Goal: Task Accomplishment & Management: Use online tool/utility

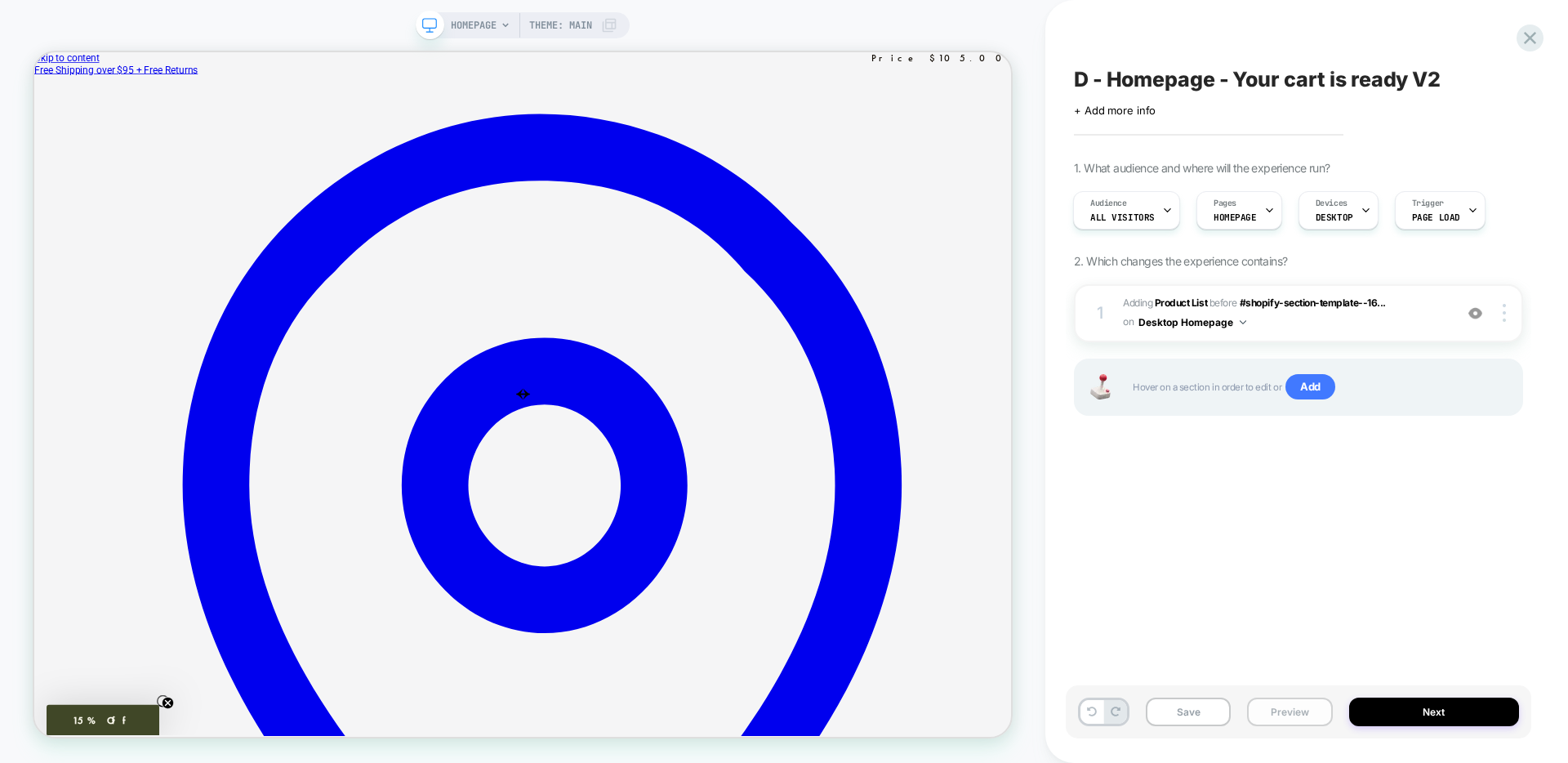
click at [1310, 722] on button "Preview" at bounding box center [1289, 711] width 85 height 29
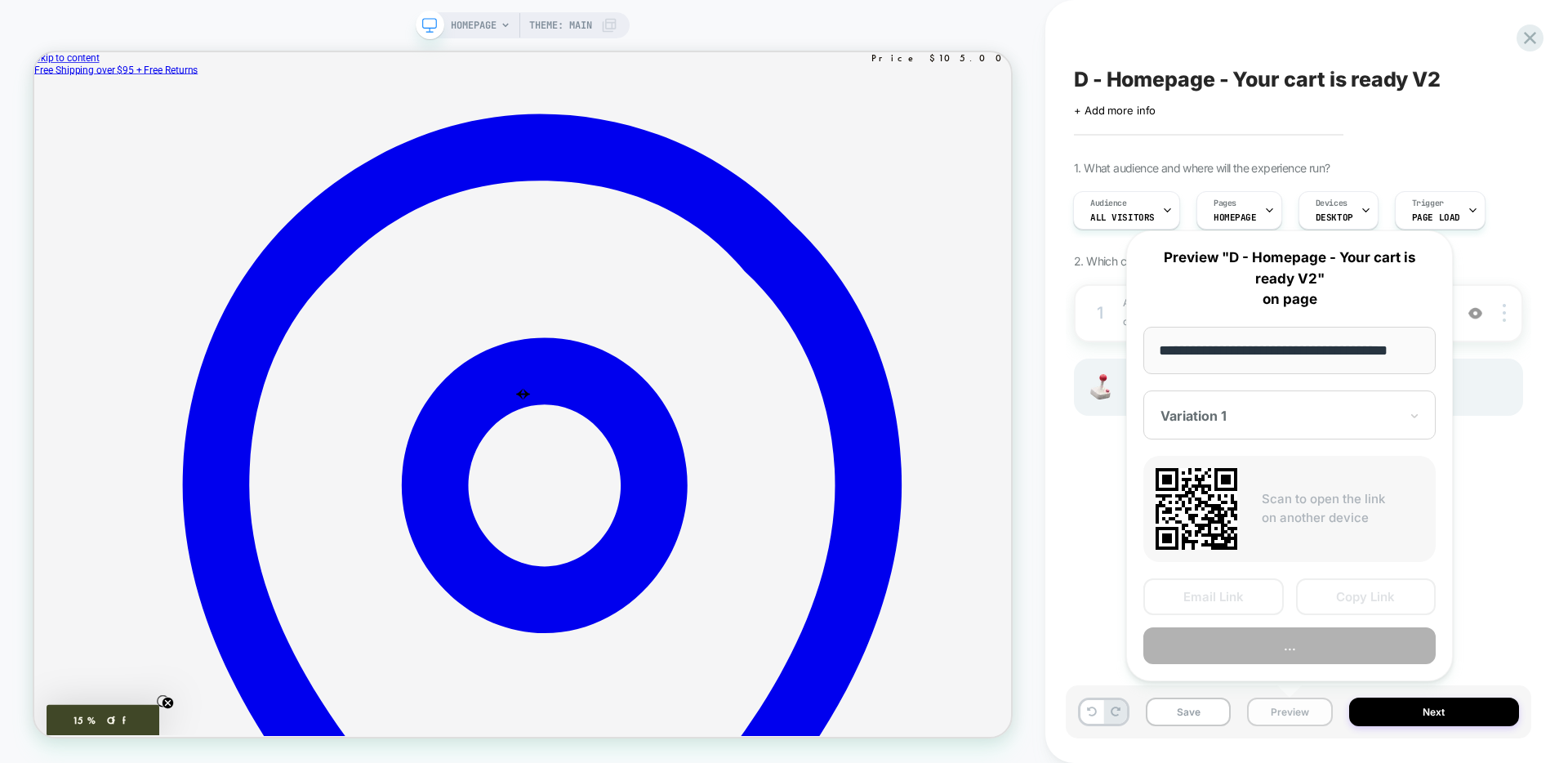
scroll to position [0, 27]
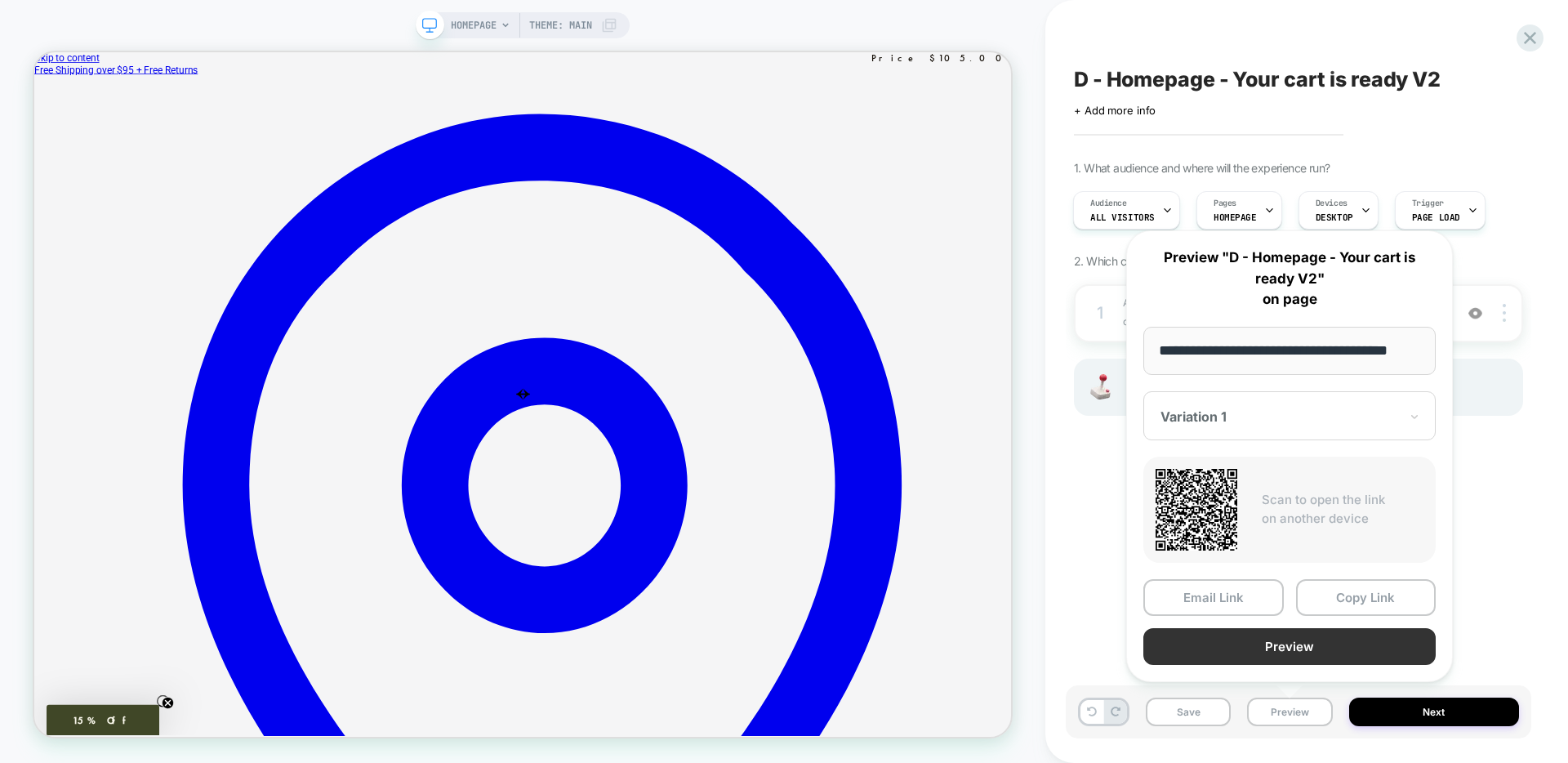
click at [1276, 651] on button "Preview" at bounding box center [1289, 646] width 293 height 37
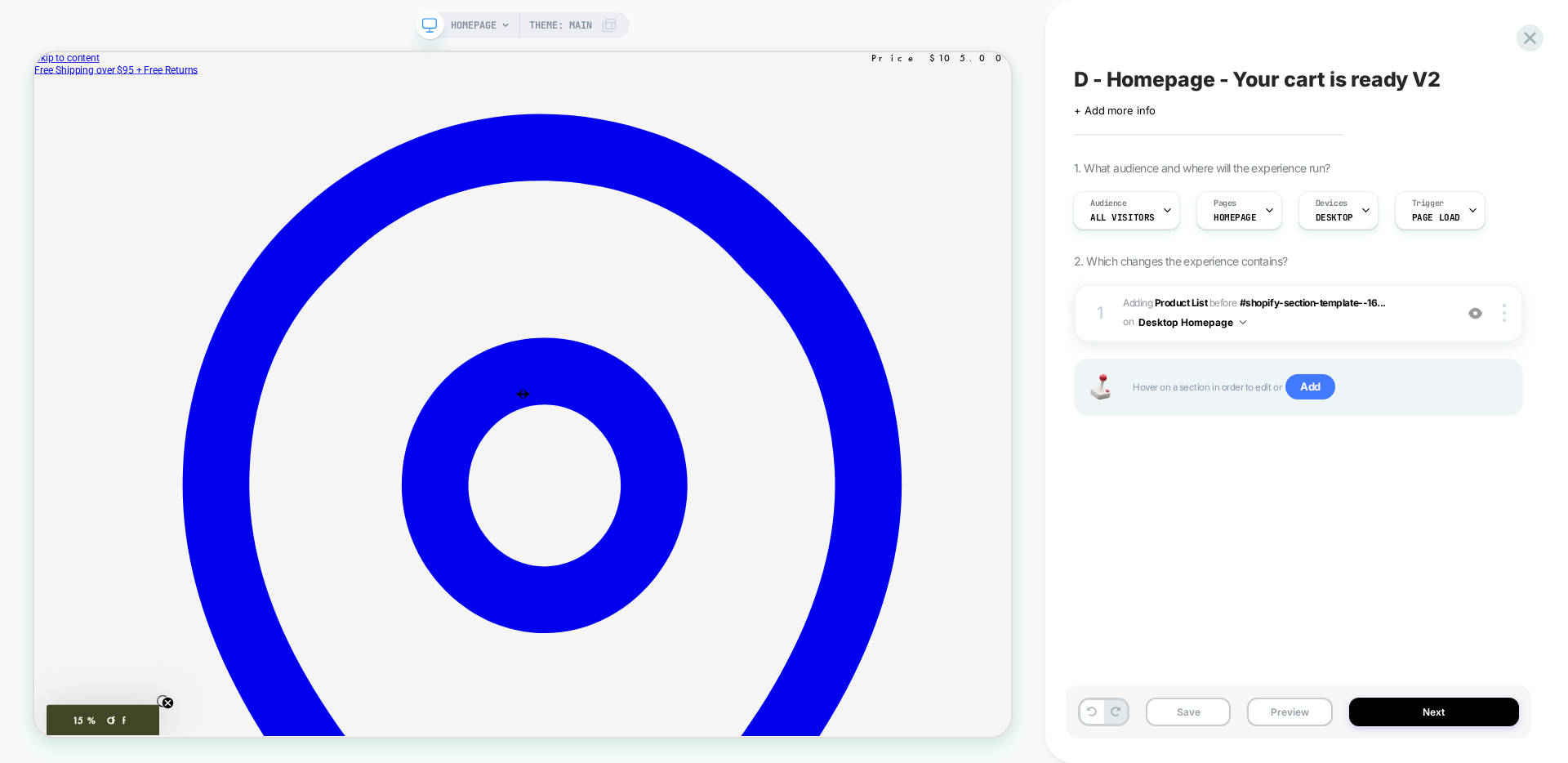
click at [1454, 394] on span "Hover on a section in order to edit or Add" at bounding box center [1318, 387] width 372 height 26
click at [1404, 391] on span "Hover on a section in order to edit or Add" at bounding box center [1318, 387] width 372 height 26
click at [1305, 388] on span "Add" at bounding box center [1310, 387] width 50 height 26
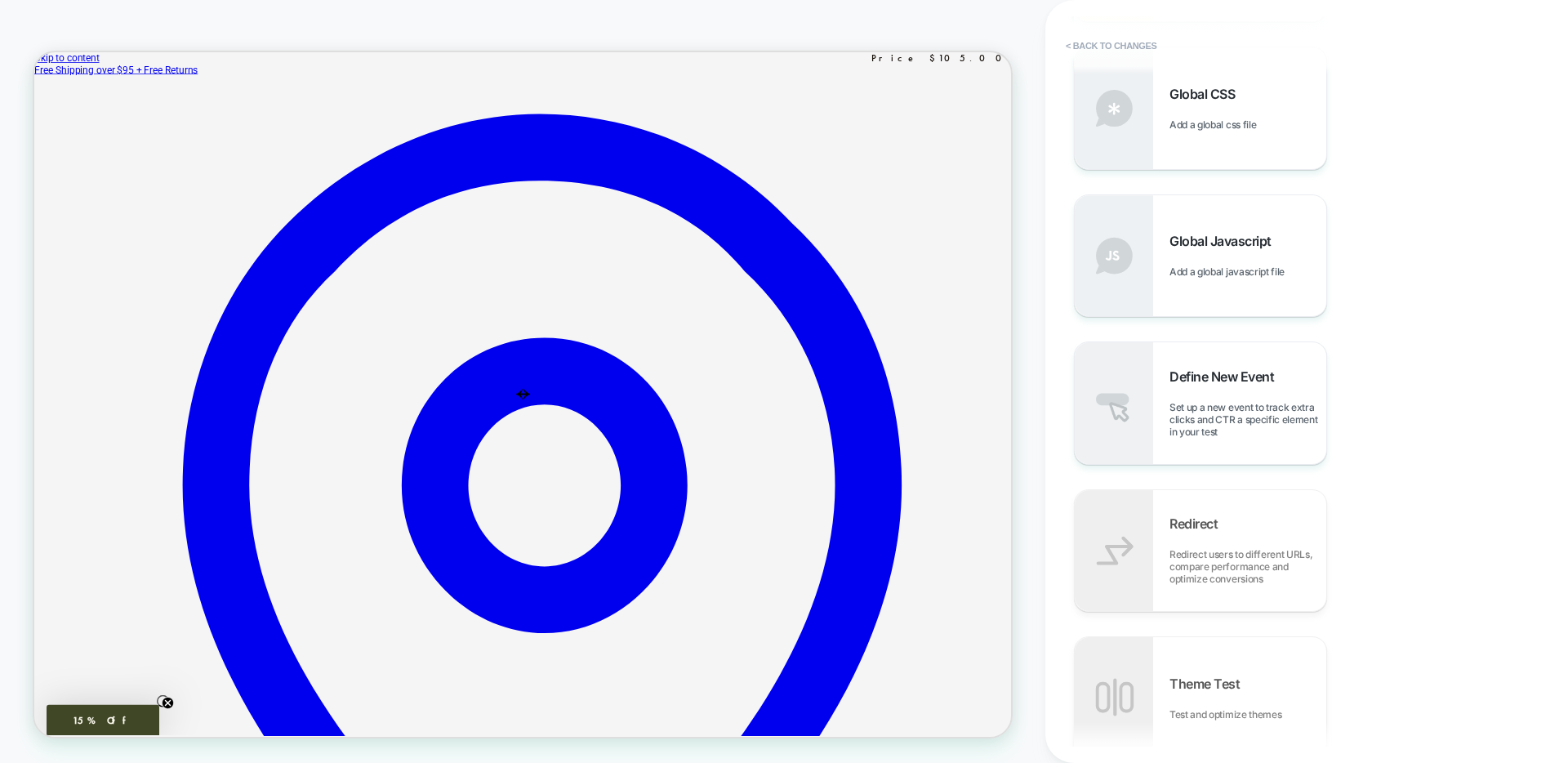
scroll to position [802, 0]
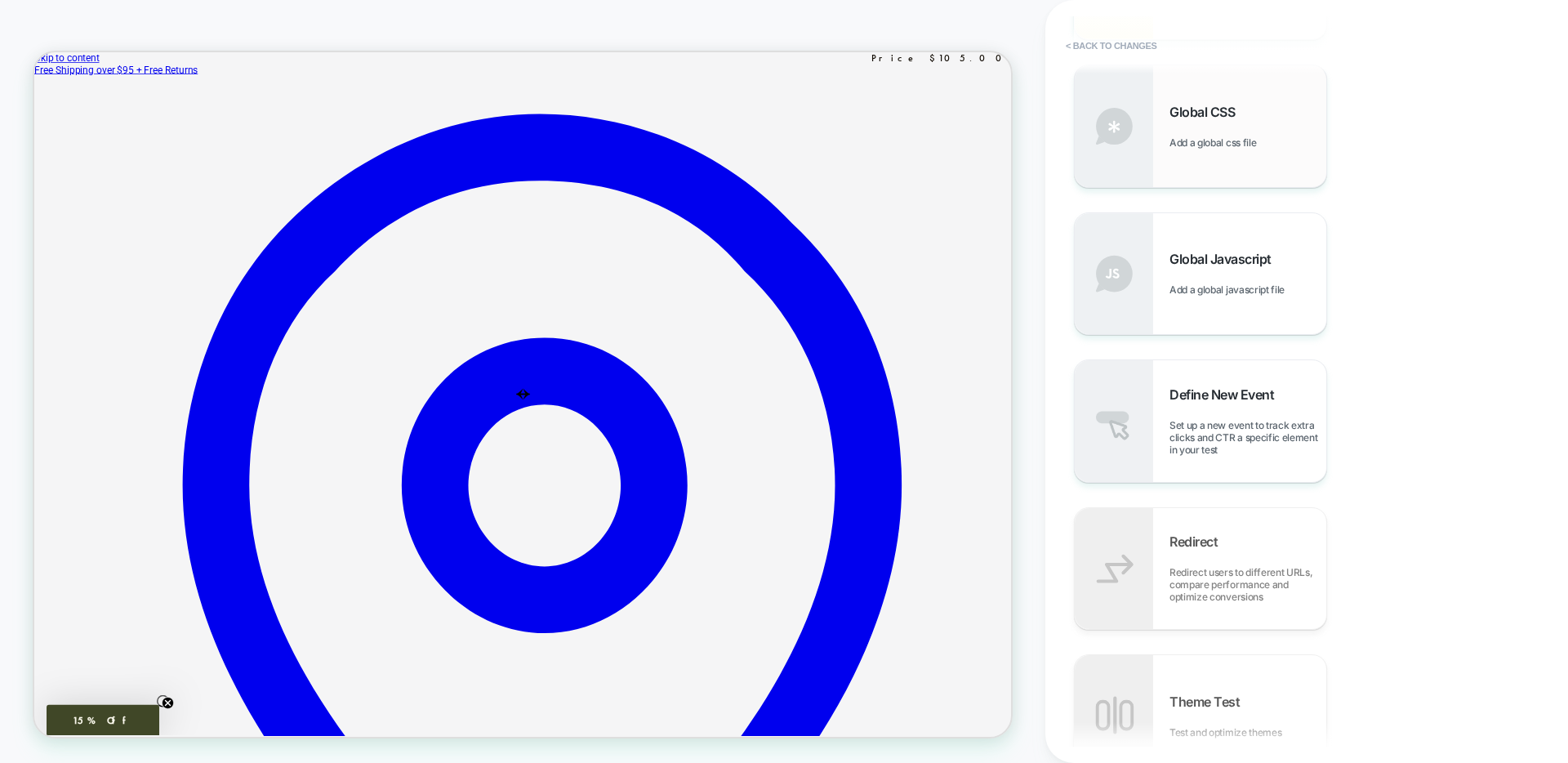
click at [1298, 169] on div "Global CSS Add a global css file" at bounding box center [1200, 126] width 251 height 121
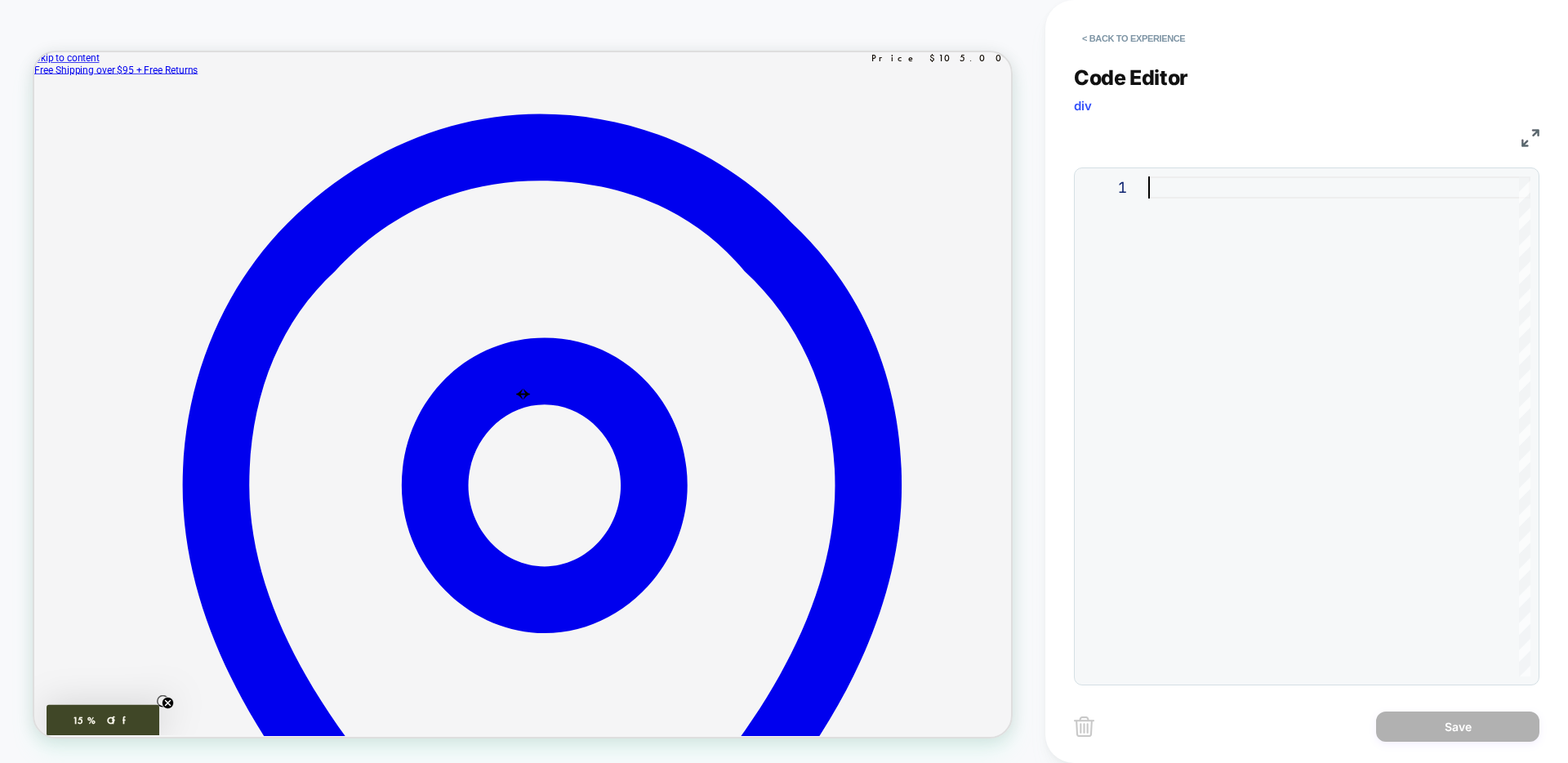
click at [1169, 187] on div at bounding box center [1339, 426] width 382 height 500
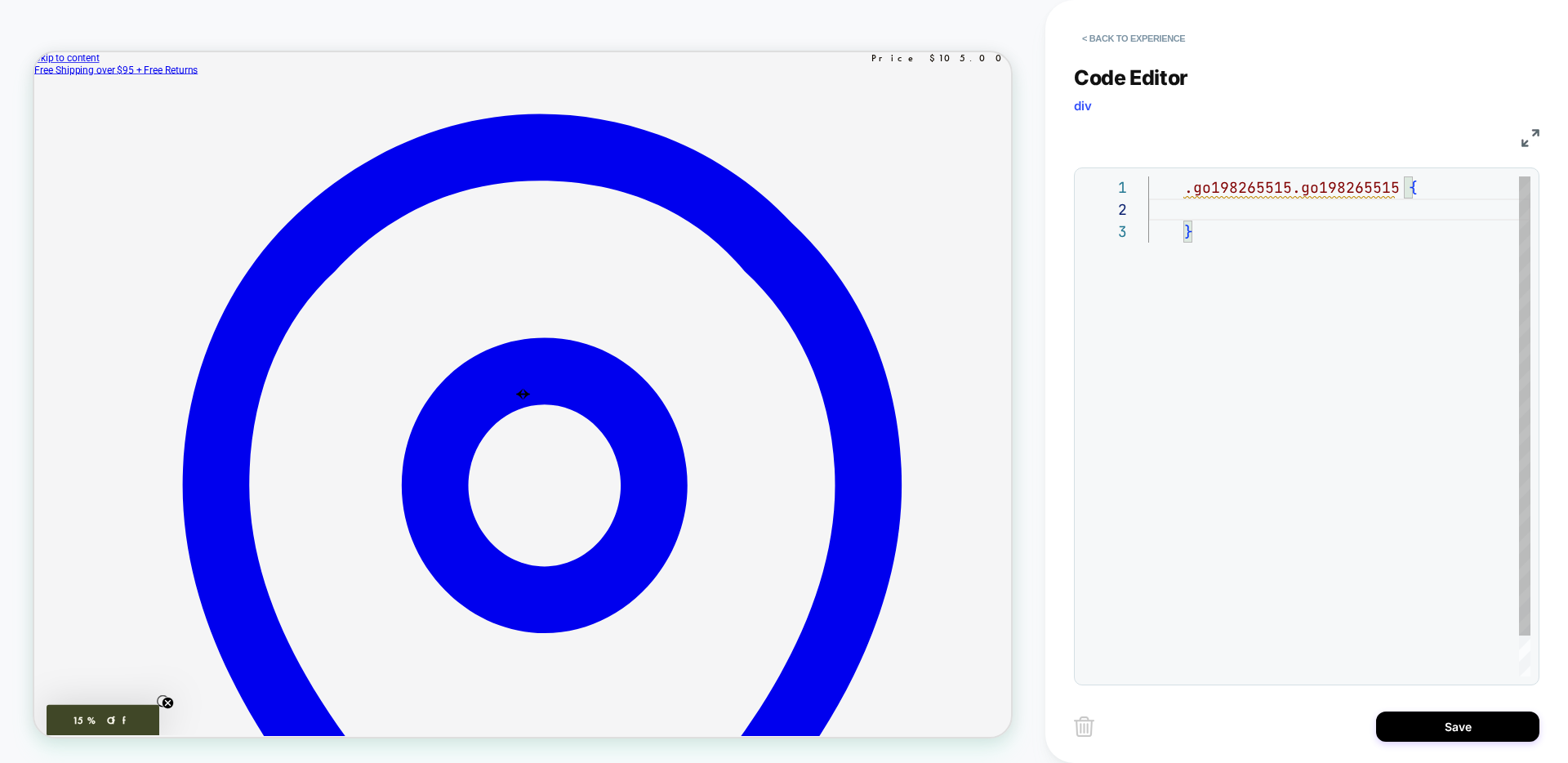
scroll to position [22, 378]
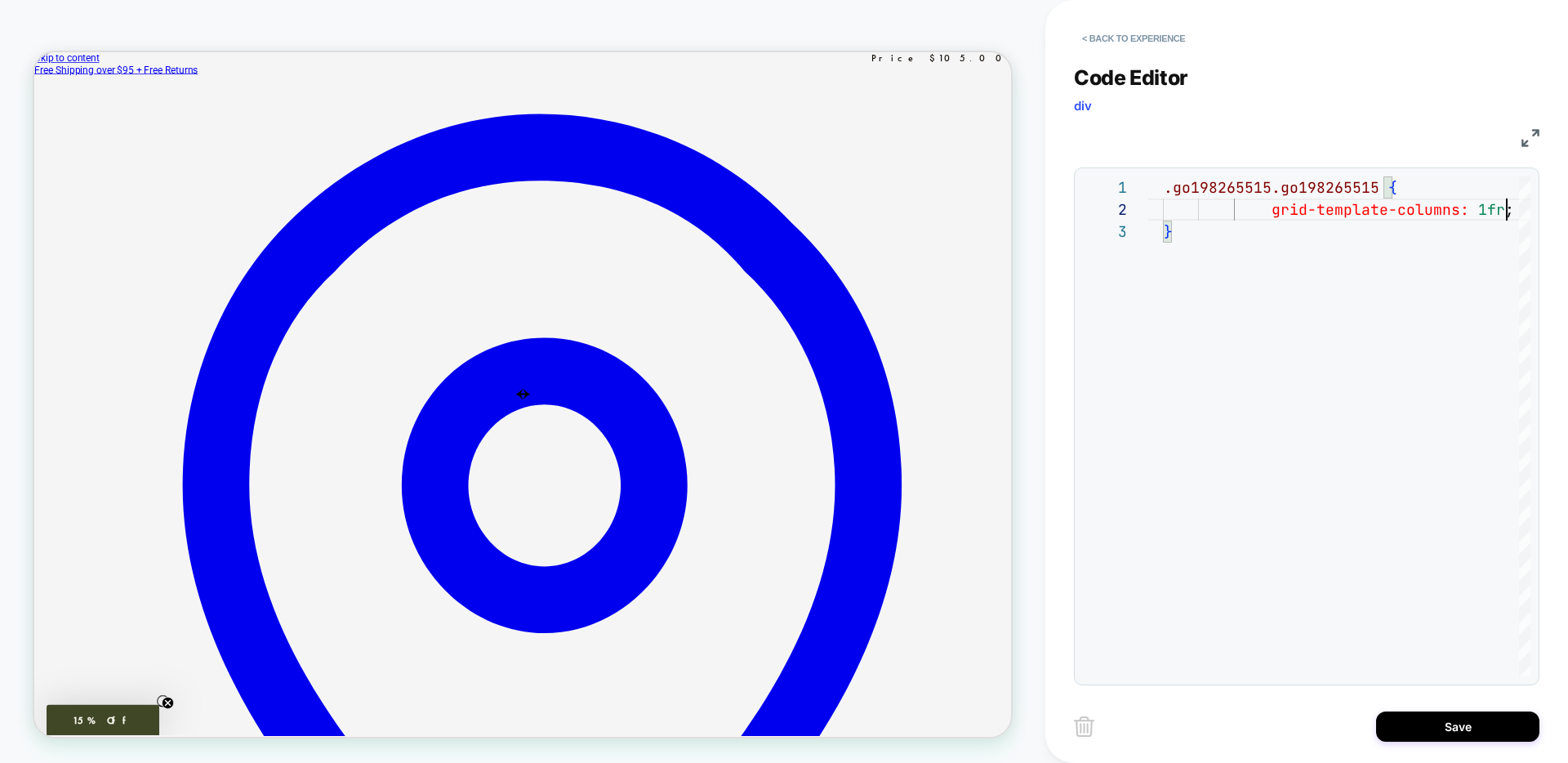
click at [1445, 50] on div "**********" at bounding box center [1306, 364] width 465 height 640
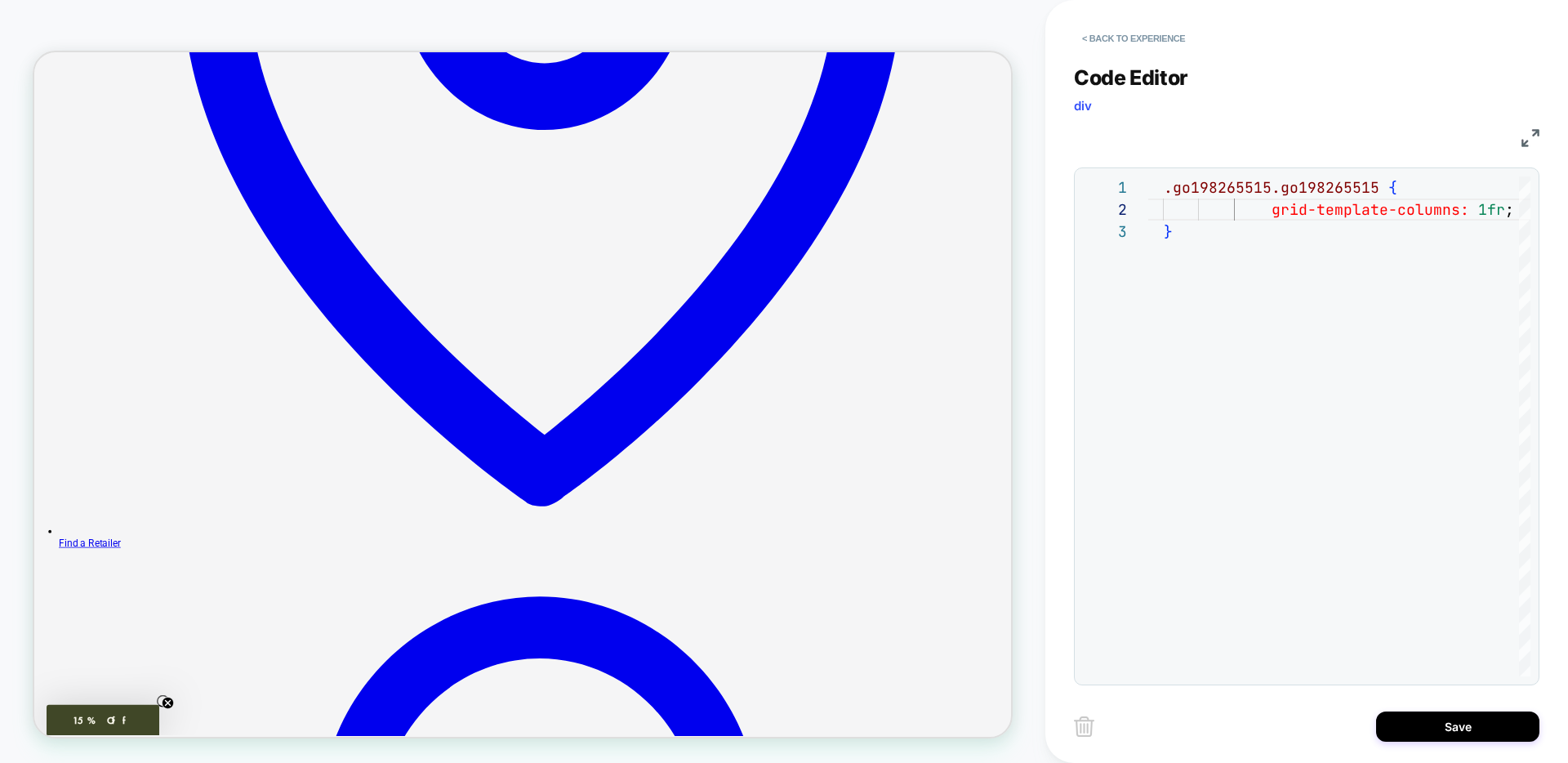
scroll to position [682, 0]
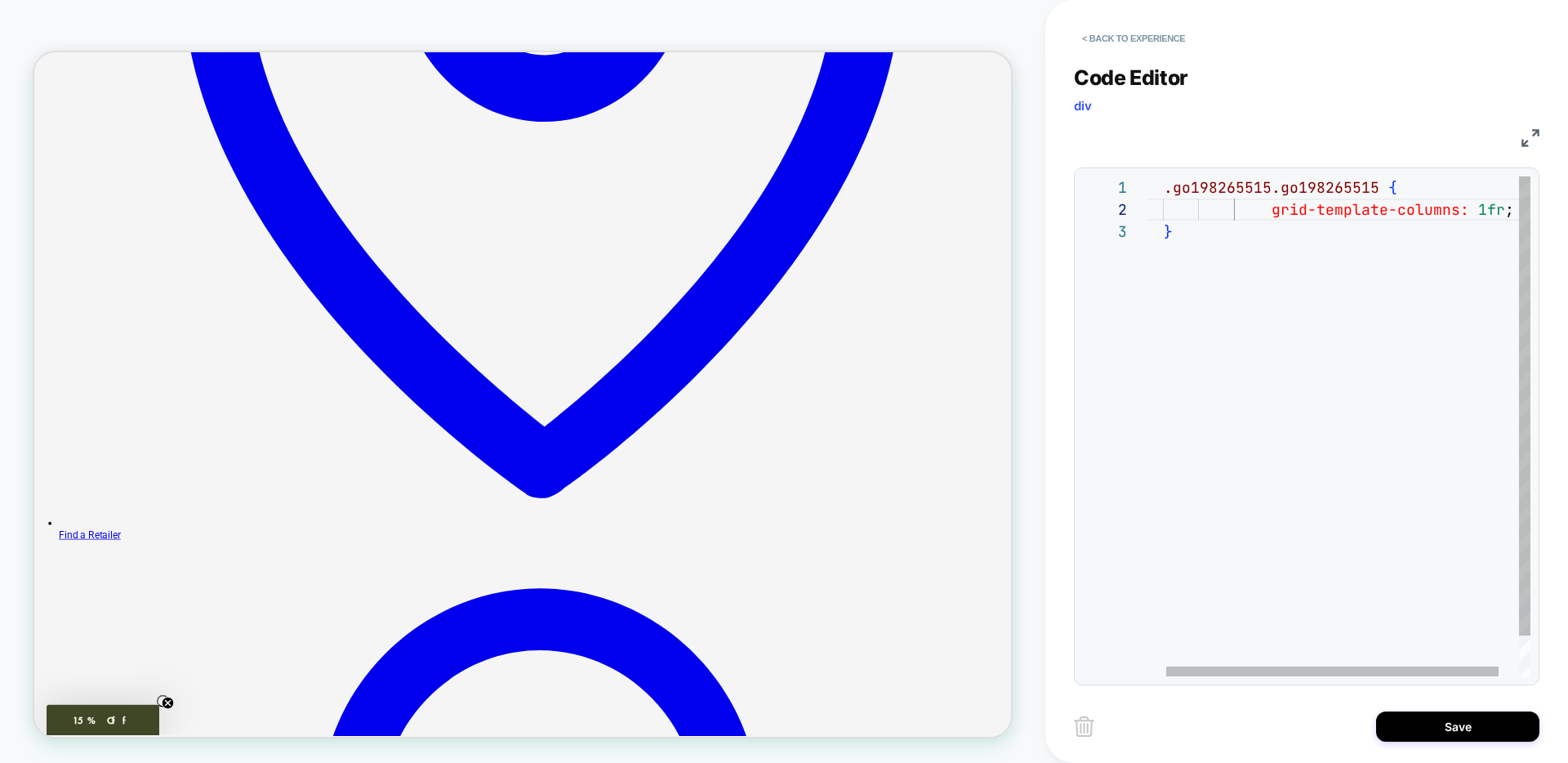
click at [1315, 201] on span "grid-template-columns:" at bounding box center [1371, 208] width 198 height 18
click at [1235, 207] on div ".go198265515.go198265515 { grid-template-columns: 1fr ; }" at bounding box center [1341, 448] width 426 height 544
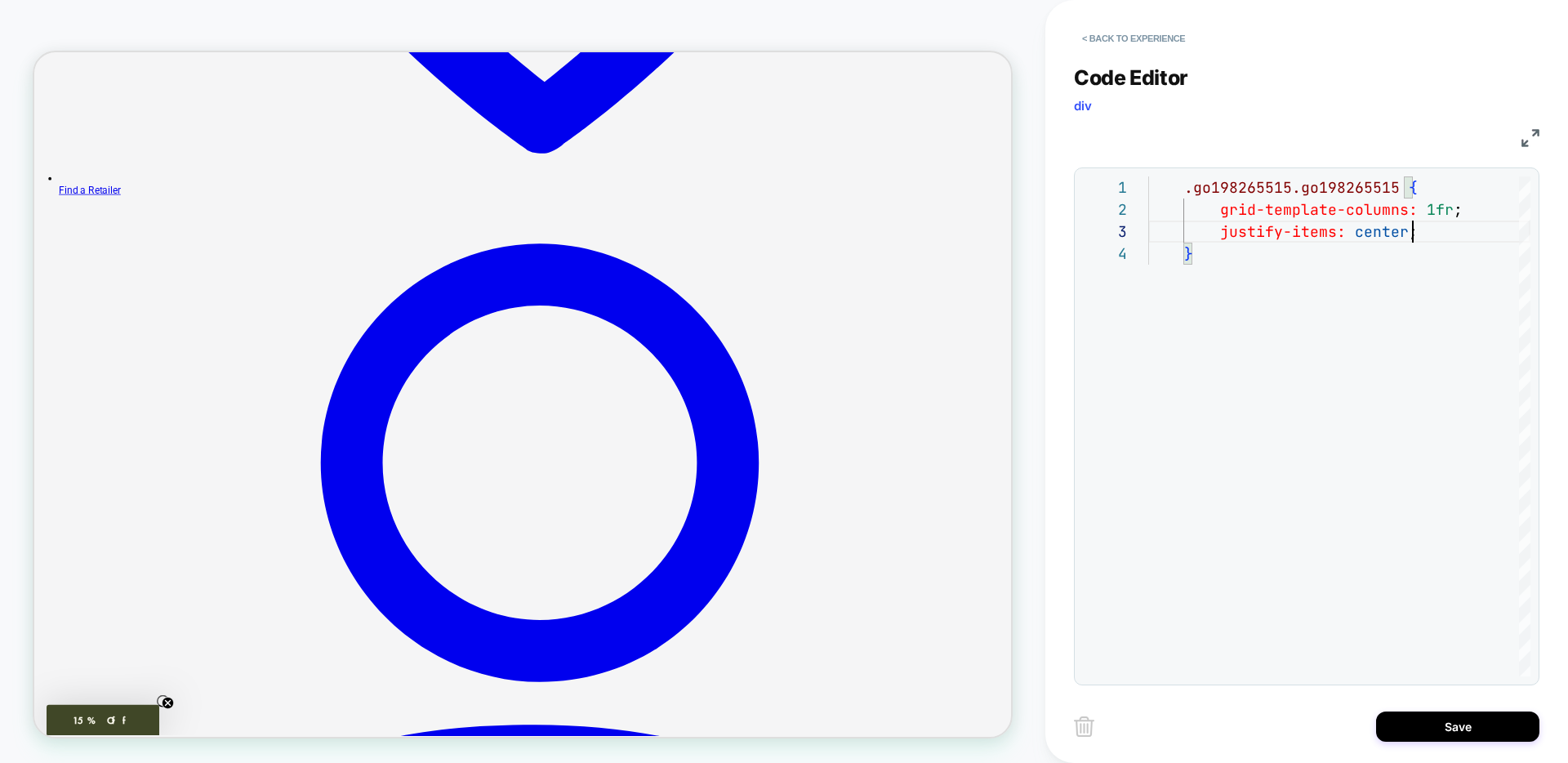
scroll to position [1139, 0]
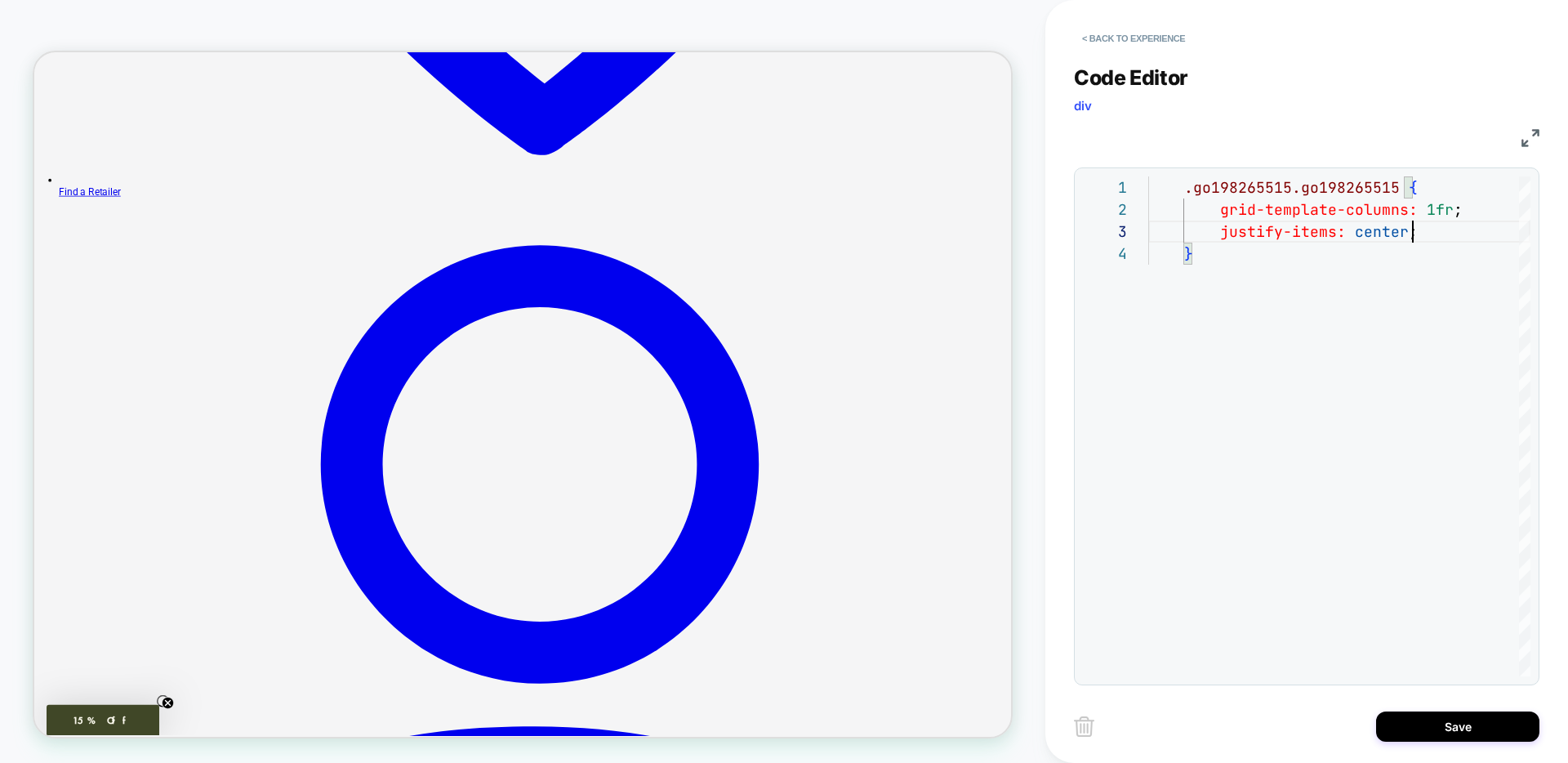
type textarea "**********"
click at [1437, 726] on button "Save" at bounding box center [1458, 726] width 163 height 30
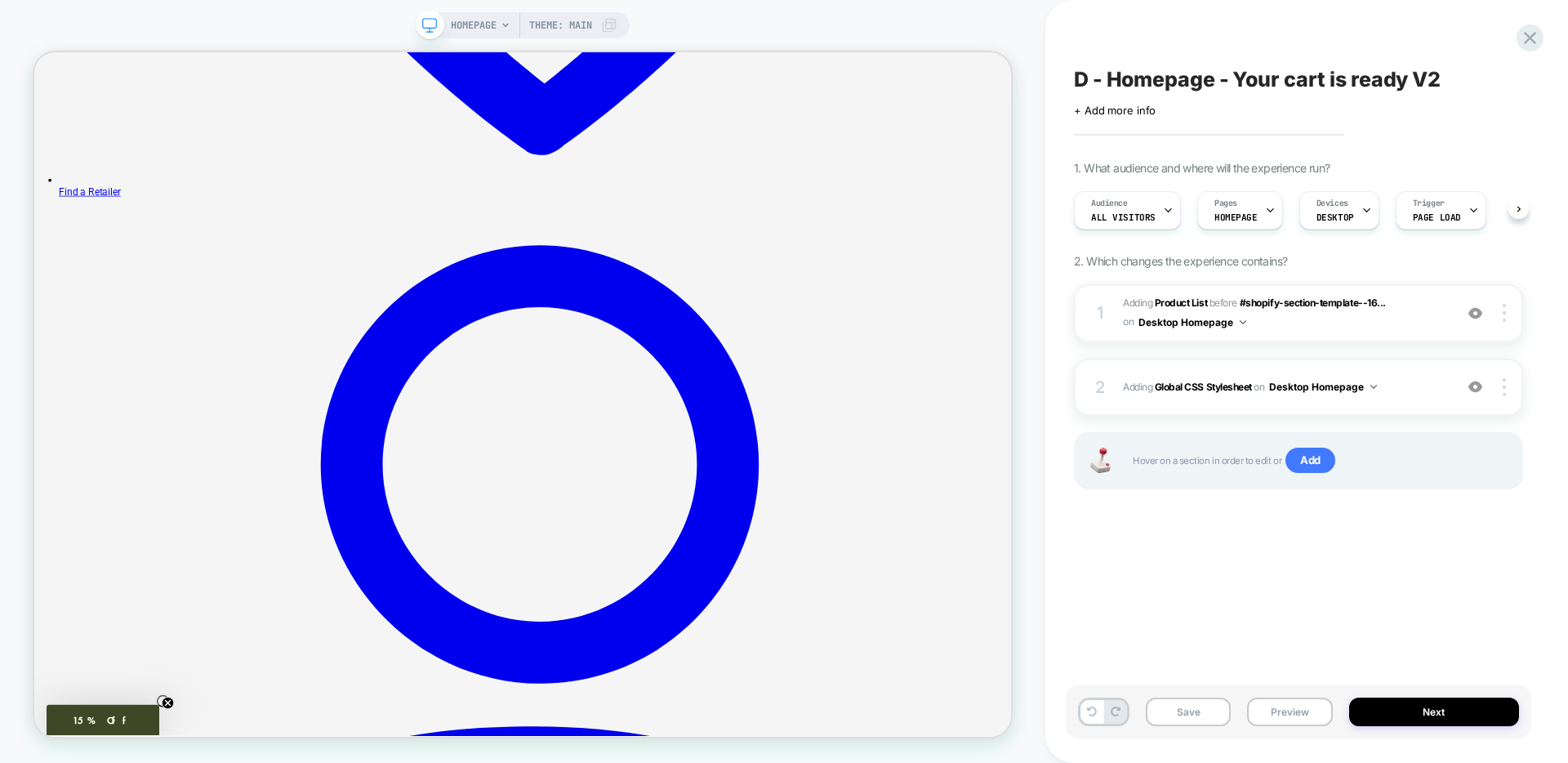
scroll to position [0, 1]
click at [1320, 329] on span "#_loomi_addon_1758318302154 Adding Product List BEFORE #shopify-section-templat…" at bounding box center [1284, 314] width 322 height 39
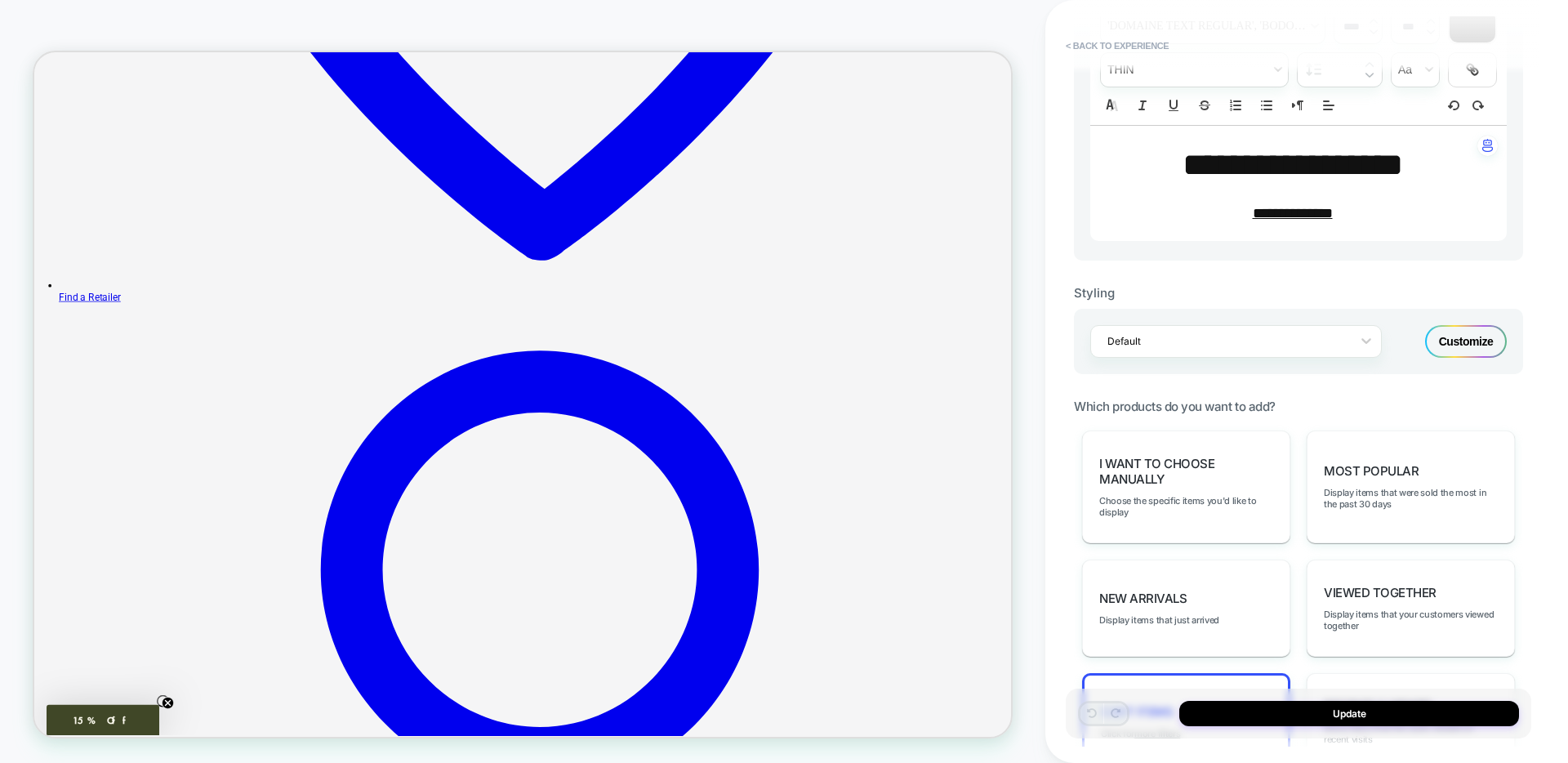
scroll to position [538, 0]
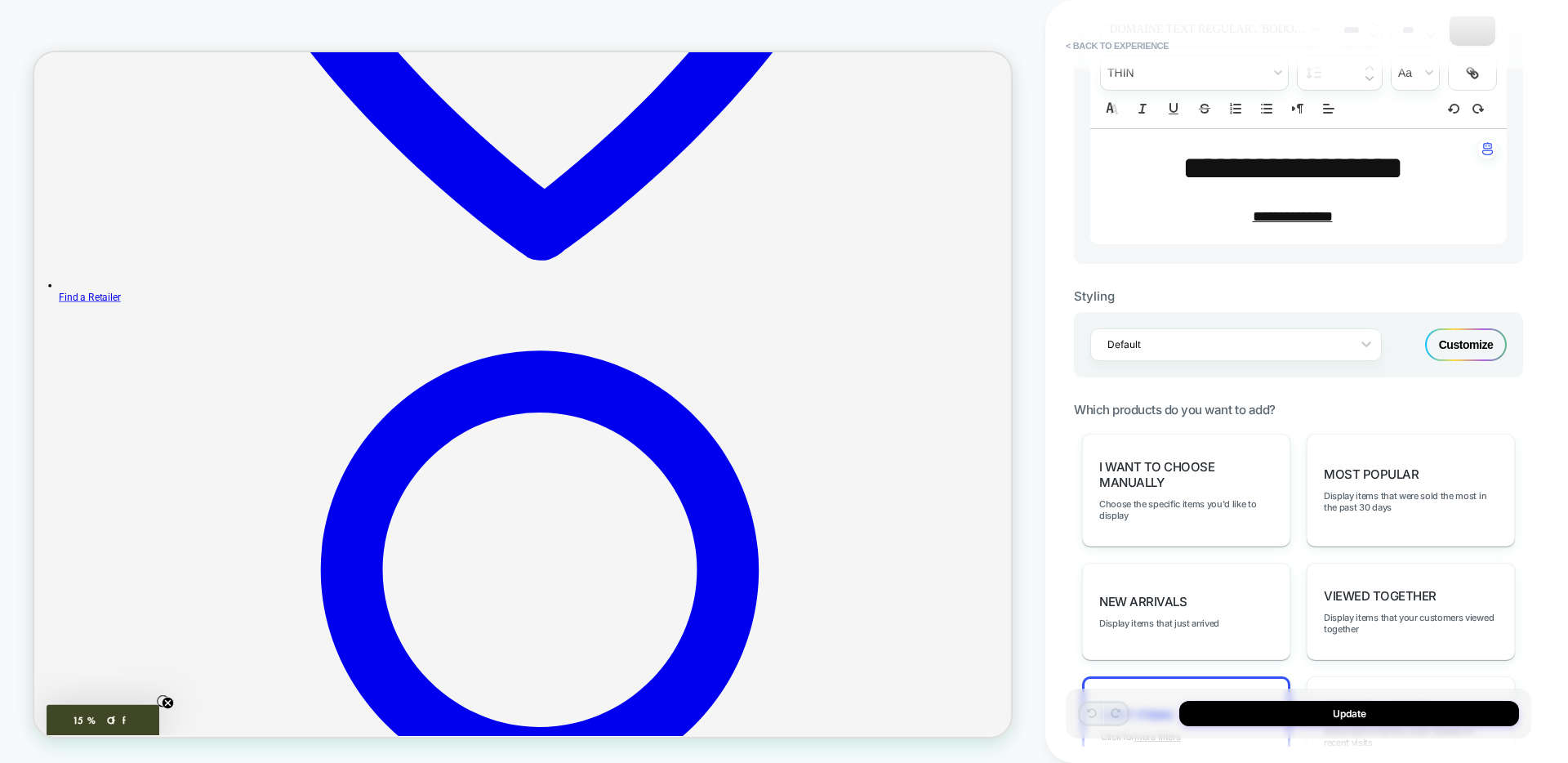
click at [1447, 342] on div "Customize" at bounding box center [1466, 344] width 81 height 32
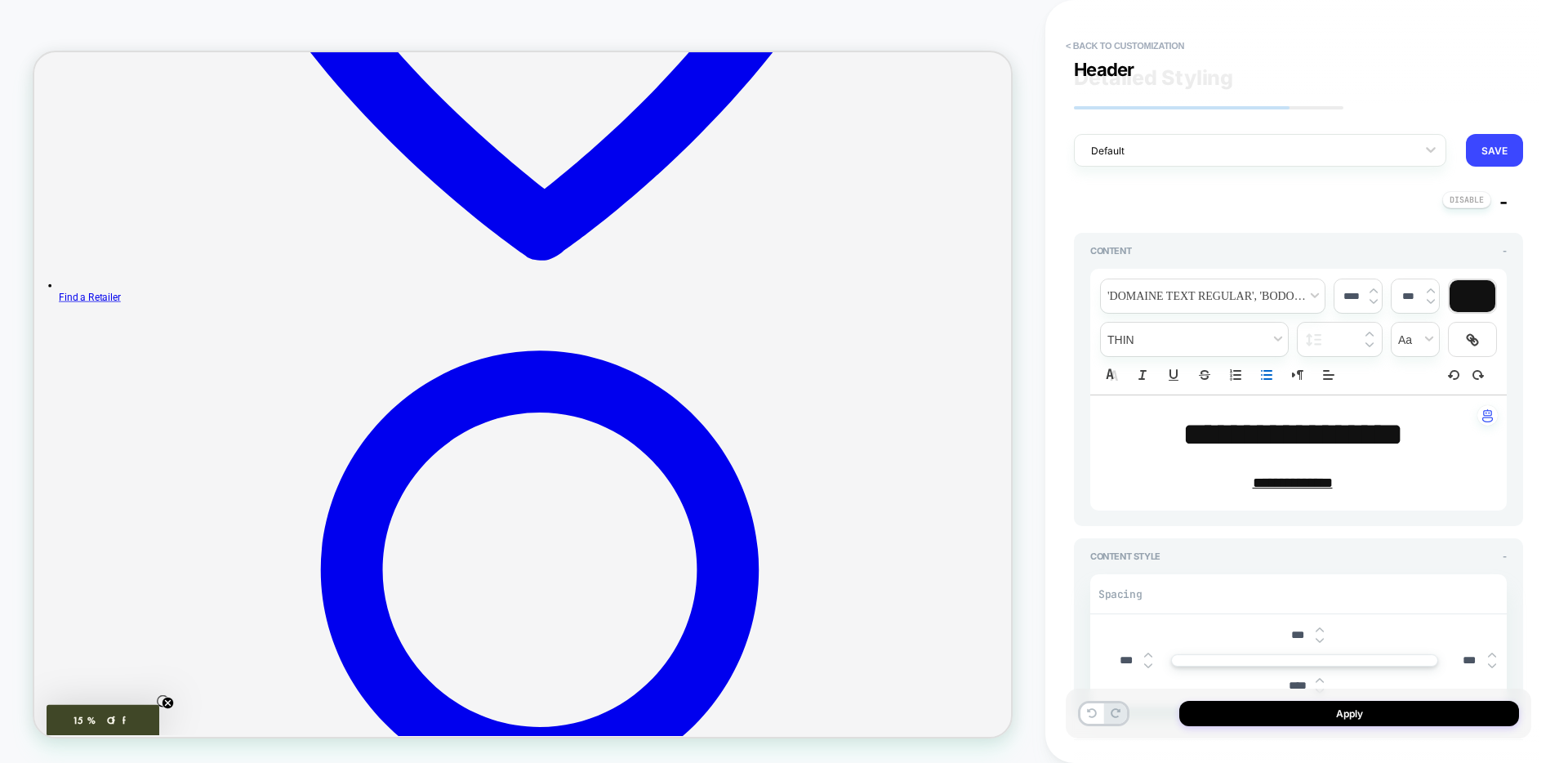
scroll to position [383, 0]
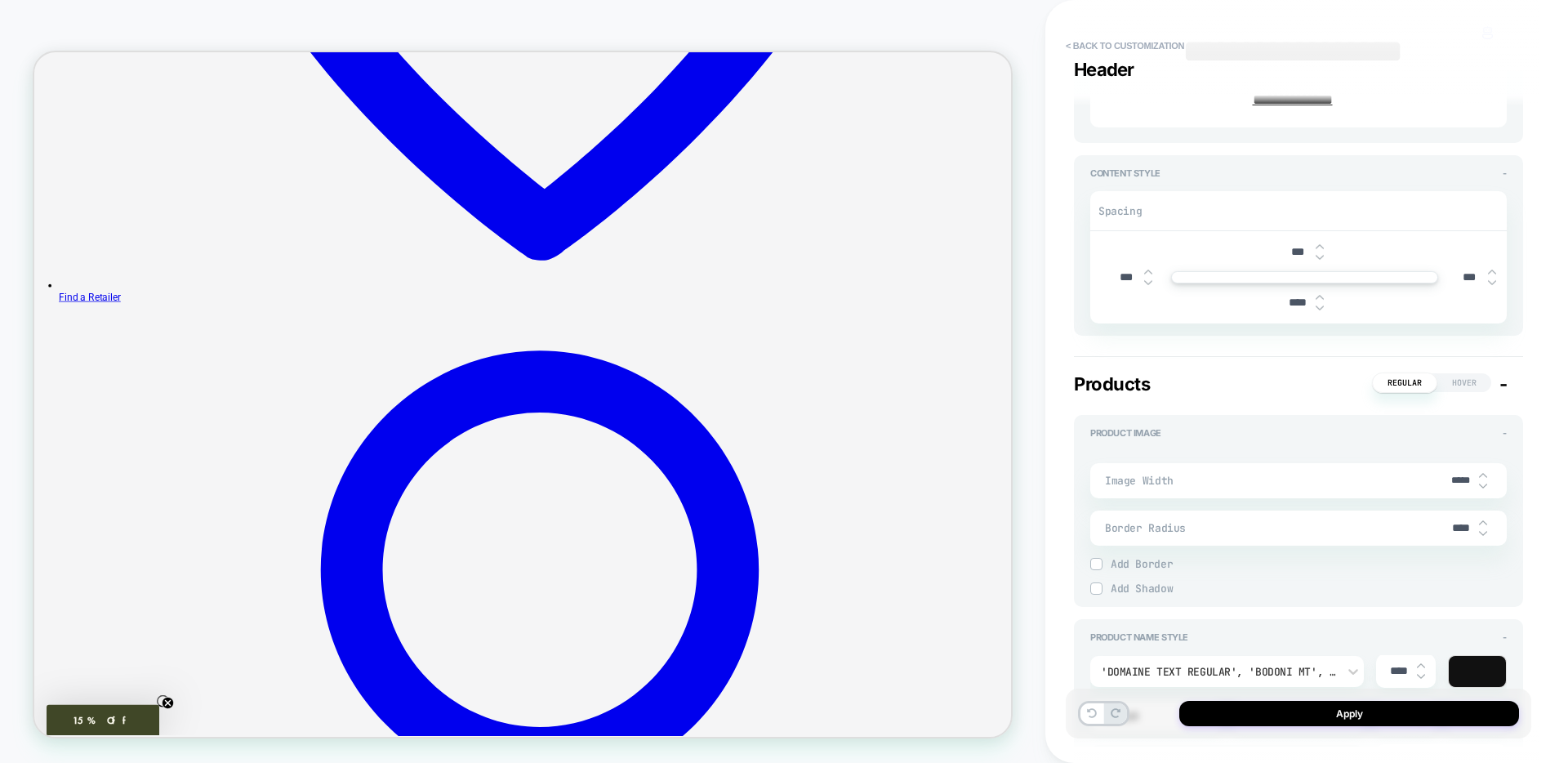
type textarea "*"
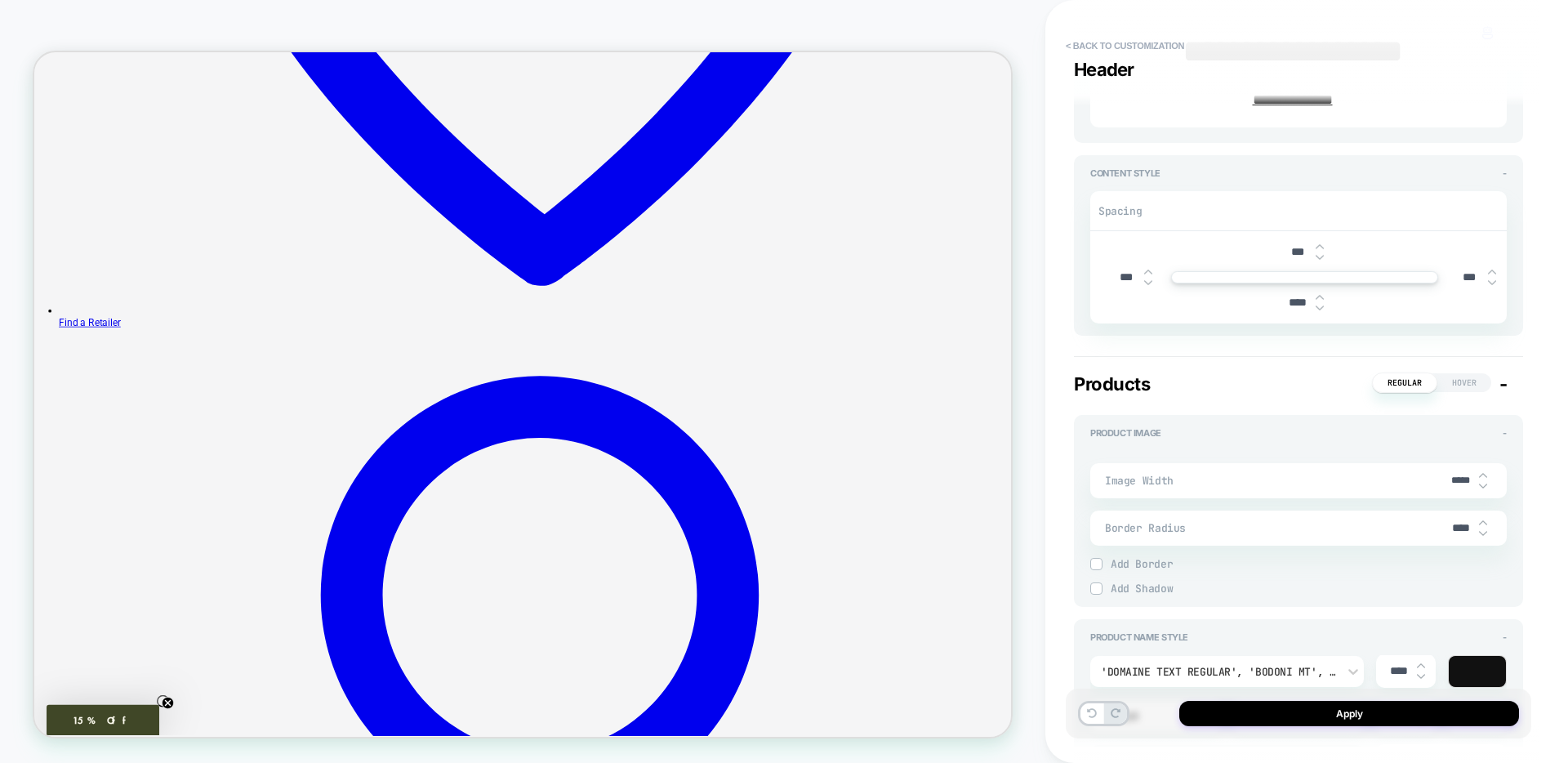
scroll to position [978, 0]
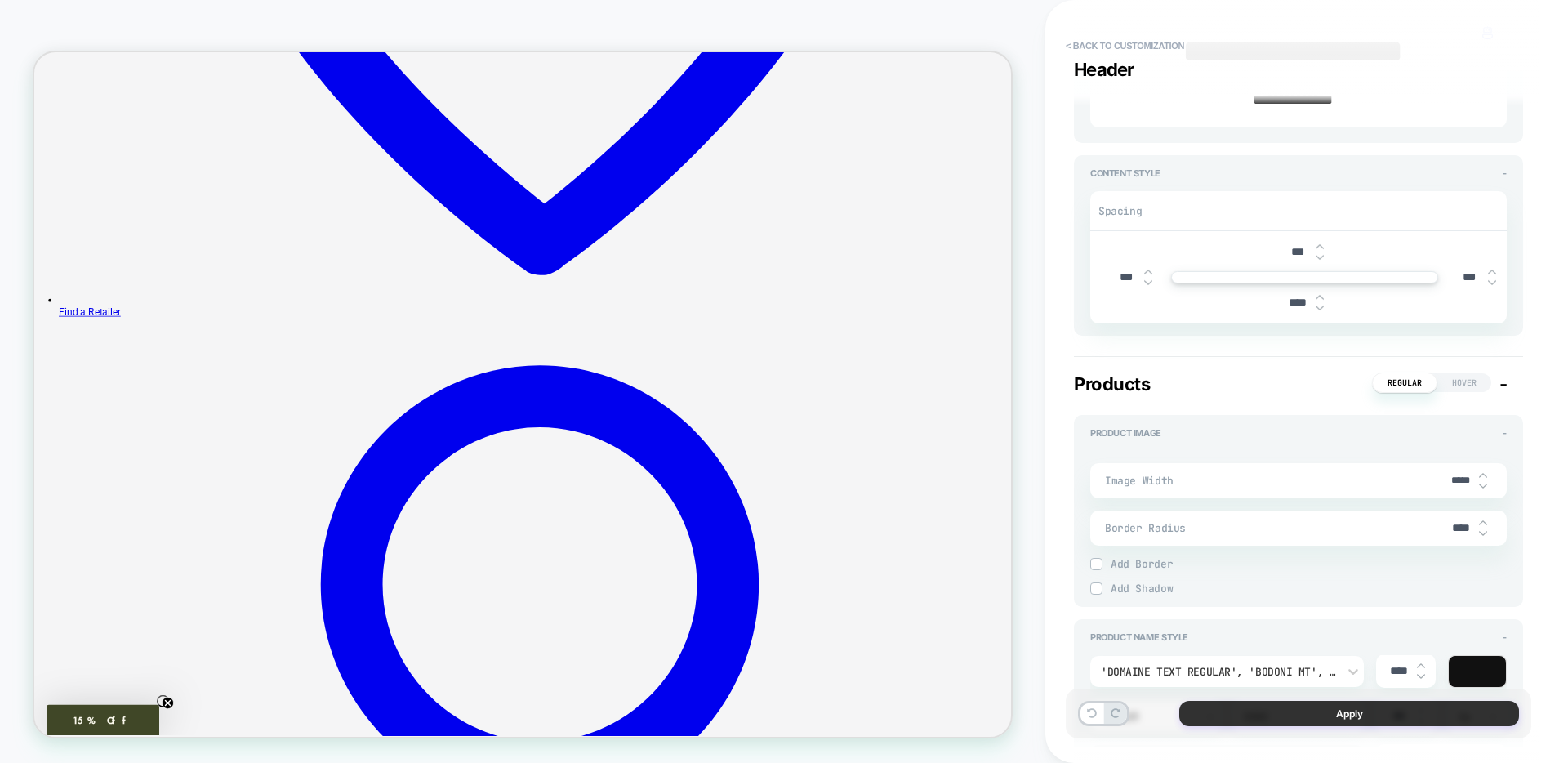
click at [1367, 710] on button "Apply" at bounding box center [1349, 713] width 340 height 25
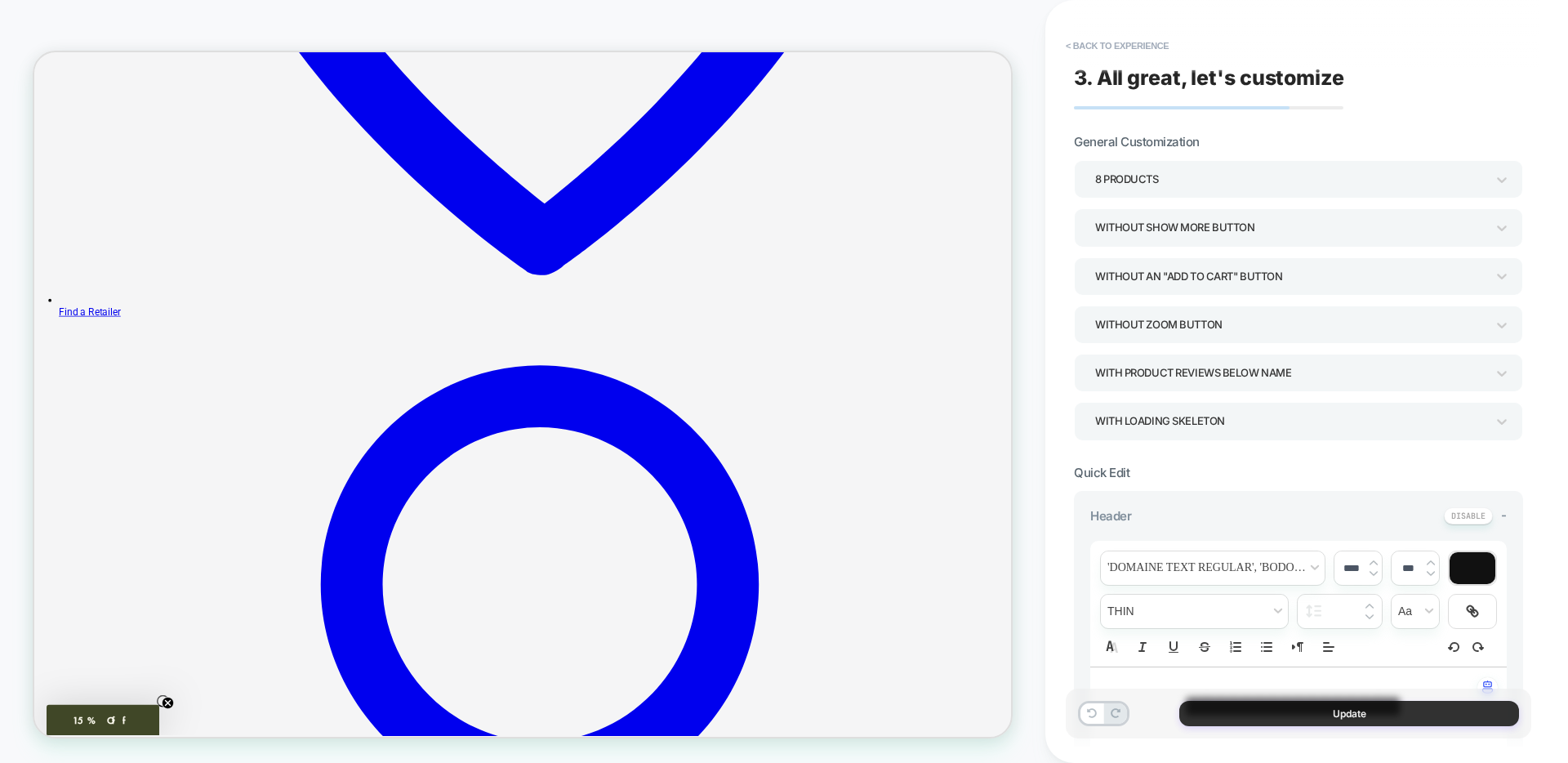
click at [1196, 711] on button "Update" at bounding box center [1349, 713] width 340 height 25
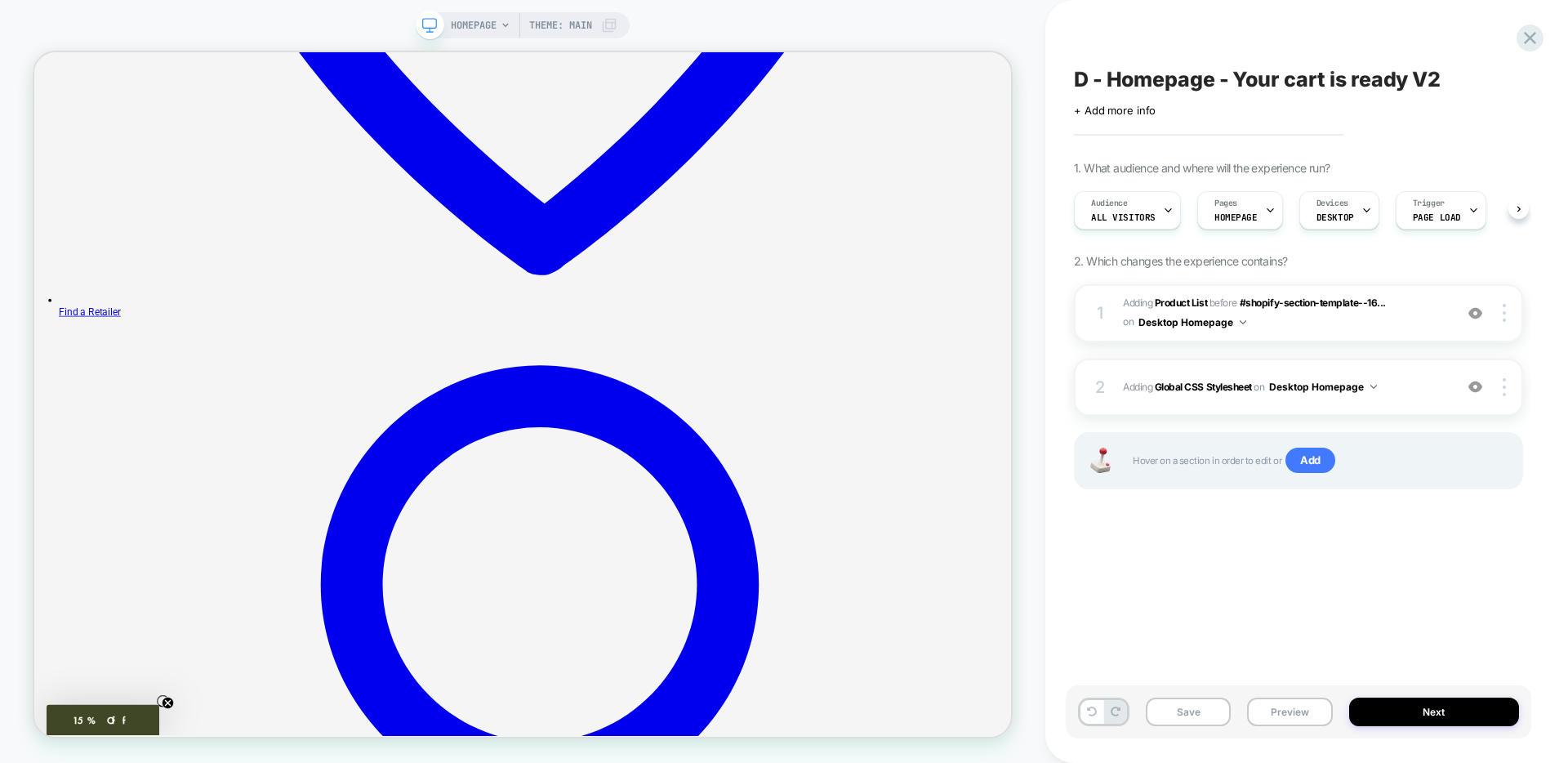
scroll to position [0, 1]
click at [1178, 710] on button "Save" at bounding box center [1188, 711] width 85 height 29
click at [1267, 706] on button "Preview" at bounding box center [1289, 711] width 85 height 29
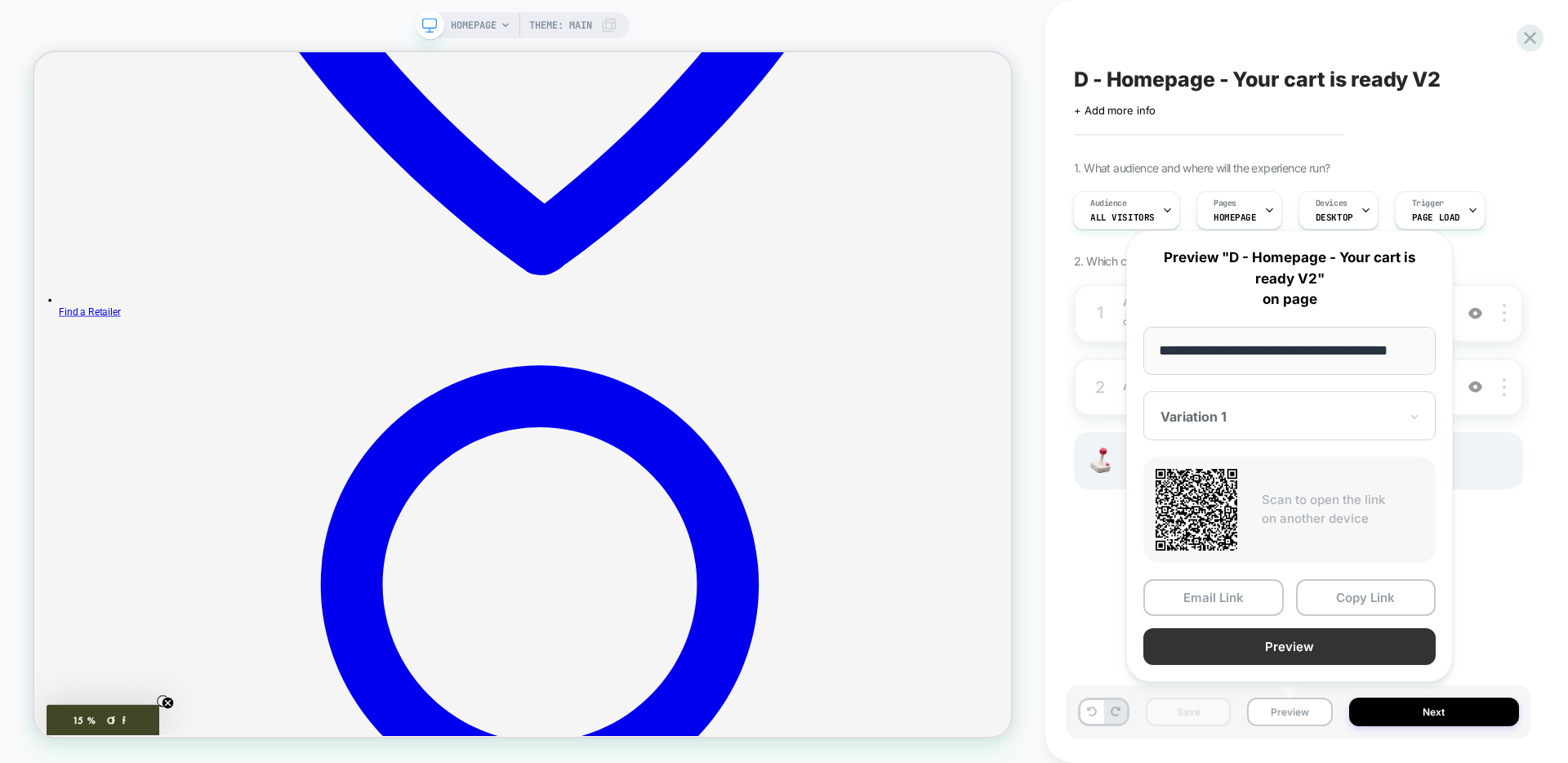
scroll to position [0, 0]
click at [1227, 647] on button "Preview" at bounding box center [1289, 646] width 293 height 37
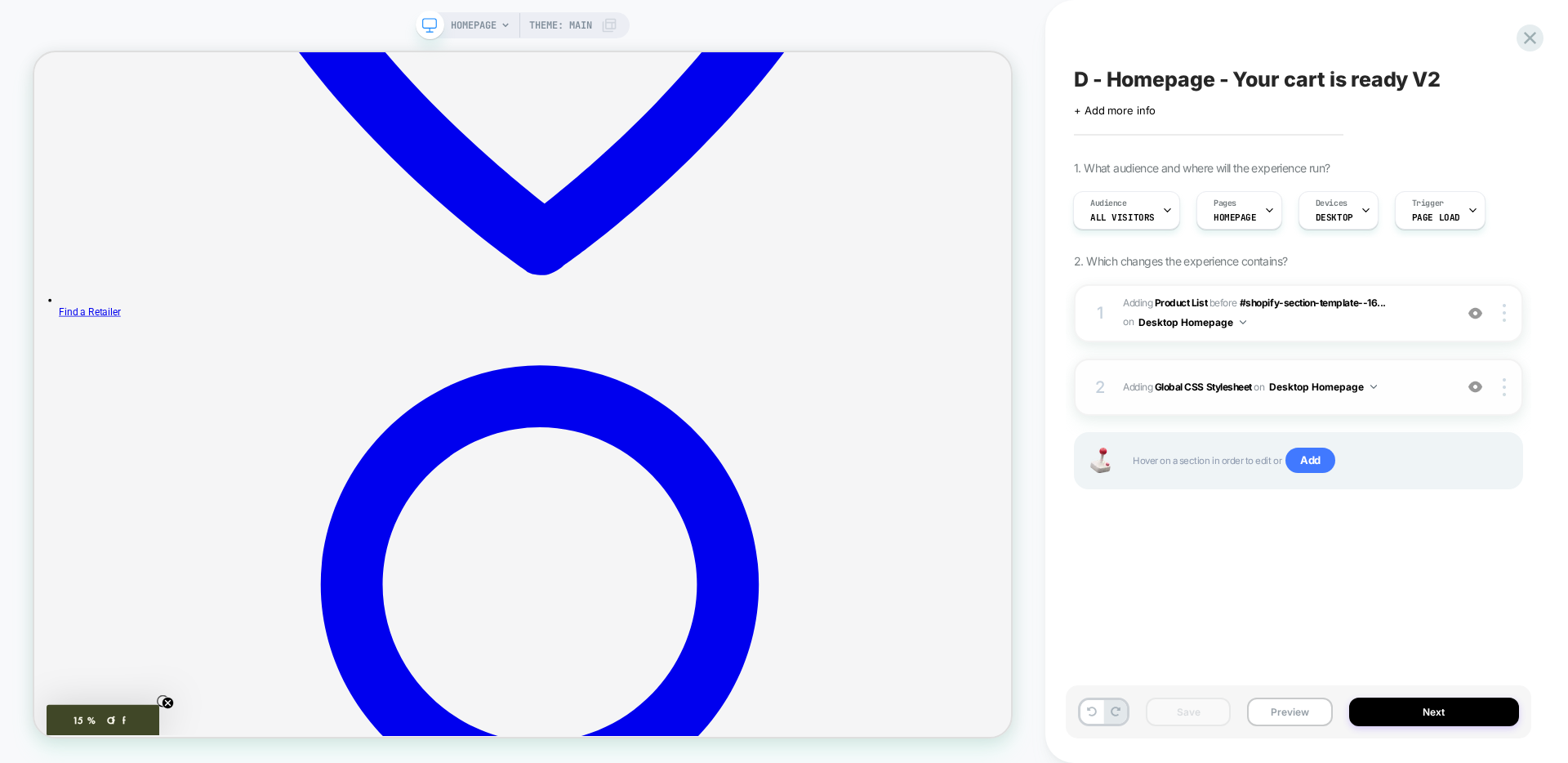
click at [1334, 395] on button "Desktop Homepage" at bounding box center [1323, 386] width 108 height 20
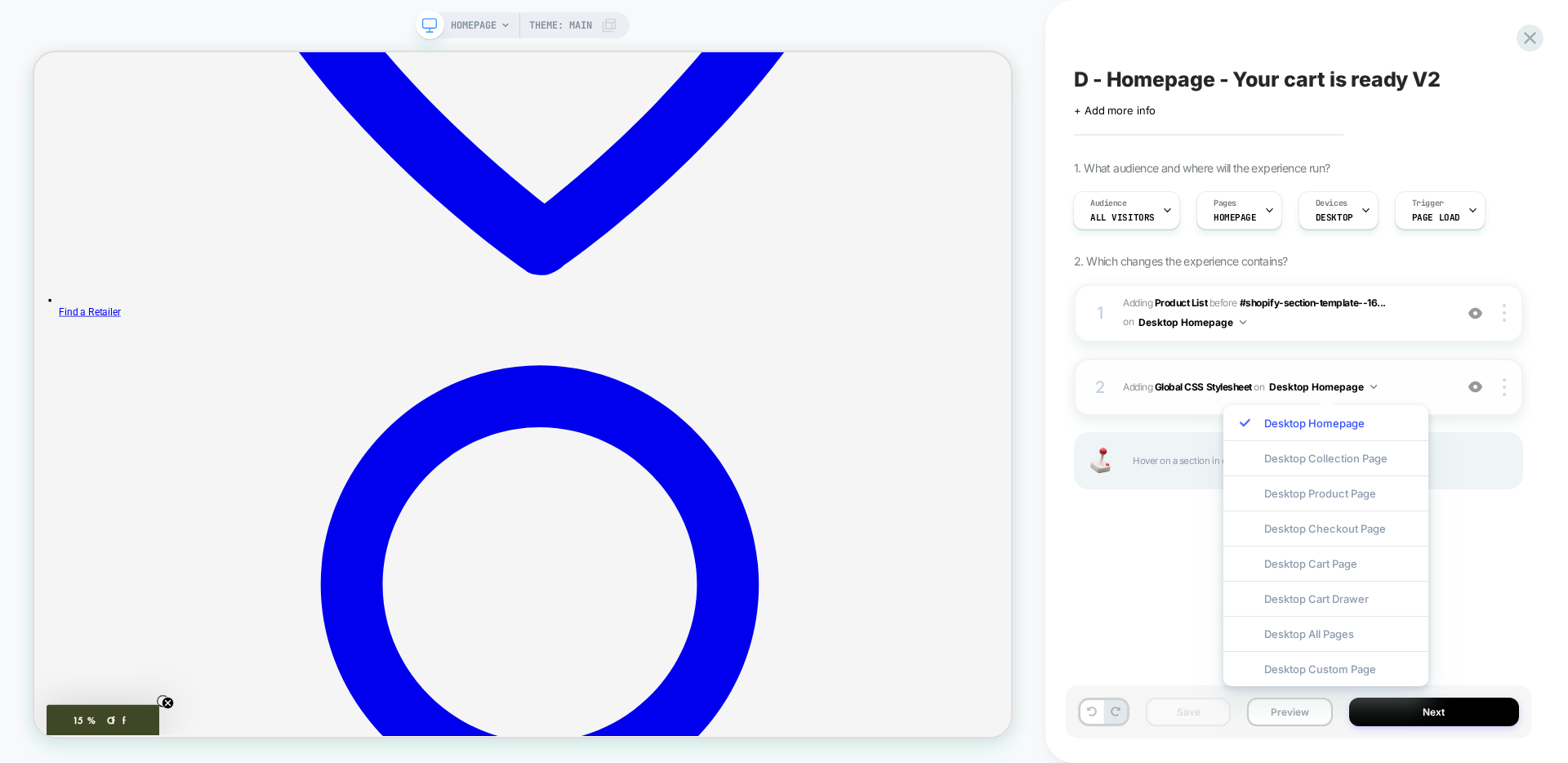
click at [1128, 398] on div "2 Adding Global CSS Stylesheet on Desktop Homepage Add Before Add After Copy to…" at bounding box center [1298, 386] width 449 height 57
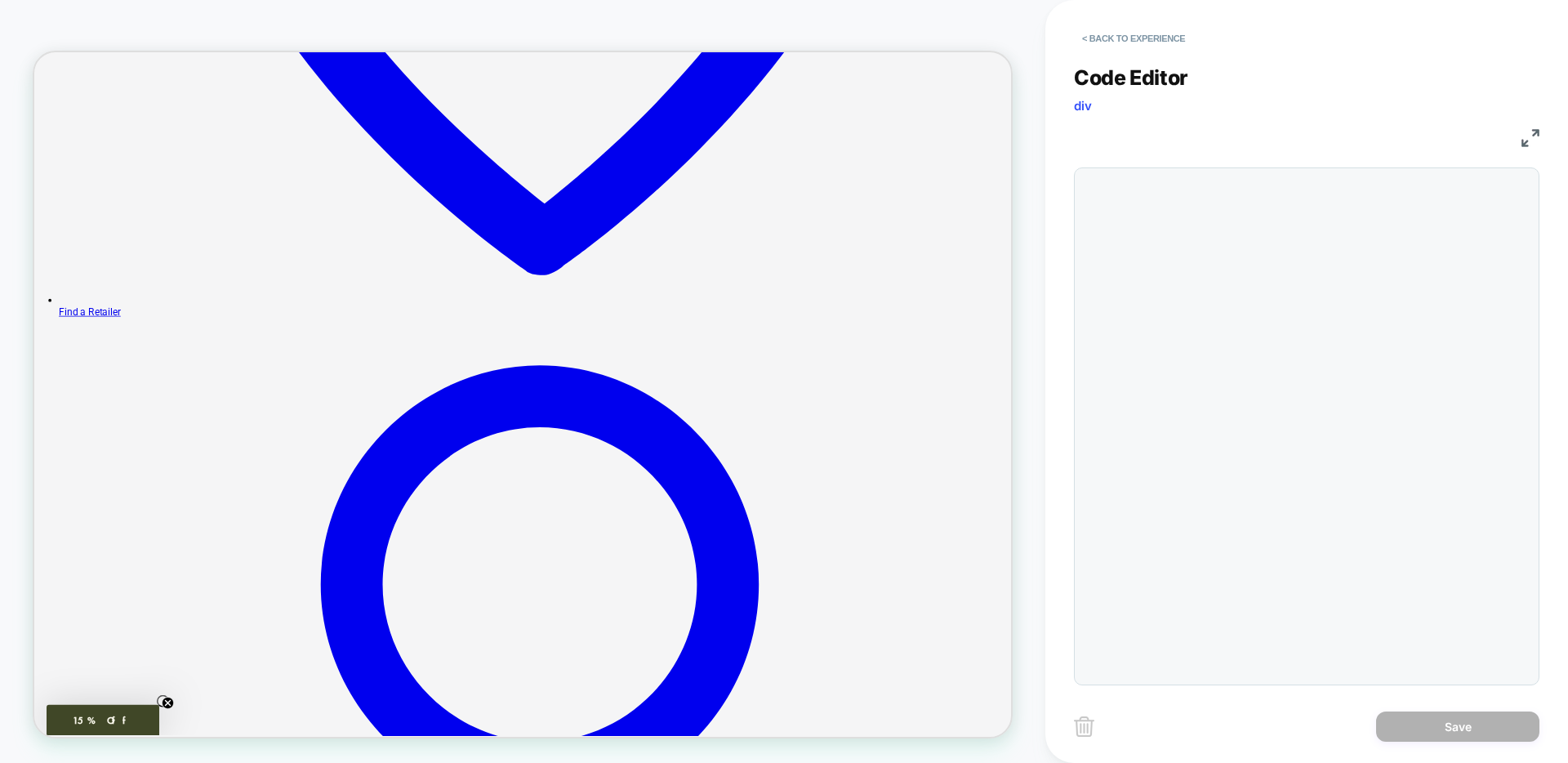
scroll to position [88, 0]
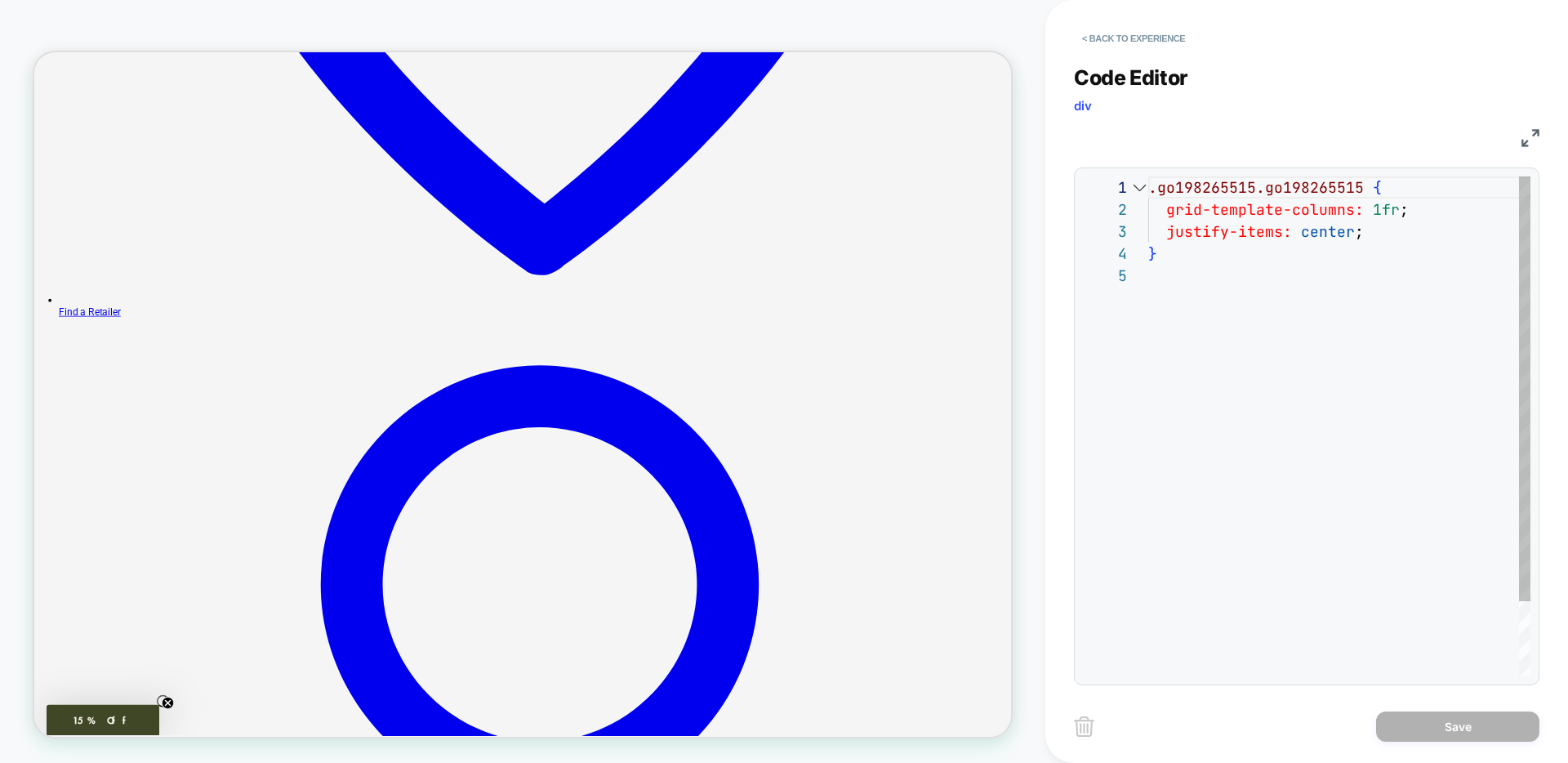
click at [1148, 442] on div ".go198265515.go198265515 { grid-template-columns: 1fr ; justify-items: center ;…" at bounding box center [1339, 470] width 382 height 588
click at [1108, 45] on button "< Back to experience" at bounding box center [1134, 39] width 119 height 26
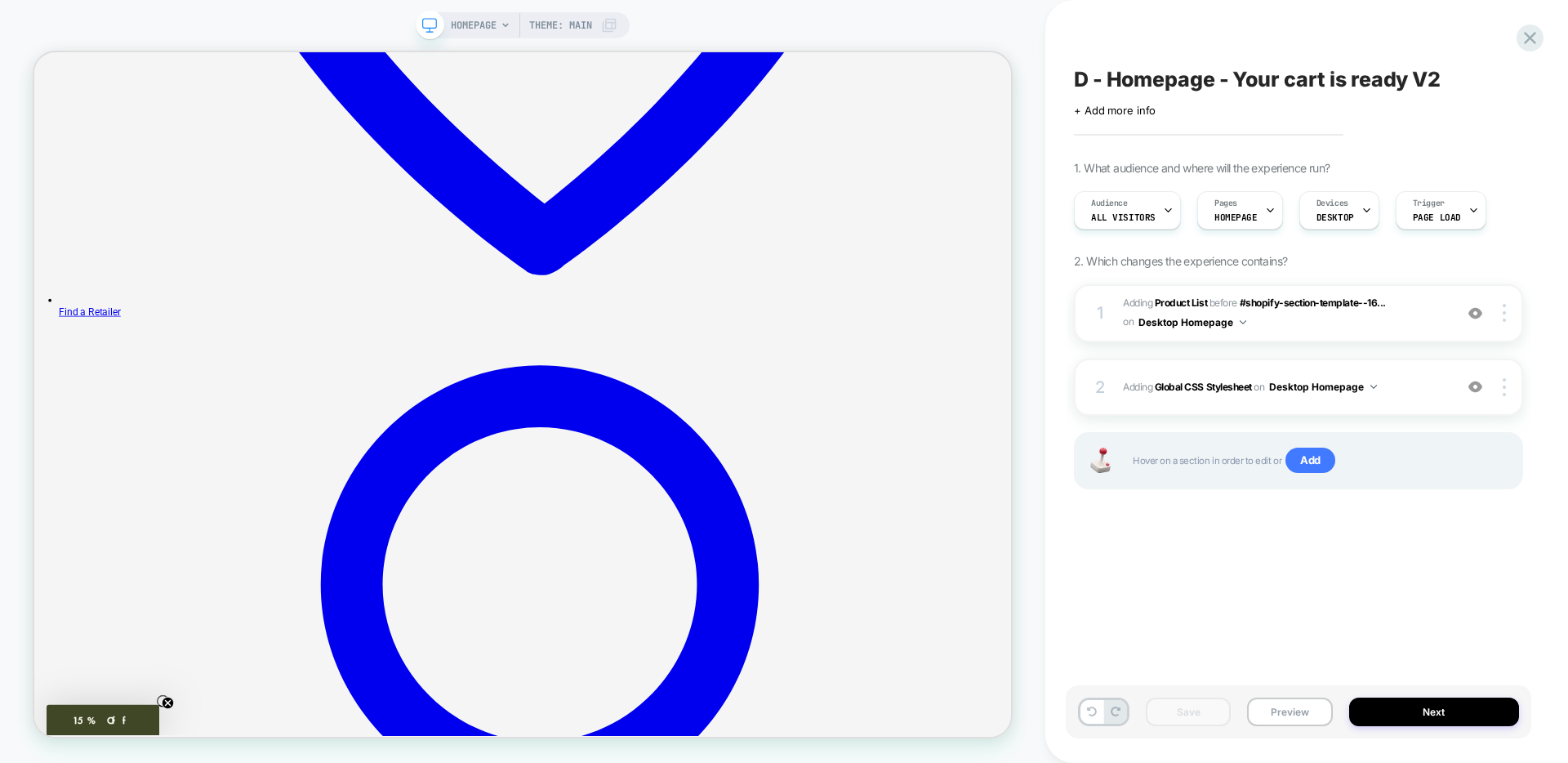
scroll to position [0, 1]
click at [1265, 710] on button "Preview" at bounding box center [1289, 711] width 85 height 29
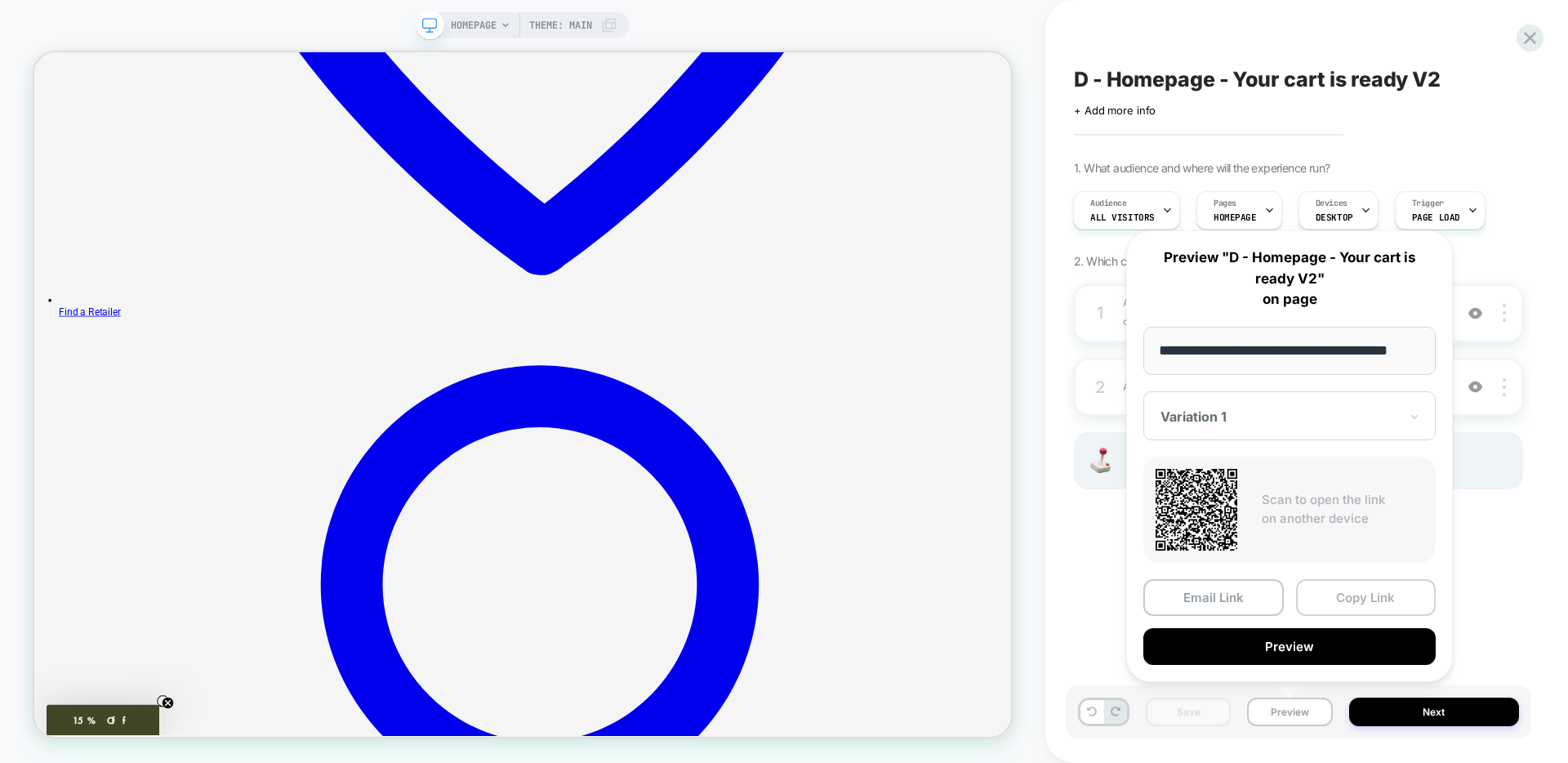
scroll to position [0, 0]
click at [1397, 592] on button "Copy Link" at bounding box center [1367, 597] width 140 height 37
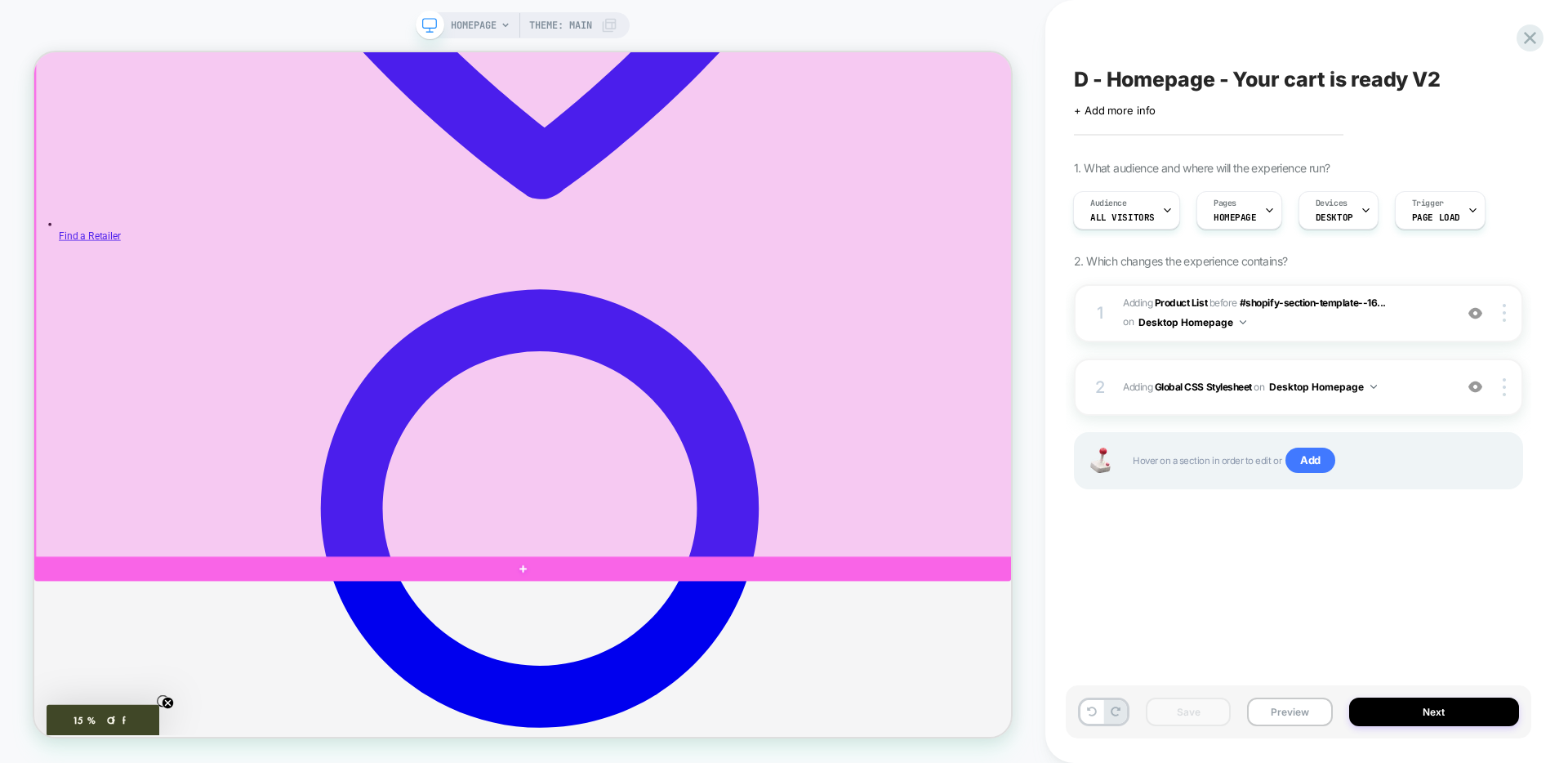
scroll to position [1084, 0]
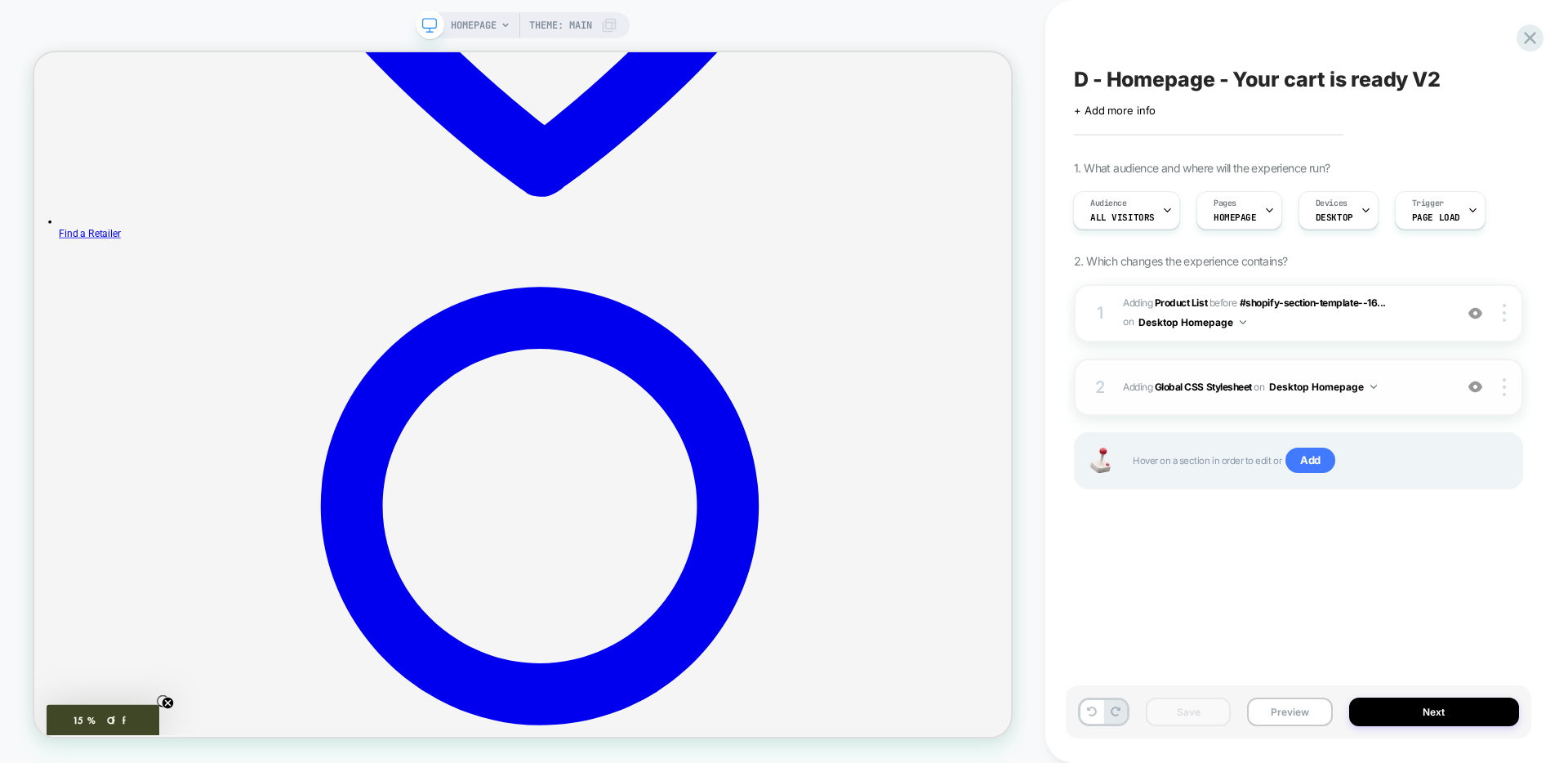
drag, startPoint x: 1099, startPoint y: 385, endPoint x: 1097, endPoint y: 362, distance: 23.1
click at [1097, 362] on div "2 Adding Global CSS Stylesheet on Desktop Homepage Add Before Add After Copy to…" at bounding box center [1298, 386] width 449 height 57
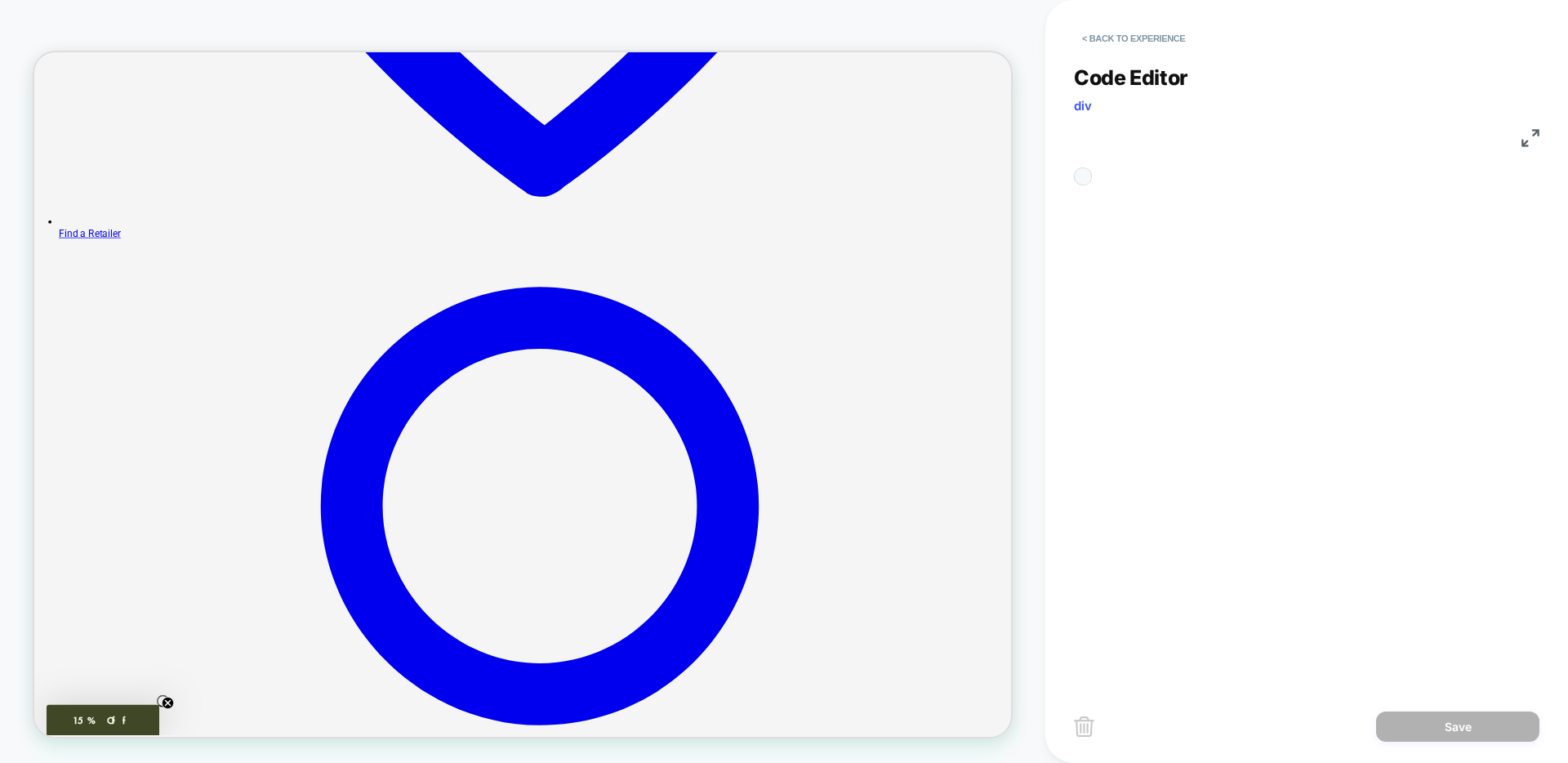
scroll to position [88, 0]
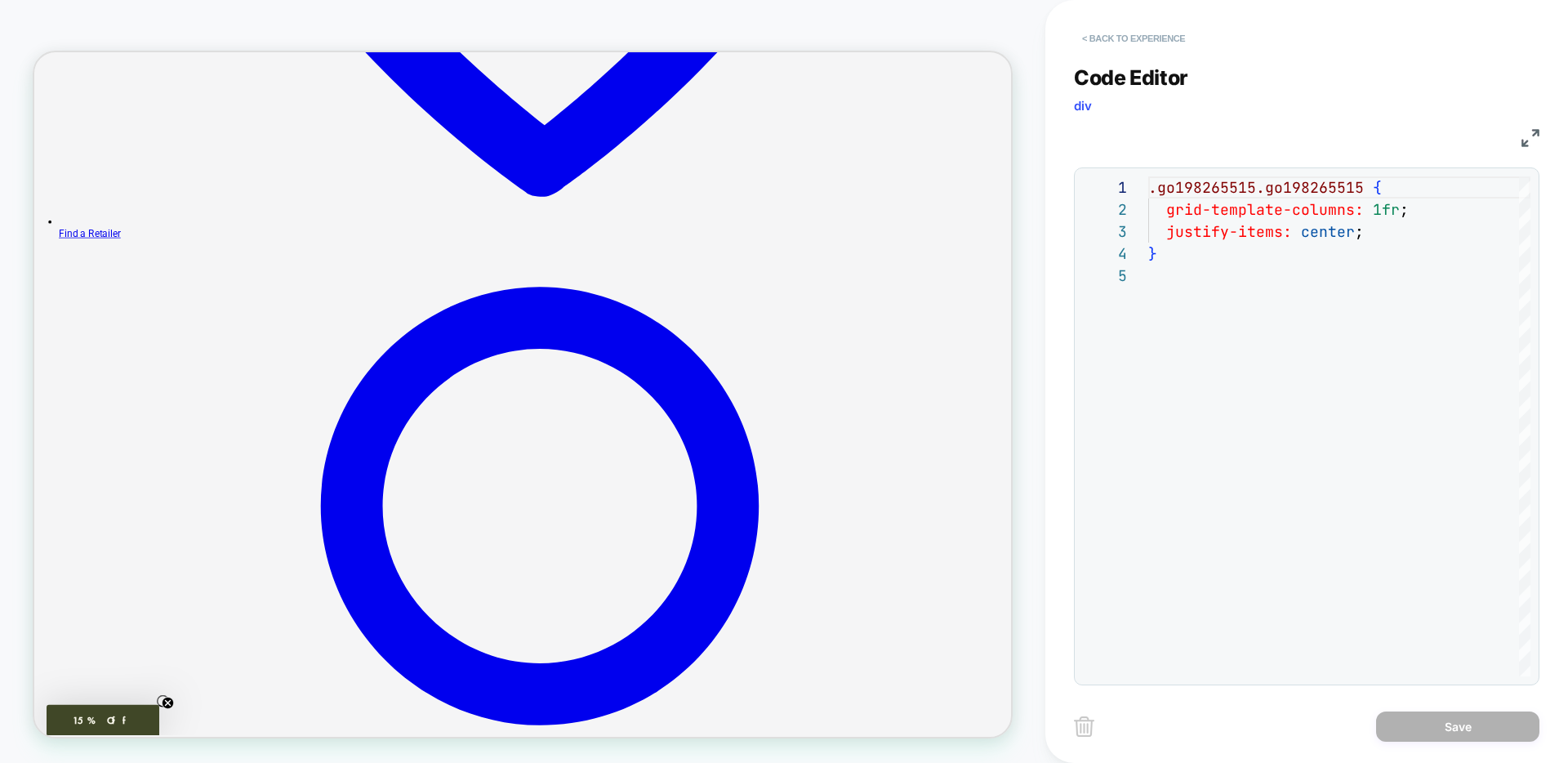
click at [1104, 41] on button "< Back to experience" at bounding box center [1134, 39] width 119 height 26
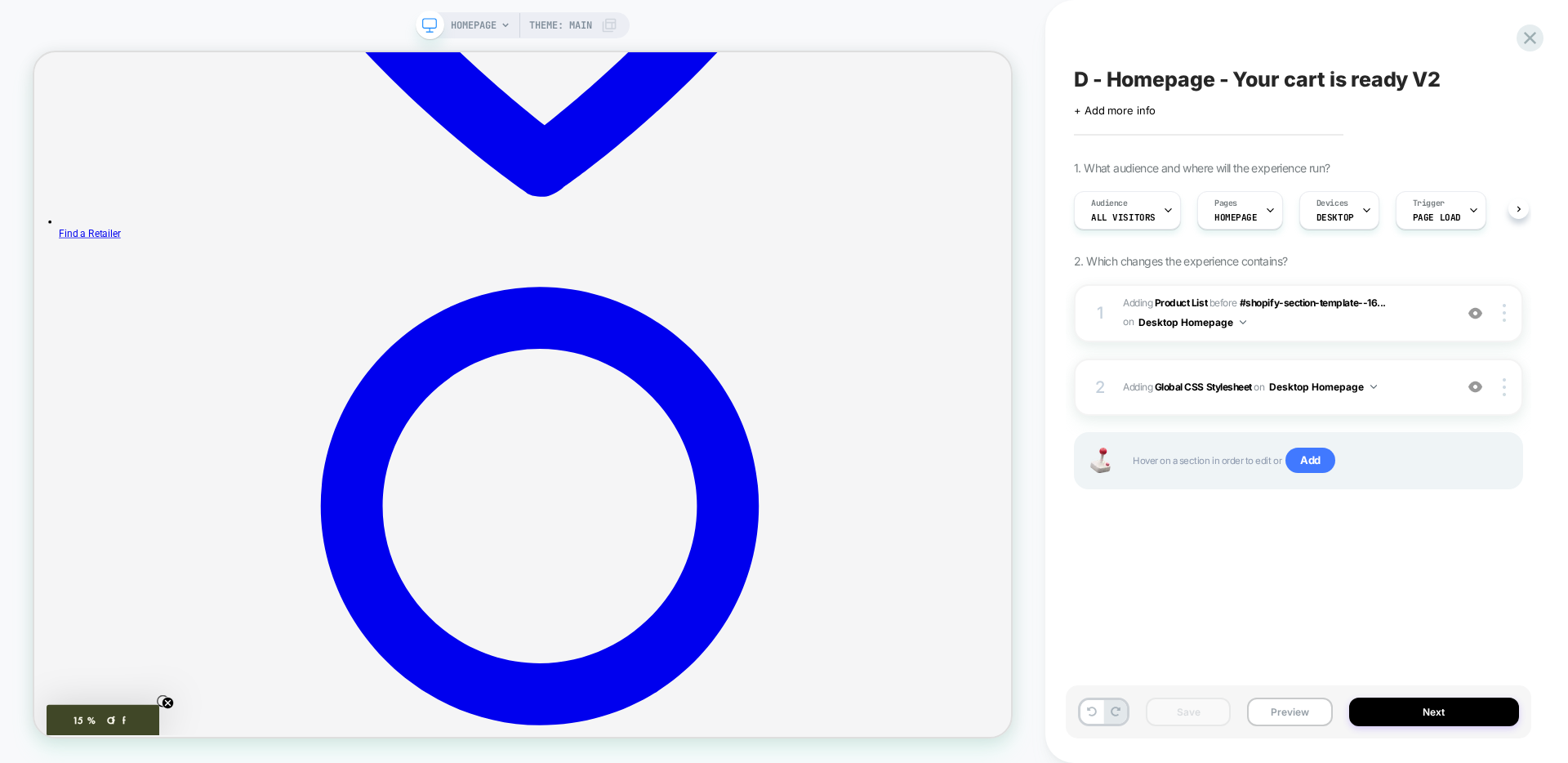
scroll to position [0, 1]
click at [1531, 38] on icon at bounding box center [1529, 38] width 22 height 22
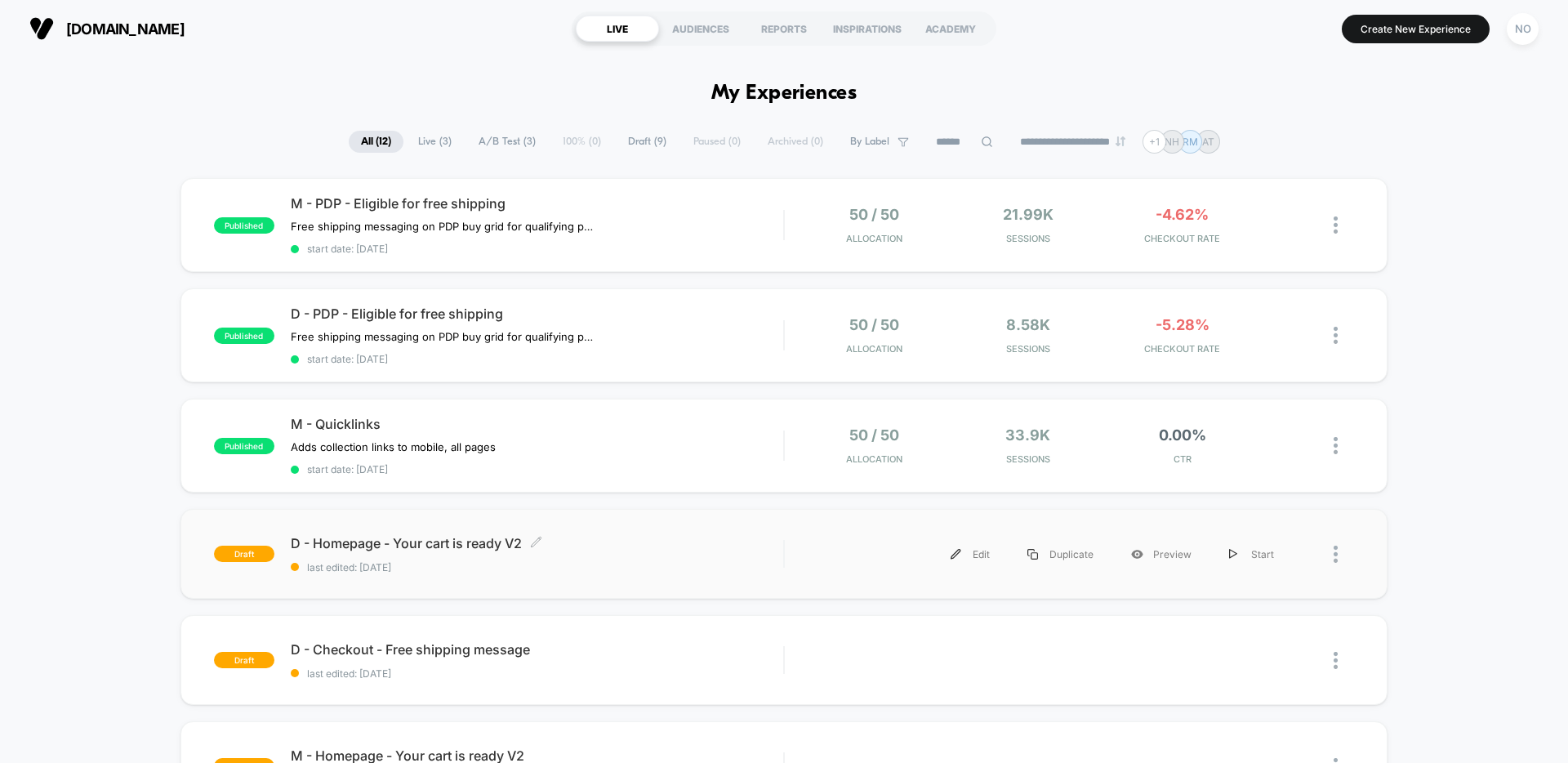
click at [642, 555] on div "D - Homepage - Your cart is ready V2 Click to edit experience details Click to …" at bounding box center [537, 555] width 492 height 39
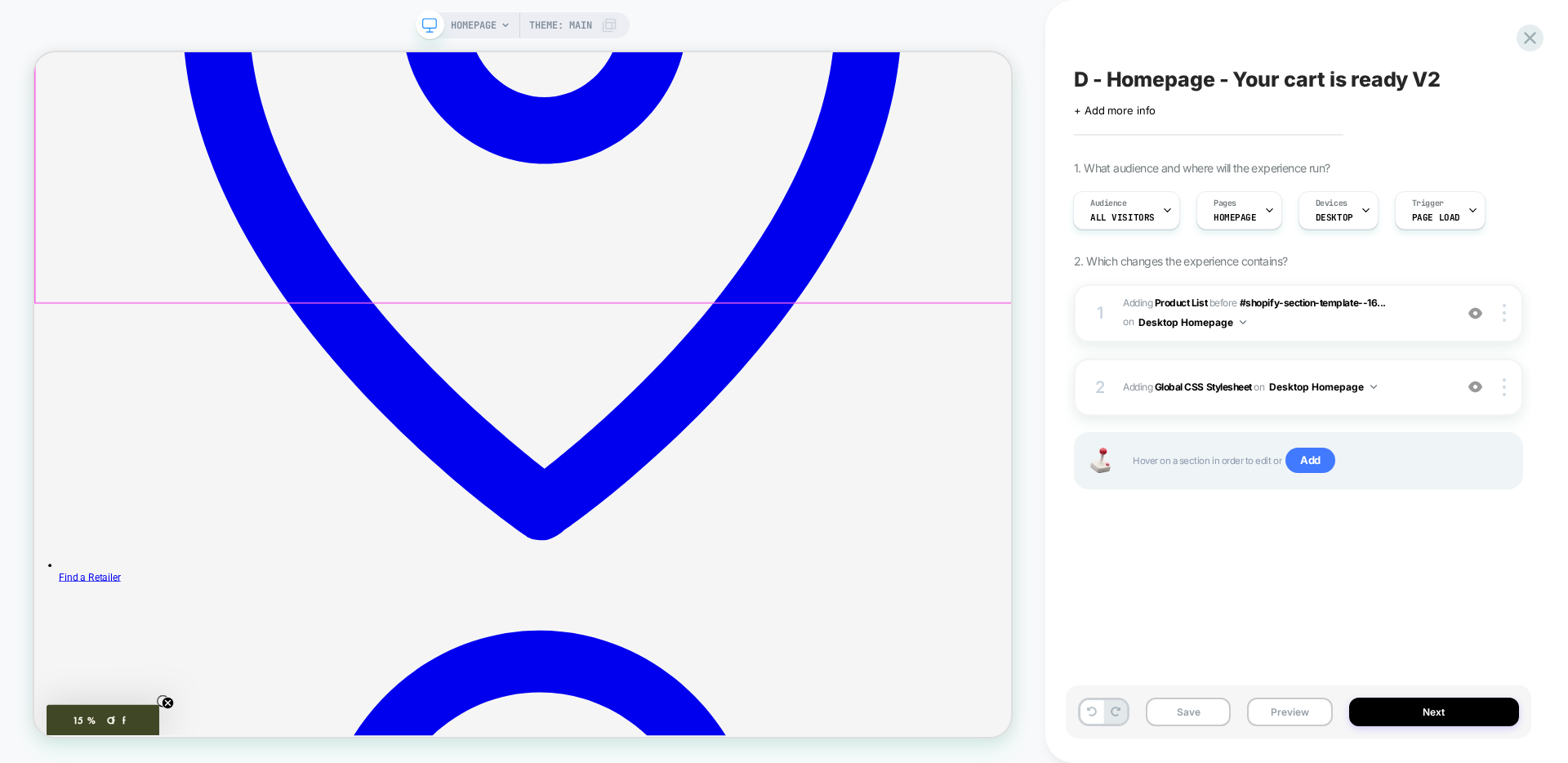
scroll to position [647, 0]
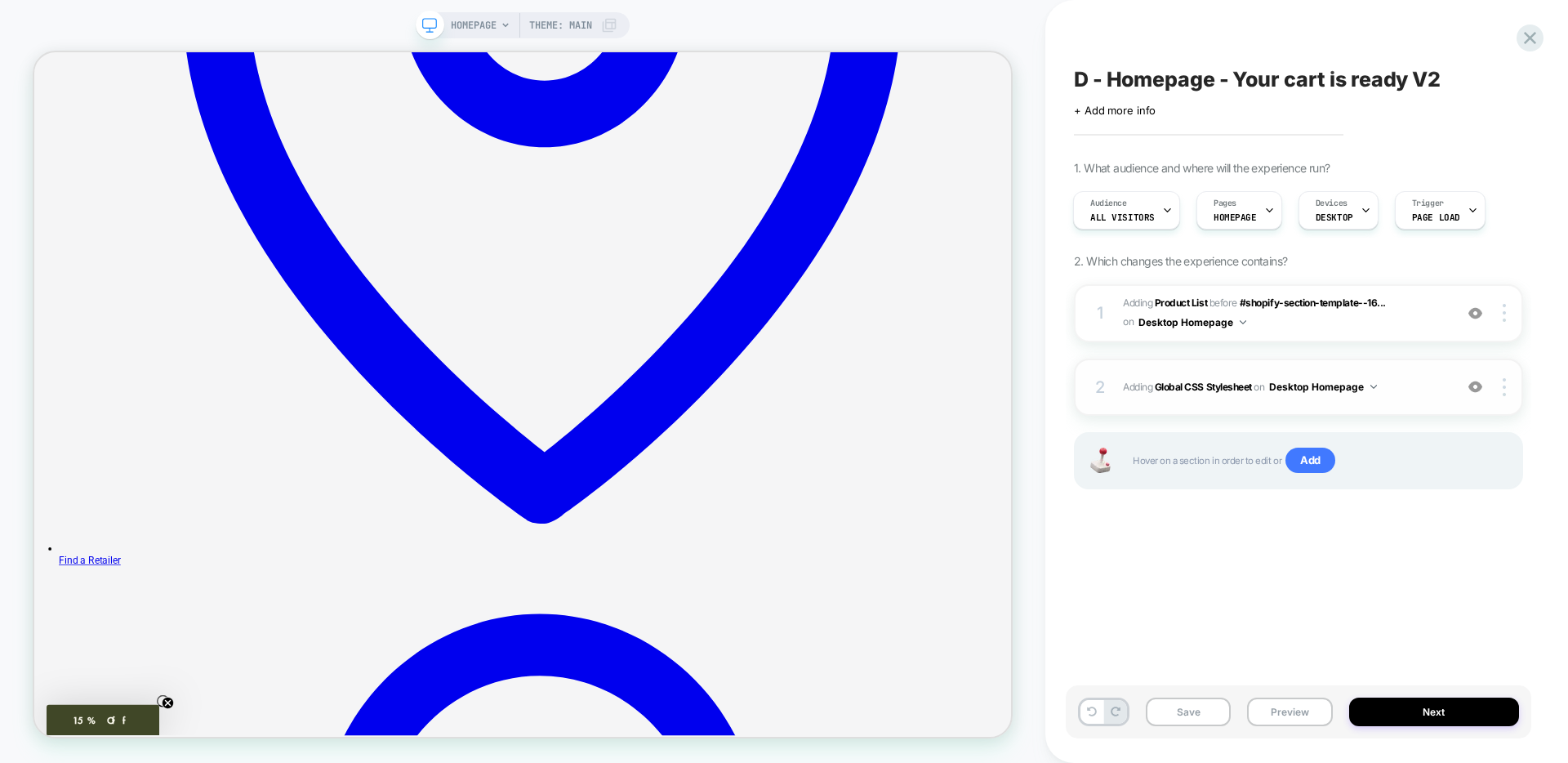
click at [1239, 405] on div "2 Adding Global CSS Stylesheet on Desktop Homepage Add Before Add After Copy to…" at bounding box center [1298, 386] width 449 height 57
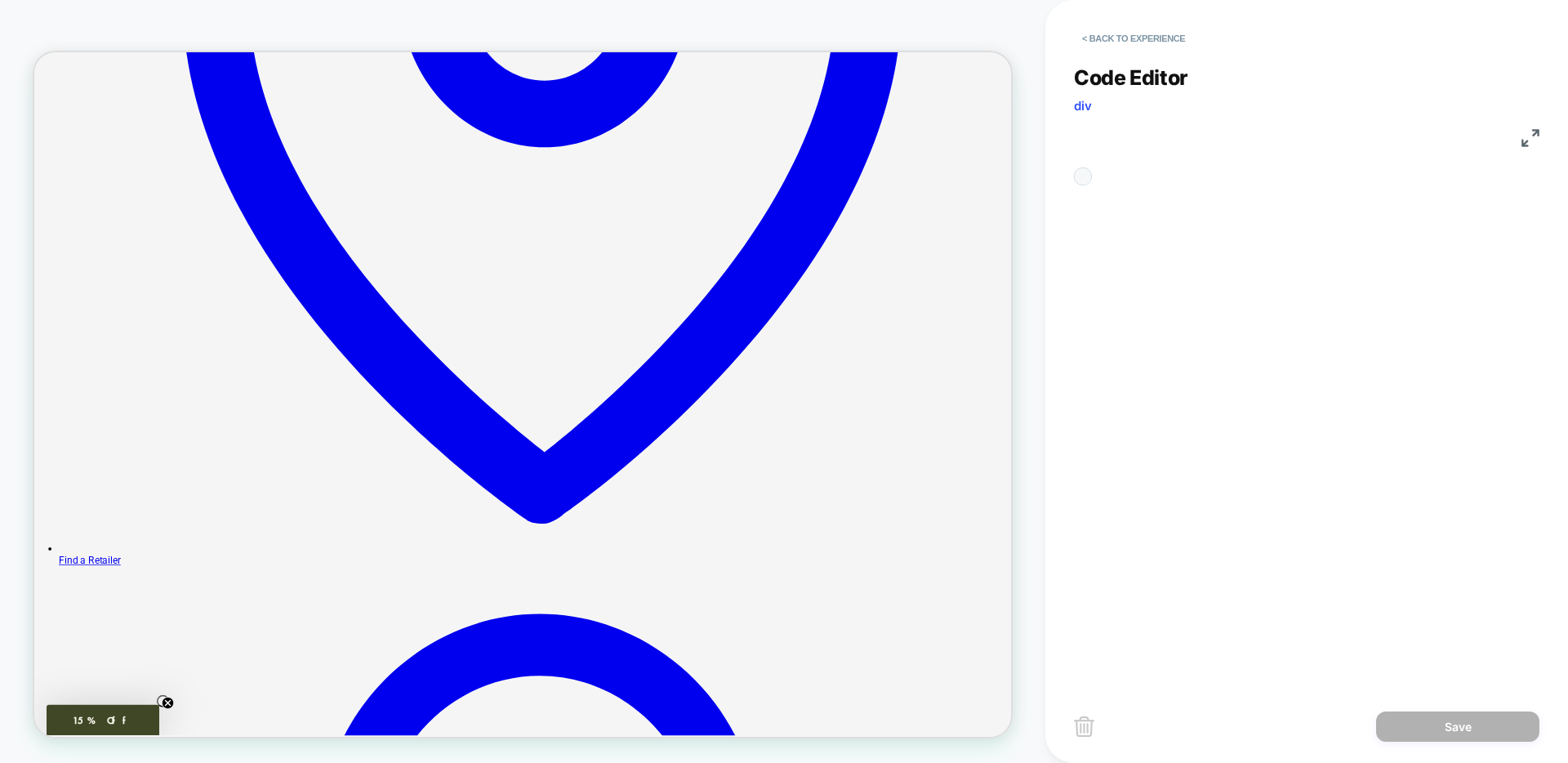
scroll to position [88, 0]
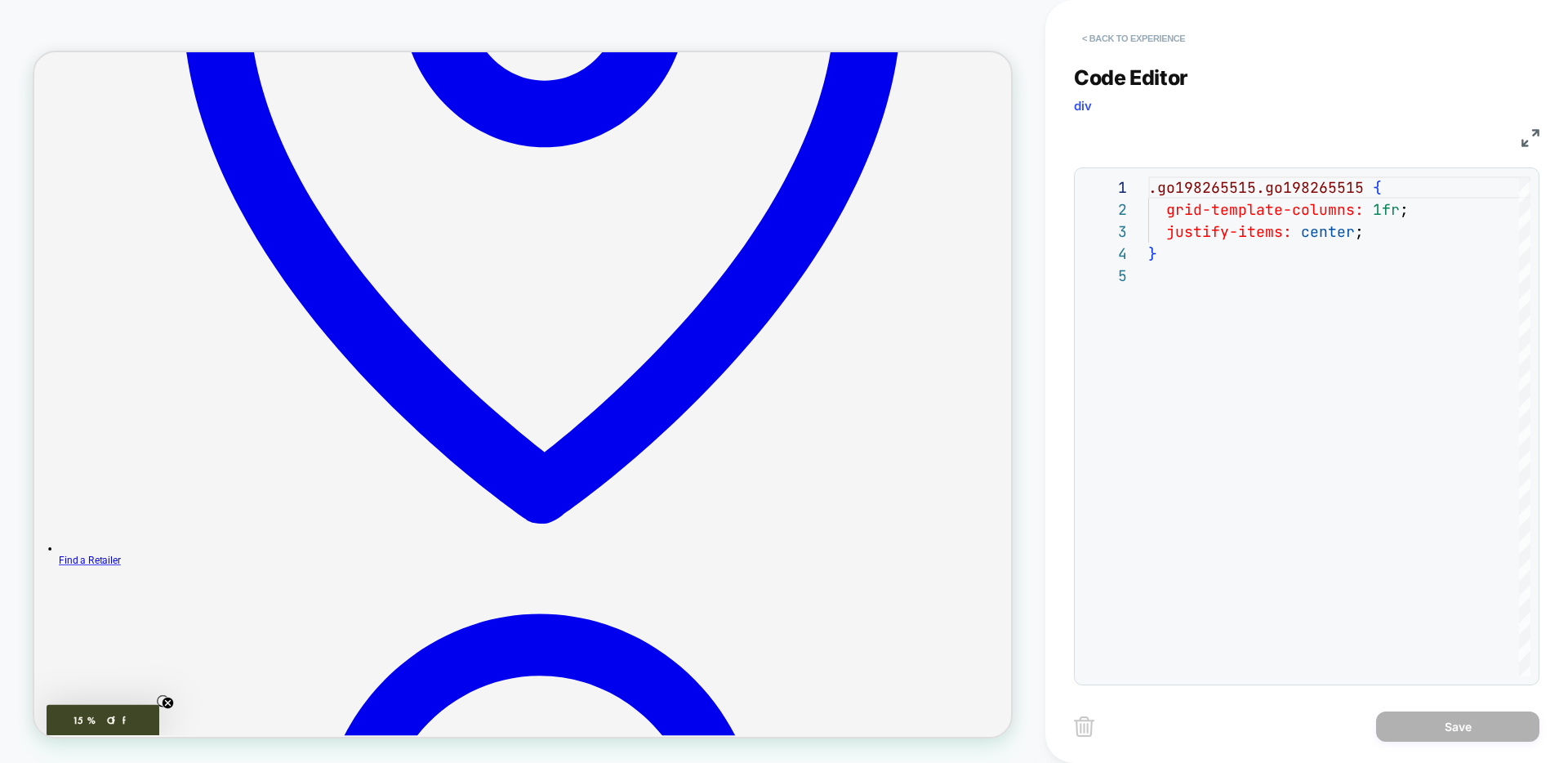
click at [1158, 40] on button "< Back to experience" at bounding box center [1134, 39] width 119 height 26
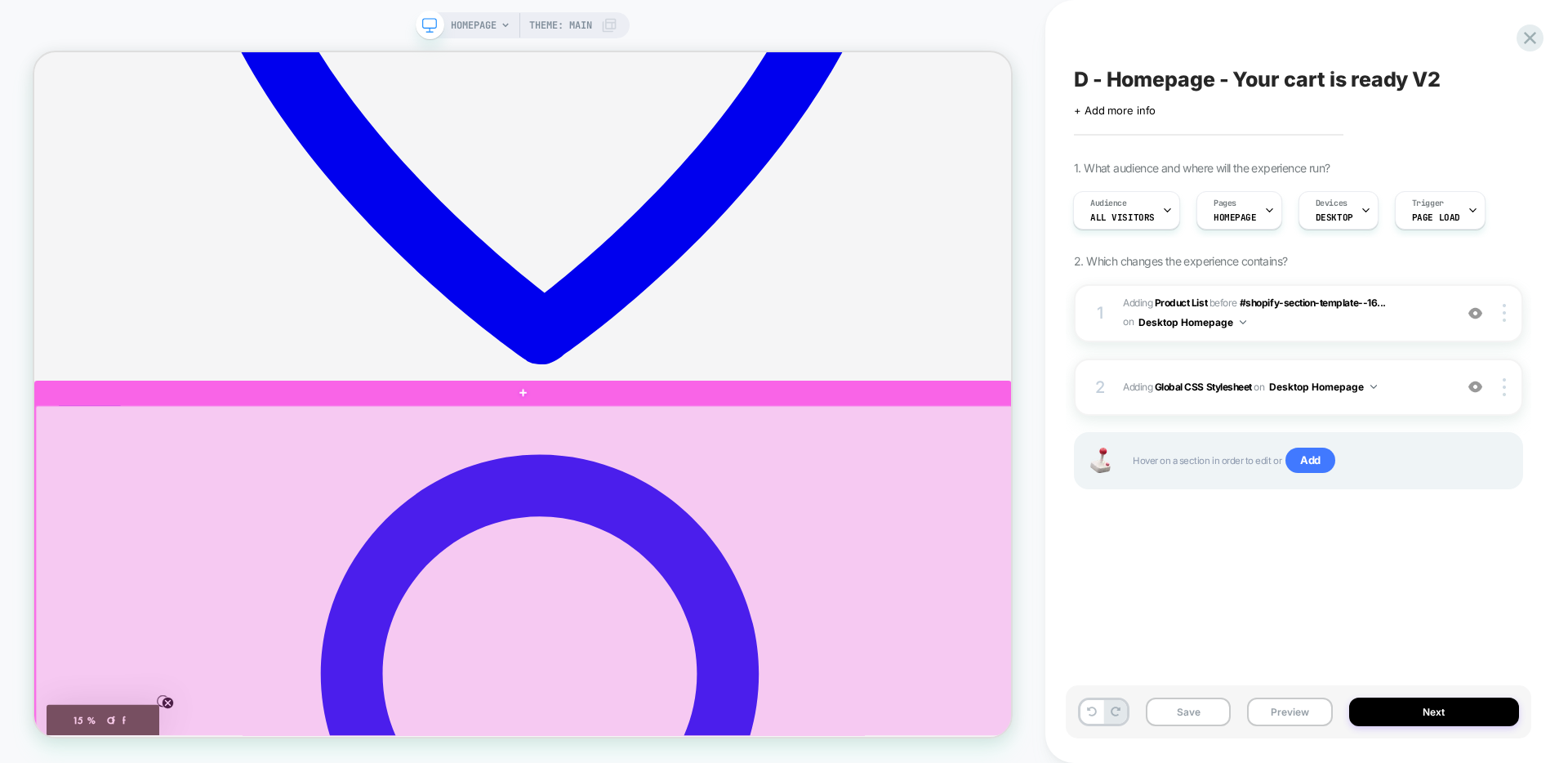
scroll to position [844, 0]
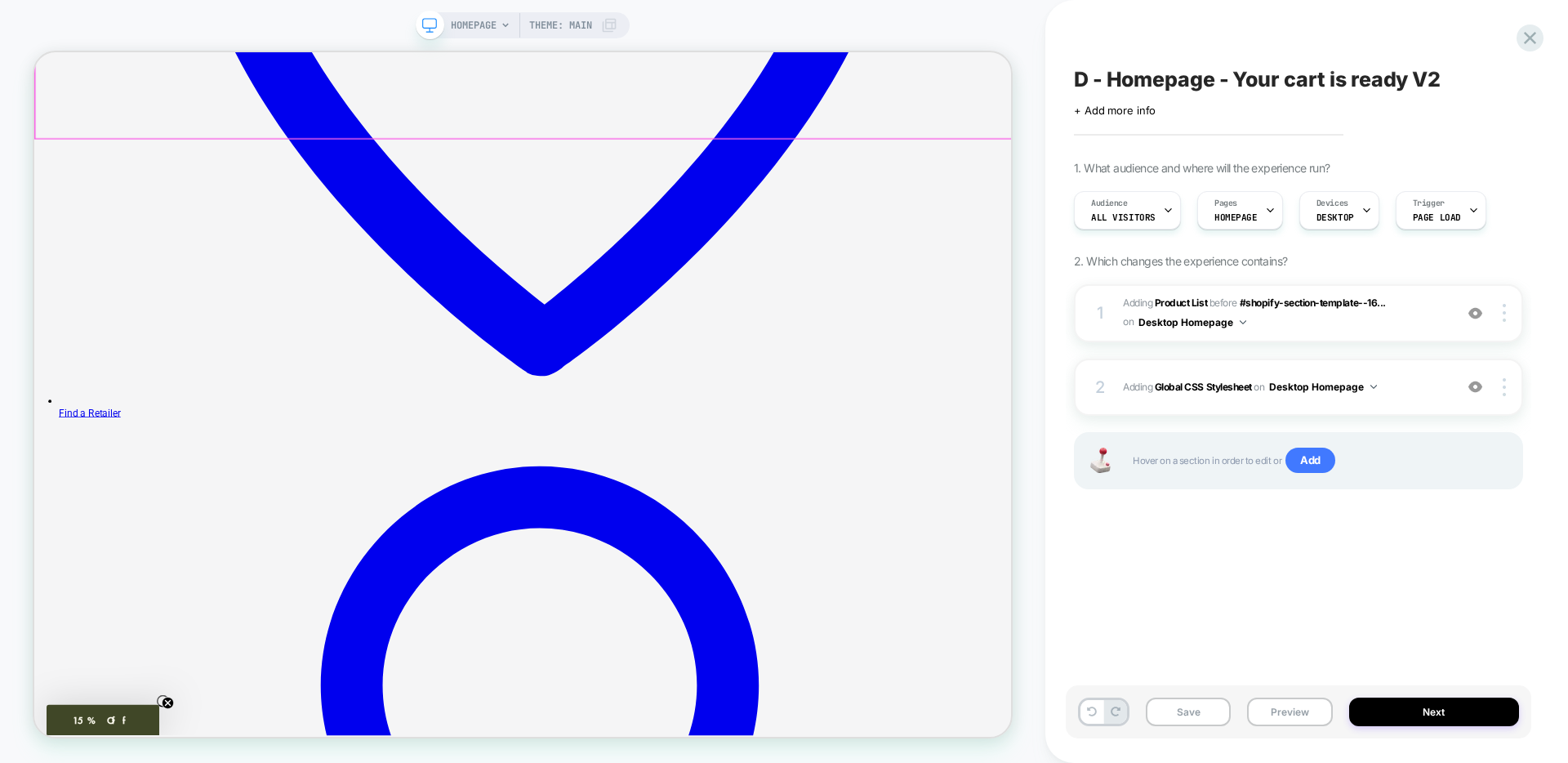
scroll to position [0, 1]
click at [1338, 399] on div "2 Adding Global CSS Stylesheet on Desktop Homepage Add Before Add After Copy to…" at bounding box center [1298, 386] width 449 height 57
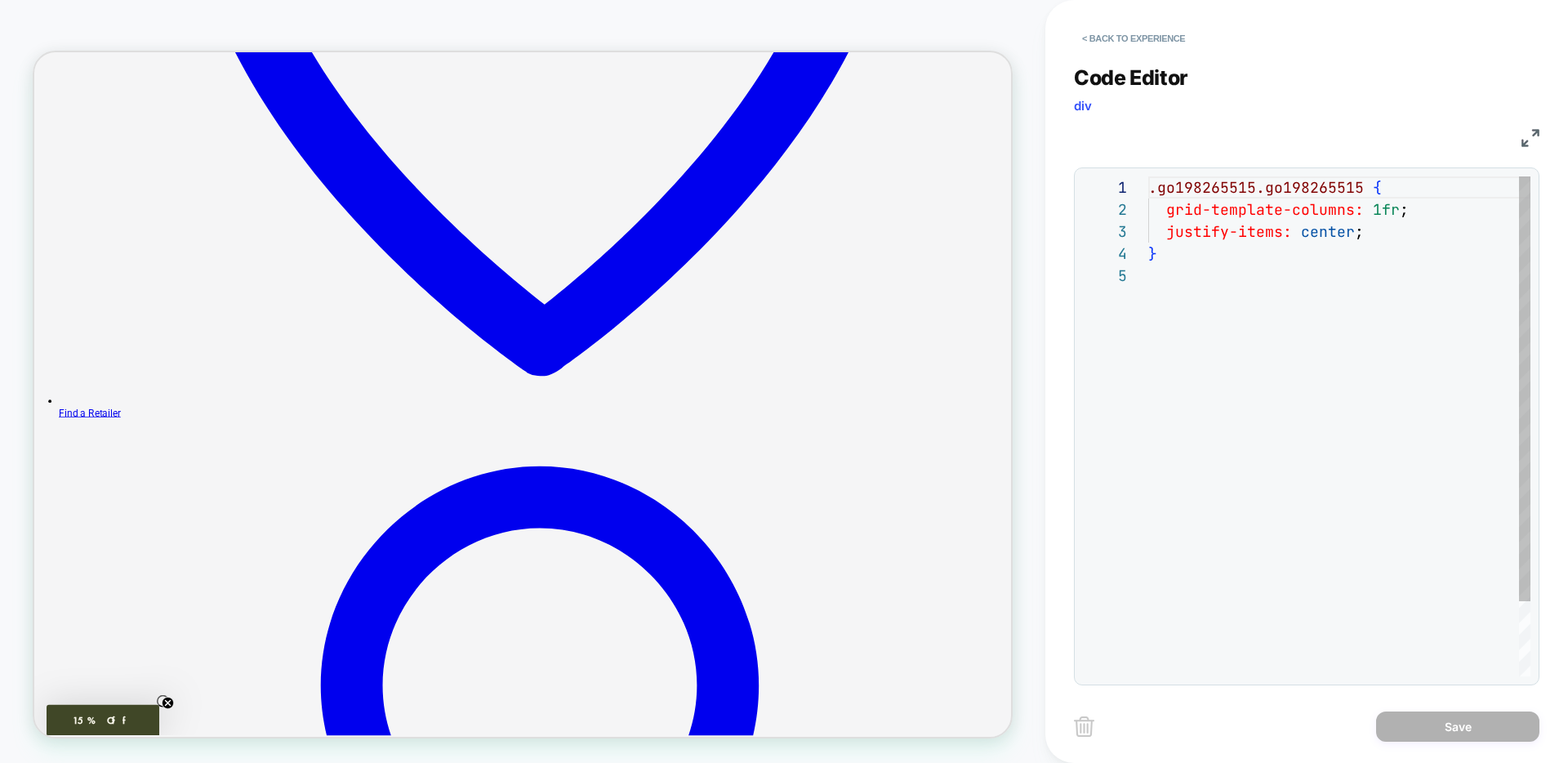
scroll to position [88, 0]
click at [1151, 189] on div ".go198265515.go198265515 { grid-template-columns: 1fr ; justify-items: center ;…" at bounding box center [1339, 470] width 382 height 588
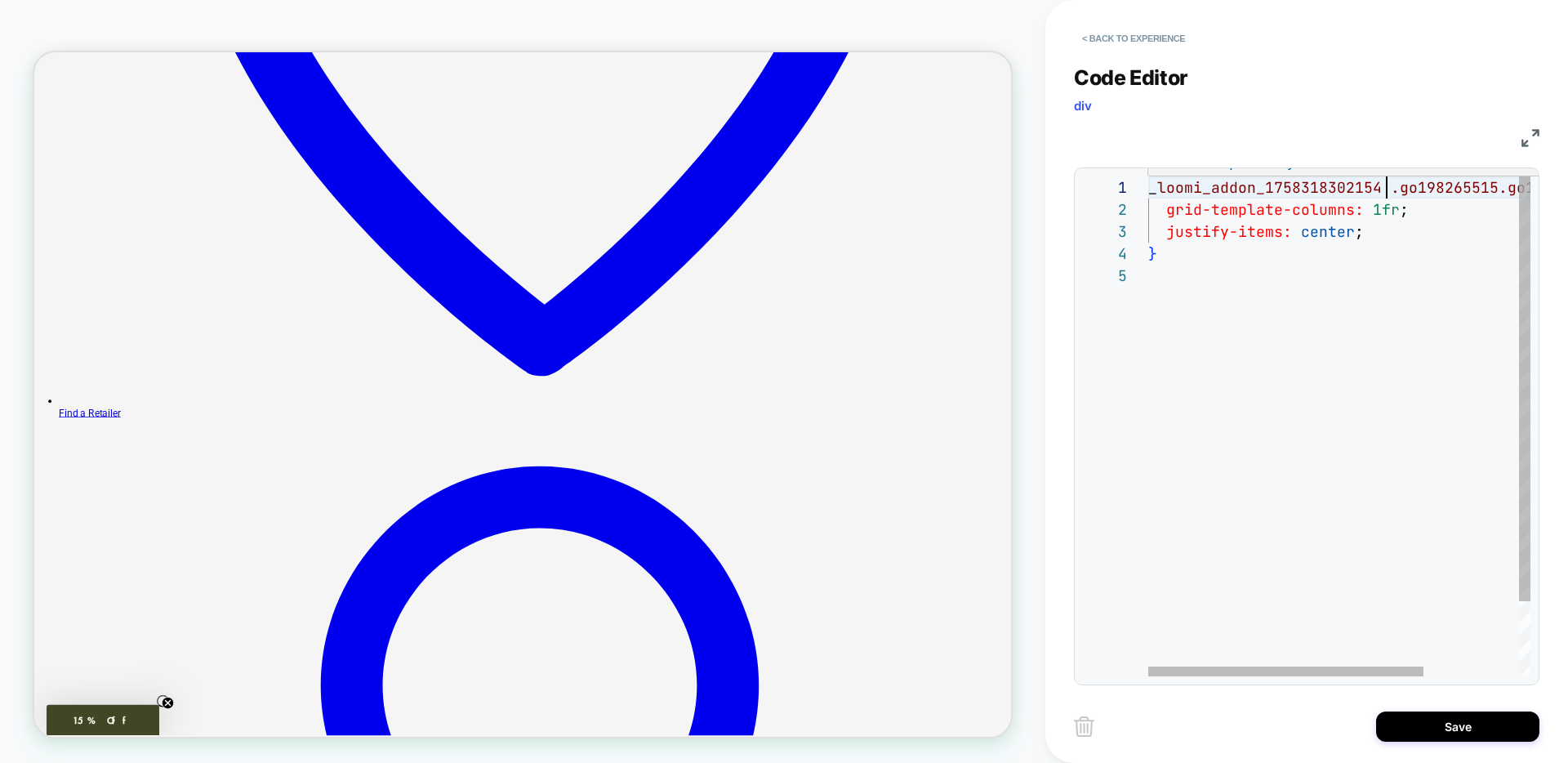
click at [1149, 191] on div "_ loomi_addon_1758318302154 .go198265515.go198265515 { grid-template-columns: 1…" at bounding box center [1405, 470] width 513 height 588
click at [1189, 349] on div "# _ loomi_addon_1758318302154 .go198265515.go198265515 { grid-template-columns:…" at bounding box center [1409, 470] width 523 height 588
drag, startPoint x: 1390, startPoint y: 187, endPoint x: 1137, endPoint y: 188, distance: 253.0
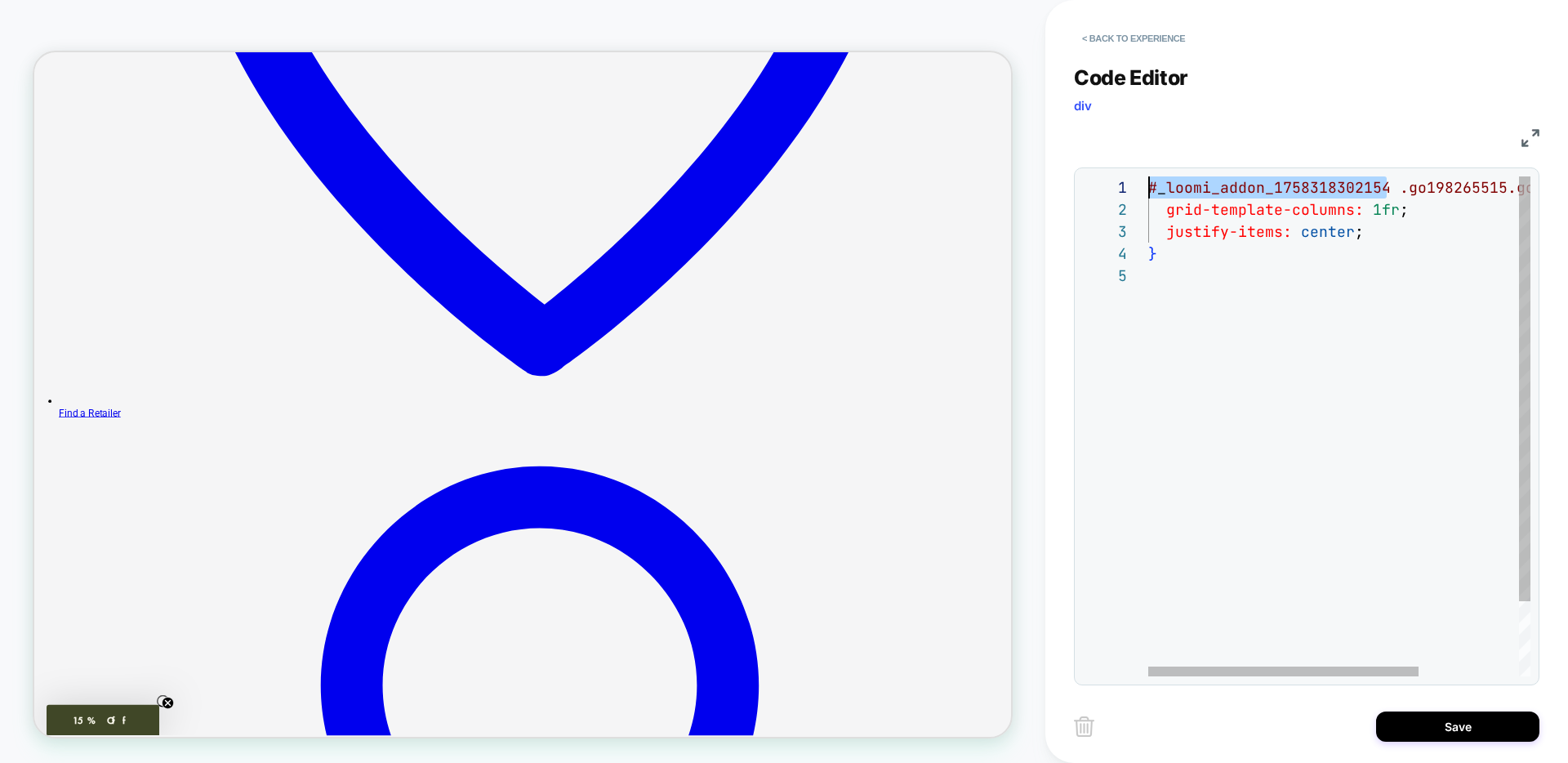
click at [1148, 188] on div "# _ loomi_addon_1758318302154 .go198265515.go198265515 { grid-template-columns:…" at bounding box center [1409, 470] width 523 height 588
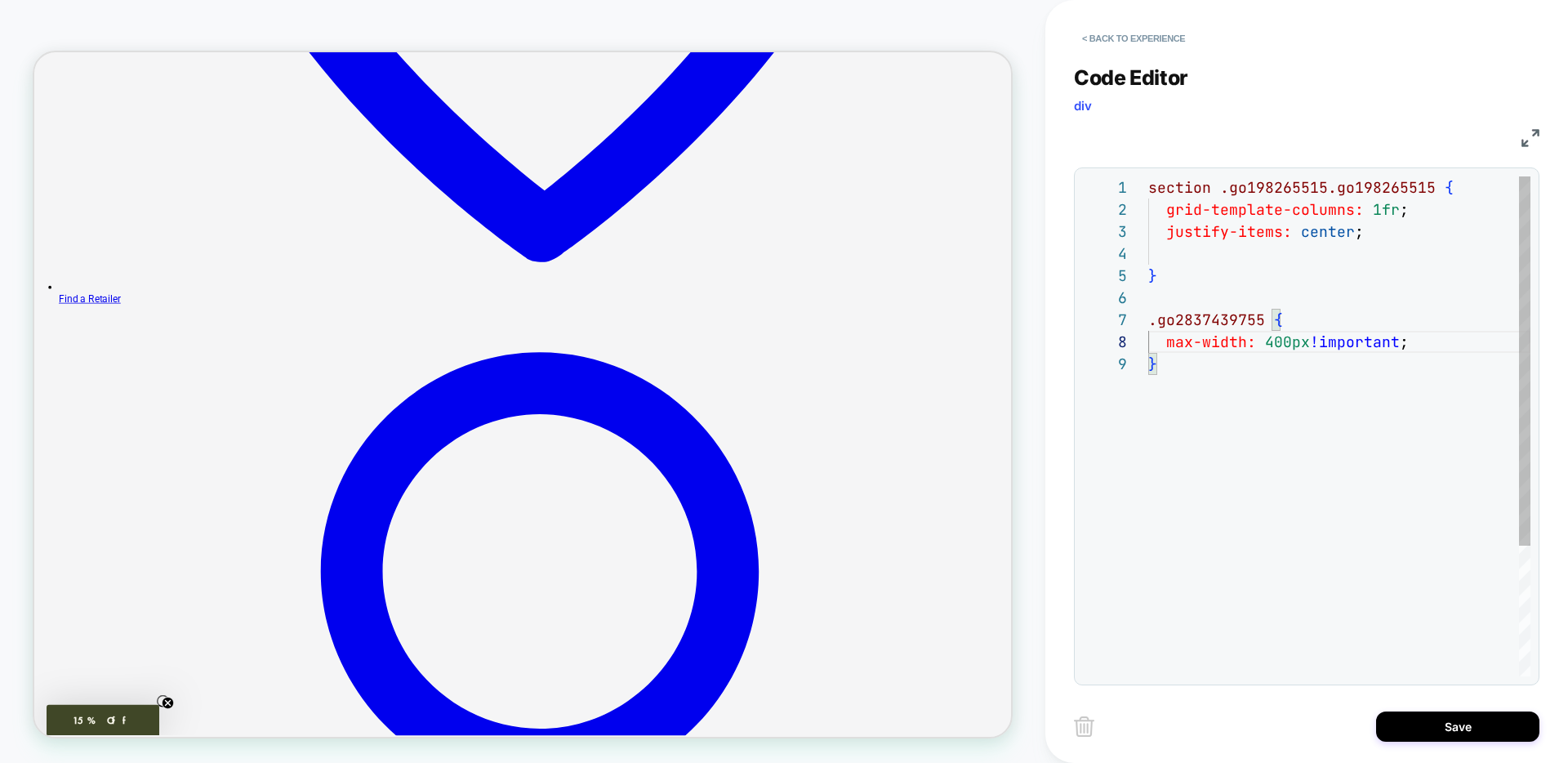
click at [1148, 321] on span ".go2837439755" at bounding box center [1206, 319] width 117 height 18
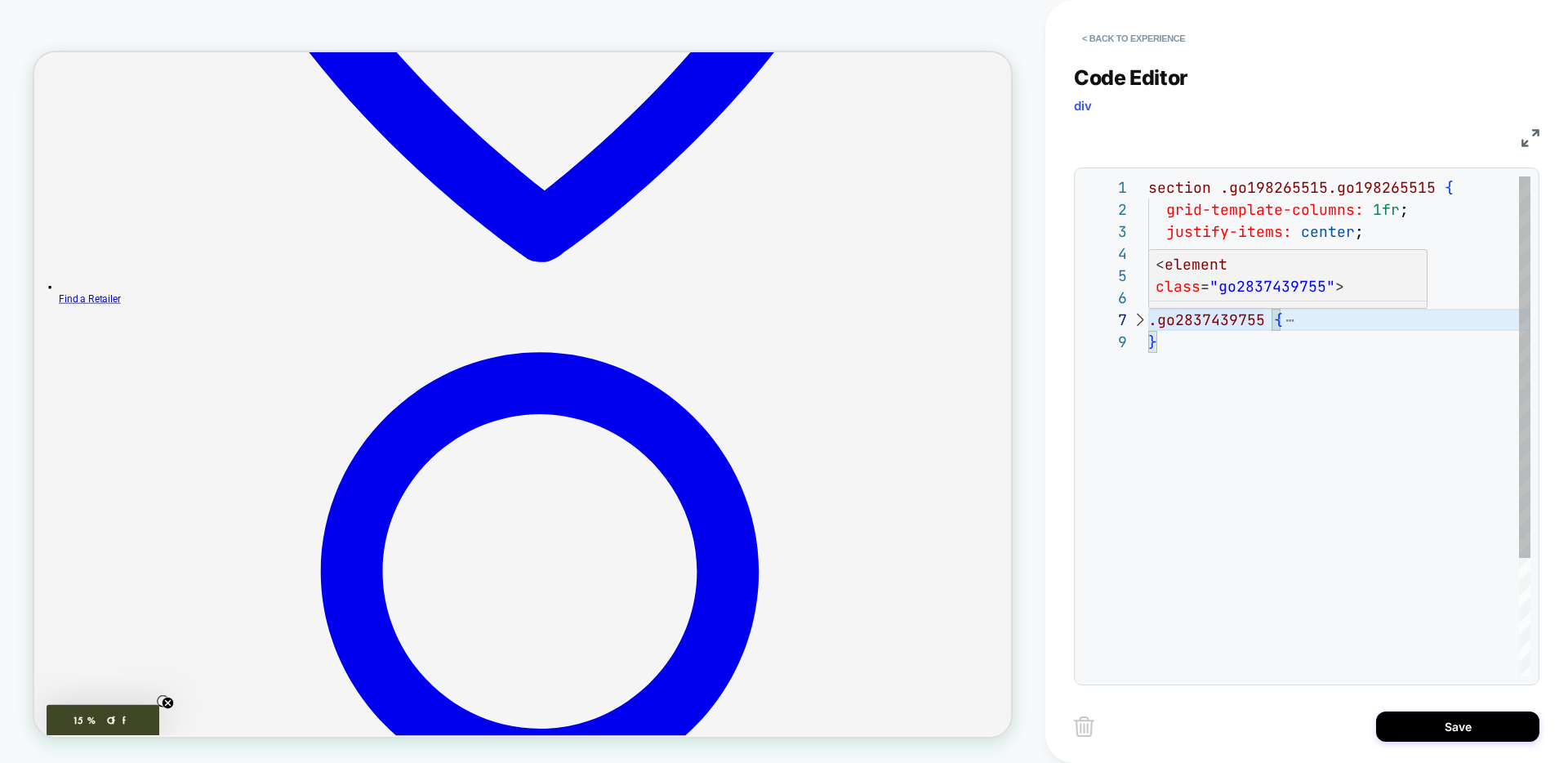
click at [1151, 323] on div "section .go198265515.go198265515 { grid-template-columns: 1fr ; justify-items: …" at bounding box center [1339, 503] width 382 height 654
click at [1382, 314] on span "{" at bounding box center [1387, 319] width 9 height 18
click at [1395, 324] on div "section .go198265515.go198265515 { grid-template-columns: 1fr ; justify-items: …" at bounding box center [1339, 503] width 382 height 654
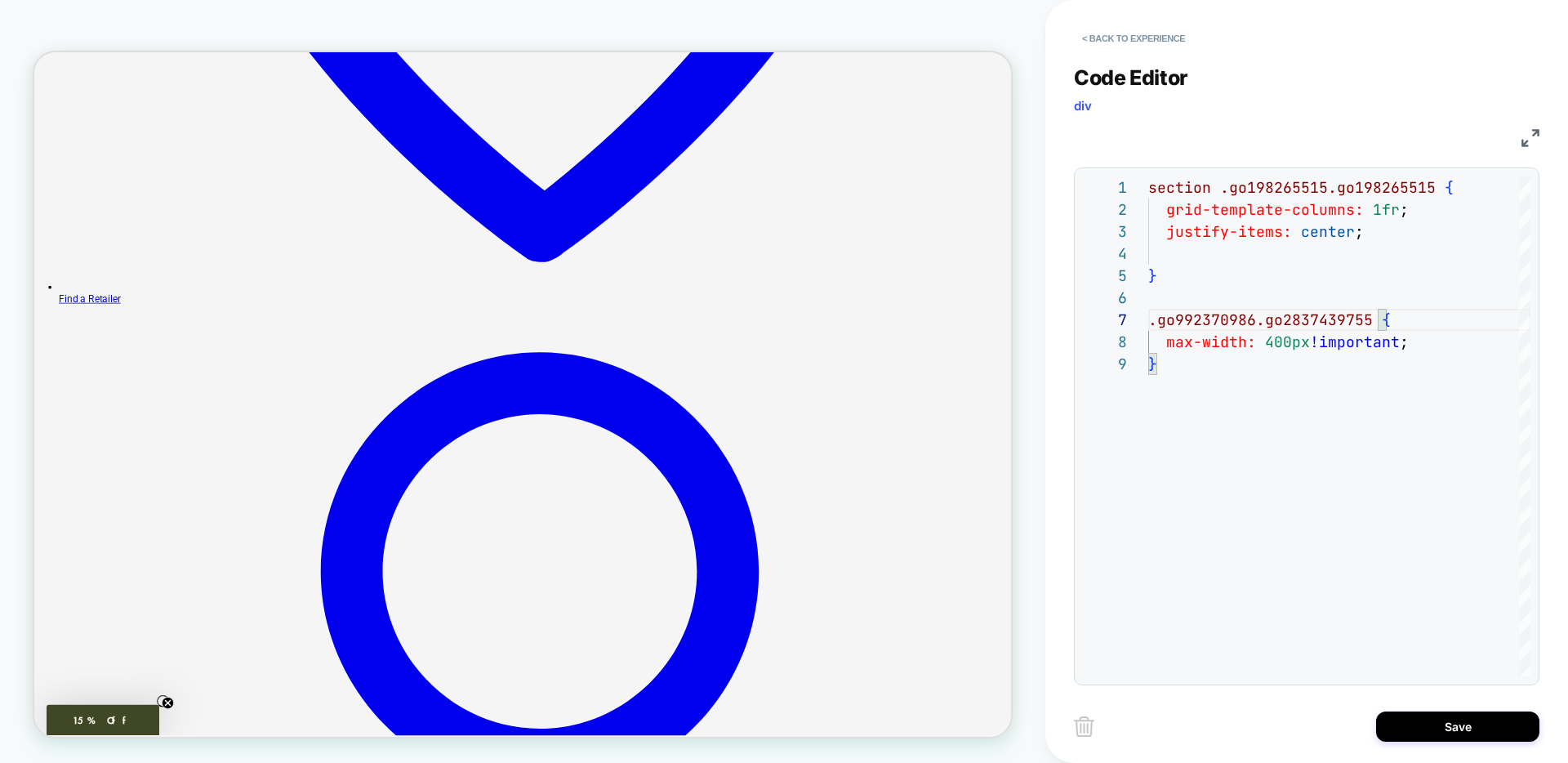
type textarea "**********"
click at [1423, 731] on button "Save" at bounding box center [1458, 726] width 163 height 30
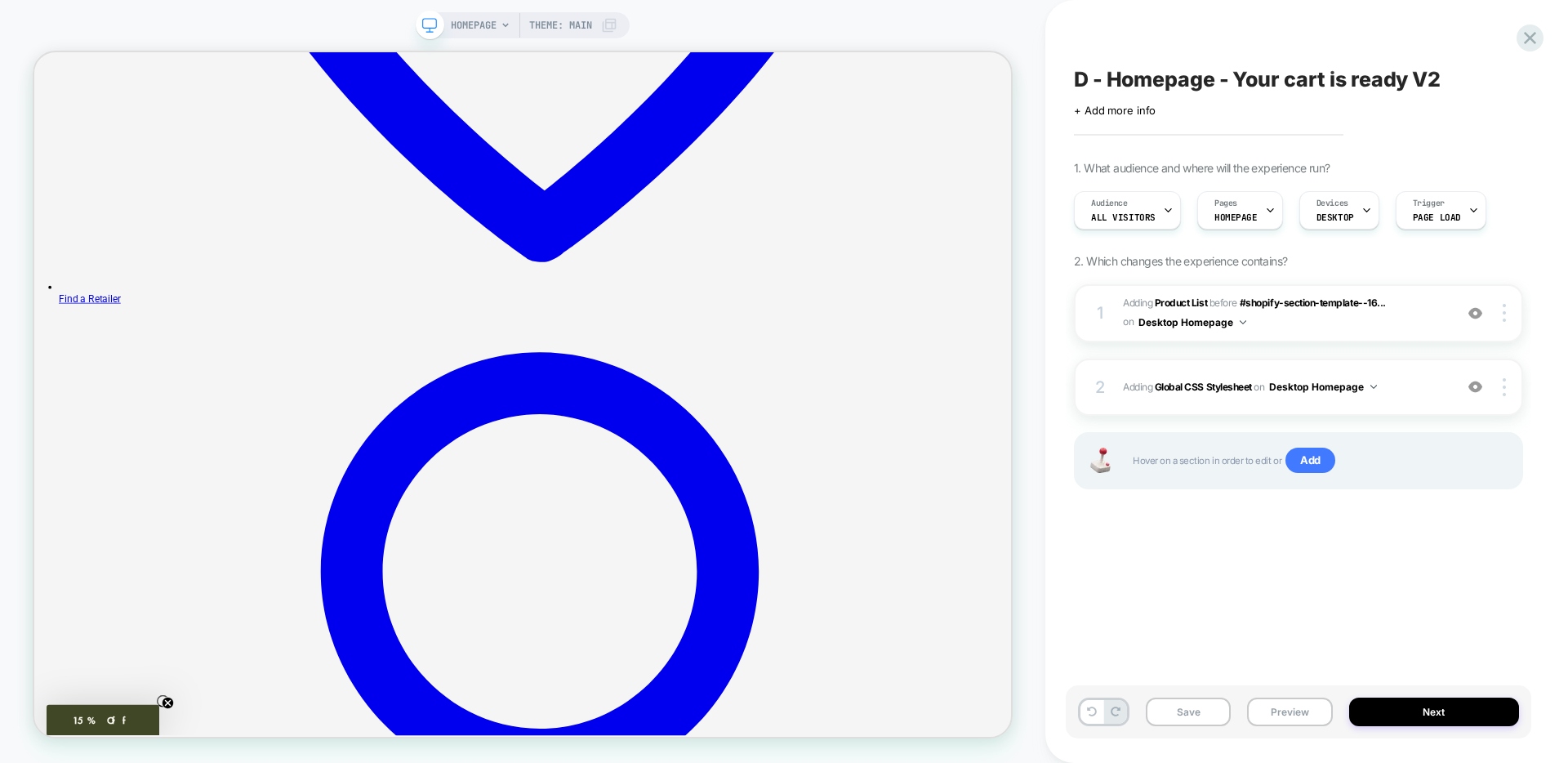
scroll to position [0, 1]
click at [1190, 706] on button "Save" at bounding box center [1188, 711] width 85 height 29
click at [1268, 713] on button "Preview" at bounding box center [1289, 711] width 85 height 29
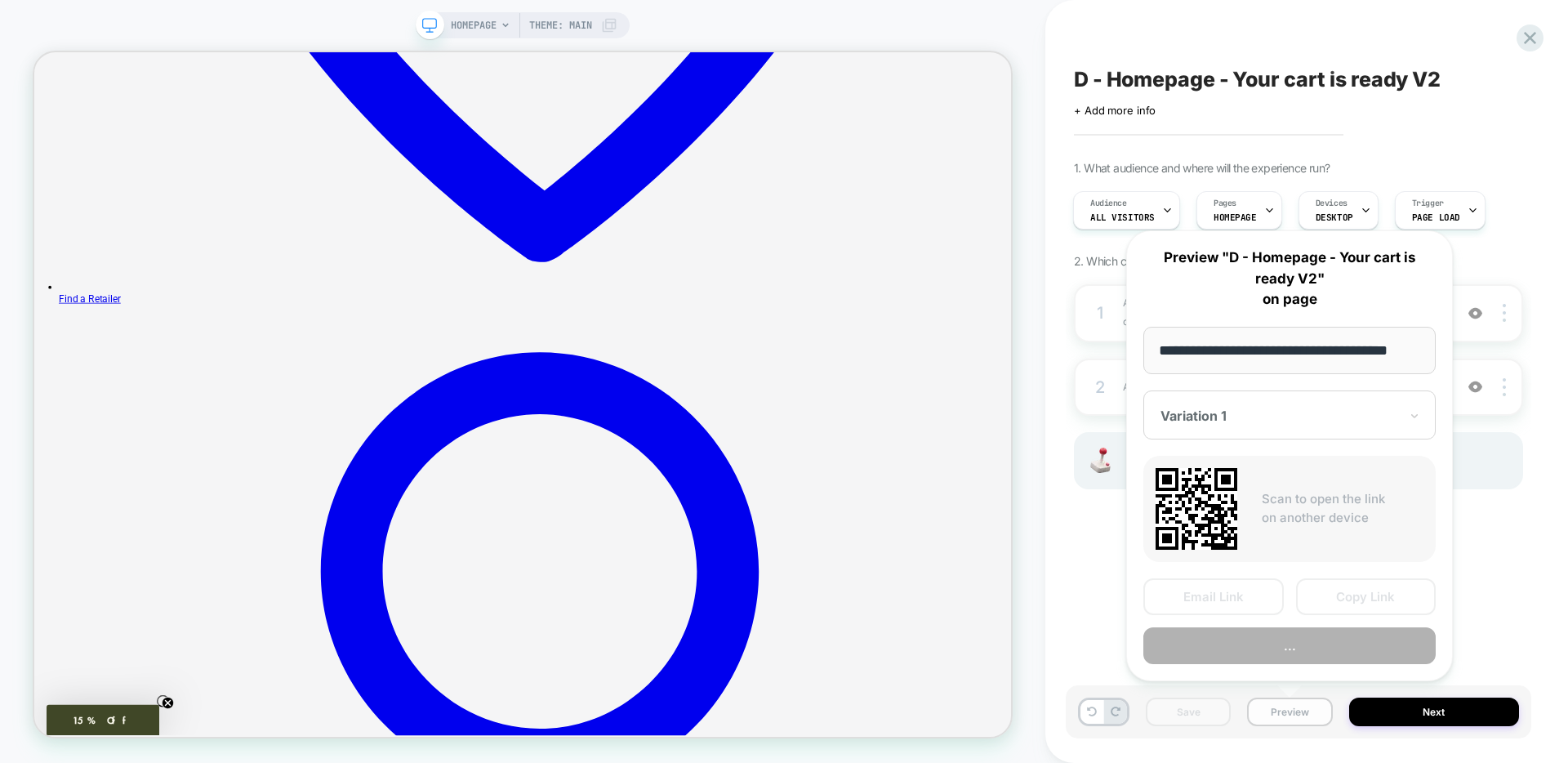
scroll to position [0, 27]
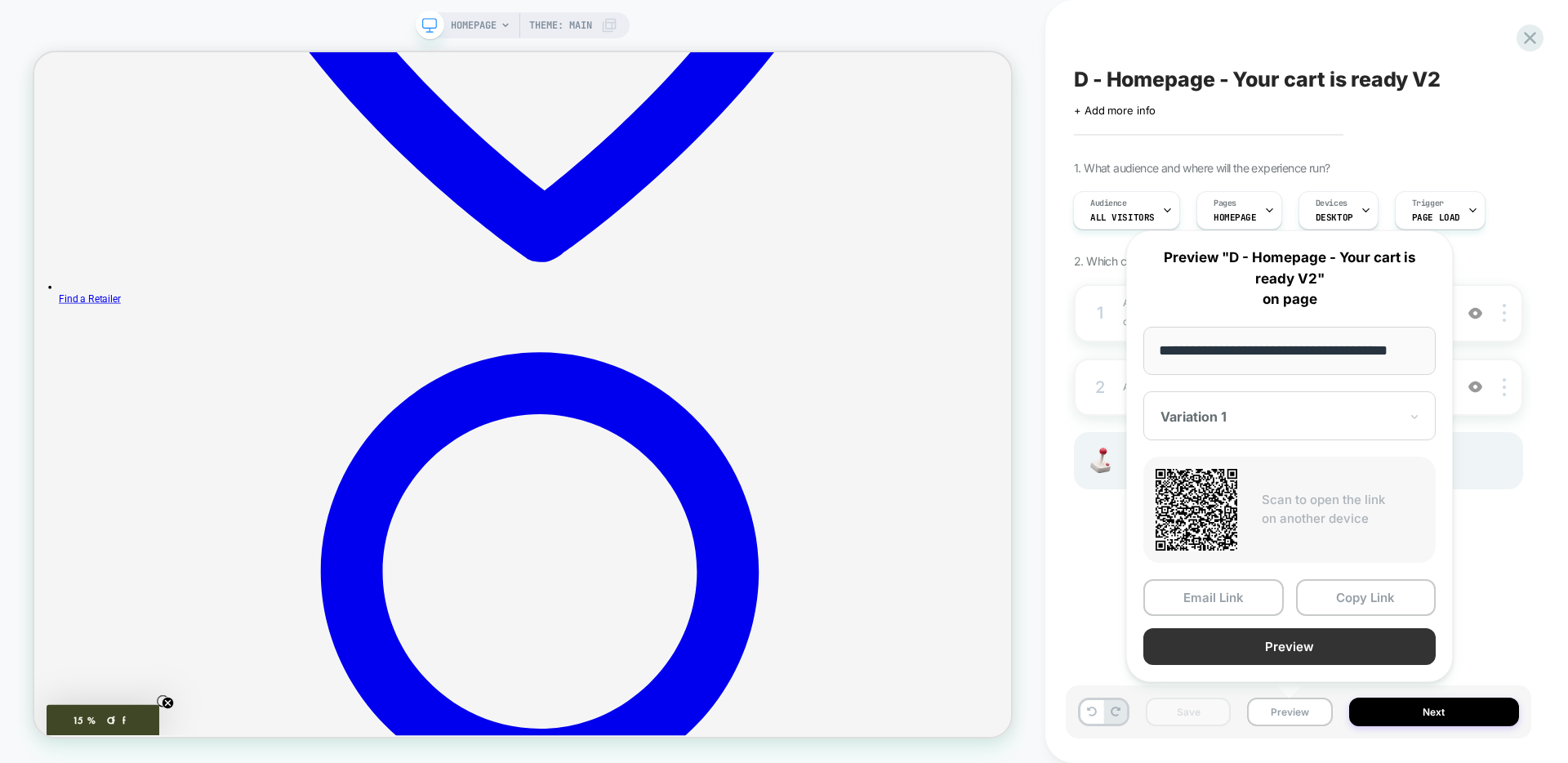
click at [1255, 650] on button "Preview" at bounding box center [1289, 646] width 293 height 37
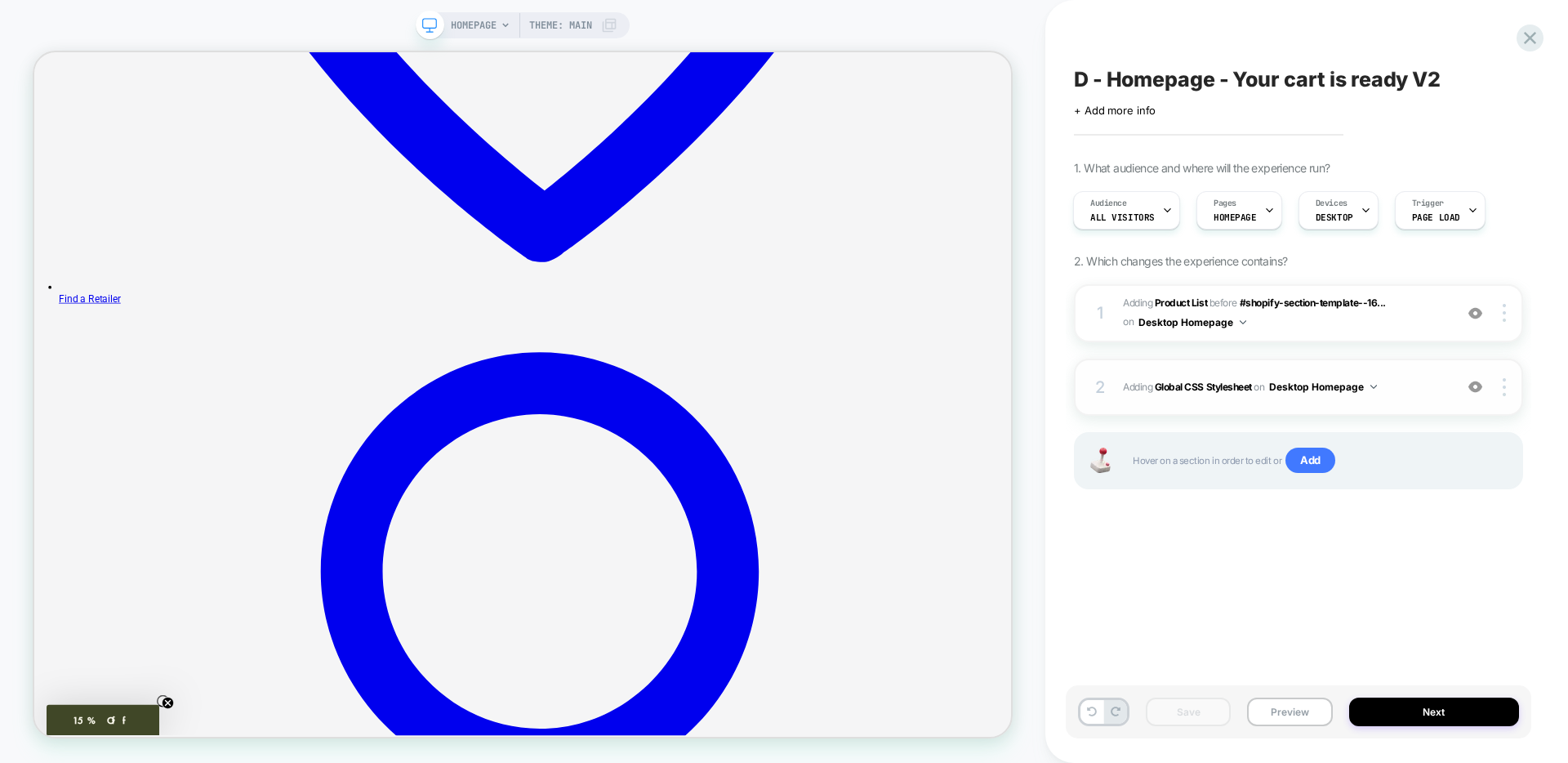
click at [1387, 405] on div "2 Adding Global CSS Stylesheet on Desktop Homepage Add Before Add After Copy to…" at bounding box center [1298, 386] width 449 height 57
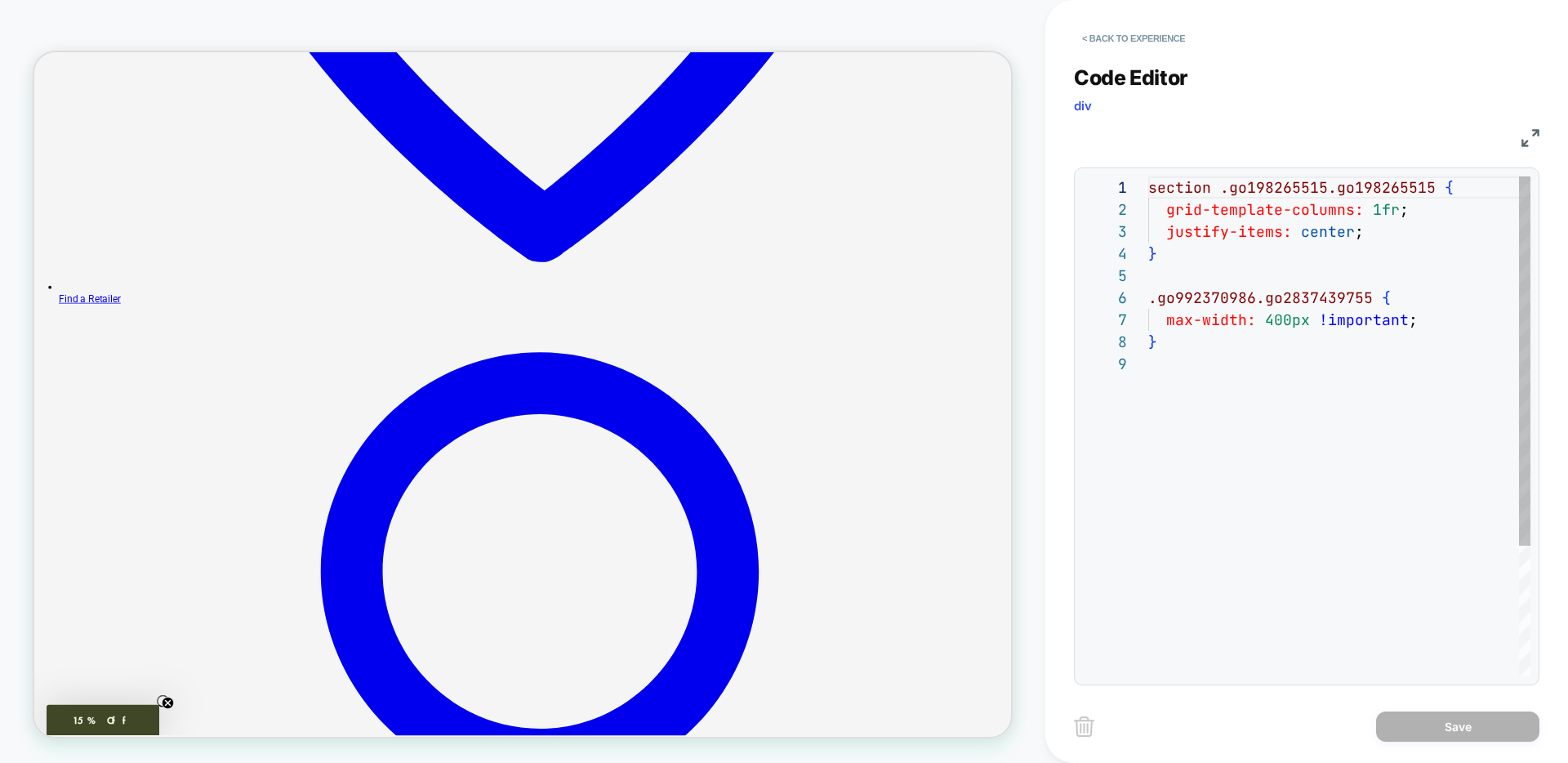
scroll to position [176, 0]
click at [1197, 320] on div "section .go198265515.go198265515 { grid-template-columns: 1fr ; justify-items: …" at bounding box center [1339, 514] width 382 height 676
click at [1431, 327] on div "section .go198265515.go198265515 { grid-template-columns: 1fr ; justify-items: …" at bounding box center [1339, 514] width 382 height 676
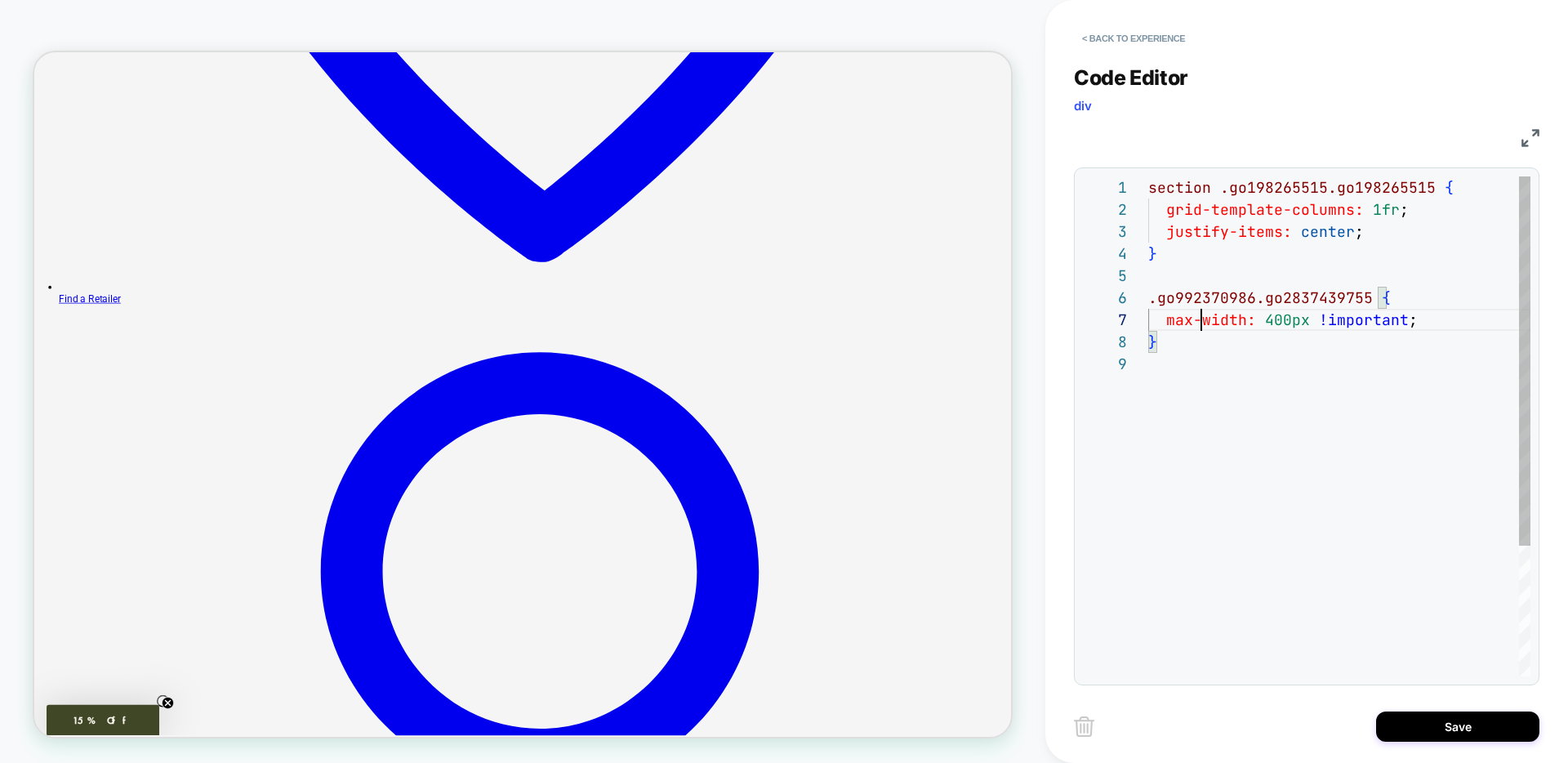
click at [1202, 323] on div "section .go198265515.go198265515 { grid-template-columns: 1fr ; justify-items: …" at bounding box center [1339, 514] width 382 height 676
type textarea "**********"
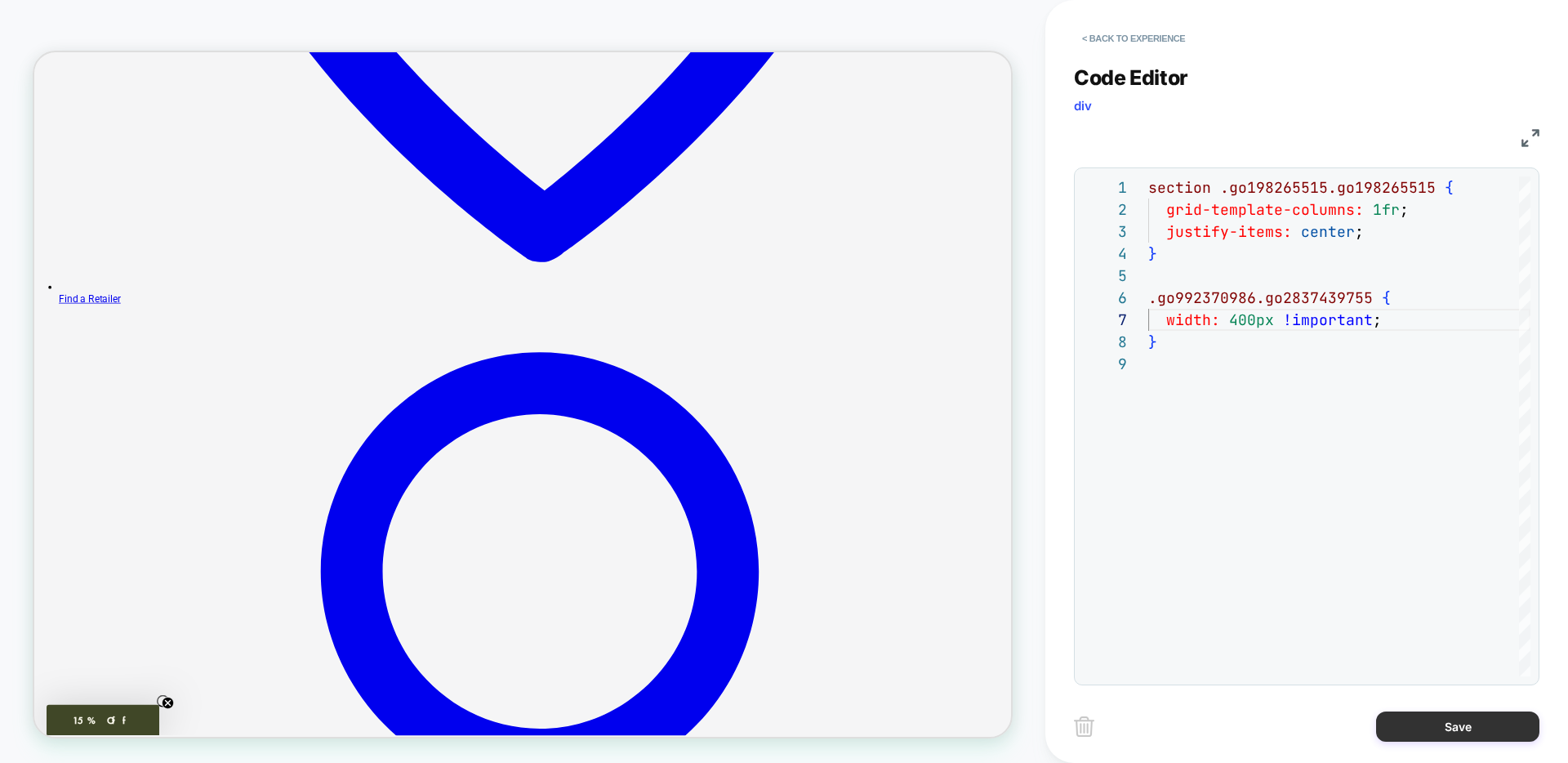
click at [1494, 724] on button "Save" at bounding box center [1458, 726] width 163 height 30
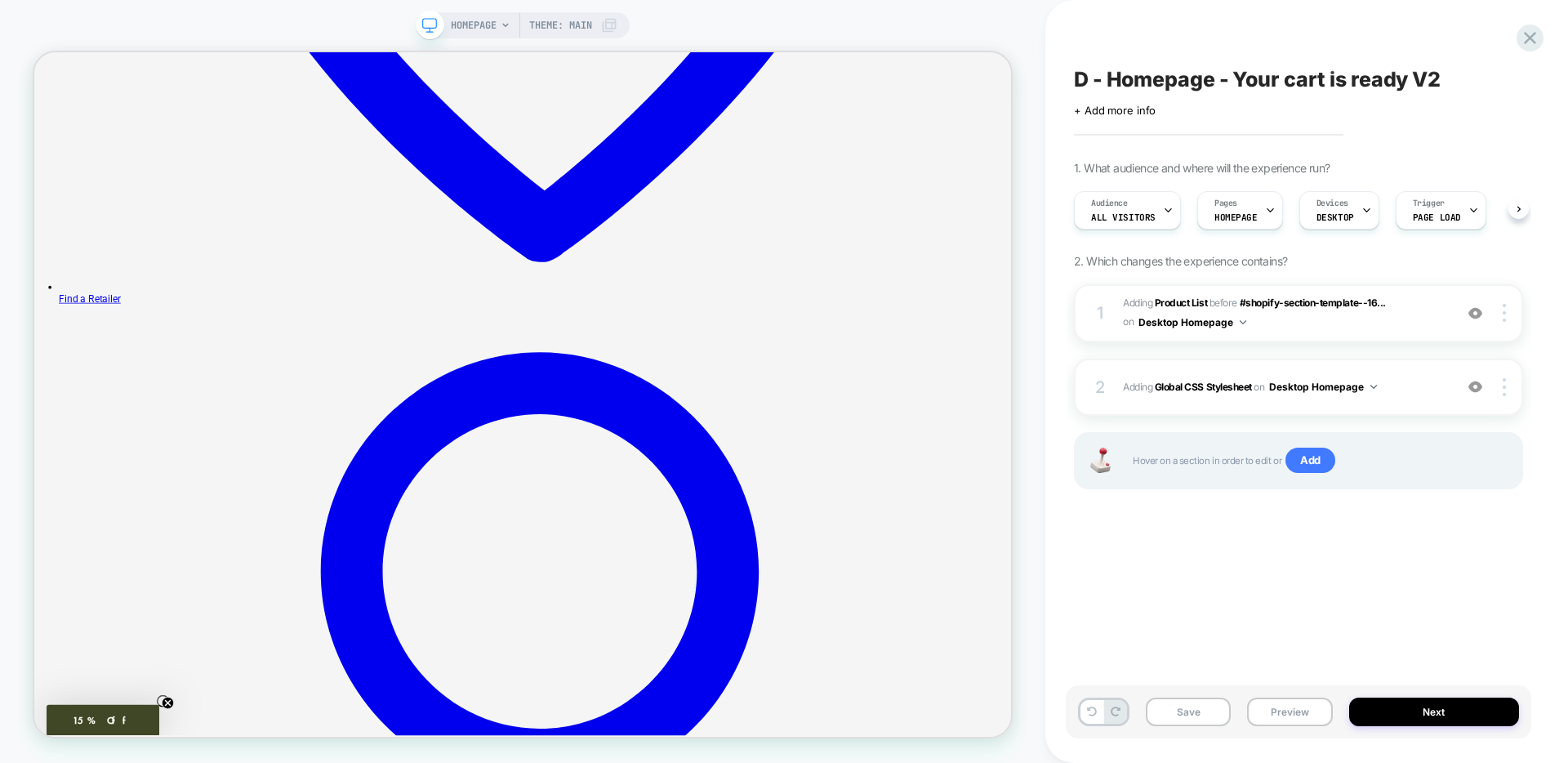
scroll to position [0, 1]
click at [1185, 712] on button "Save" at bounding box center [1188, 711] width 85 height 29
click at [1282, 711] on button "Preview" at bounding box center [1289, 711] width 85 height 29
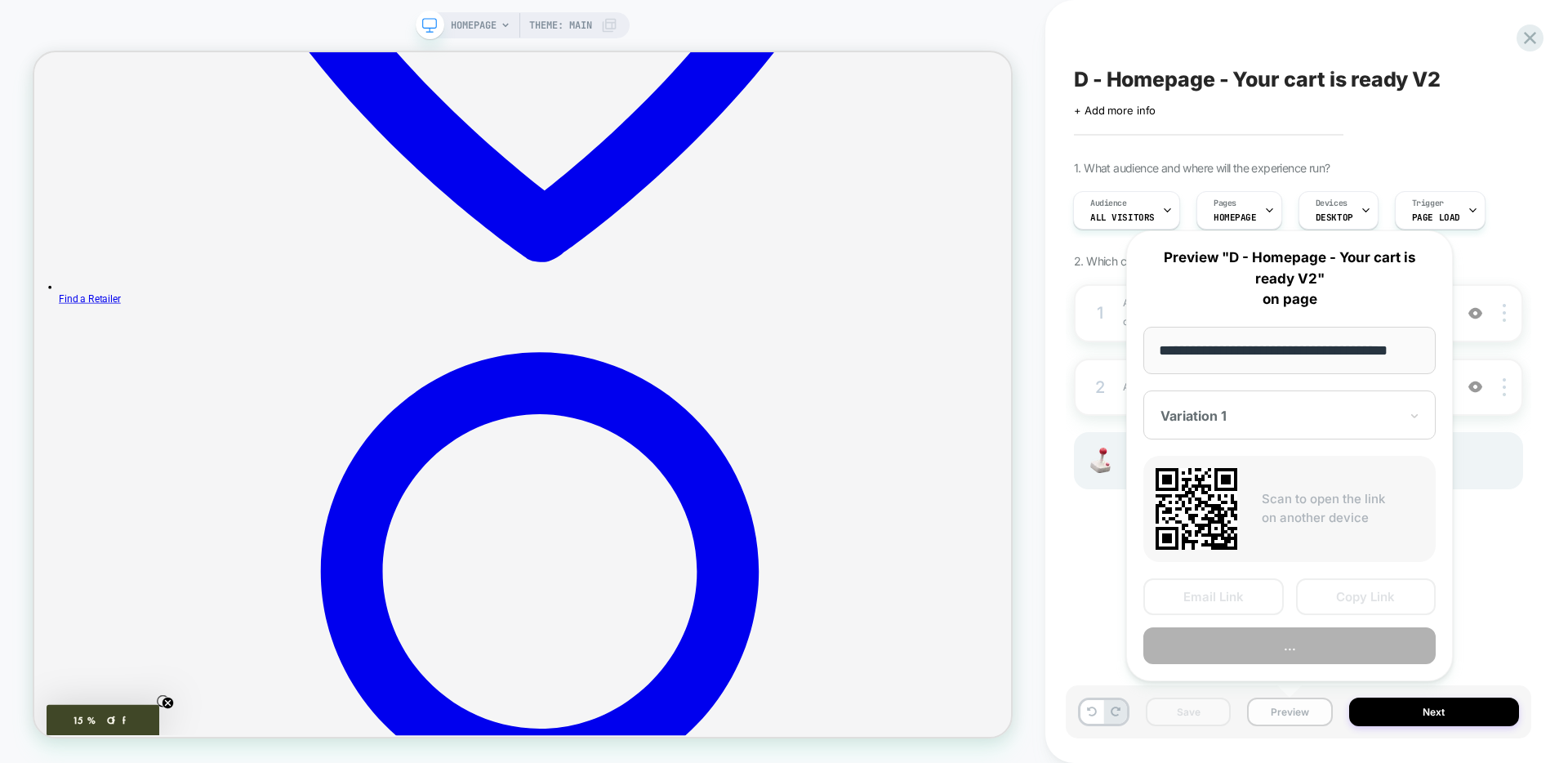
scroll to position [0, 27]
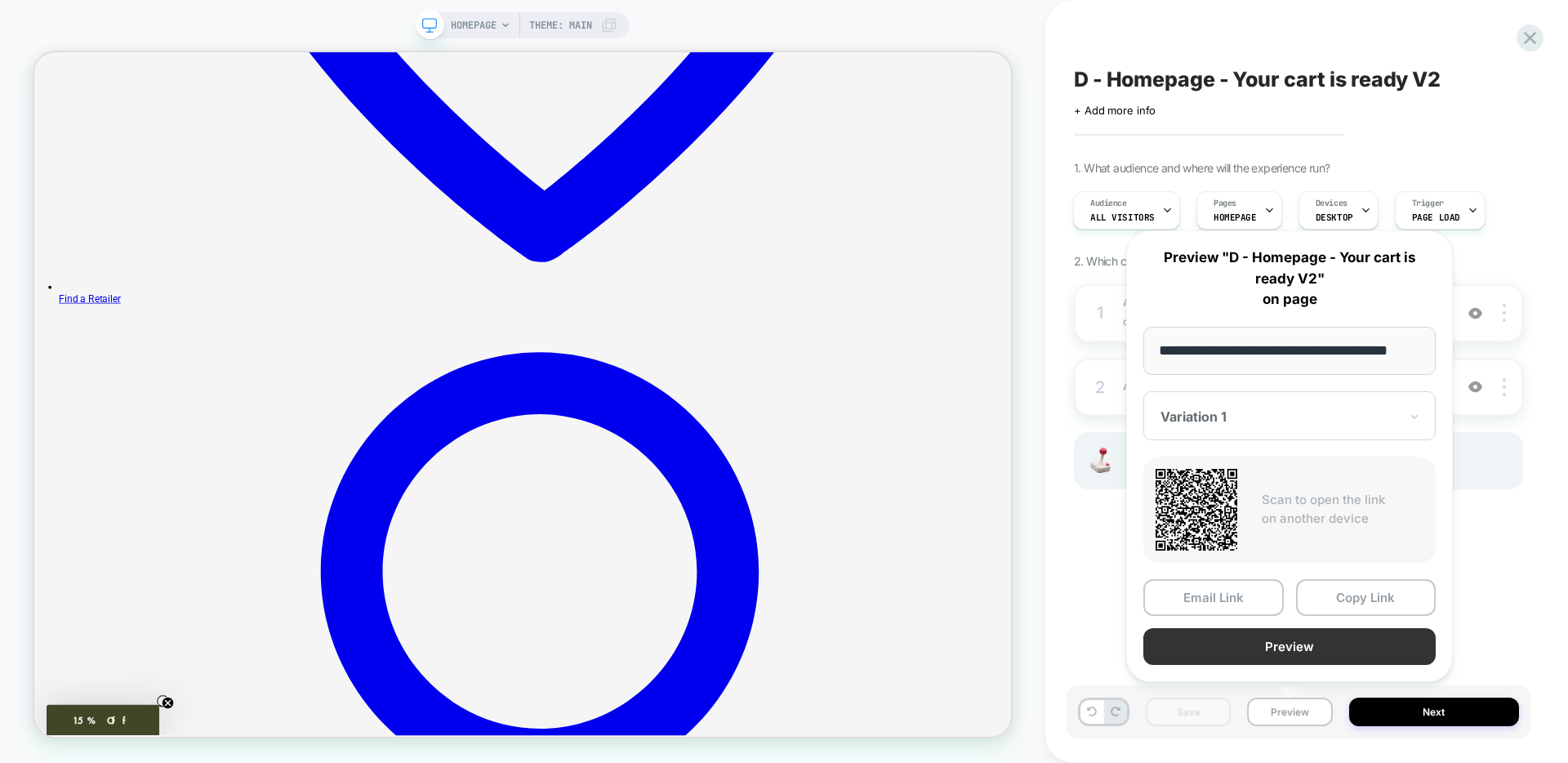
click at [1270, 650] on button "Preview" at bounding box center [1289, 646] width 293 height 37
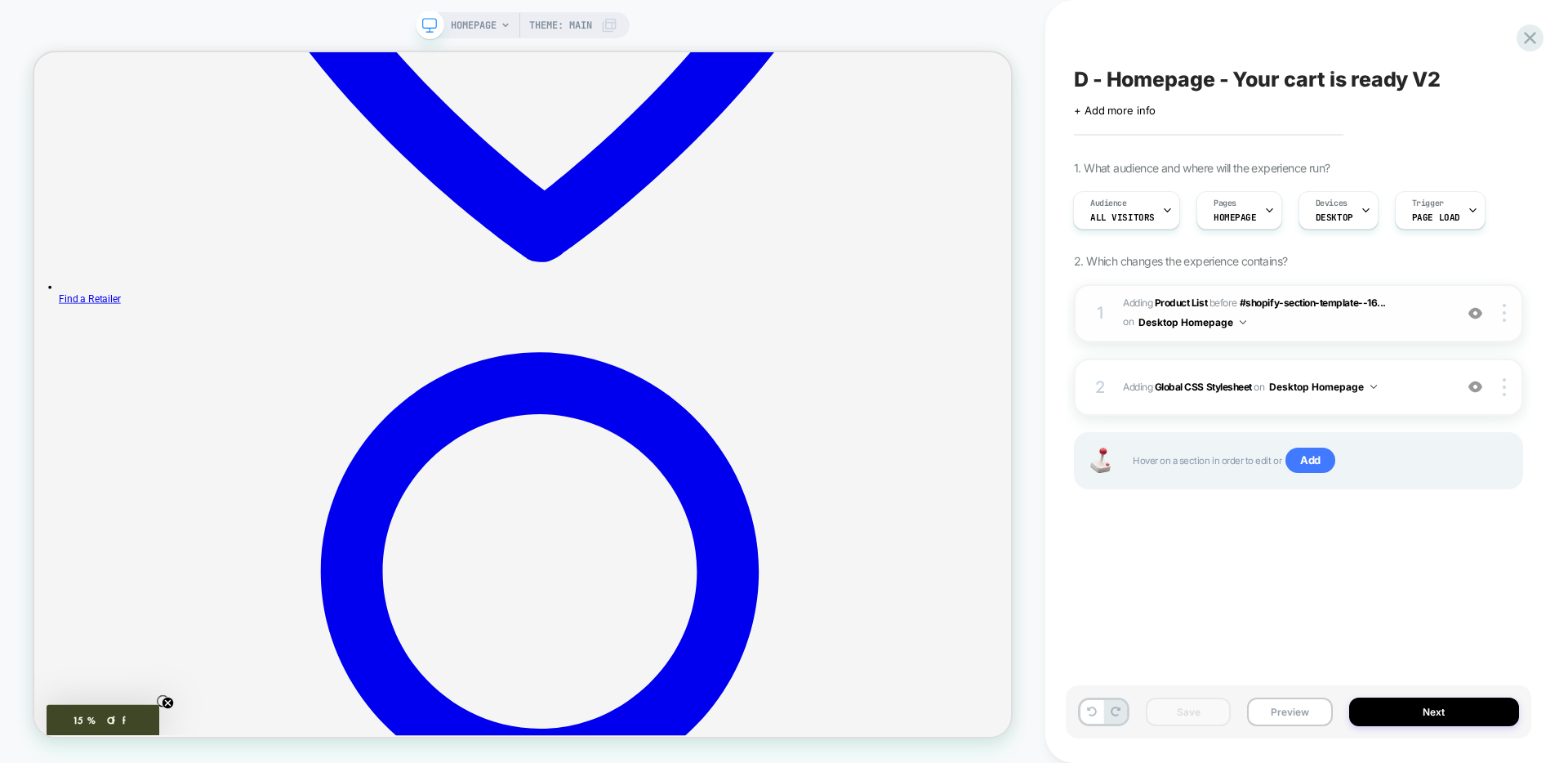
click at [1331, 331] on span "#_loomi_addon_1758318302154 Adding Product List BEFORE #shopify-section-templat…" at bounding box center [1284, 314] width 322 height 39
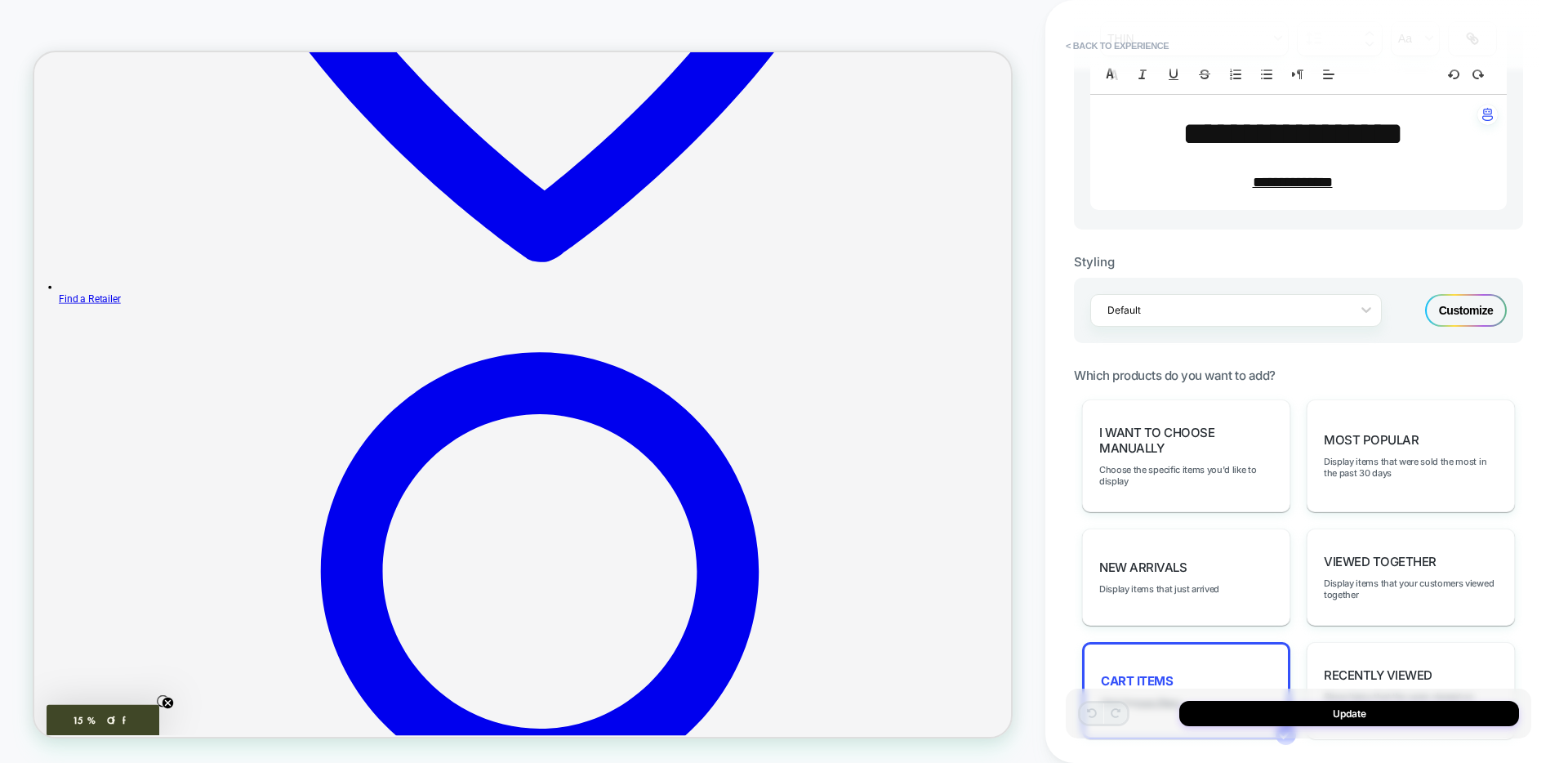
scroll to position [578, 0]
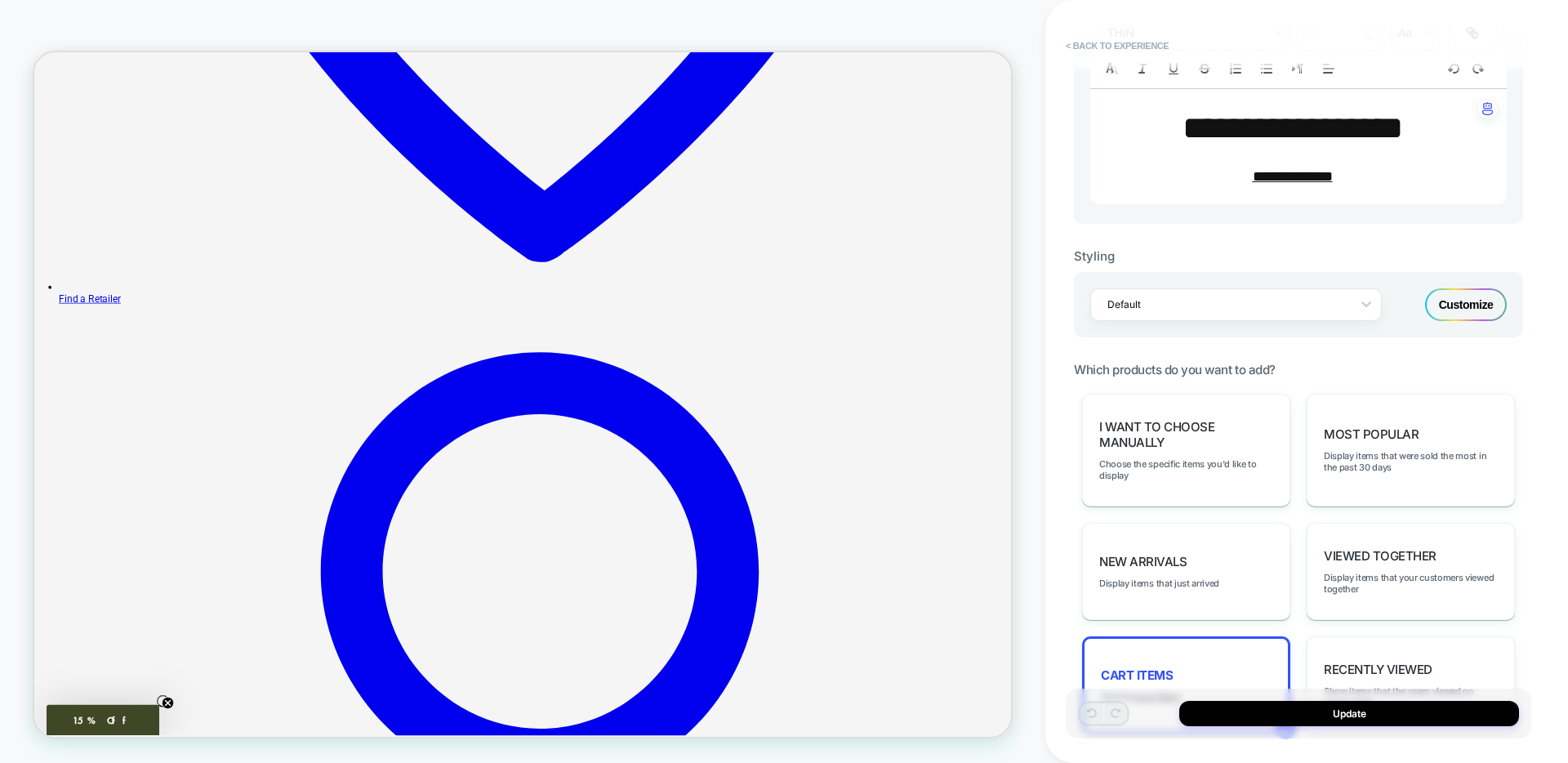
click at [1463, 299] on div "Customize" at bounding box center [1466, 304] width 81 height 32
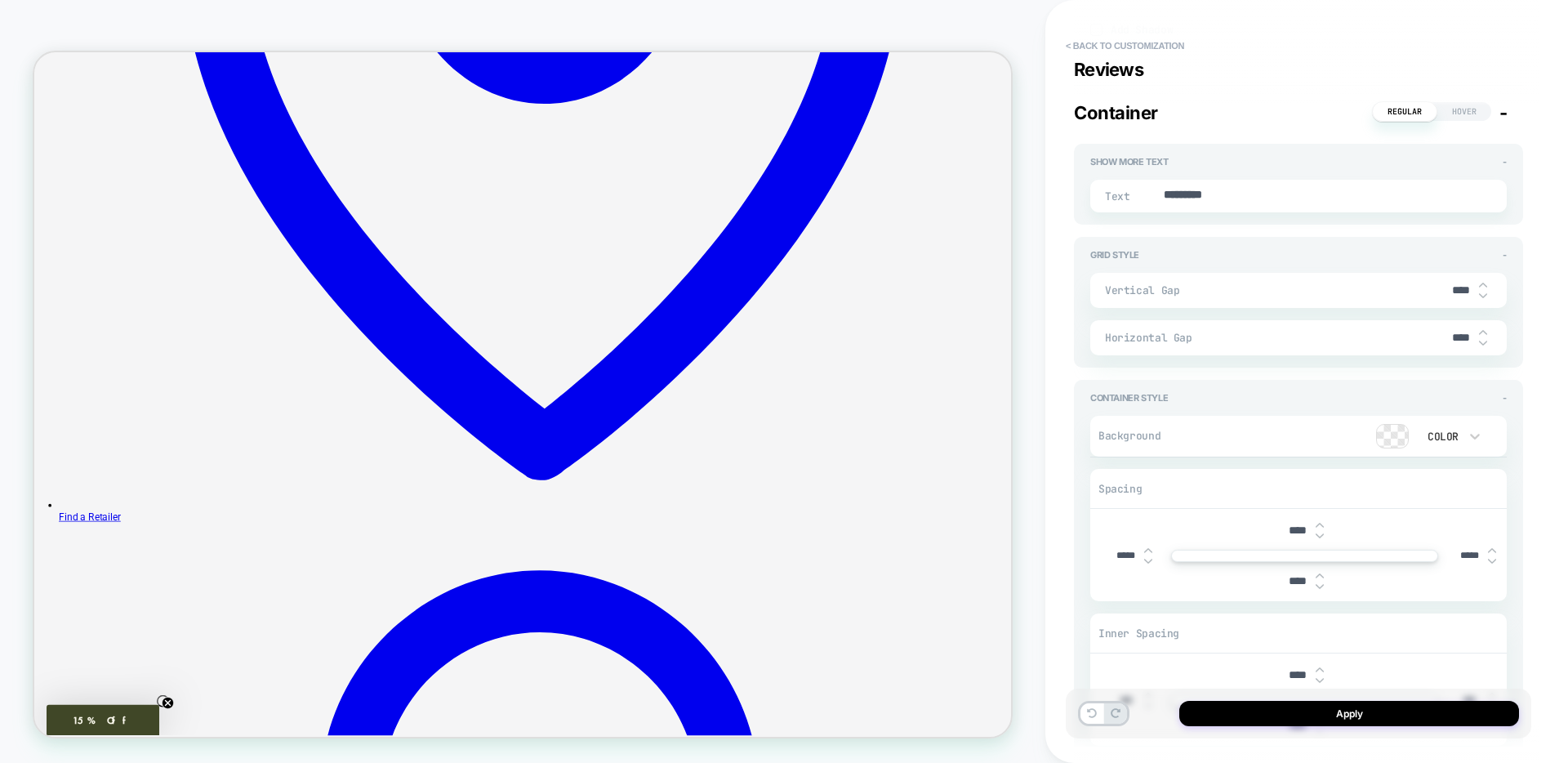
scroll to position [4012, 0]
click at [1383, 436] on div at bounding box center [1392, 437] width 31 height 23
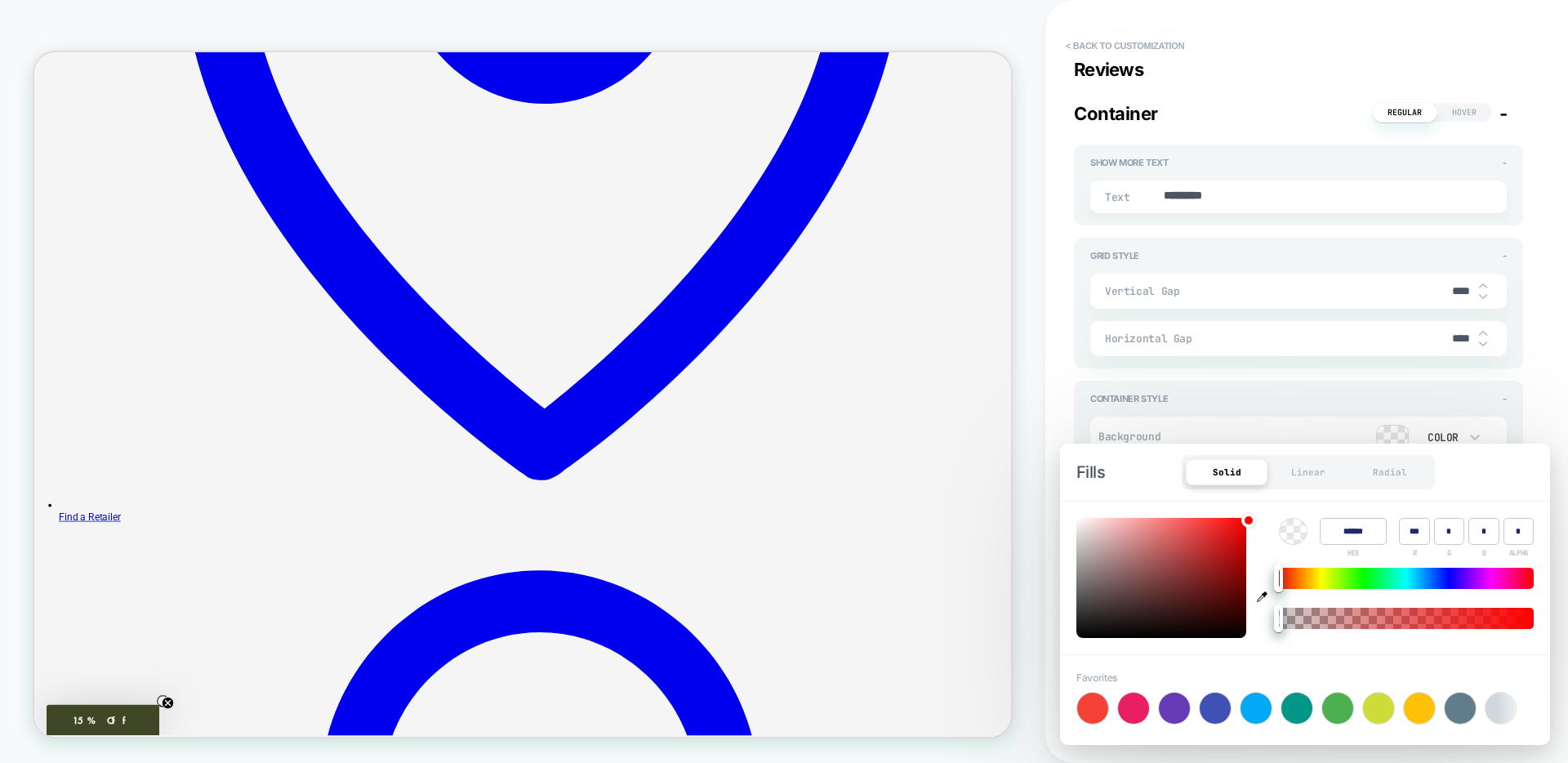
type textarea "*"
click at [1347, 526] on input "******" at bounding box center [1353, 531] width 67 height 27
paste input
type input "******"
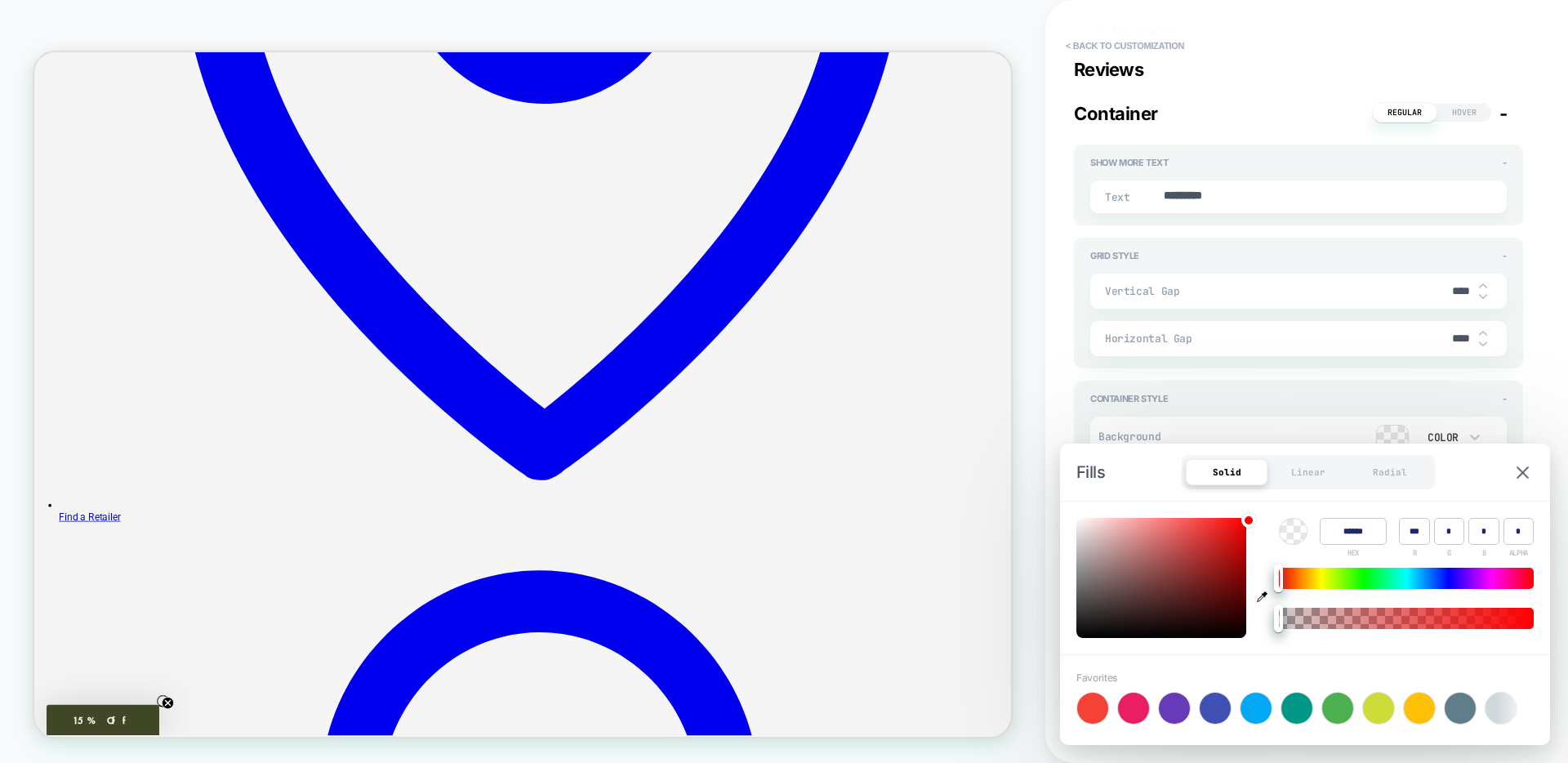
type input "***"
type input "*"
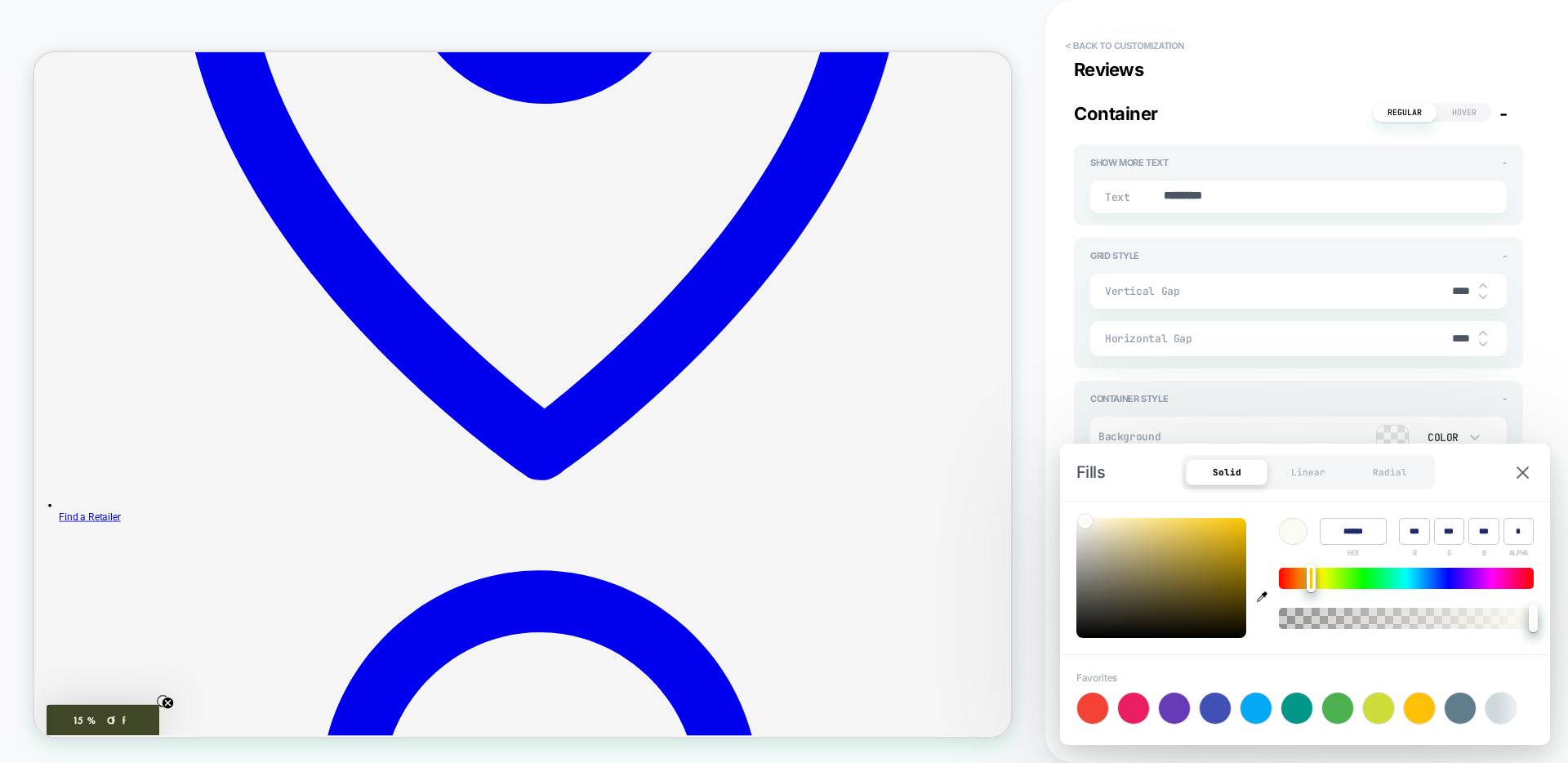
type textarea "*"
type input "******"
click at [1052, 406] on div "**********" at bounding box center [1306, 381] width 523 height 763
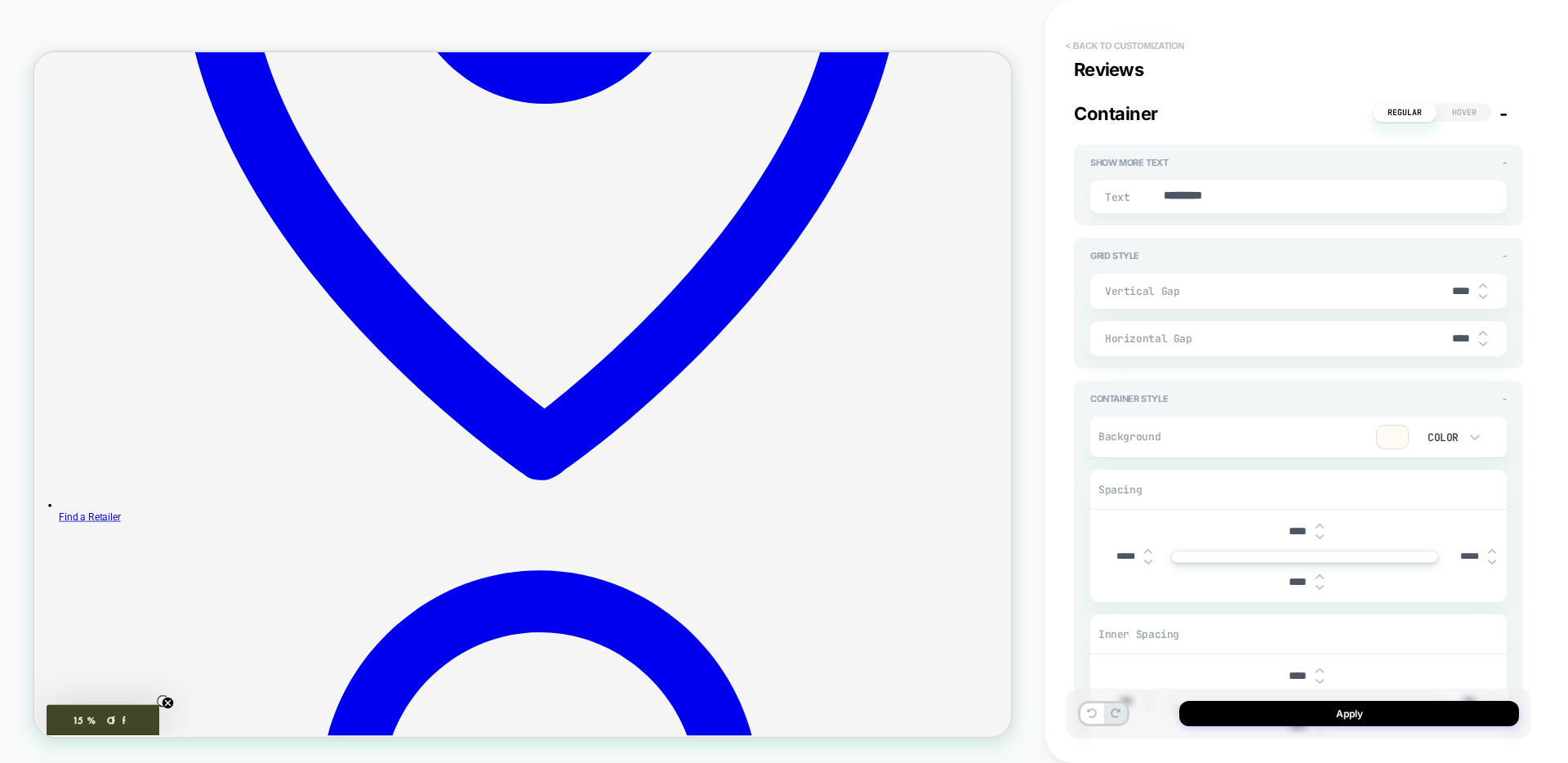
click at [1127, 46] on button "< Back to customization" at bounding box center [1125, 46] width 135 height 26
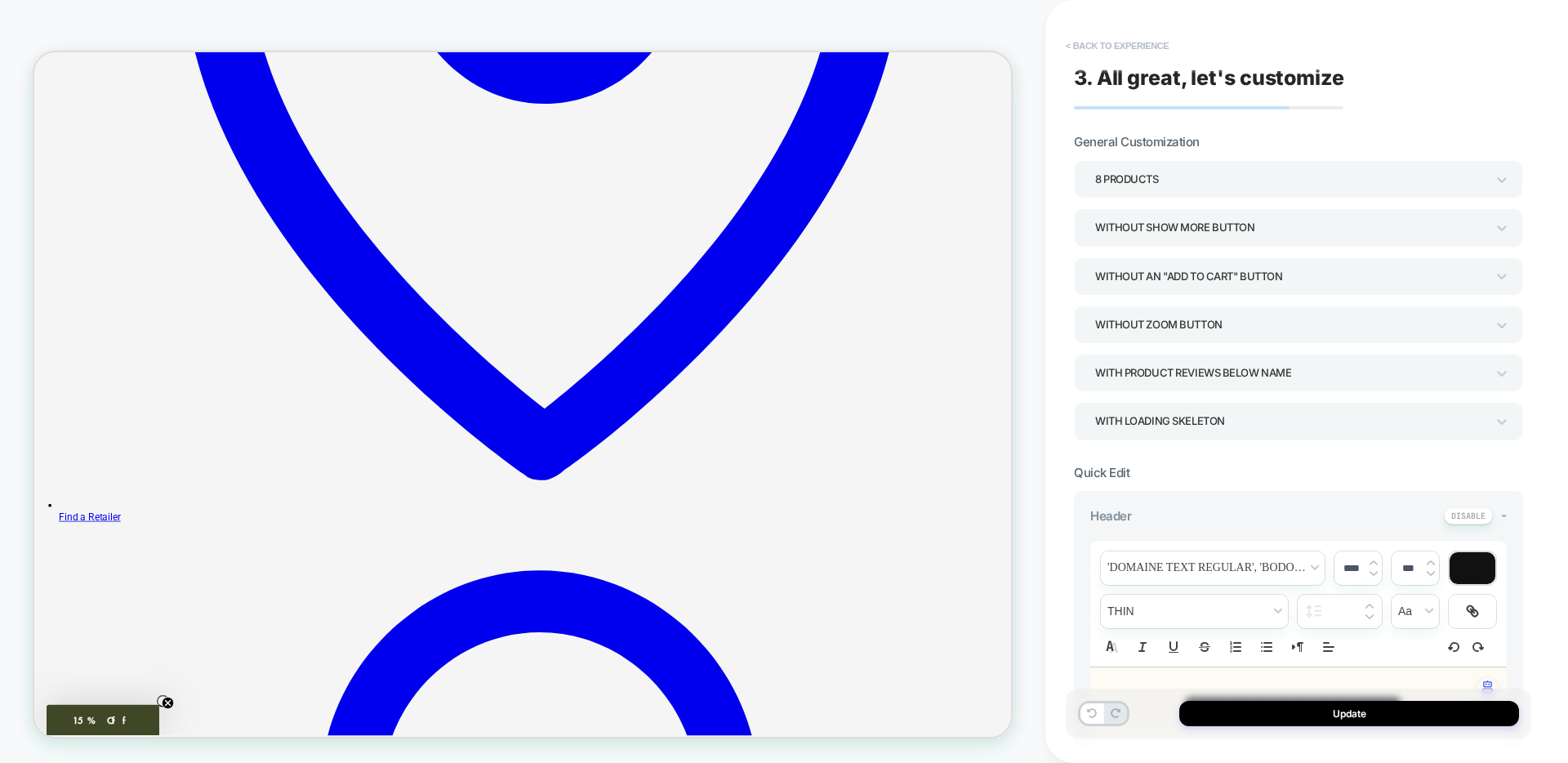
click at [1098, 46] on button "< Back to experience" at bounding box center [1117, 46] width 119 height 26
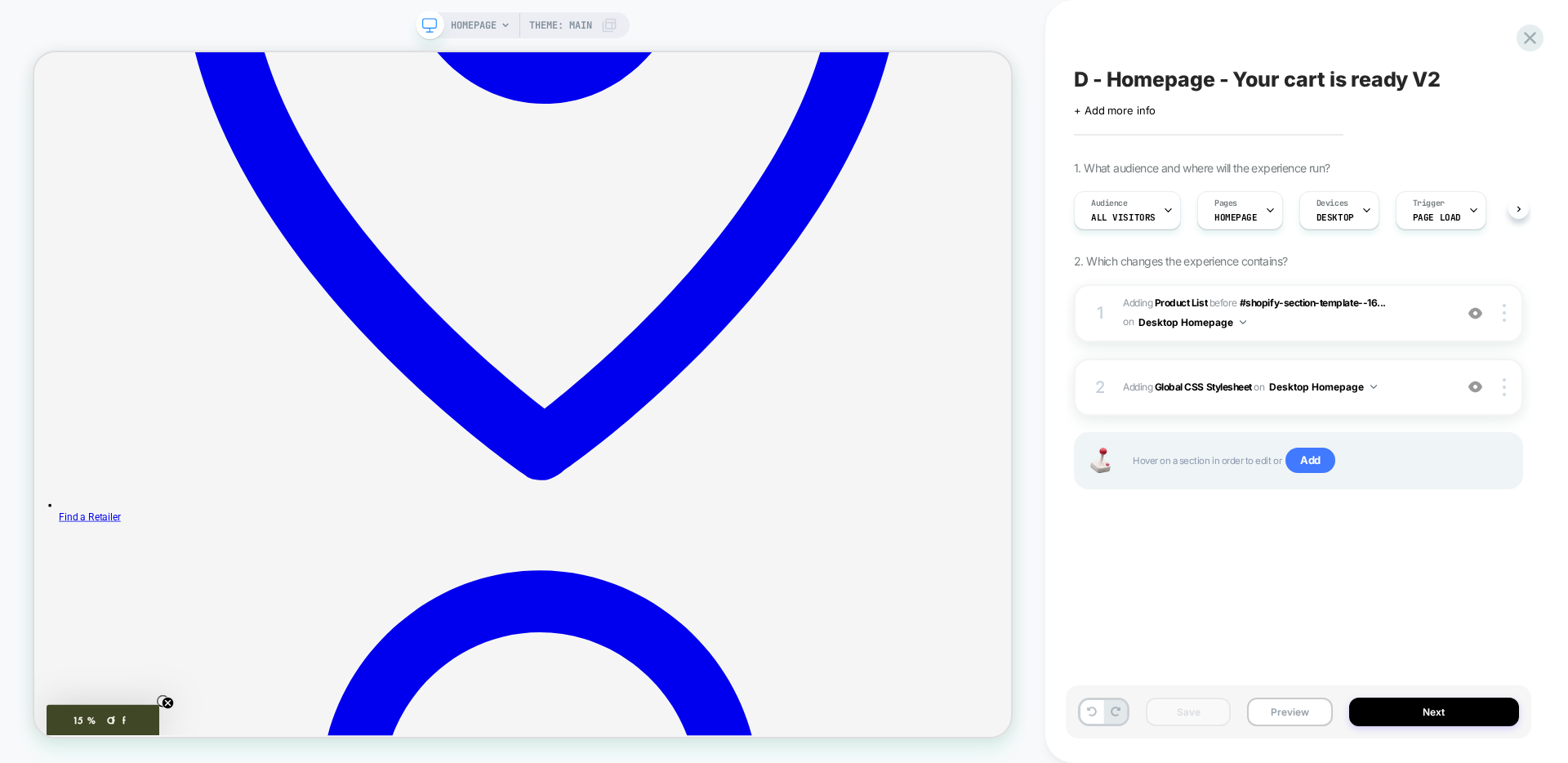
scroll to position [0, 1]
click at [1524, 38] on icon at bounding box center [1529, 38] width 22 height 22
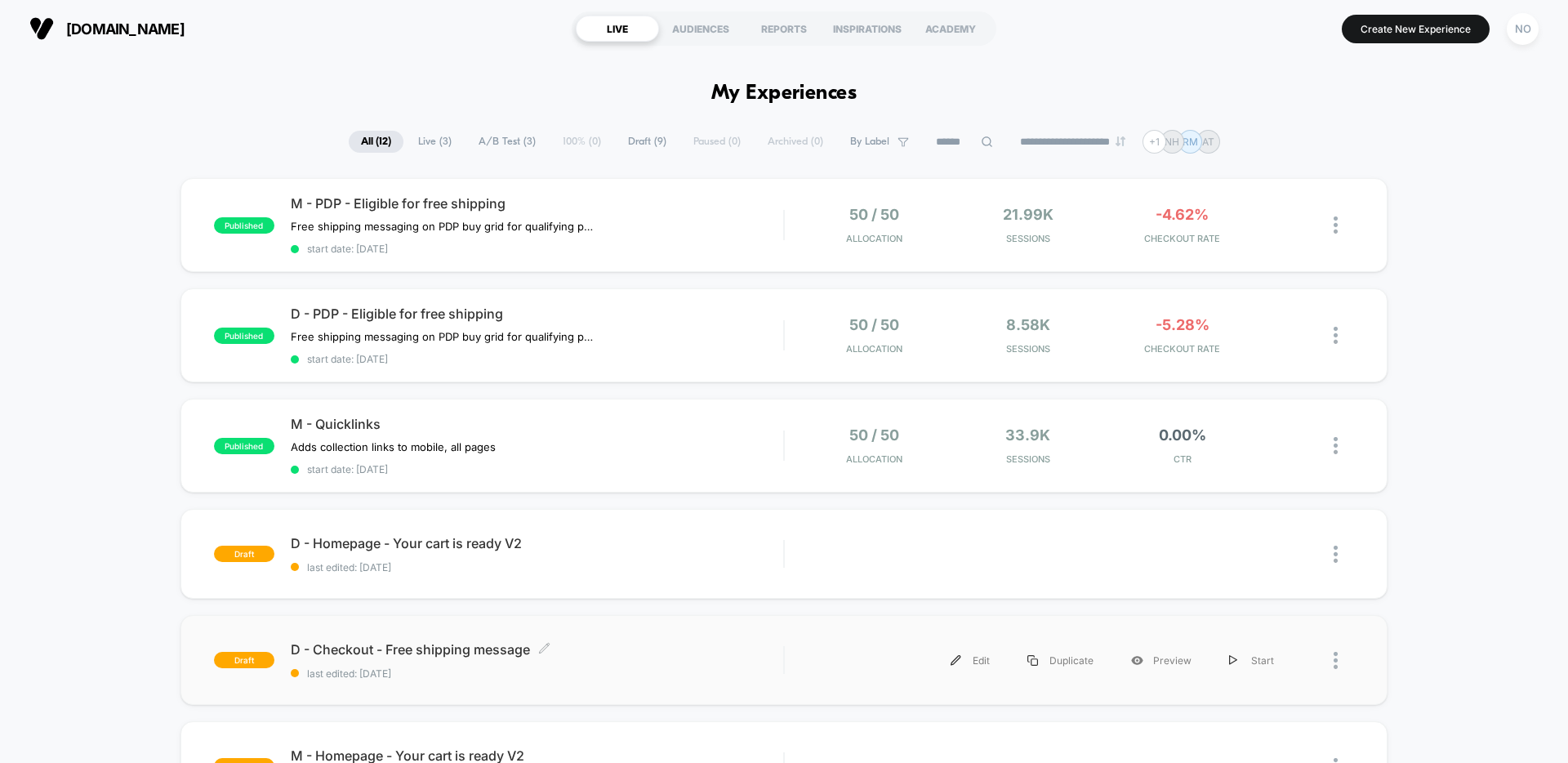
click at [586, 680] on span "last edited: 10/1/2025" at bounding box center [537, 674] width 492 height 12
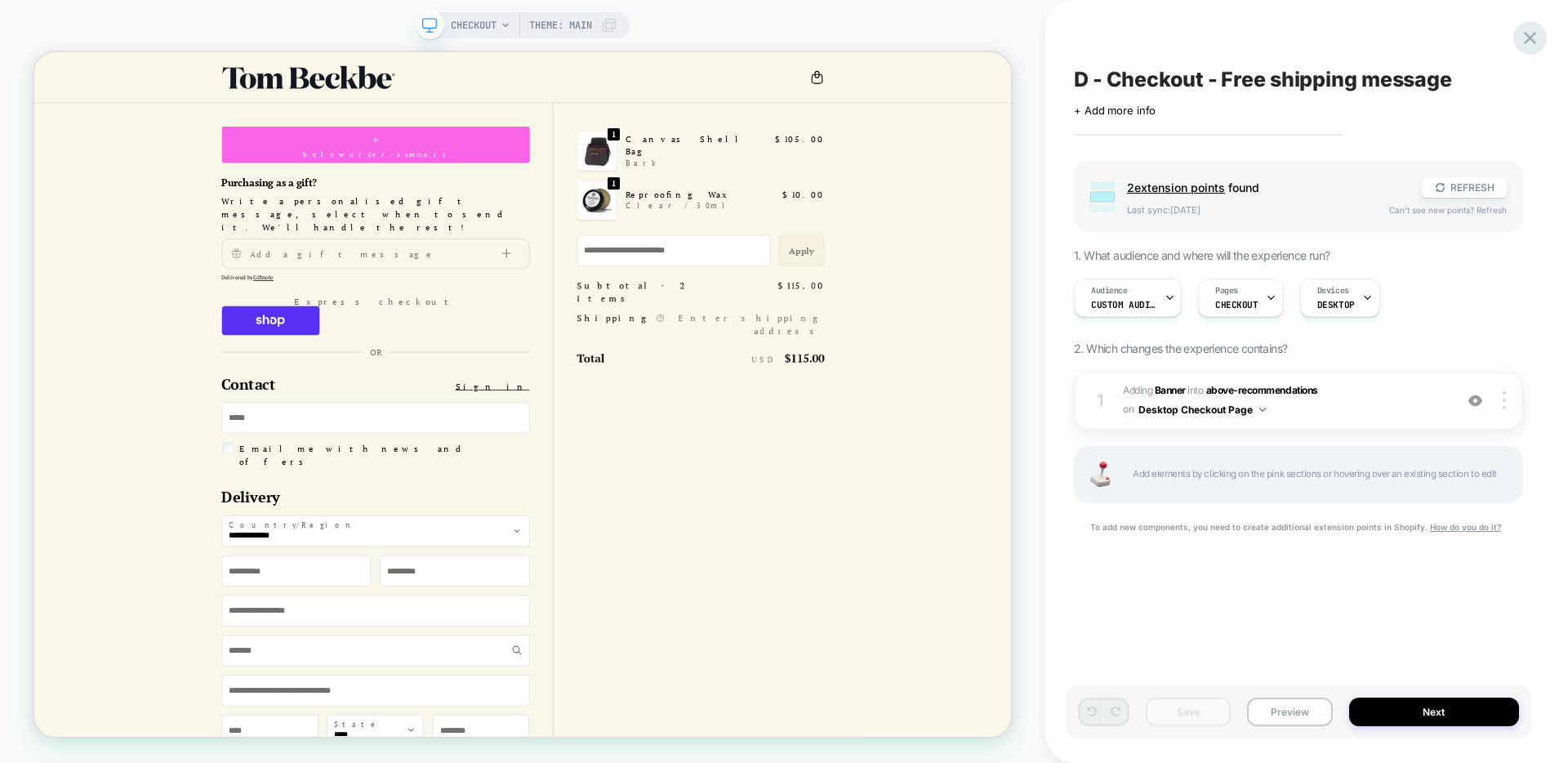
click at [1528, 36] on icon at bounding box center [1530, 38] width 12 height 12
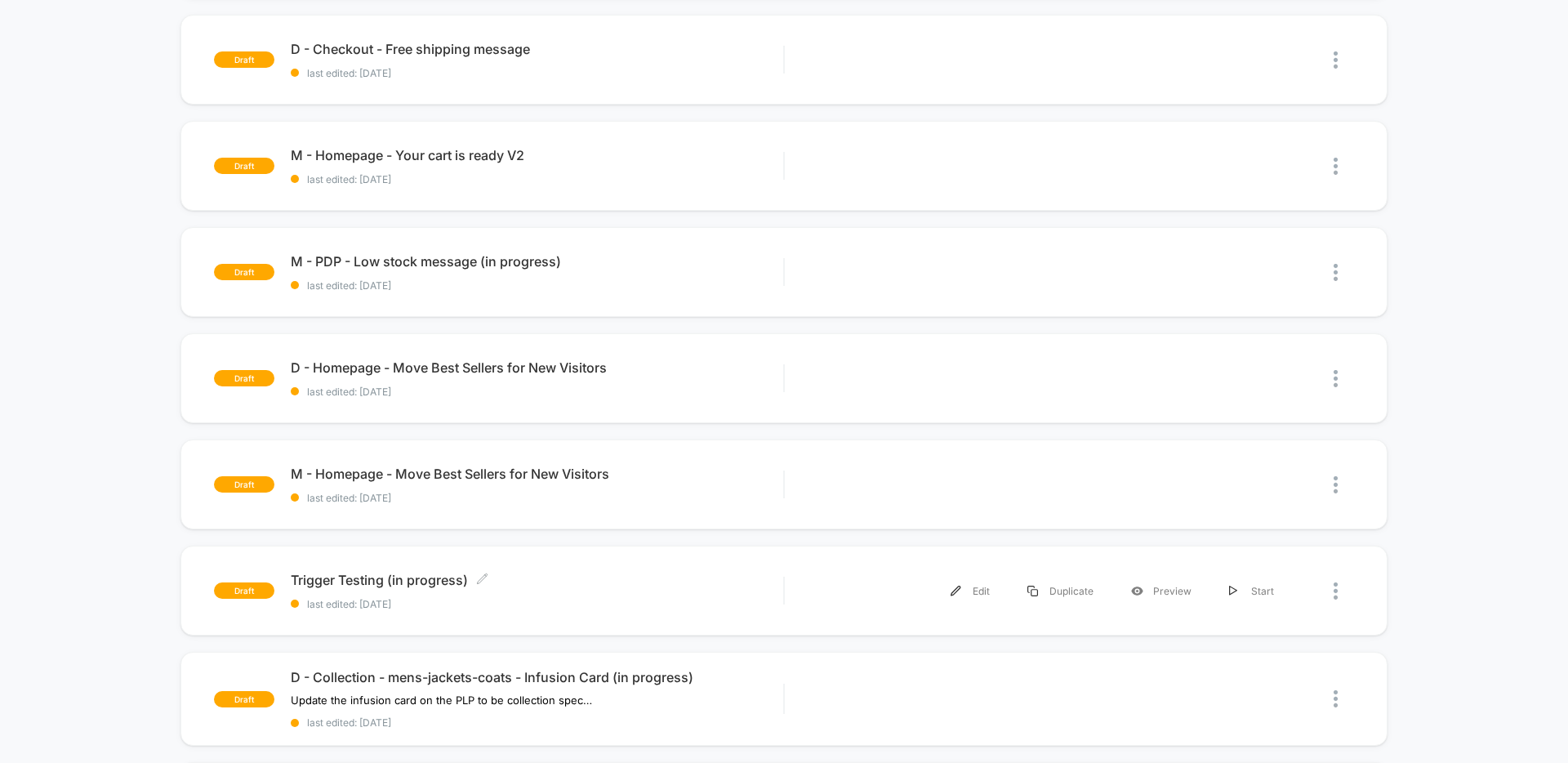
scroll to position [599, 0]
click at [617, 158] on span "M - Homepage - Your cart is ready V2 Click to edit experience details" at bounding box center [537, 156] width 492 height 17
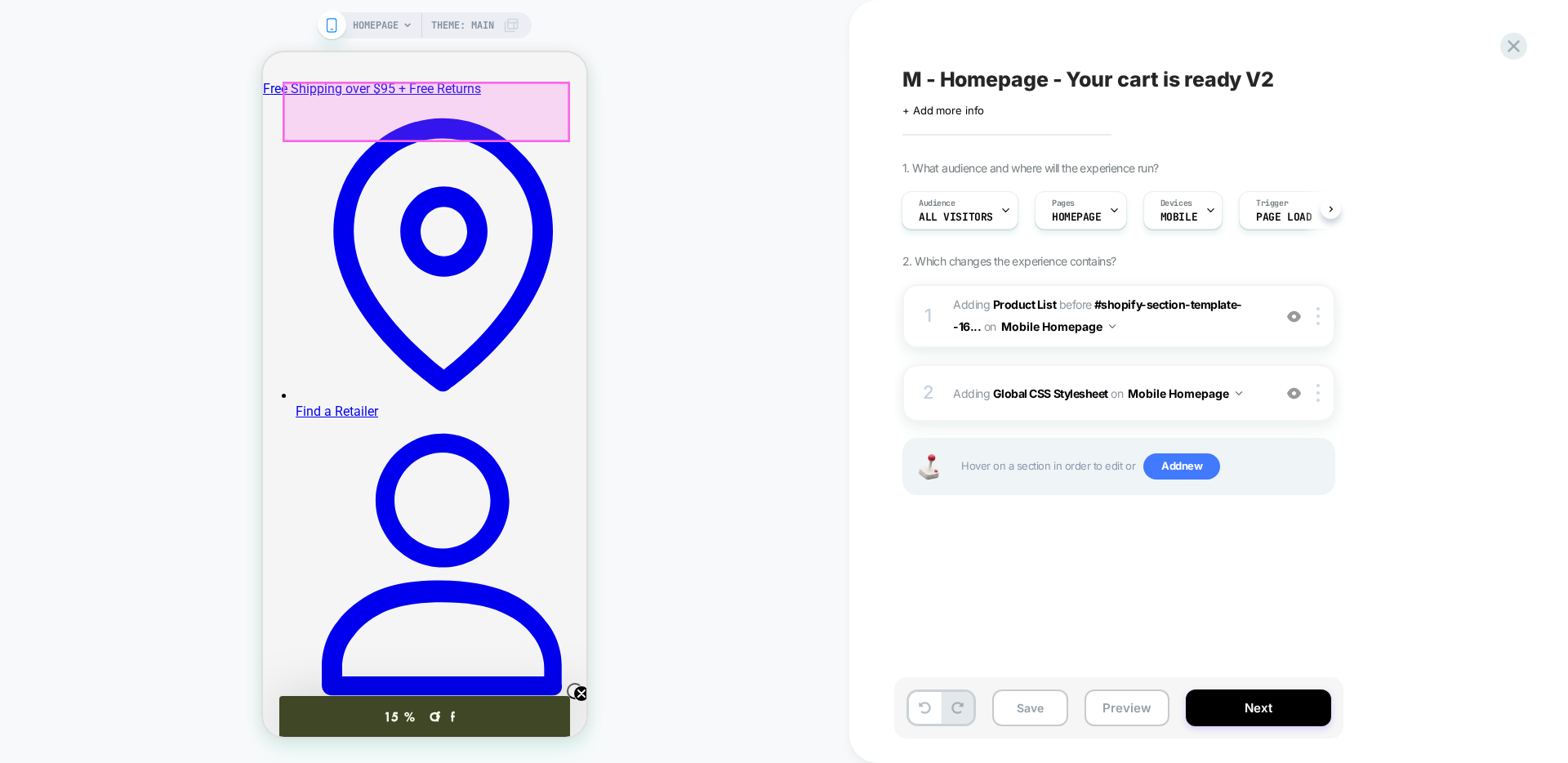
scroll to position [344, 0]
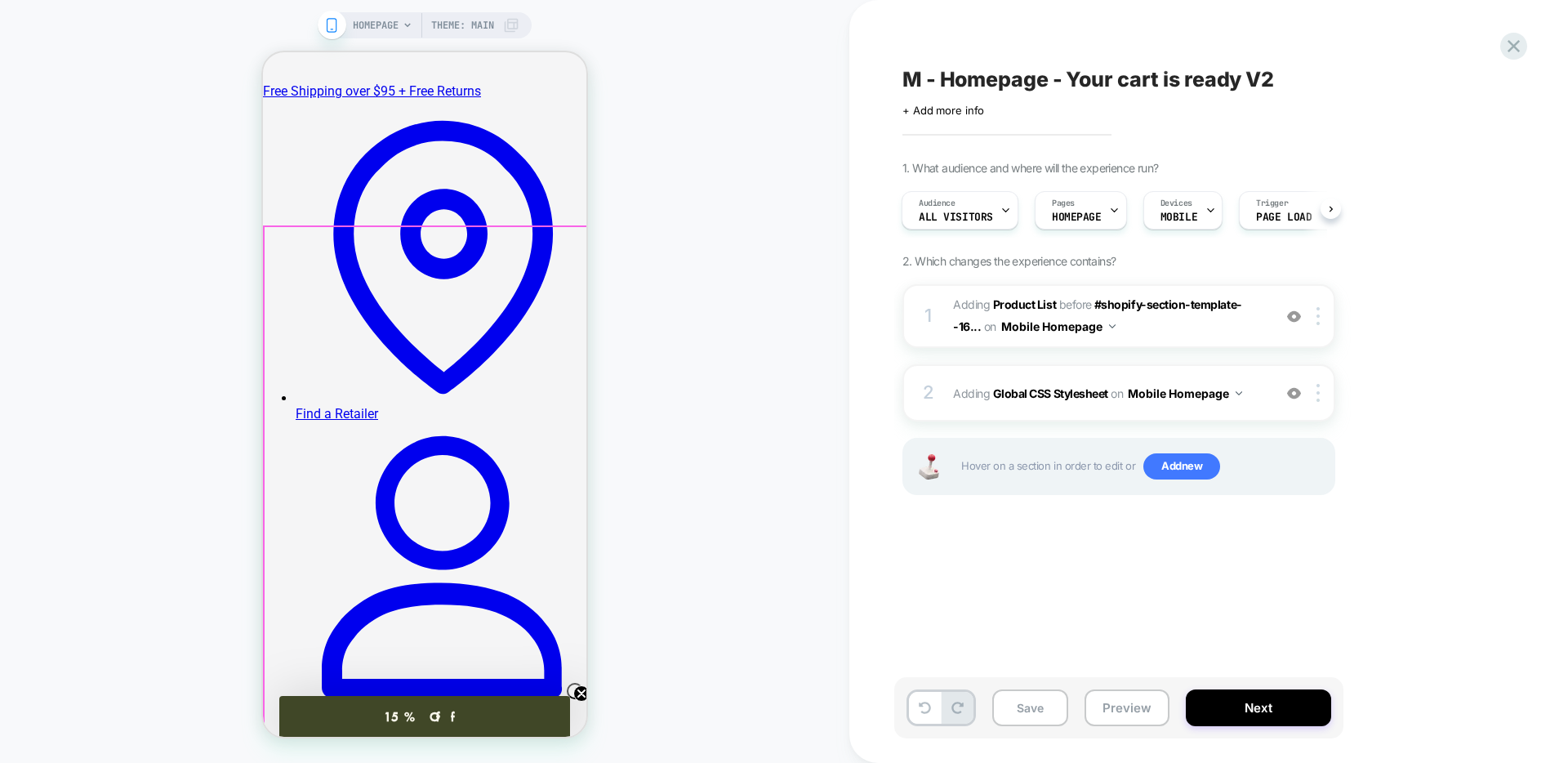
click at [1178, 333] on span "#_loomi_addon_1758303527142 Adding Product List BEFORE #shopify-section-templat…" at bounding box center [1108, 316] width 311 height 44
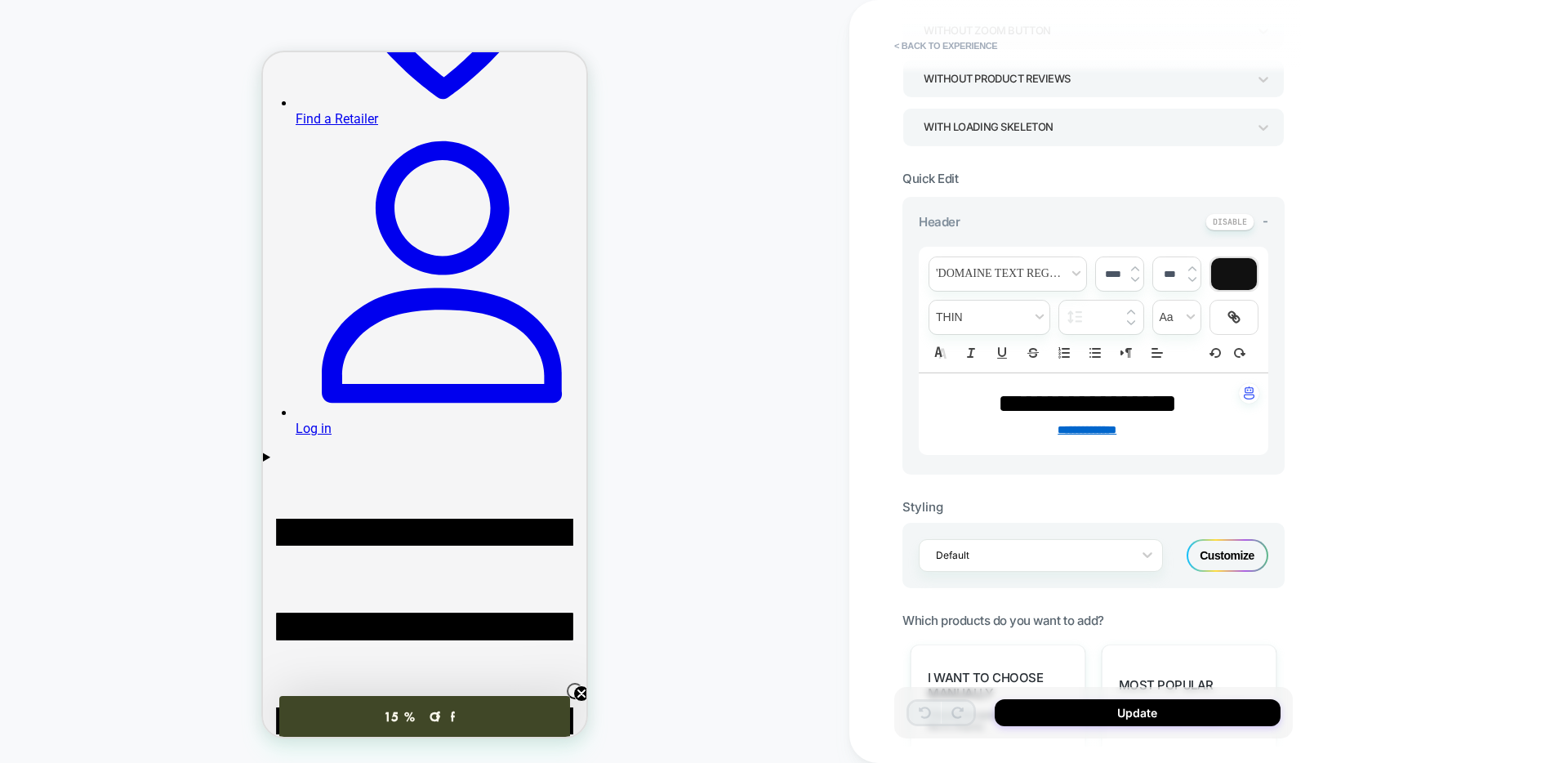
scroll to position [293, 0]
click at [1222, 553] on div "Customize" at bounding box center [1227, 556] width 81 height 32
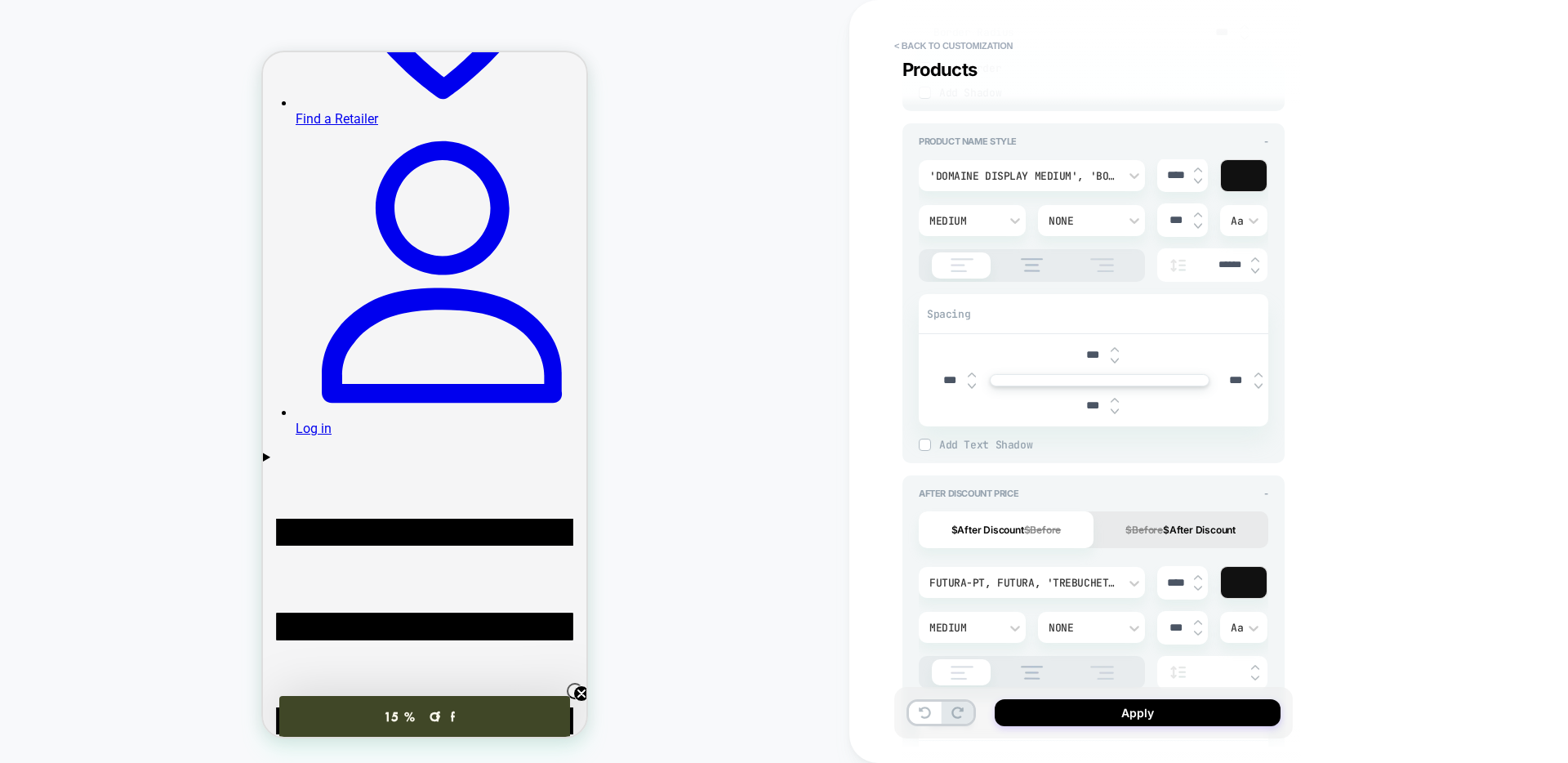
scroll to position [843, 0]
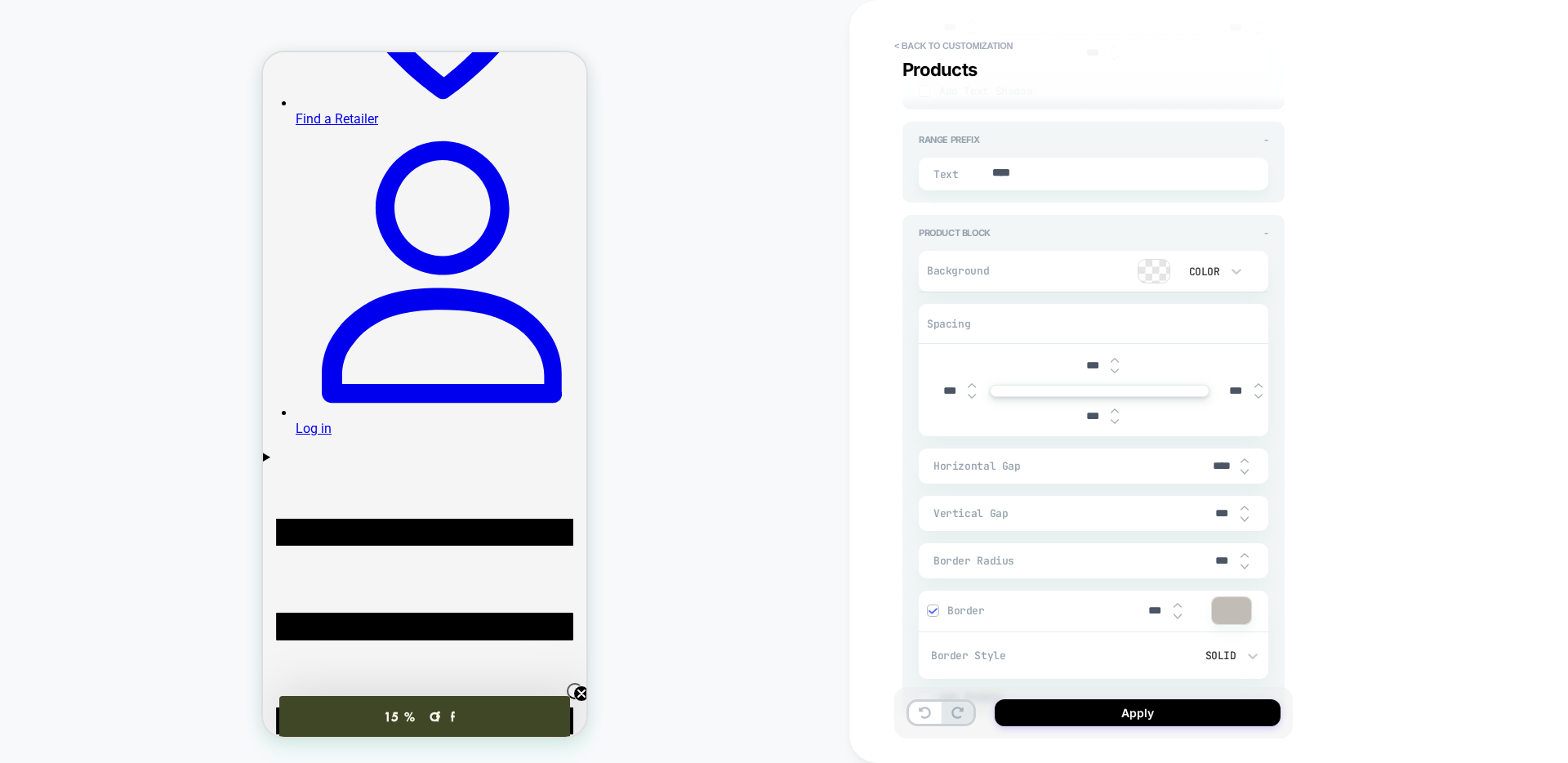
type textarea "*"
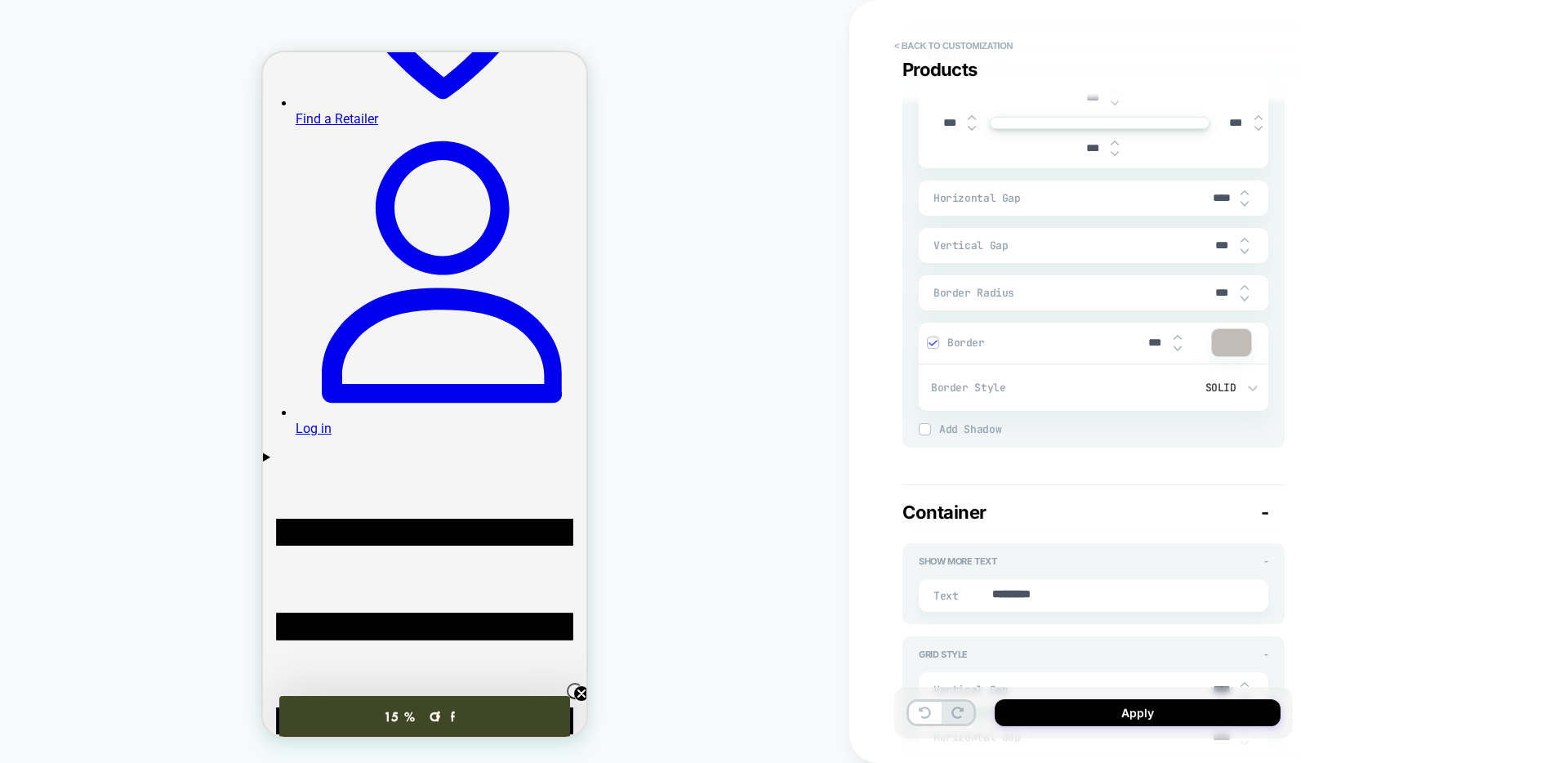
scroll to position [2431, 0]
click at [1226, 349] on div at bounding box center [1232, 345] width 39 height 27
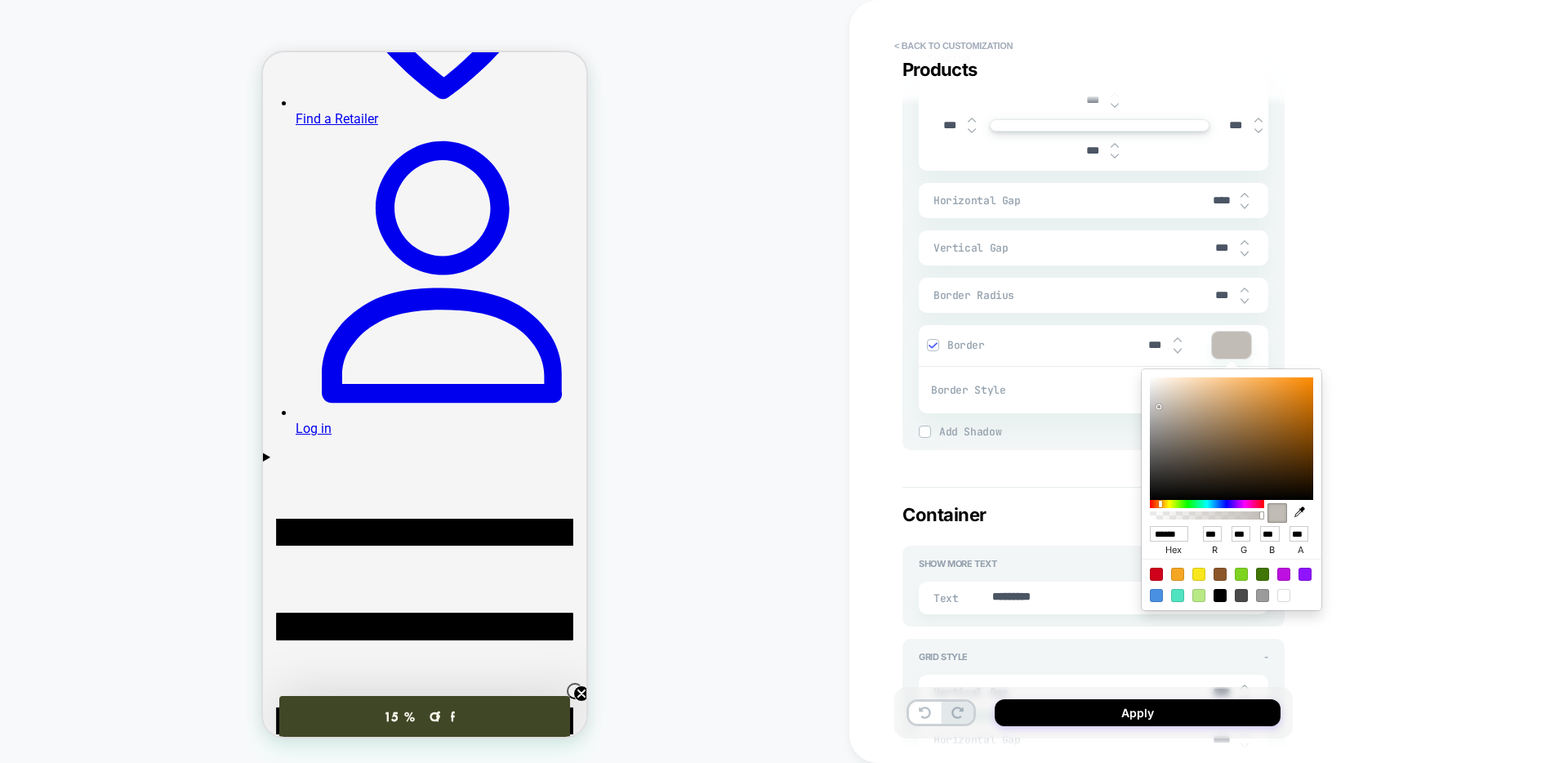
click at [1160, 536] on input "******" at bounding box center [1169, 533] width 39 height 16
click at [905, 51] on button "< Back to customization" at bounding box center [954, 46] width 135 height 26
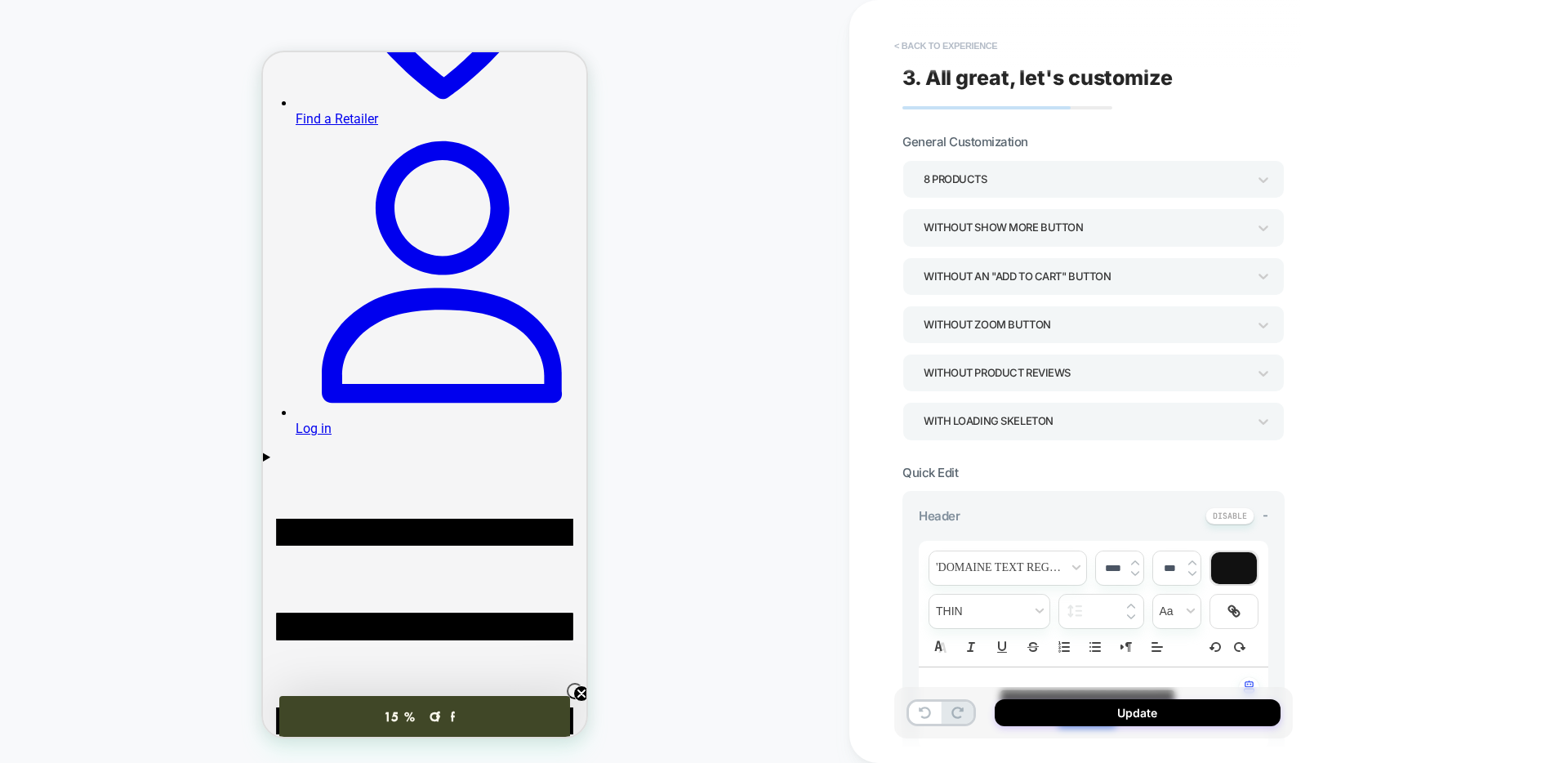
click at [909, 47] on button "< Back to experience" at bounding box center [946, 46] width 119 height 26
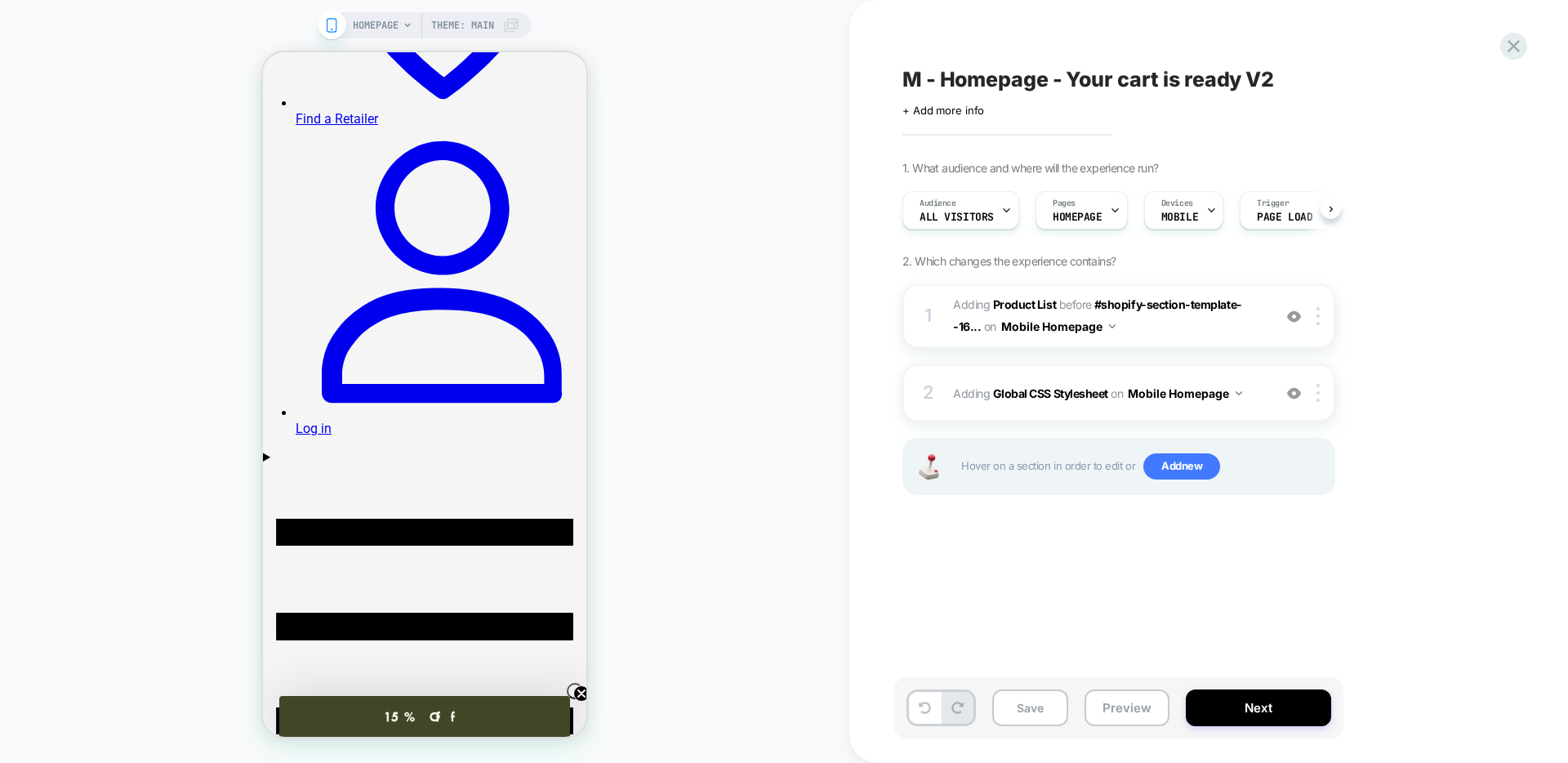
scroll to position [0, 1]
click at [1516, 50] on icon at bounding box center [1514, 46] width 12 height 12
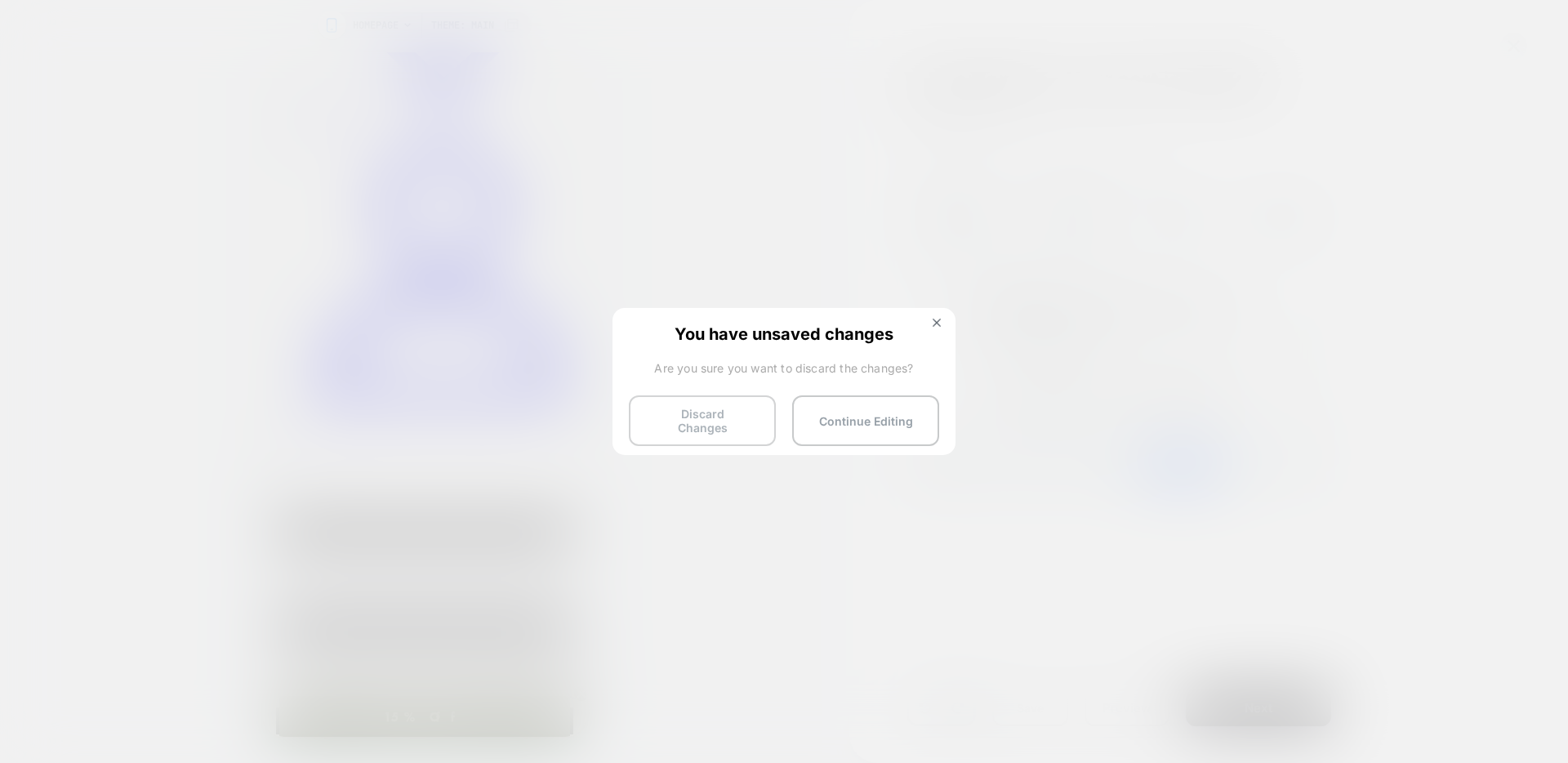
click at [725, 413] on button "Discard Changes" at bounding box center [703, 420] width 147 height 51
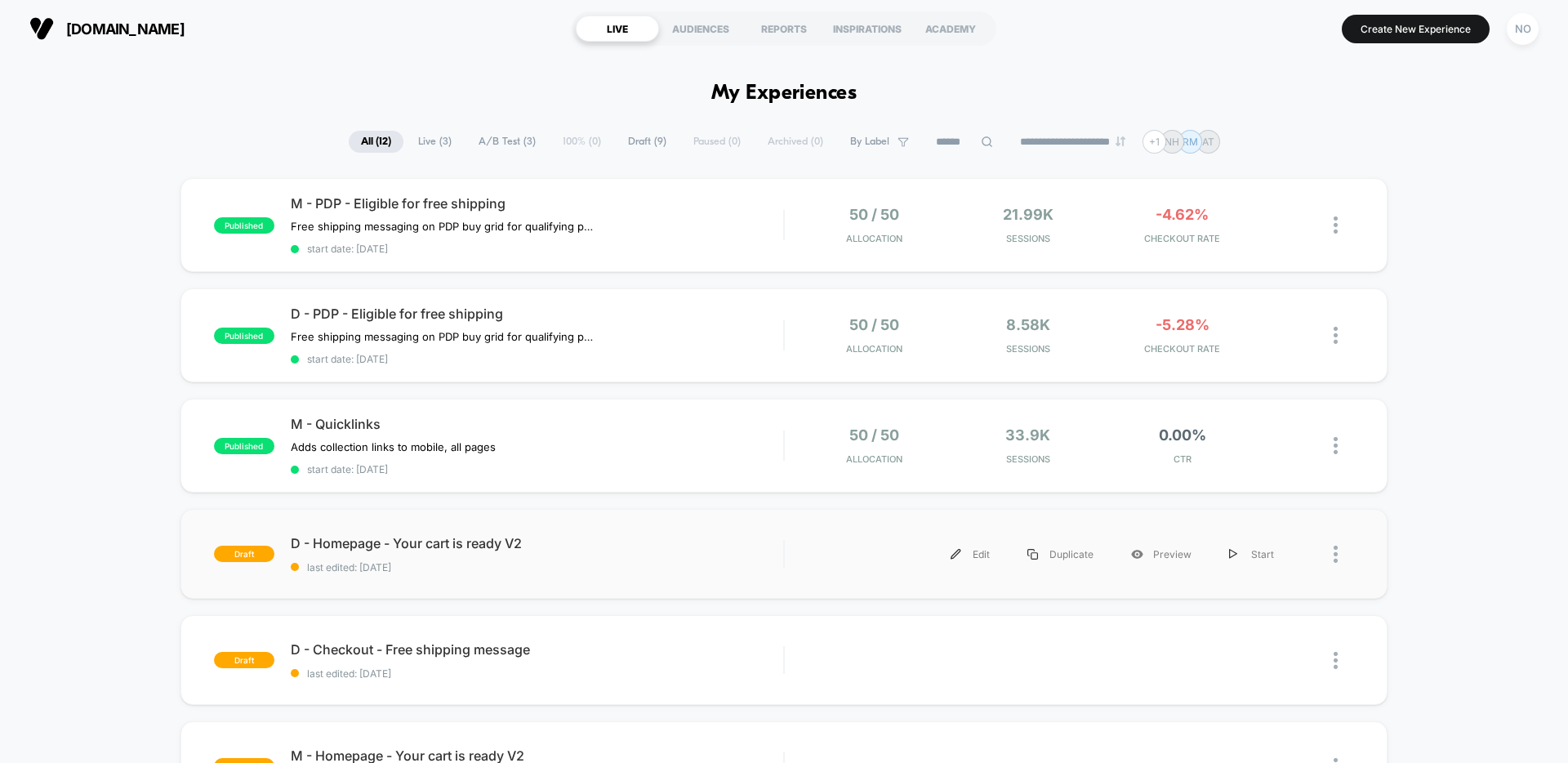
click at [634, 526] on div "draft D - Homepage - Your cart is ready V2 last edited: 10/1/2025 Edit Duplicat…" at bounding box center [784, 554] width 1207 height 90
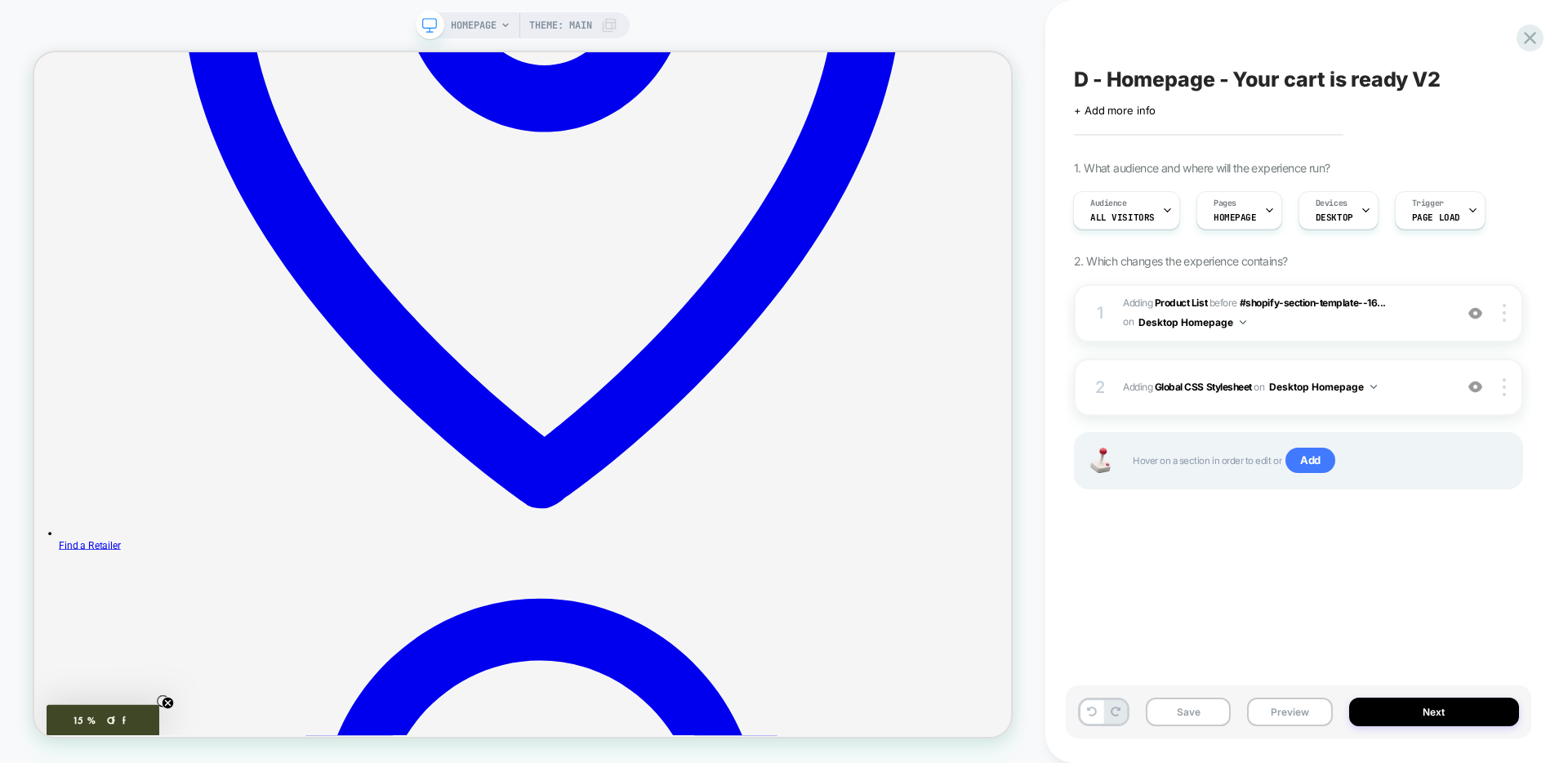
scroll to position [1218, 0]
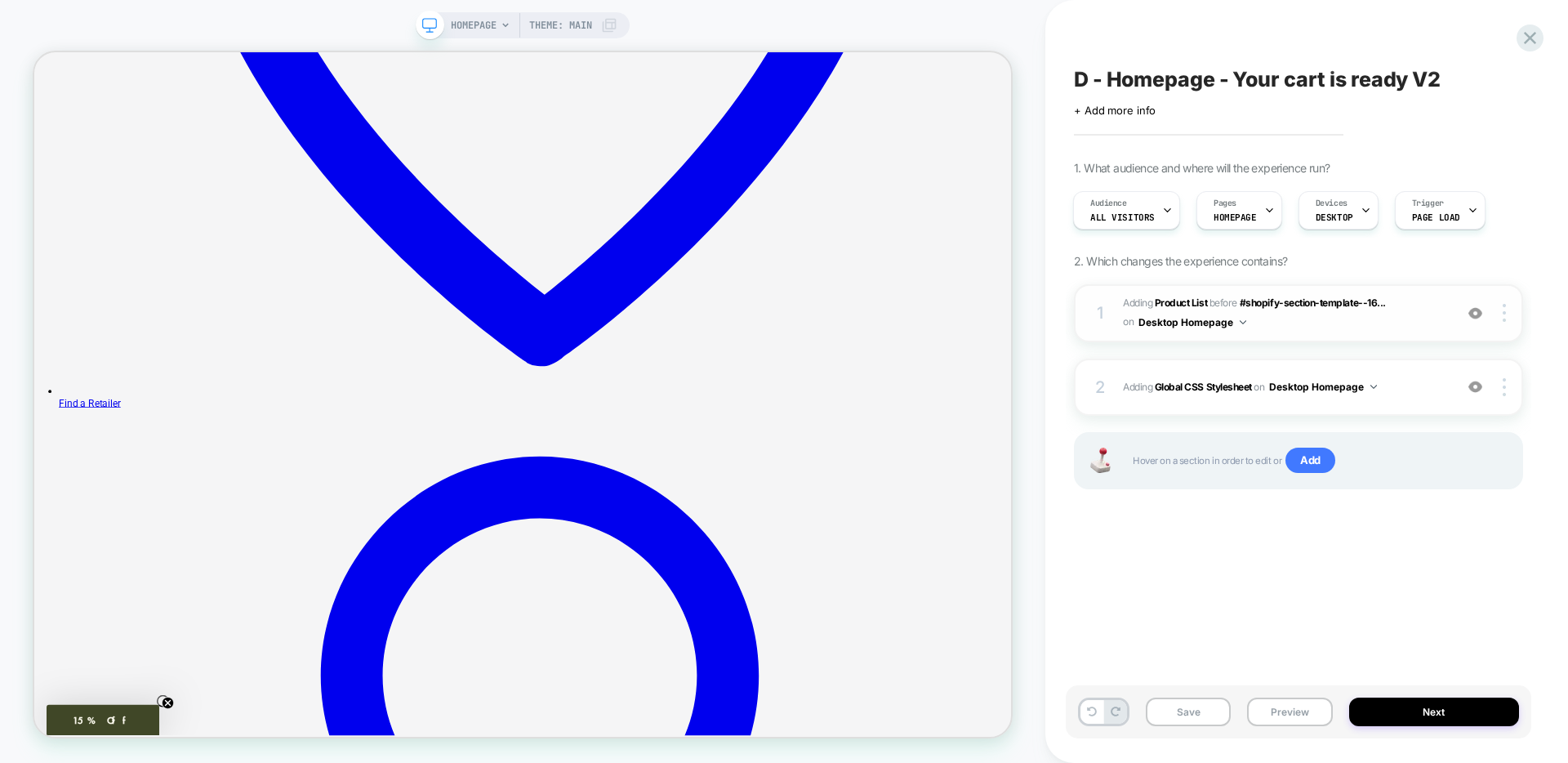
click at [1388, 329] on span "#_loomi_addon_1758318302154 Adding Product List BEFORE #shopify-section-templat…" at bounding box center [1284, 314] width 322 height 39
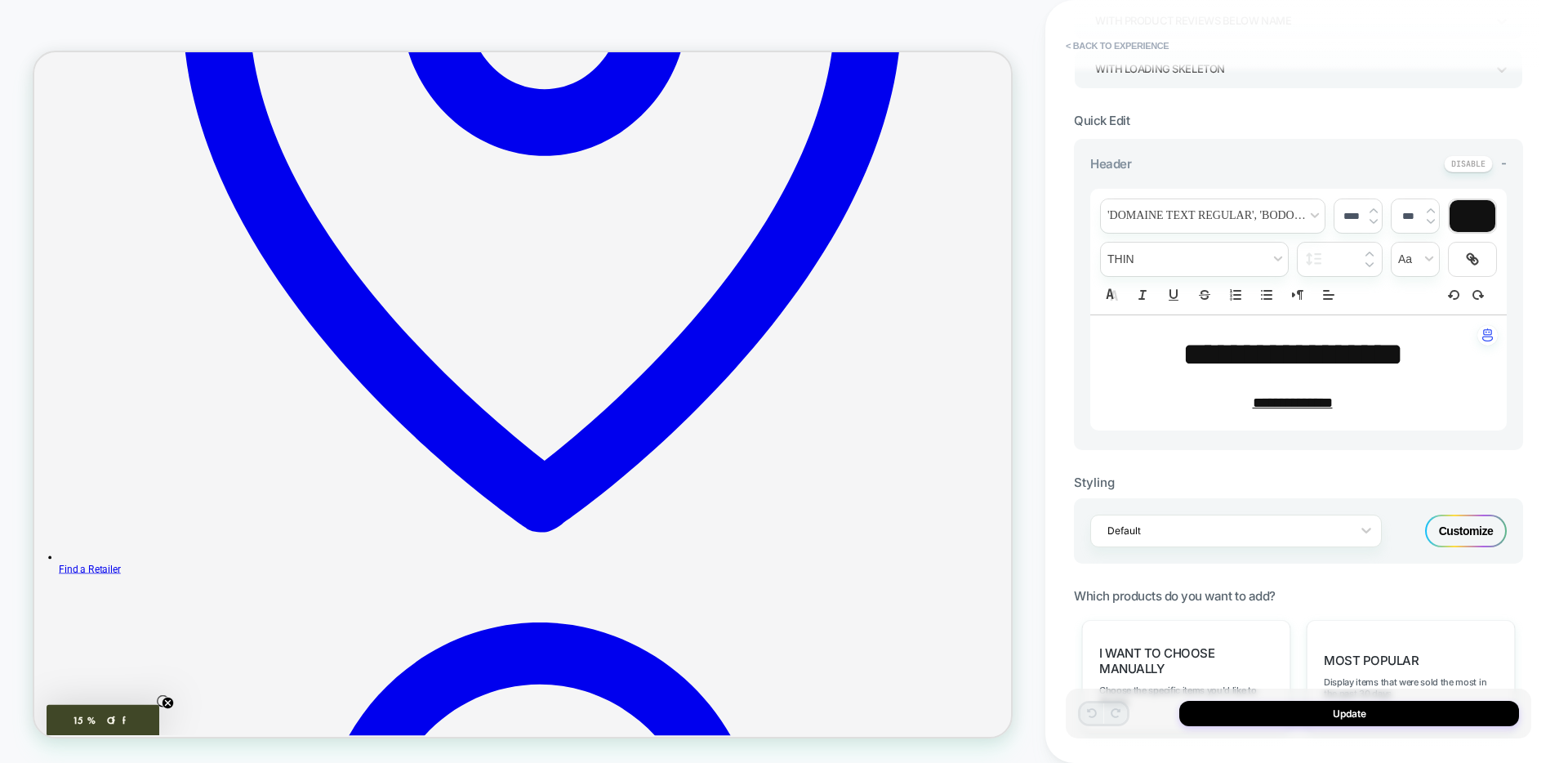
scroll to position [357, 0]
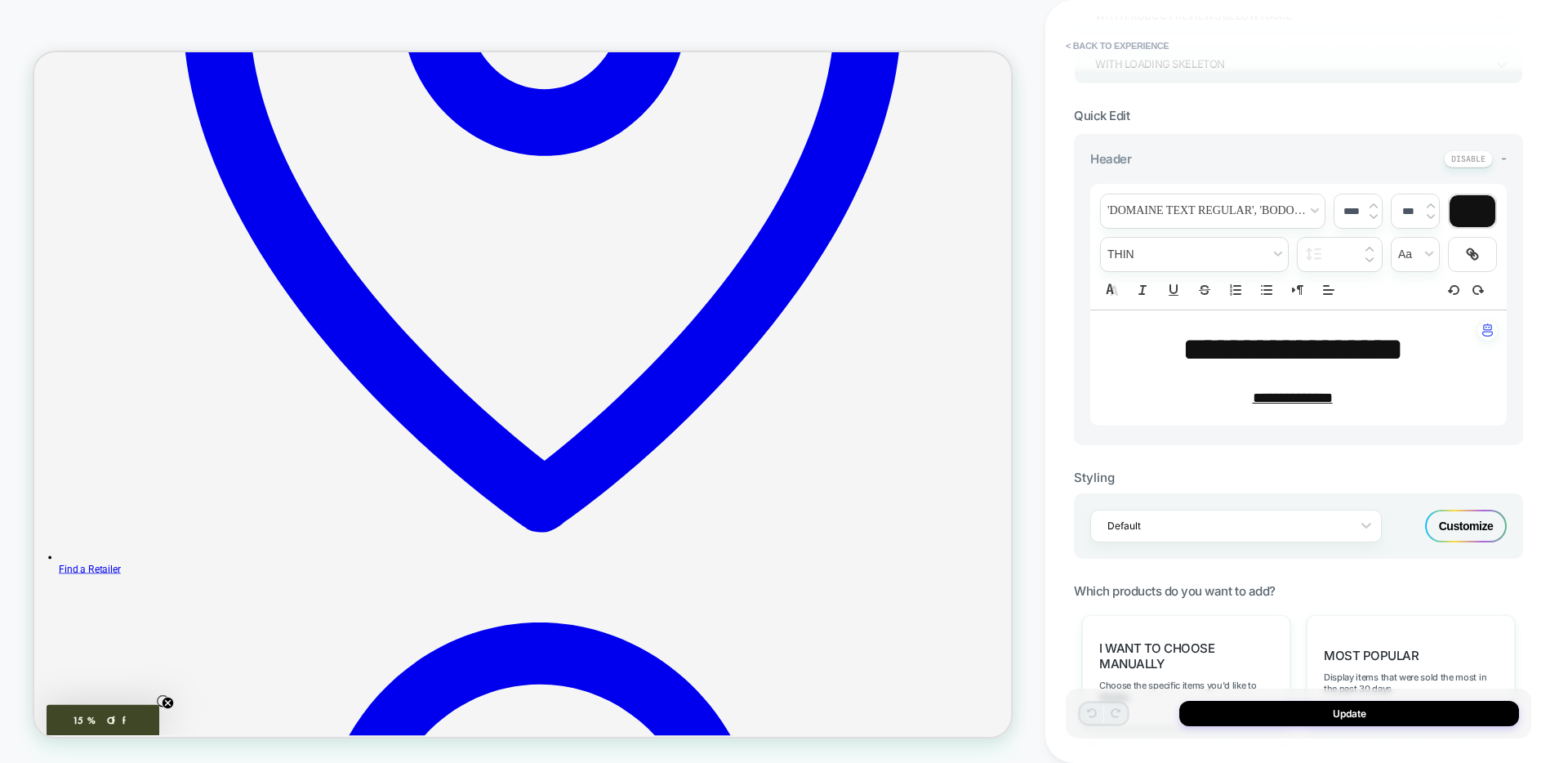
click at [1487, 523] on div "Customize" at bounding box center [1466, 526] width 81 height 32
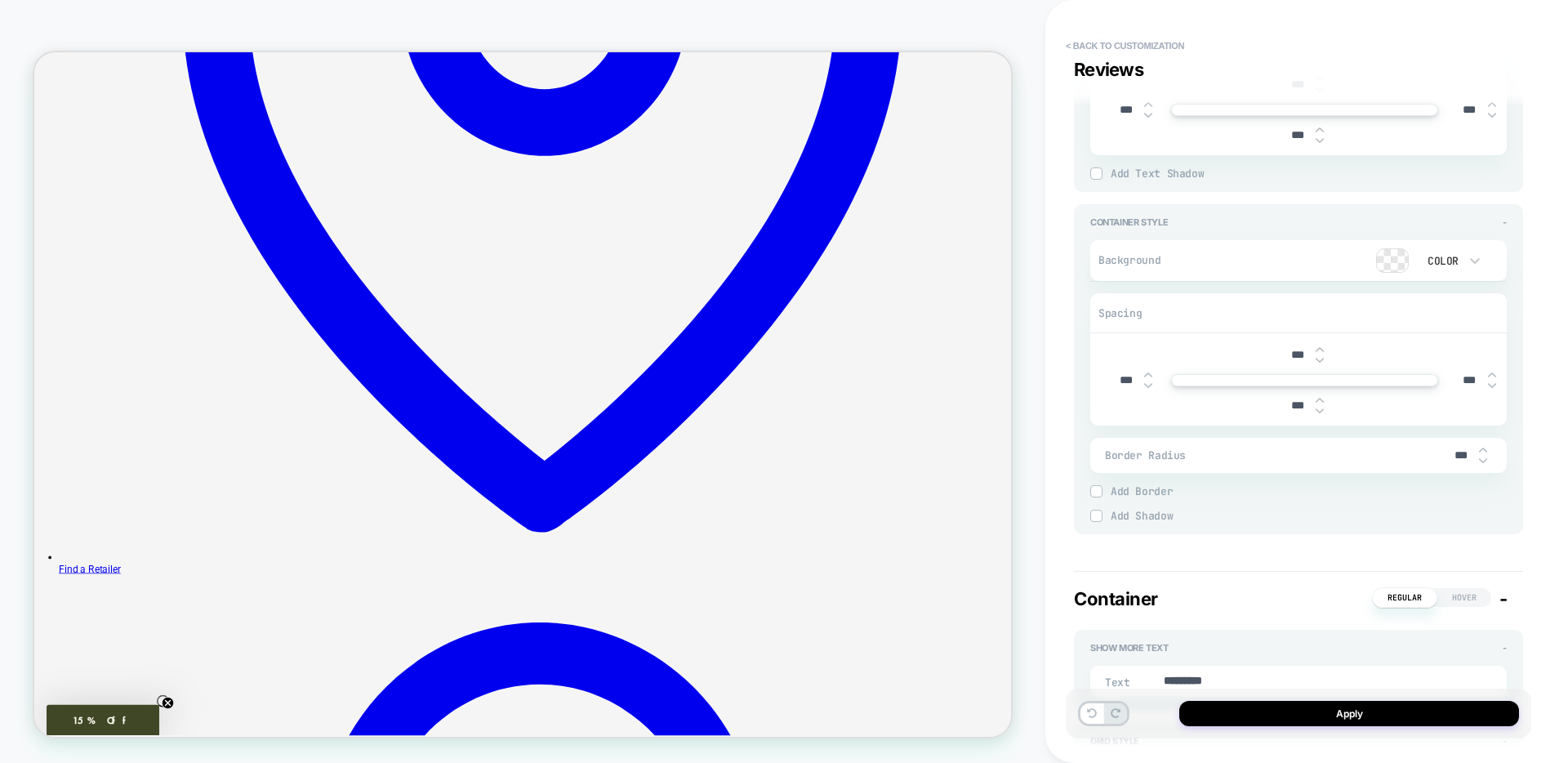
scroll to position [3497, 0]
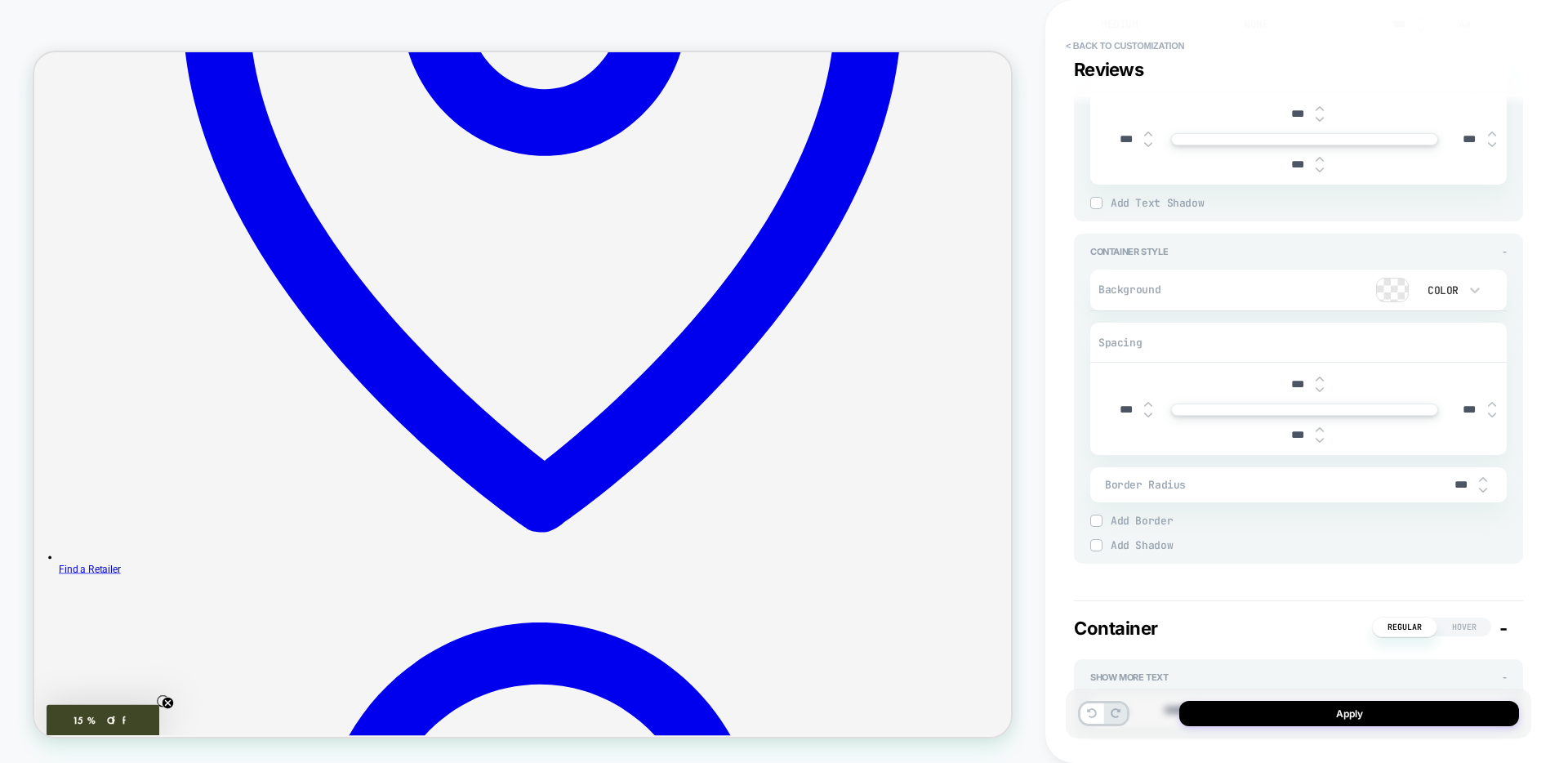
click at [1093, 517] on img at bounding box center [1096, 520] width 8 height 8
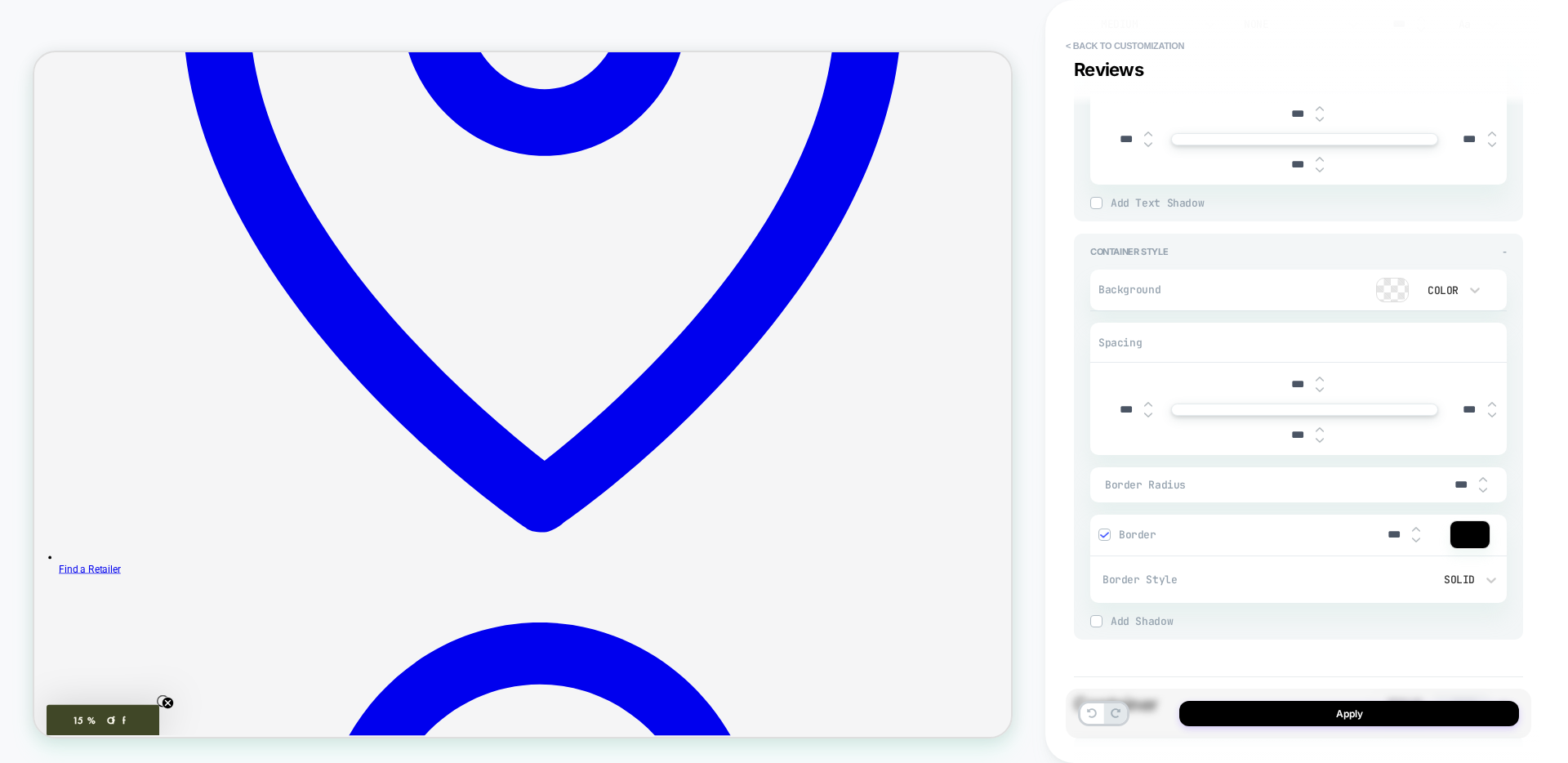
click at [1101, 531] on img at bounding box center [1104, 534] width 8 height 8
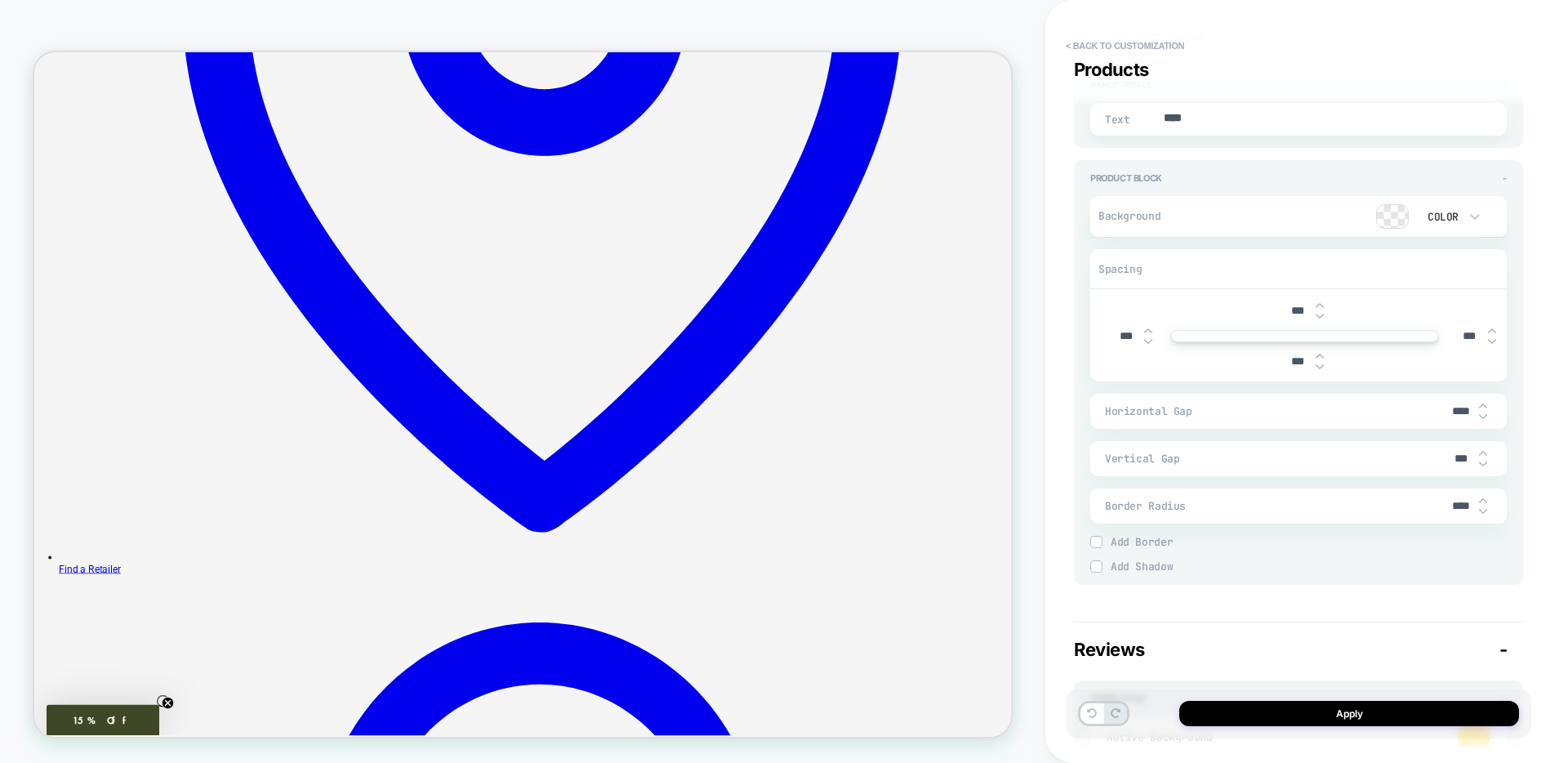
scroll to position [2251, 0]
click at [1098, 543] on img at bounding box center [1096, 544] width 8 height 8
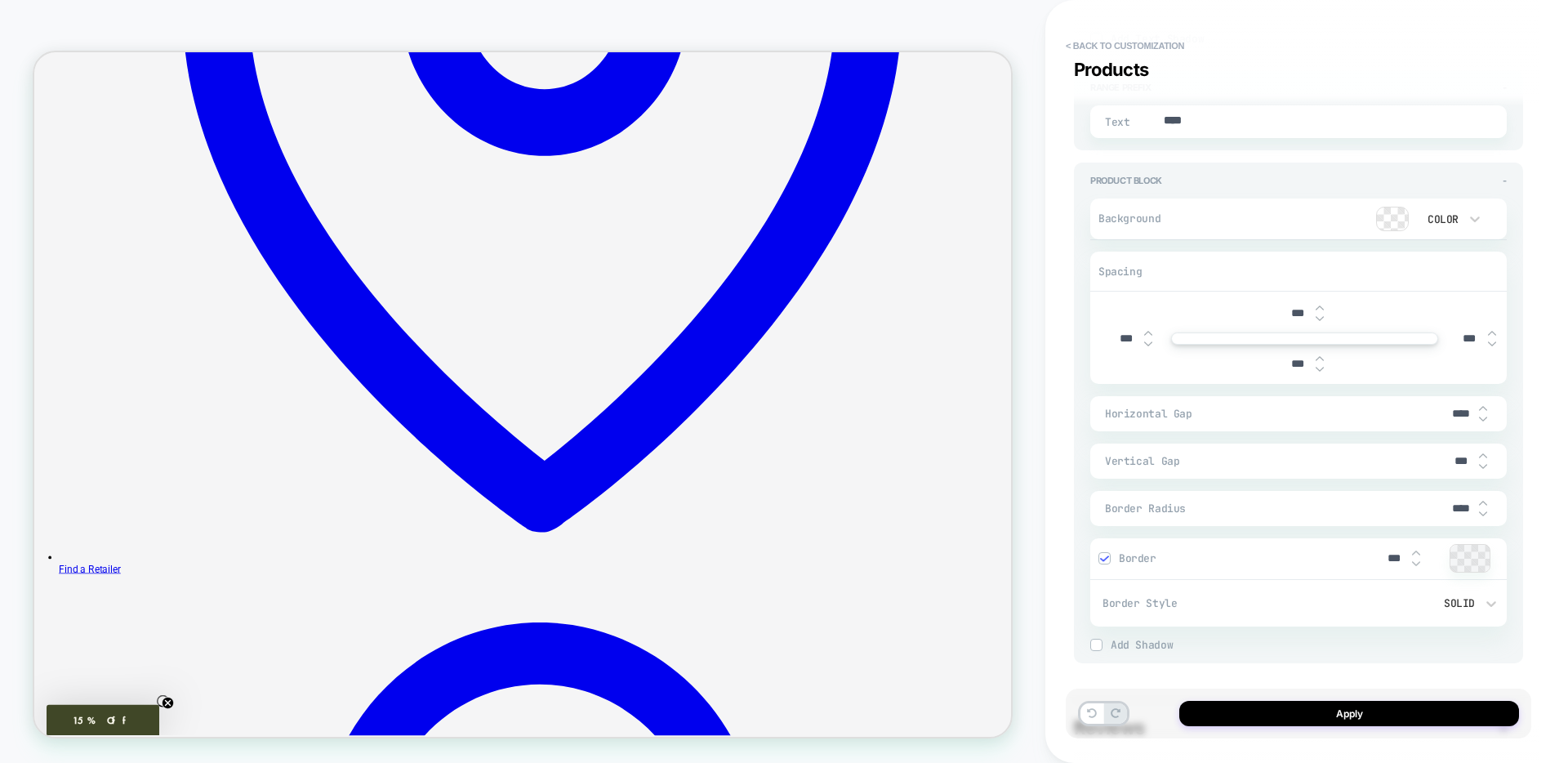
click at [1460, 557] on div at bounding box center [1470, 558] width 39 height 27
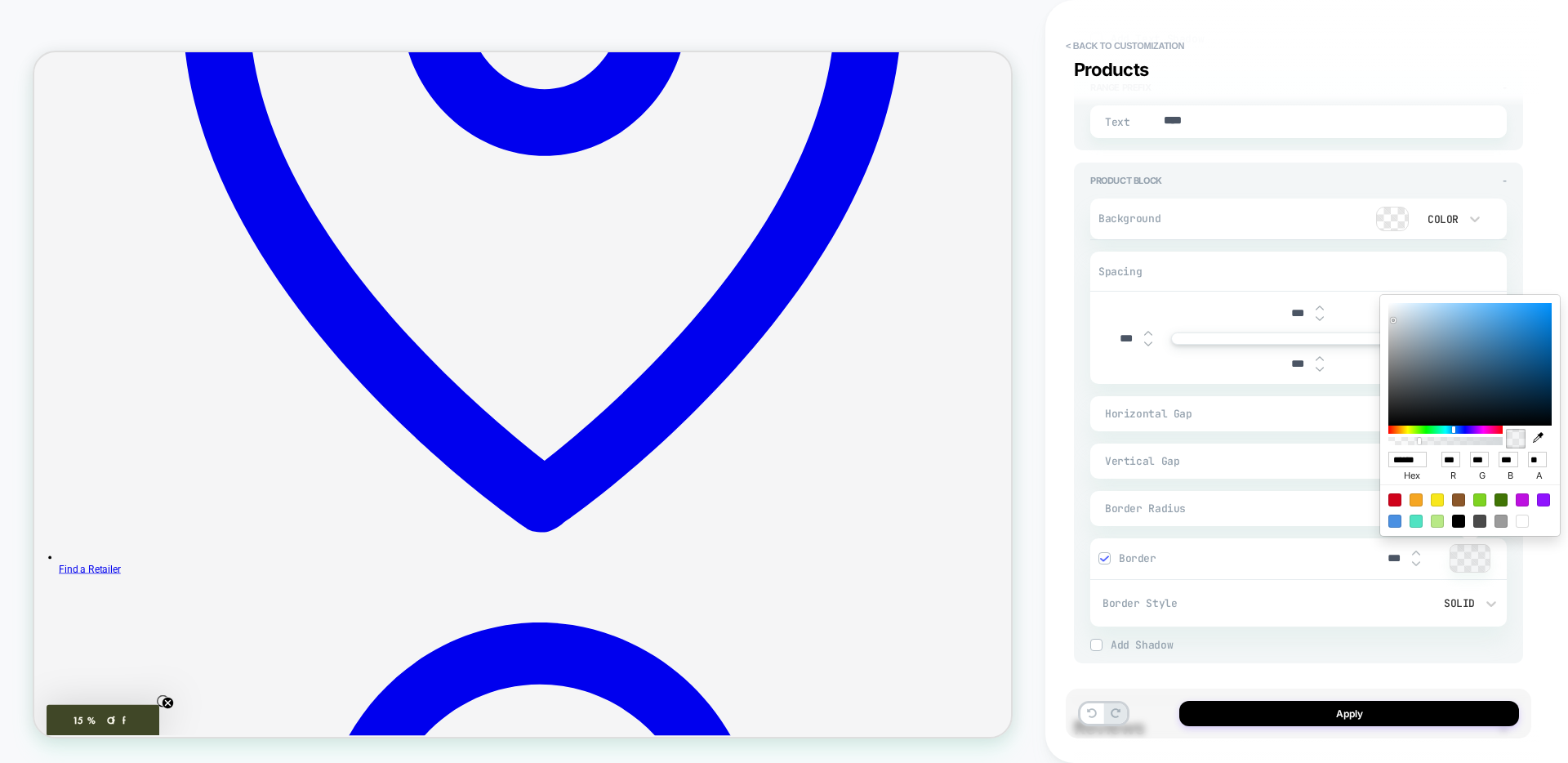
click at [1404, 463] on input "******" at bounding box center [1408, 460] width 39 height 16
paste input
type textarea "*"
type input "******"
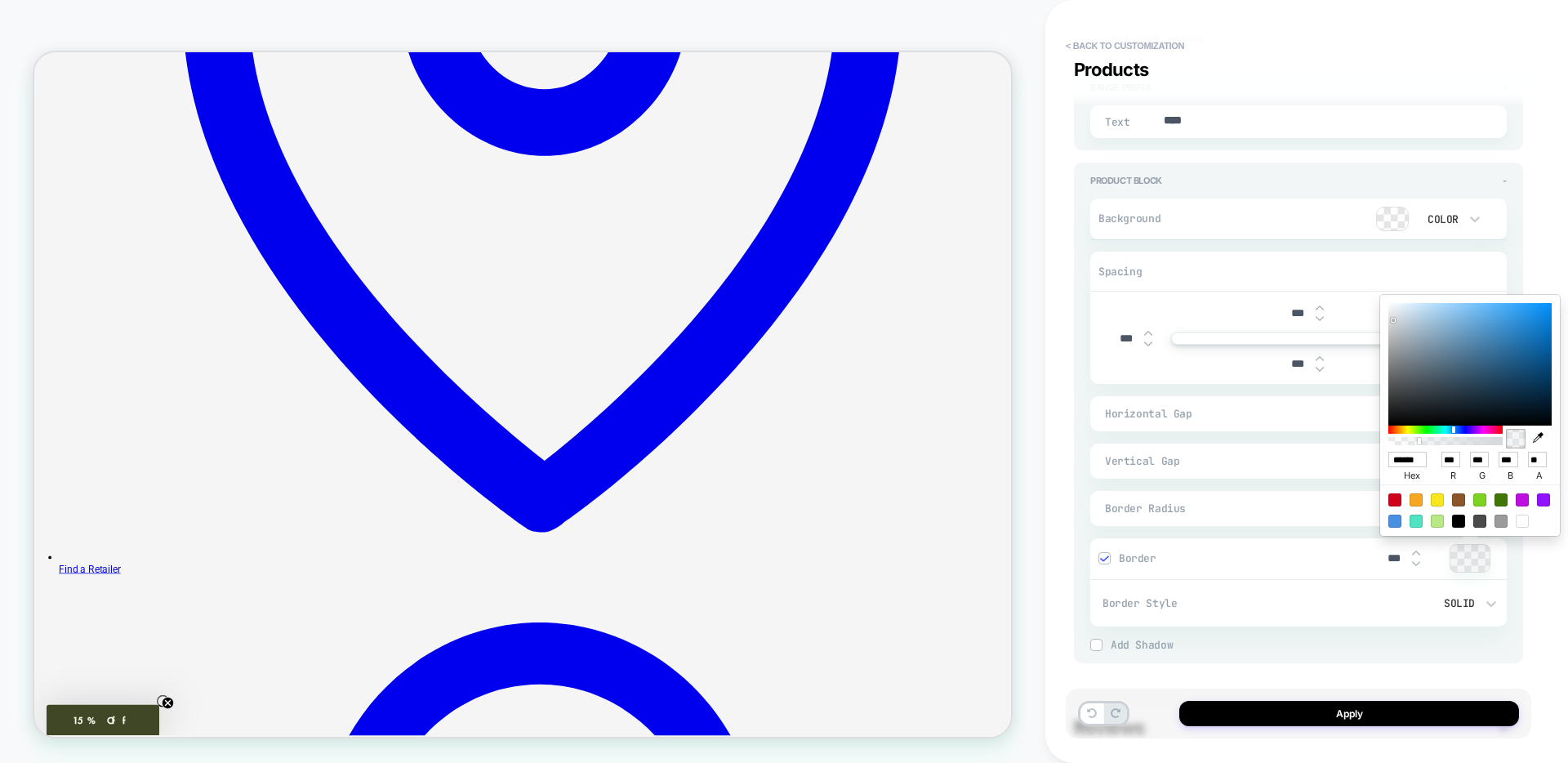
type input "***"
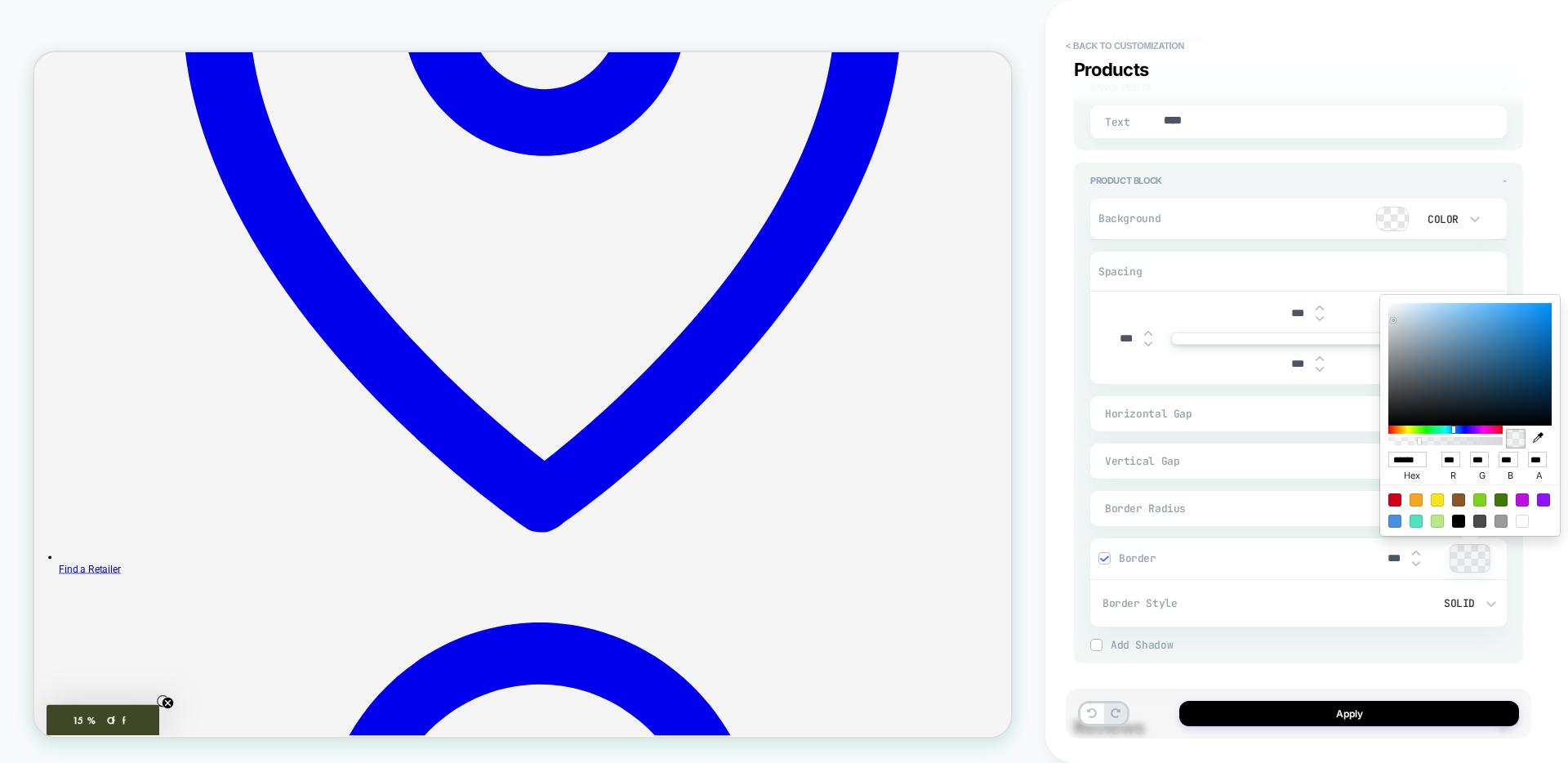
type textarea "*"
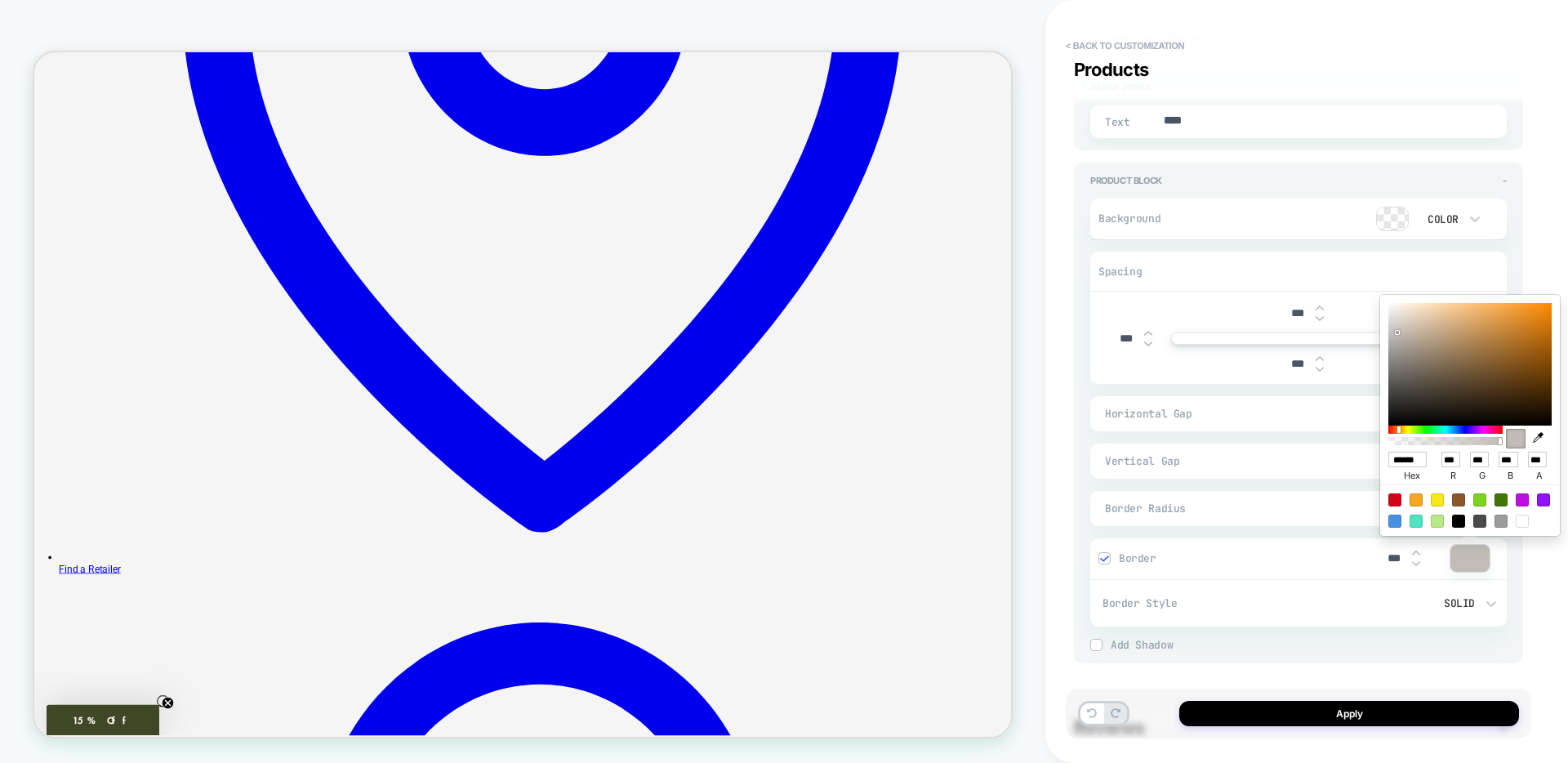
type input "******"
click at [1323, 498] on div "Border Radius ****" at bounding box center [1299, 508] width 417 height 35
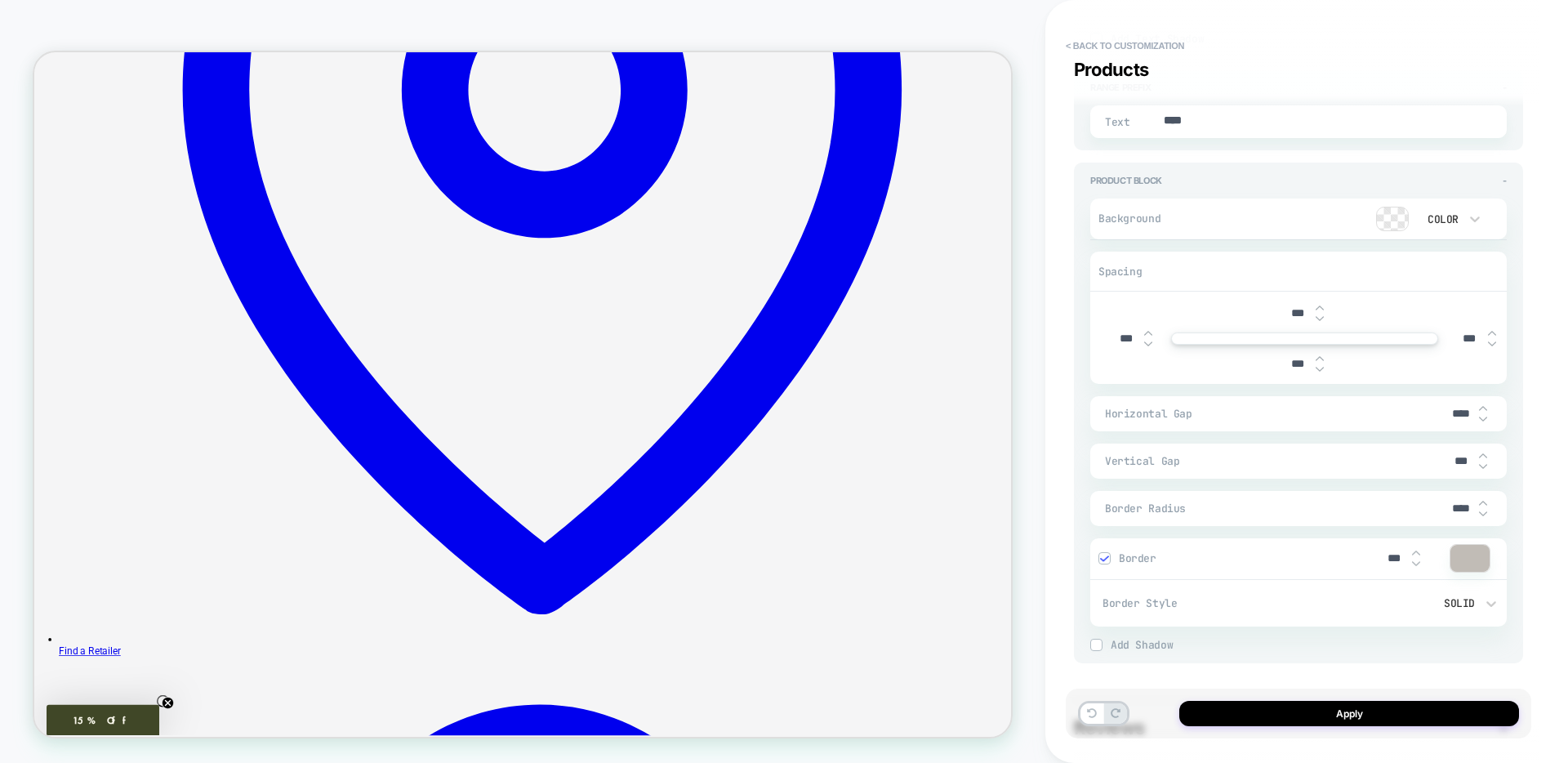
scroll to position [887, 0]
click at [1457, 506] on input "****" at bounding box center [1461, 508] width 37 height 14
type input "***"
type textarea "*"
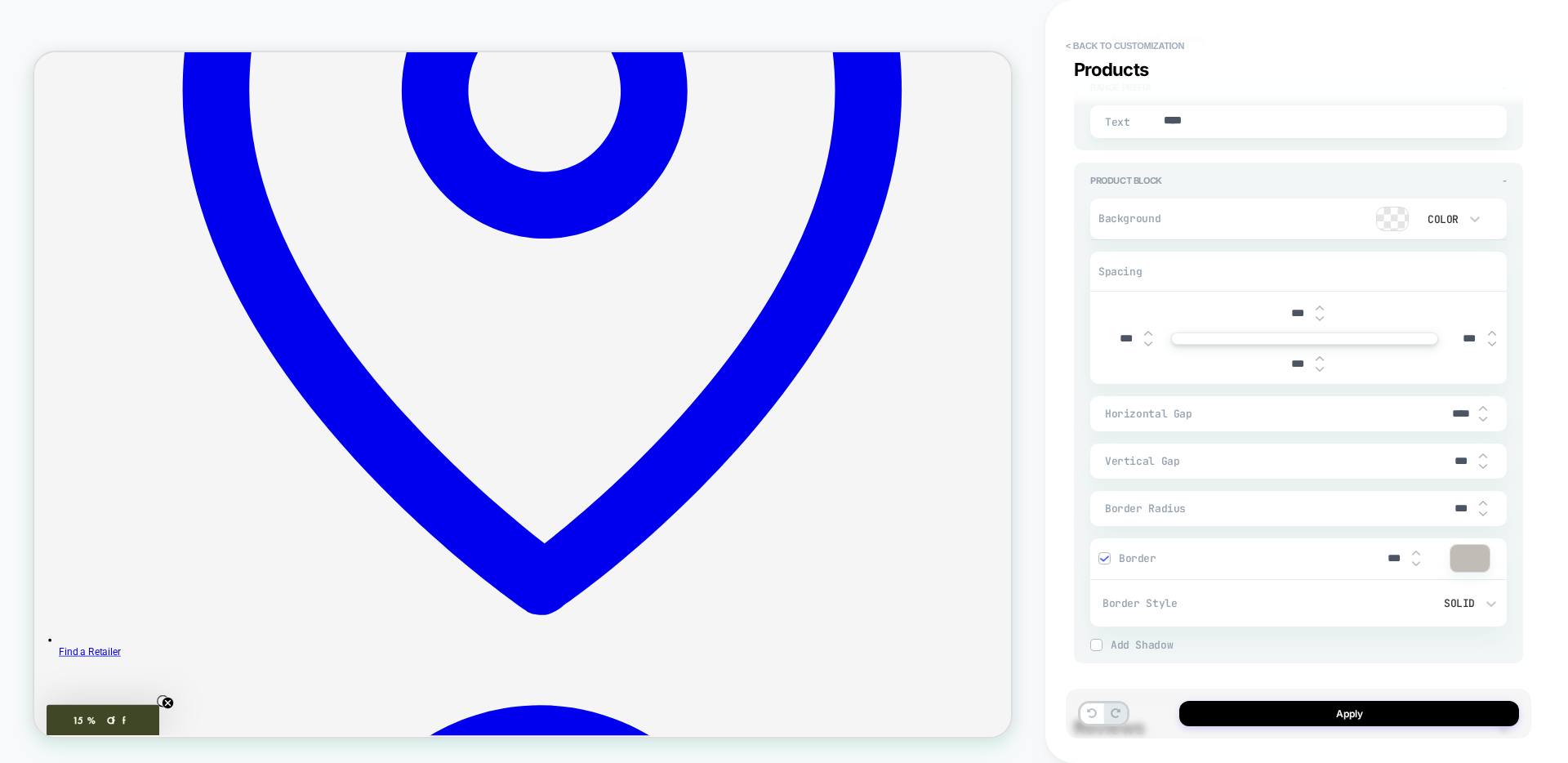
type input "***"
click at [1544, 514] on div "**********" at bounding box center [1306, 381] width 523 height 763
click at [1222, 716] on button "Apply" at bounding box center [1349, 713] width 340 height 25
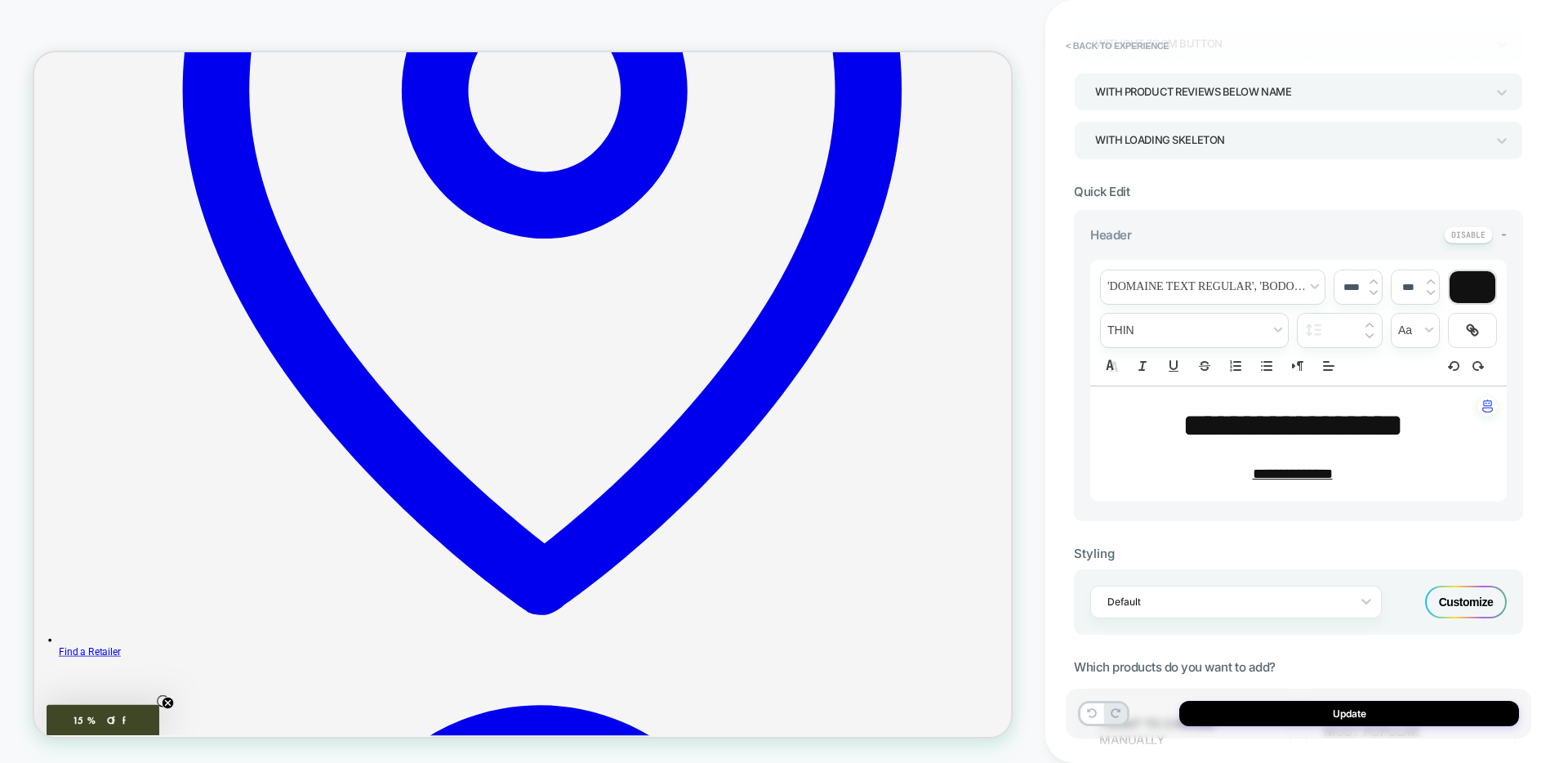
scroll to position [279, 0]
click at [1105, 46] on button "< Back to experience" at bounding box center [1117, 46] width 119 height 26
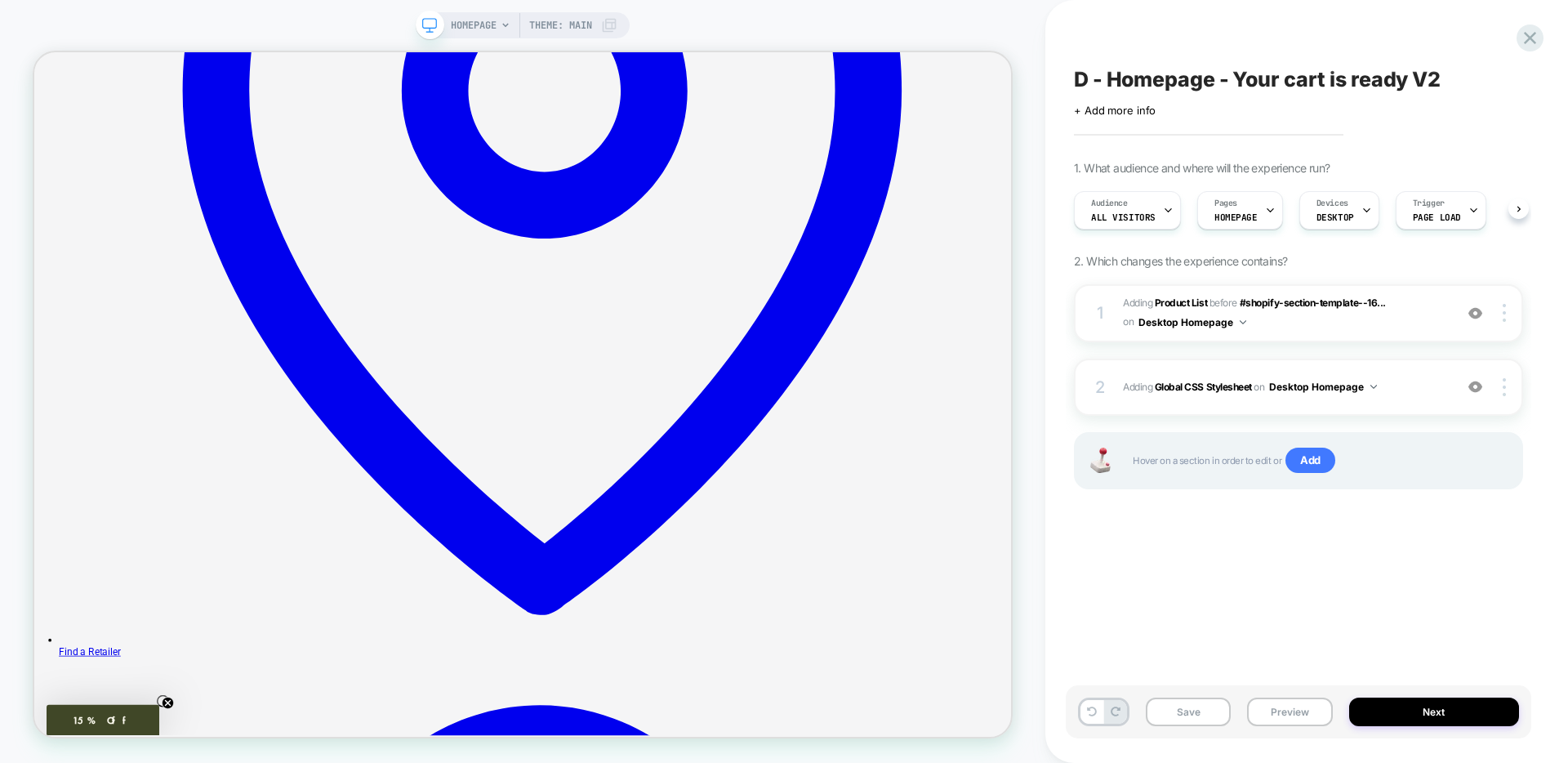
scroll to position [0, 1]
click at [1246, 412] on div "2 Adding Global CSS Stylesheet on Desktop Homepage Add Before Add After Copy to…" at bounding box center [1298, 386] width 449 height 57
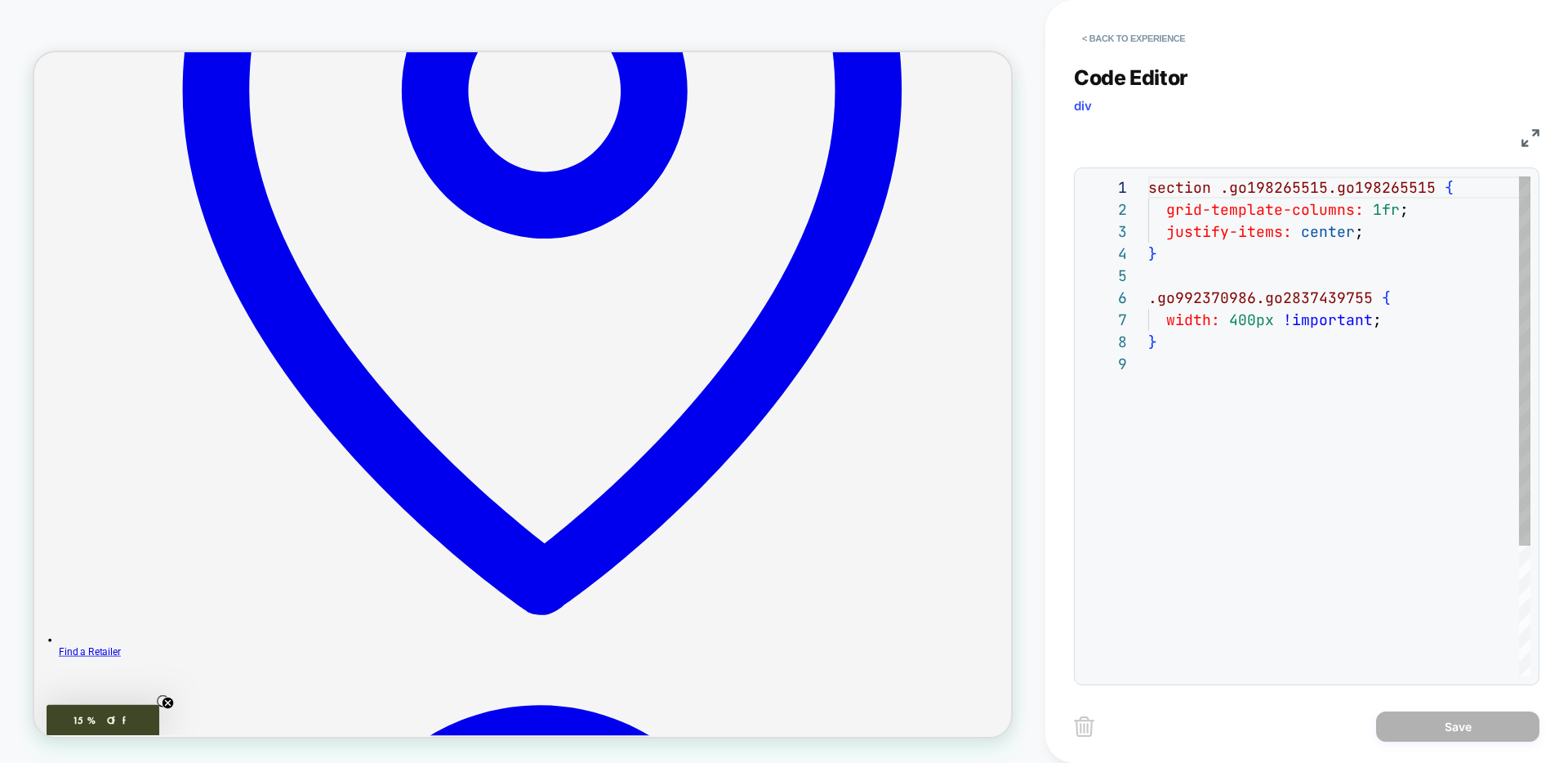
scroll to position [176, 0]
click at [1106, 37] on button "< Back to experience" at bounding box center [1134, 39] width 119 height 26
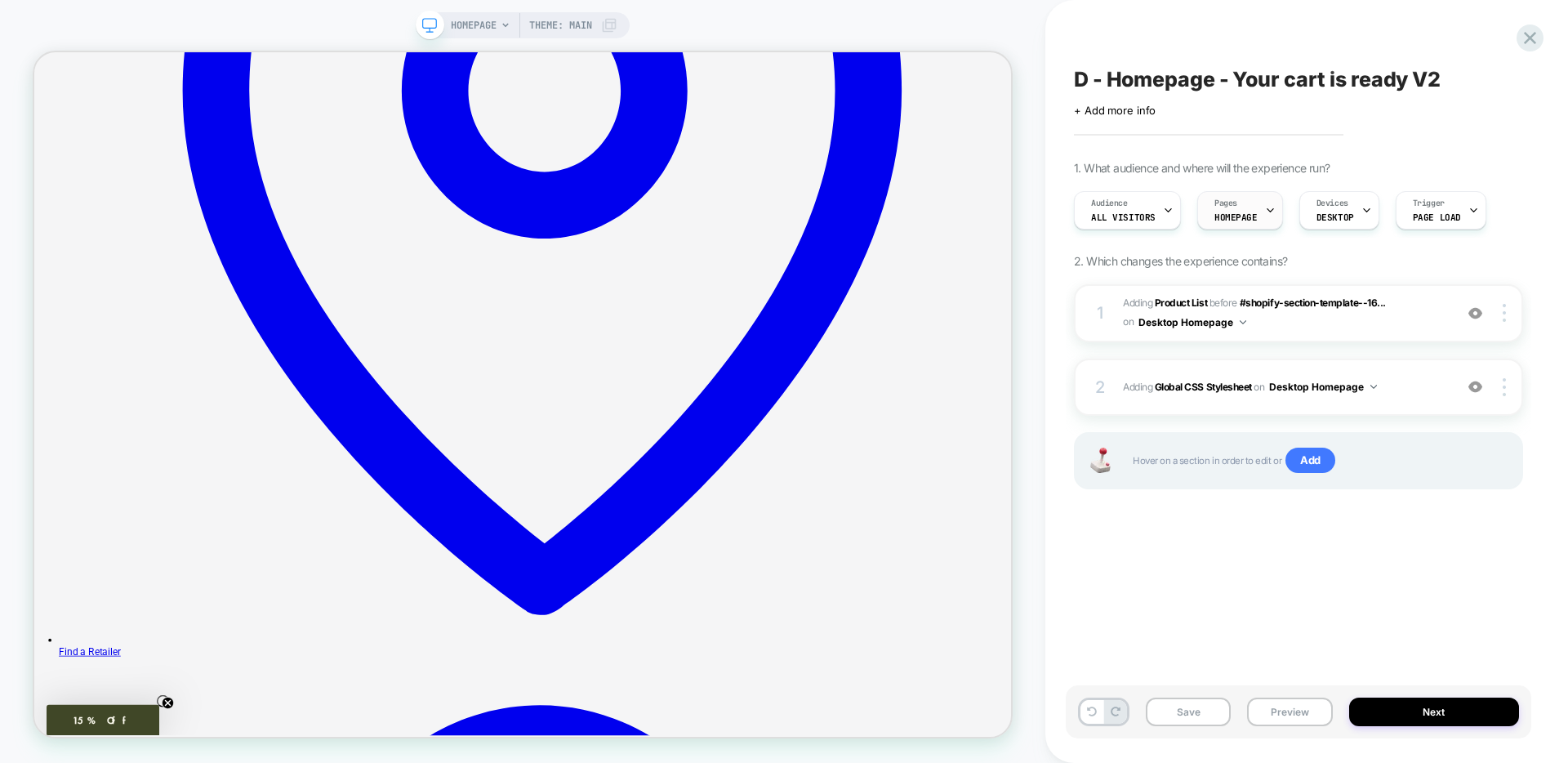
scroll to position [0, 1]
click at [1310, 313] on span "#_loomi_addon_1758318302154 Adding Product List BEFORE #shopify-section-templat…" at bounding box center [1284, 314] width 322 height 39
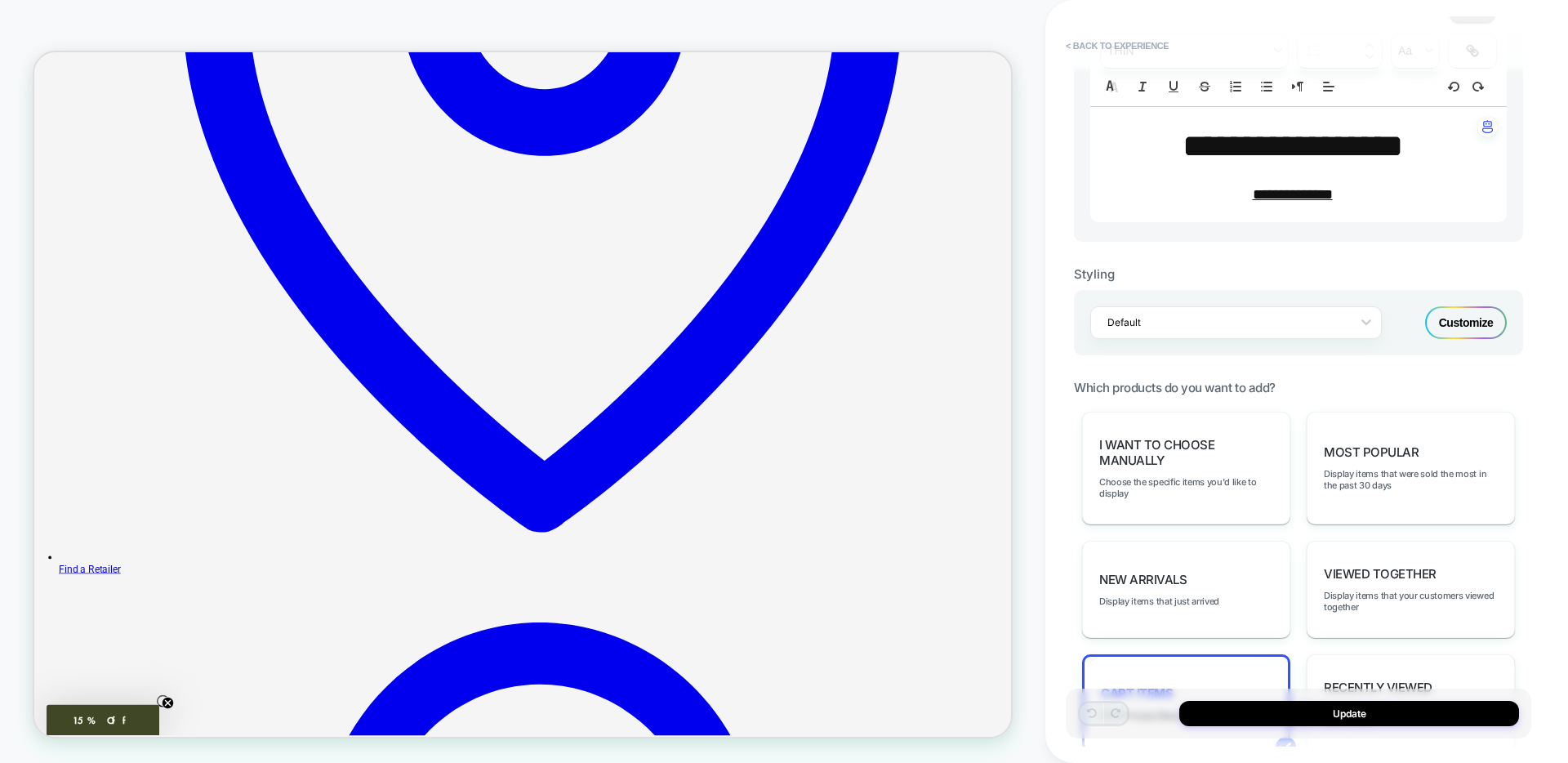
scroll to position [552, 0]
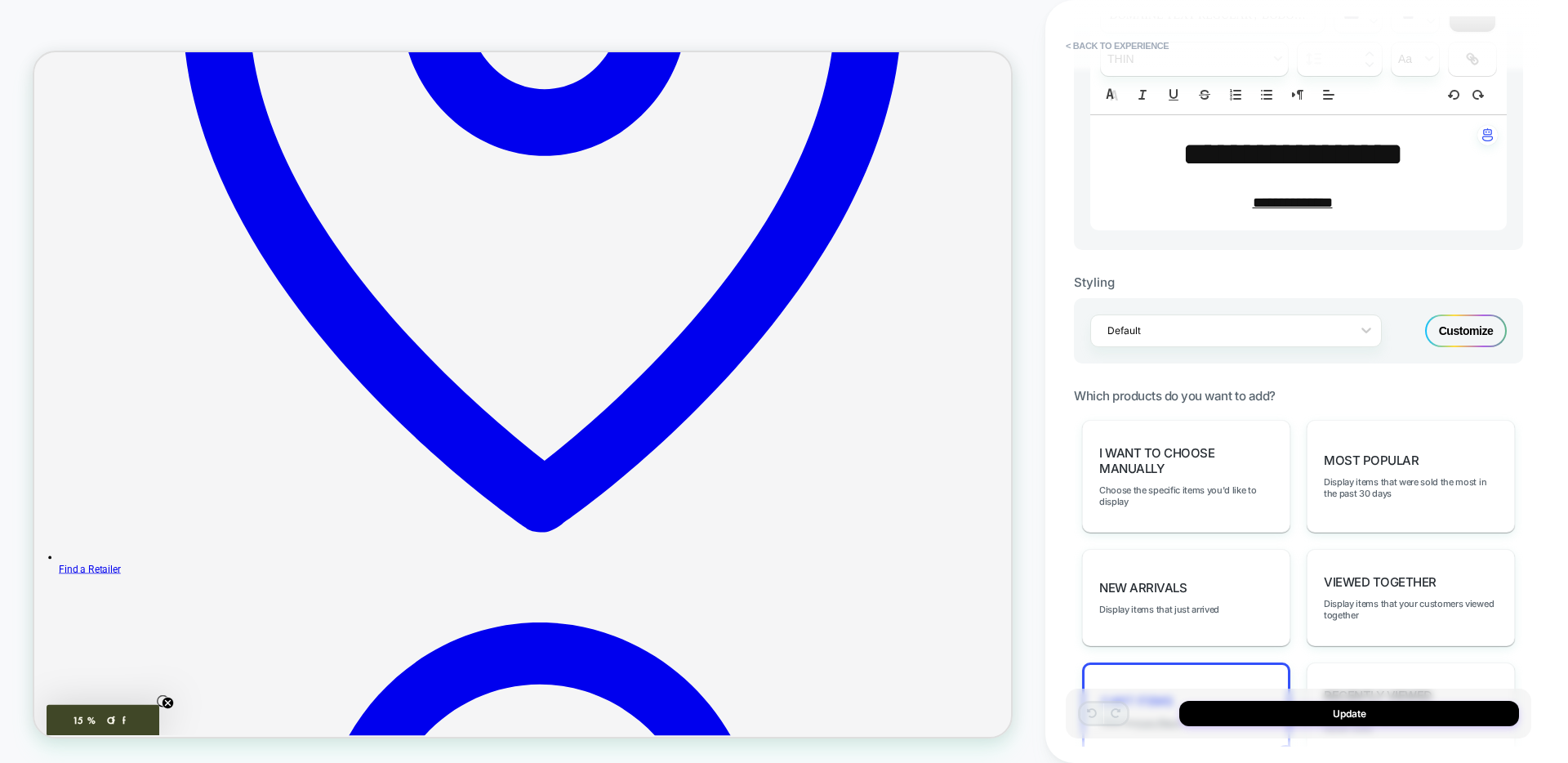
click at [1487, 335] on div "Customize" at bounding box center [1466, 330] width 81 height 32
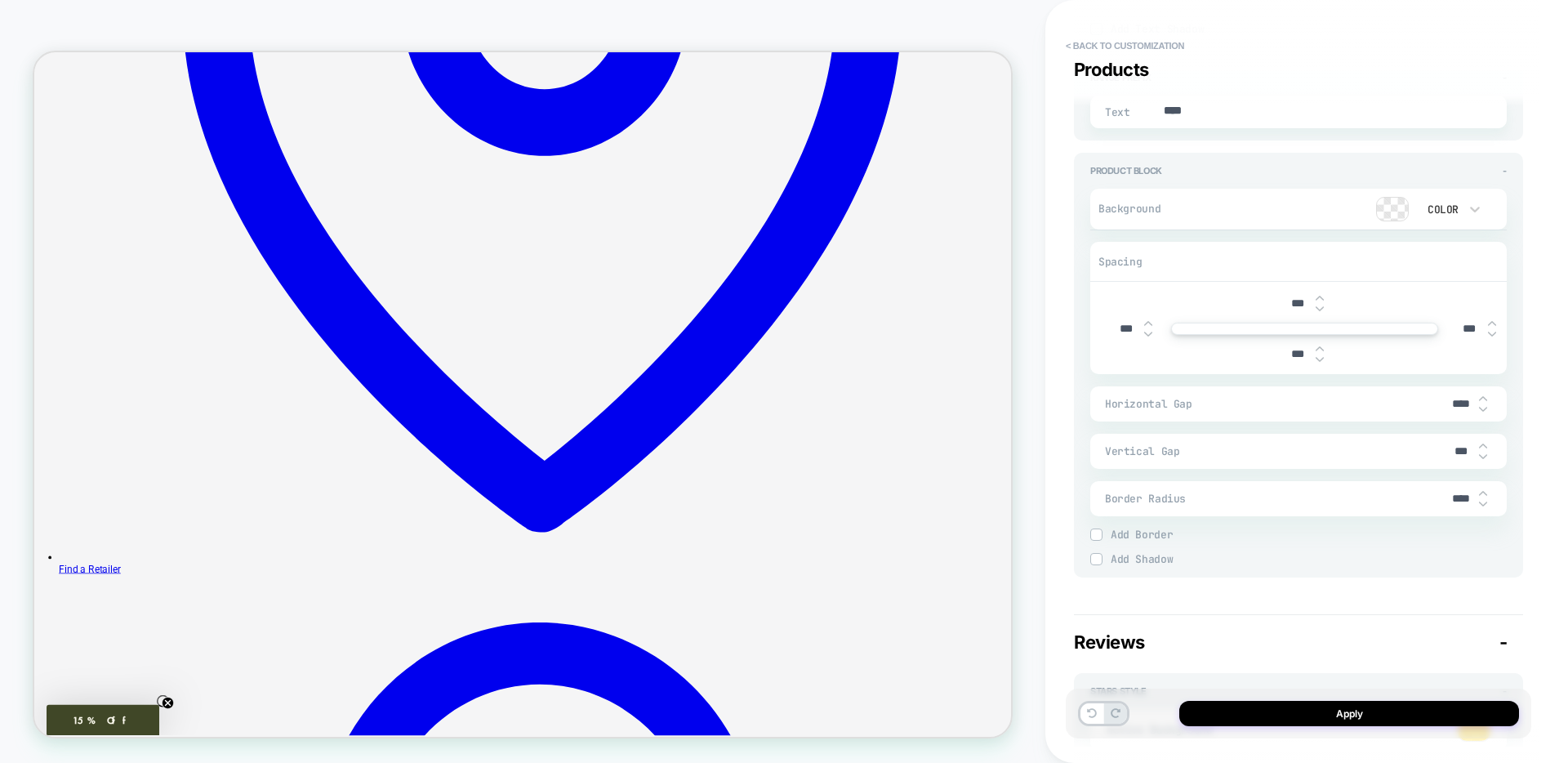
scroll to position [2264, 0]
click at [1098, 533] on img at bounding box center [1096, 531] width 8 height 8
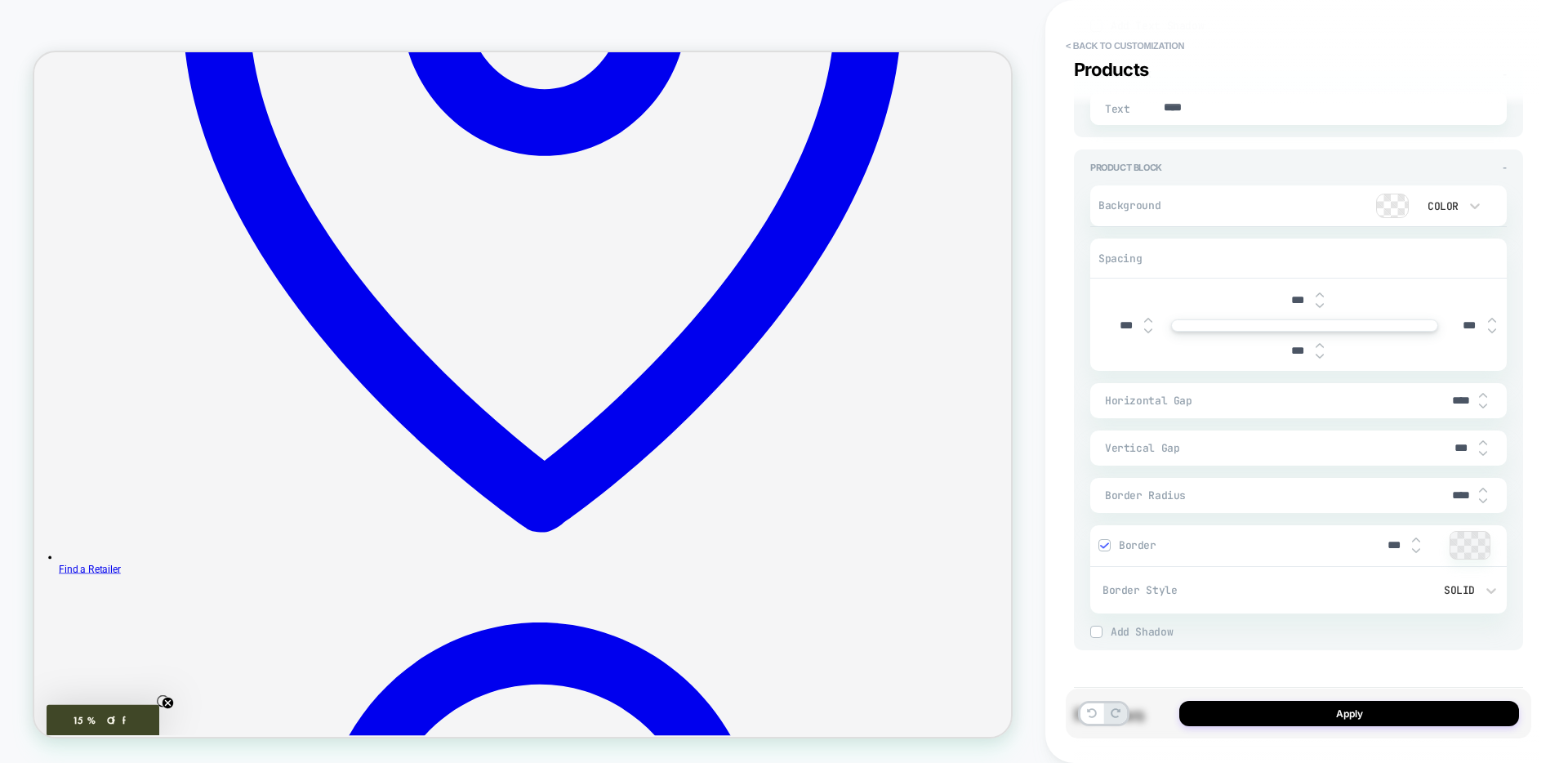
click at [1457, 495] on input "****" at bounding box center [1461, 496] width 37 height 14
type textarea "*"
type input "***"
type textarea "*"
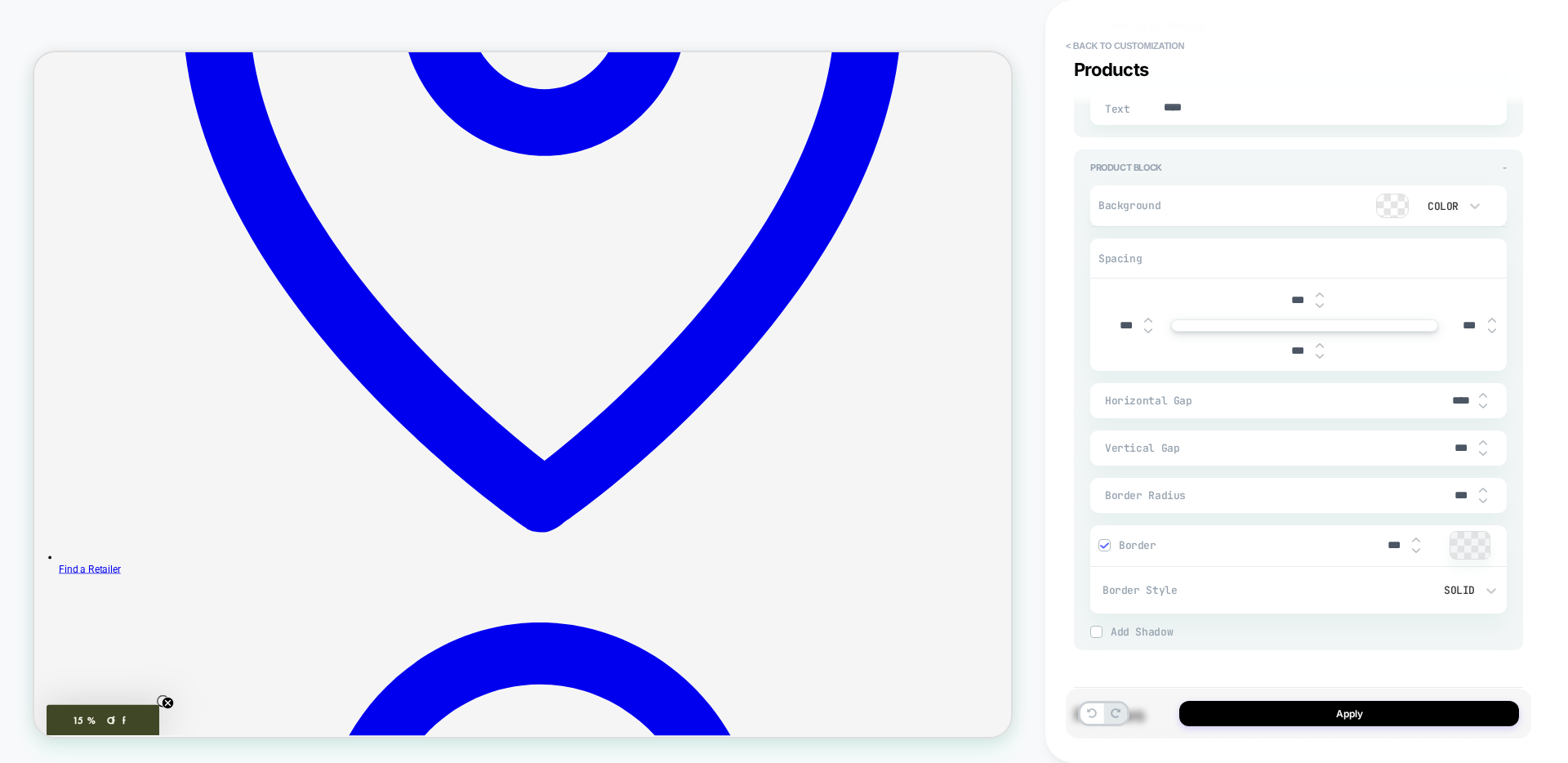
type input "***"
click at [1475, 562] on div "Border ***" at bounding box center [1299, 547] width 417 height 42
click at [1473, 554] on div at bounding box center [1470, 545] width 39 height 27
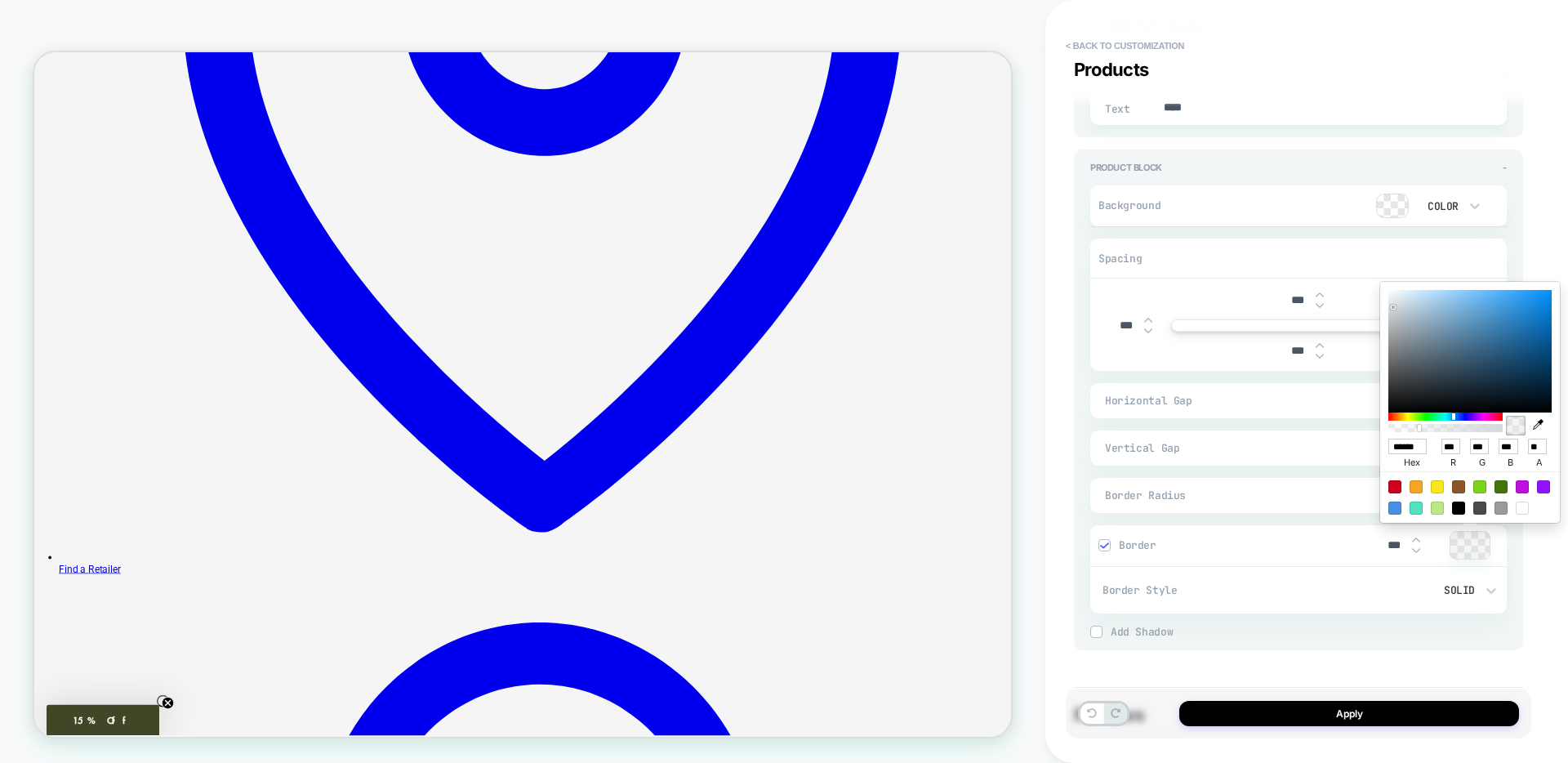
click at [1409, 446] on input "******" at bounding box center [1408, 447] width 39 height 16
paste input
type textarea "*"
type input "******"
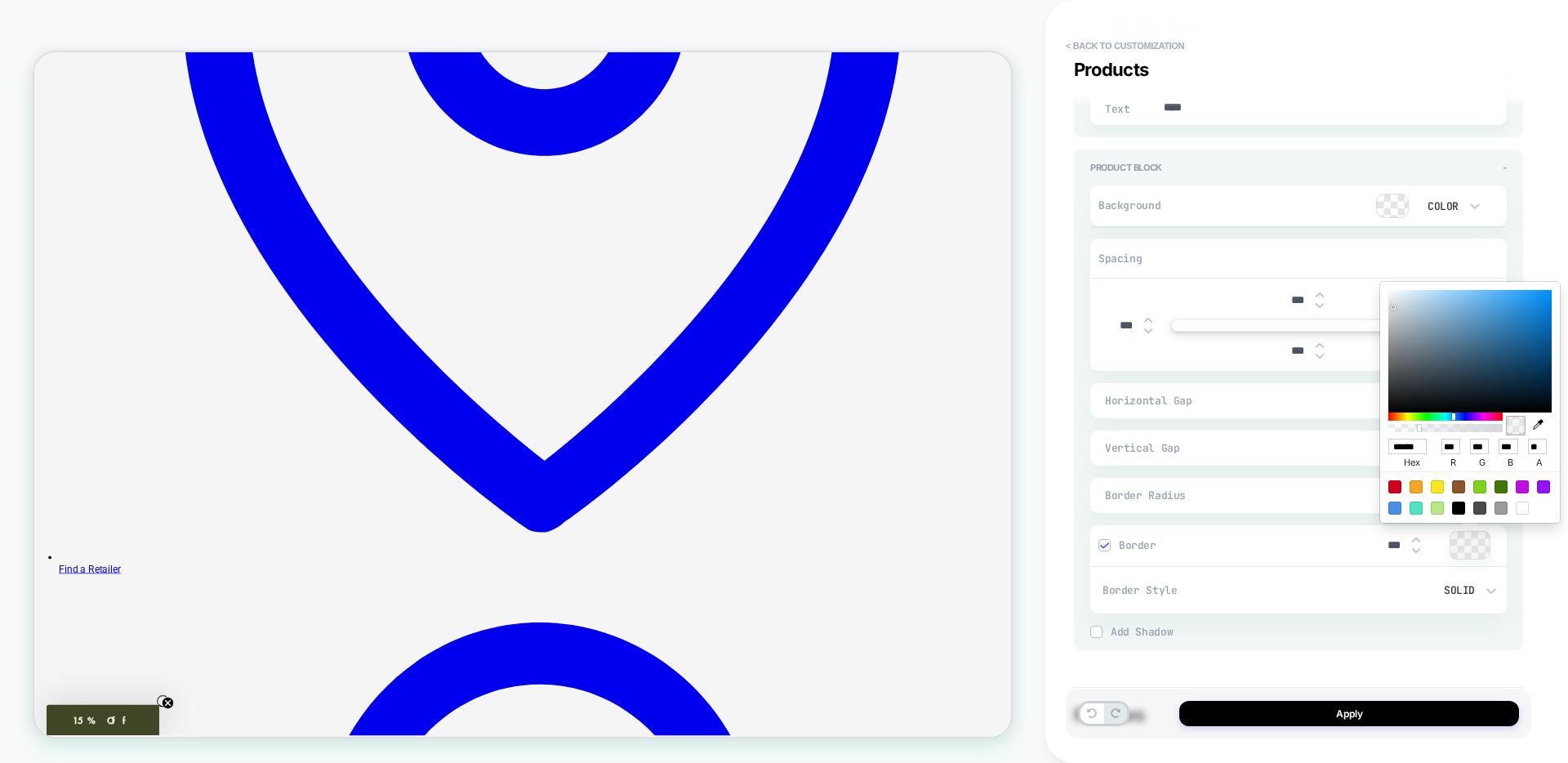
type input "***"
type textarea "*"
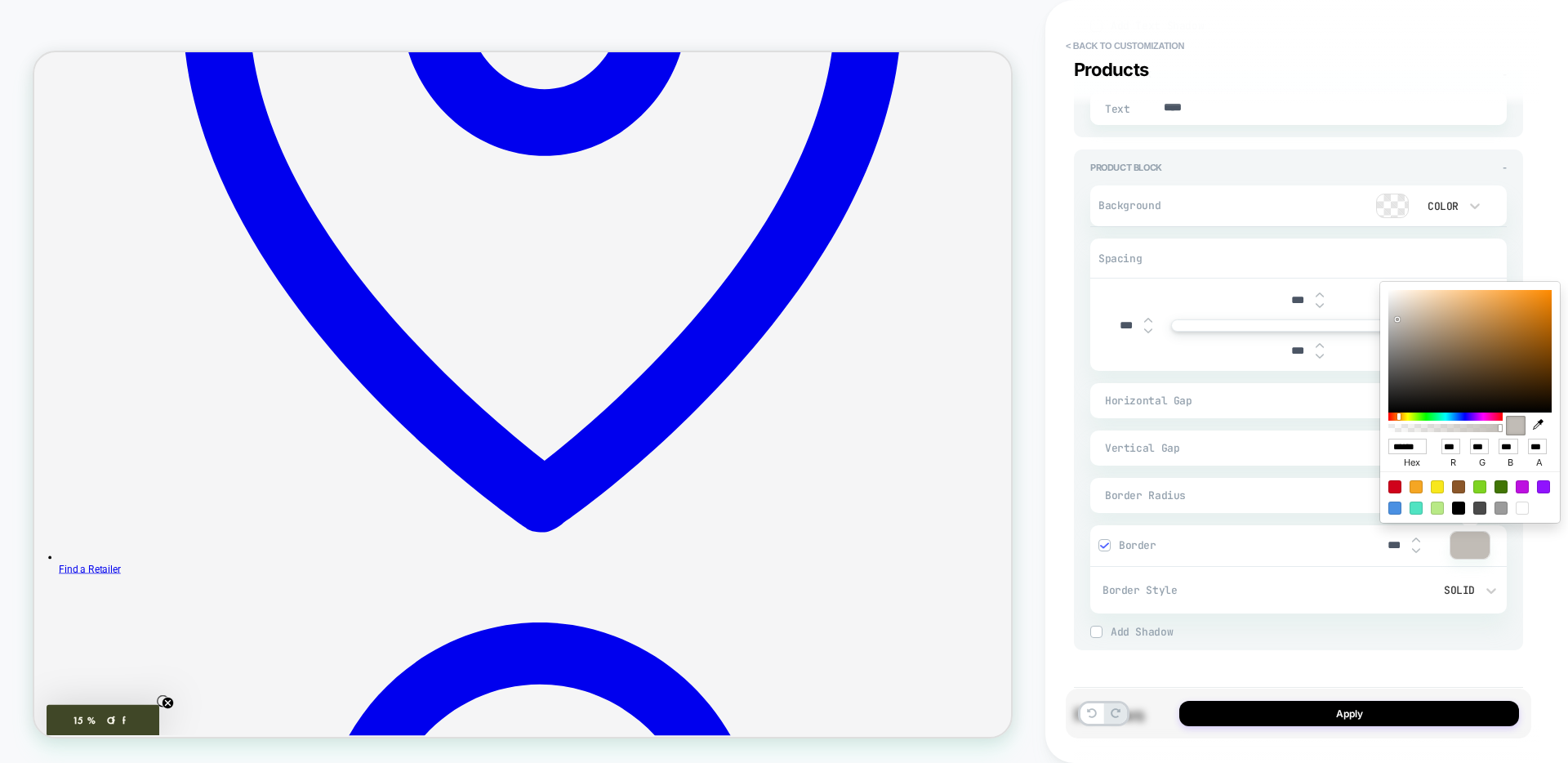
scroll to position [0, 6]
type input "******"
click at [1040, 425] on div "HOMEPAGE Theme: MAIN" at bounding box center [522, 382] width 1045 height 731
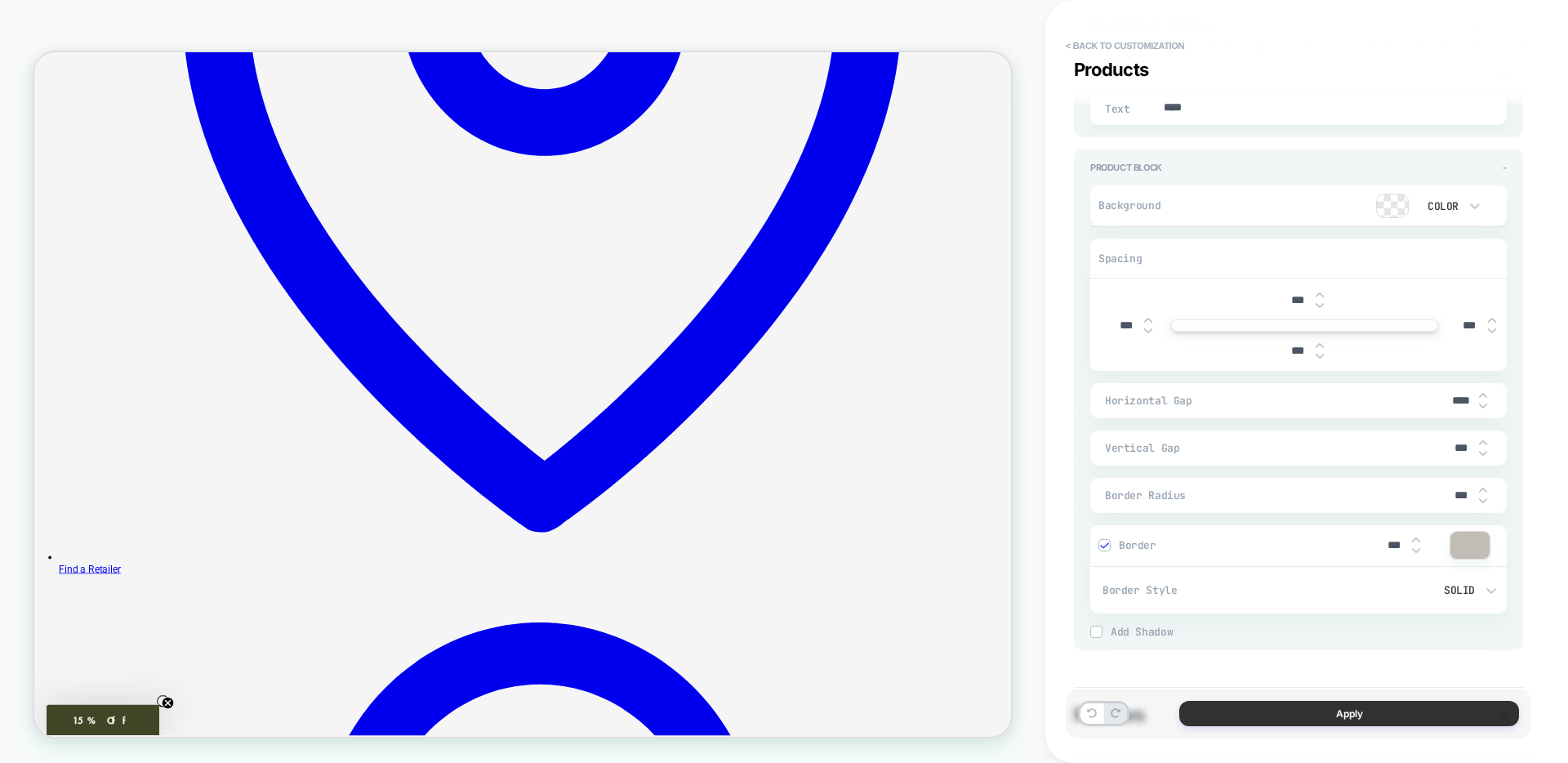
click at [1259, 710] on button "Apply" at bounding box center [1349, 713] width 340 height 25
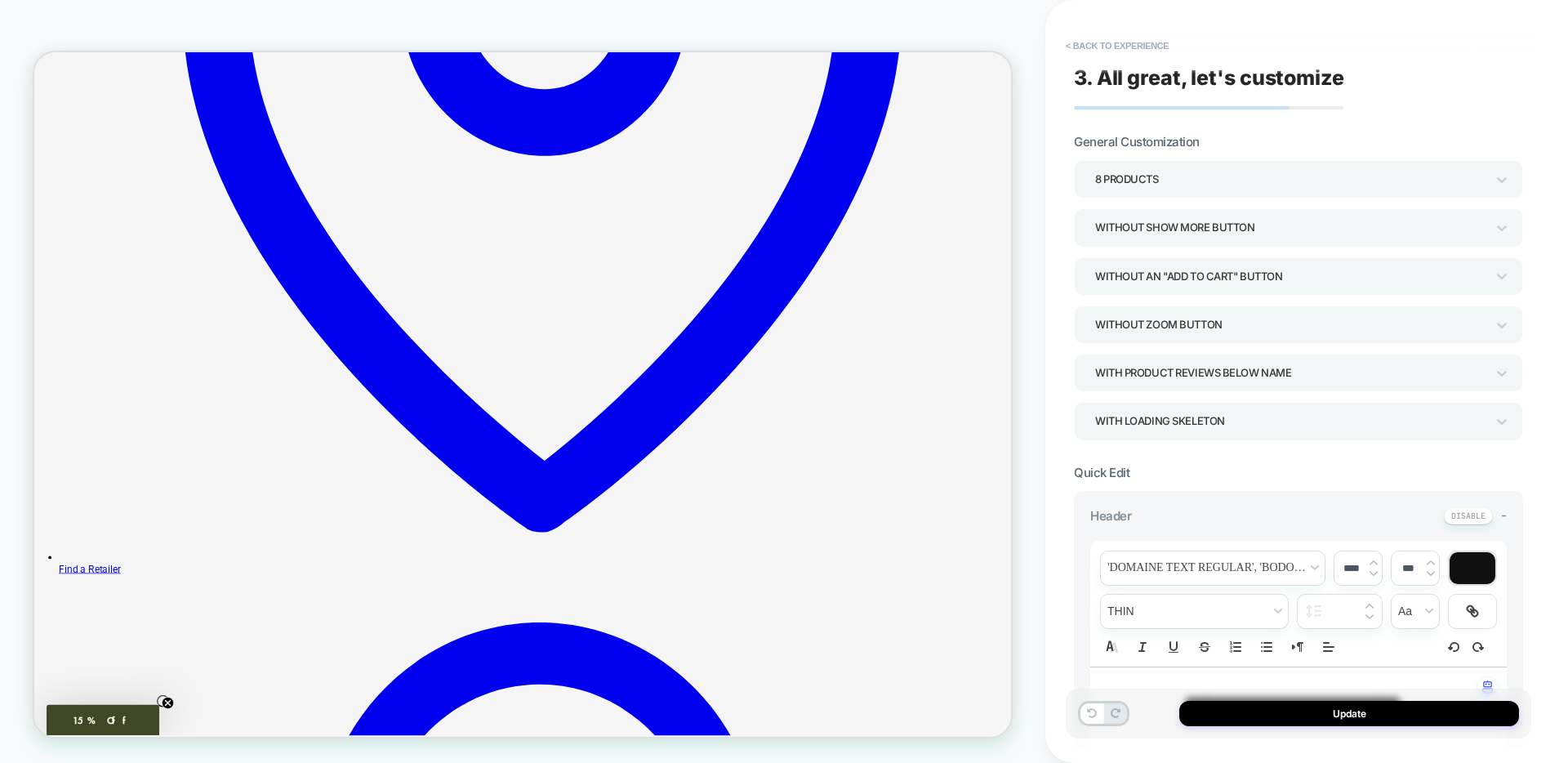
click at [1259, 710] on button "Update" at bounding box center [1349, 713] width 340 height 25
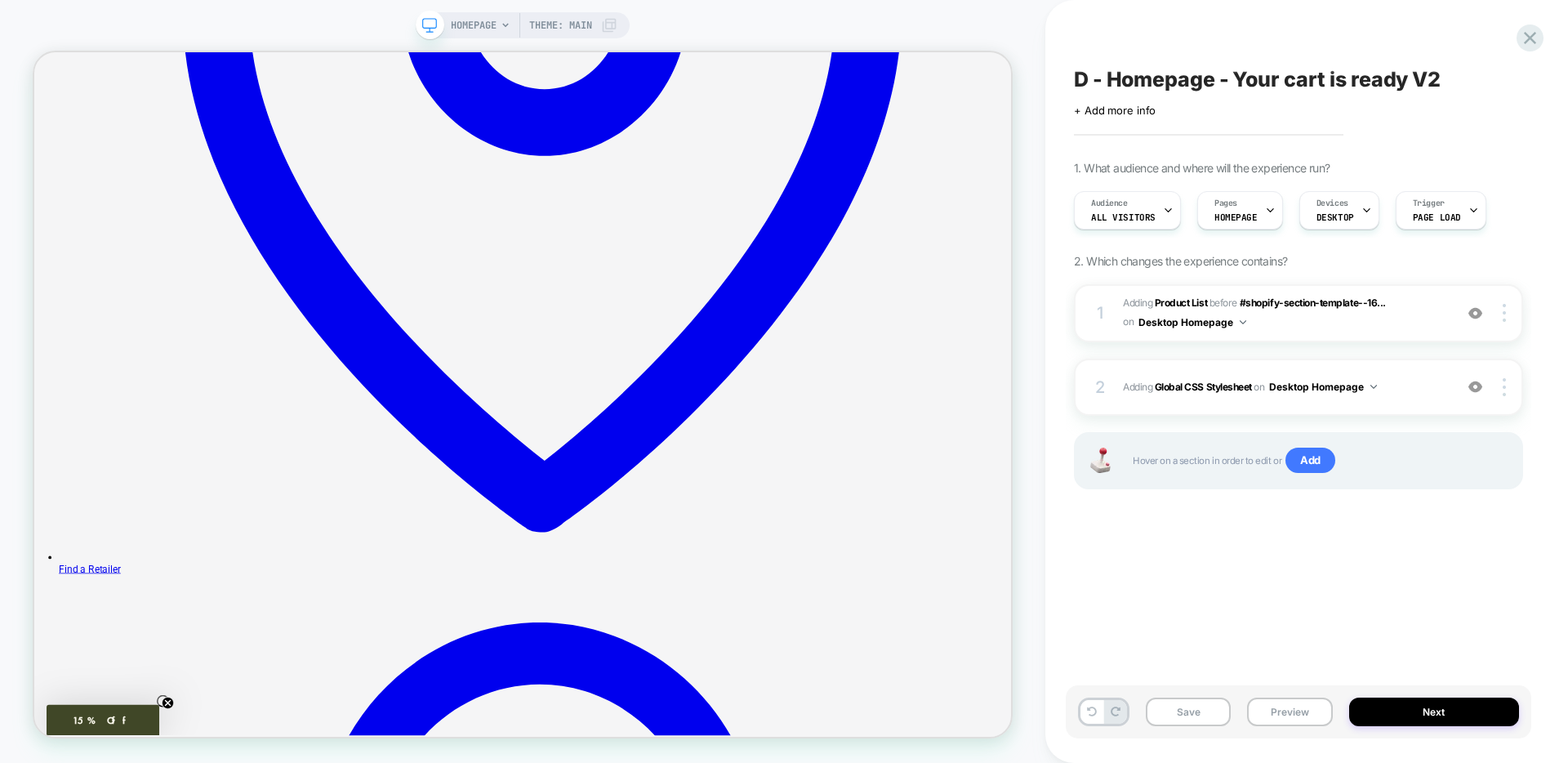
scroll to position [0, 1]
click at [1167, 707] on button "Save" at bounding box center [1188, 711] width 85 height 29
click at [1278, 707] on button "Preview" at bounding box center [1289, 711] width 85 height 29
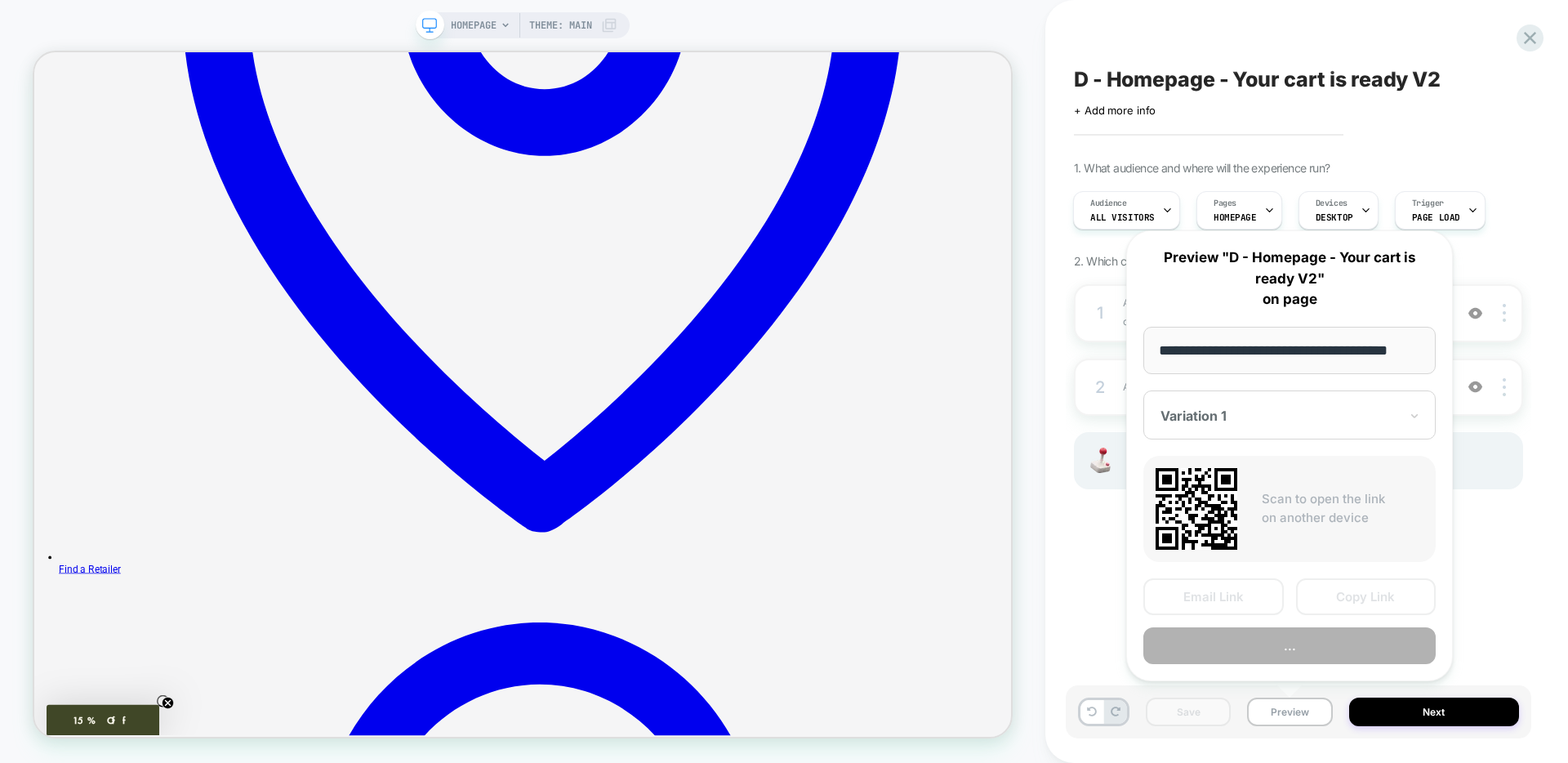
scroll to position [0, 27]
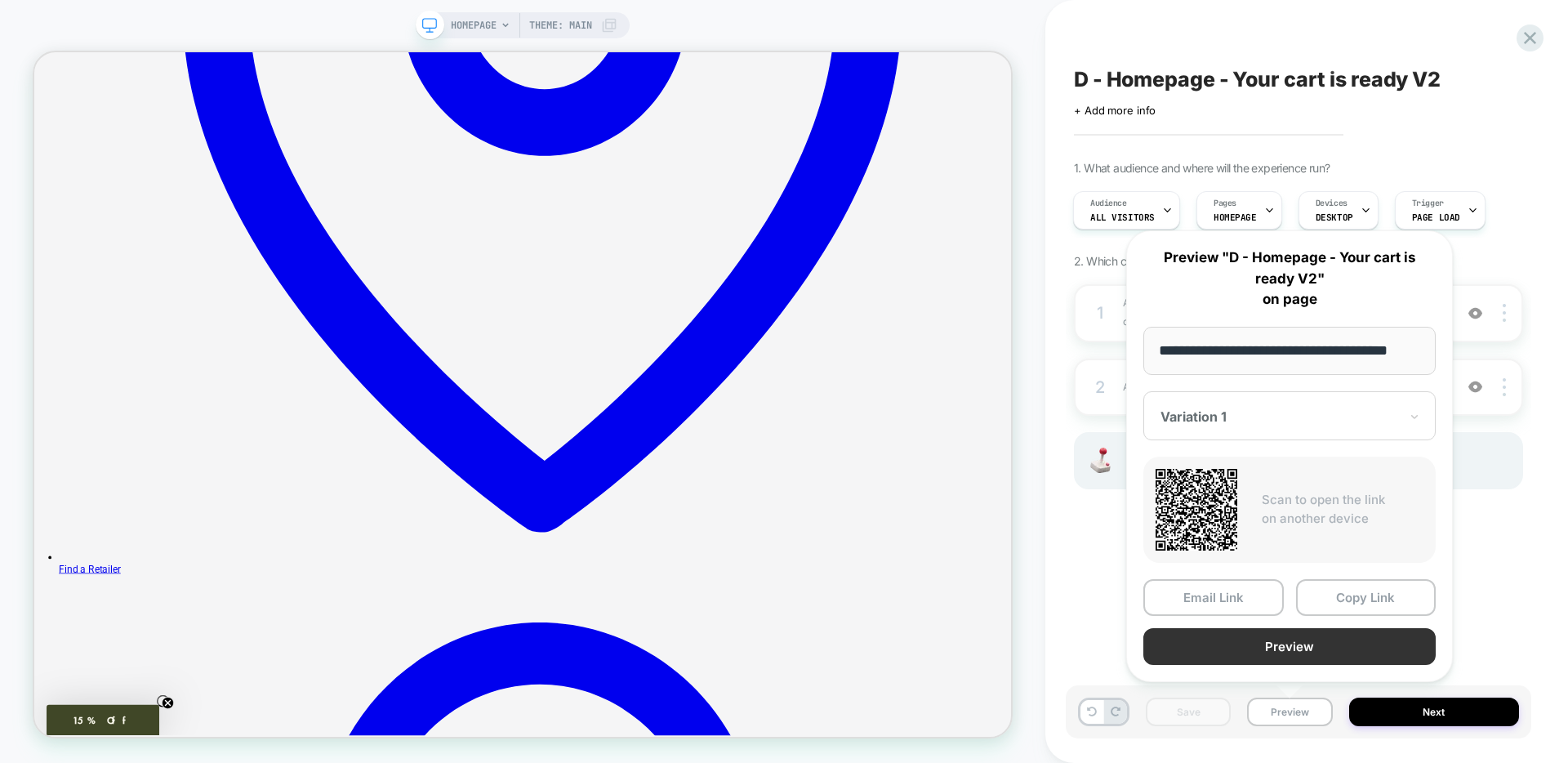
click at [1304, 654] on button "Preview" at bounding box center [1289, 646] width 293 height 37
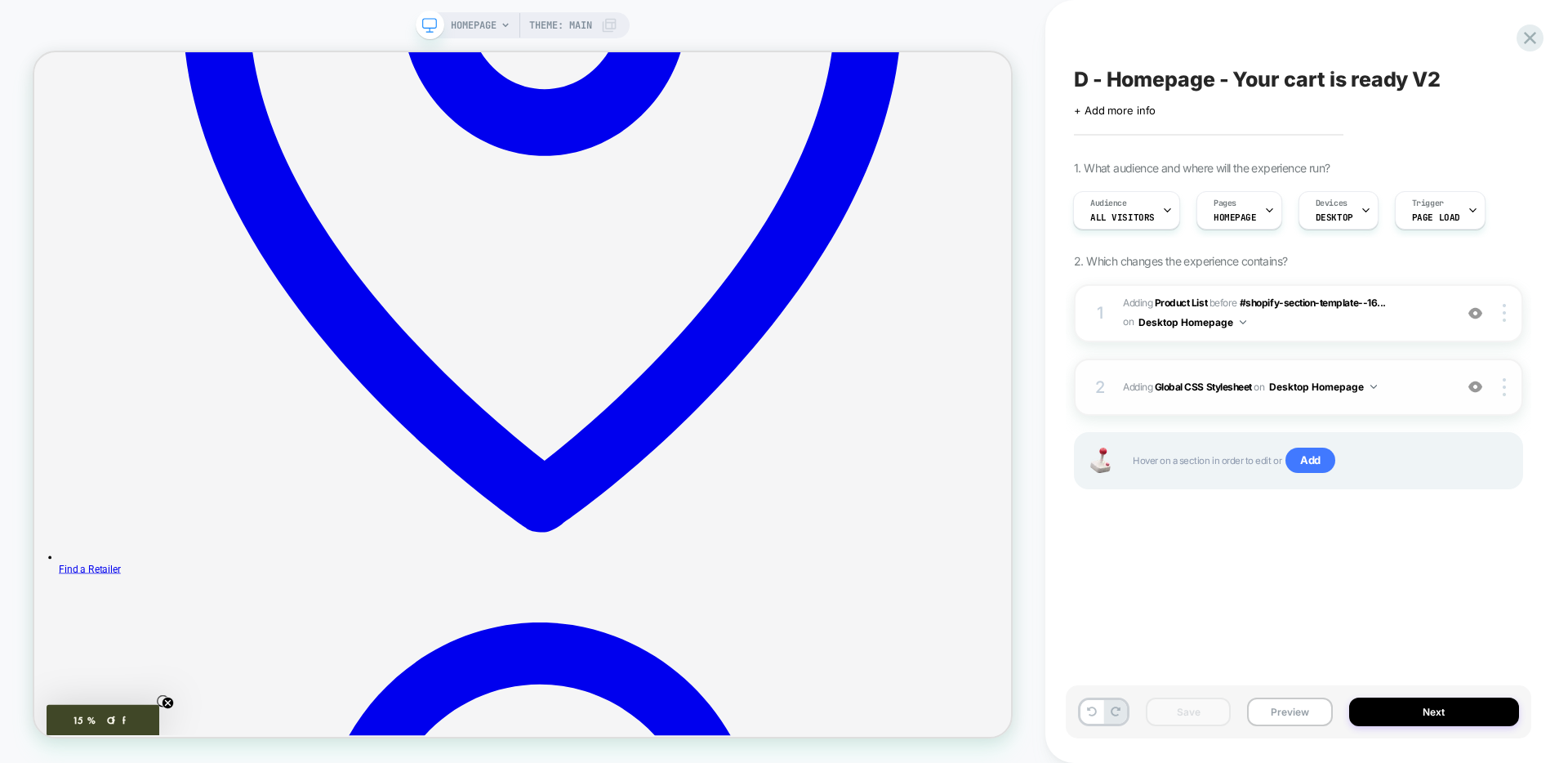
click at [1252, 411] on div "2 Adding Global CSS Stylesheet on Desktop Homepage Add Before Add After Copy to…" at bounding box center [1298, 386] width 449 height 57
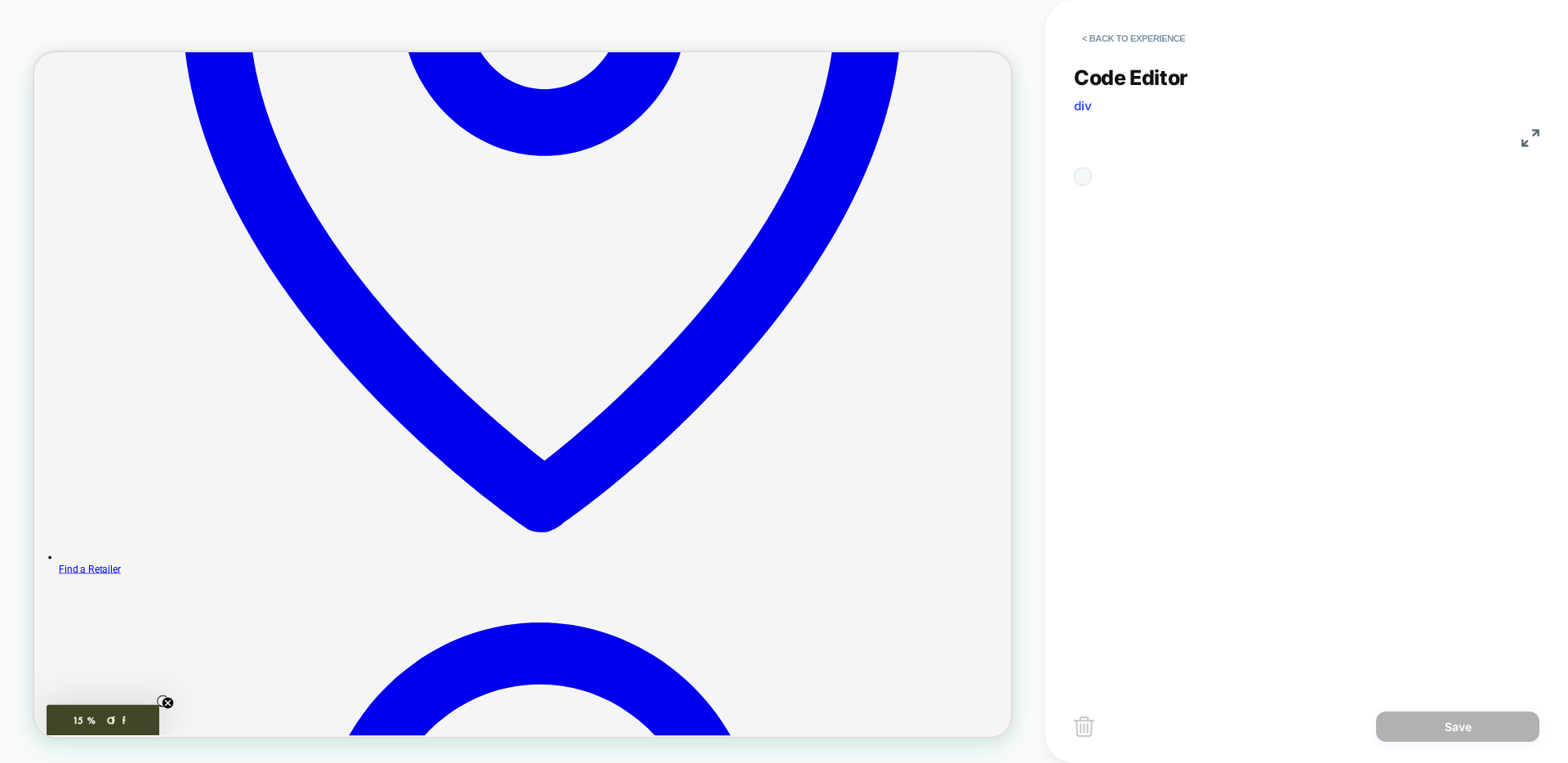
scroll to position [176, 0]
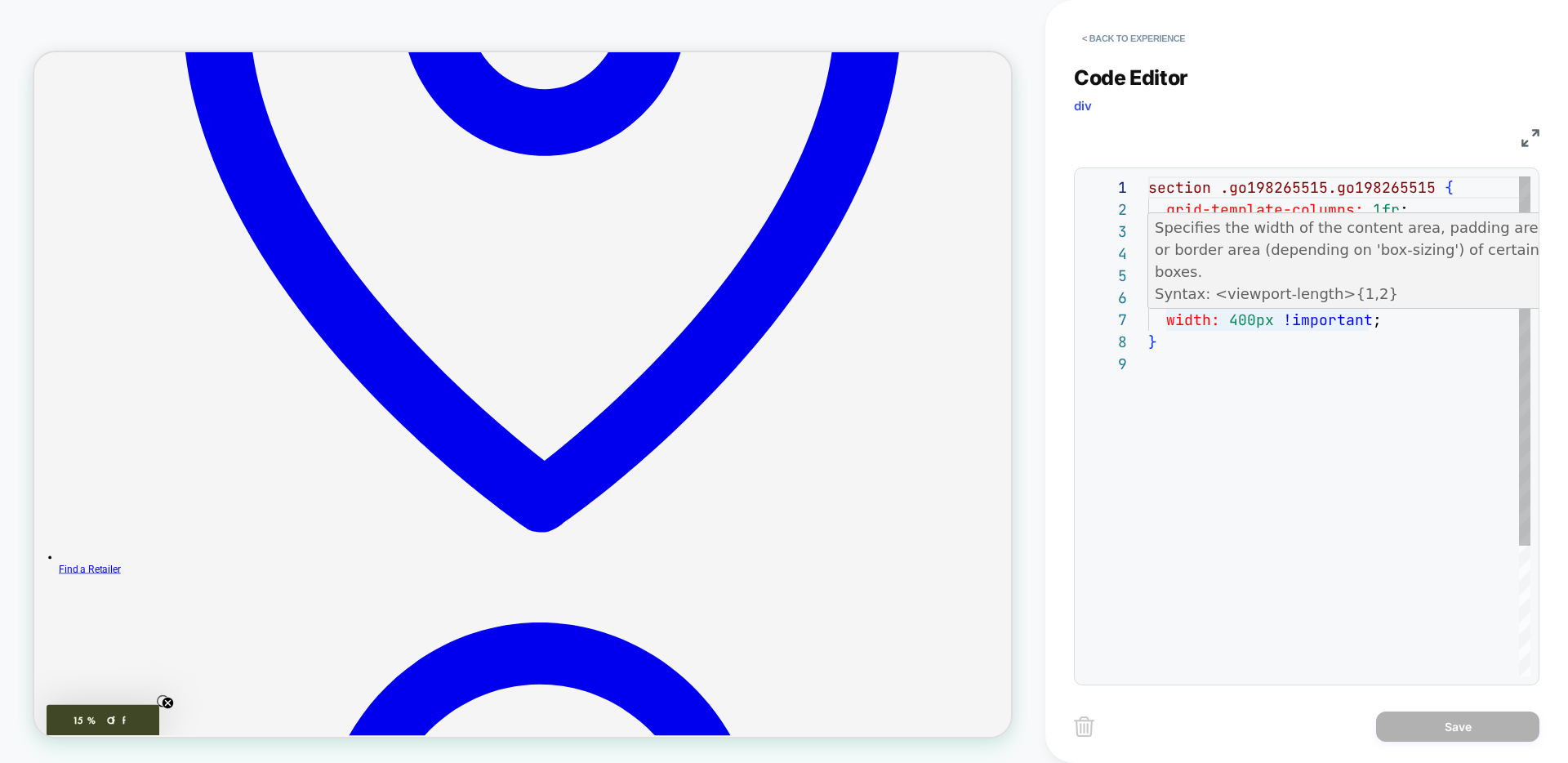
click at [1282, 320] on div "section .go198265515.go198265515 { grid-template-columns: 1fr ; justify-items: …" at bounding box center [1339, 514] width 382 height 676
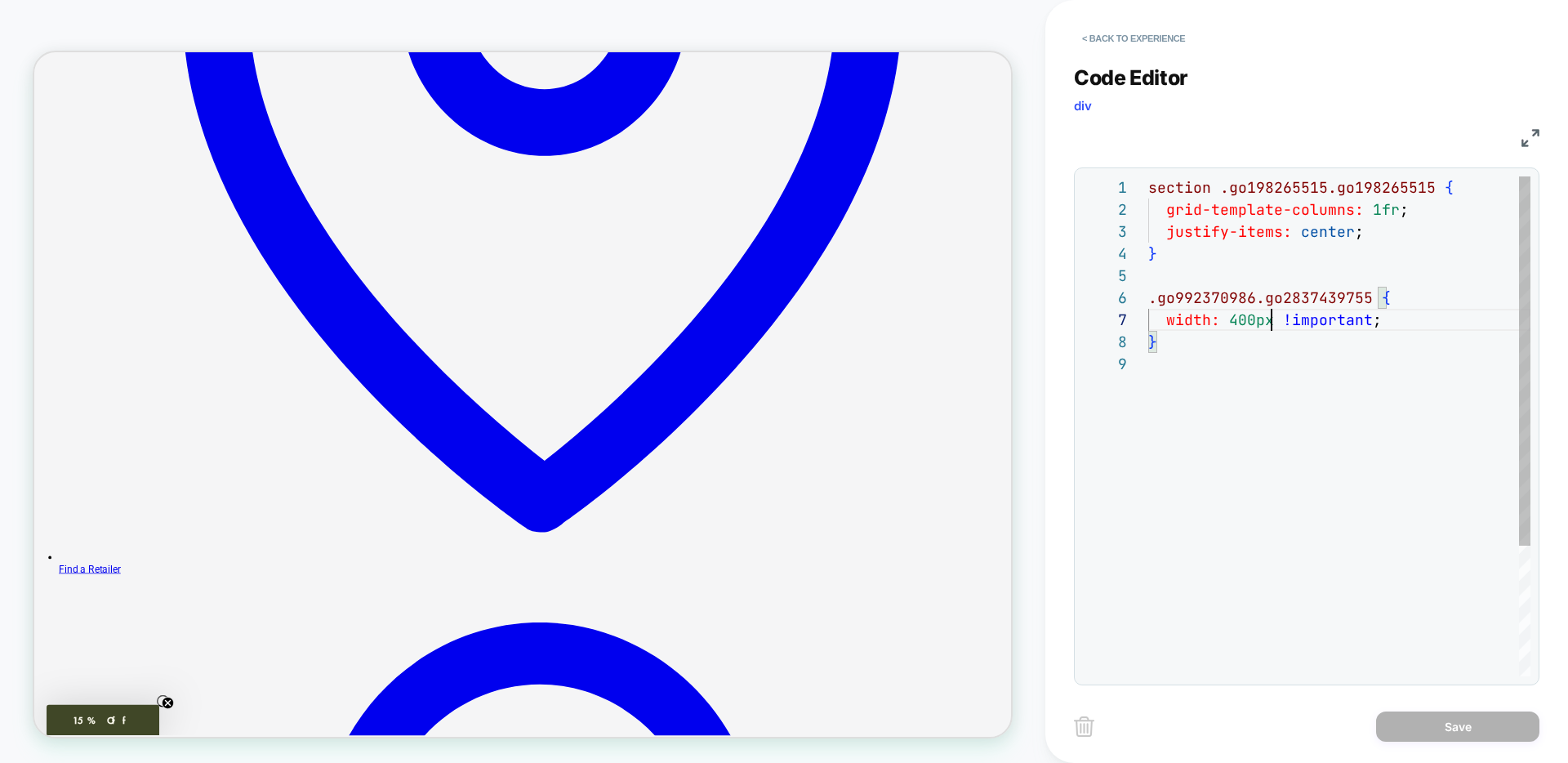
click at [1275, 312] on div "section .go198265515.go198265515 { grid-template-columns: 1fr ; justify-items: …" at bounding box center [1339, 514] width 382 height 676
drag, startPoint x: 1255, startPoint y: 300, endPoint x: 1147, endPoint y: 298, distance: 108.0
click at [1148, 298] on div "section .go198265515.go198265515 { grid-template-columns: 1fr ; justify-items: …" at bounding box center [1339, 514] width 382 height 676
click at [1214, 304] on div "section .go198265515.go198265515 { grid-template-columns: 1fr ; justify-items: …" at bounding box center [1339, 514] width 382 height 676
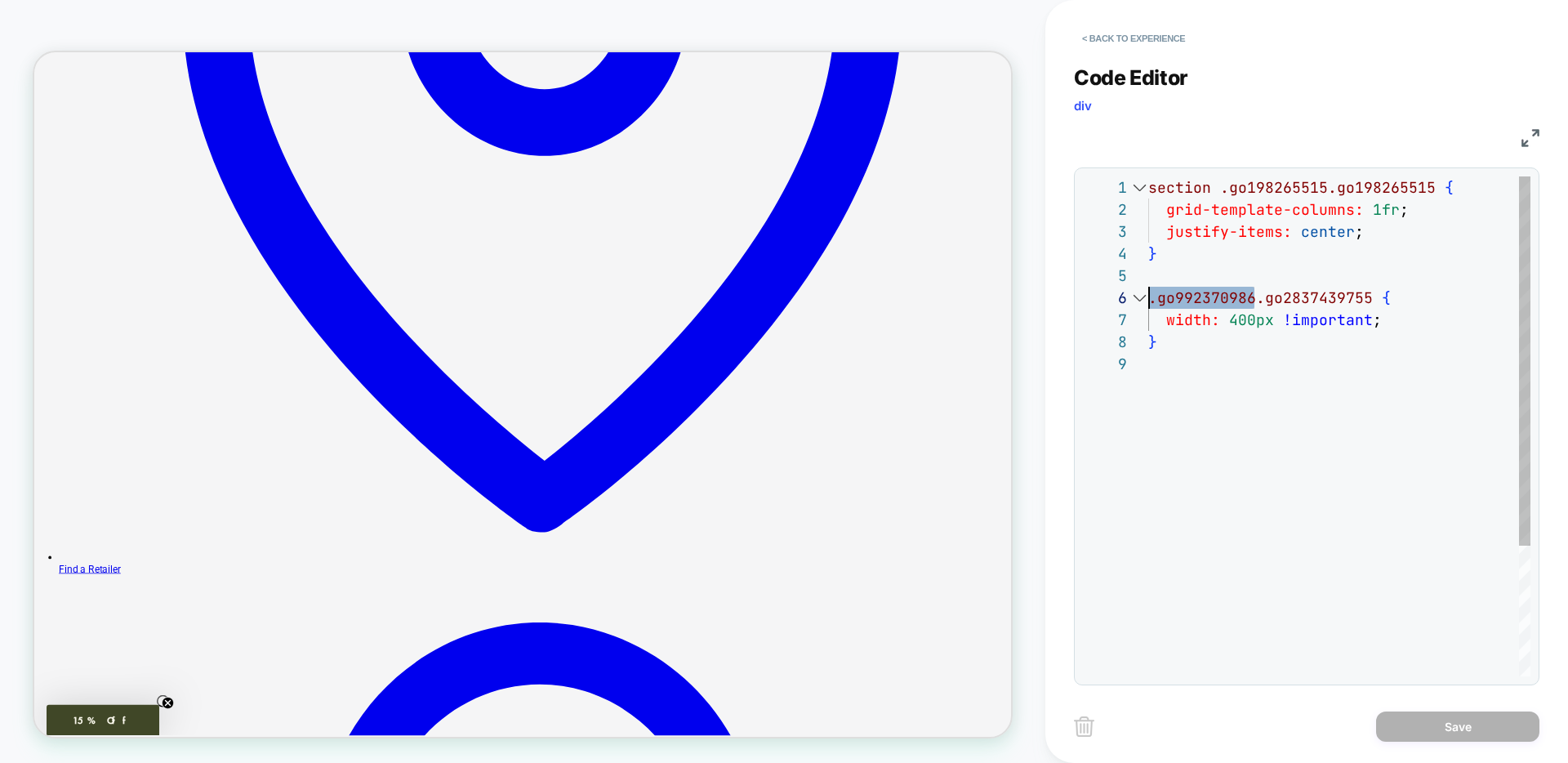
drag, startPoint x: 1252, startPoint y: 299, endPoint x: 1139, endPoint y: 298, distance: 113.0
click at [1148, 298] on div "section .go198265515.go198265515 { grid-template-columns: 1fr ; justify-items: …" at bounding box center [1339, 514] width 382 height 676
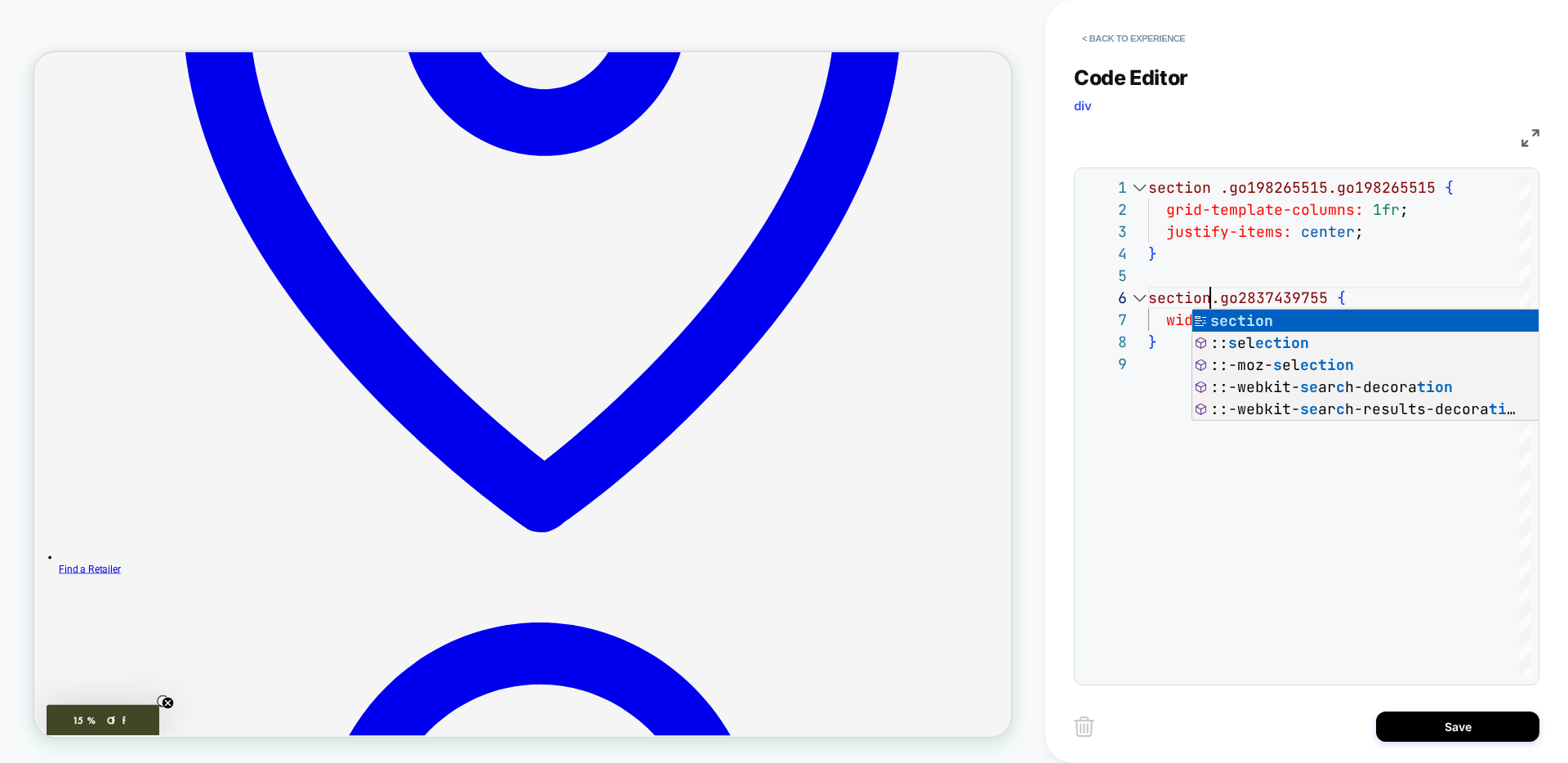
scroll to position [110, 62]
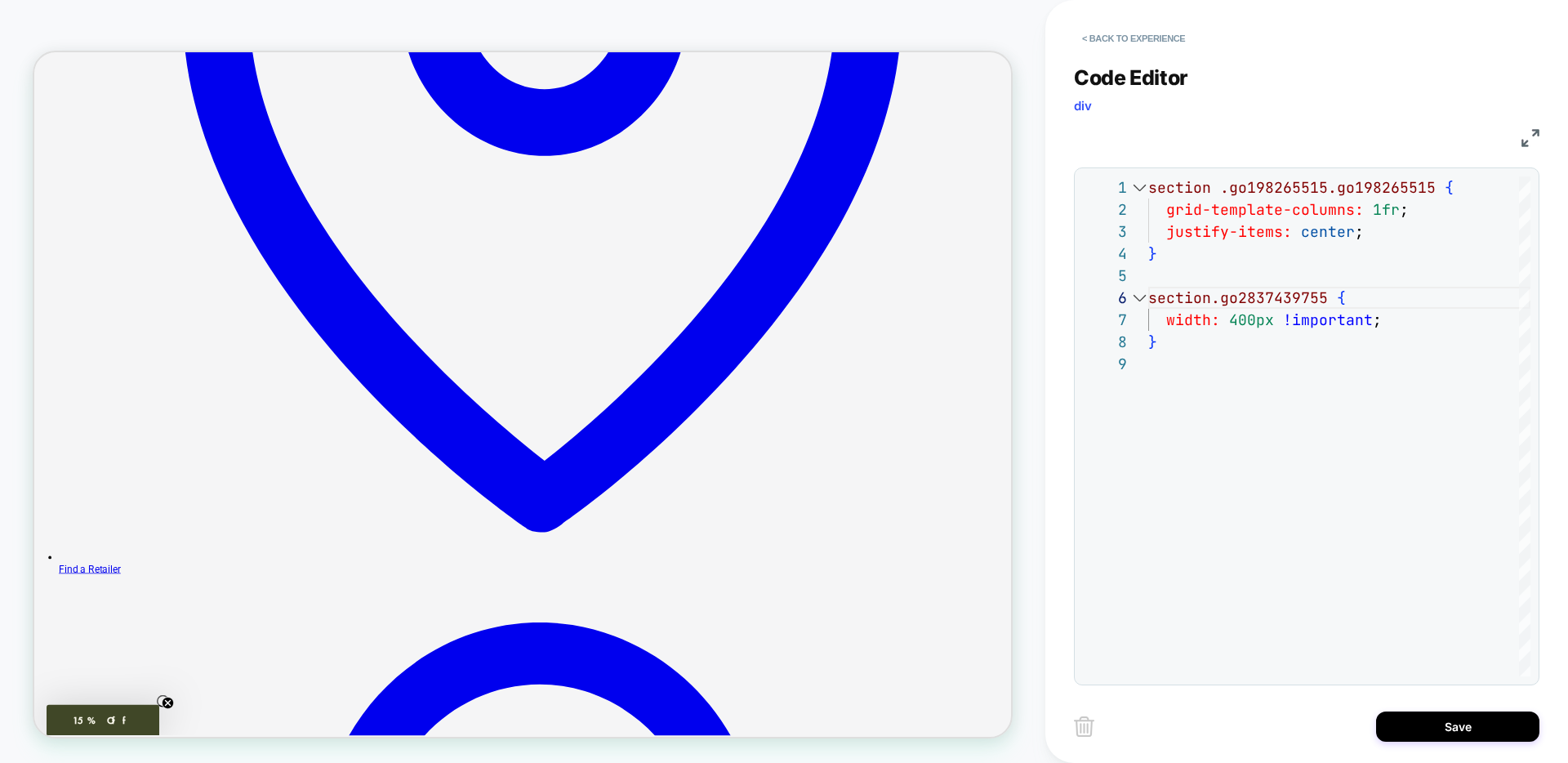
click at [1057, 636] on div "**********" at bounding box center [1306, 381] width 523 height 763
click at [1276, 562] on div "section .go198265515.go198265515 { grid-template-columns: 1fr ; justify-items: …" at bounding box center [1339, 514] width 382 height 676
click at [1189, 300] on div "section .go198265515.go198265515 { grid-template-columns: 1fr ; justify-items: …" at bounding box center [1339, 514] width 382 height 676
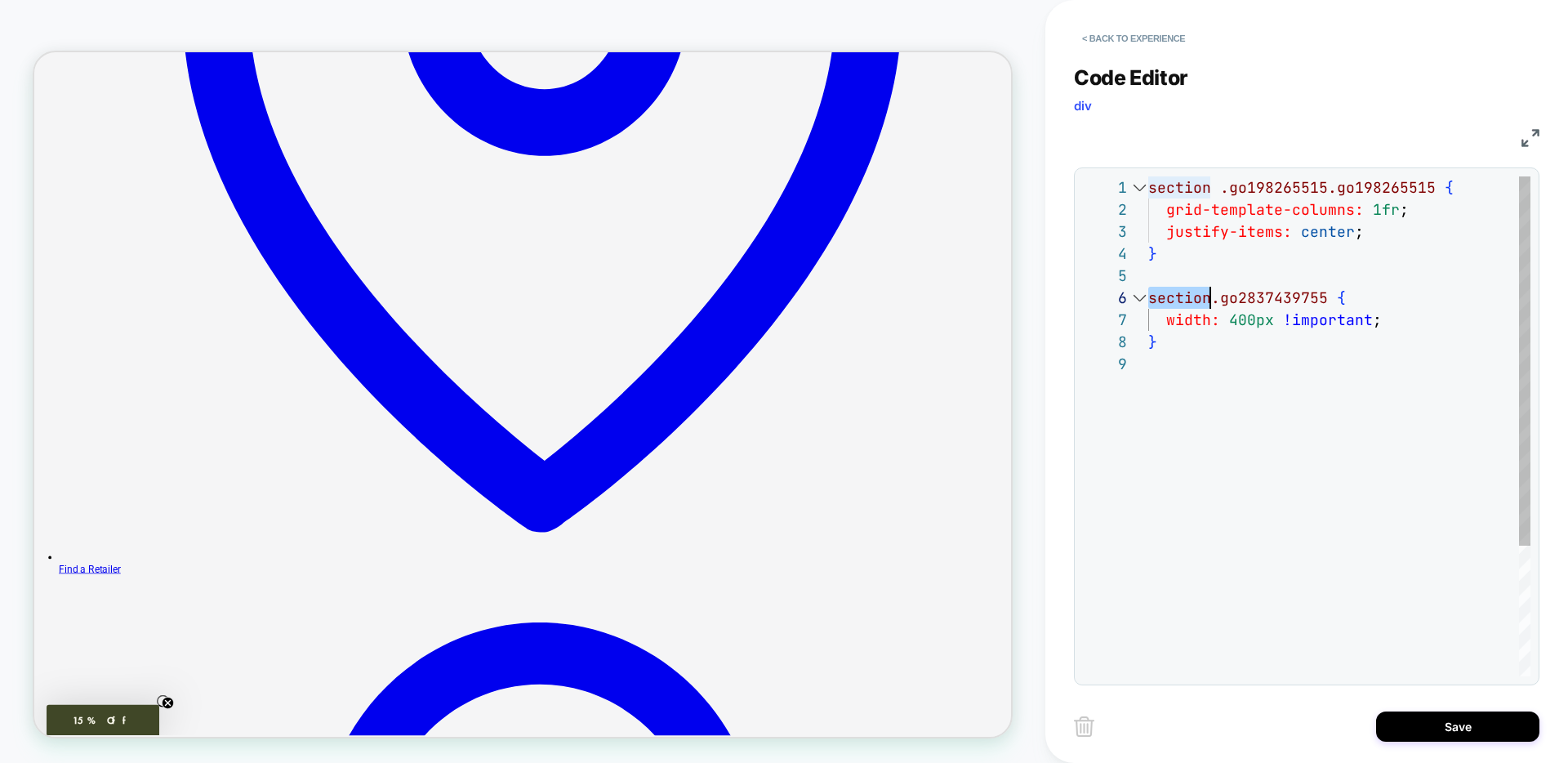
scroll to position [110, 62]
type textarea "**********"
click at [1254, 441] on div "section .go198265515.go198265515 { grid-template-columns: 1fr ; justify-items: …" at bounding box center [1339, 514] width 382 height 676
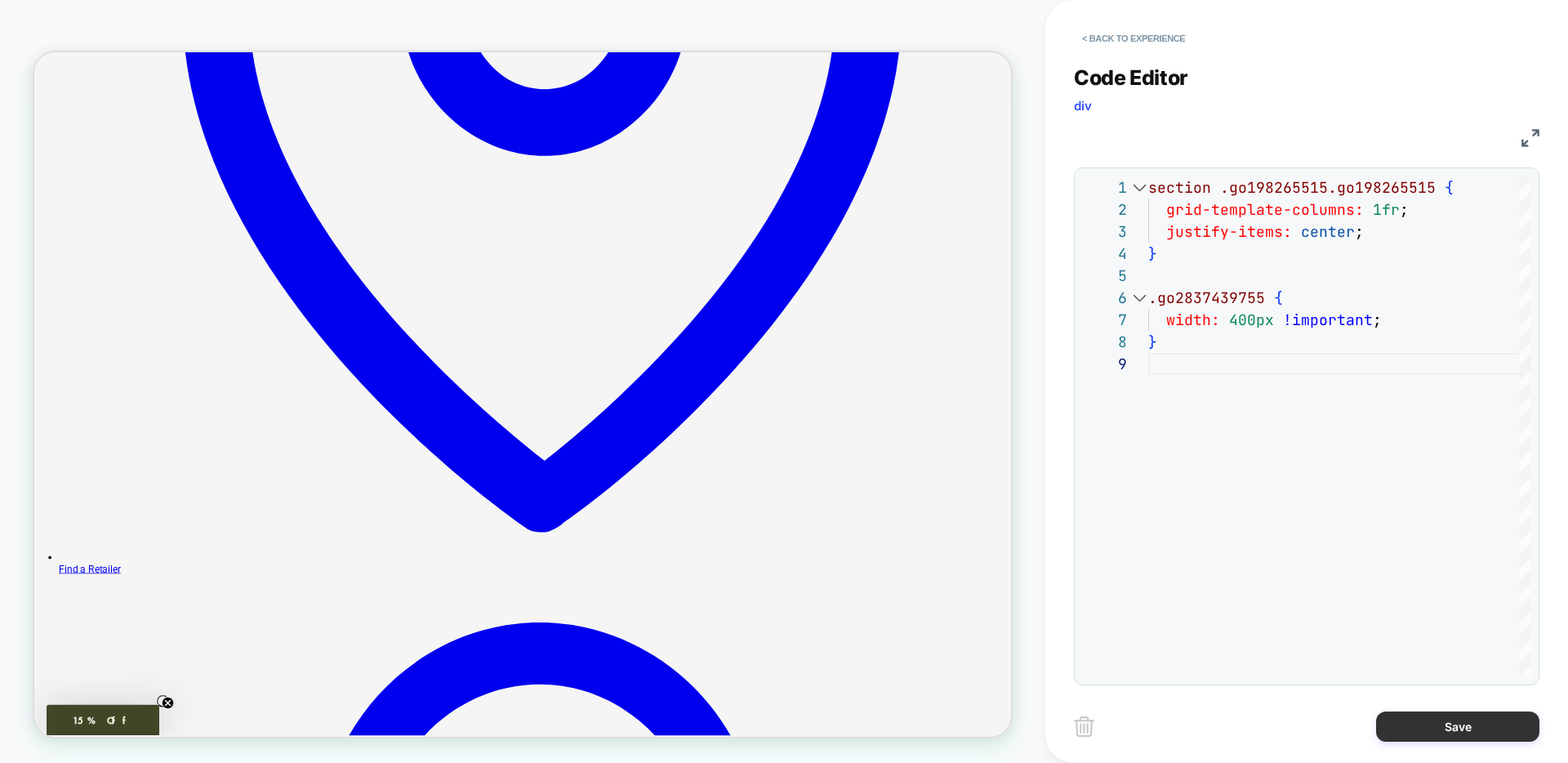
click at [1390, 731] on button "Save" at bounding box center [1458, 726] width 163 height 30
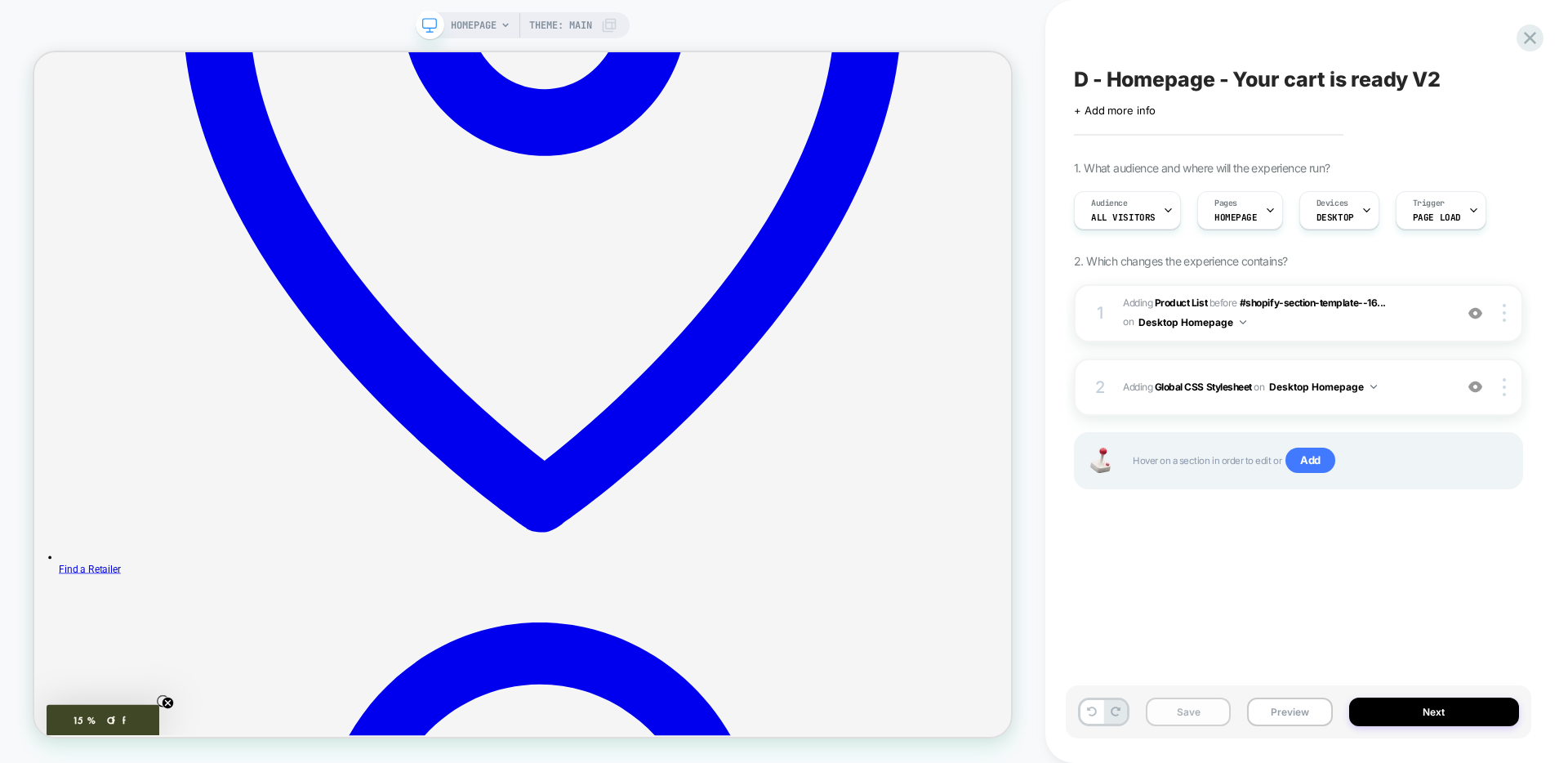
scroll to position [0, 1]
click at [1181, 714] on button "Save" at bounding box center [1188, 711] width 85 height 29
click at [1259, 708] on button "Preview" at bounding box center [1289, 711] width 85 height 29
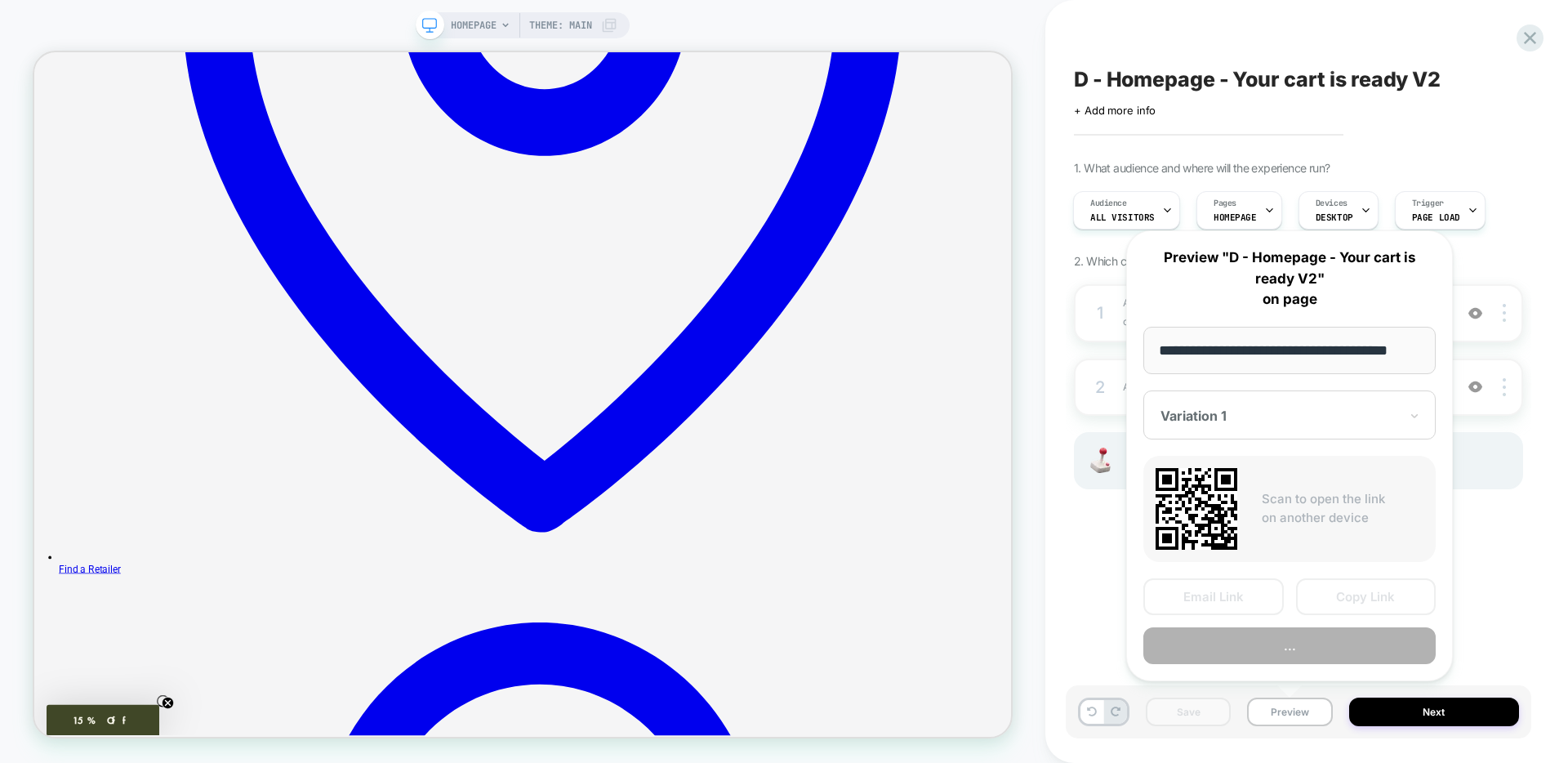
scroll to position [0, 27]
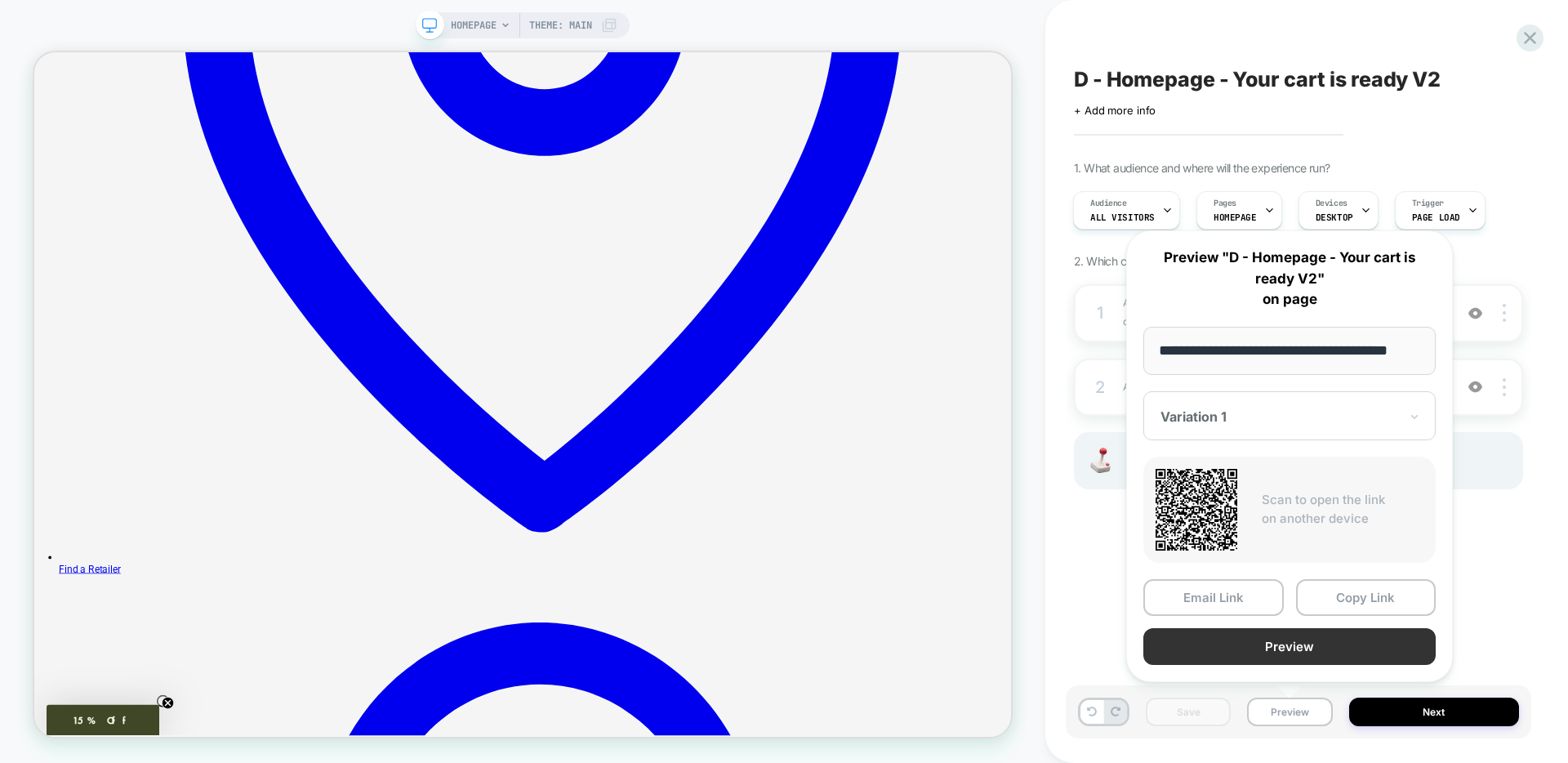
click at [1214, 641] on button "Preview" at bounding box center [1289, 646] width 293 height 37
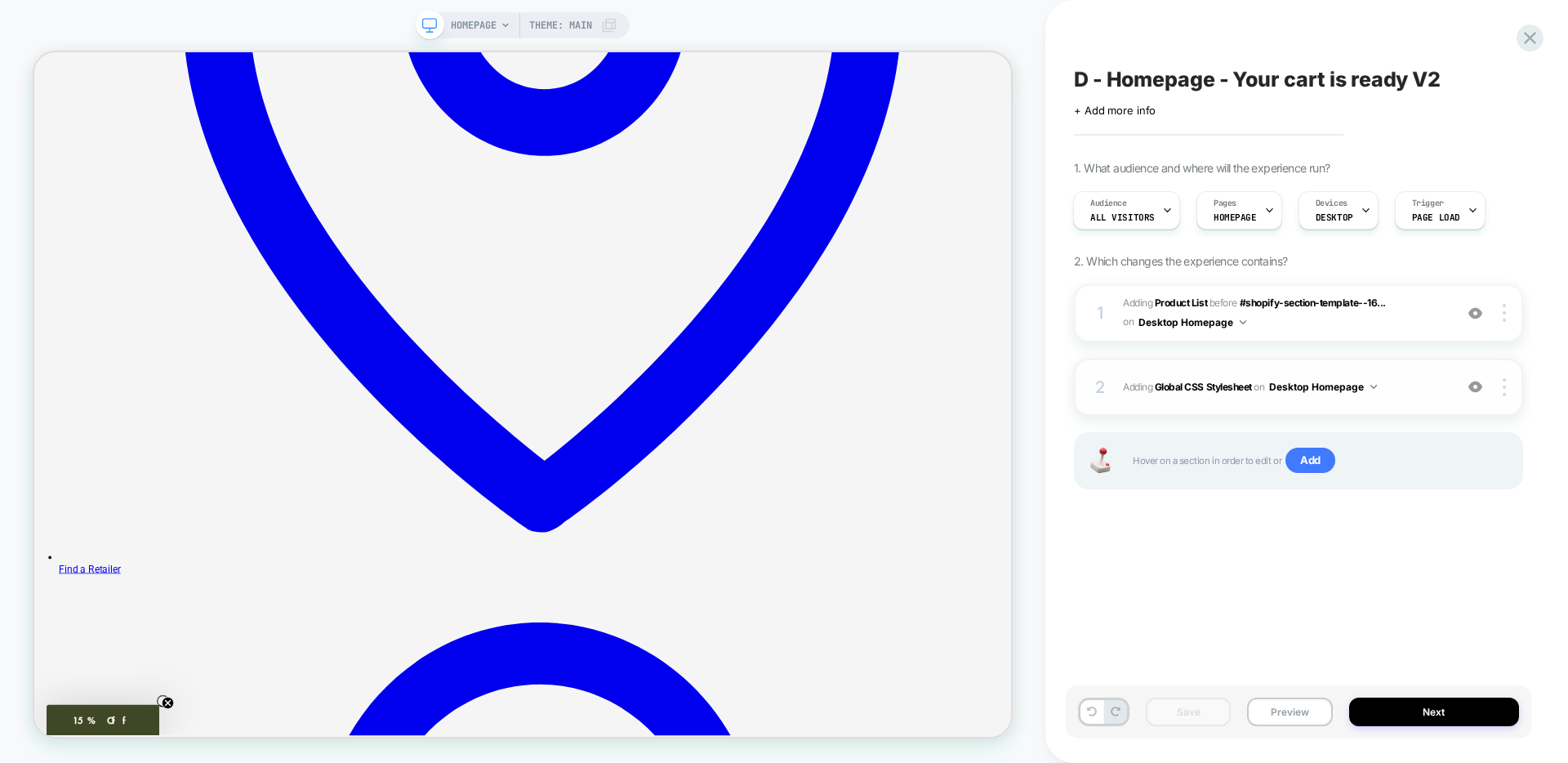
click at [1215, 410] on div "2 Adding Global CSS Stylesheet on Desktop Homepage Add Before Add After Copy to…" at bounding box center [1298, 386] width 449 height 57
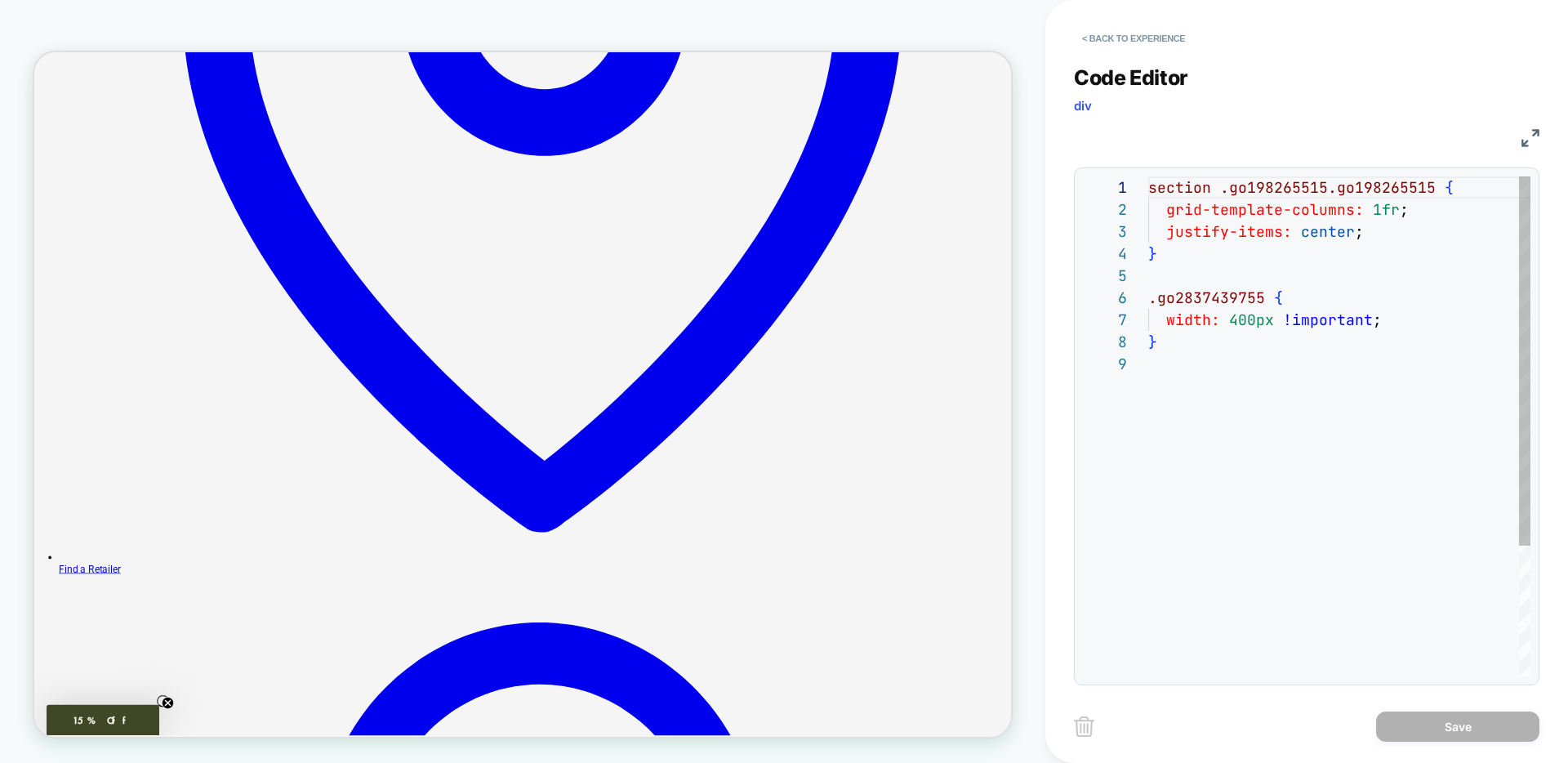
scroll to position [176, 0]
click at [1283, 318] on span "!important" at bounding box center [1328, 319] width 90 height 18
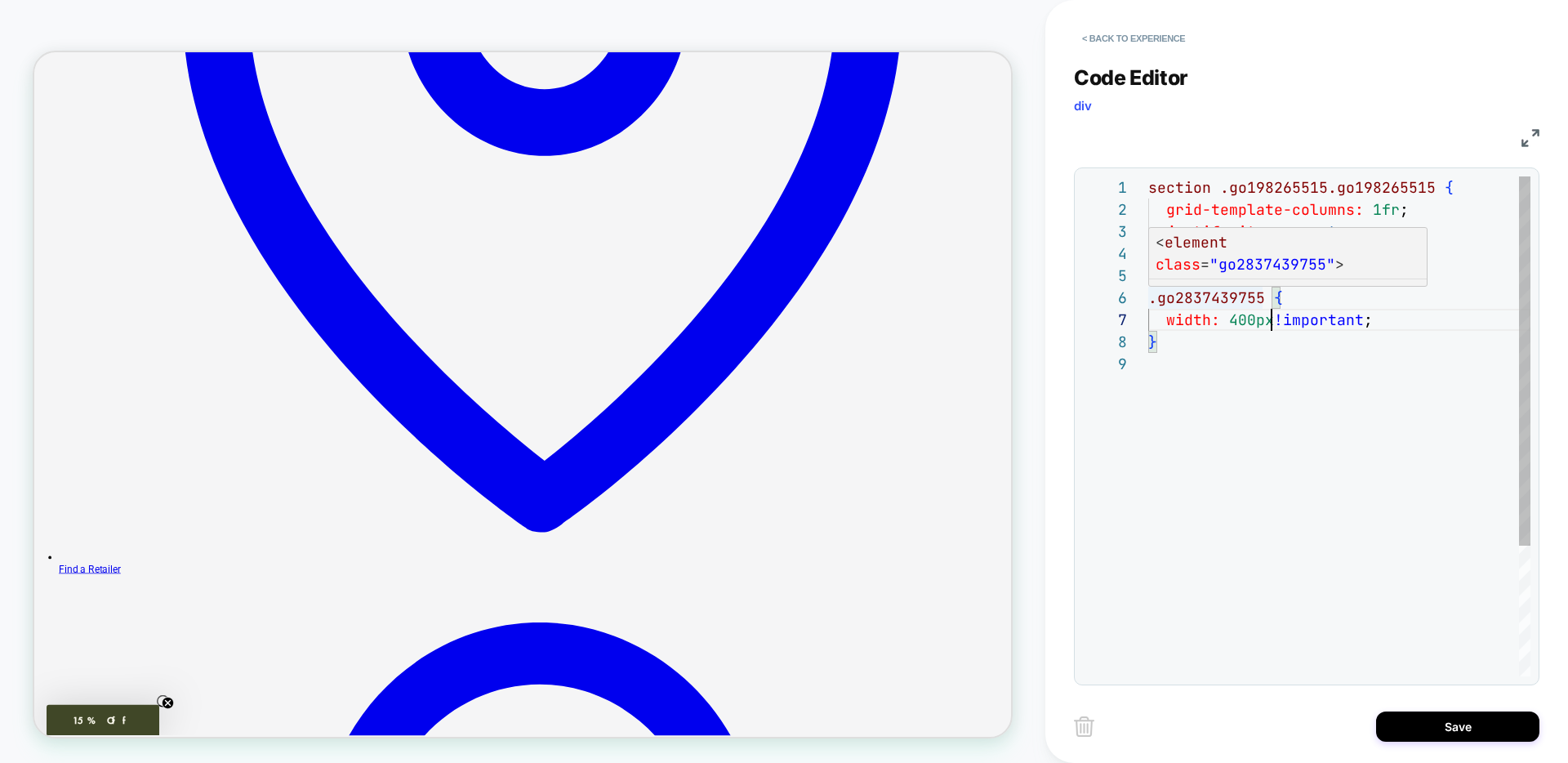
click at [1149, 298] on div "section .go198265515.go198265515 { grid-template-columns: 1fr ; justify-items: …" at bounding box center [1339, 514] width 382 height 676
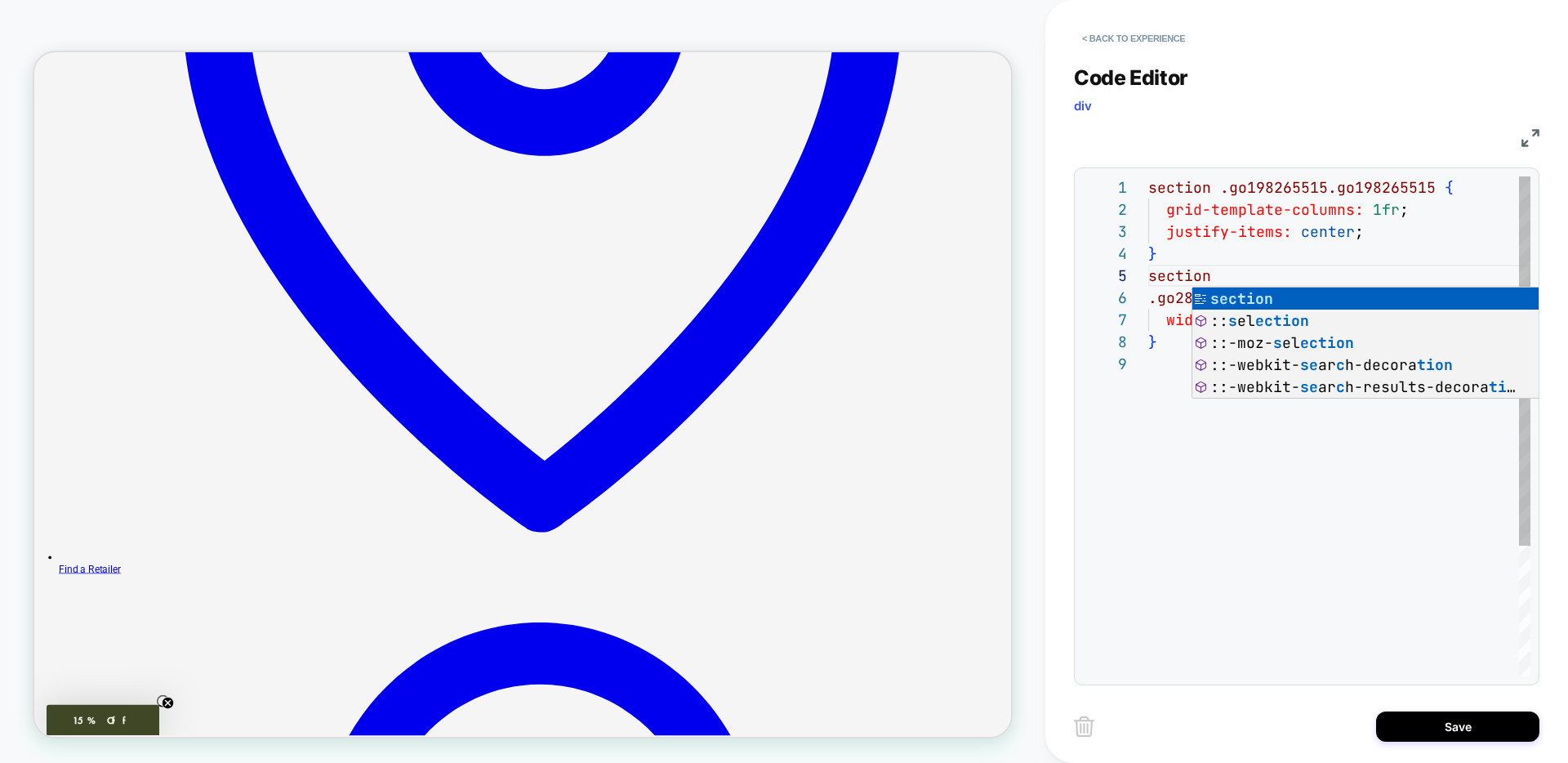
scroll to position [88, 70]
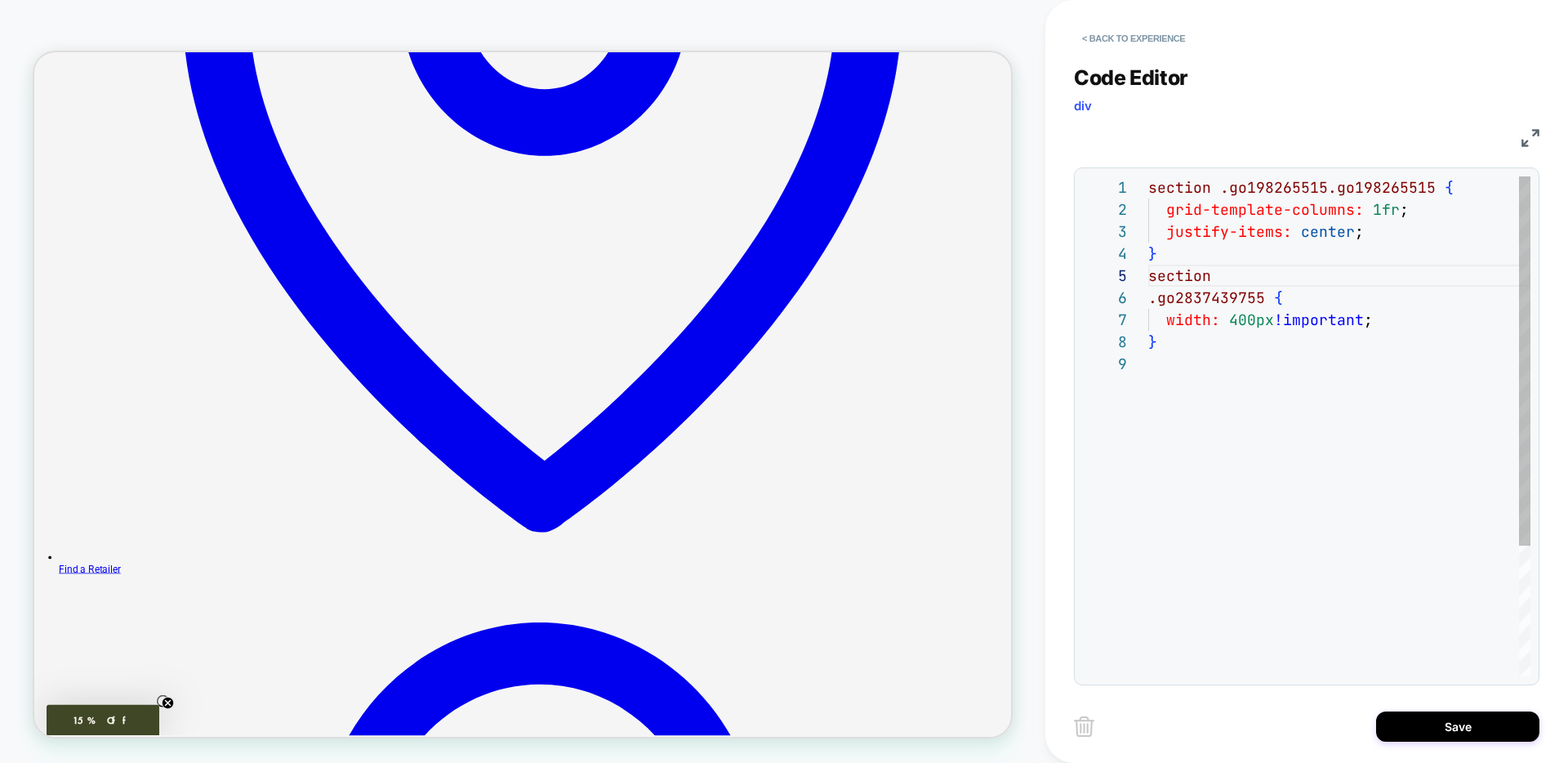
type textarea "**********"
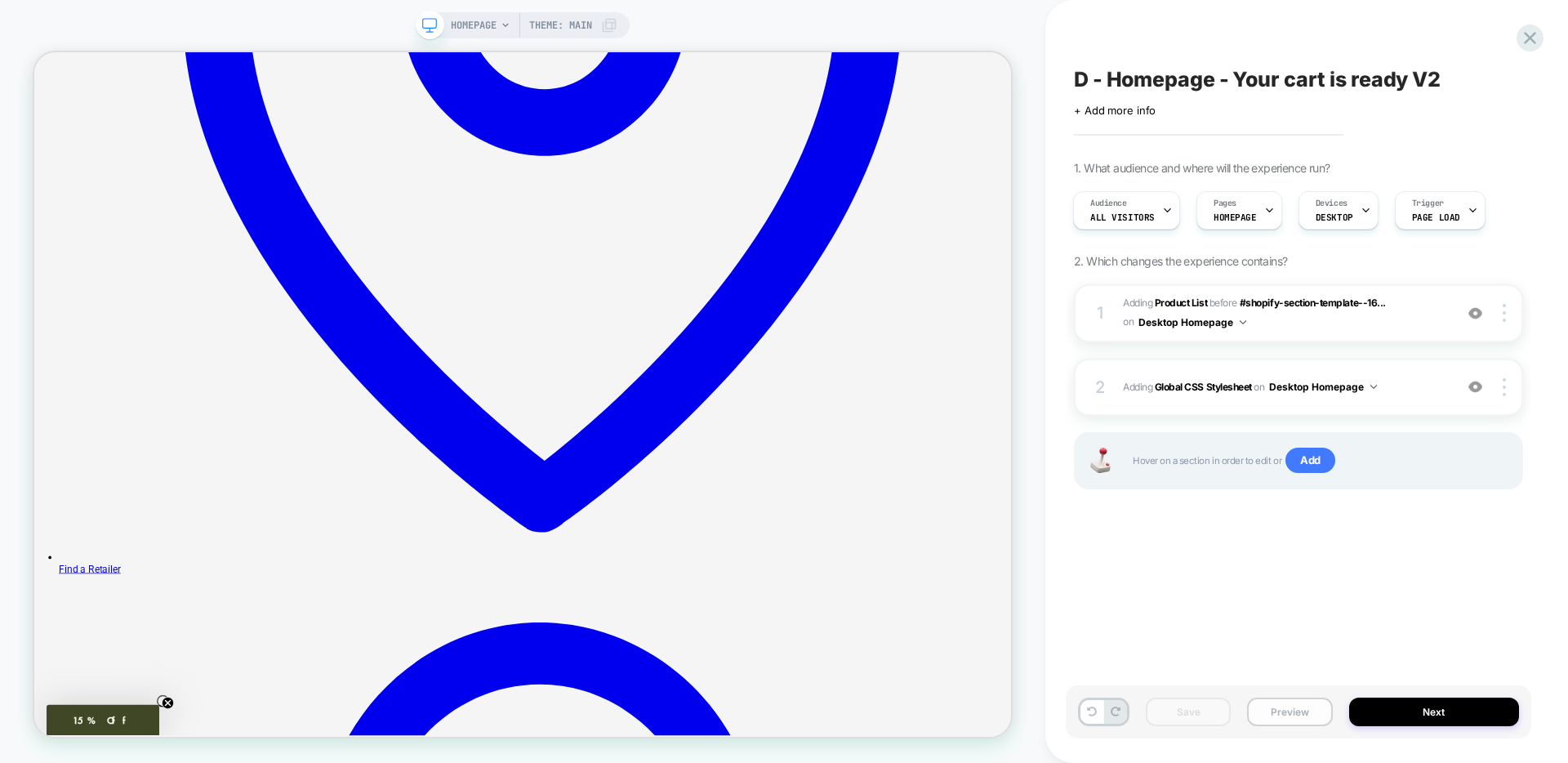
click at [1310, 715] on button "Preview" at bounding box center [1289, 711] width 85 height 29
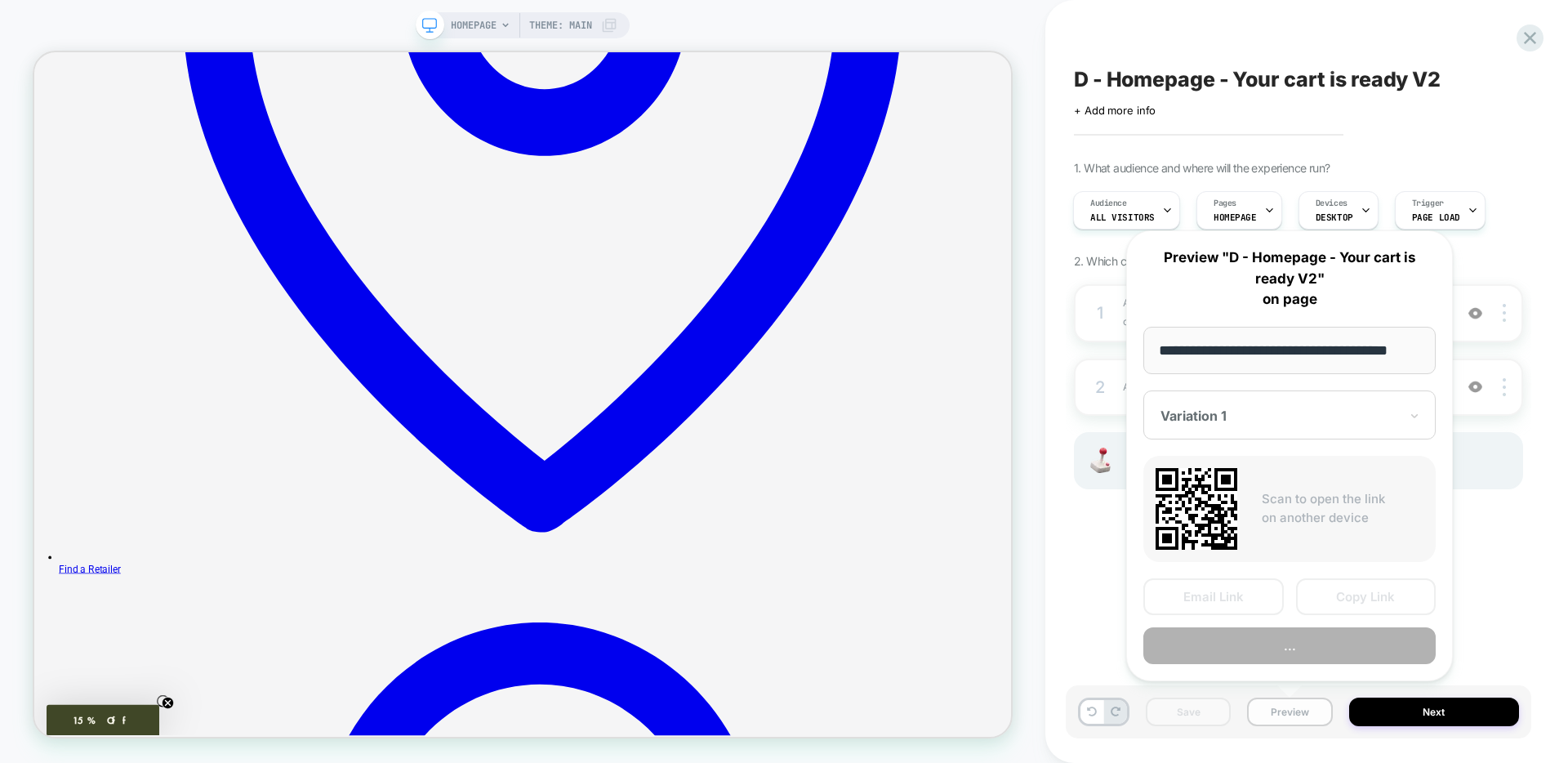
scroll to position [0, 27]
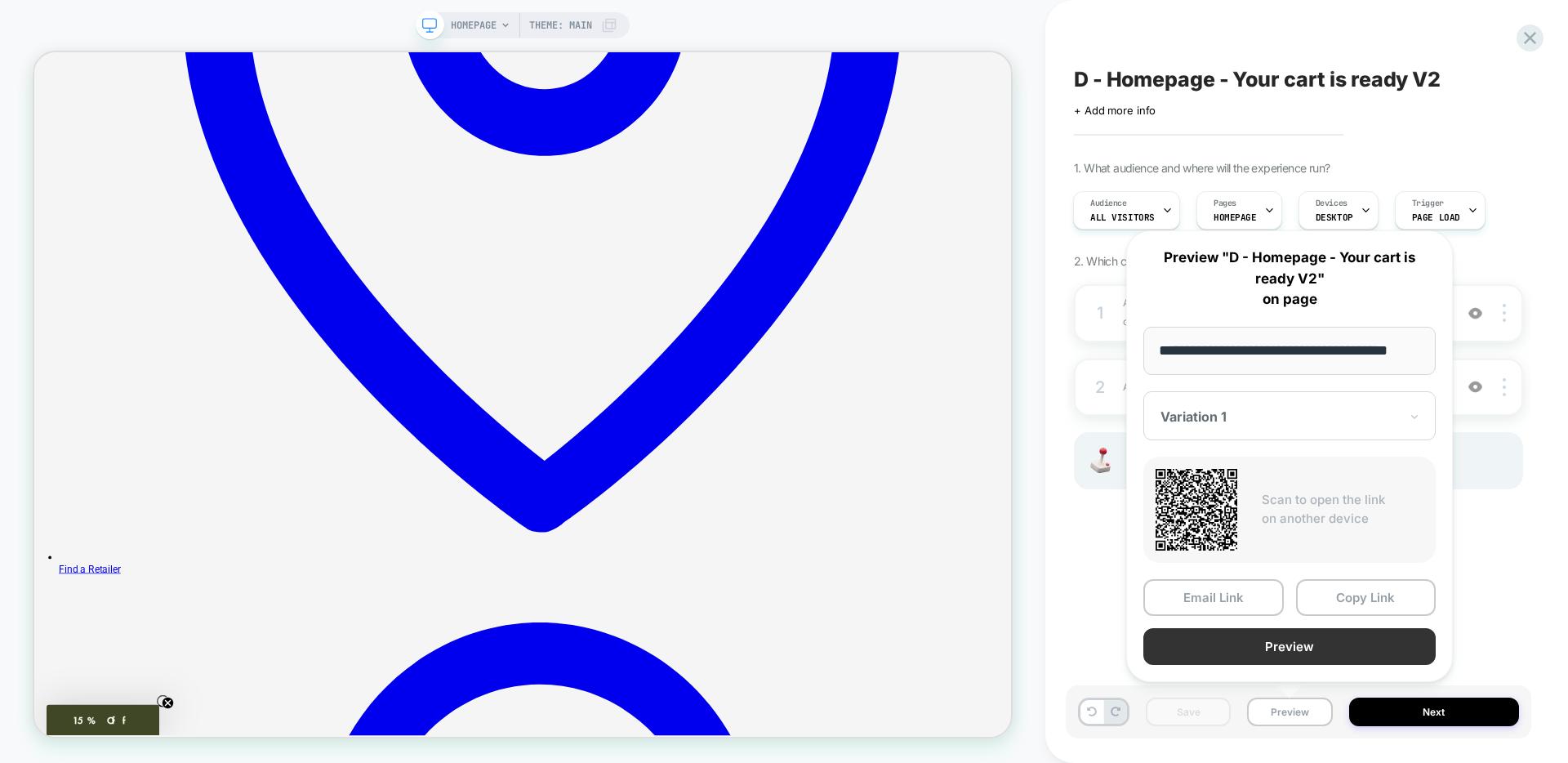
click at [1241, 646] on button "Preview" at bounding box center [1289, 646] width 293 height 37
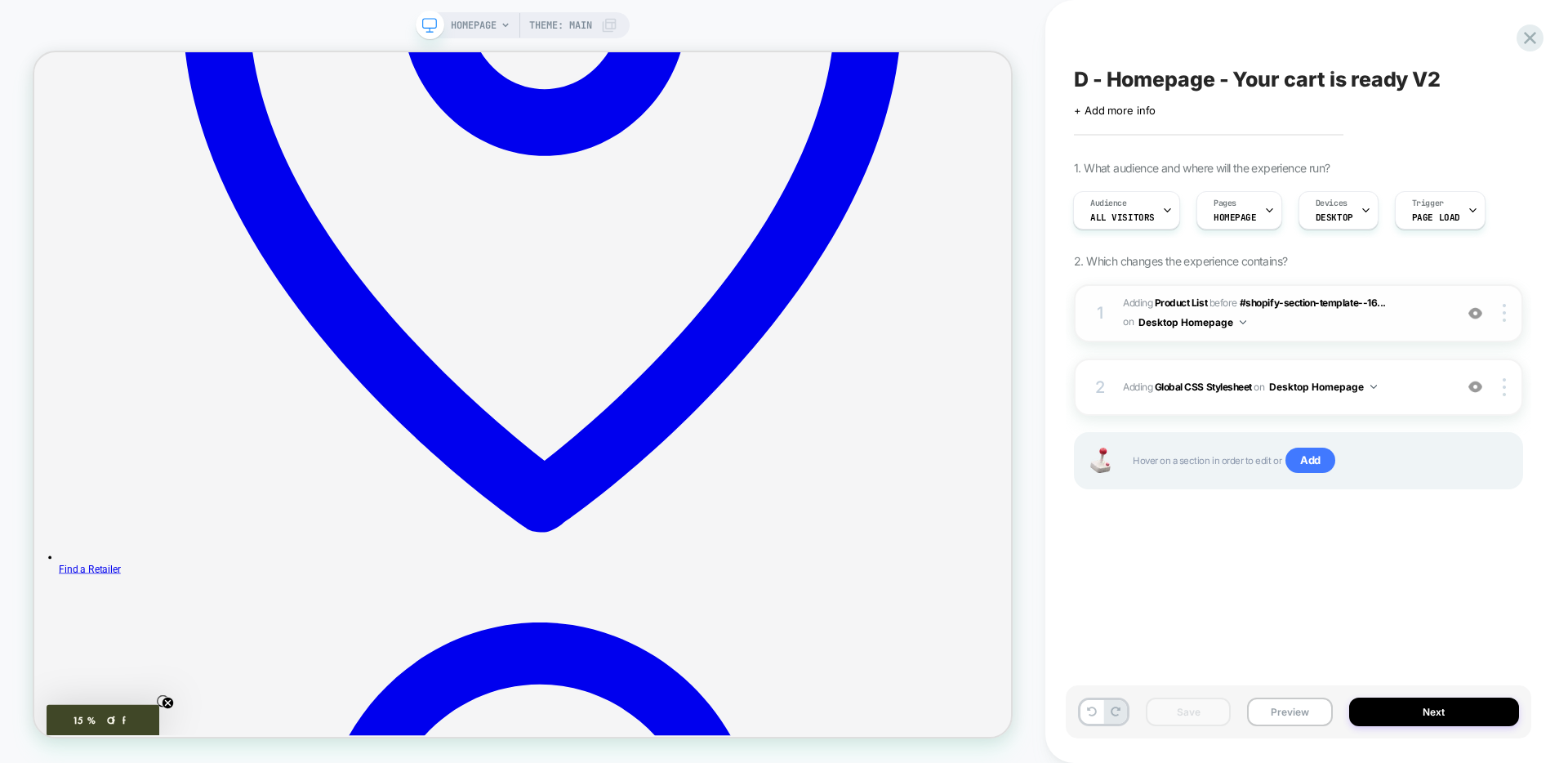
click at [1333, 327] on span "#_loomi_addon_1758318302154 Adding Product List BEFORE #shopify-section-templat…" at bounding box center [1284, 314] width 322 height 39
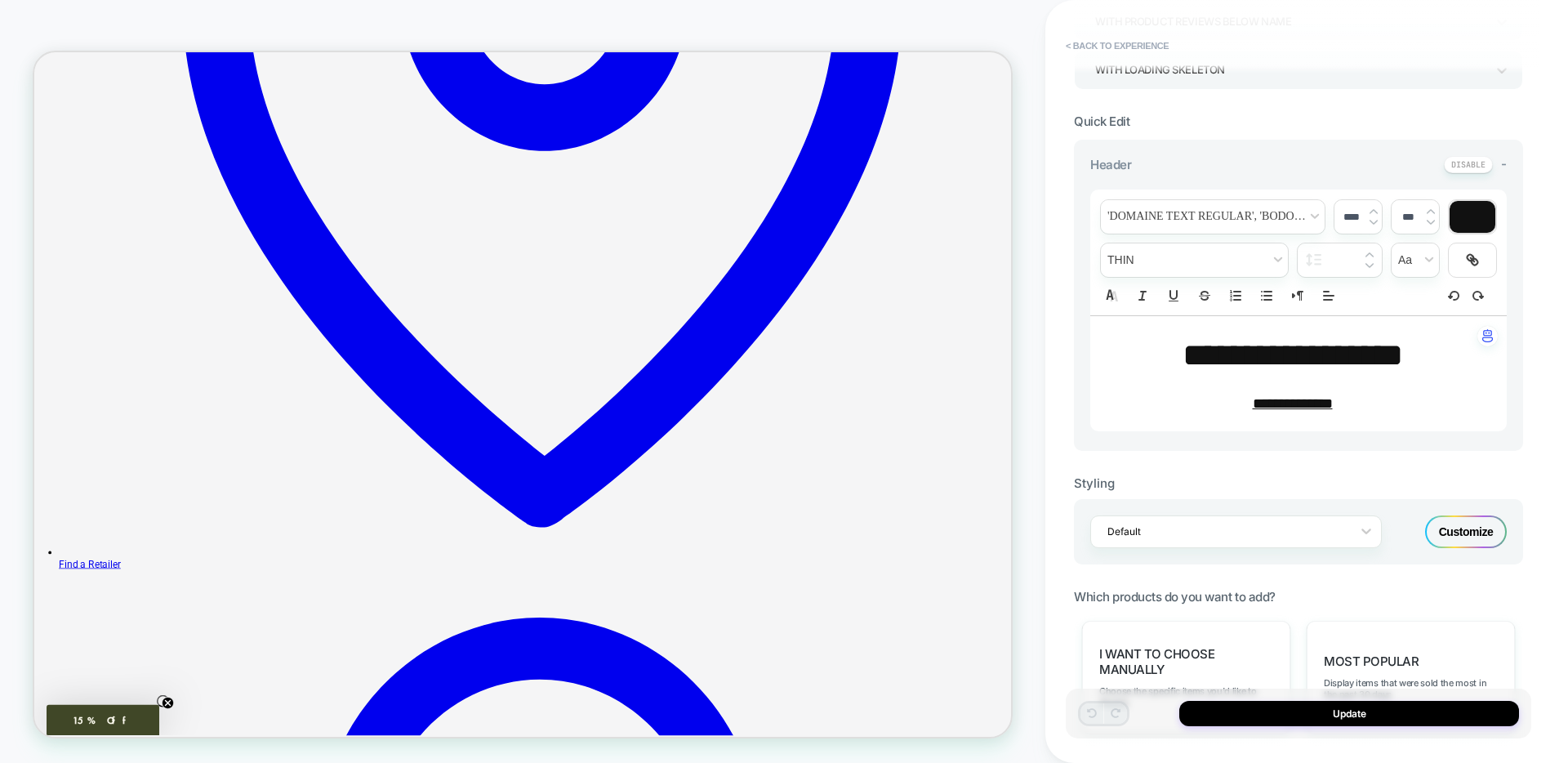
scroll to position [354, 0]
click at [1457, 535] on div "Customize" at bounding box center [1466, 529] width 81 height 32
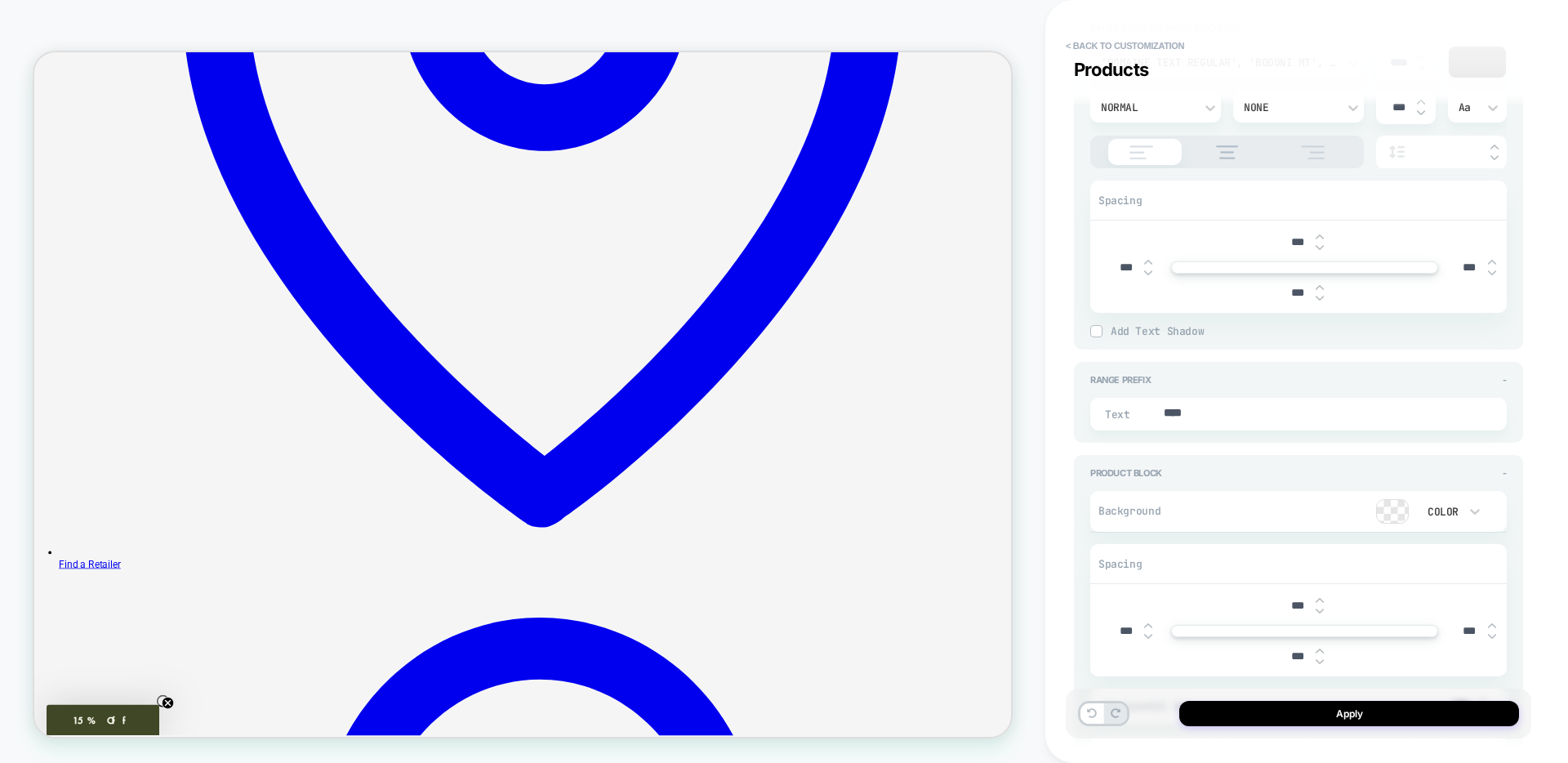
scroll to position [1943, 0]
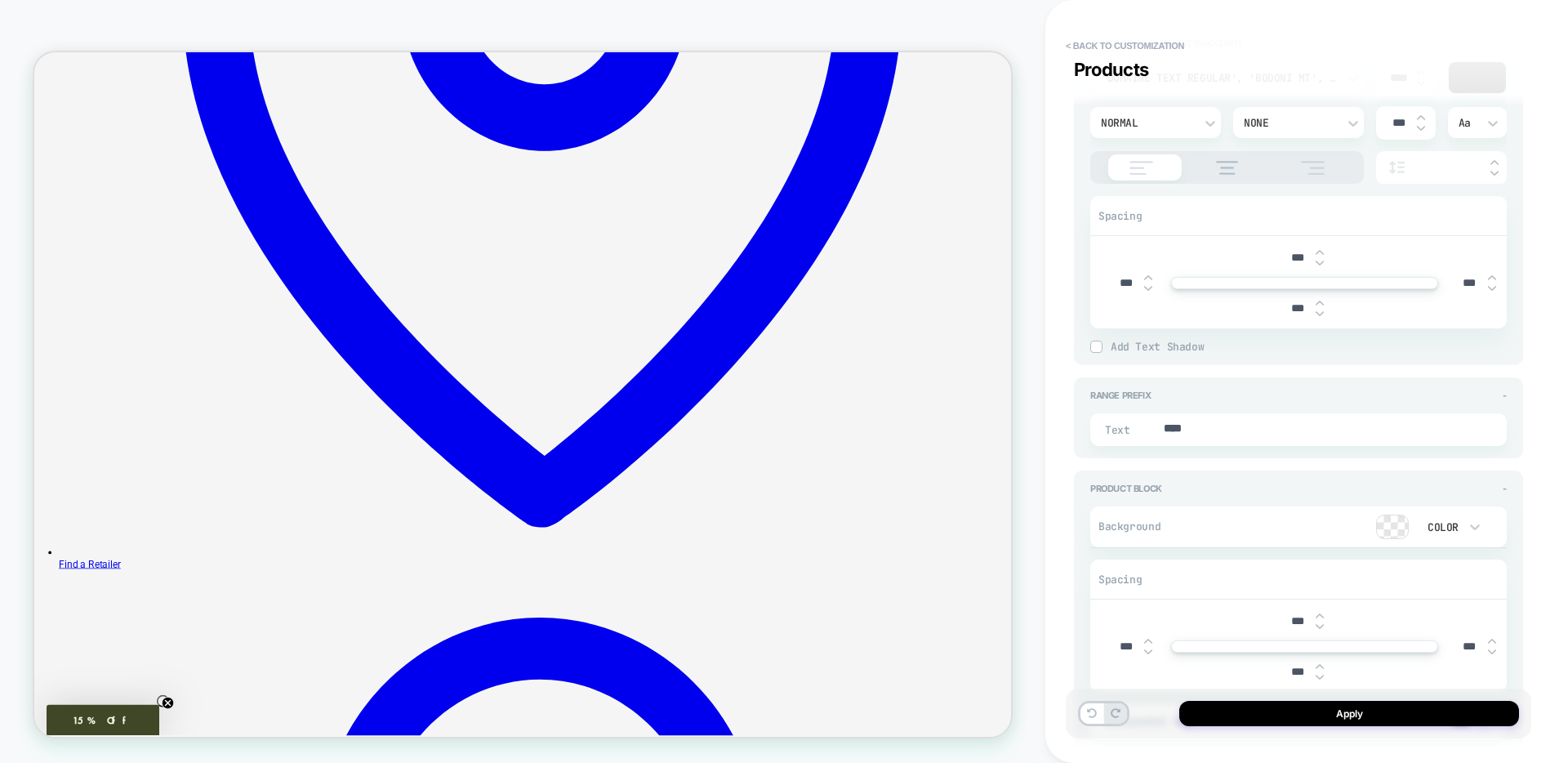
click at [1318, 251] on img at bounding box center [1319, 251] width 8 height 6
type textarea "*"
type input "***"
click at [1318, 251] on img at bounding box center [1319, 251] width 8 height 6
type textarea "*"
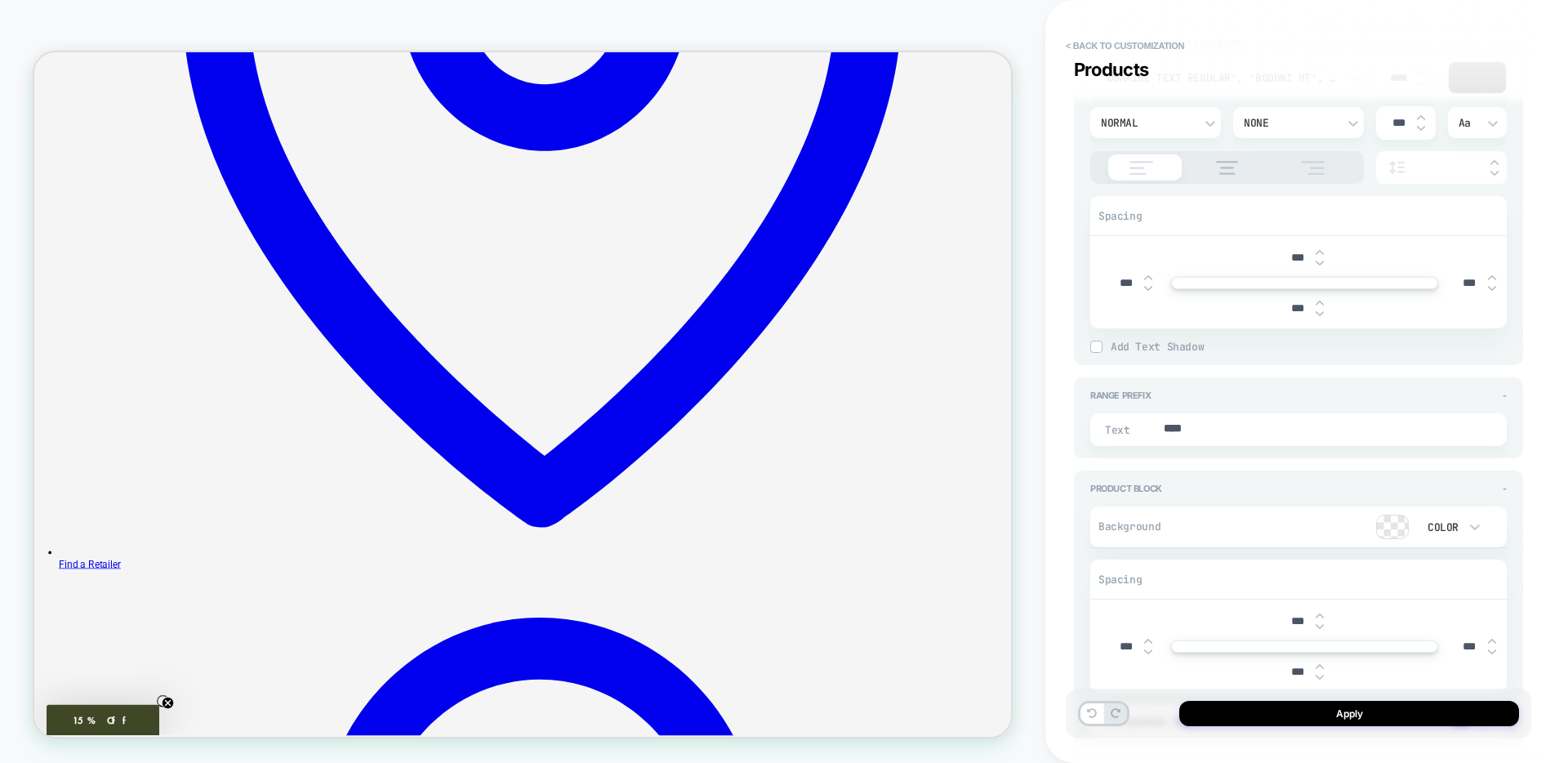
type input "***"
click at [1318, 251] on img at bounding box center [1319, 251] width 8 height 6
type textarea "*"
type input "***"
click at [1319, 265] on img at bounding box center [1319, 262] width 8 height 6
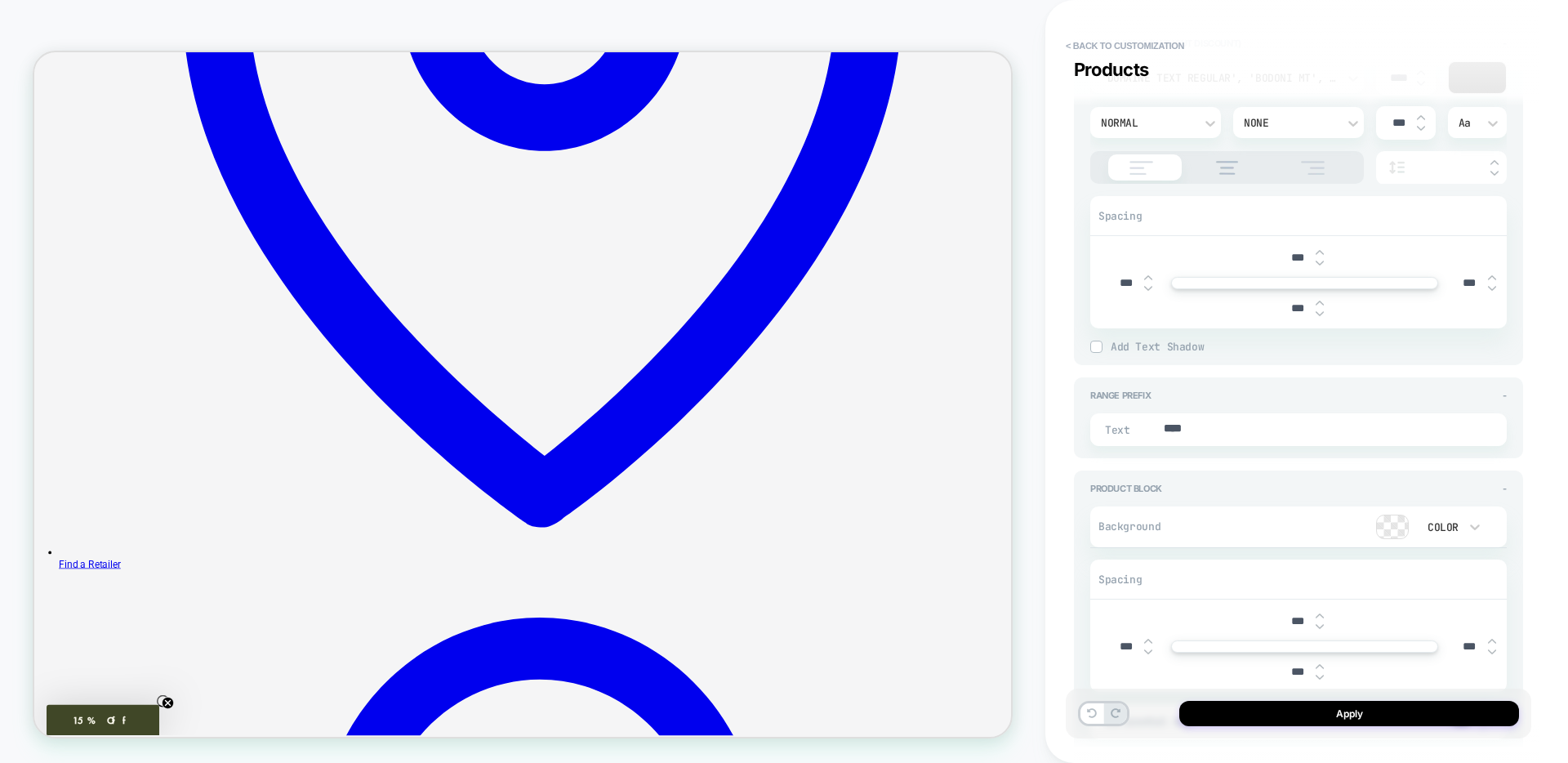
type textarea "*"
type input "***"
click at [1319, 265] on img at bounding box center [1319, 262] width 8 height 6
type textarea "*"
type input "***"
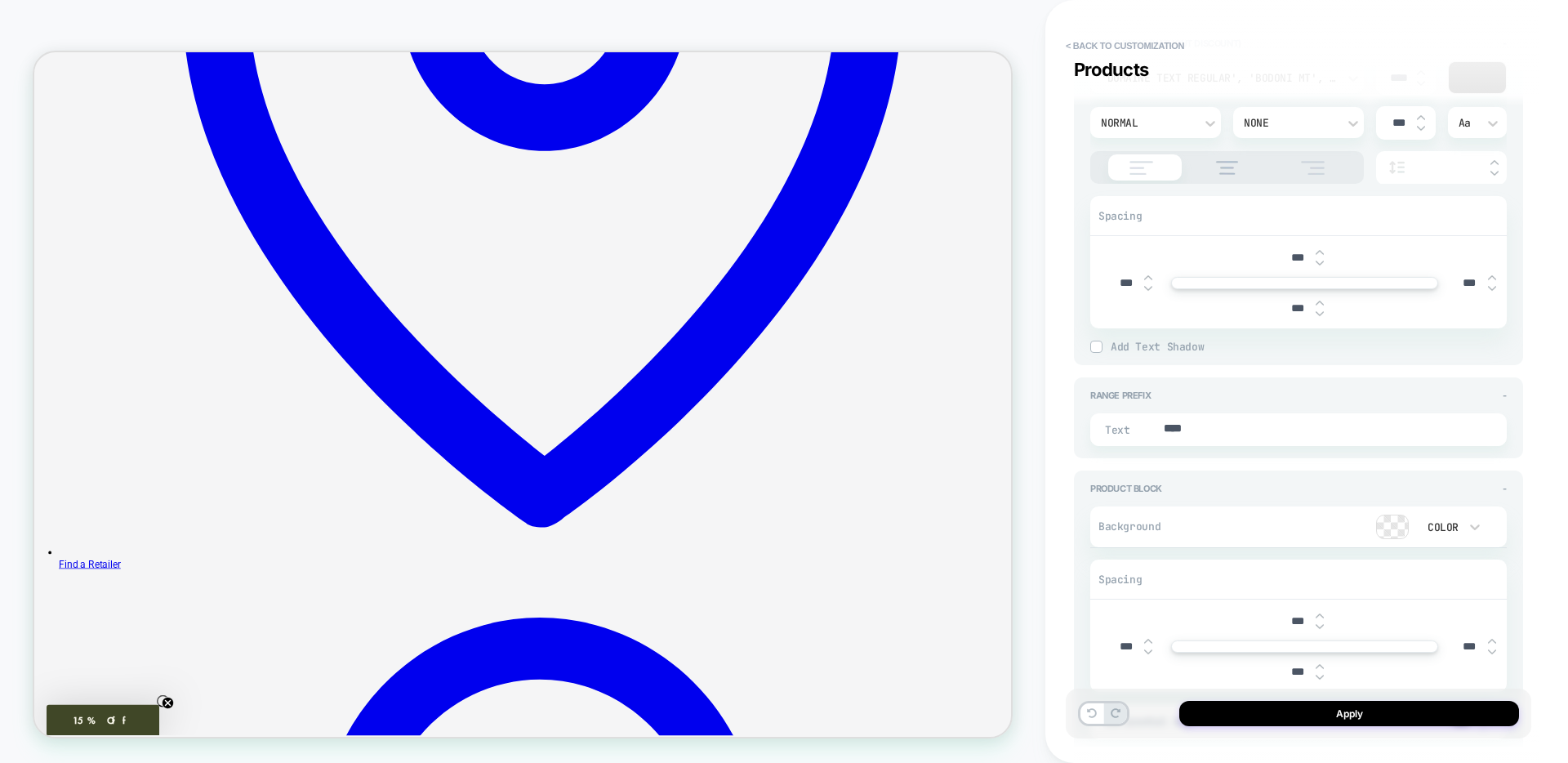
click at [1319, 265] on img at bounding box center [1319, 262] width 8 height 6
type textarea "*"
type input "***"
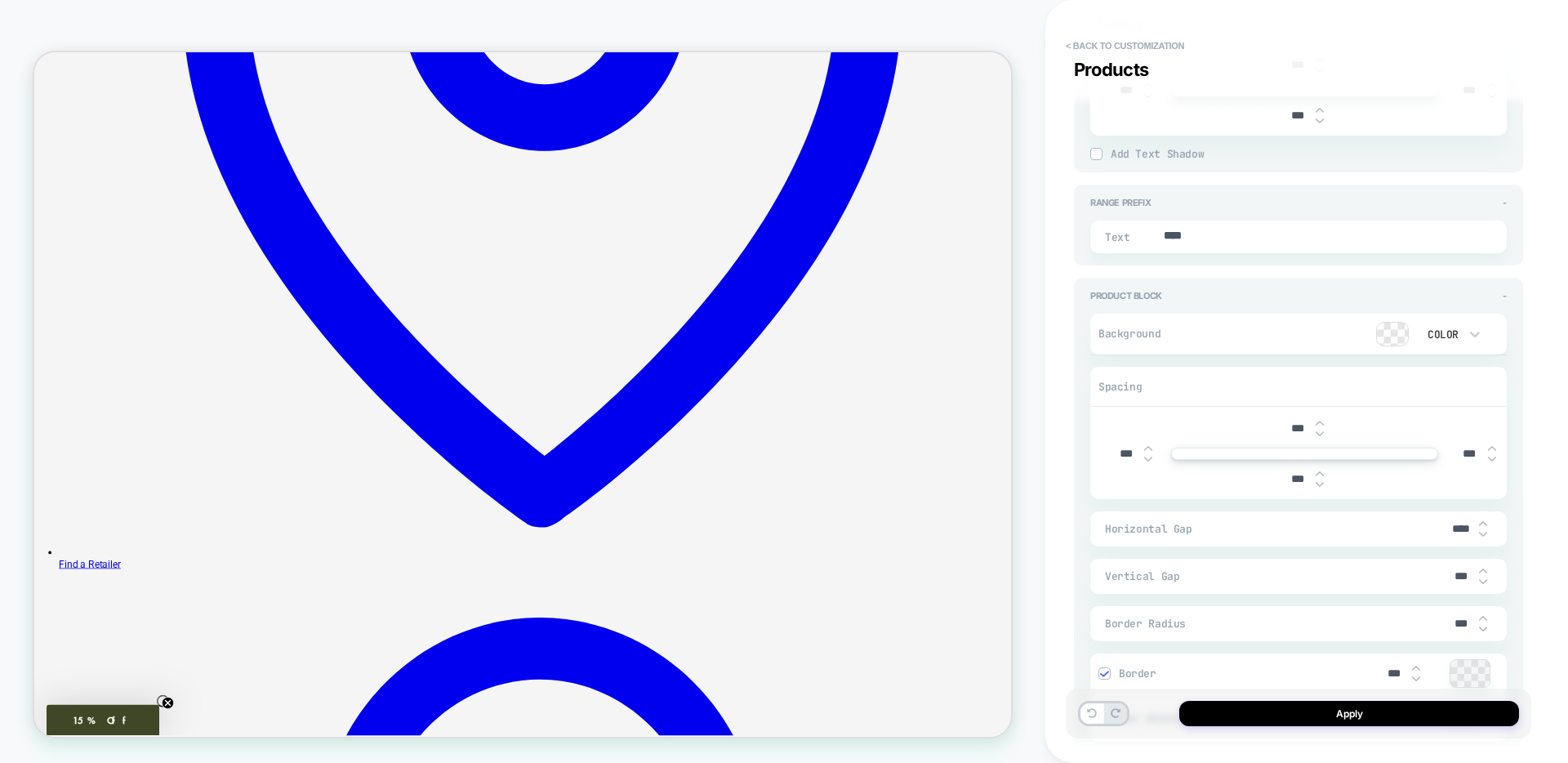
scroll to position [2137, 0]
click at [1320, 422] on img at bounding box center [1319, 421] width 8 height 6
type textarea "*"
type input "***"
type textarea "*"
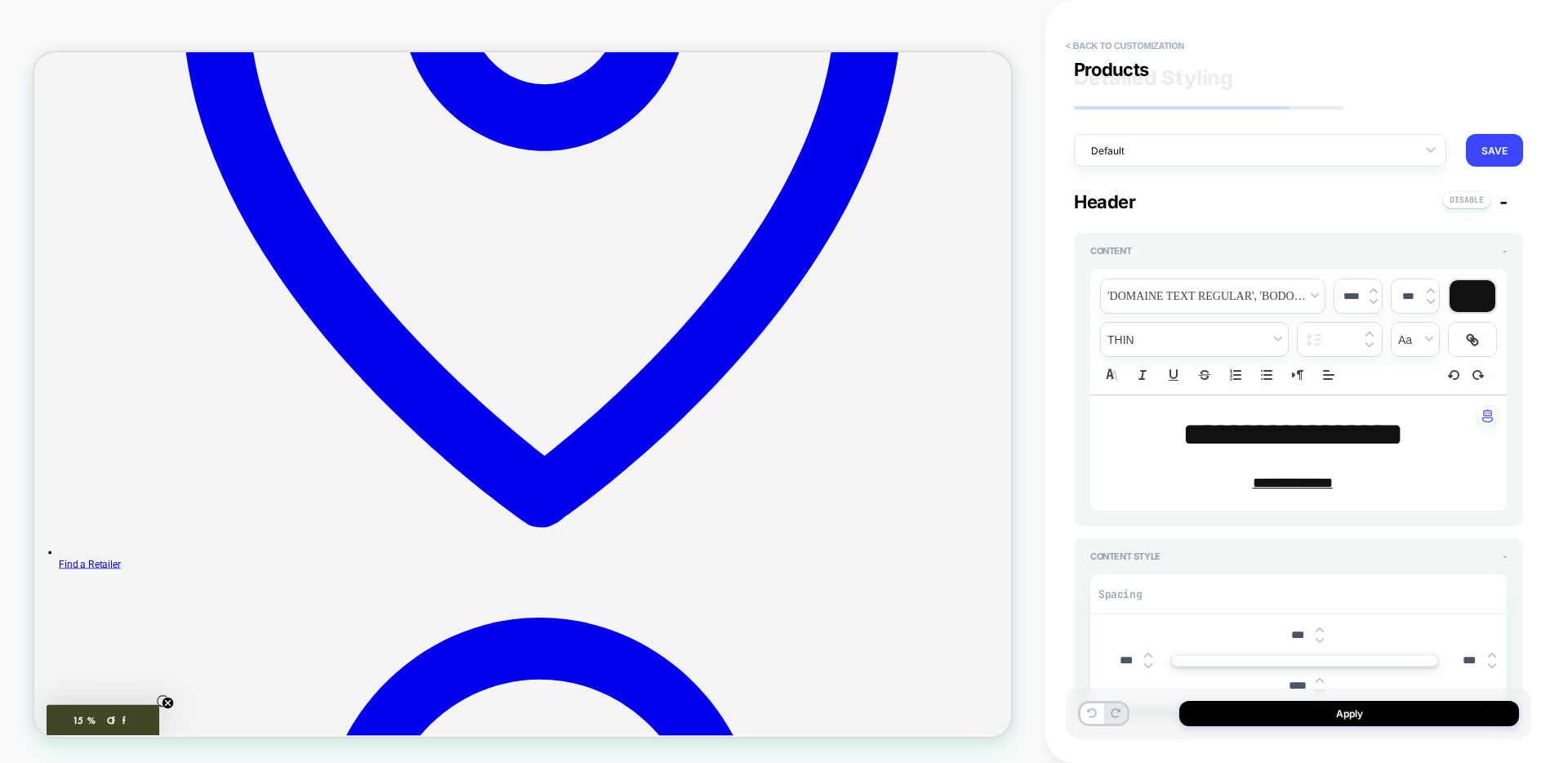
scroll to position [2137, 0]
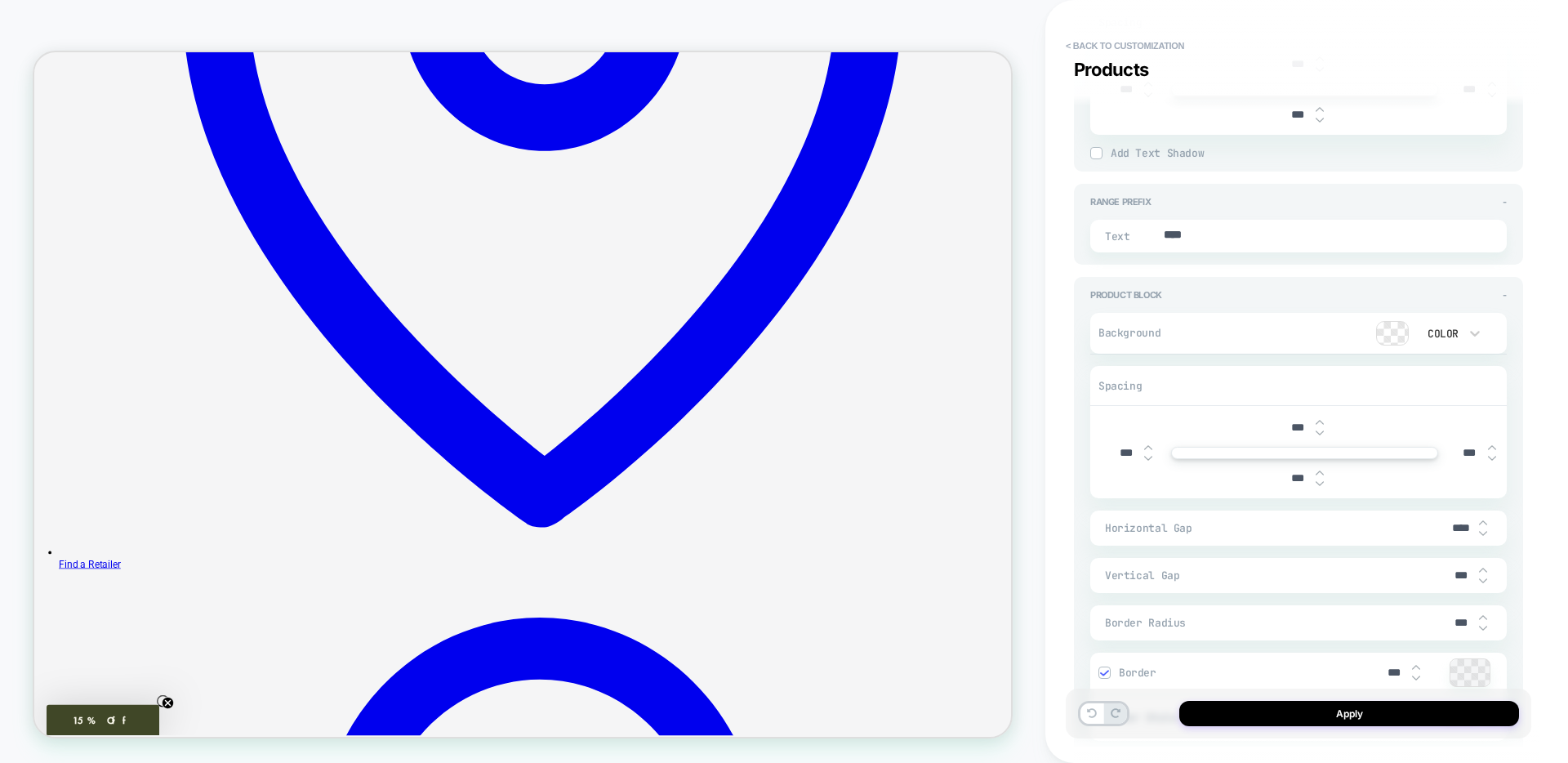
click at [1147, 458] on img at bounding box center [1148, 457] width 8 height 6
type input "***"
type textarea "*"
click at [1147, 458] on img at bounding box center [1148, 457] width 8 height 6
type input "***"
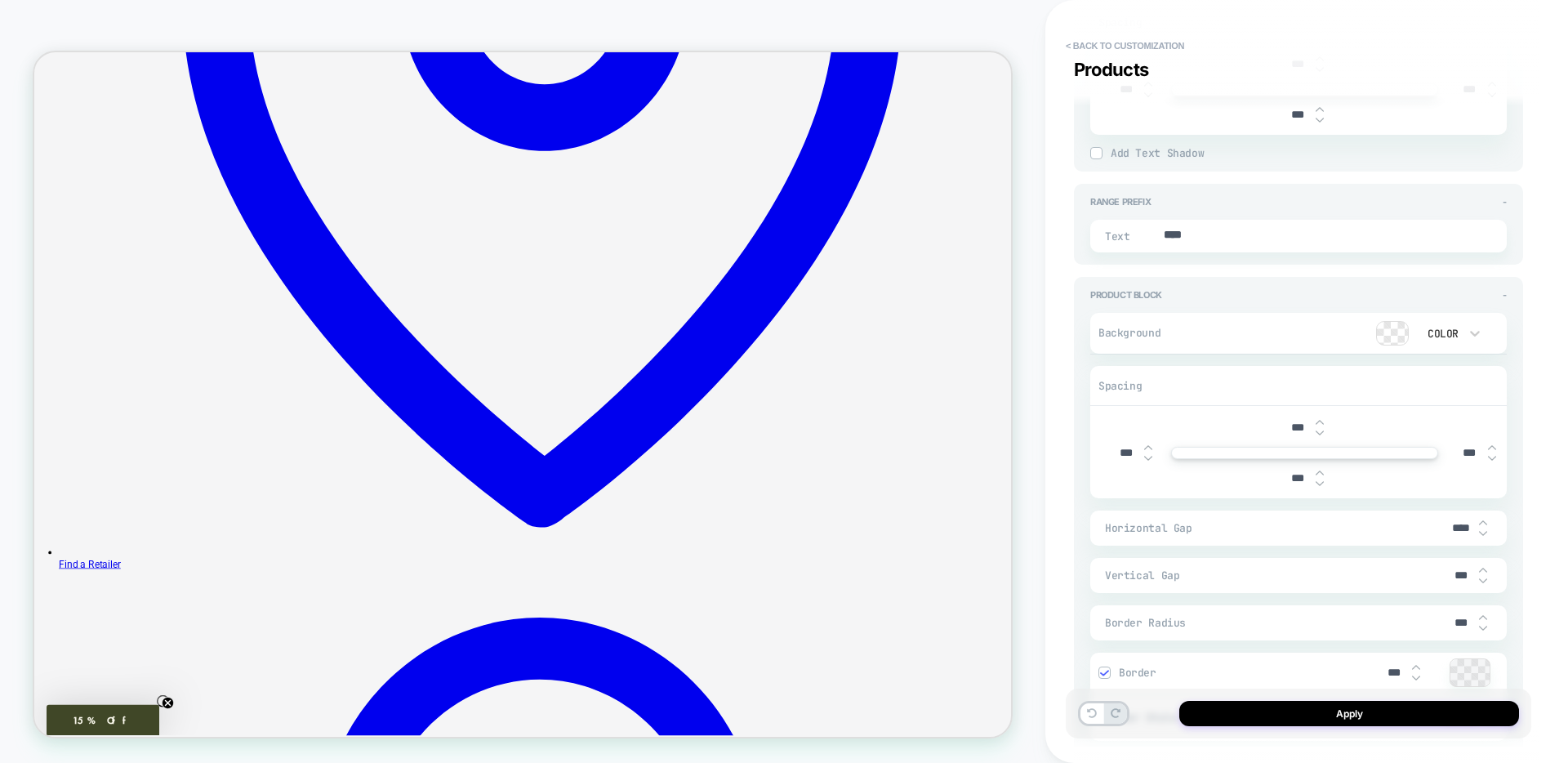
type textarea "*"
click at [1147, 458] on img at bounding box center [1148, 457] width 8 height 6
type input "***"
type textarea "*"
click at [1147, 458] on img at bounding box center [1148, 457] width 8 height 6
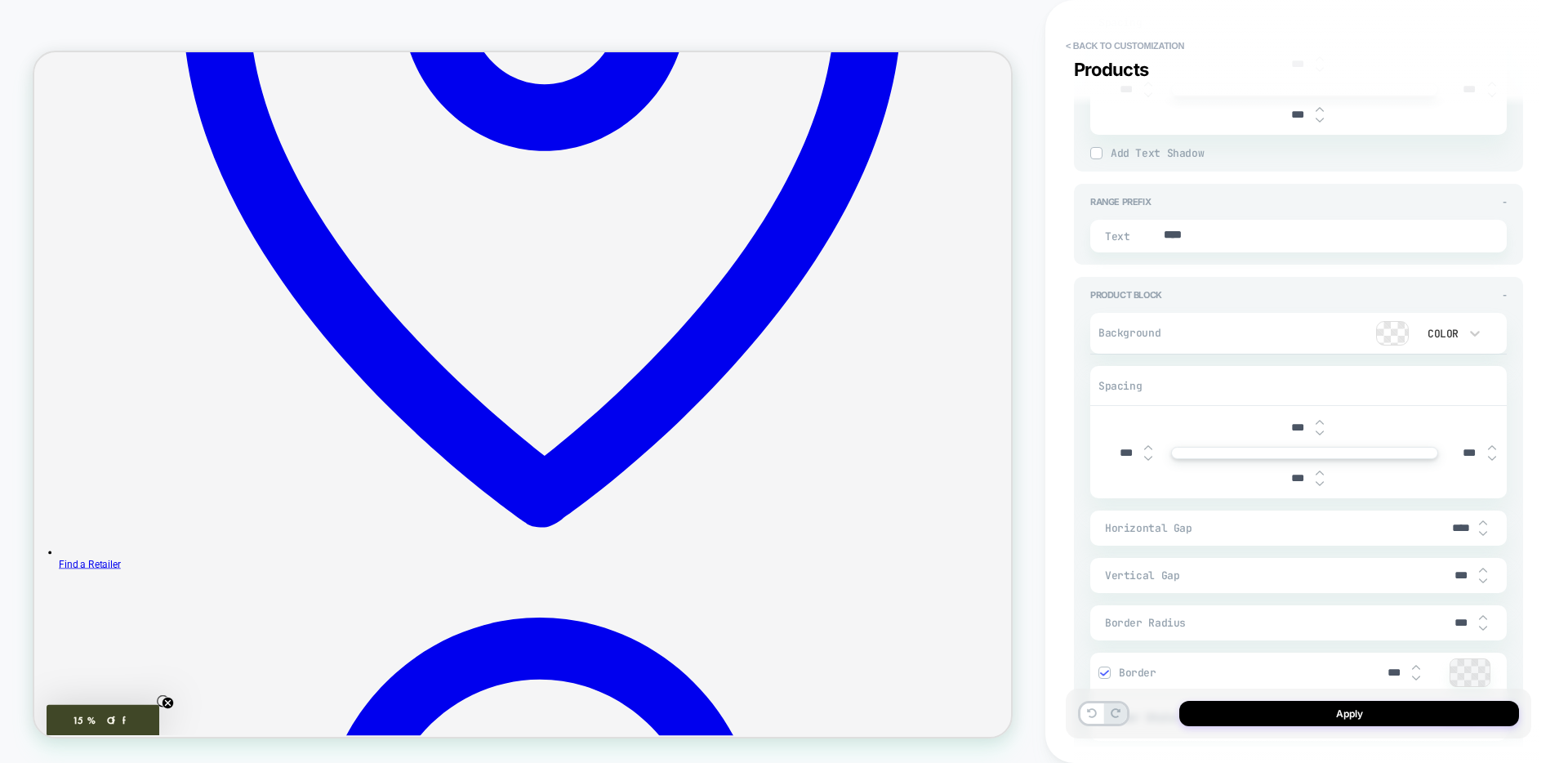
type input "***"
click at [1332, 721] on button "Apply" at bounding box center [1349, 713] width 340 height 25
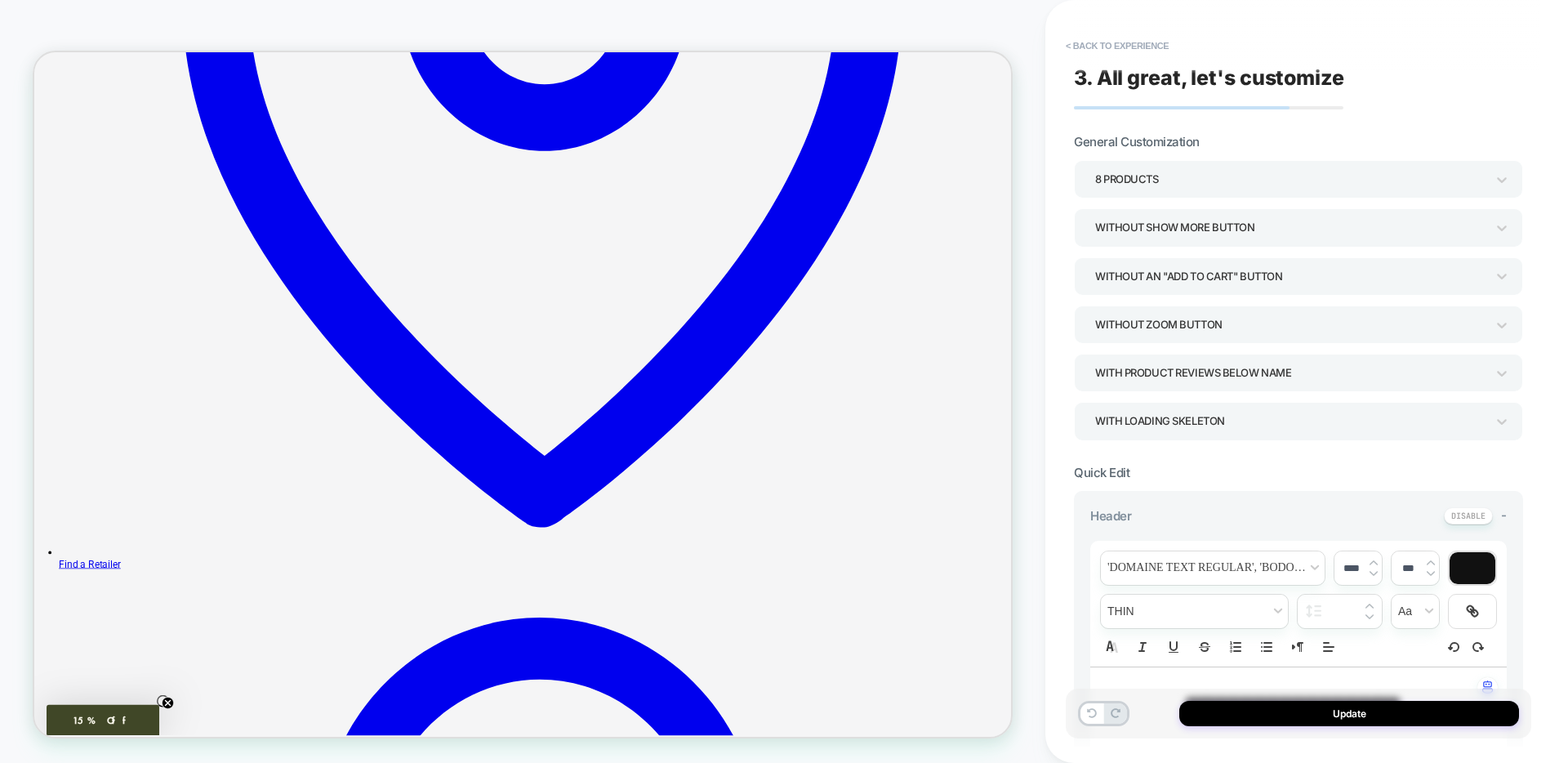
click at [1190, 715] on button "Update" at bounding box center [1349, 713] width 340 height 25
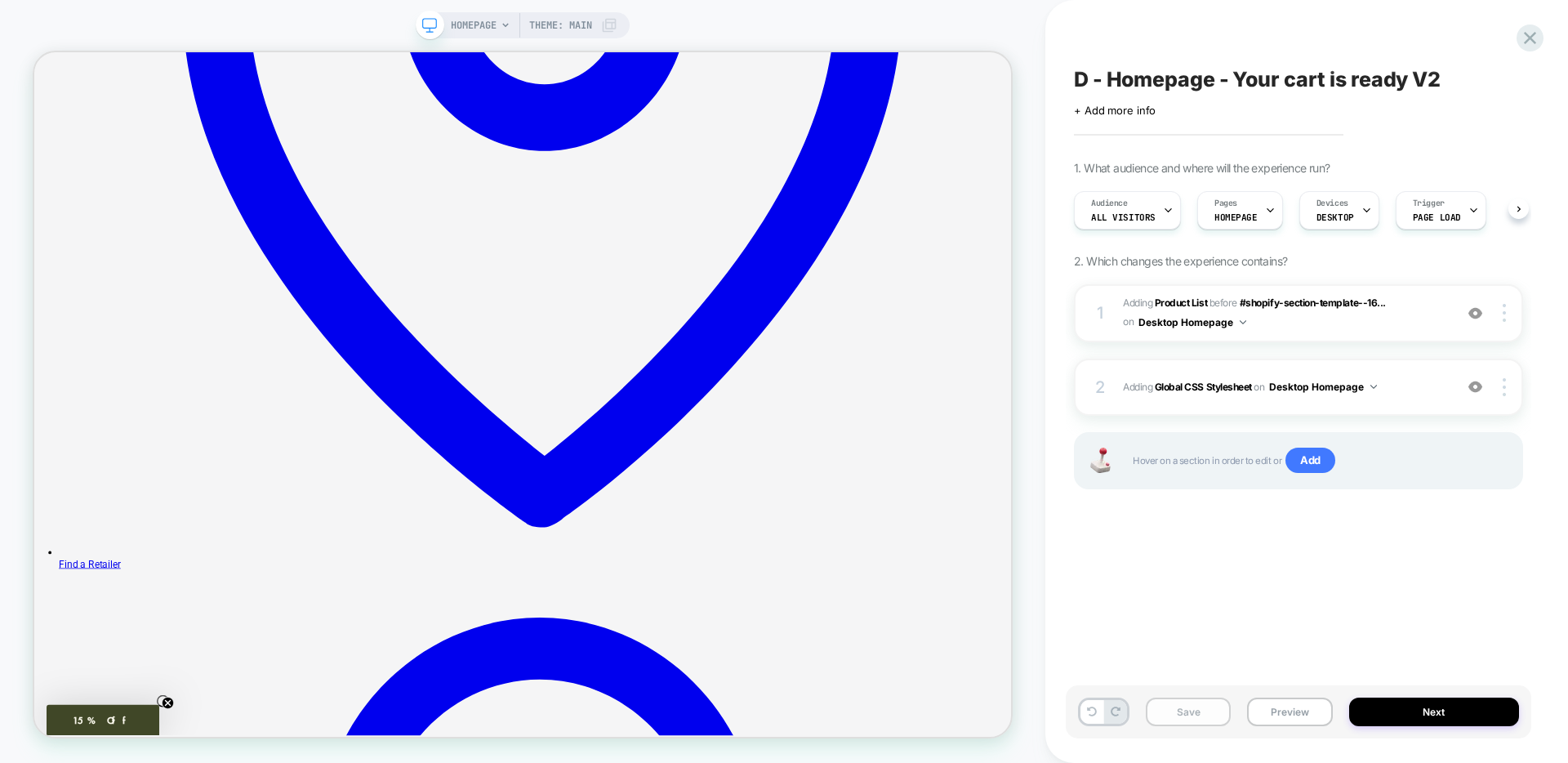
scroll to position [0, 1]
click at [1166, 707] on button "Save" at bounding box center [1188, 711] width 85 height 29
click at [1273, 713] on button "Preview" at bounding box center [1289, 711] width 85 height 29
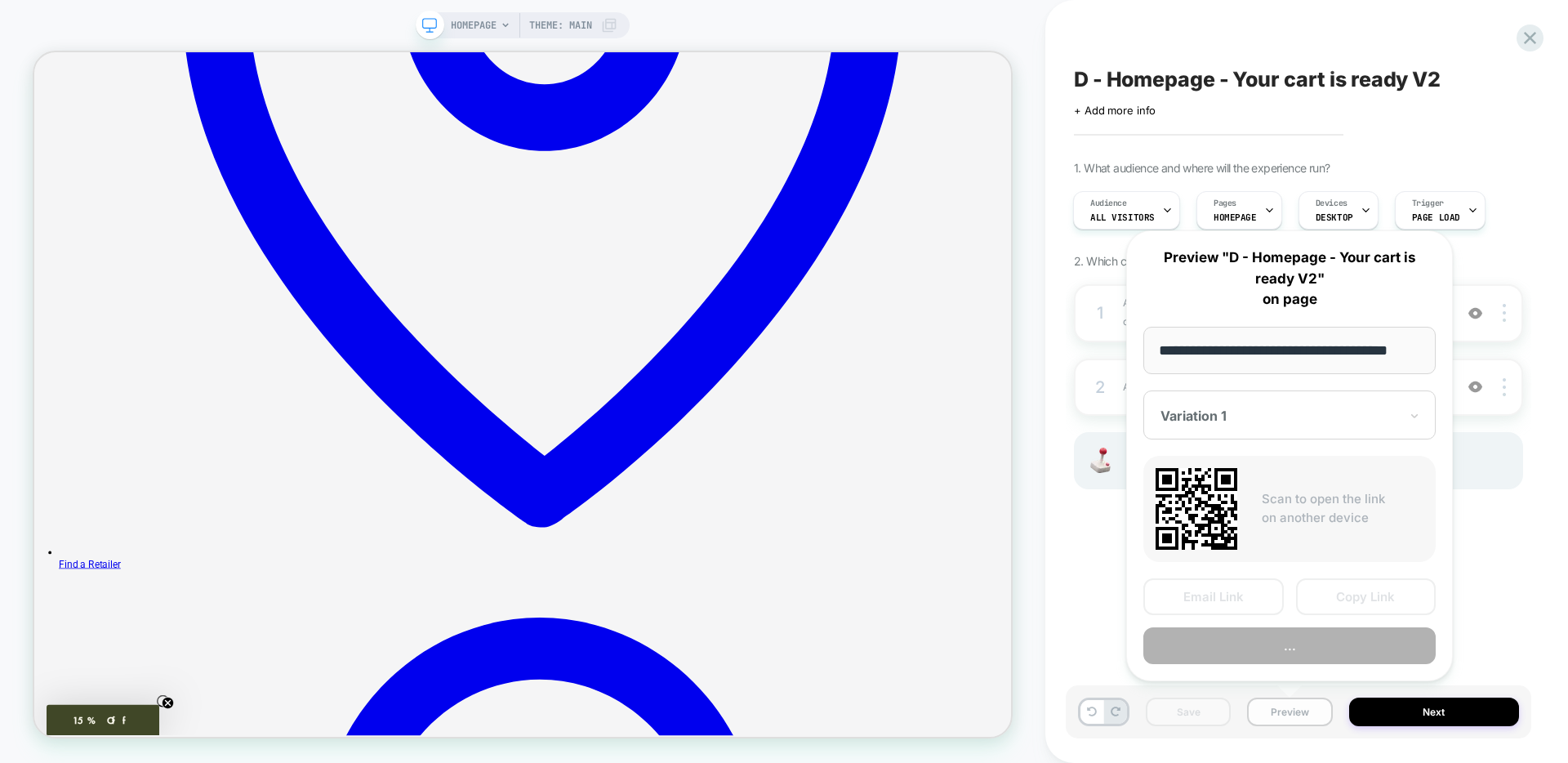
scroll to position [0, 27]
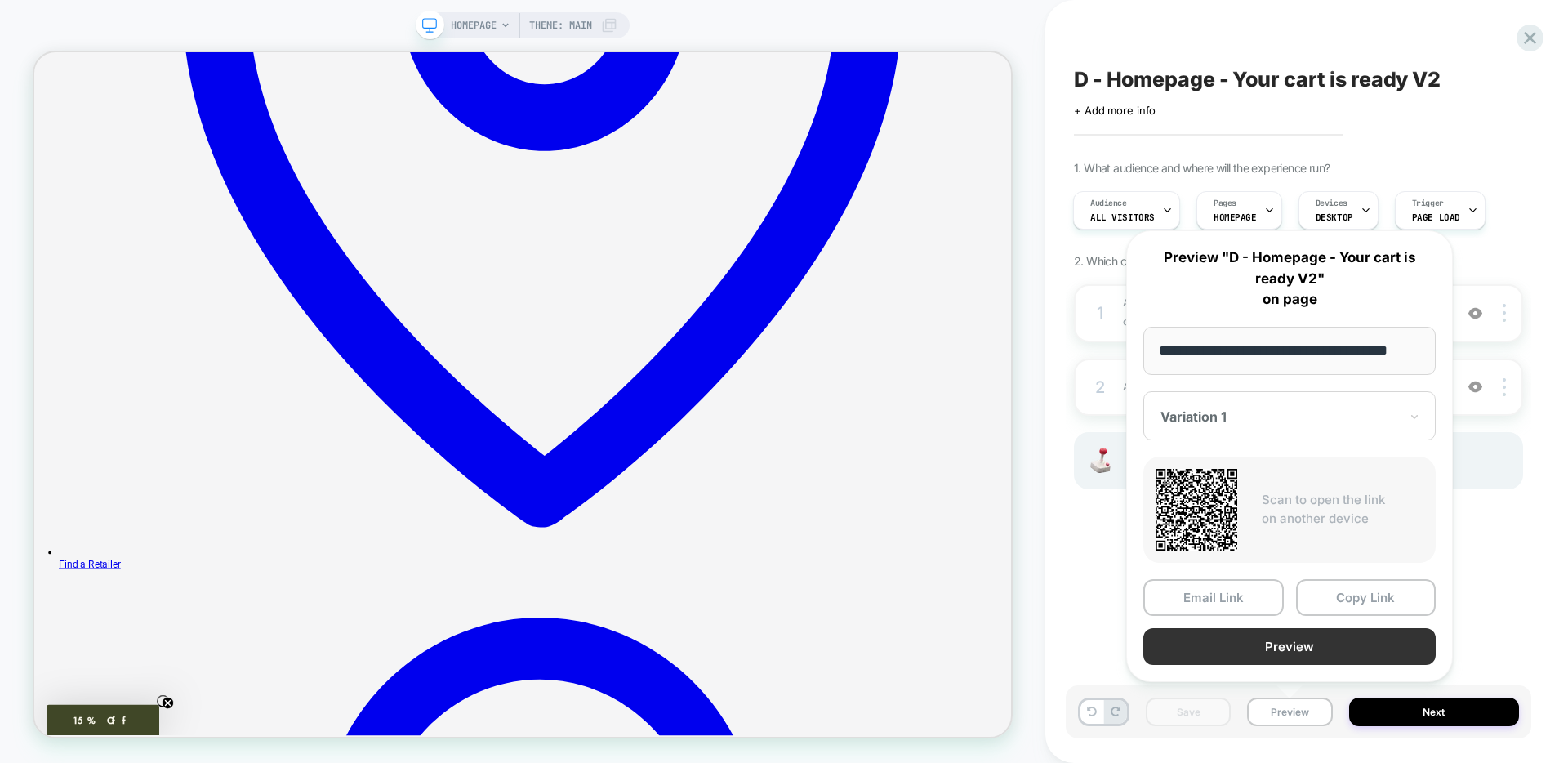
click at [1248, 645] on button "Preview" at bounding box center [1289, 646] width 293 height 37
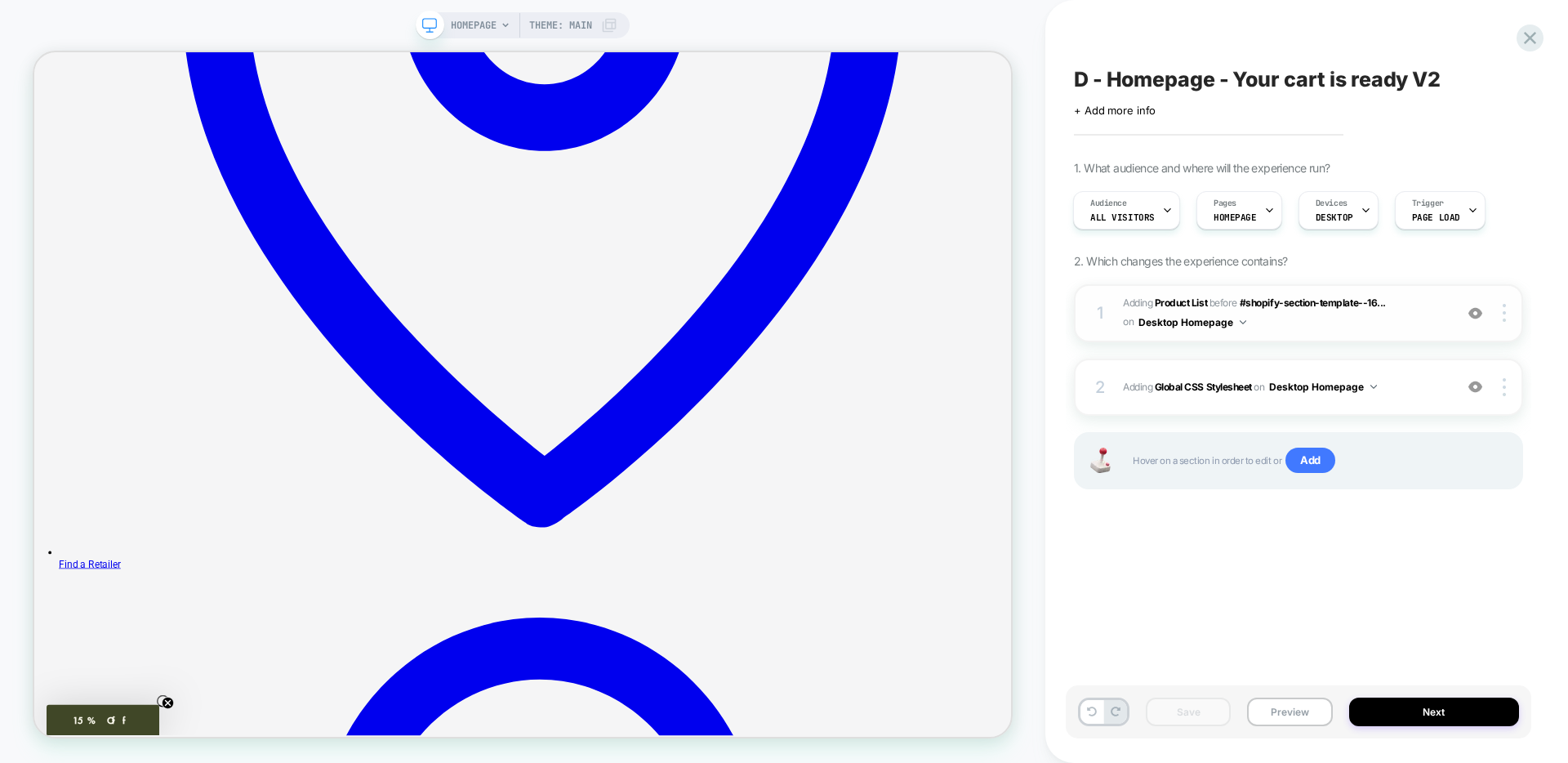
click at [1291, 329] on span "#_loomi_addon_1758318302154 Adding Product List BEFORE #shopify-section-templat…" at bounding box center [1284, 314] width 322 height 39
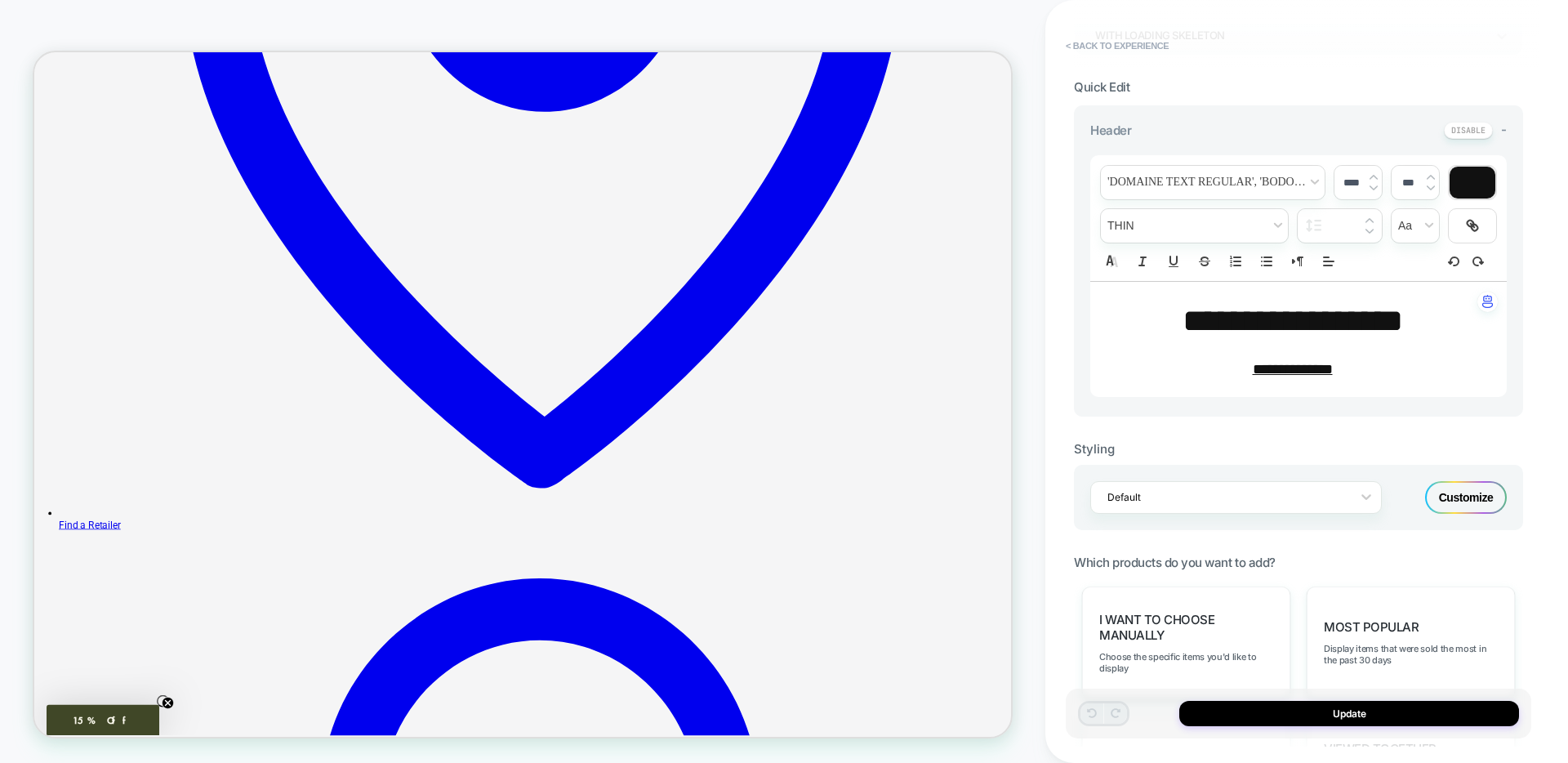
scroll to position [392, 0]
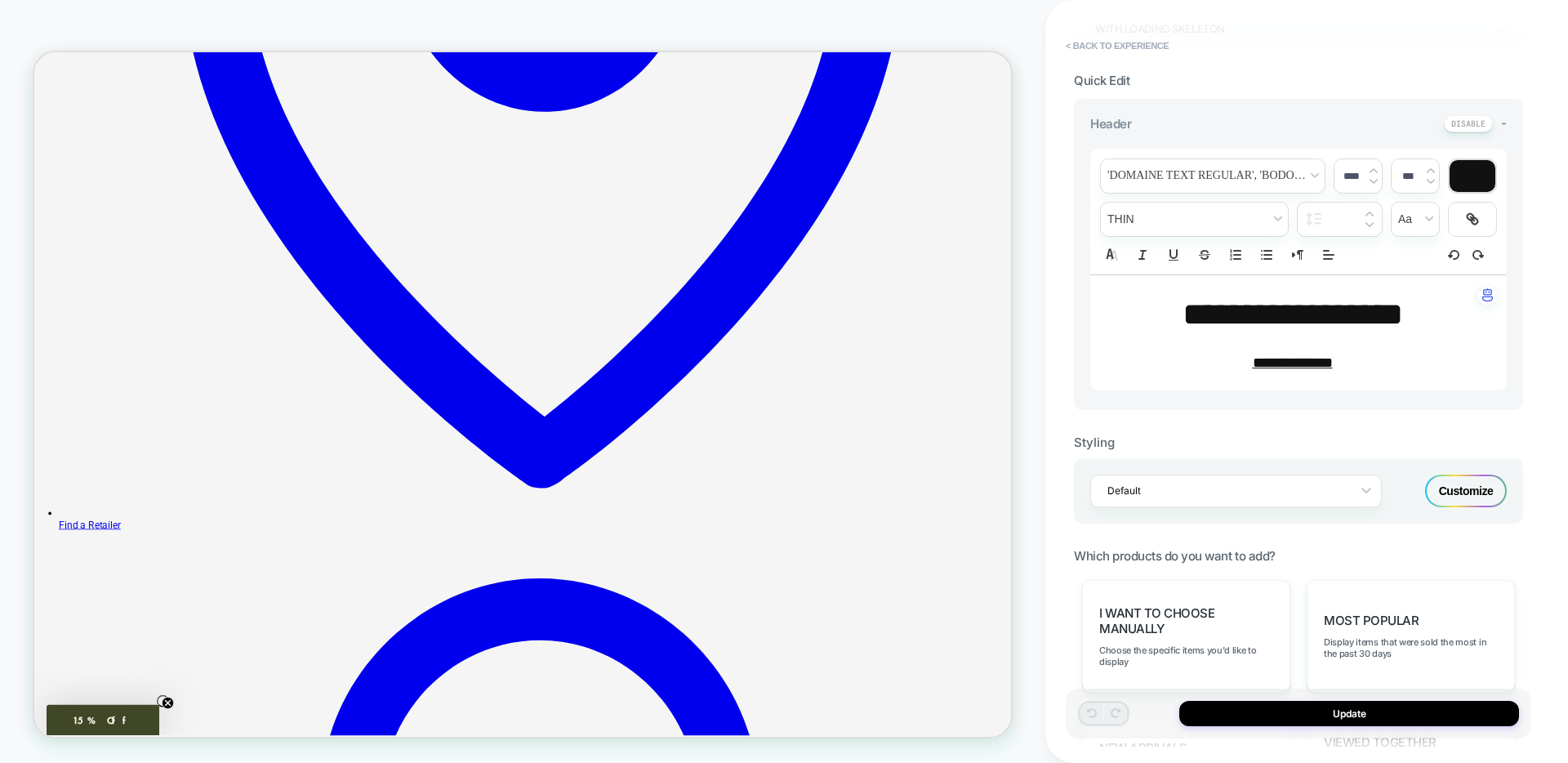
click at [1475, 486] on div "Customize" at bounding box center [1466, 491] width 81 height 32
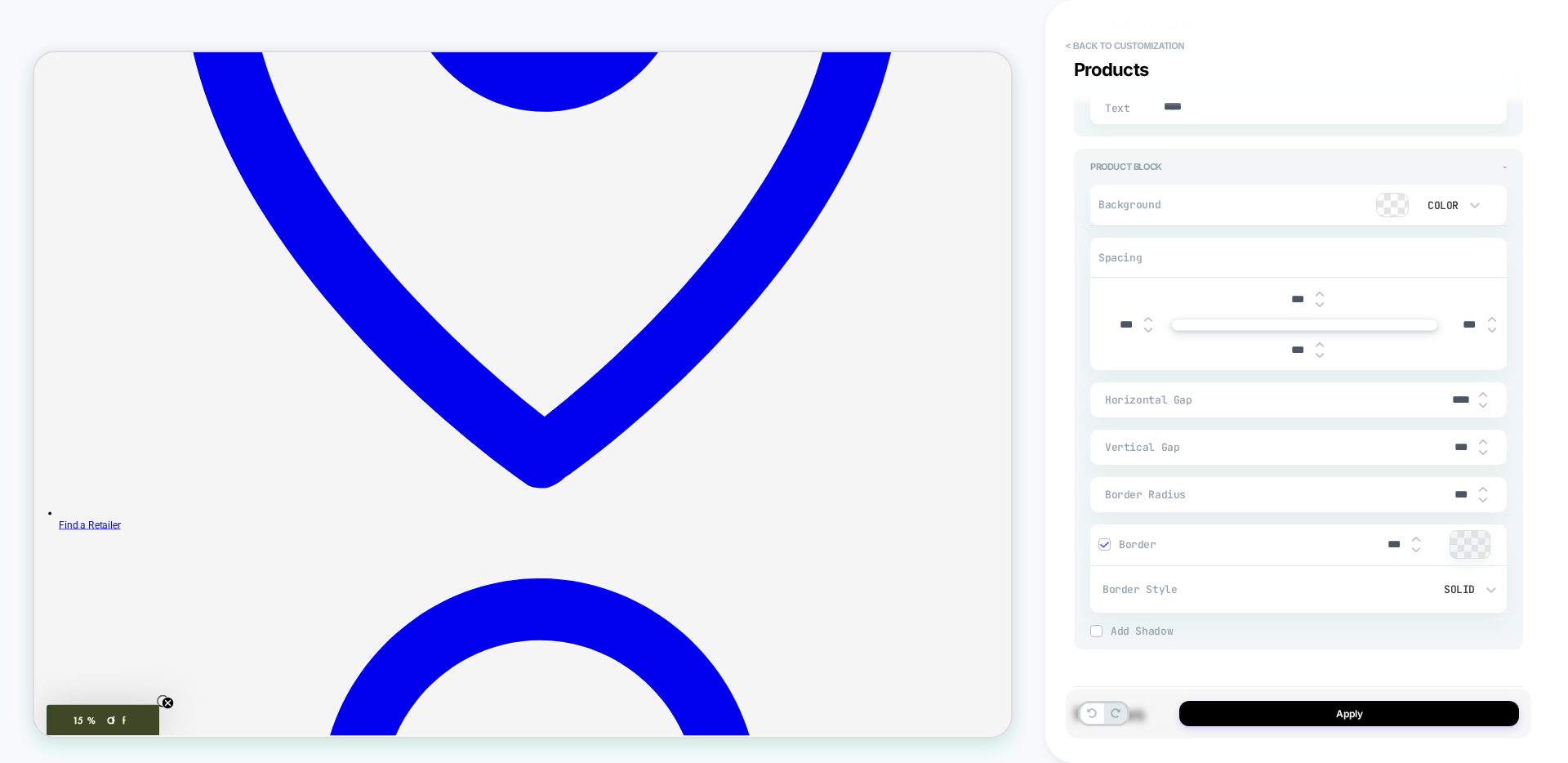
scroll to position [2282, 0]
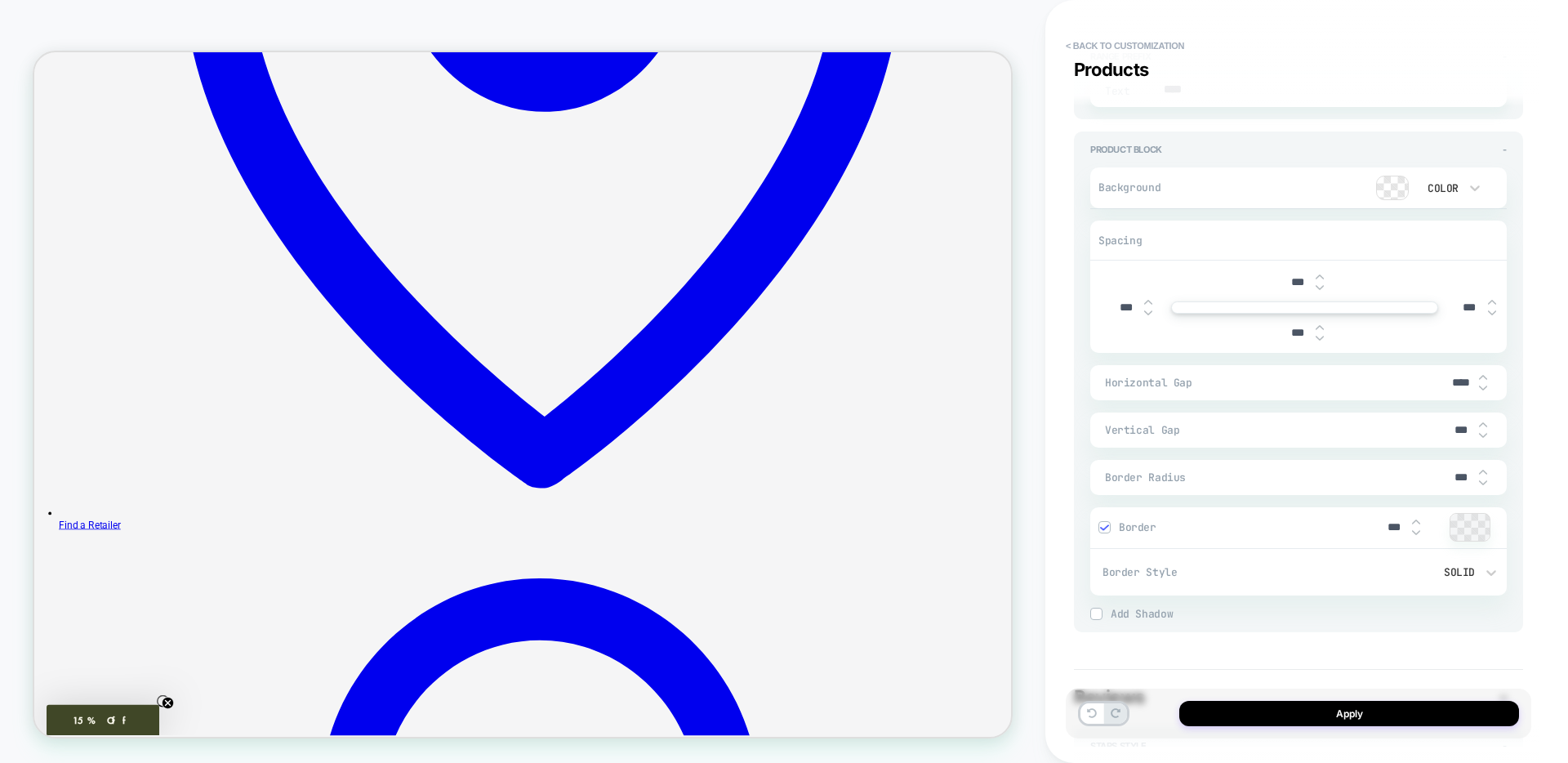
click at [1108, 526] on img at bounding box center [1104, 527] width 8 height 8
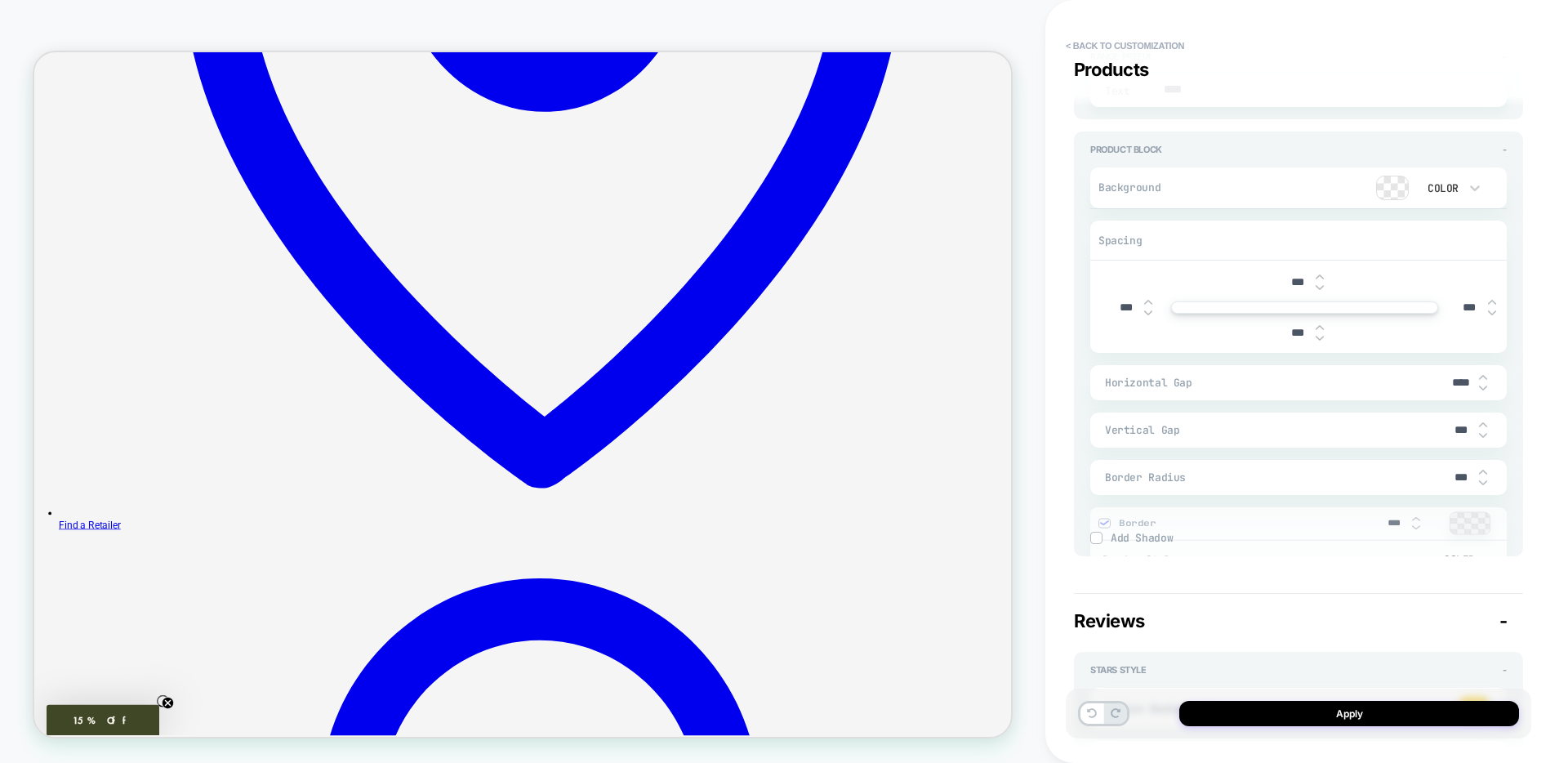
type textarea "*"
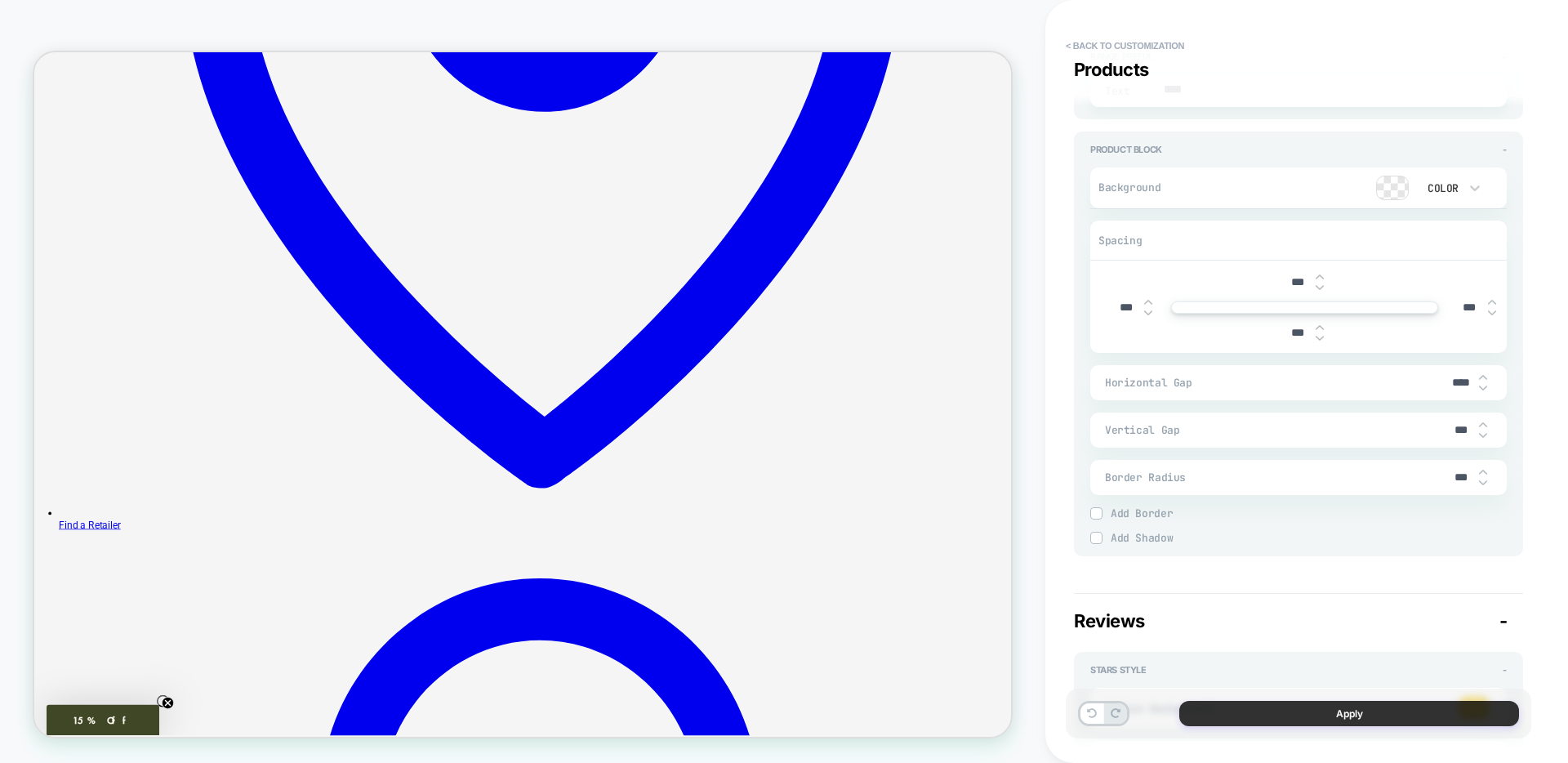
click at [1303, 710] on button "Apply" at bounding box center [1349, 713] width 340 height 25
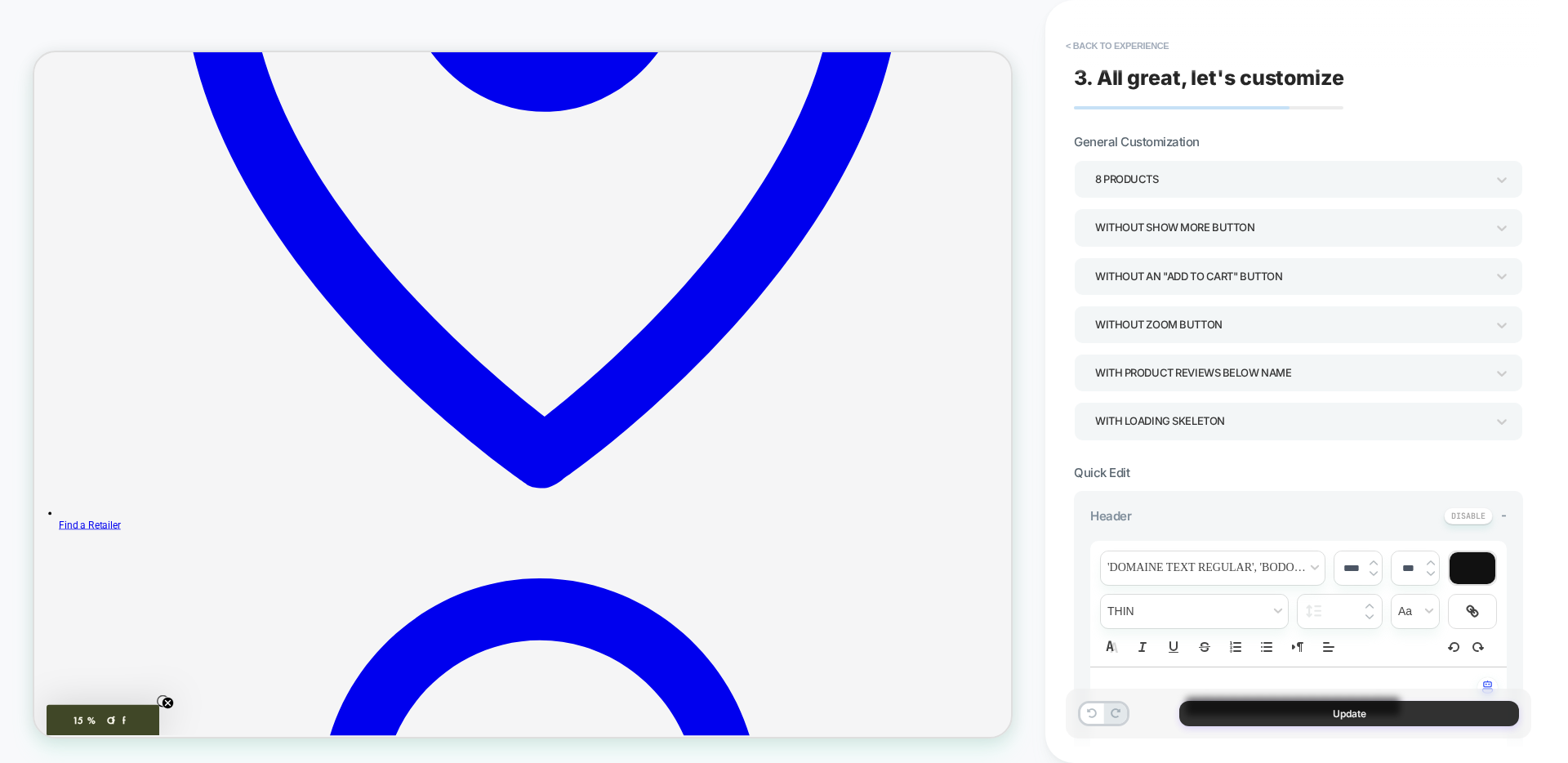
click at [1239, 711] on button "Update" at bounding box center [1349, 713] width 340 height 25
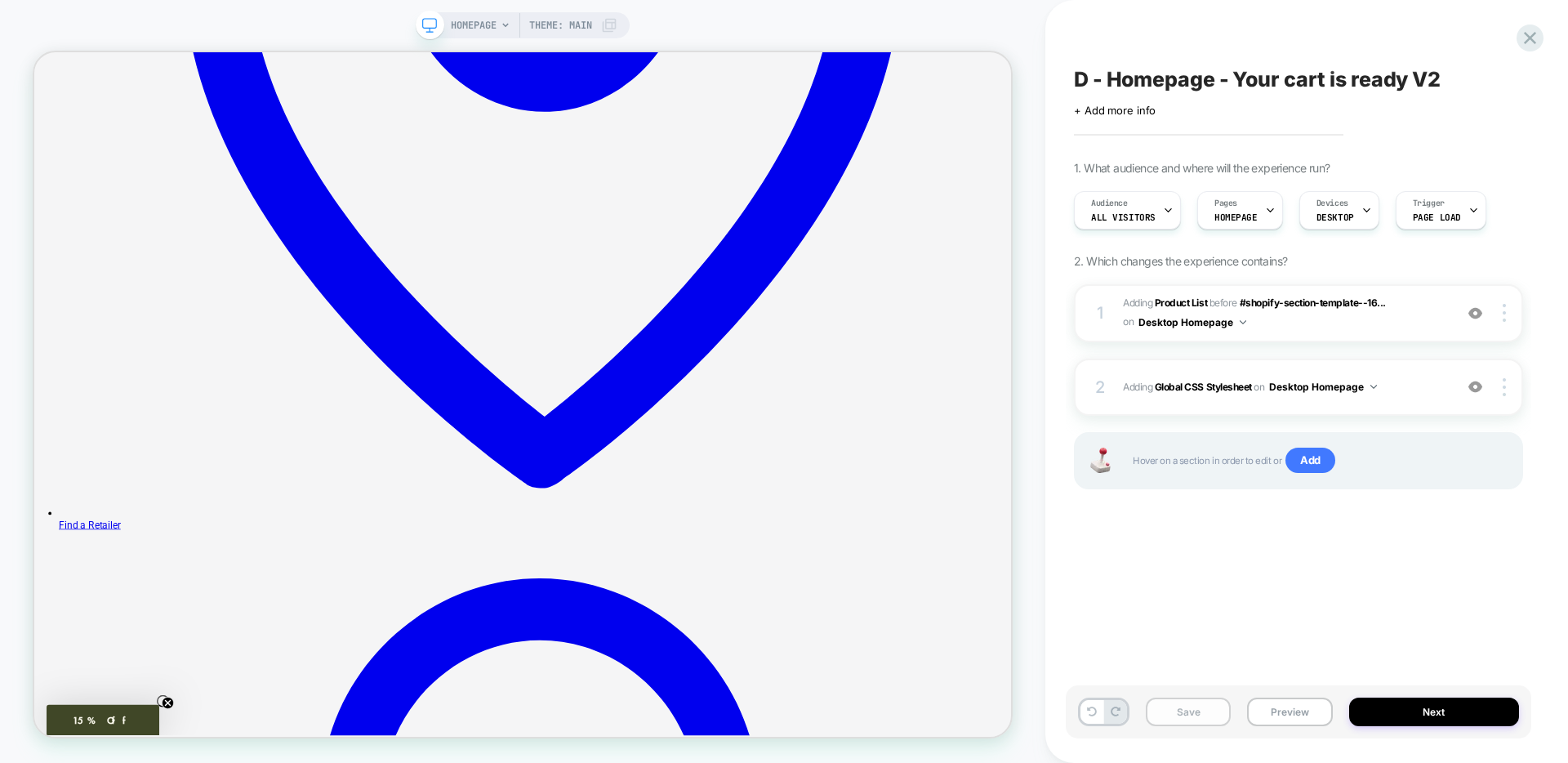
scroll to position [0, 1]
click at [1172, 714] on button "Save" at bounding box center [1188, 711] width 85 height 29
click at [1275, 715] on button "Preview" at bounding box center [1289, 711] width 85 height 29
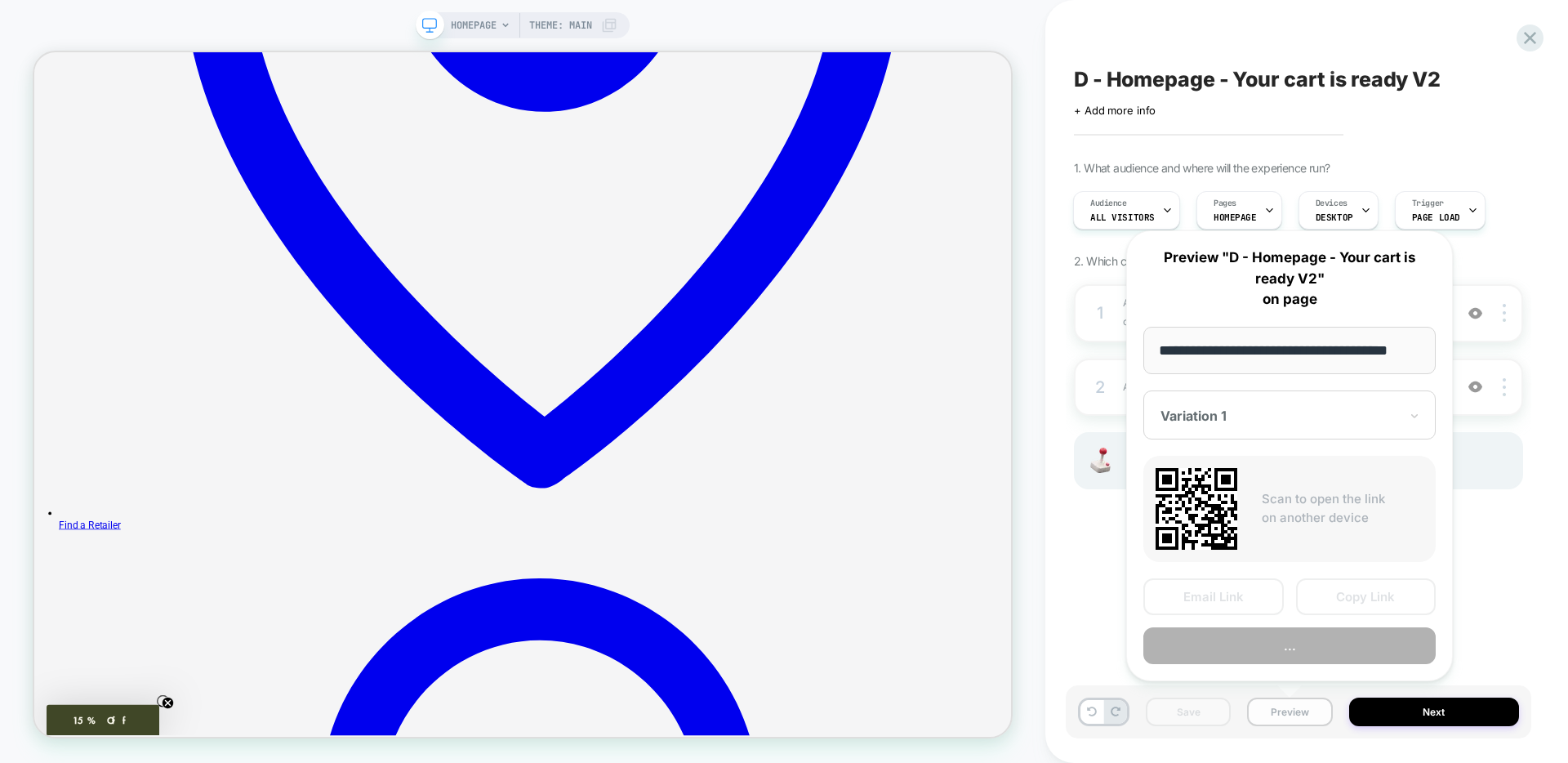
scroll to position [0, 27]
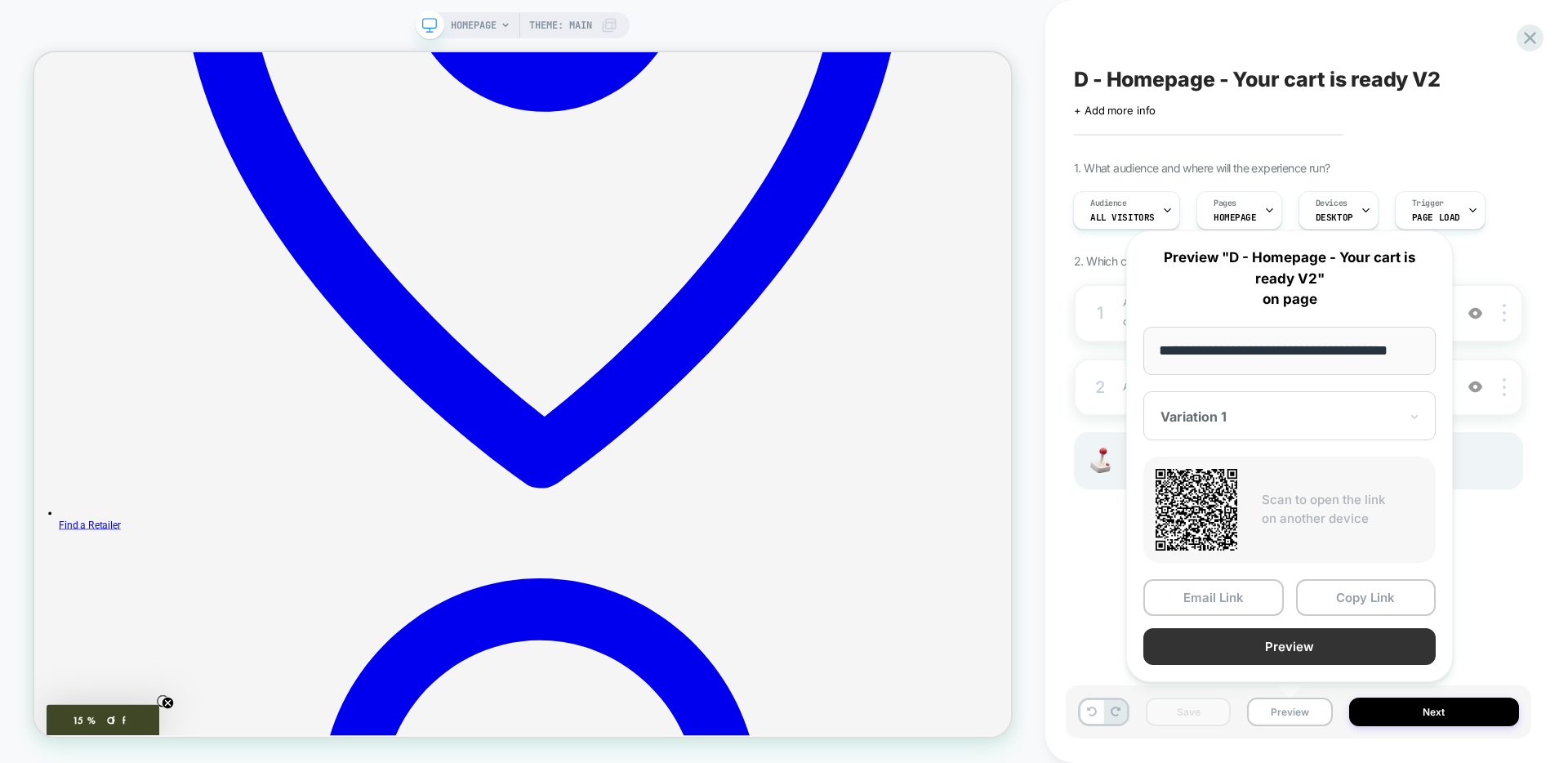
click at [1247, 652] on button "Preview" at bounding box center [1289, 646] width 293 height 37
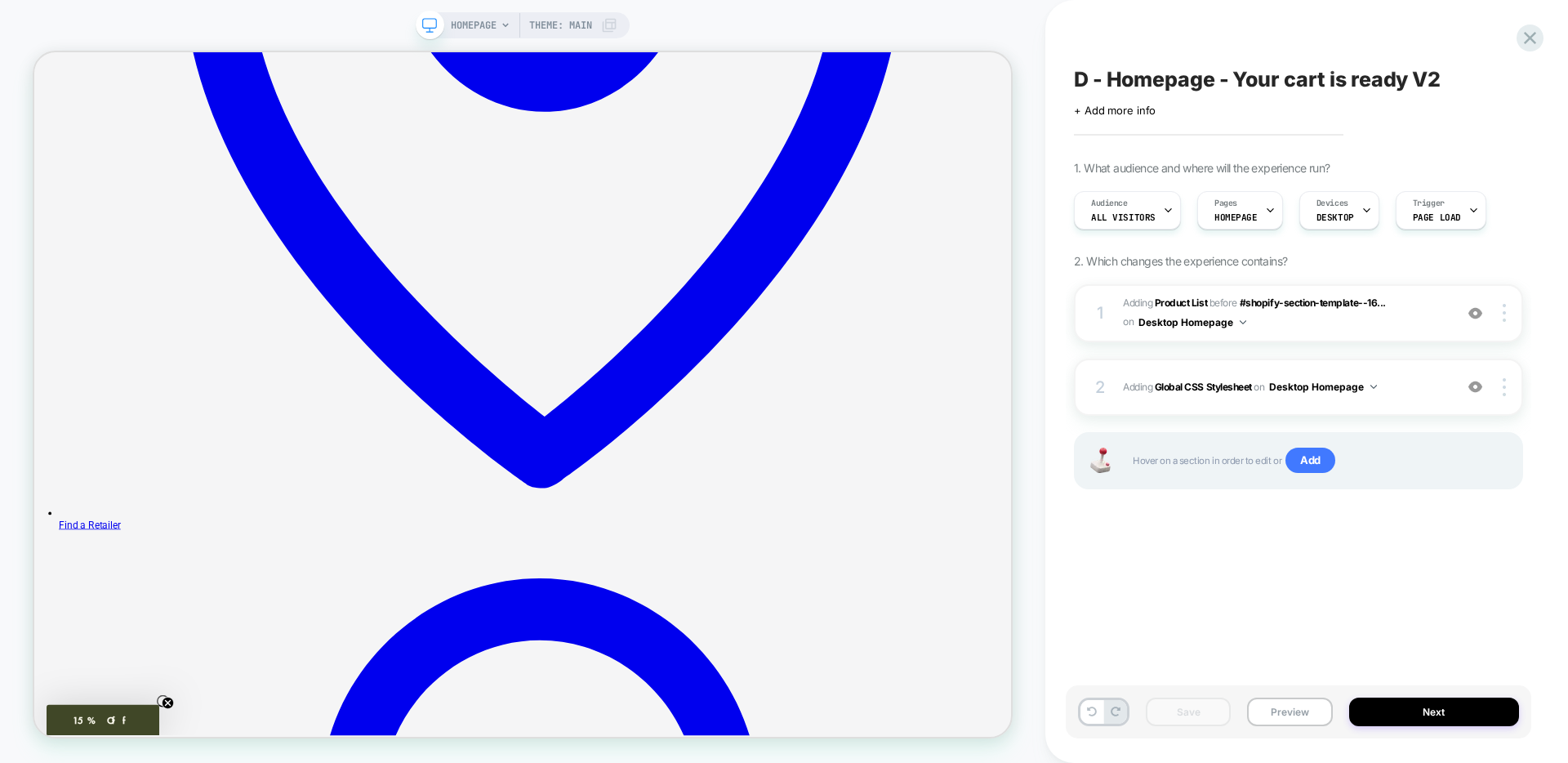
scroll to position [0, 1]
click at [1297, 717] on button "Preview" at bounding box center [1289, 711] width 85 height 29
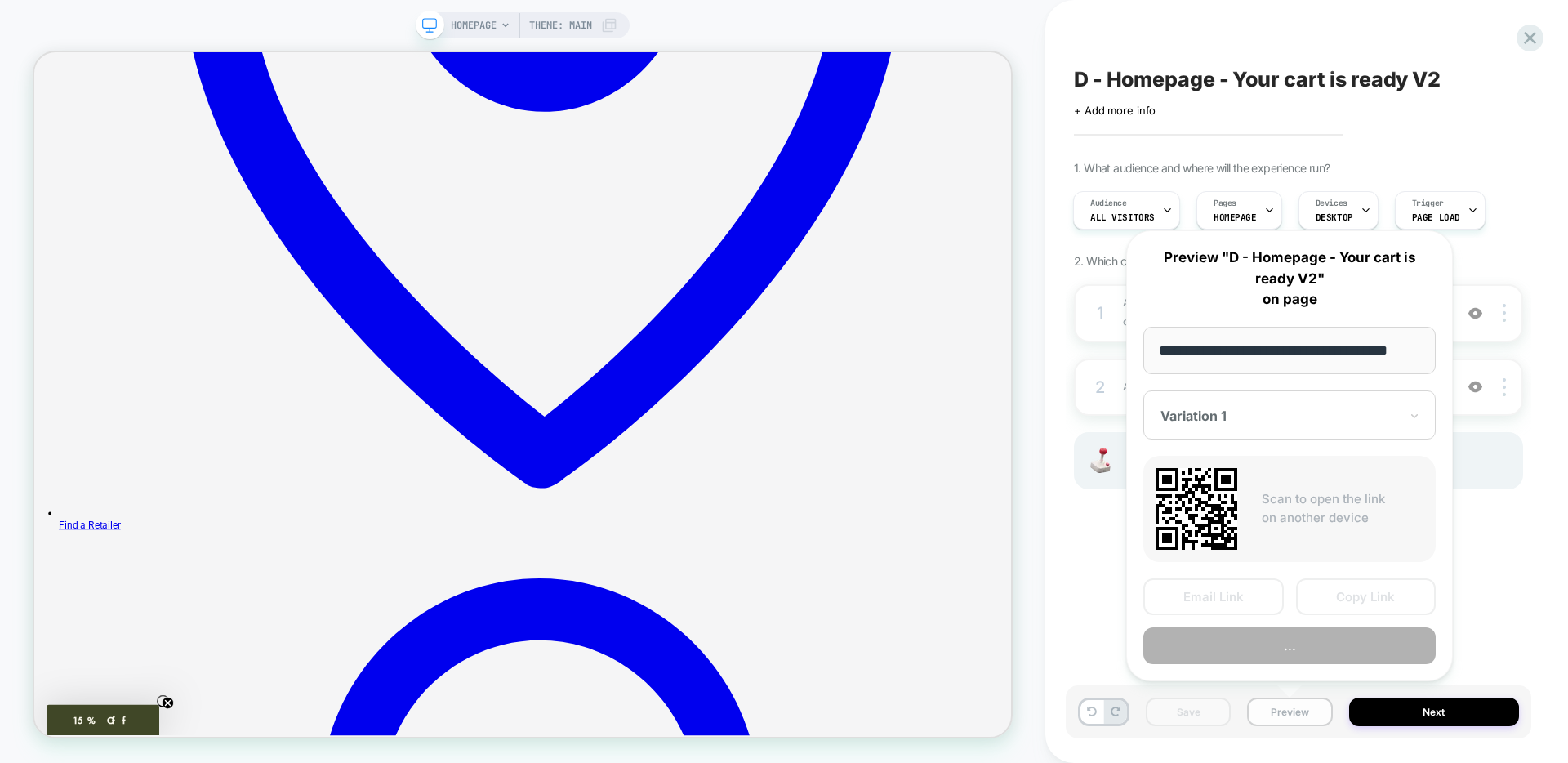
scroll to position [0, 27]
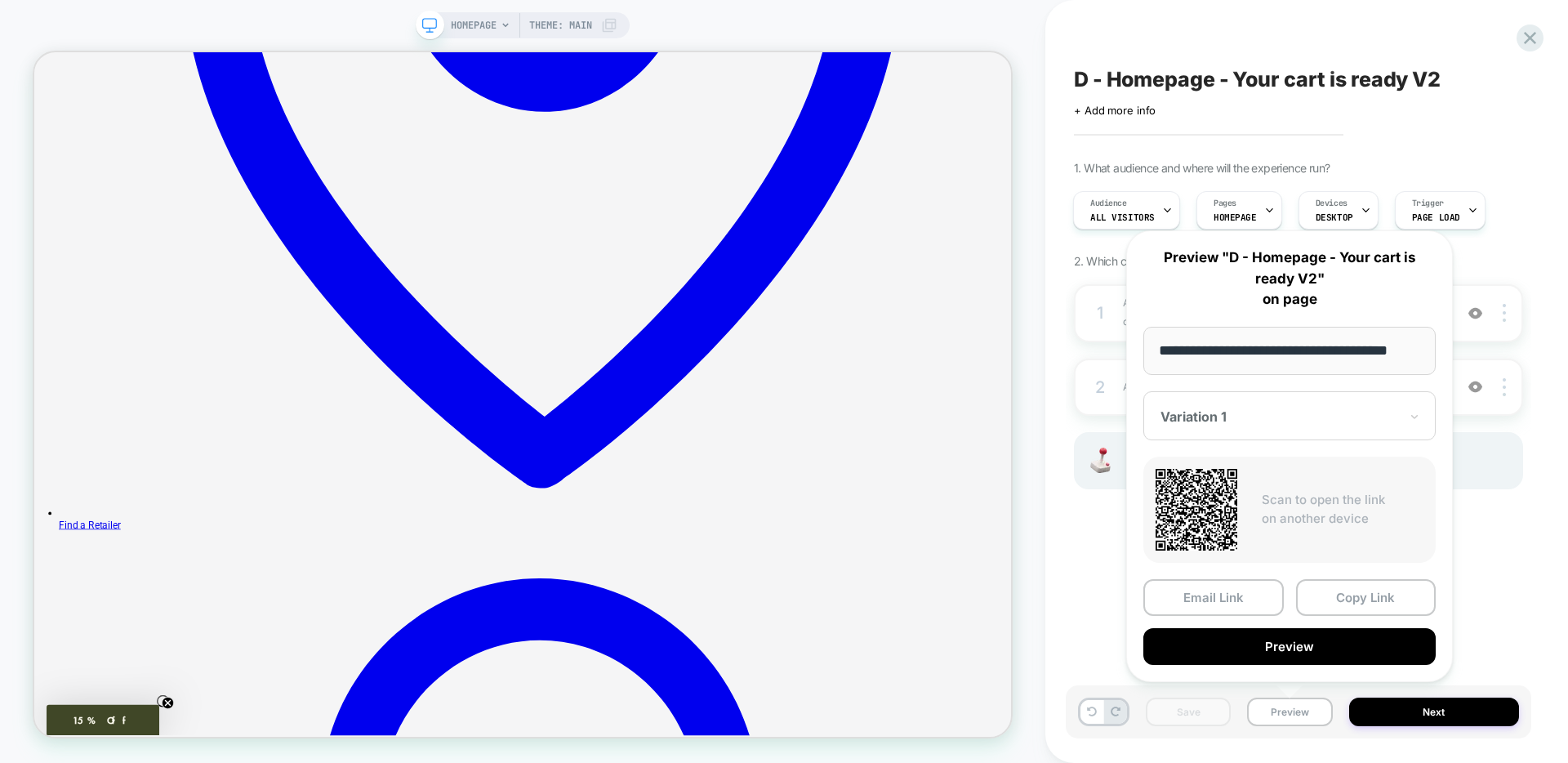
click at [1532, 35] on icon at bounding box center [1530, 38] width 12 height 12
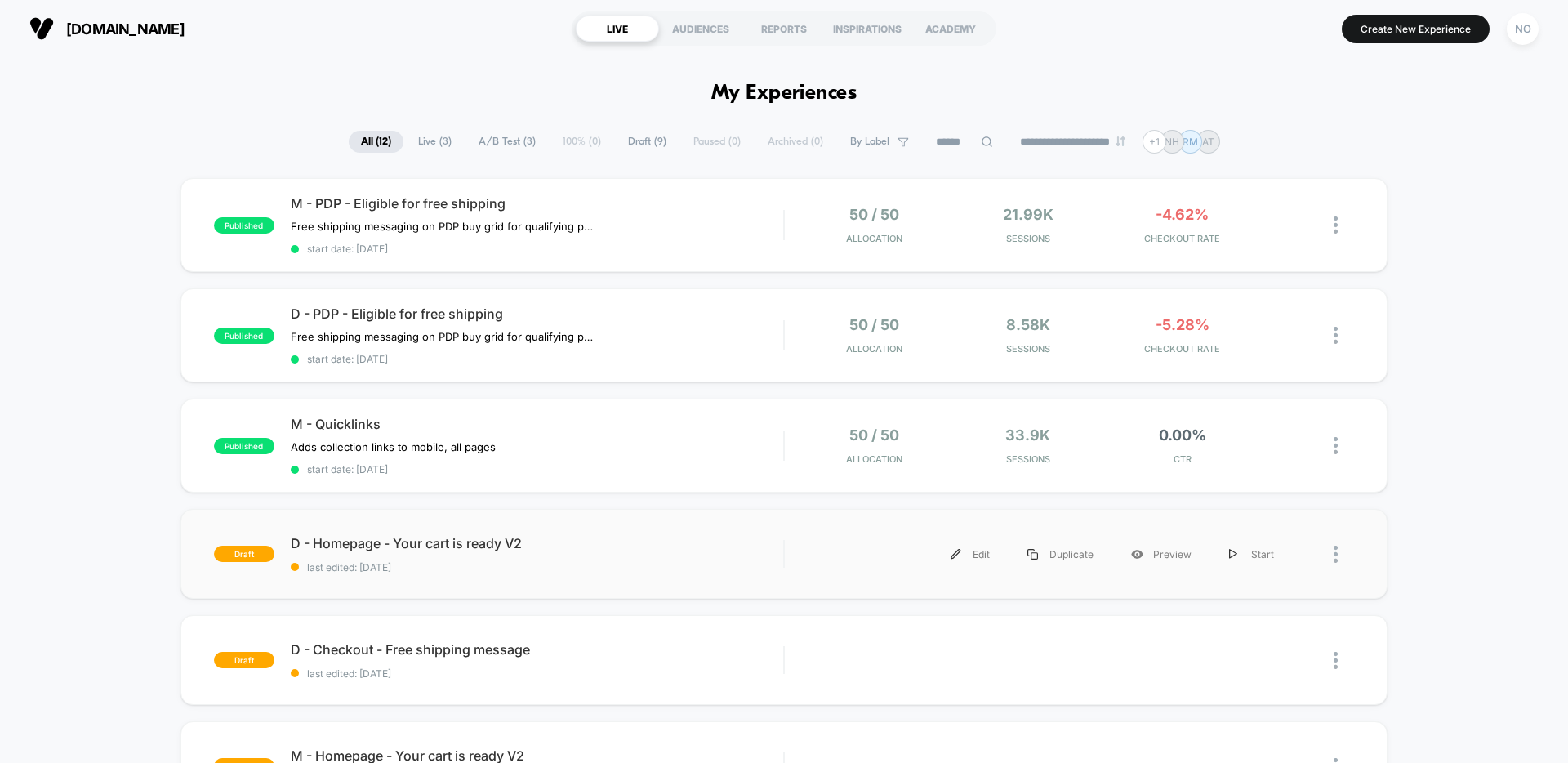
click at [503, 526] on div "draft D - Homepage - Your cart is ready V2 last edited: 10/1/2025 Edit Duplicat…" at bounding box center [784, 554] width 1207 height 90
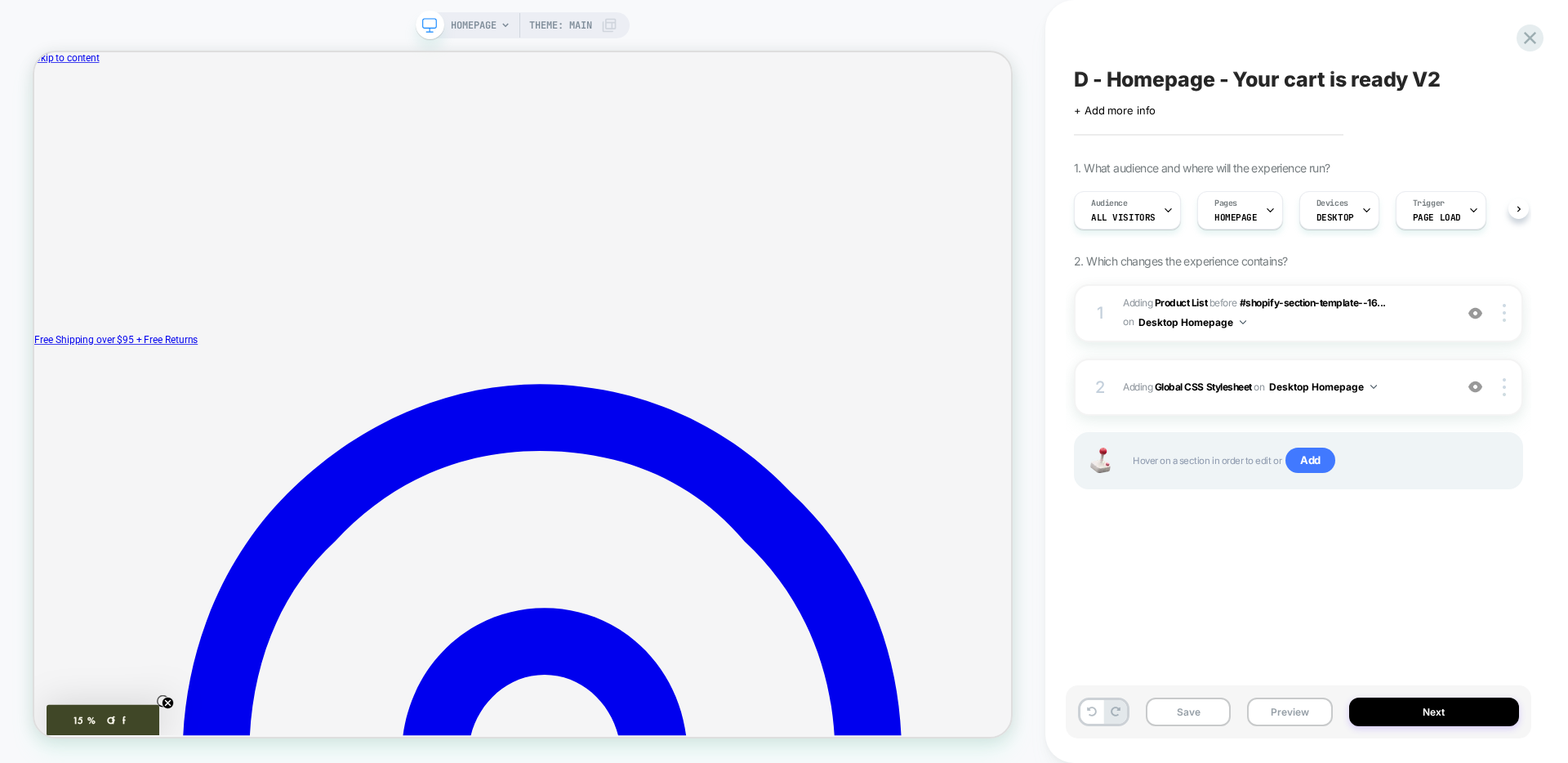
scroll to position [0, 1]
click at [1335, 329] on span "#_loomi_addon_1758318302154 Adding Product List BEFORE #shopify-section-templat…" at bounding box center [1284, 314] width 322 height 39
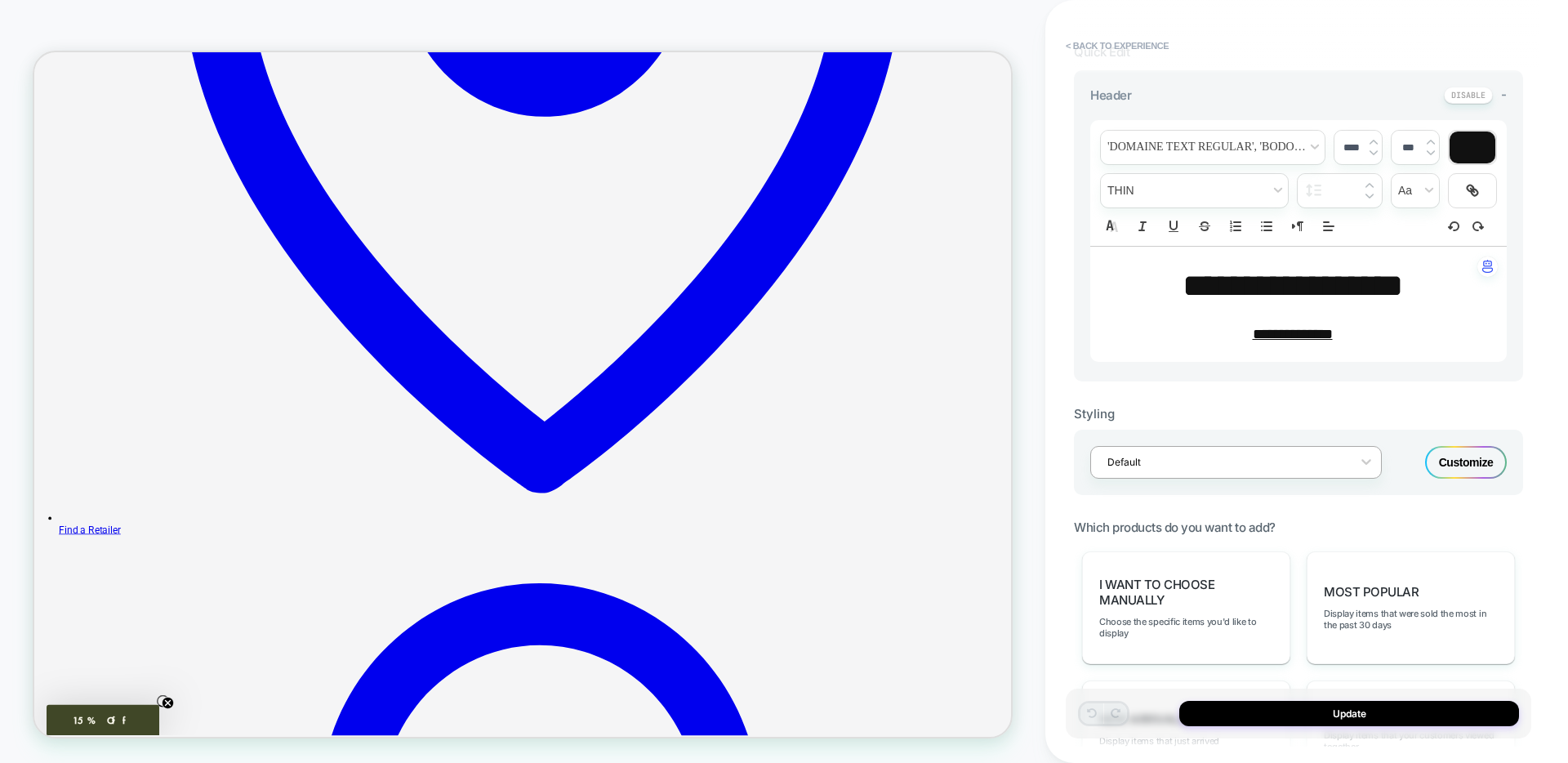
scroll to position [417, 0]
click at [1468, 472] on div "Customize" at bounding box center [1466, 465] width 81 height 32
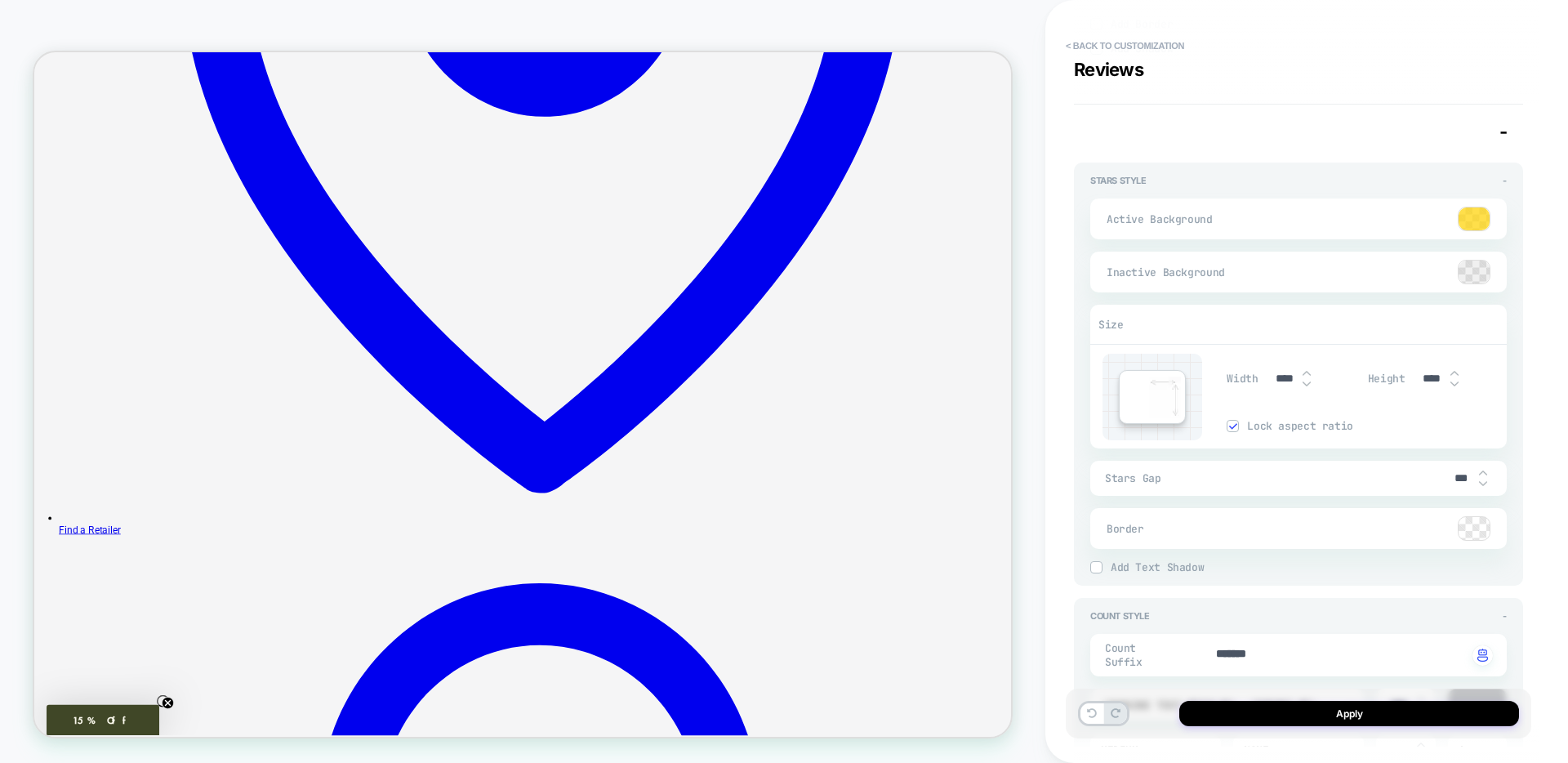
scroll to position [2691, 0]
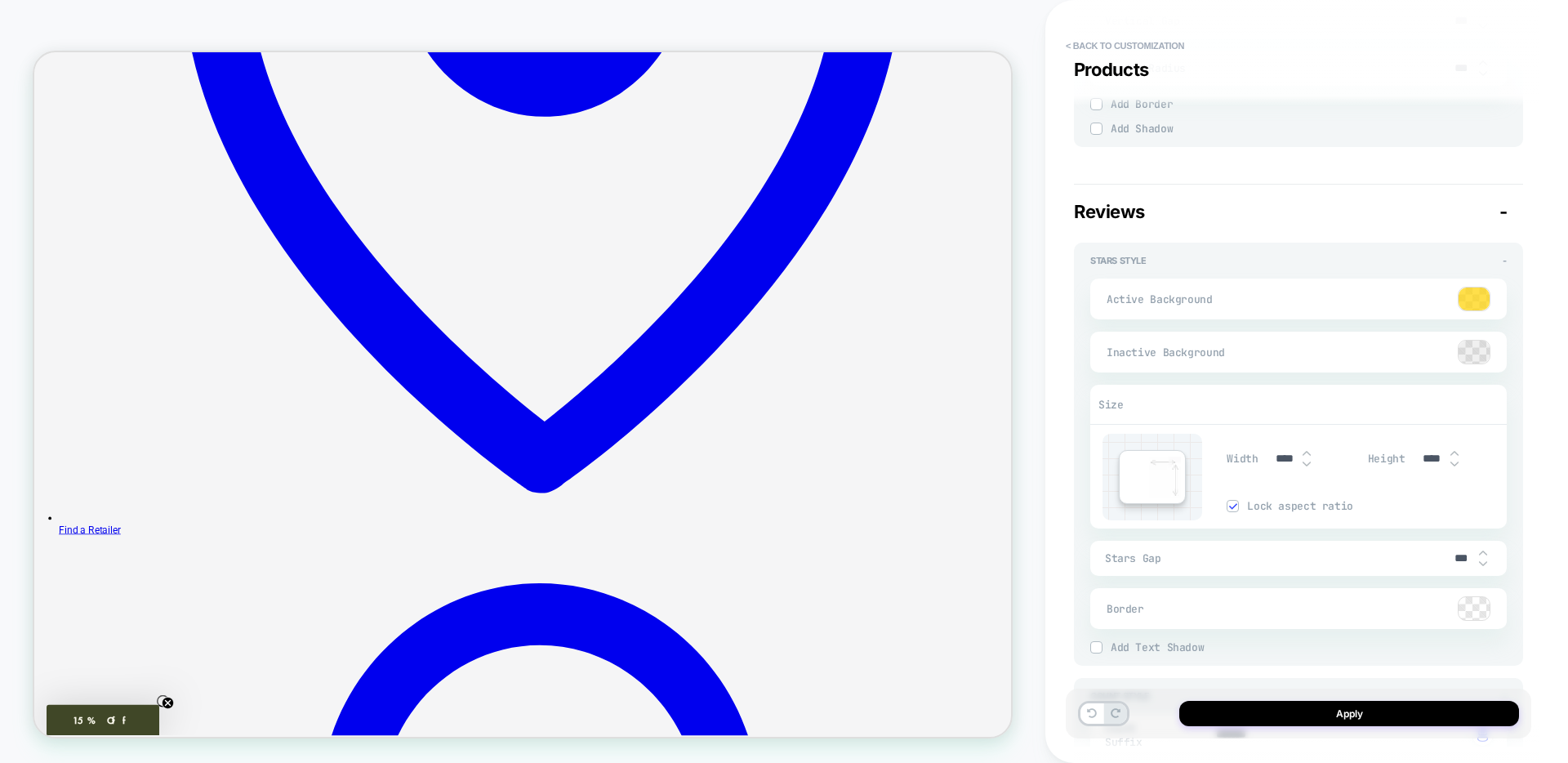
click at [1470, 302] on div at bounding box center [1473, 299] width 31 height 23
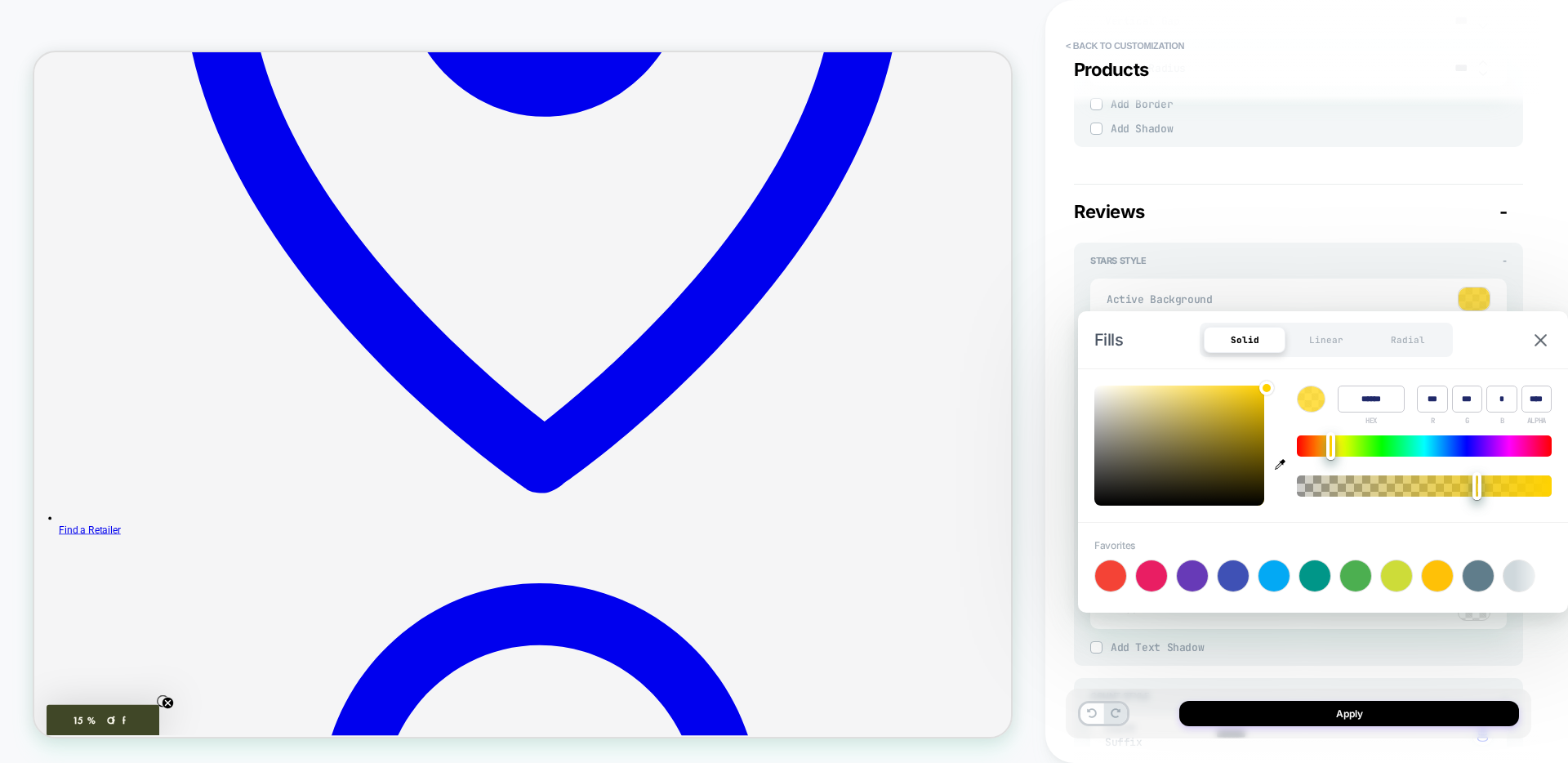
type textarea "*"
click at [1374, 405] on input "******" at bounding box center [1371, 399] width 67 height 27
paste input "*"
type input "******"
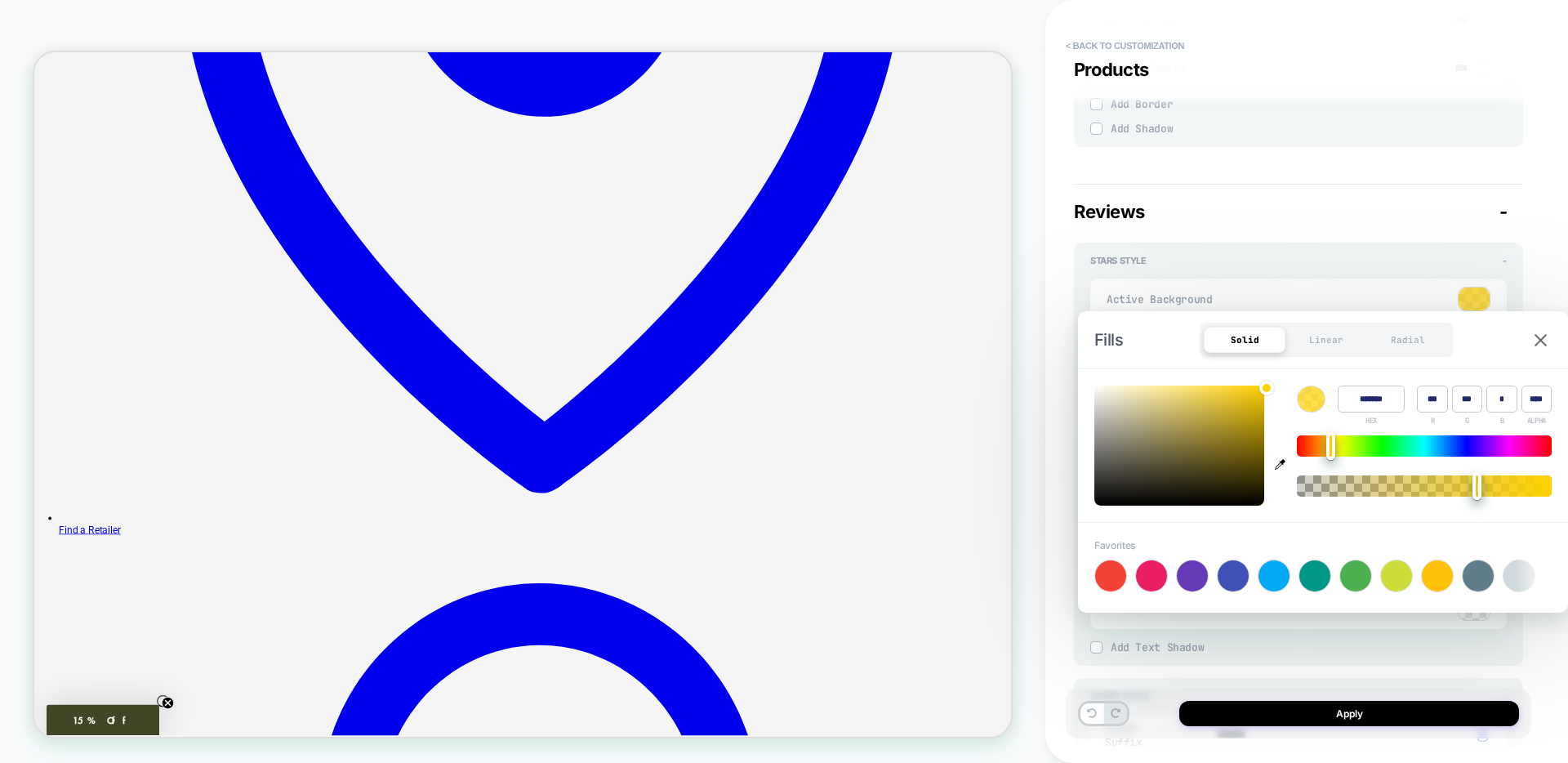
type input "**"
type input "*"
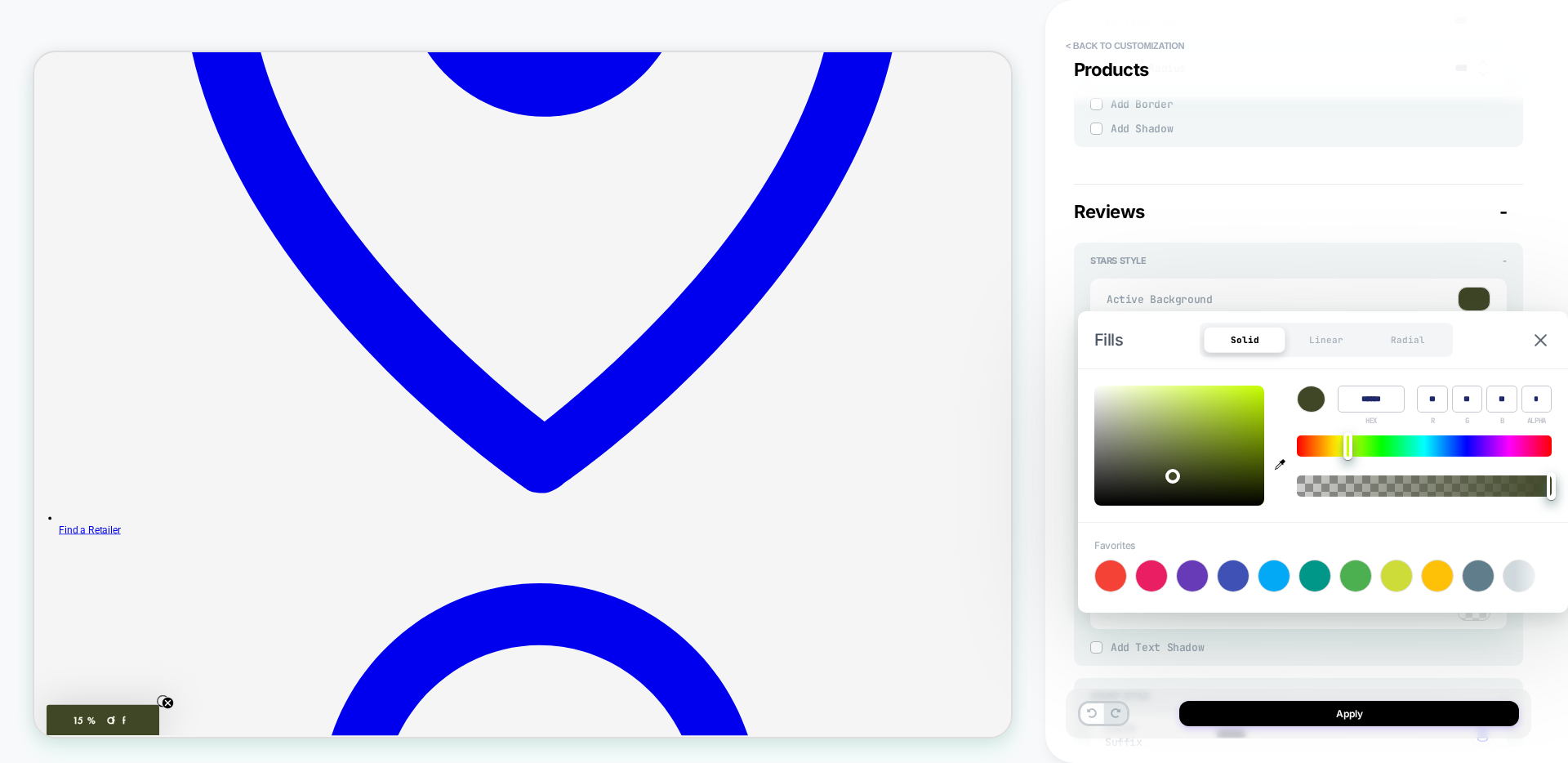
type textarea "*"
type input "******"
click at [1157, 327] on div "Fills Solid Linear Radial" at bounding box center [1323, 339] width 490 height 57
click at [1537, 337] on img at bounding box center [1541, 340] width 12 height 12
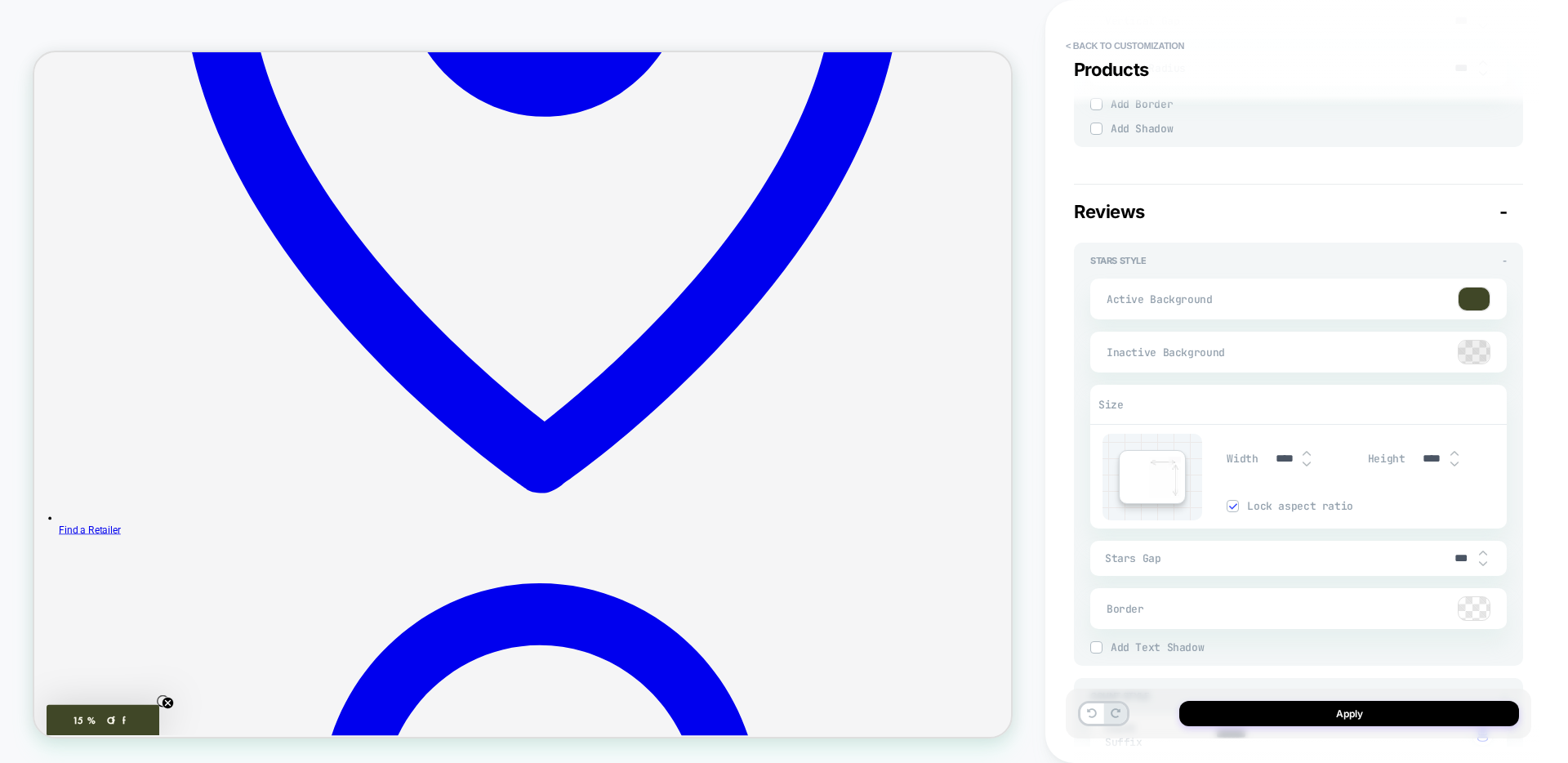
scroll to position [1187, 0]
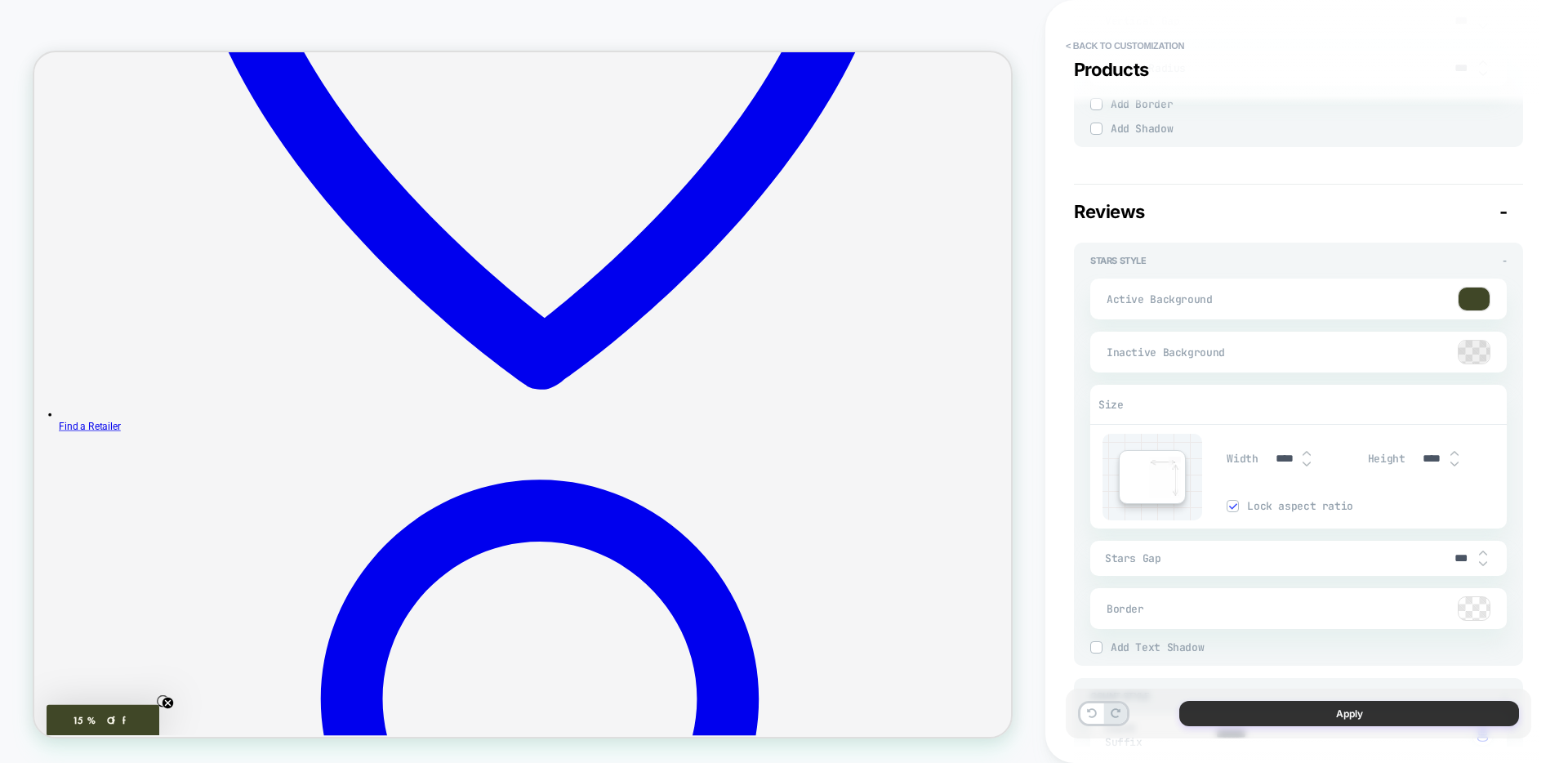
click at [1258, 711] on button "Apply" at bounding box center [1349, 713] width 340 height 25
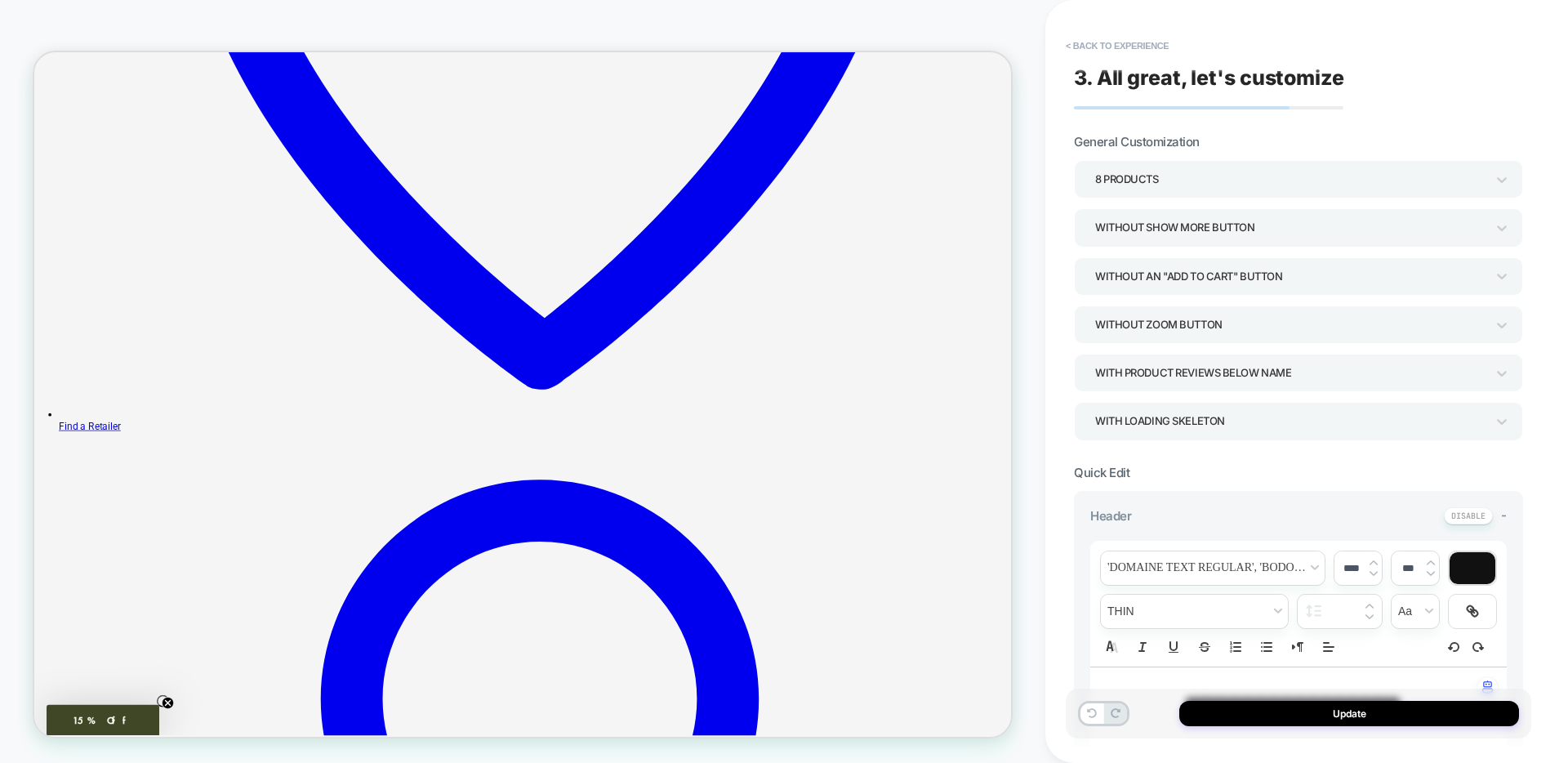
click at [1258, 711] on button "Update" at bounding box center [1349, 713] width 340 height 25
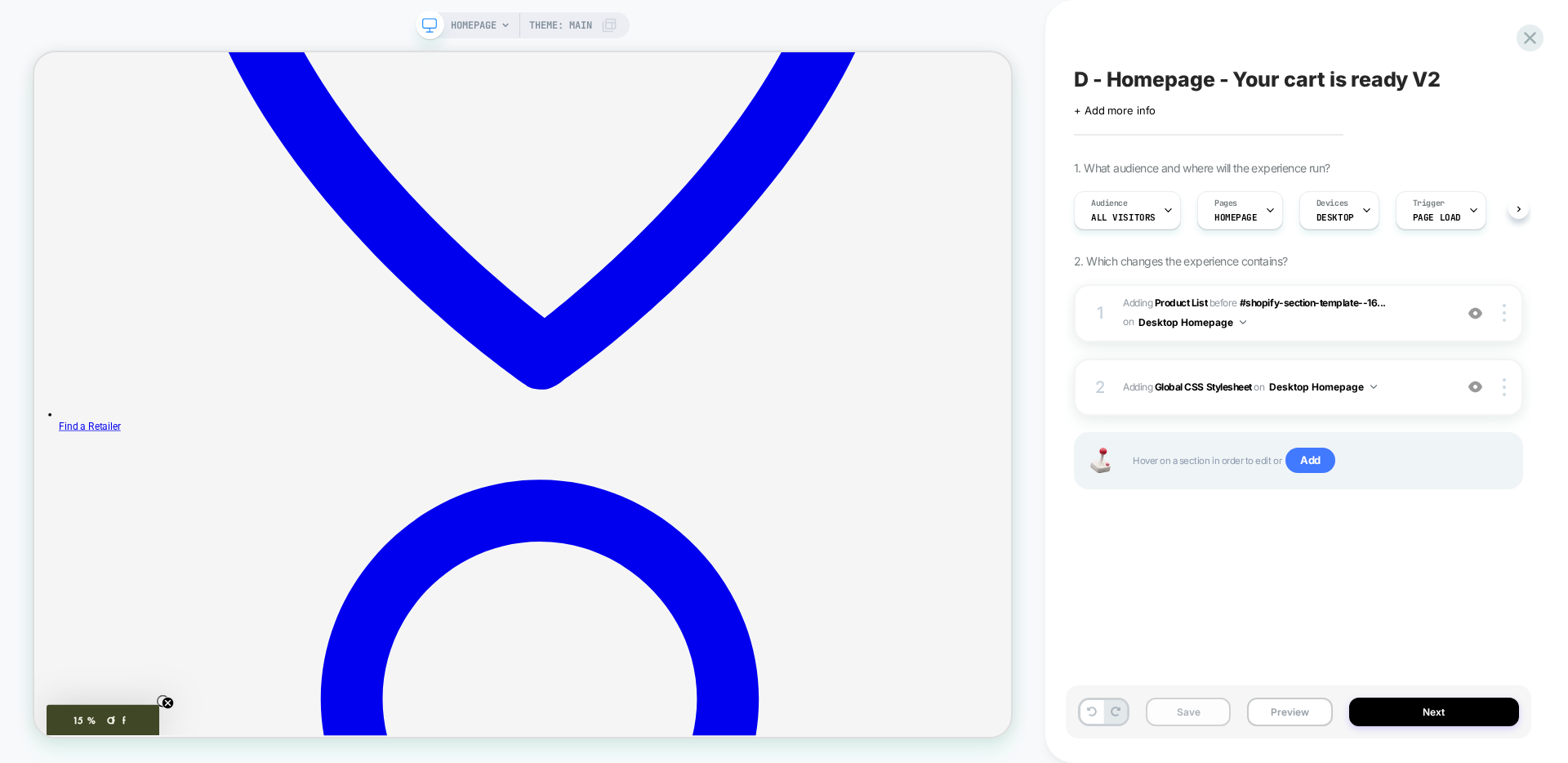
scroll to position [0, 1]
click at [1185, 708] on button "Save" at bounding box center [1188, 711] width 85 height 29
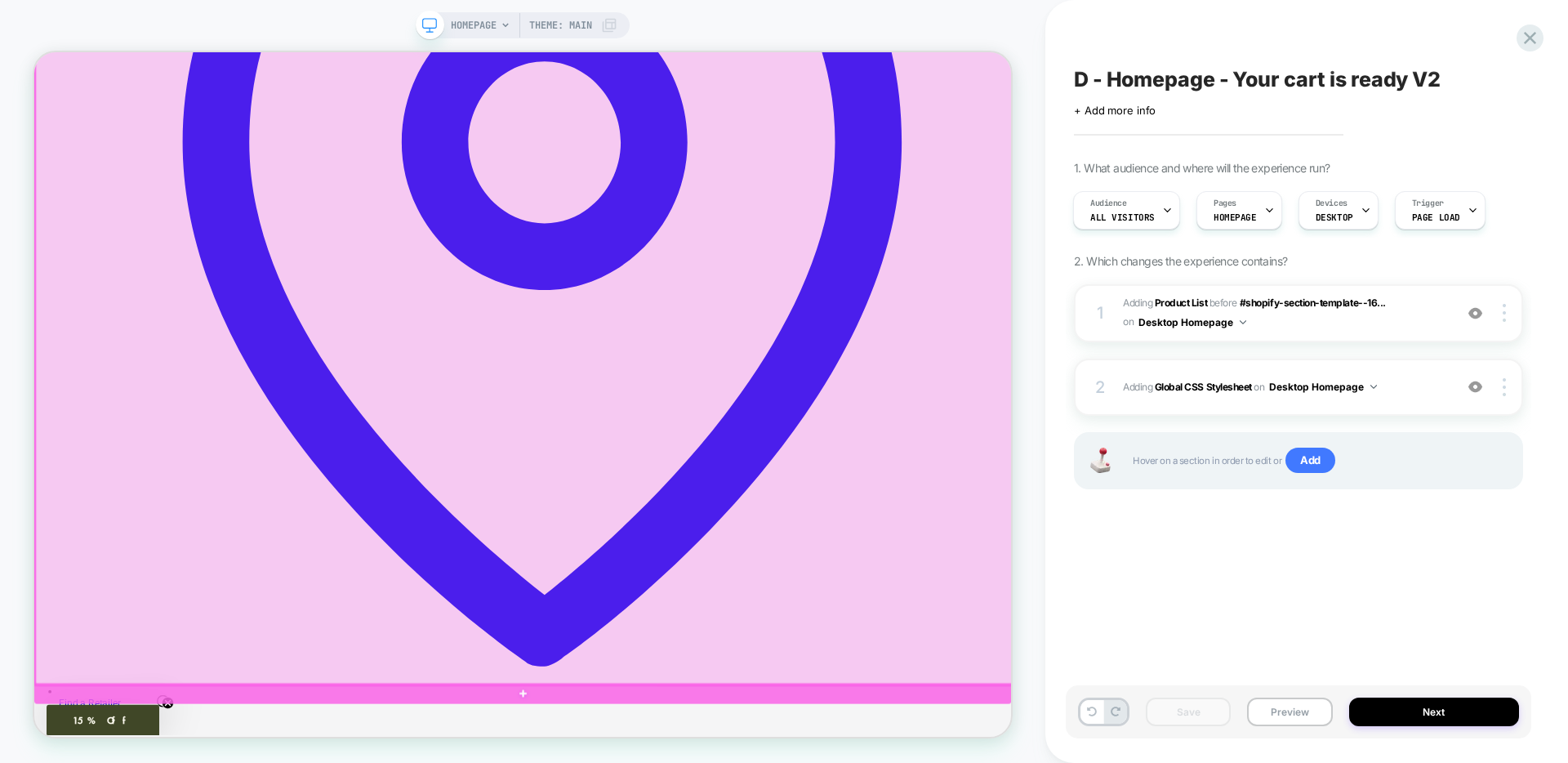
scroll to position [816, 0]
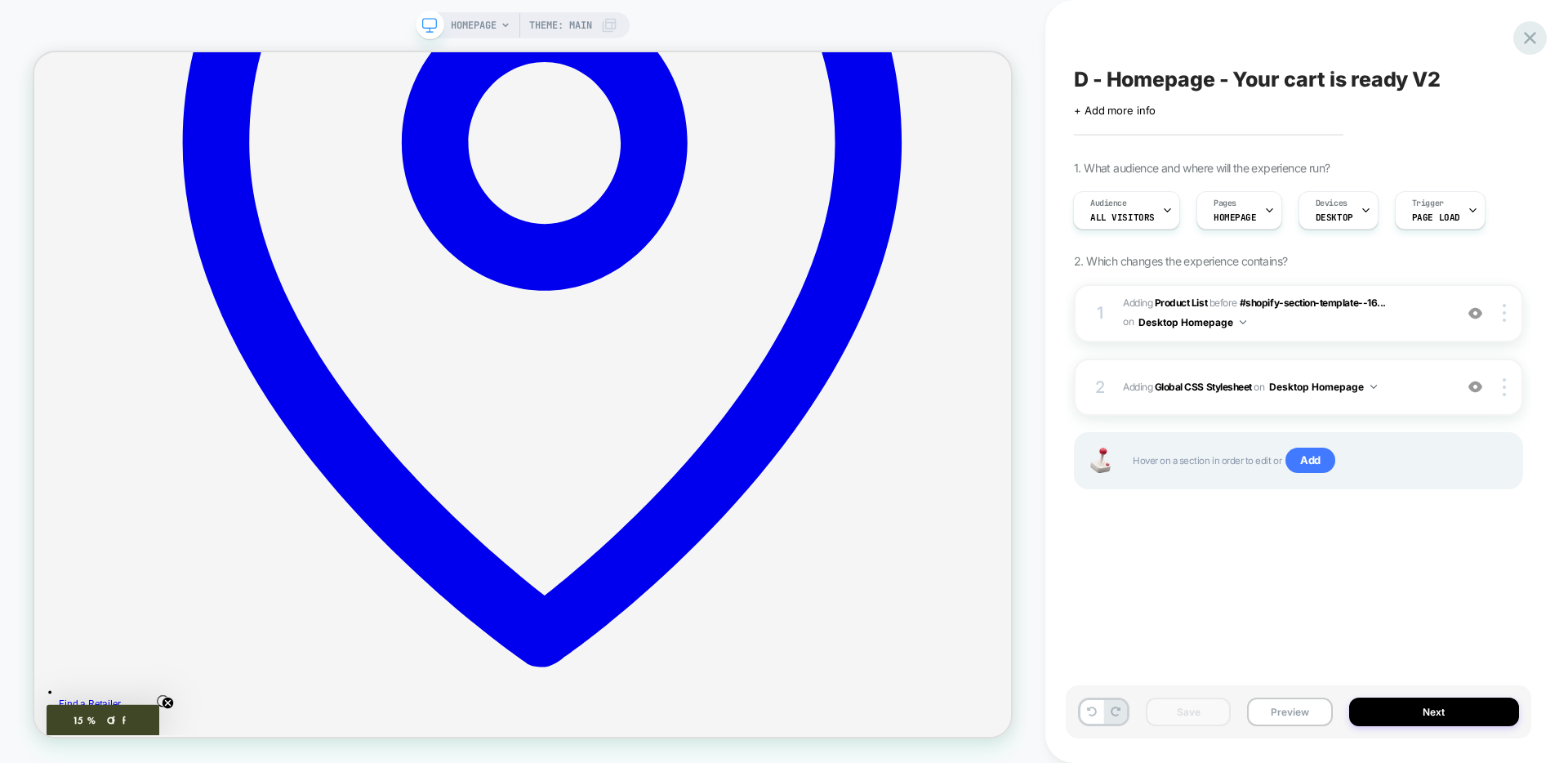
click at [1526, 37] on icon at bounding box center [1529, 38] width 22 height 22
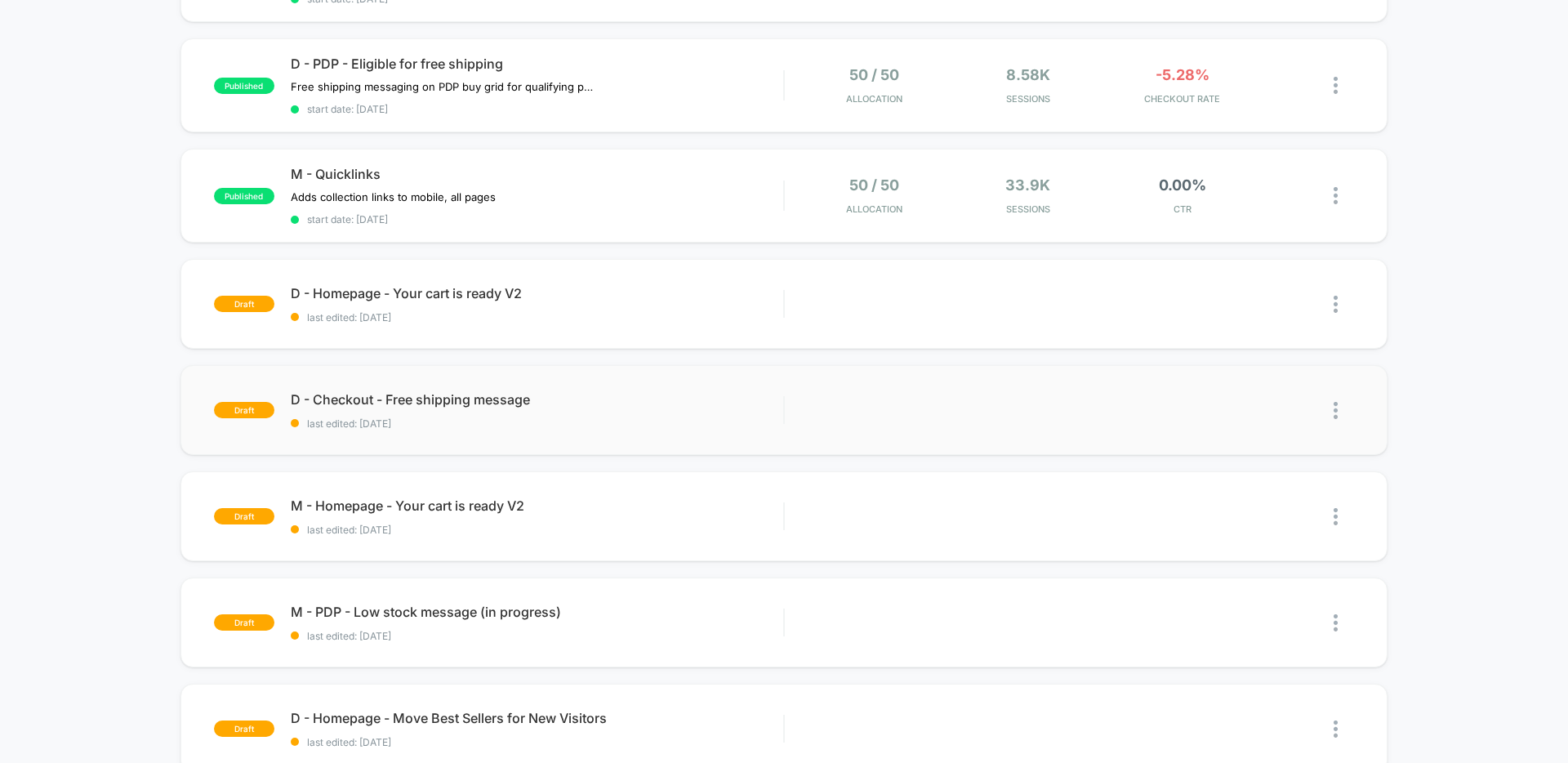
scroll to position [256, 0]
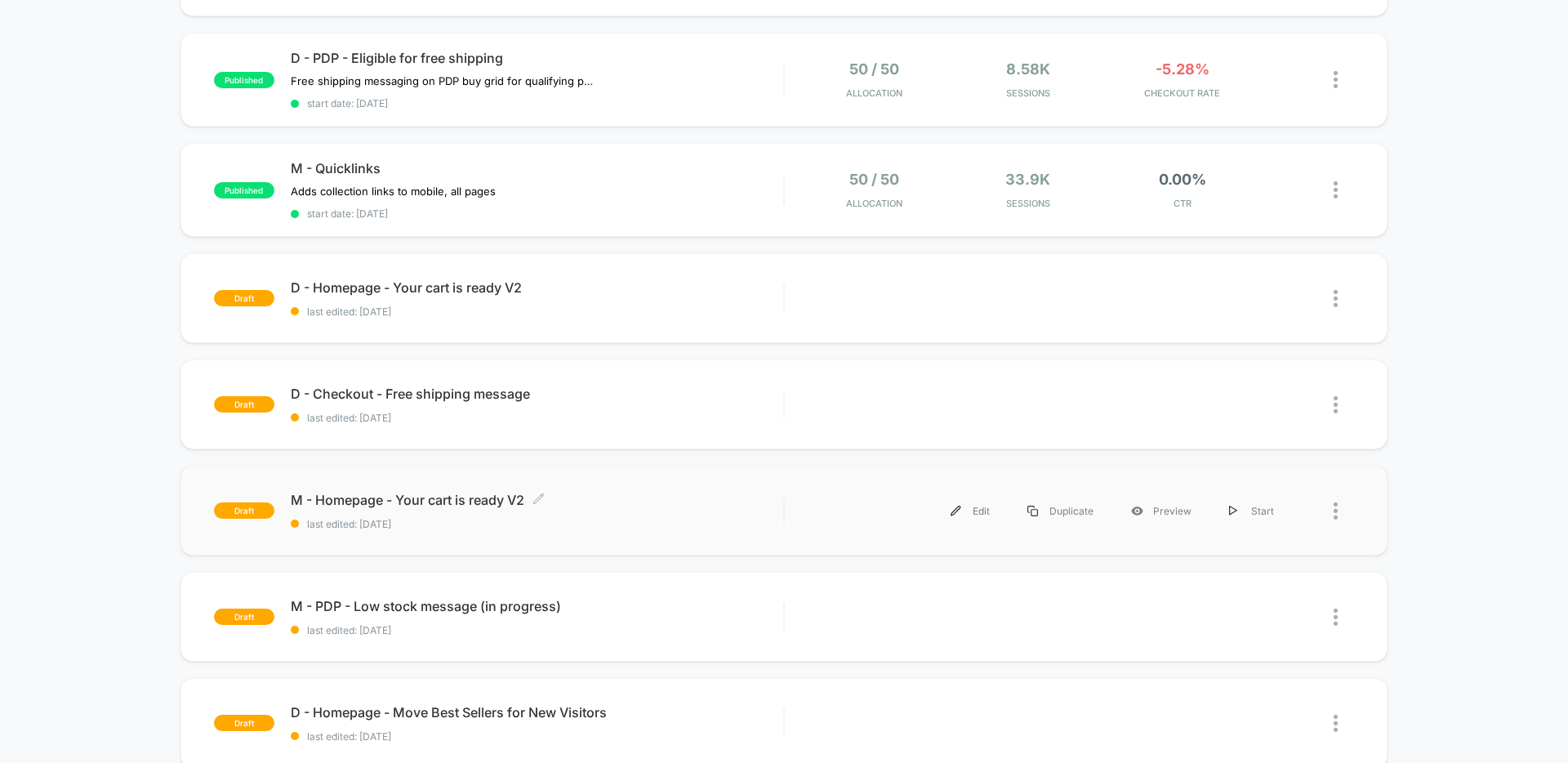
click at [484, 513] on div "M - Homepage - Your cart is ready V2 Click to edit experience details Click to …" at bounding box center [537, 511] width 492 height 39
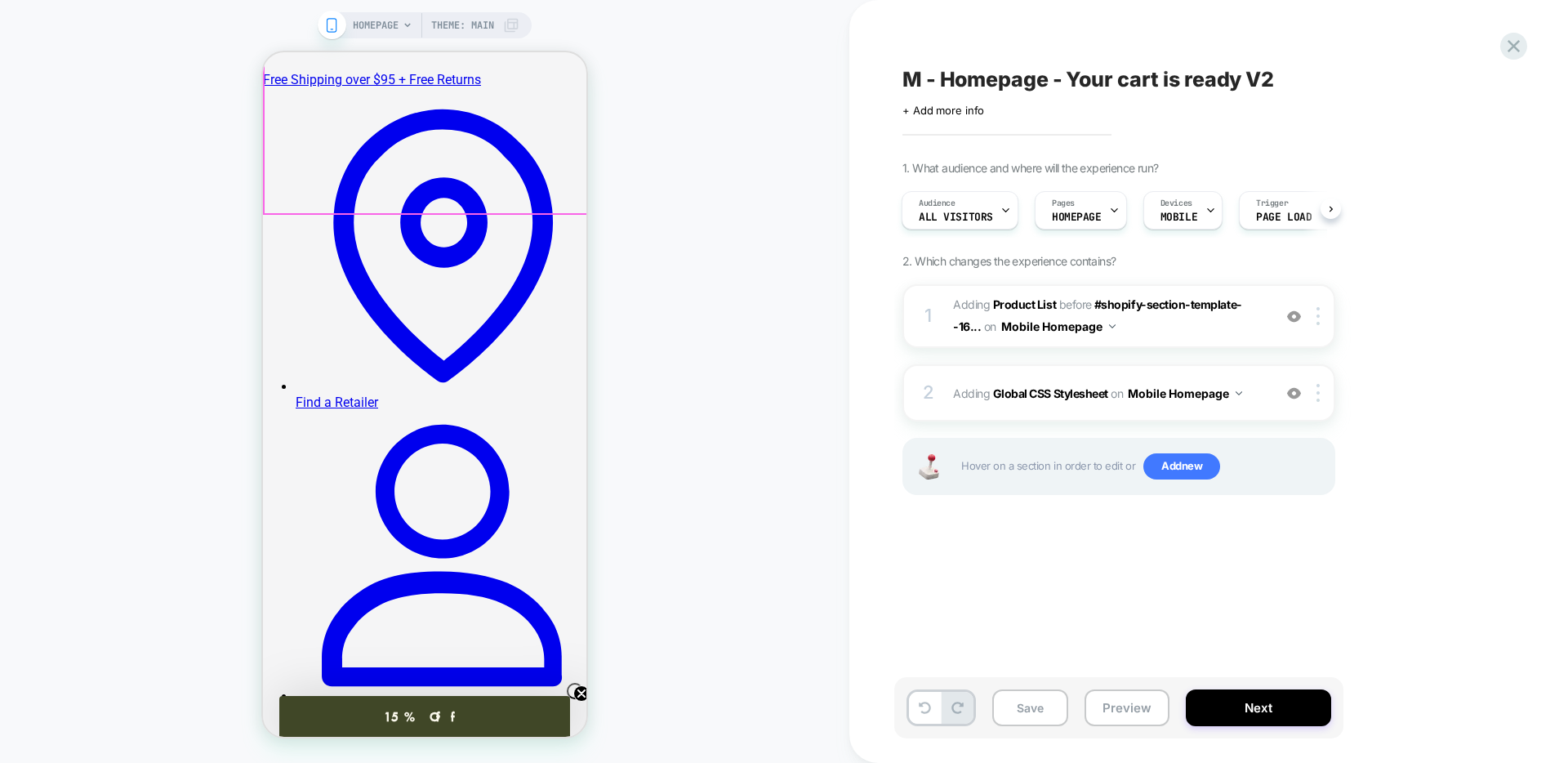
scroll to position [354, 0]
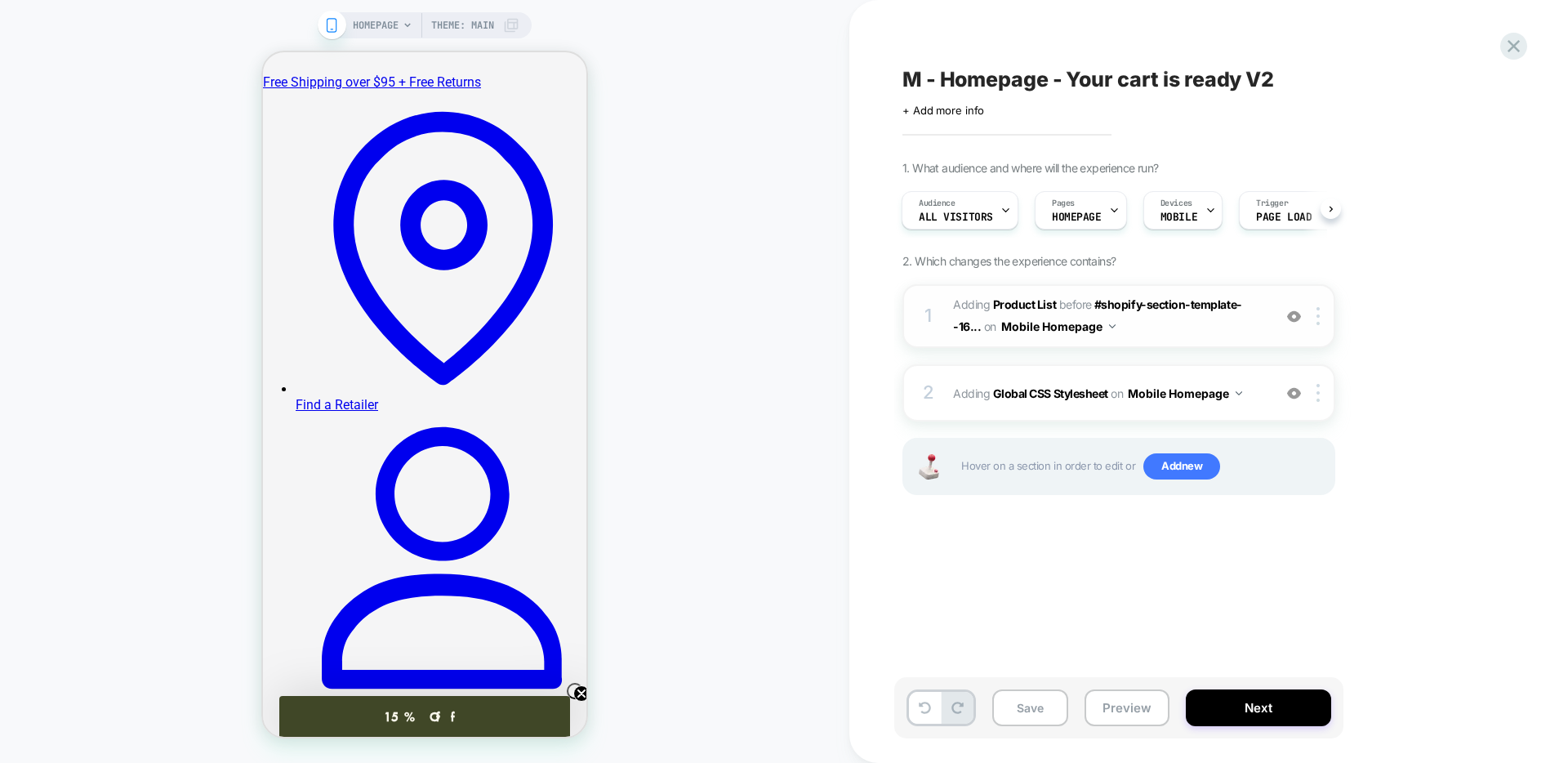
click at [1183, 336] on span "#_loomi_addon_1758303527142 Adding Product List BEFORE #shopify-section-templat…" at bounding box center [1108, 316] width 311 height 44
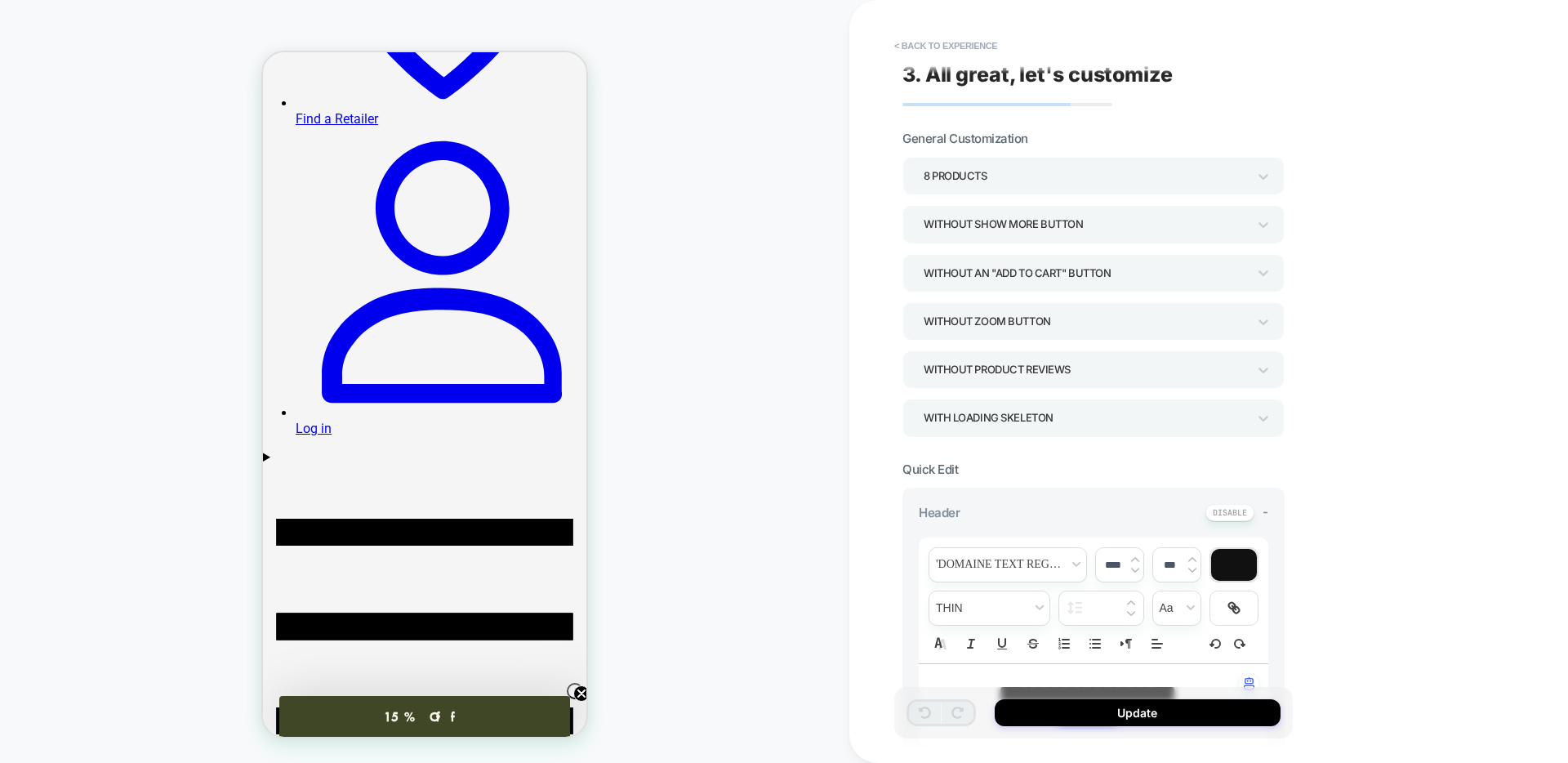
scroll to position [5, 0]
click at [1081, 370] on div "Without Product Reviews" at bounding box center [1085, 367] width 323 height 22
click at [1021, 368] on div "Without Product Reviews" at bounding box center [1085, 367] width 323 height 22
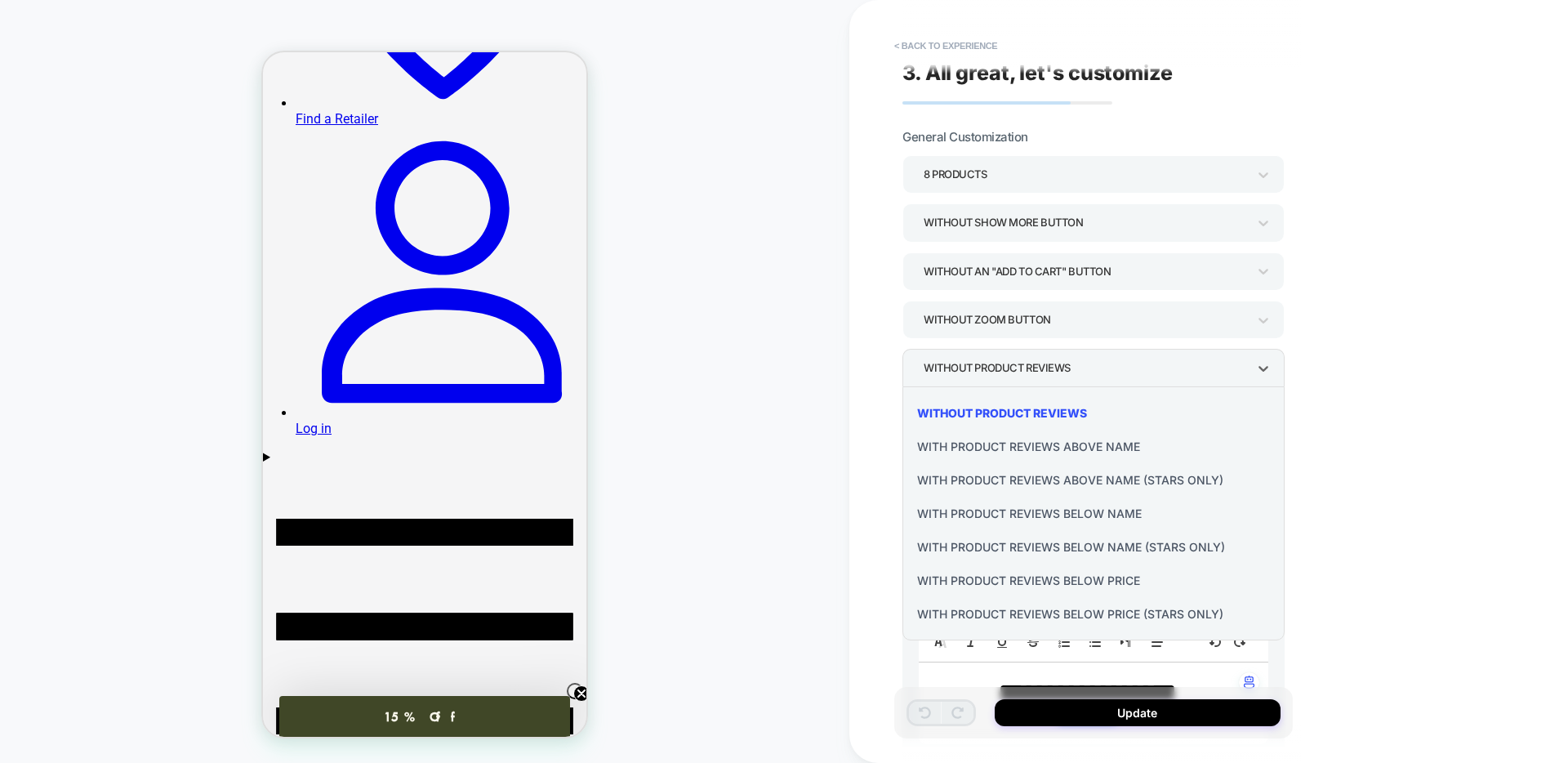
click at [1044, 513] on div "With Product Reviews Below Name" at bounding box center [1093, 513] width 369 height 33
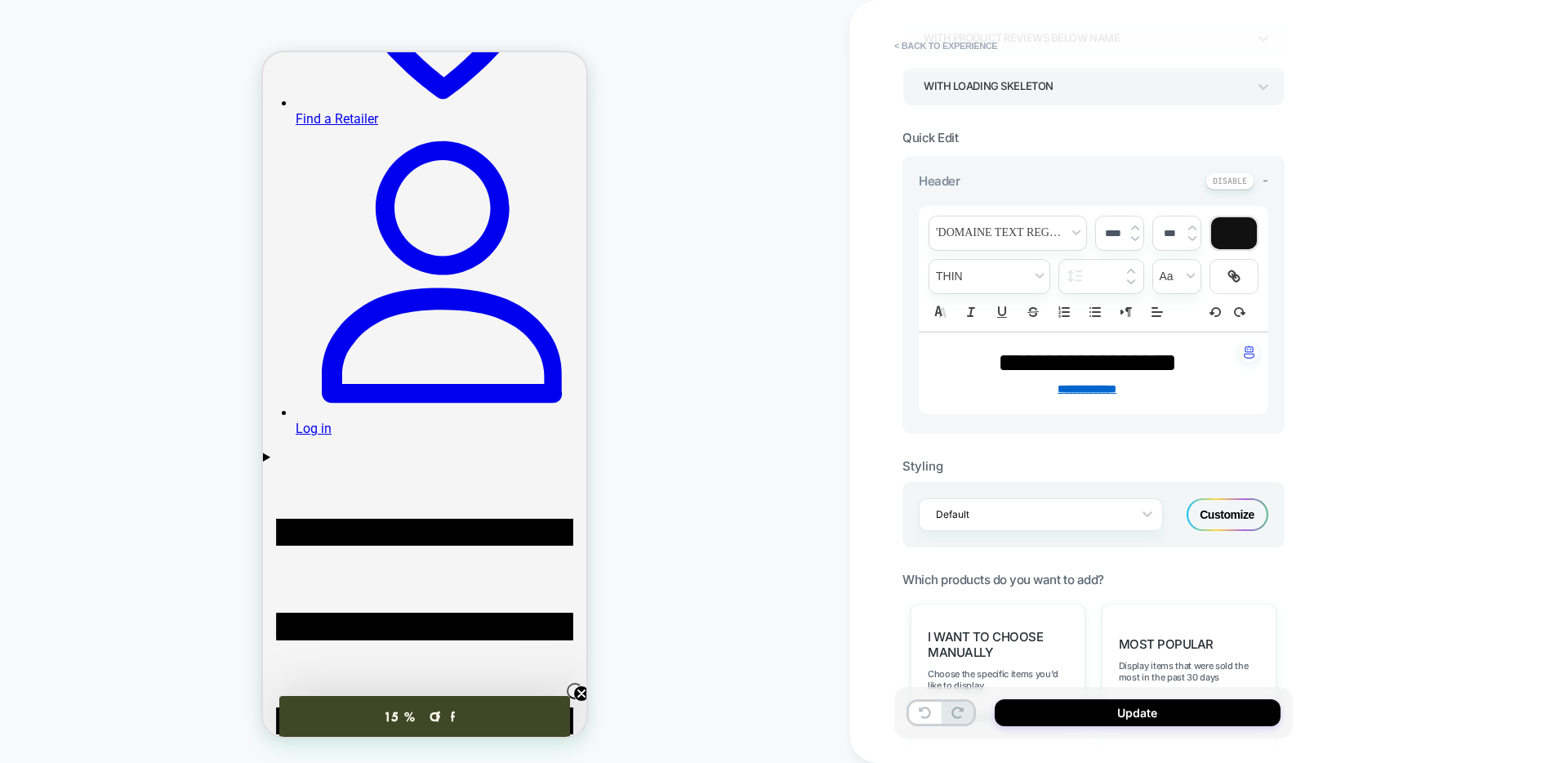
scroll to position [331, 0]
click at [1232, 522] on div "Customize" at bounding box center [1227, 518] width 81 height 32
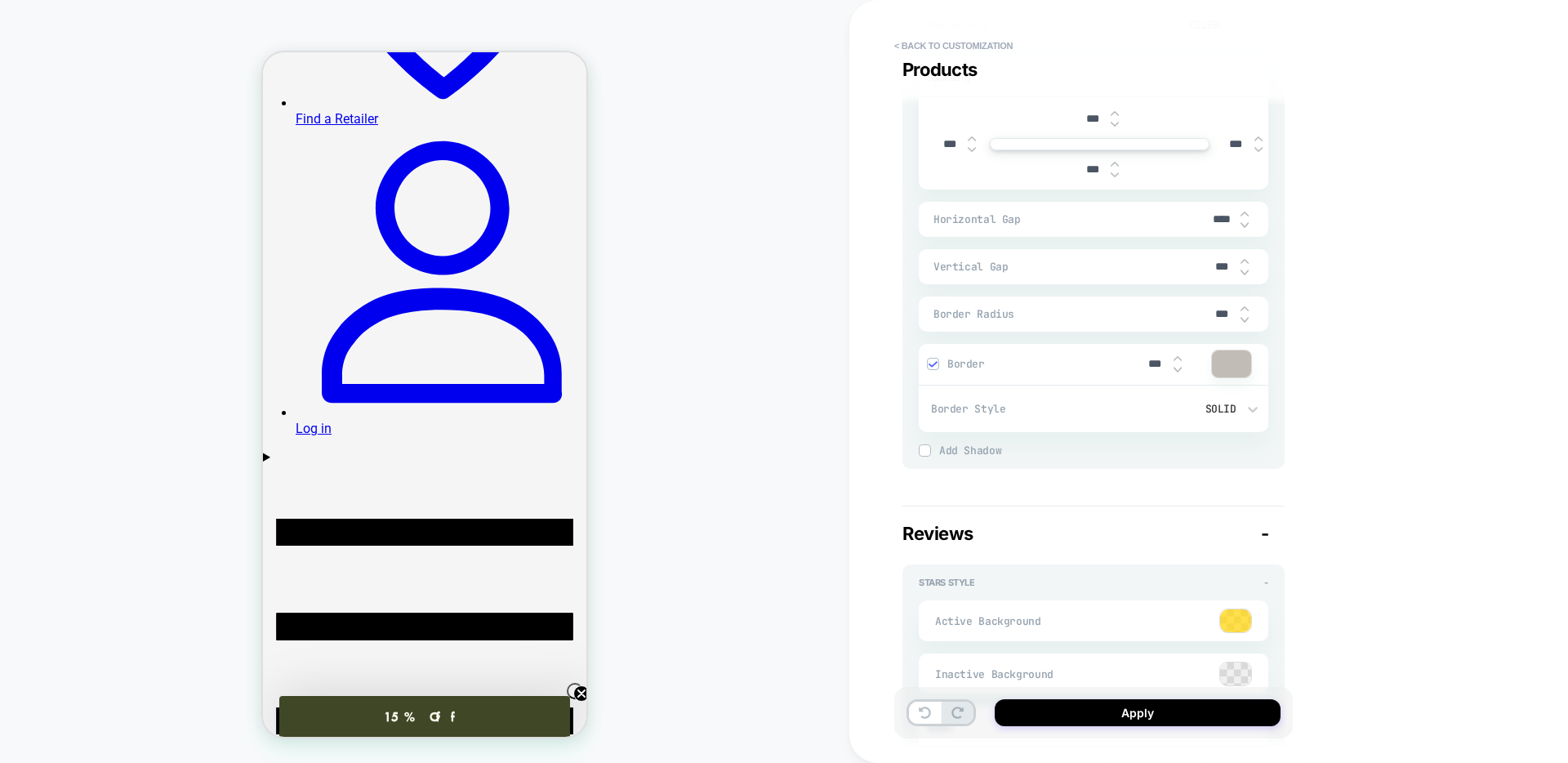
scroll to position [2411, 0]
click at [1246, 622] on div at bounding box center [1235, 621] width 31 height 23
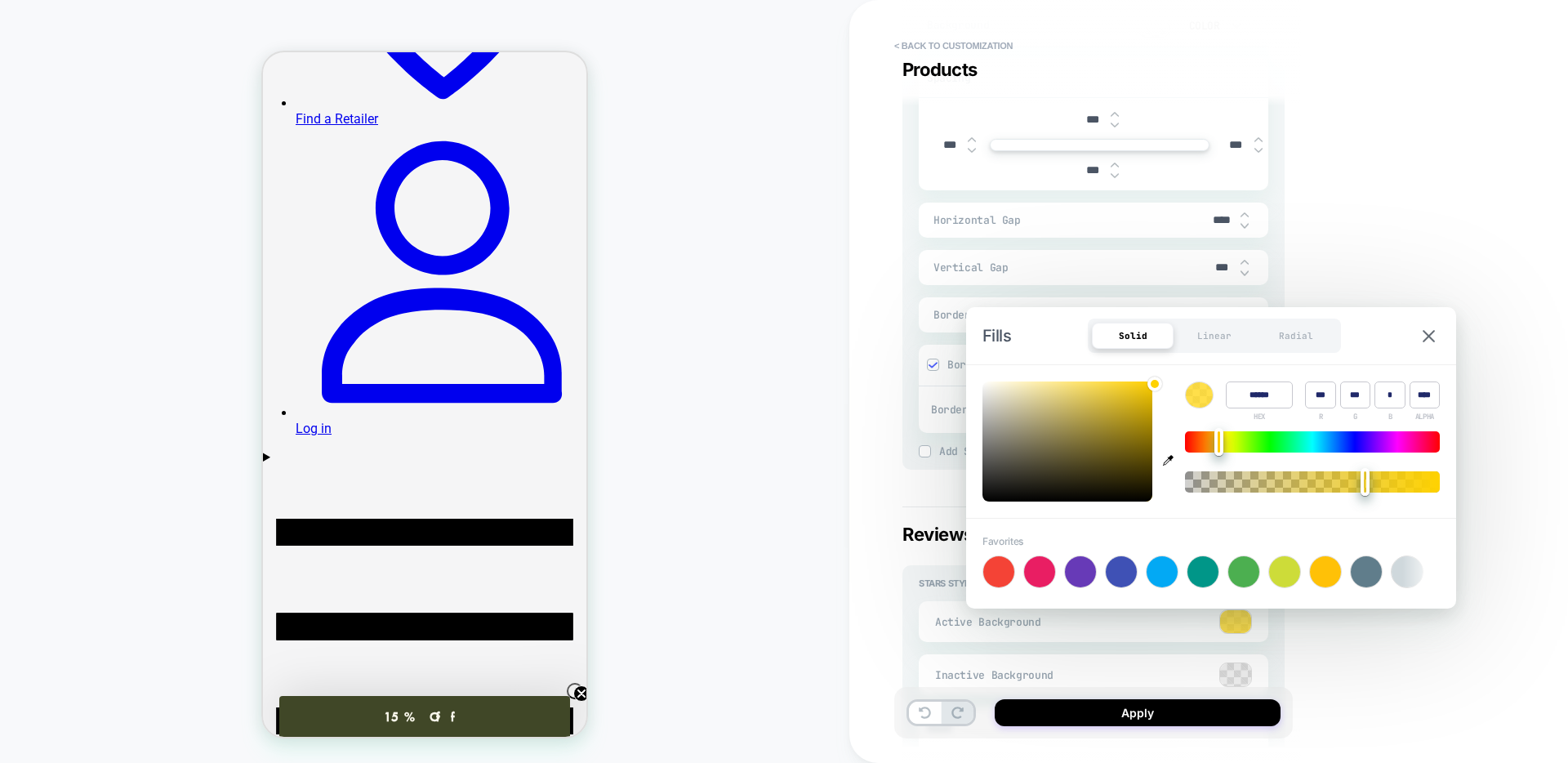
type textarea "*"
click at [1256, 391] on input "******" at bounding box center [1260, 394] width 67 height 27
paste input "*"
type input "******"
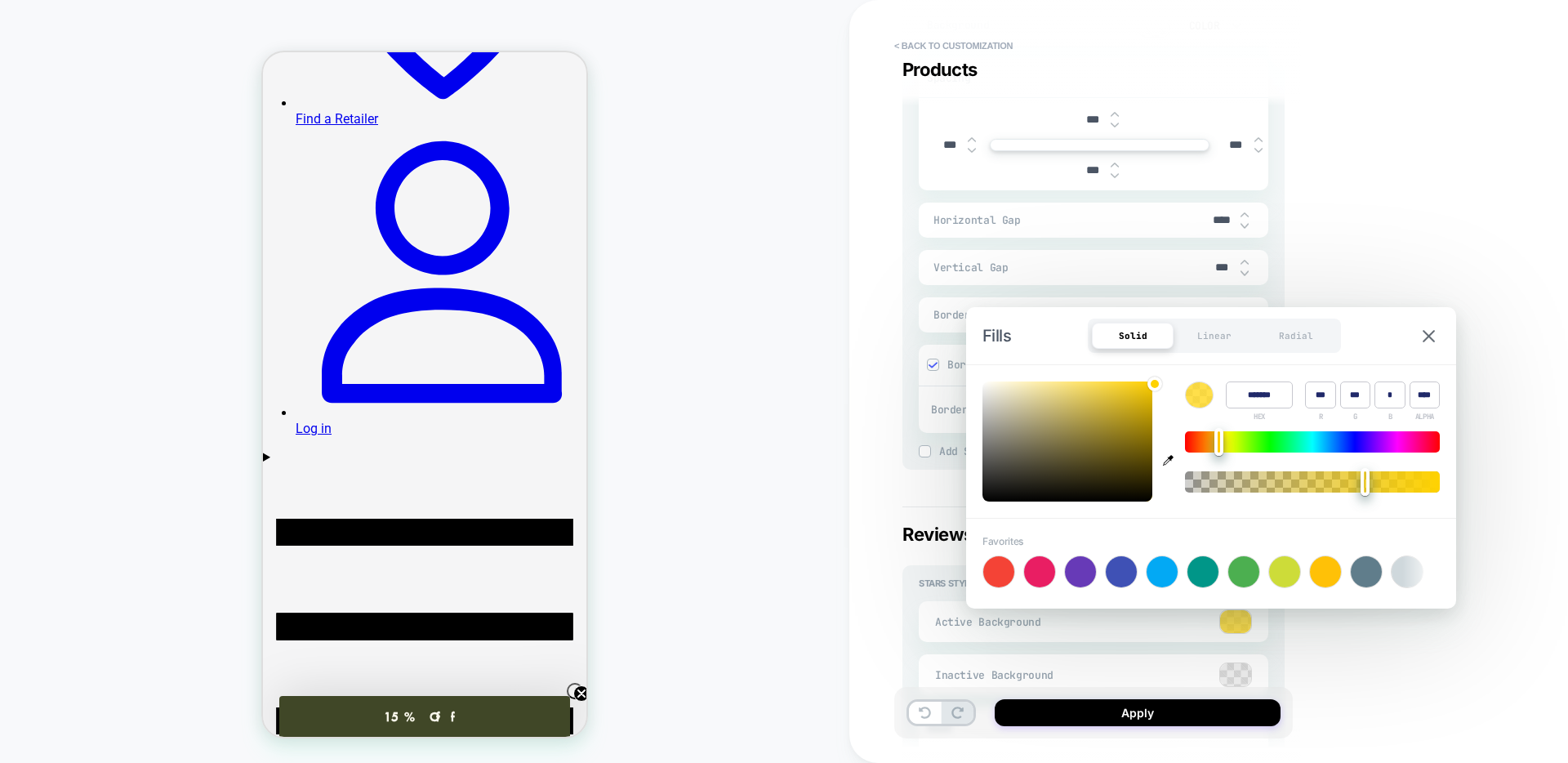
type input "**"
type input "*"
type textarea "*"
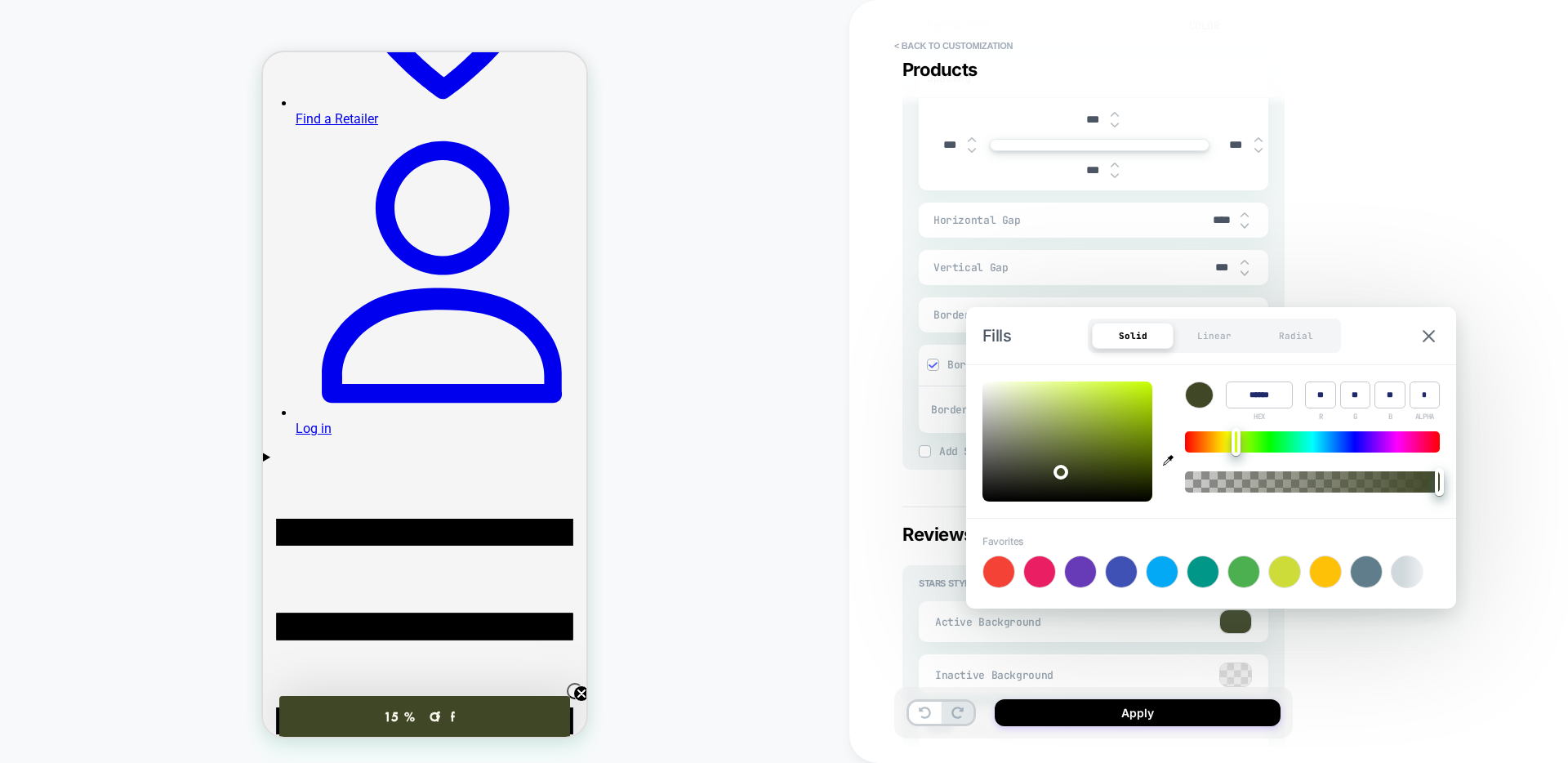
type input "******"
click at [1369, 334] on div "Fills Solid Linear Radial" at bounding box center [1211, 336] width 490 height 57
drag, startPoint x: 1458, startPoint y: 259, endPoint x: 1440, endPoint y: 260, distance: 18.0
click at [1458, 259] on div "**********" at bounding box center [1209, 381] width 719 height 763
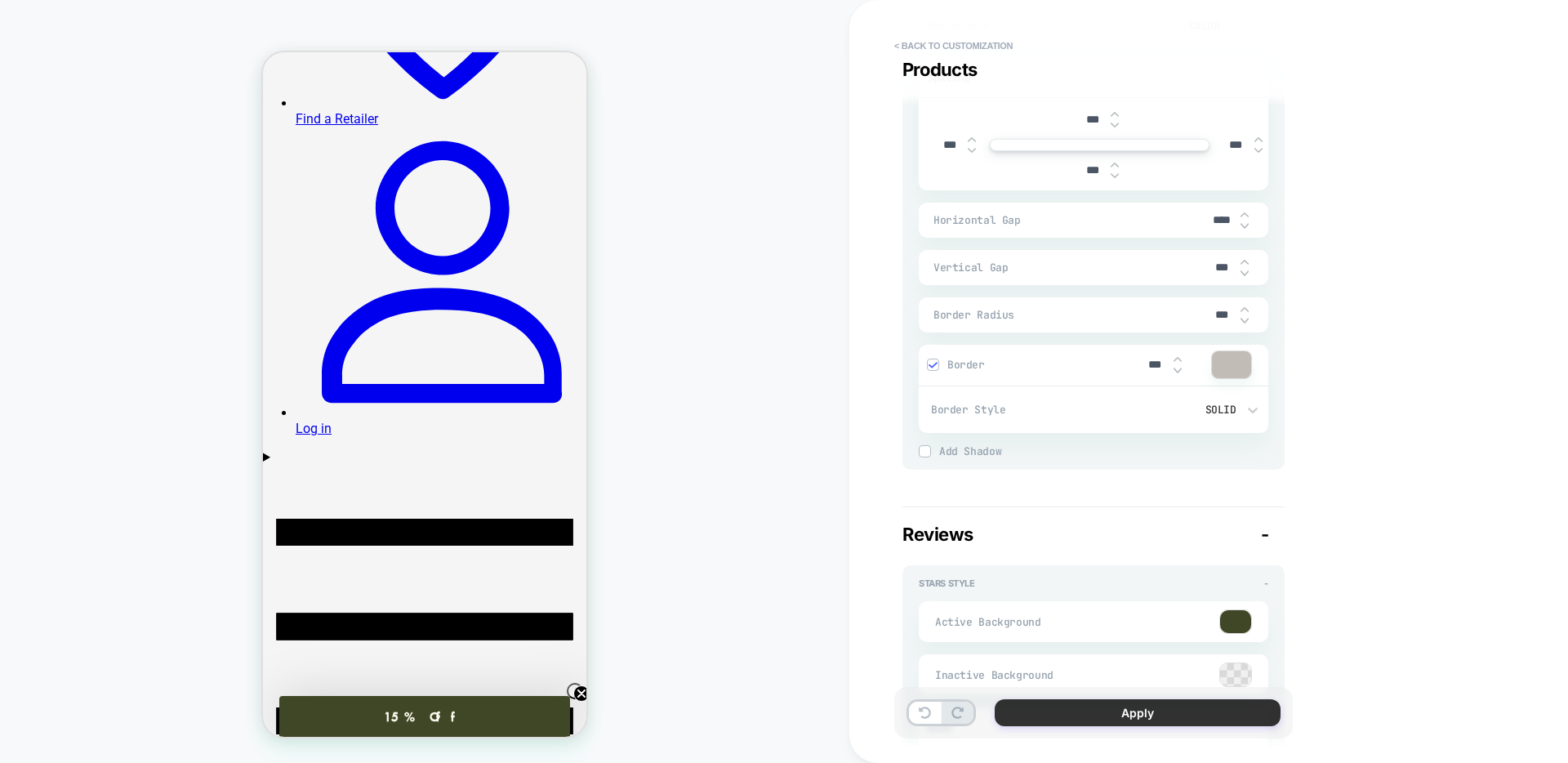
click at [1076, 710] on button "Apply" at bounding box center [1138, 712] width 286 height 27
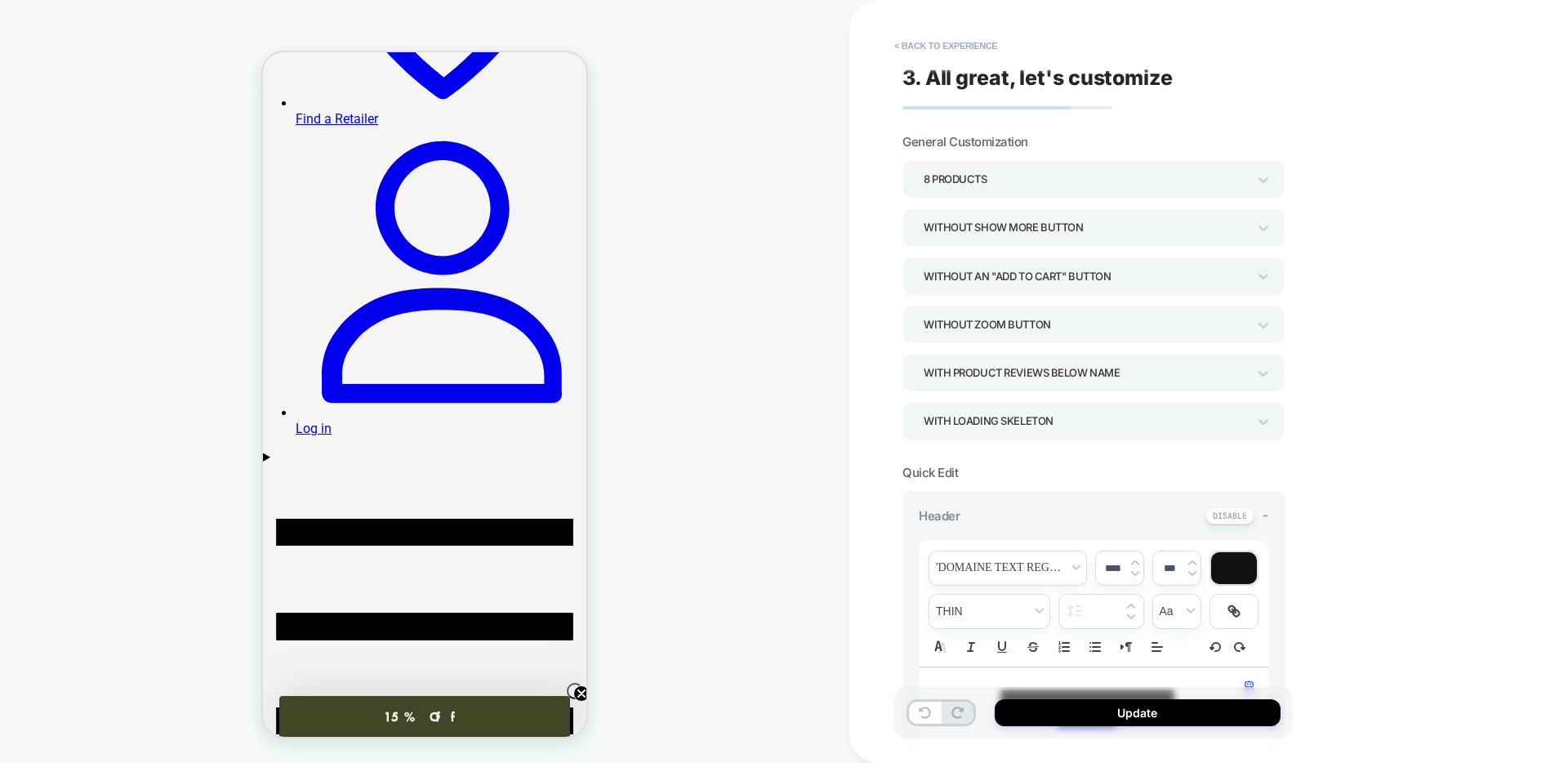
click at [1076, 710] on button "Update" at bounding box center [1138, 712] width 286 height 27
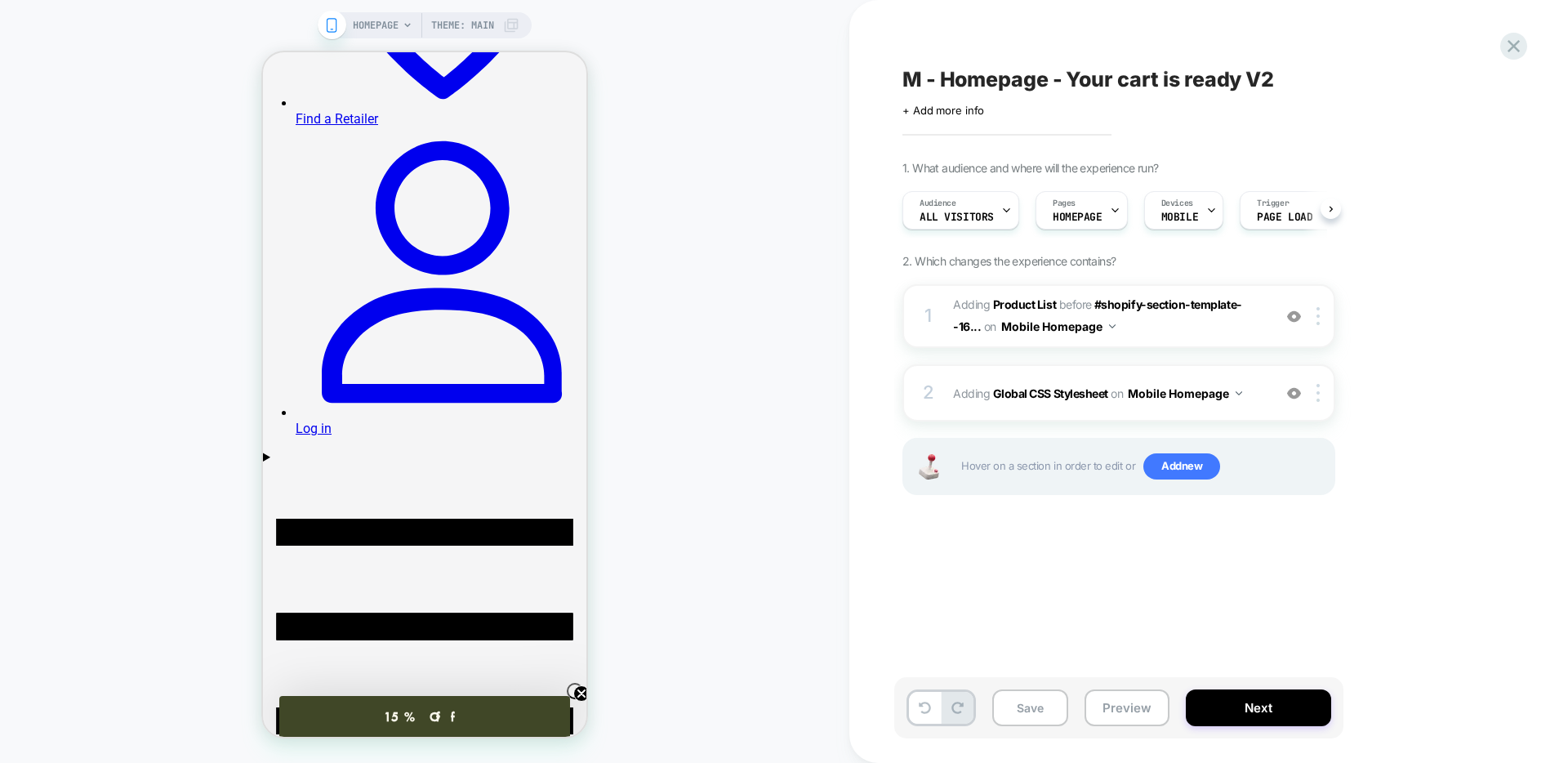
scroll to position [0, 1]
click at [1021, 709] on button "Save" at bounding box center [1030, 708] width 76 height 37
click at [1105, 703] on button "Preview" at bounding box center [1127, 708] width 85 height 37
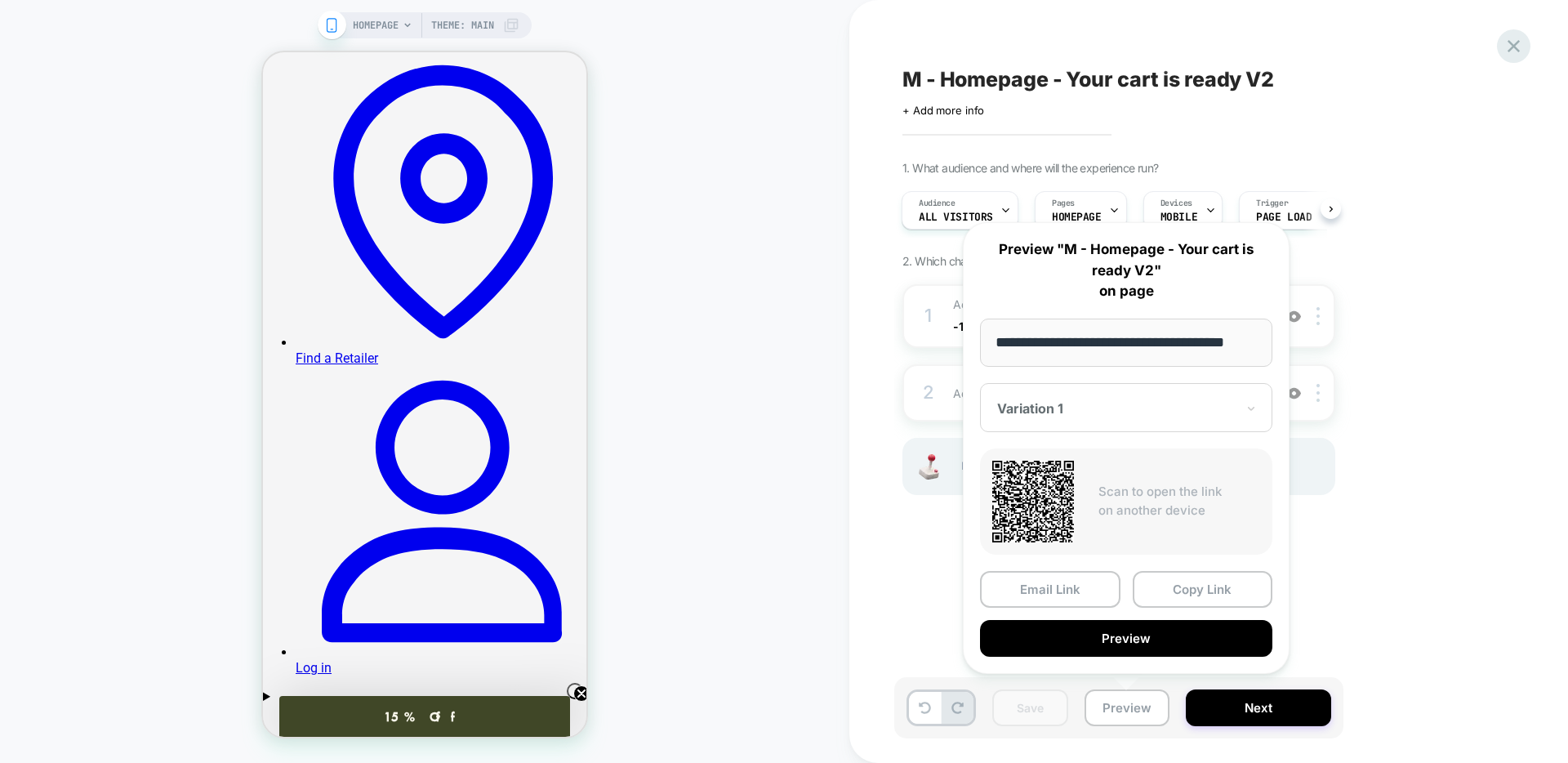
click at [1515, 43] on icon at bounding box center [1514, 46] width 12 height 12
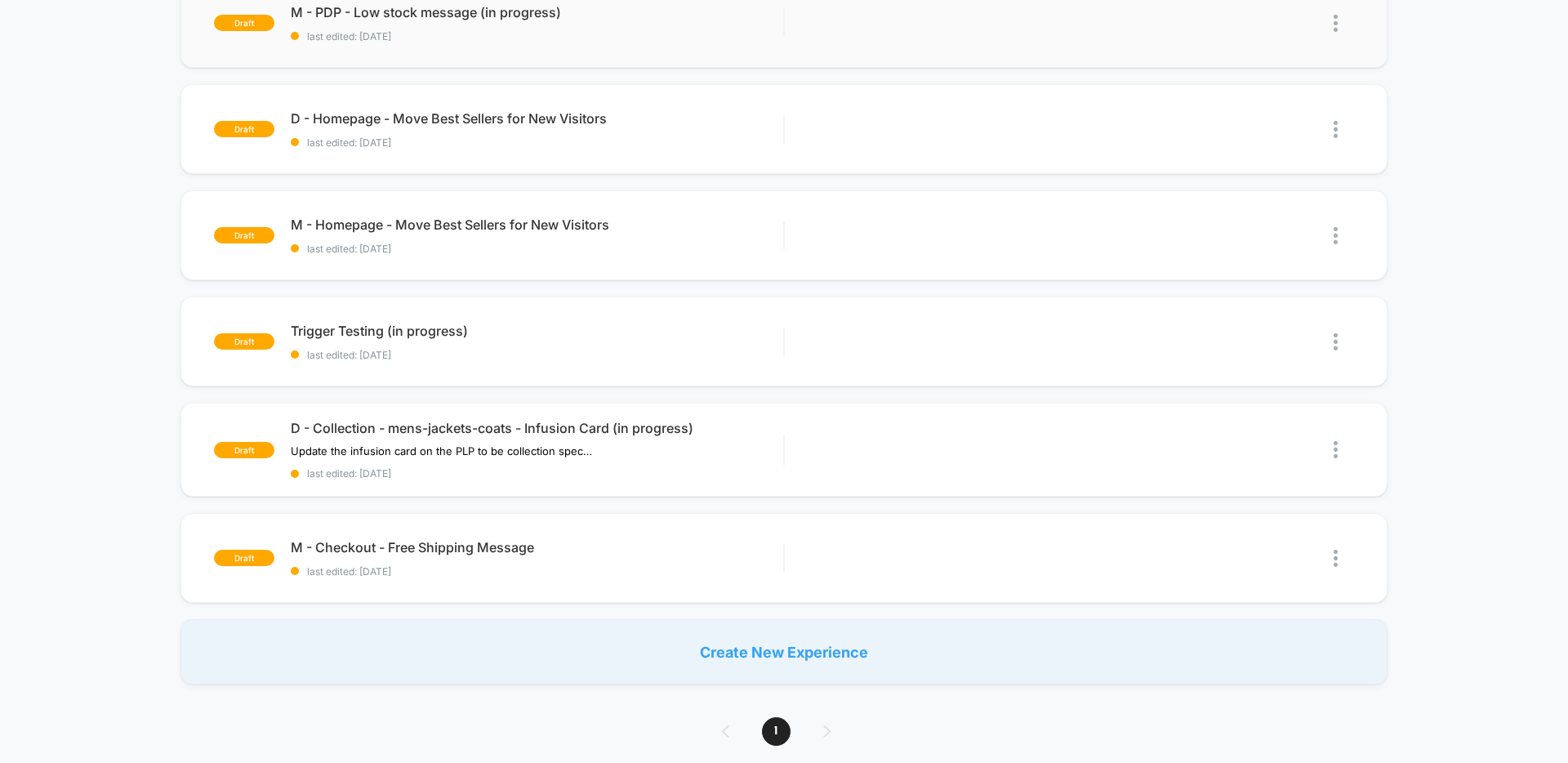
scroll to position [845, 0]
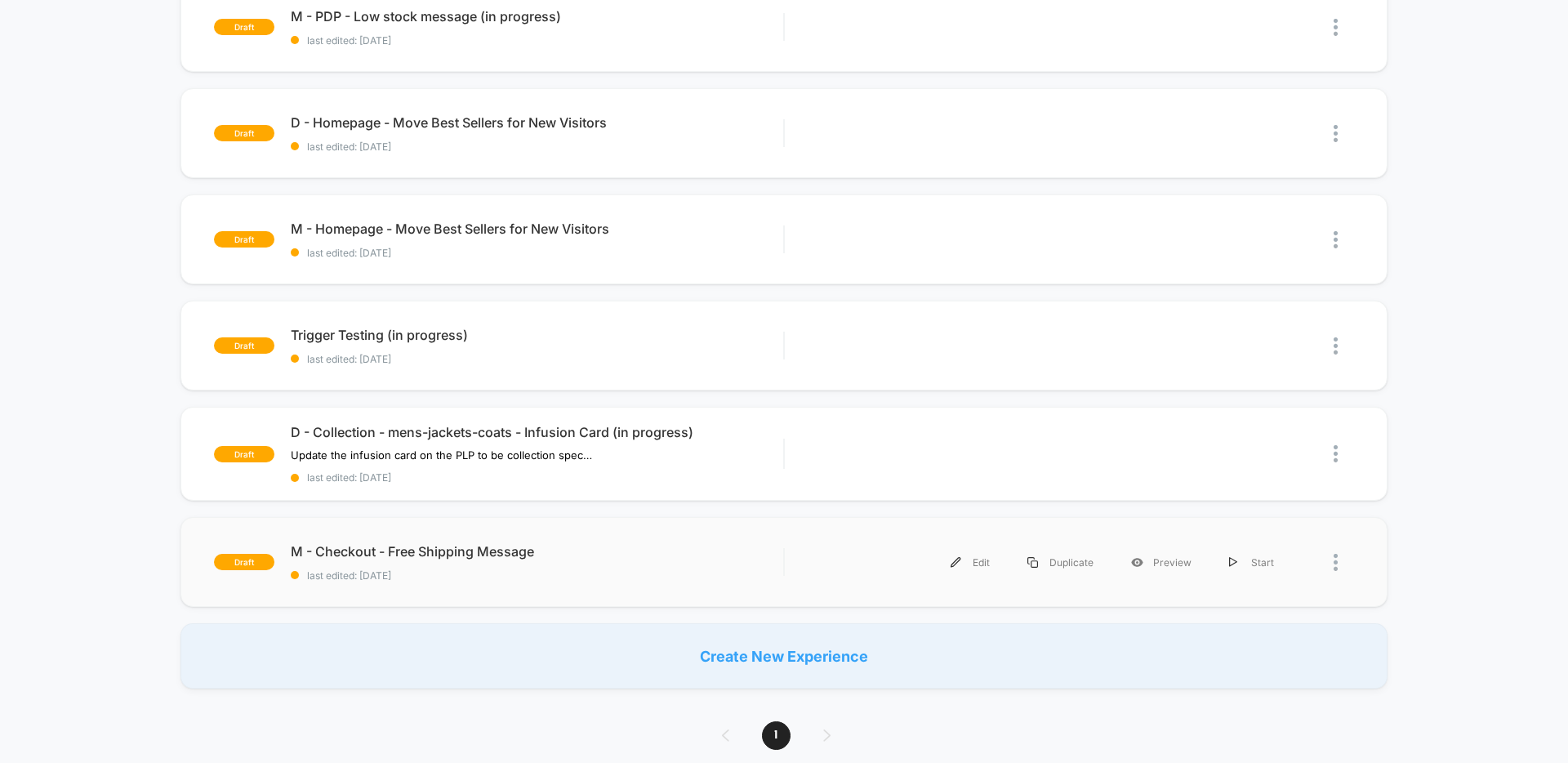
click at [603, 538] on div "draft M - Checkout - Free Shipping Message last edited: 9/29/2025 Edit Duplicat…" at bounding box center [784, 562] width 1207 height 90
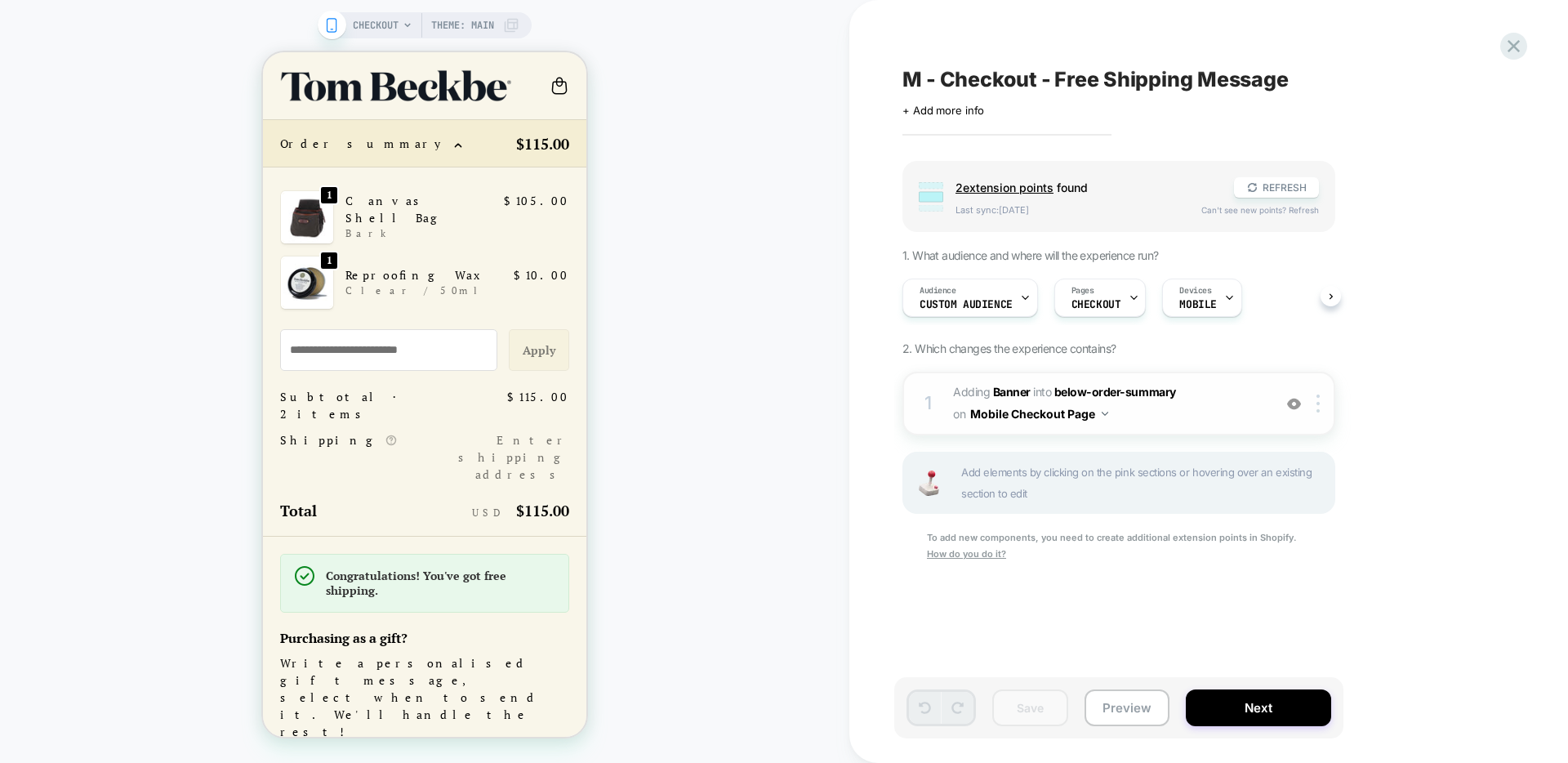
click at [1225, 404] on span "#_loomi_addon_1759159063227 Adding Banner INTO below-order-summary below-order-…" at bounding box center [1108, 403] width 311 height 44
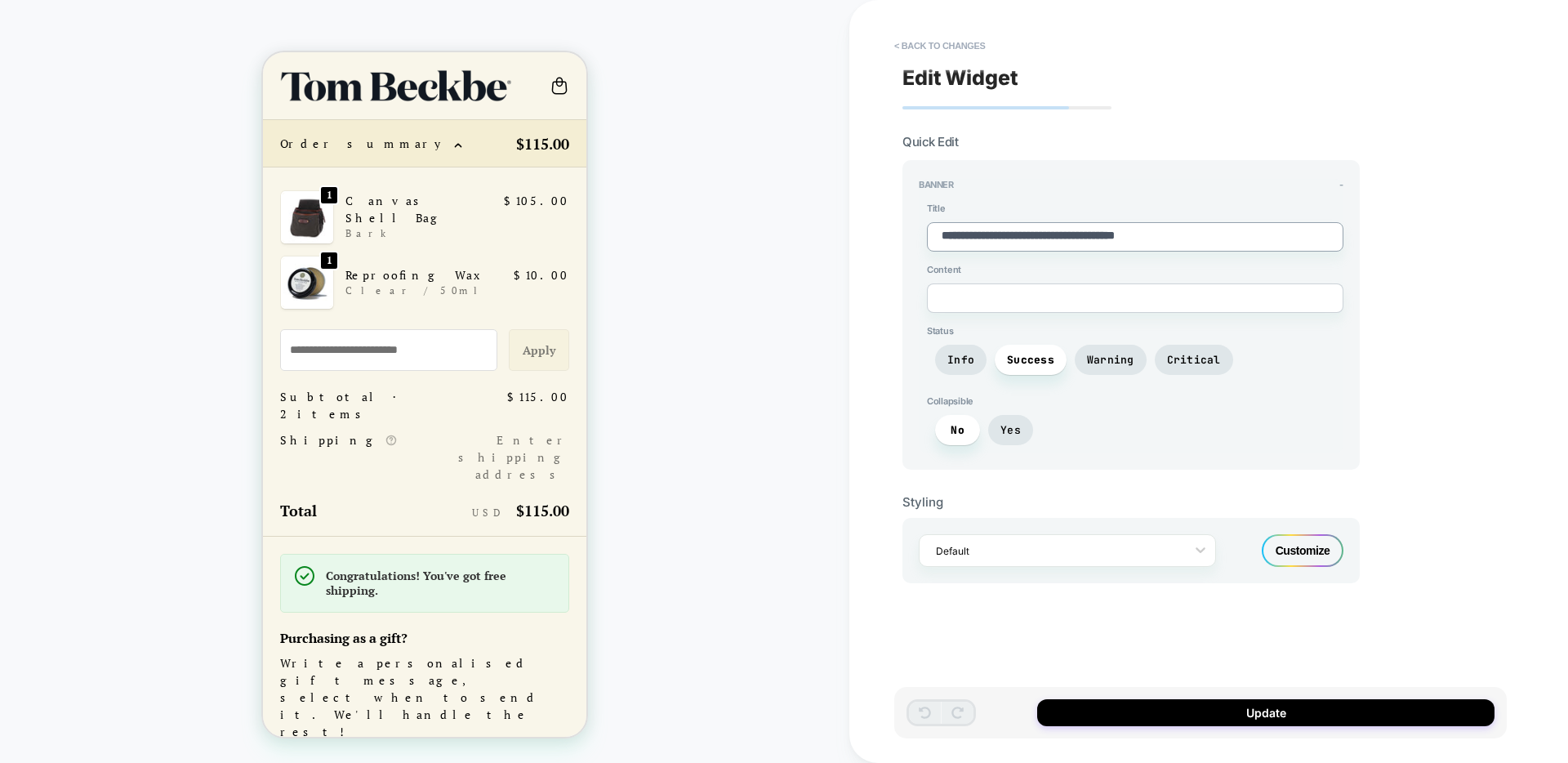
click at [1018, 229] on textarea "**********" at bounding box center [1135, 237] width 417 height 30
click at [1287, 555] on div "Customize" at bounding box center [1303, 550] width 81 height 32
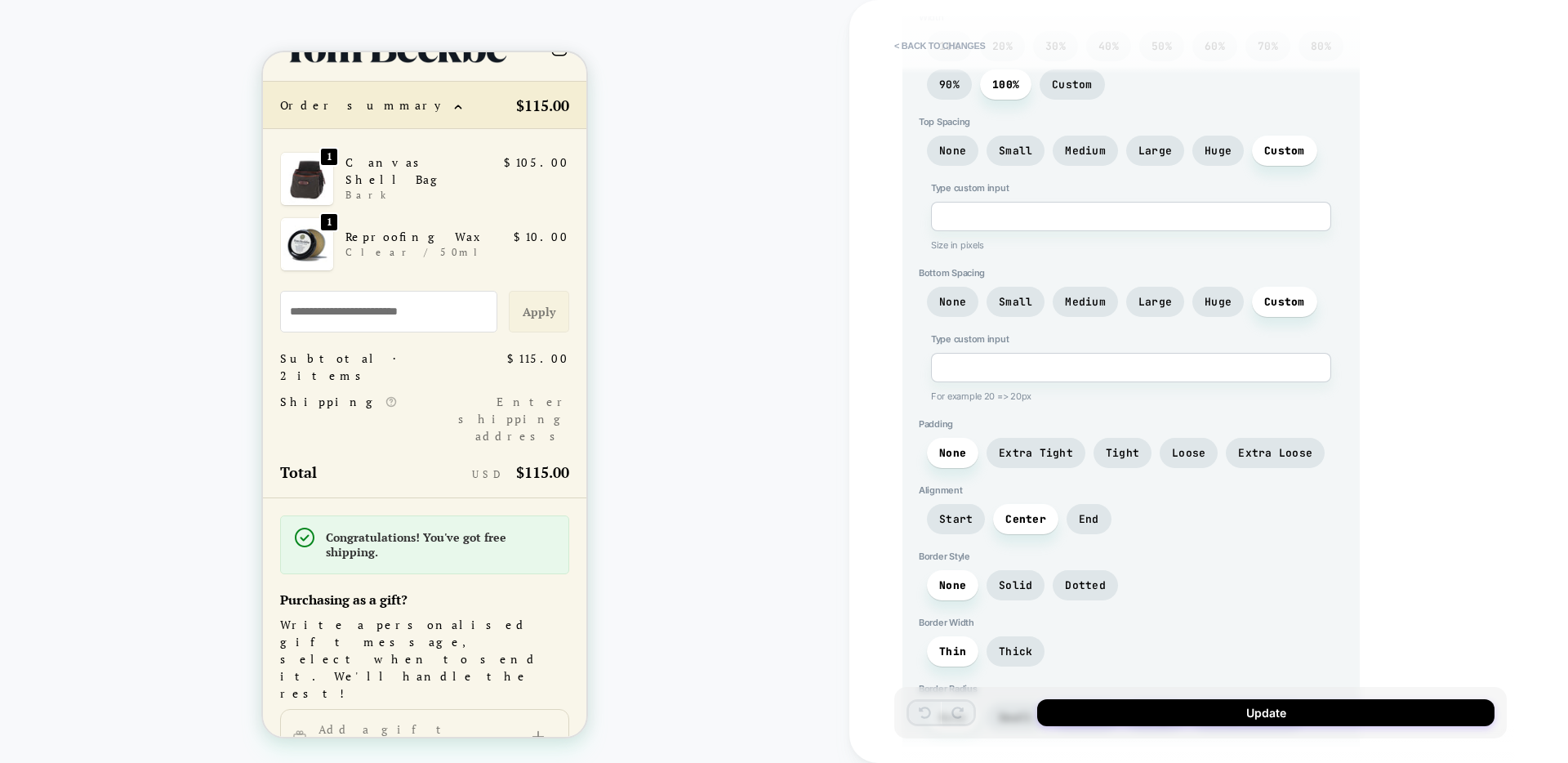
scroll to position [41, 0]
click at [916, 43] on button "< Back to changes" at bounding box center [940, 46] width 108 height 26
type textarea "*"
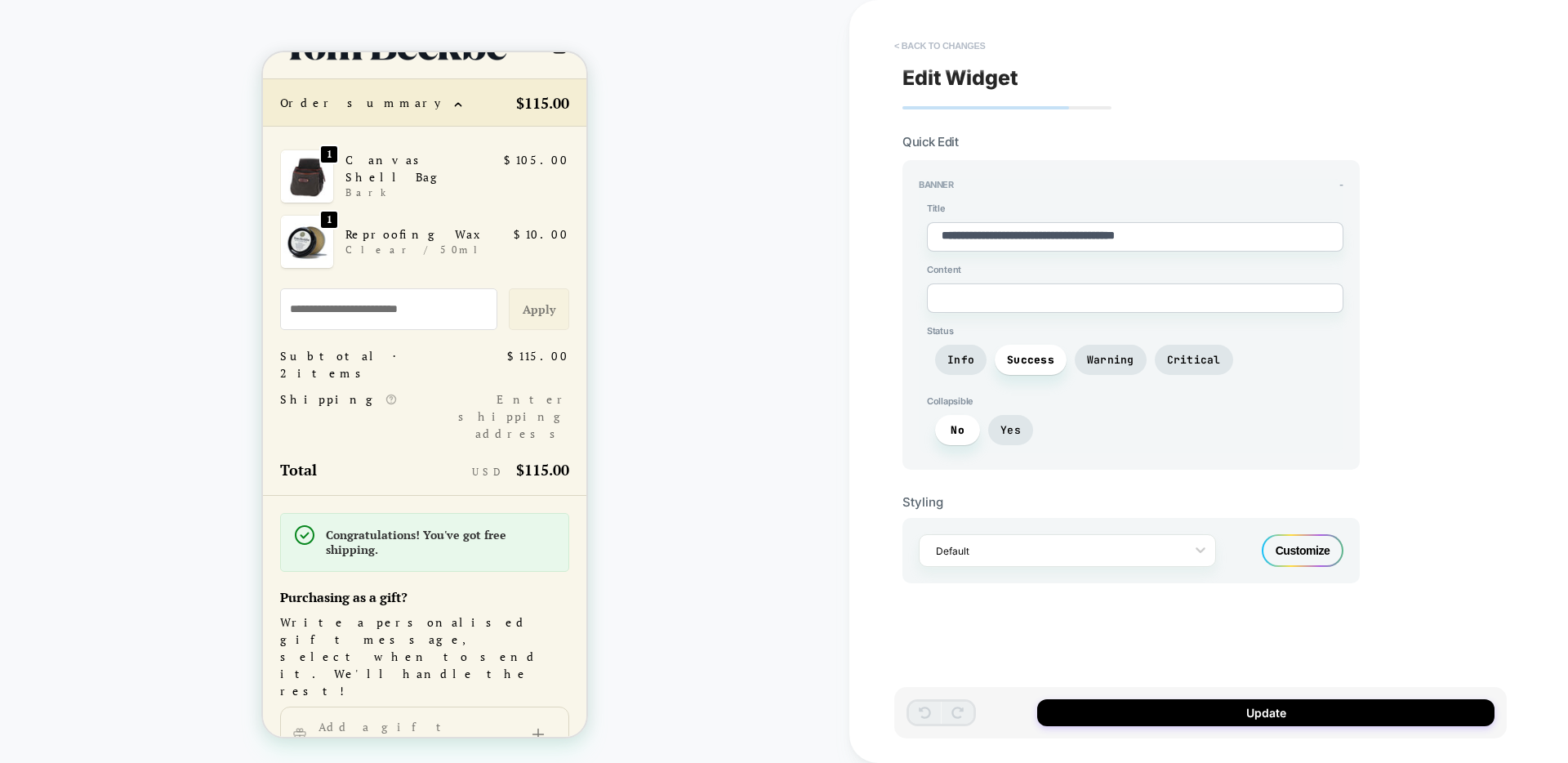
scroll to position [0, 0]
click at [916, 43] on button "< Back to changes" at bounding box center [940, 46] width 108 height 26
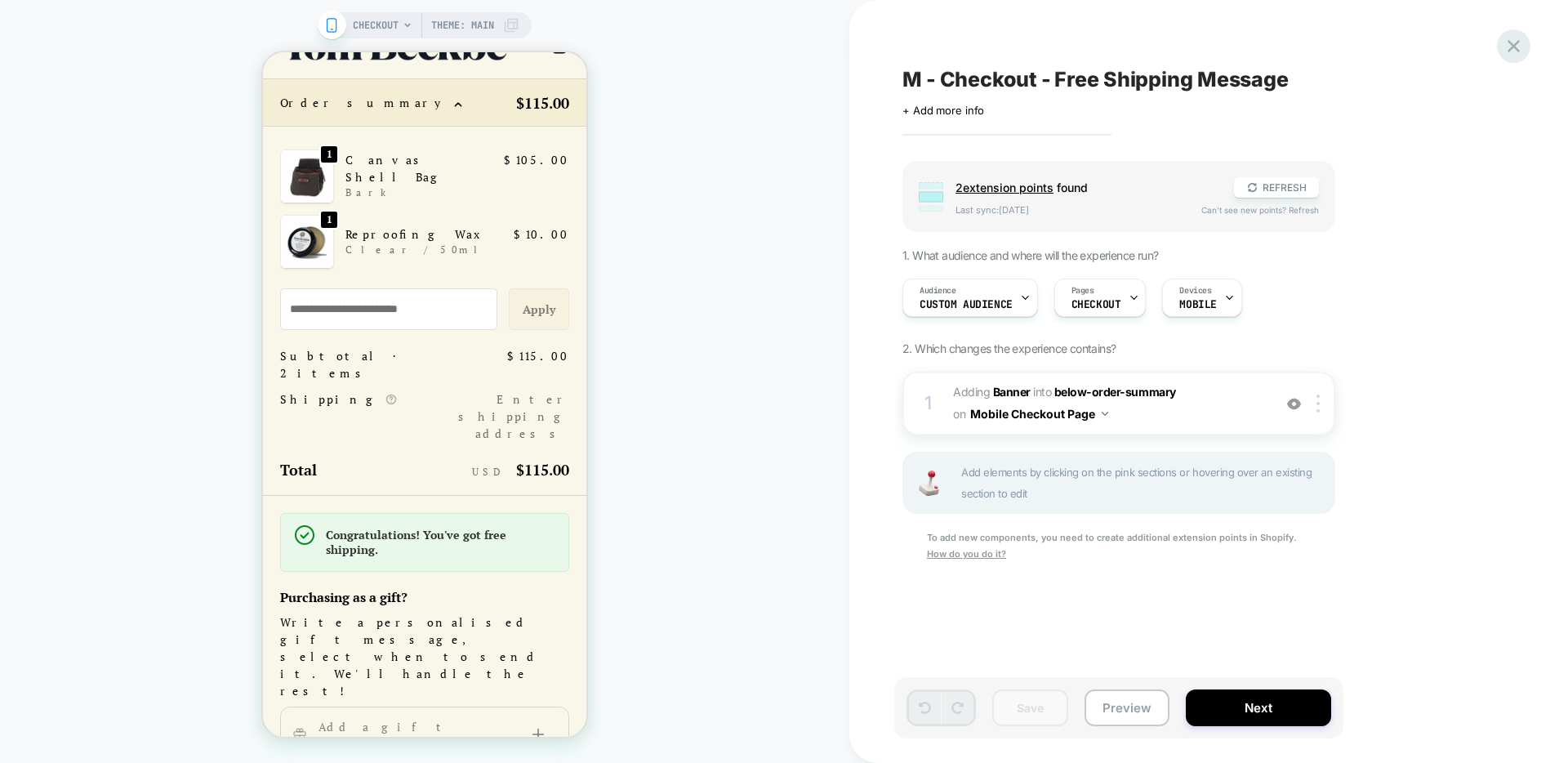
click at [1517, 40] on icon at bounding box center [1514, 46] width 22 height 22
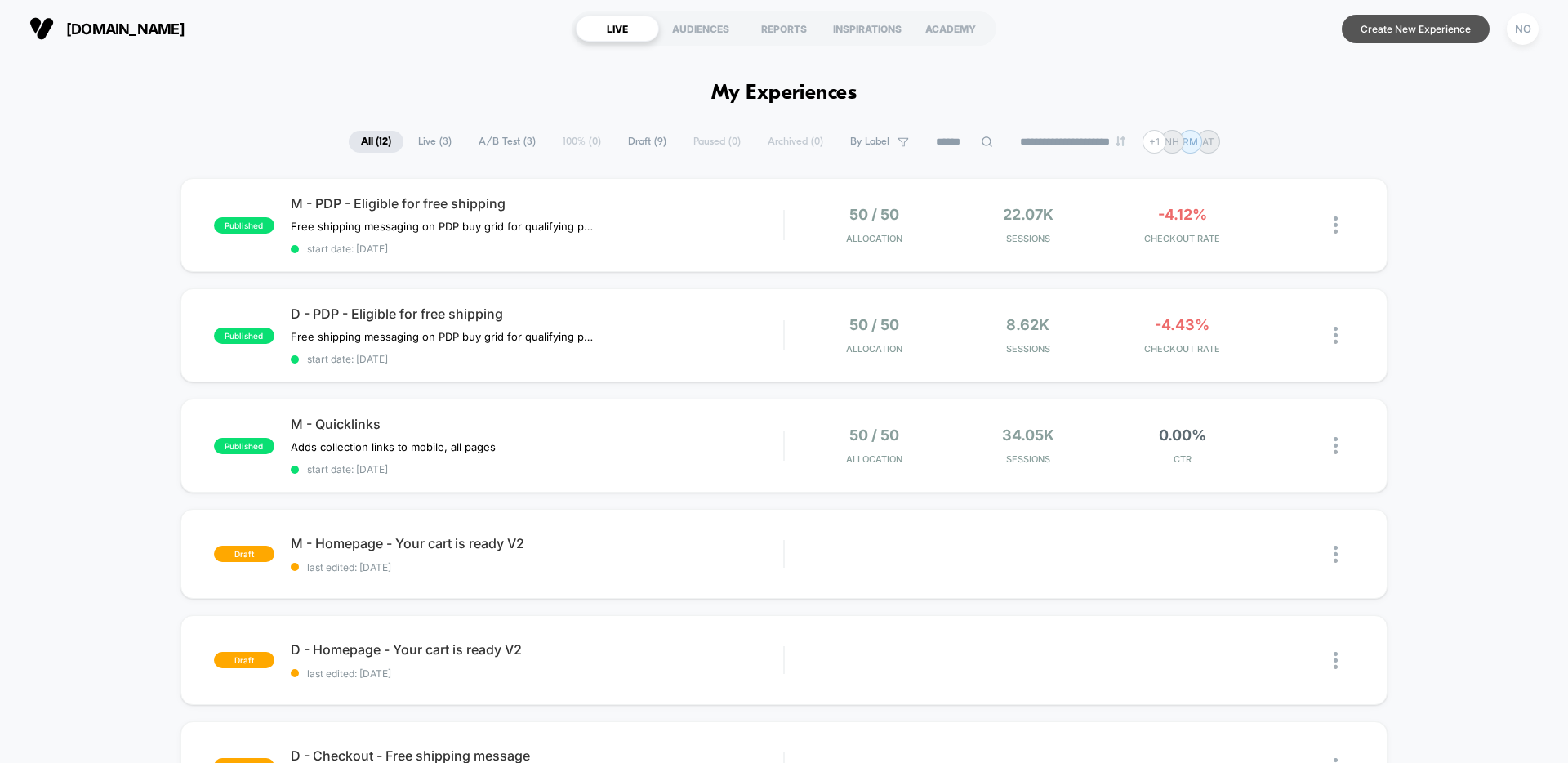
click at [1430, 26] on button "Create New Experience" at bounding box center [1416, 29] width 148 height 29
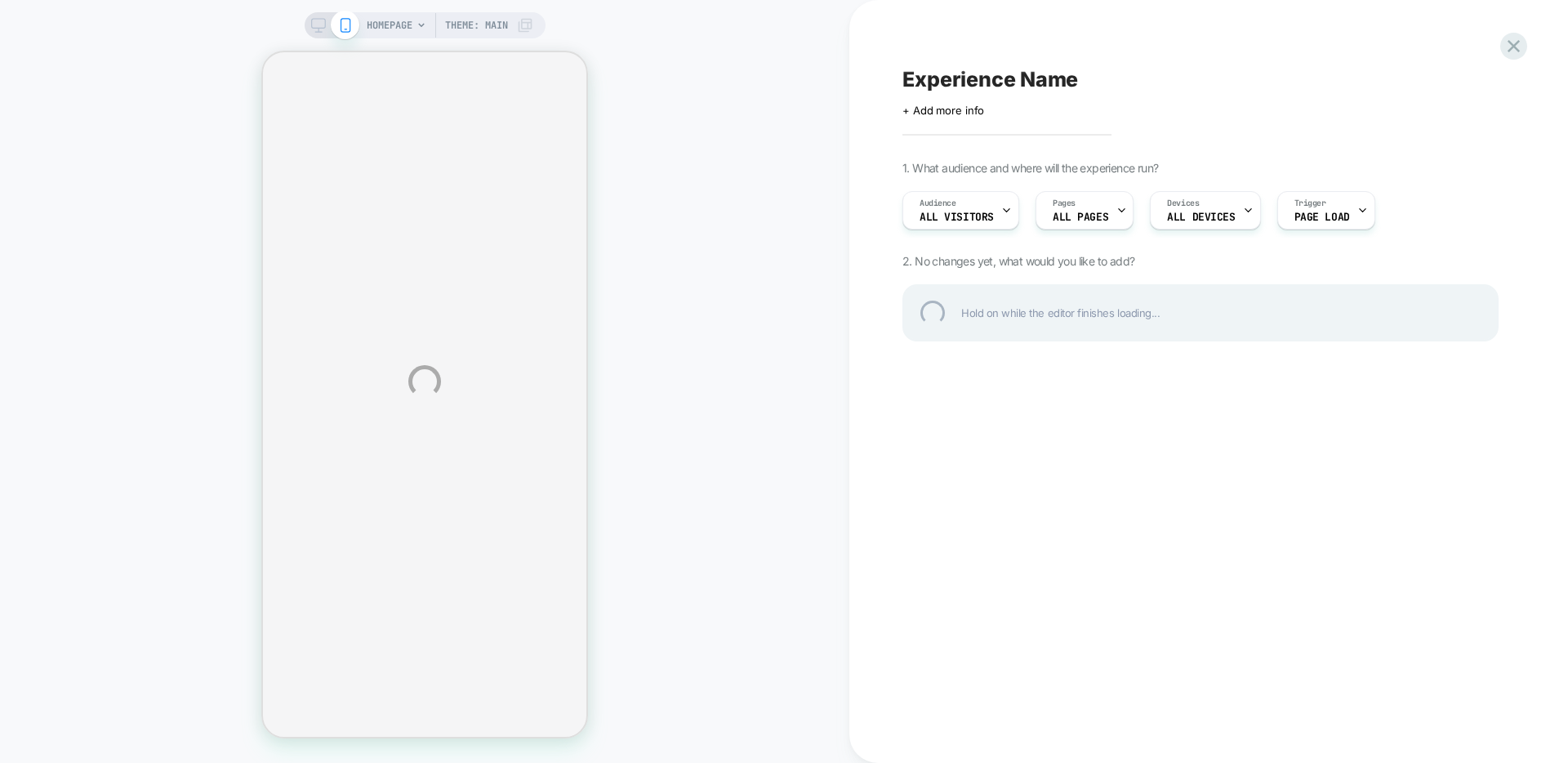
click at [1105, 211] on div "HOMEPAGE Theme: MAIN Experience Name Click to edit experience details + Add mor…" at bounding box center [784, 381] width 1568 height 763
click at [1093, 219] on div "HOMEPAGE Theme: MAIN Experience Name Click to edit experience details + Add mor…" at bounding box center [784, 381] width 1568 height 763
click at [1069, 217] on div "HOMEPAGE Theme: MAIN Experience Name Click to edit experience details + Add mor…" at bounding box center [784, 381] width 1568 height 763
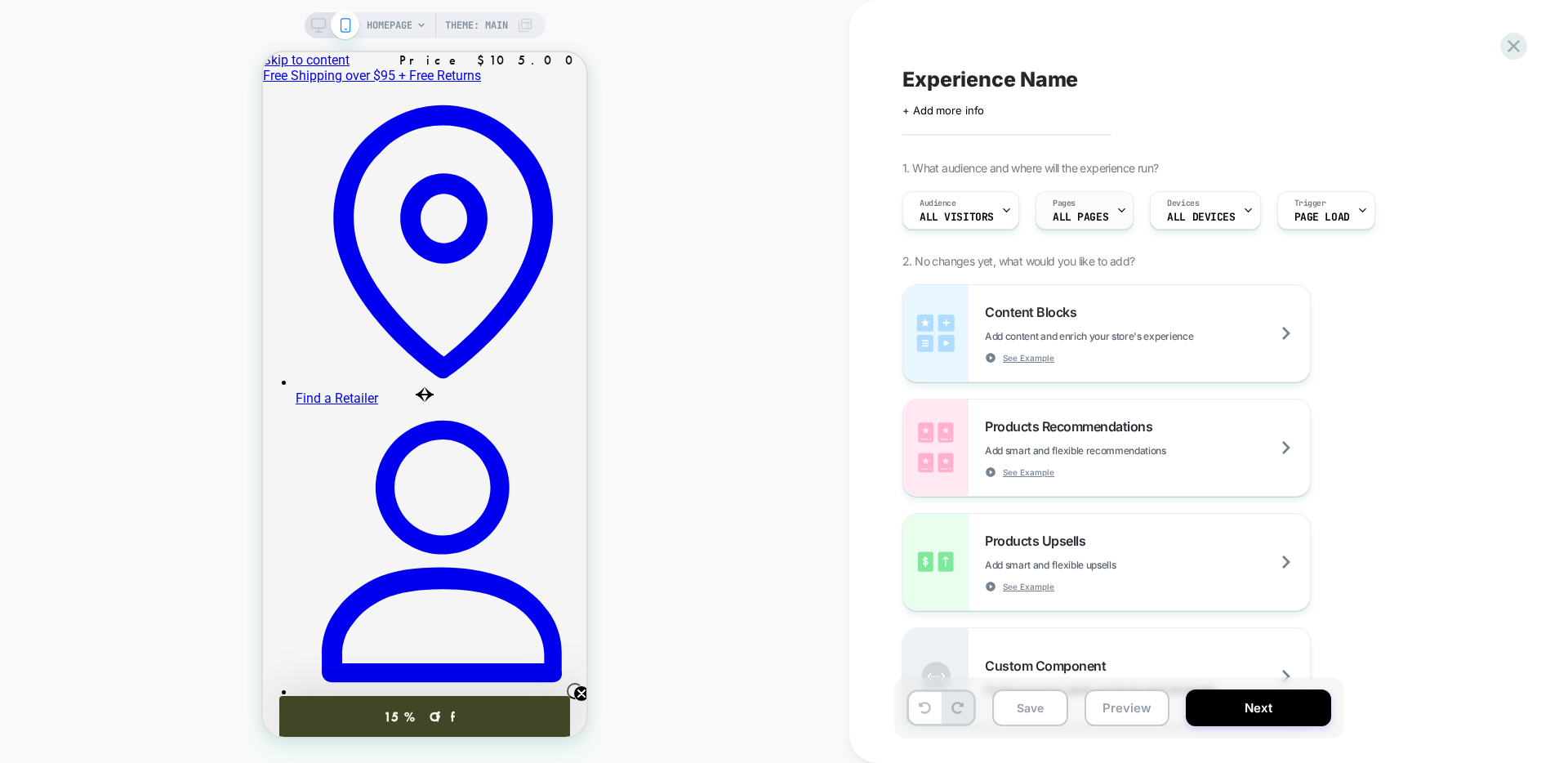
click at [1053, 213] on span "ALL PAGES" at bounding box center [1080, 216] width 55 height 11
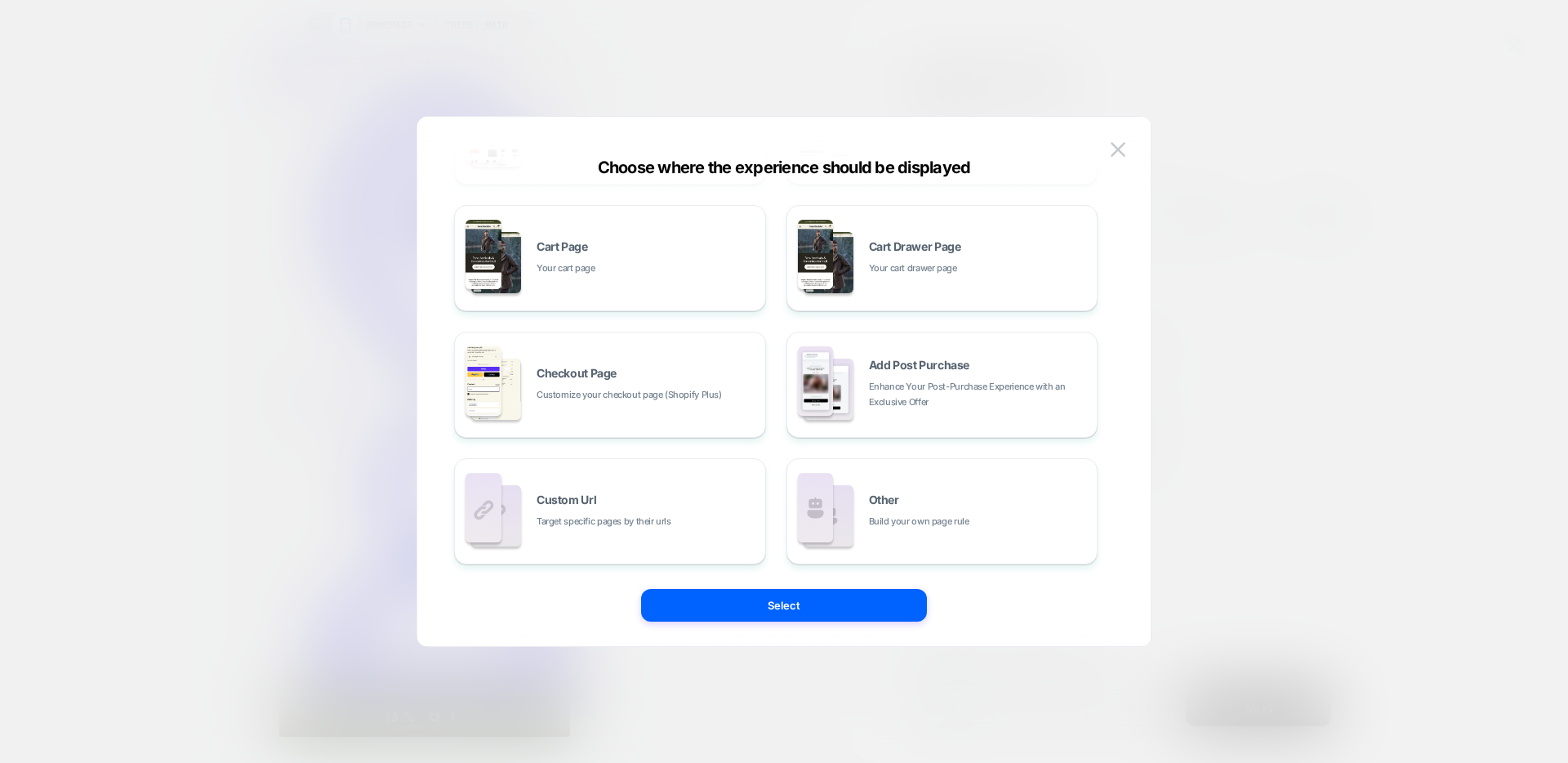
scroll to position [241, 0]
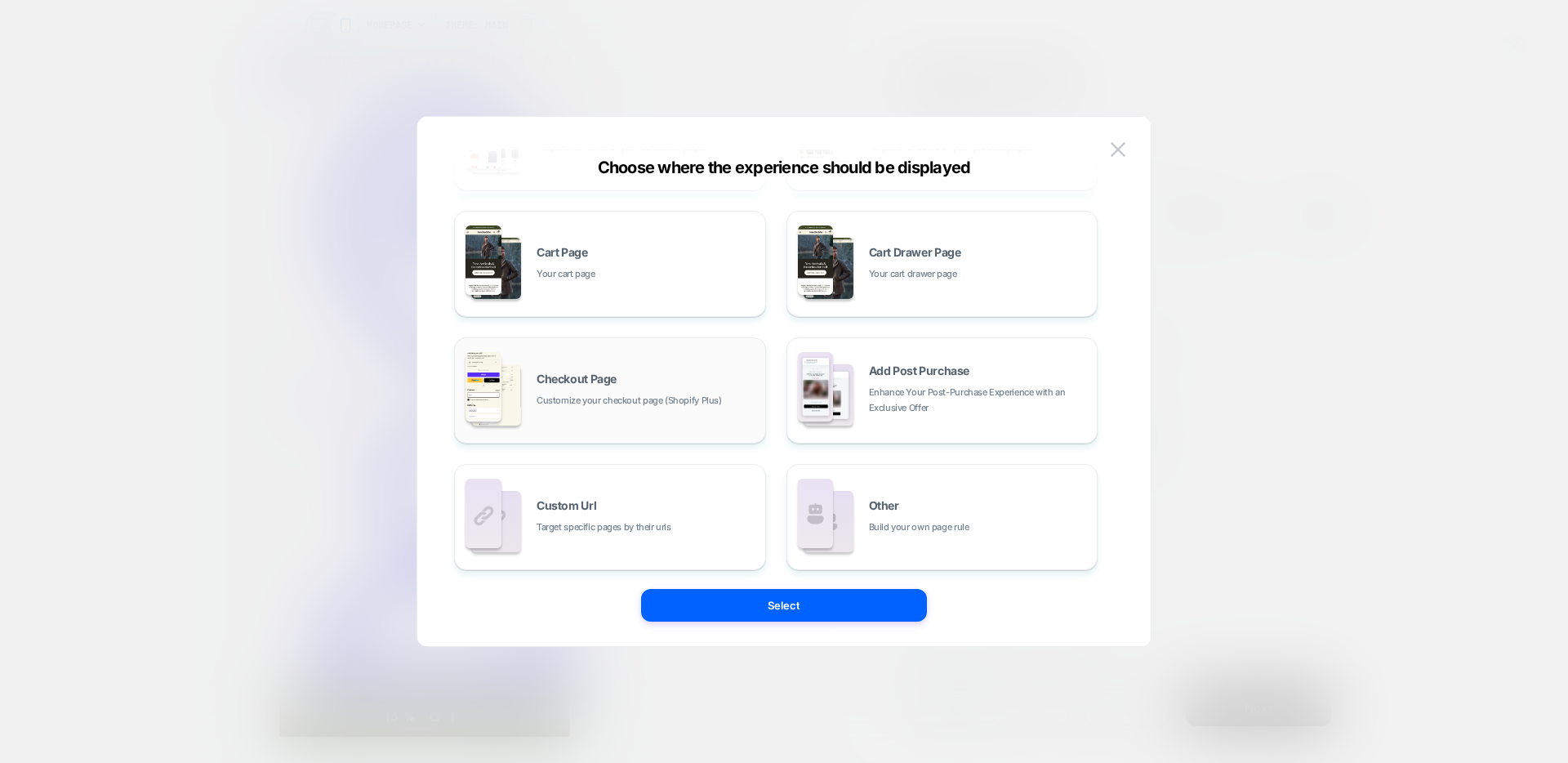
click at [637, 374] on div "Checkout Page Customize your checkout page (Shopify Plus)" at bounding box center [647, 391] width 221 height 35
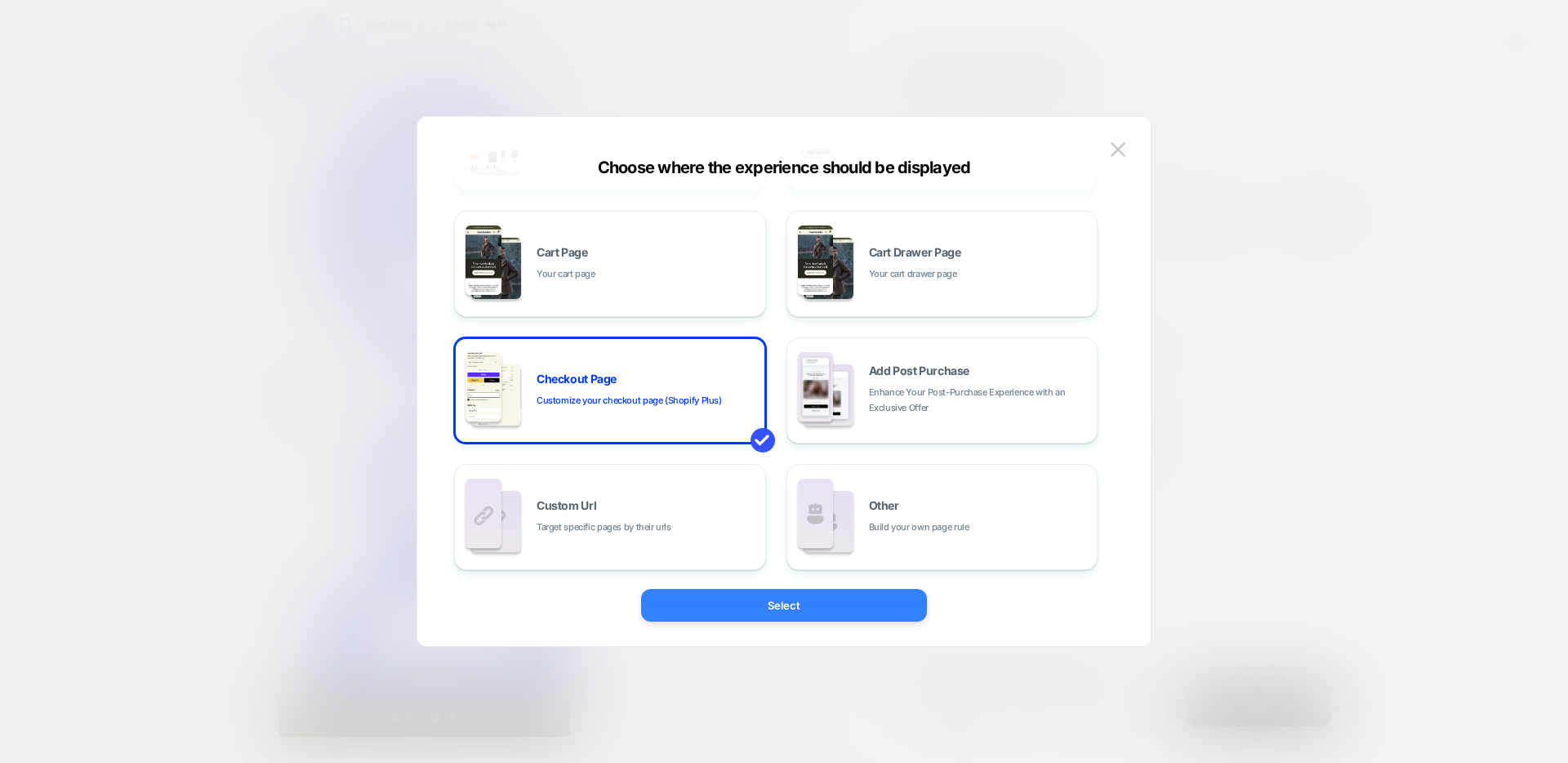
click at [718, 612] on button "Select" at bounding box center [784, 604] width 286 height 32
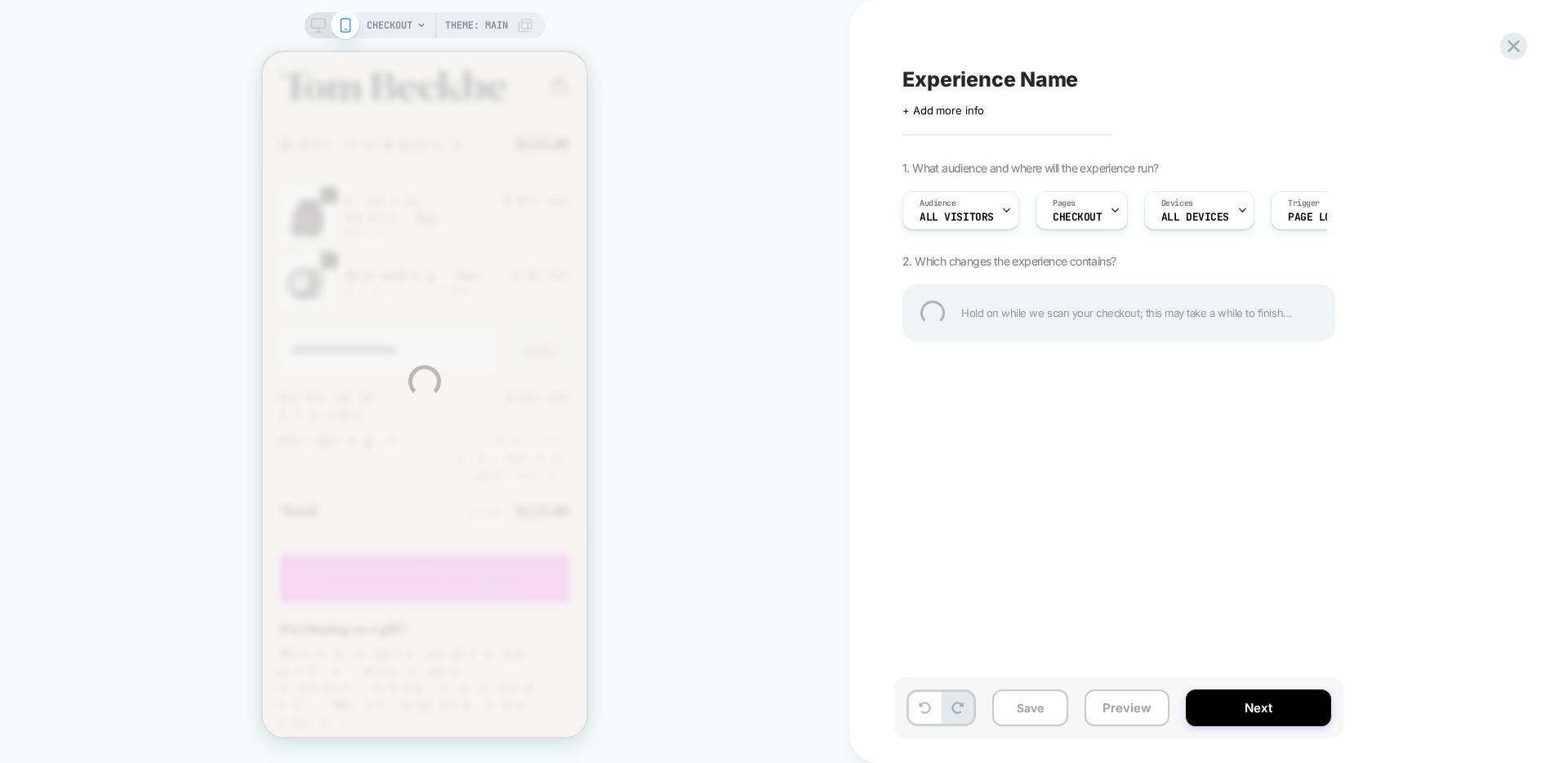
scroll to position [0, 0]
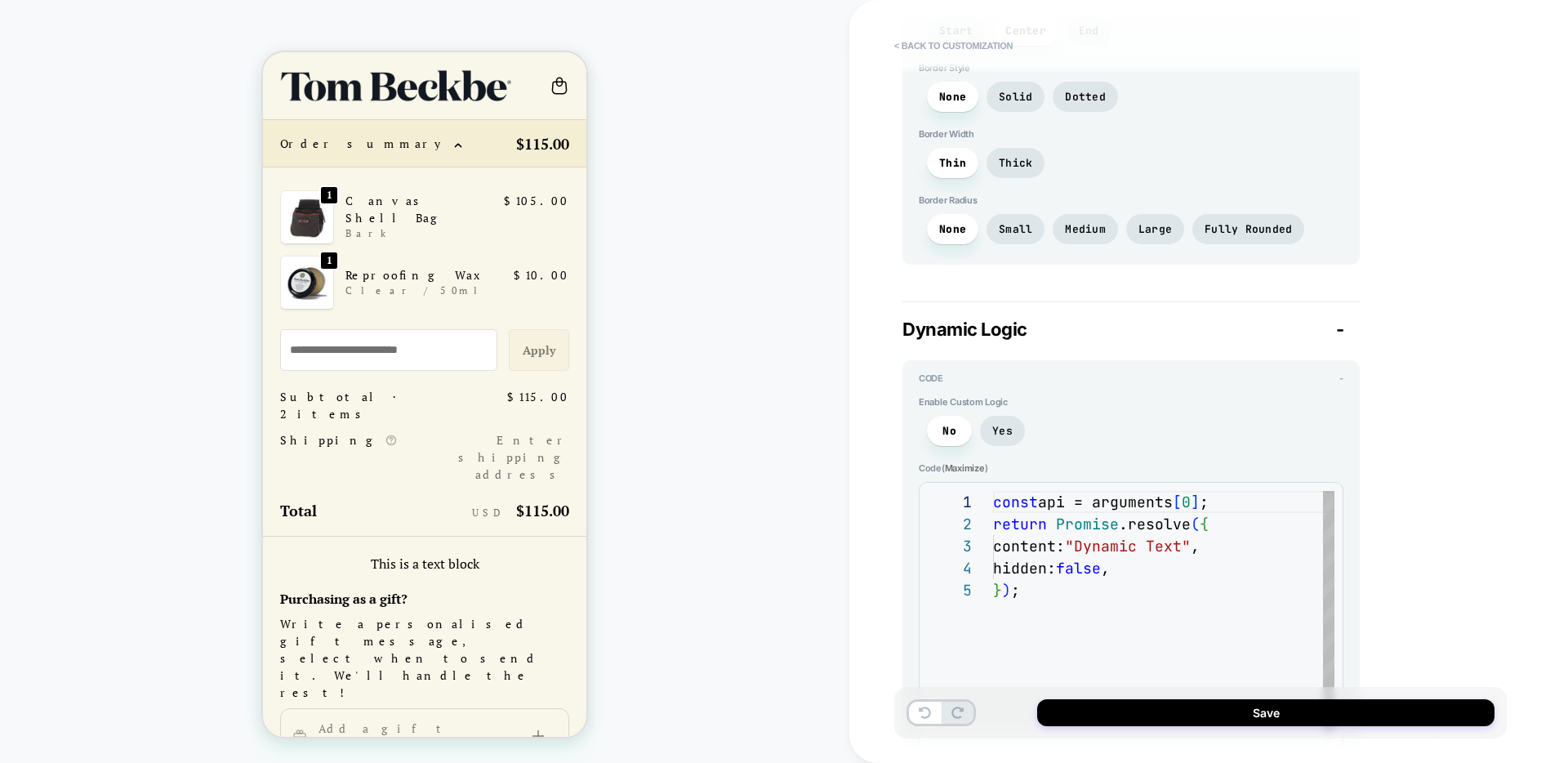
scroll to position [44, 167]
click at [1162, 543] on div "const api = arguments [ 0 ] ; return Promise .resolve ( { content: "Dynamic Tex…" at bounding box center [1164, 689] width 342 height 397
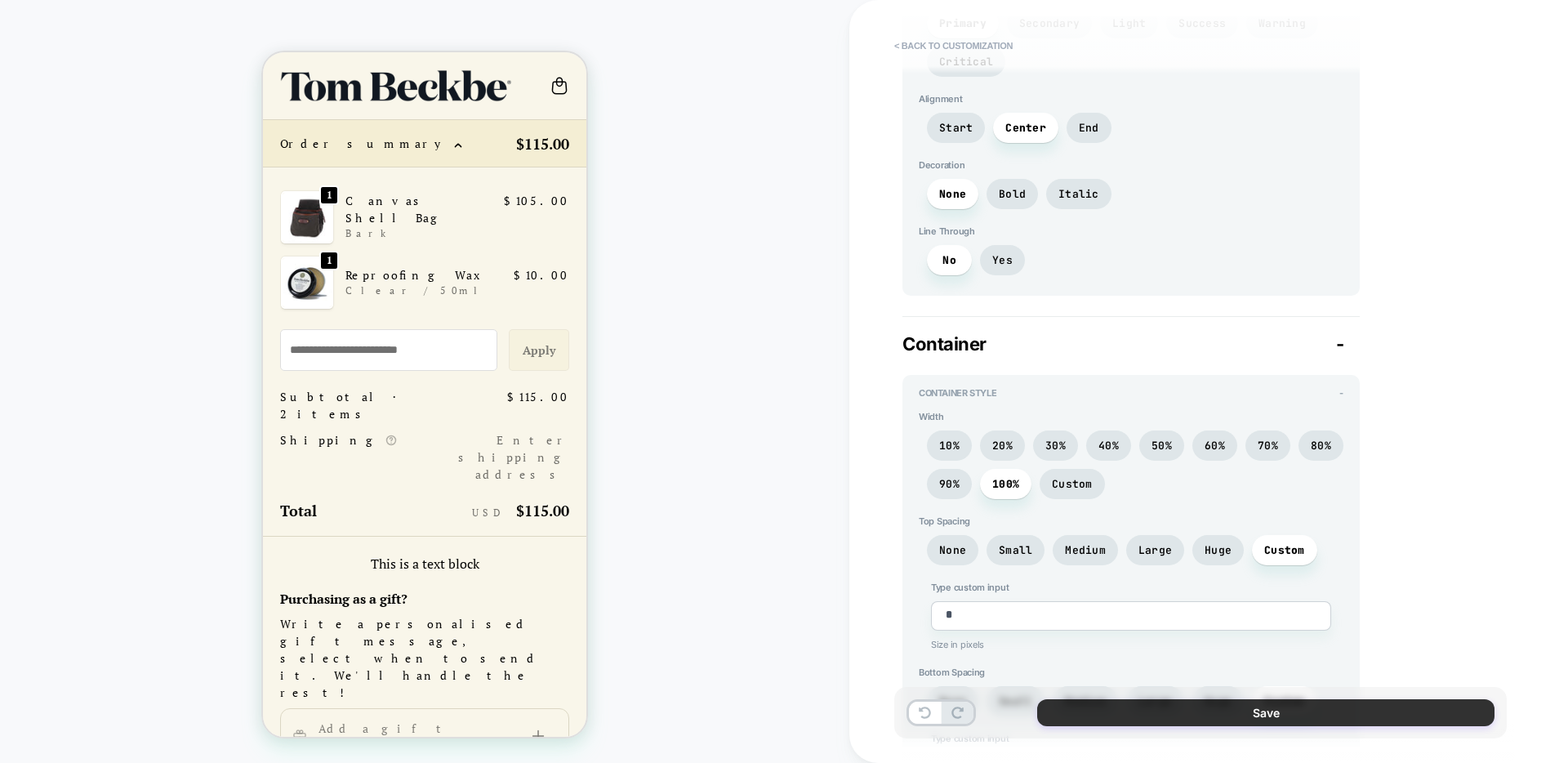
scroll to position [399, 0]
click at [1167, 712] on button "Save" at bounding box center [1266, 712] width 457 height 27
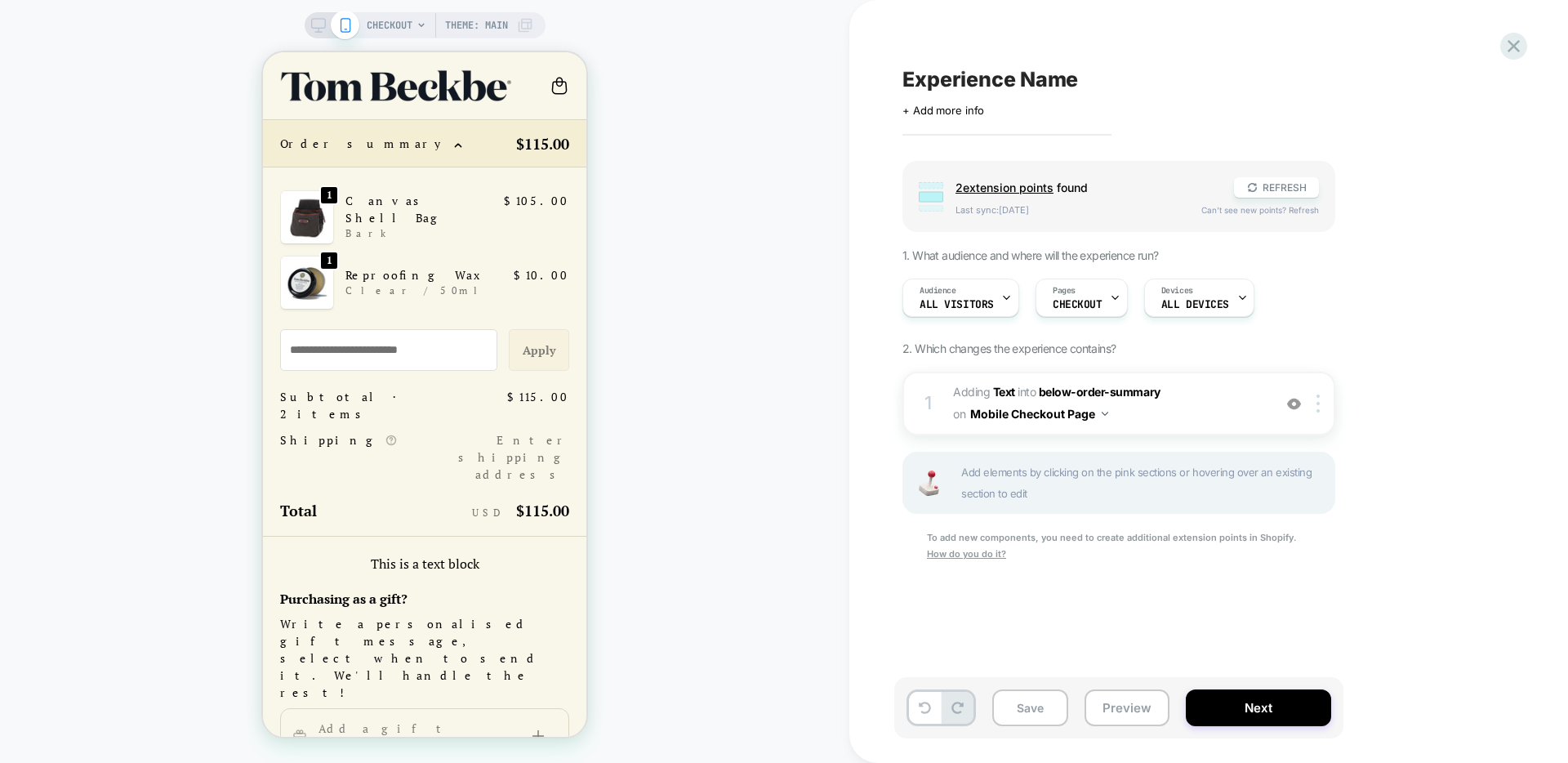
click at [1095, 493] on span "Add elements by clicking on the pink sections or hovering over an existing sect…" at bounding box center [1143, 483] width 364 height 42
click at [1205, 410] on span "#_loomi_addon_1759348177107 Adding Text INTO below-order-summary below-order-su…" at bounding box center [1108, 403] width 311 height 44
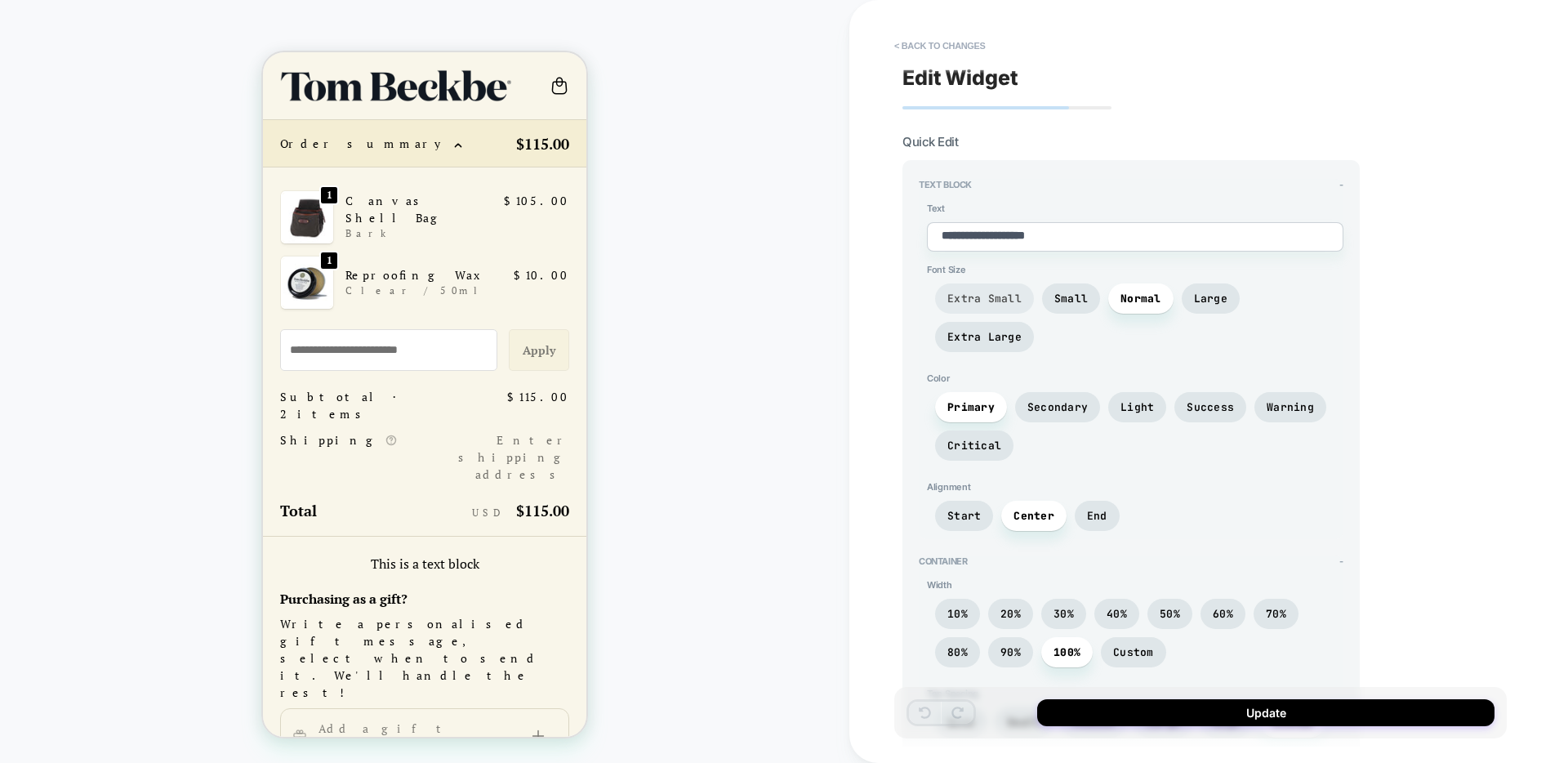
click at [1002, 292] on span "Extra Small" at bounding box center [985, 299] width 74 height 14
click at [1056, 292] on span "Small" at bounding box center [1071, 299] width 33 height 14
click at [1137, 298] on span "Normal" at bounding box center [1141, 299] width 41 height 14
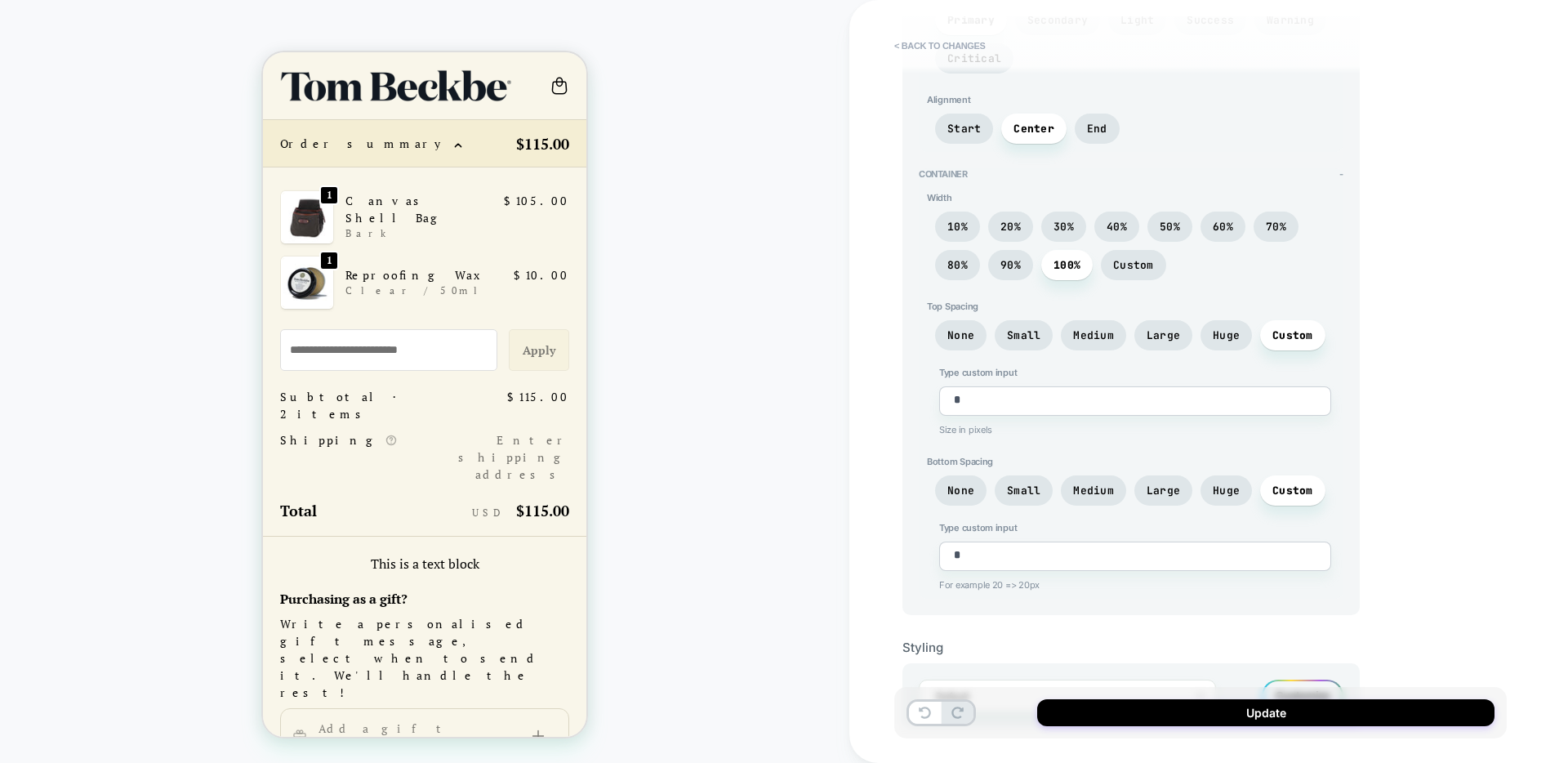
scroll to position [396, 0]
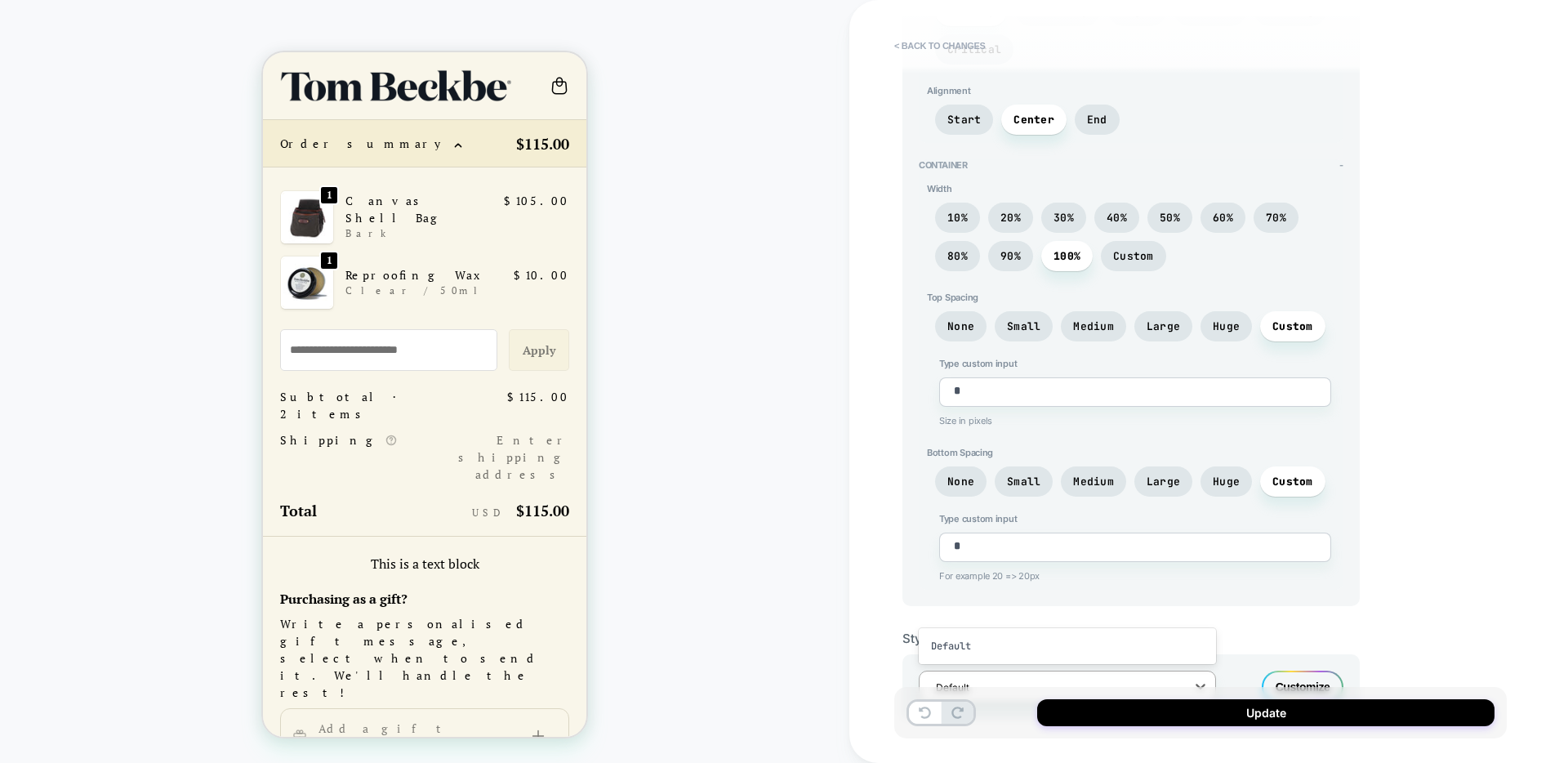
click at [993, 680] on div at bounding box center [1057, 688] width 242 height 16
click at [958, 632] on div "Default" at bounding box center [1067, 646] width 297 height 30
click at [1310, 670] on div "Customize" at bounding box center [1303, 686] width 81 height 32
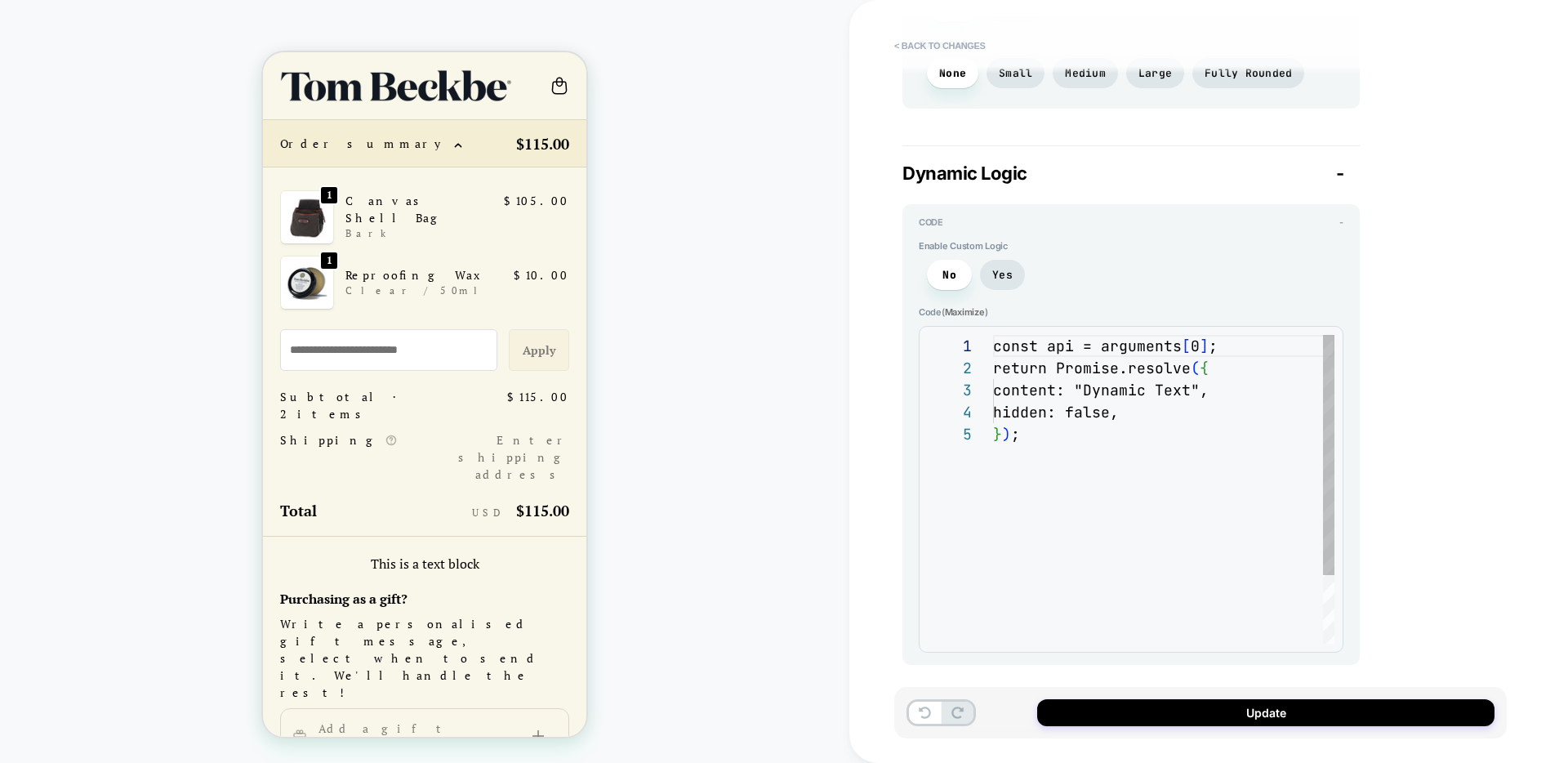
scroll to position [88, 0]
click at [931, 43] on button "< Back to changes" at bounding box center [940, 46] width 108 height 26
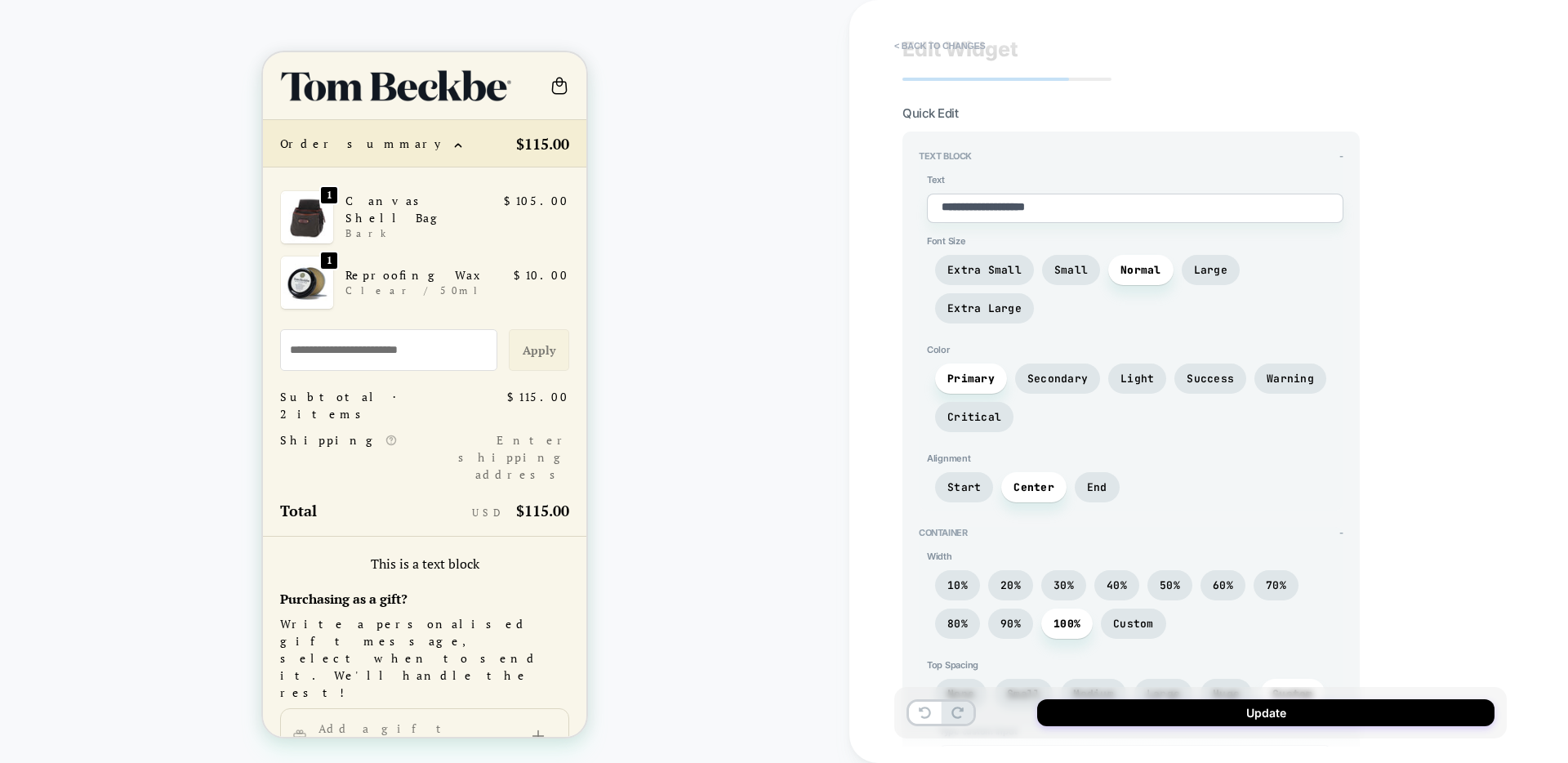
scroll to position [0, 0]
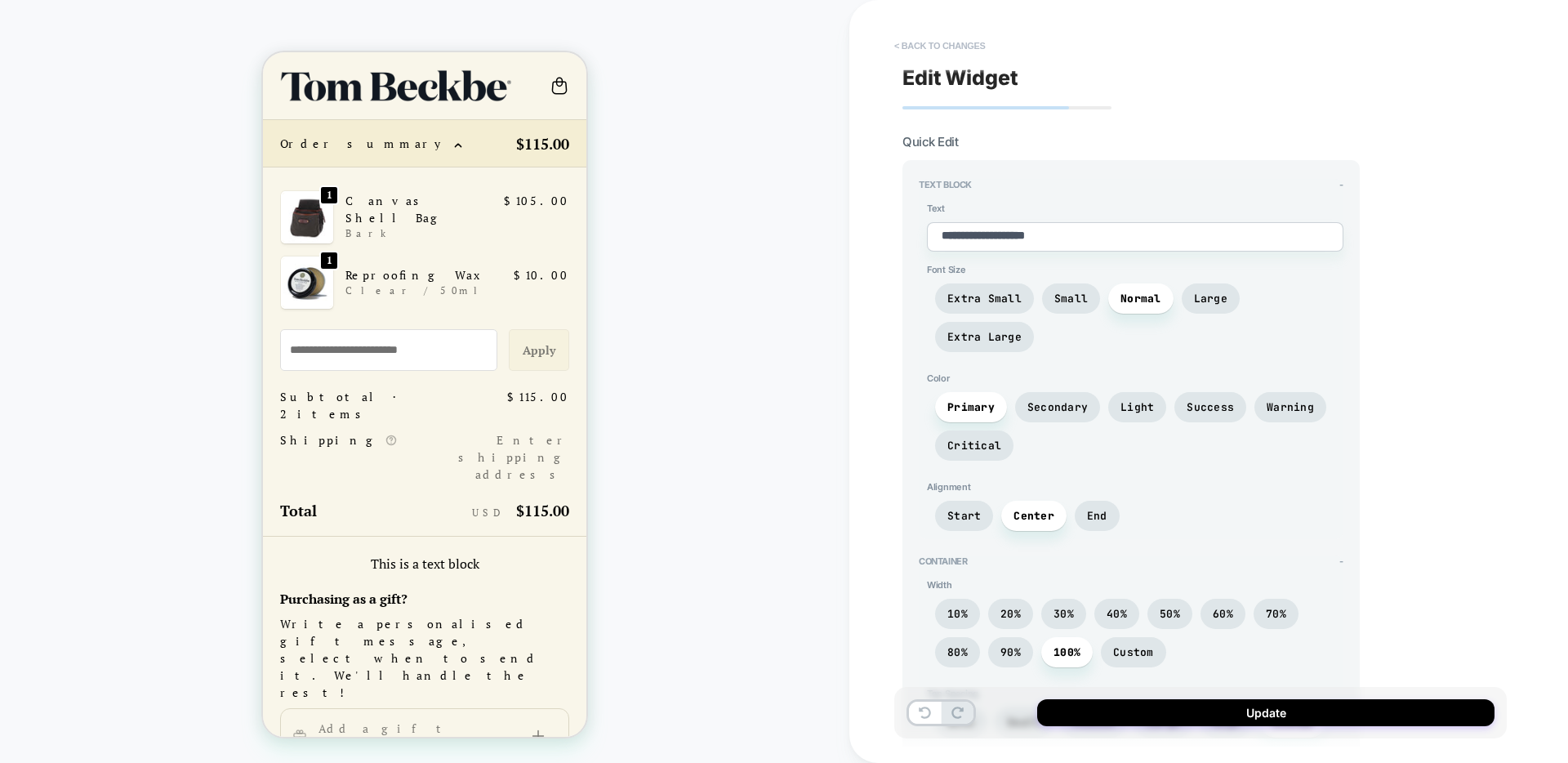
click at [942, 45] on button "< Back to changes" at bounding box center [940, 46] width 108 height 26
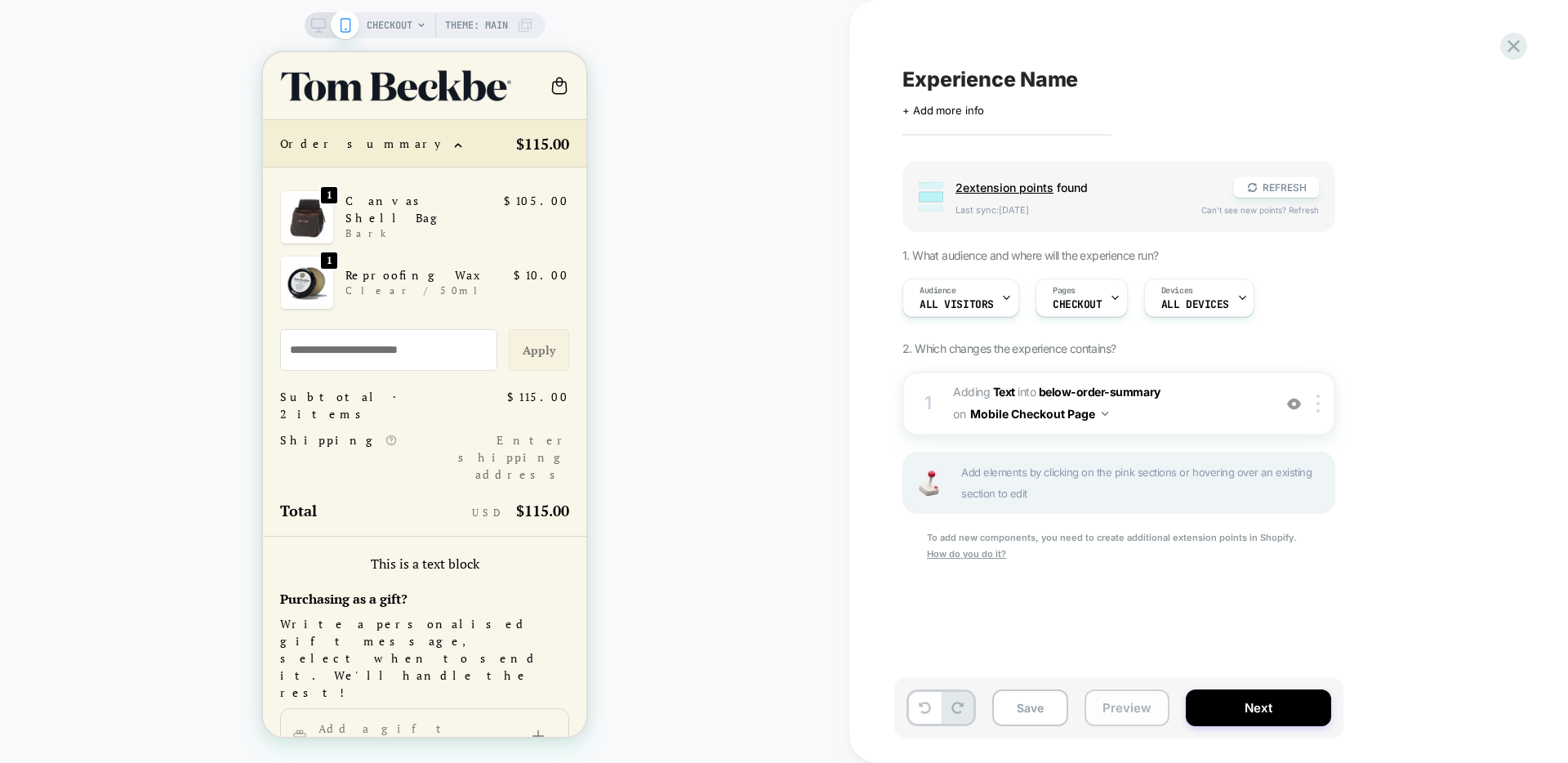
click at [1133, 711] on button "Preview" at bounding box center [1127, 708] width 85 height 37
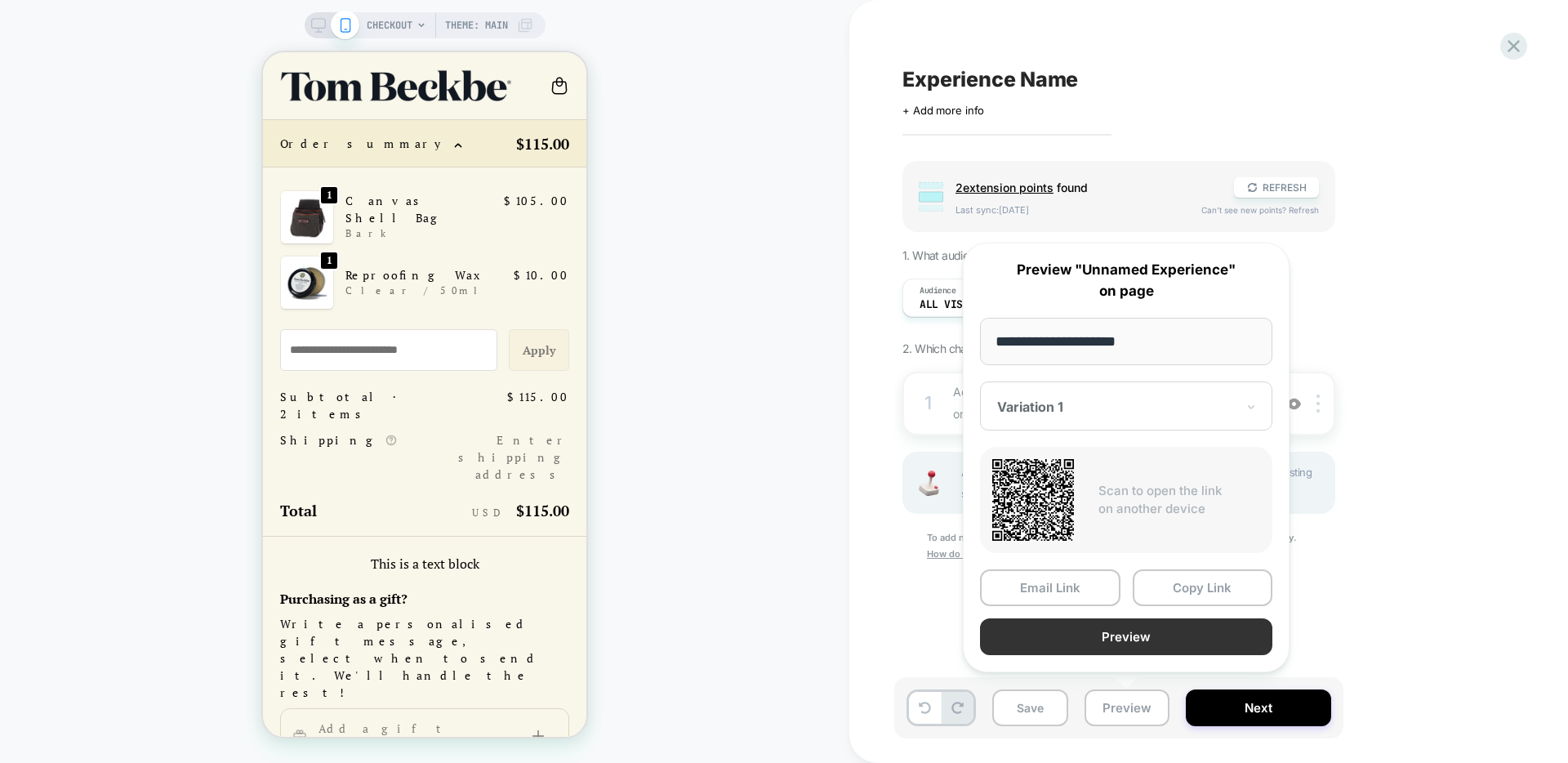
click at [1055, 631] on button "Preview" at bounding box center [1127, 637] width 293 height 37
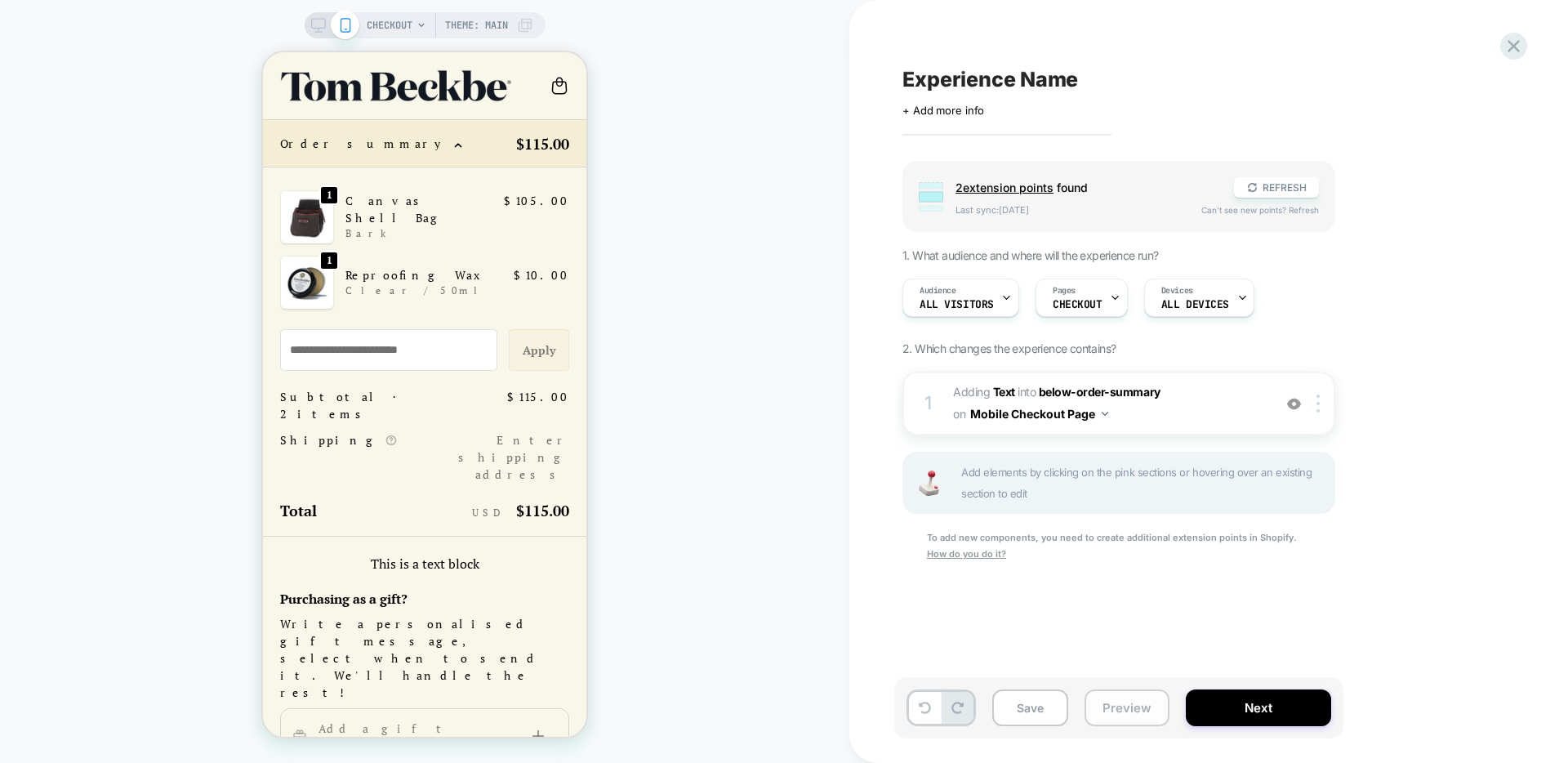
click at [1108, 706] on button "Preview" at bounding box center [1127, 708] width 85 height 37
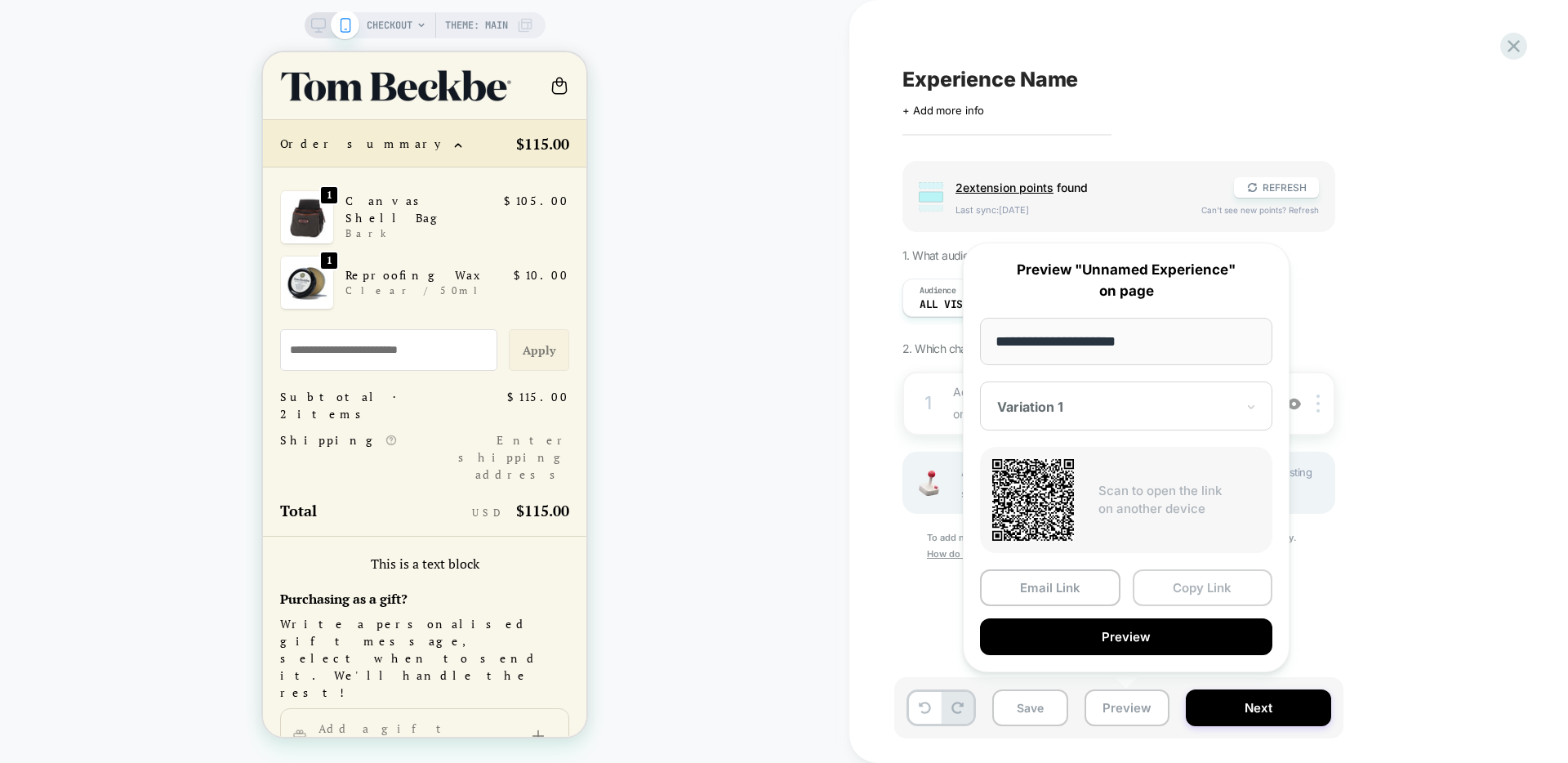
click at [1178, 592] on button "Copy Link" at bounding box center [1203, 588] width 140 height 37
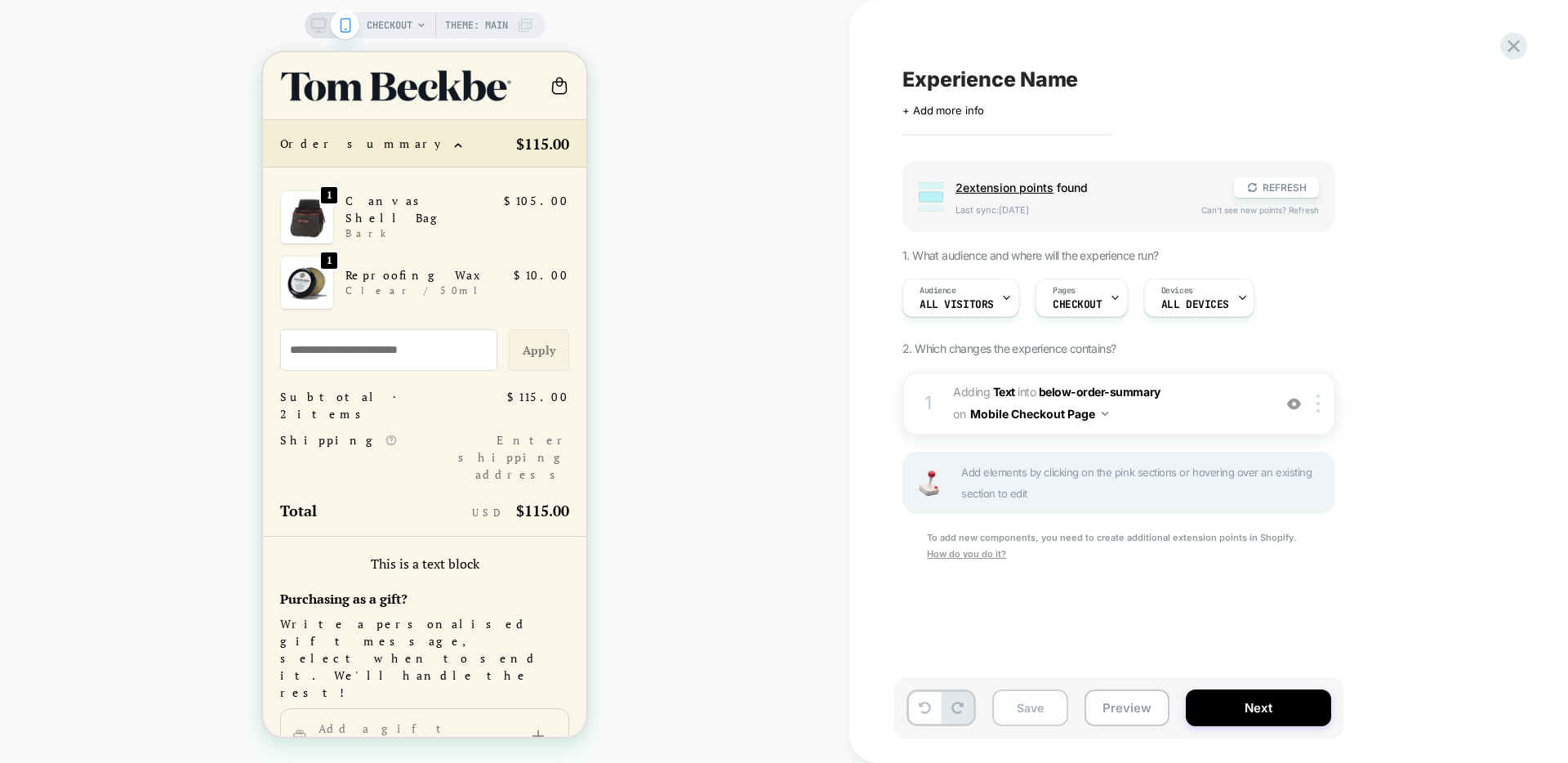
click at [1028, 711] on button "Save" at bounding box center [1030, 708] width 76 height 37
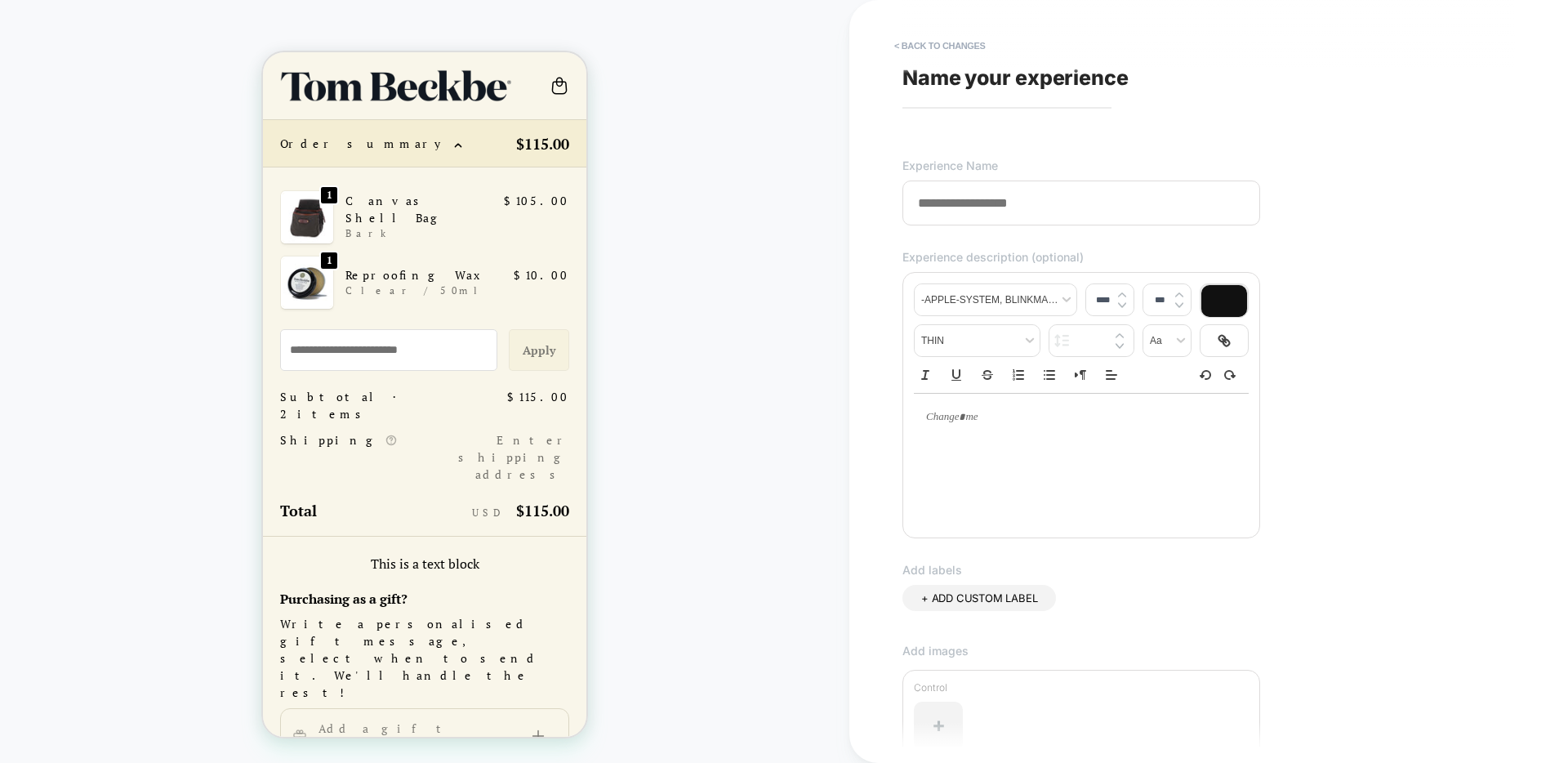
click at [964, 204] on input at bounding box center [1081, 202] width 357 height 45
click at [994, 209] on input at bounding box center [1081, 202] width 357 height 45
click at [931, 46] on button "< Back to changes" at bounding box center [940, 46] width 108 height 26
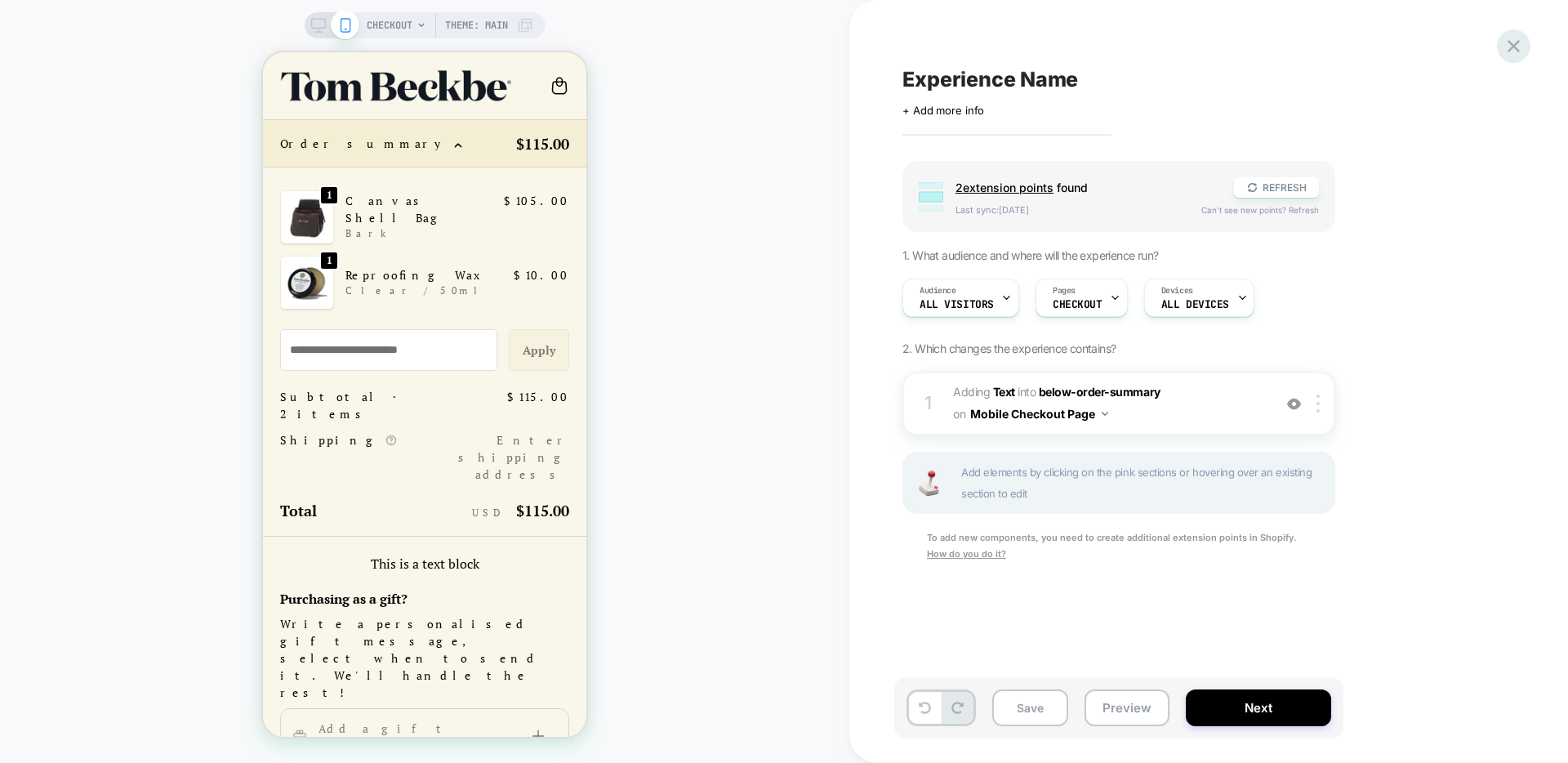
click at [1520, 45] on icon at bounding box center [1514, 46] width 22 height 22
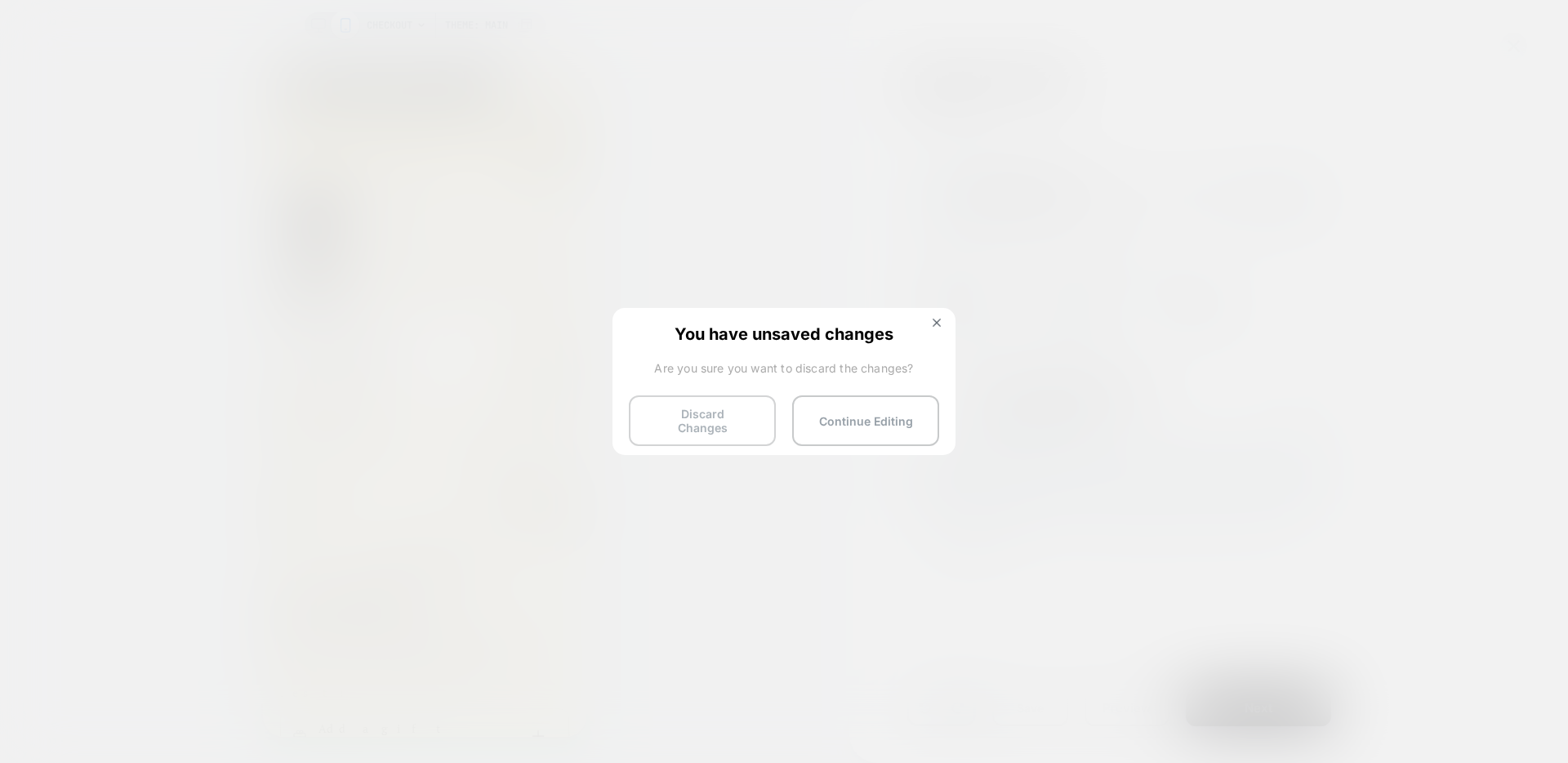
click at [689, 409] on button "Discard Changes" at bounding box center [703, 420] width 147 height 51
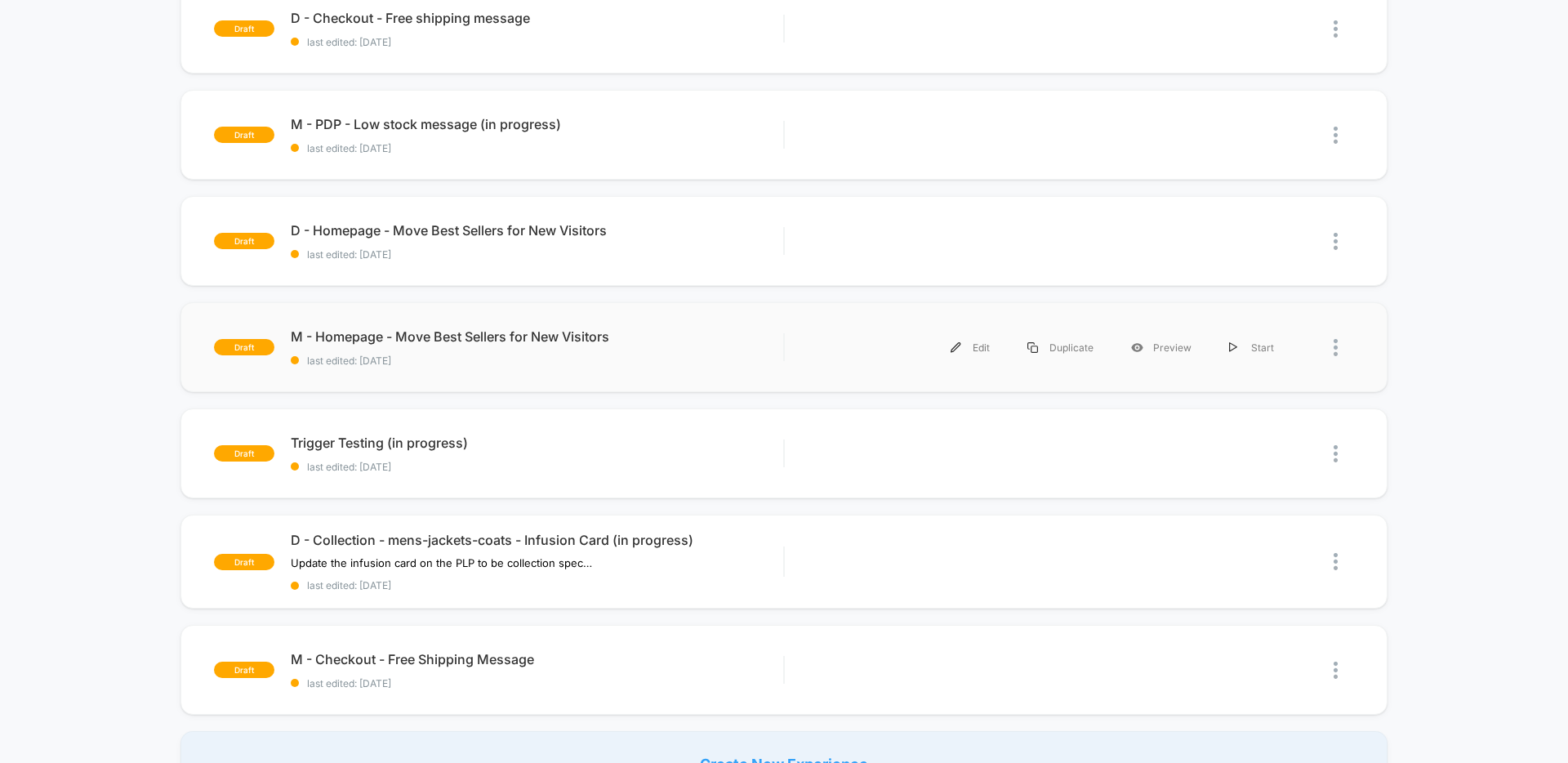
scroll to position [722, 0]
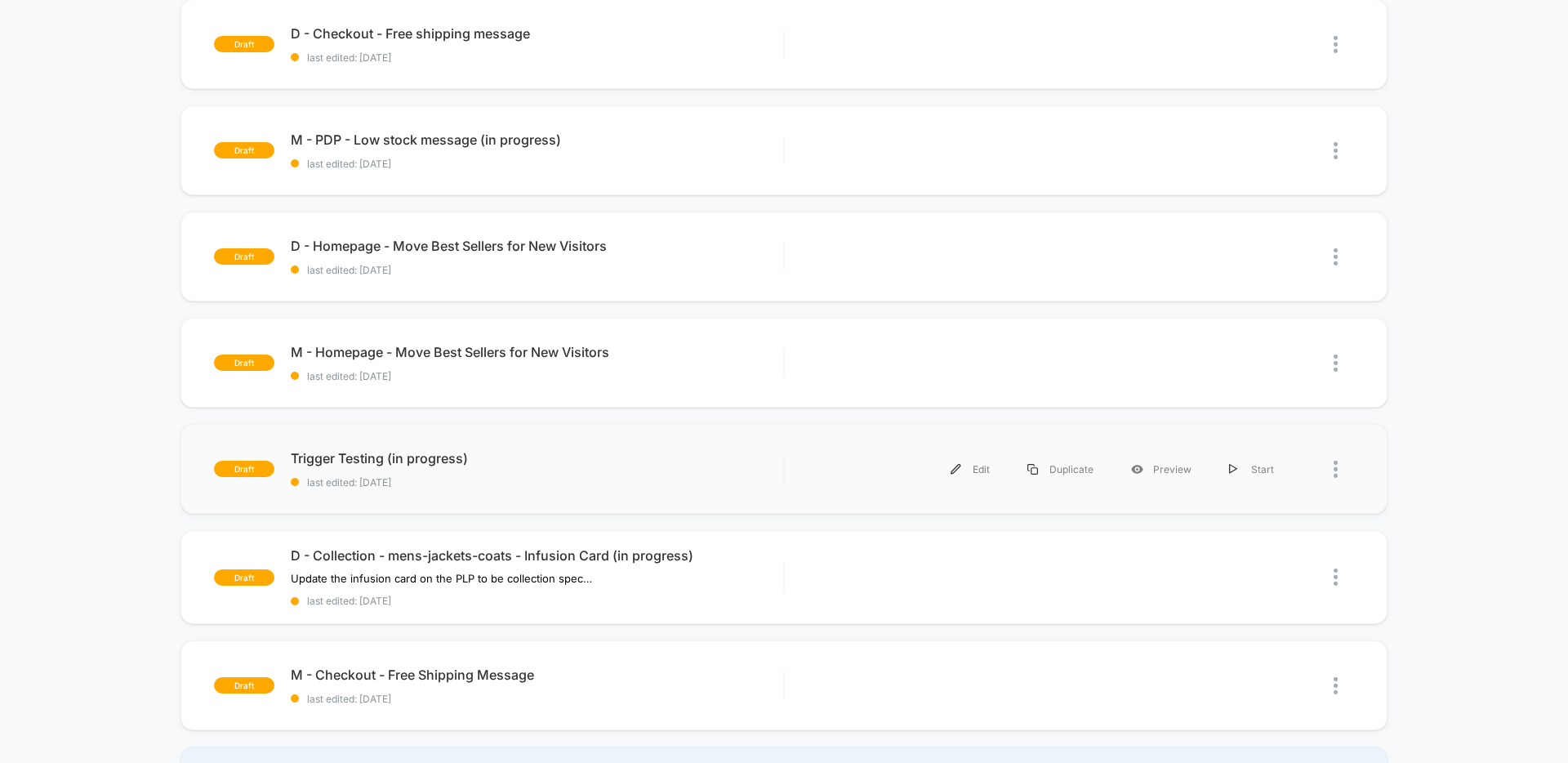
click at [568, 445] on div "draft Trigger Testing (in progress) last edited: [DATE] Edit Duplicate Preview …" at bounding box center [784, 469] width 1207 height 90
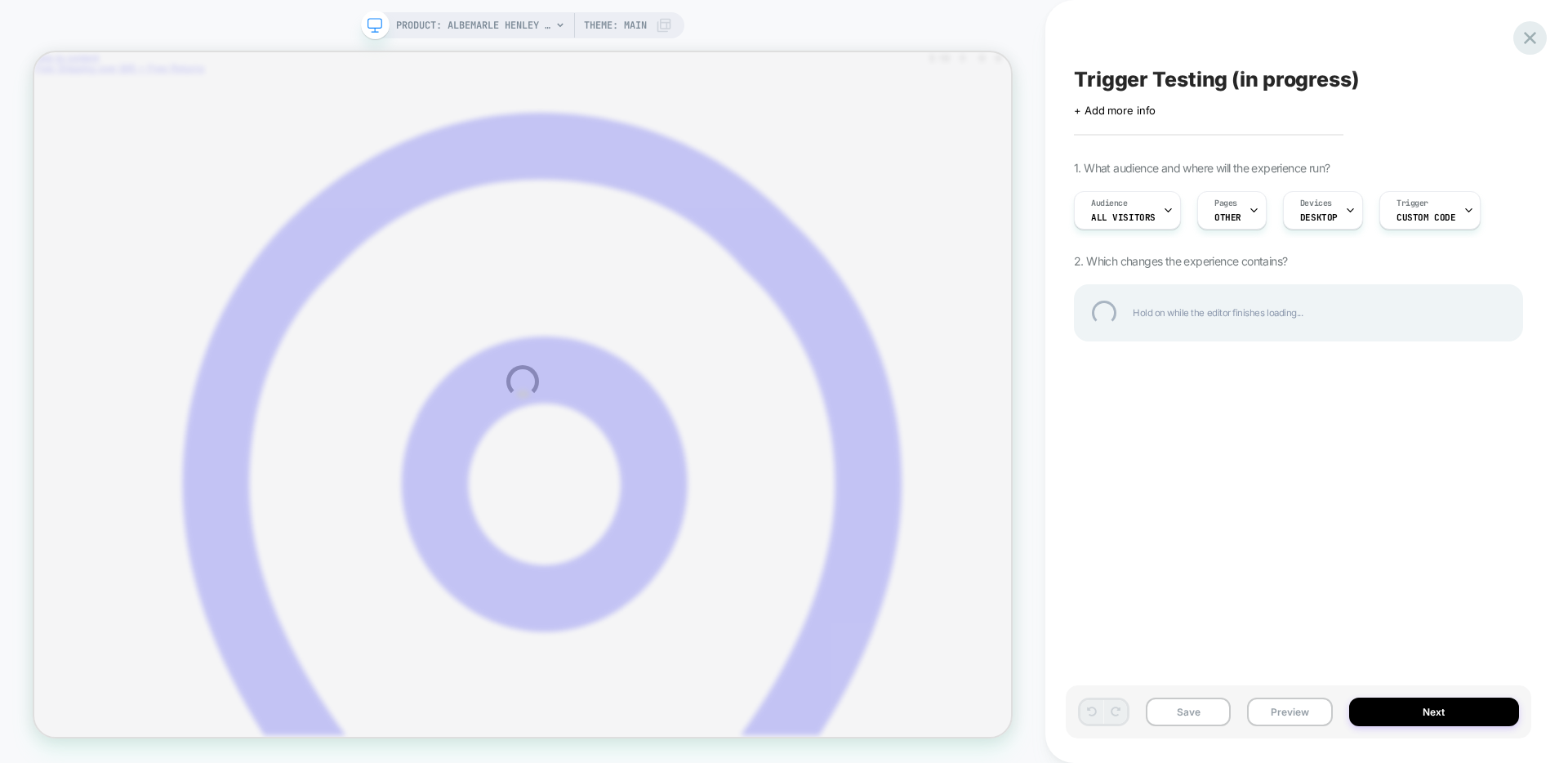
click at [1530, 36] on div at bounding box center [1530, 38] width 33 height 33
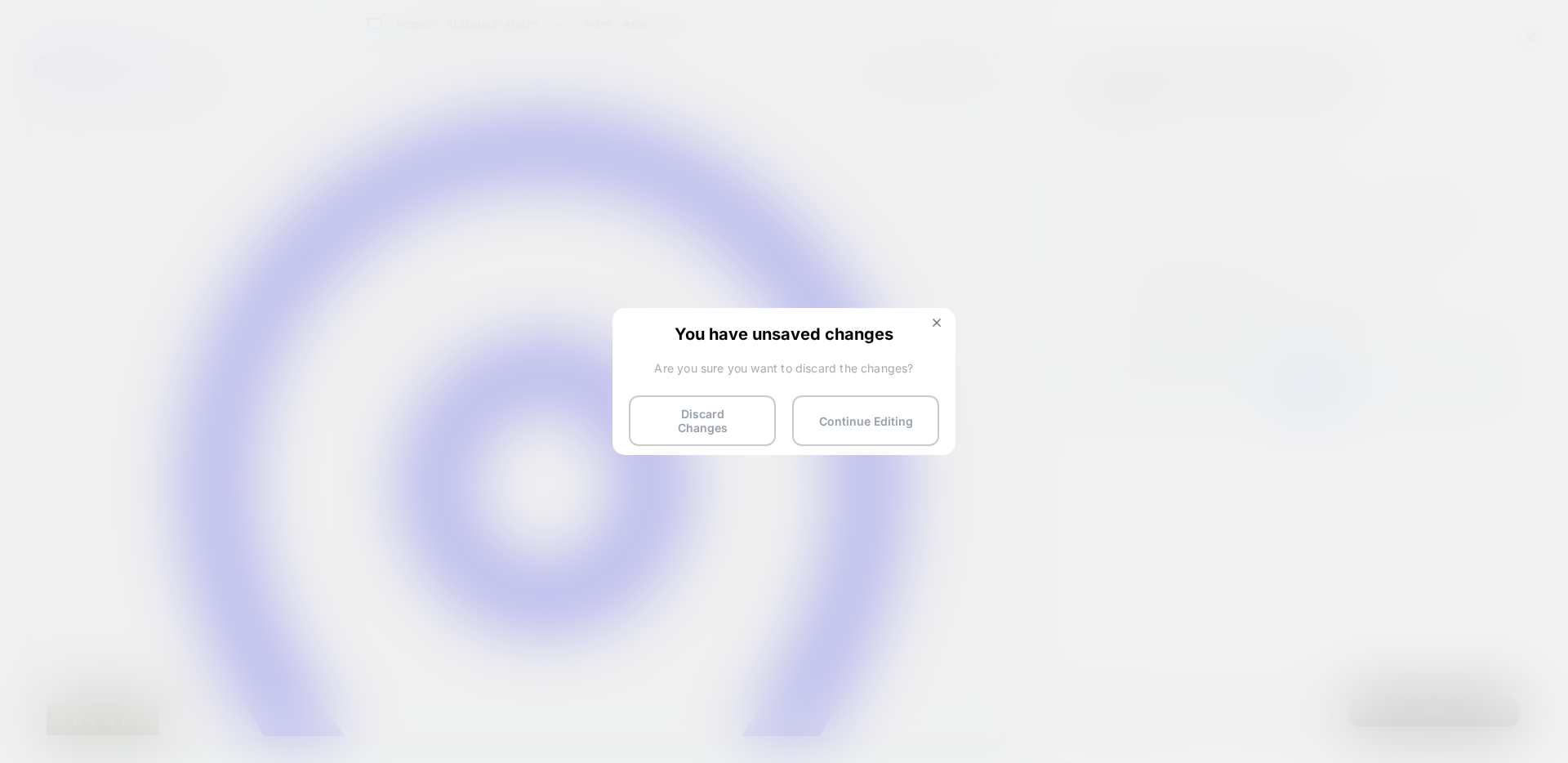
scroll to position [0, 1]
click at [696, 412] on button "Discard Changes" at bounding box center [703, 420] width 147 height 51
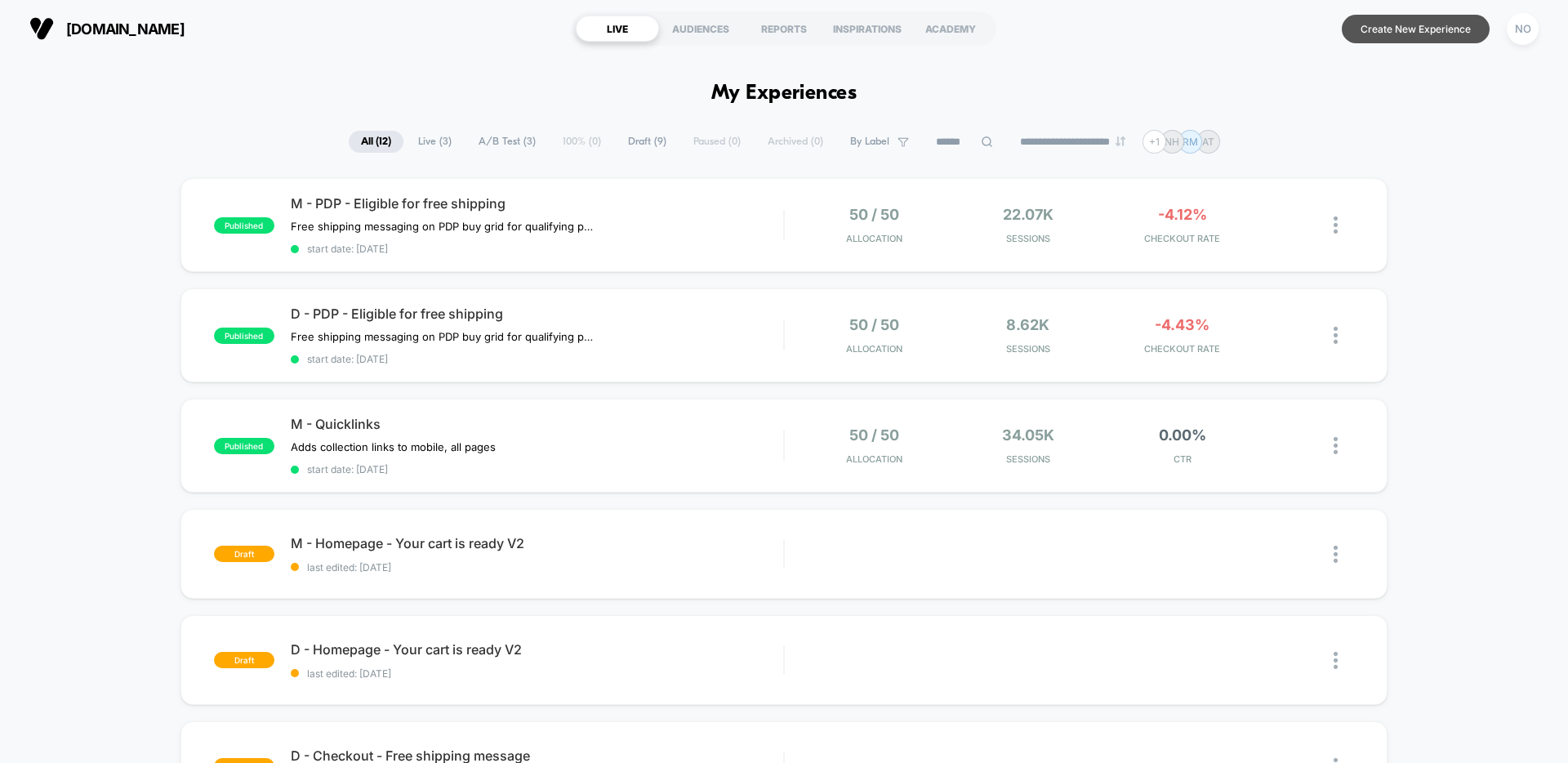
click at [1384, 31] on button "Create New Experience" at bounding box center [1416, 29] width 148 height 29
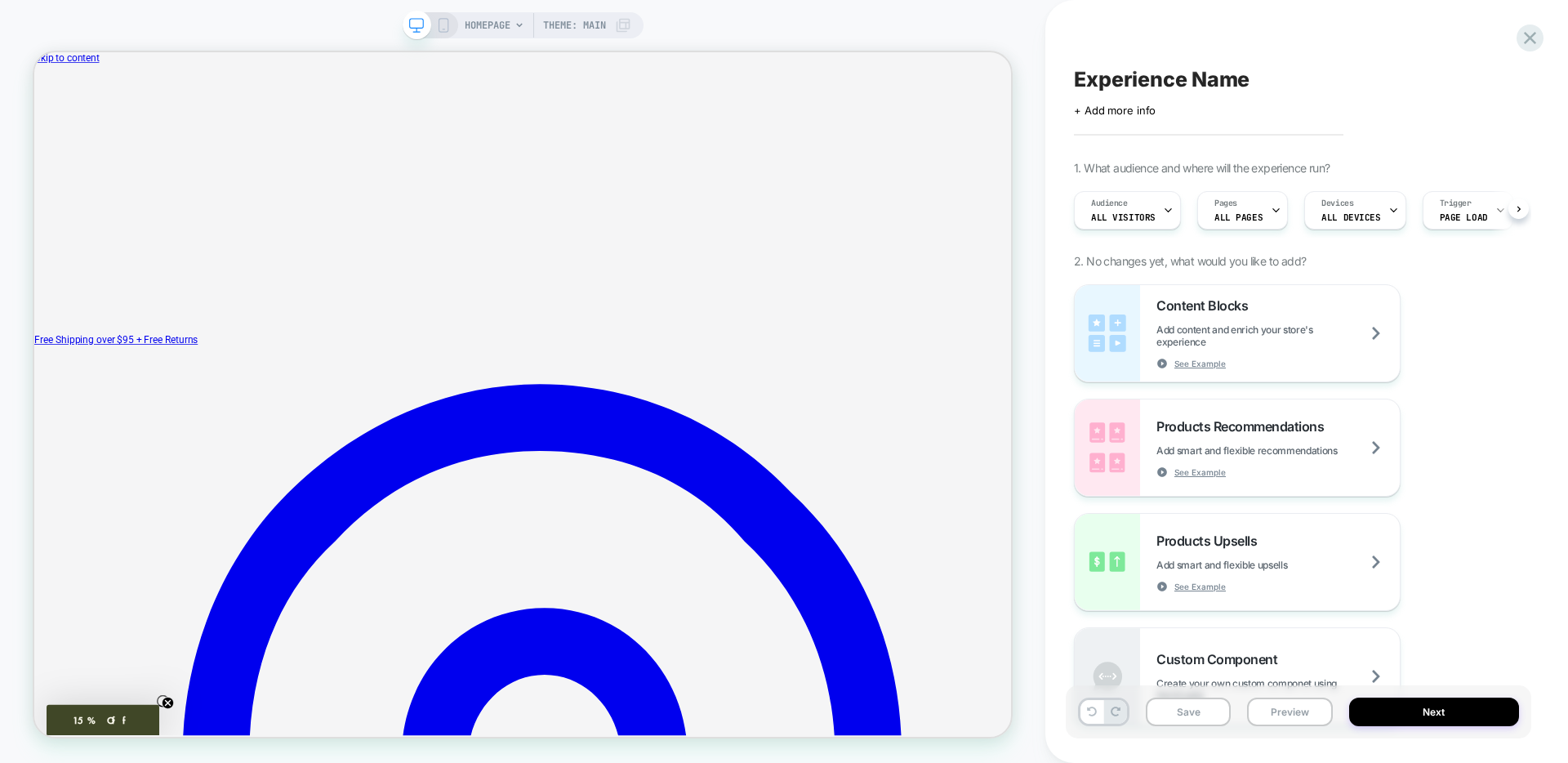
scroll to position [0, 1]
click at [1250, 214] on span "ALL PAGES" at bounding box center [1238, 216] width 48 height 11
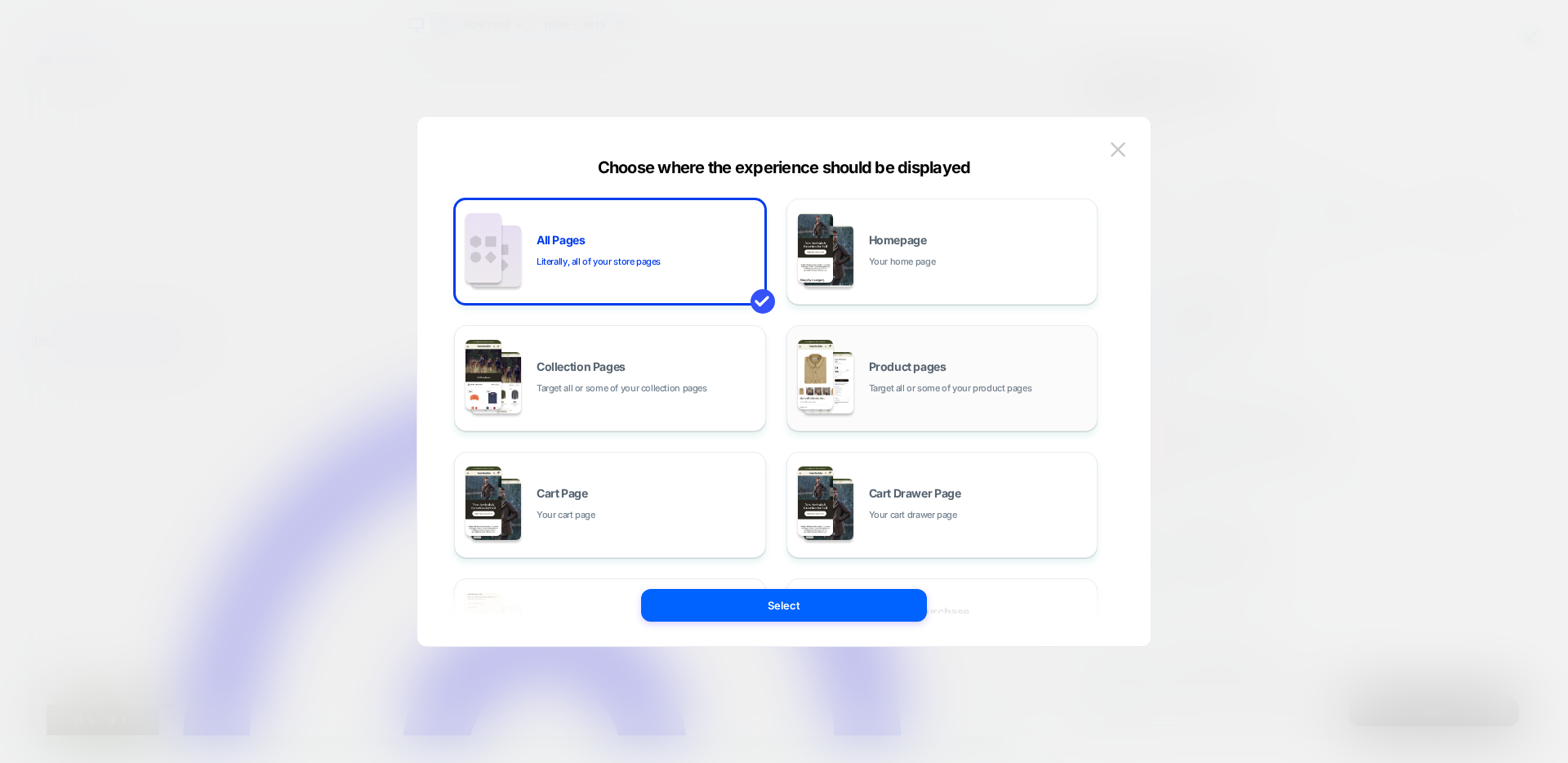
scroll to position [247, 0]
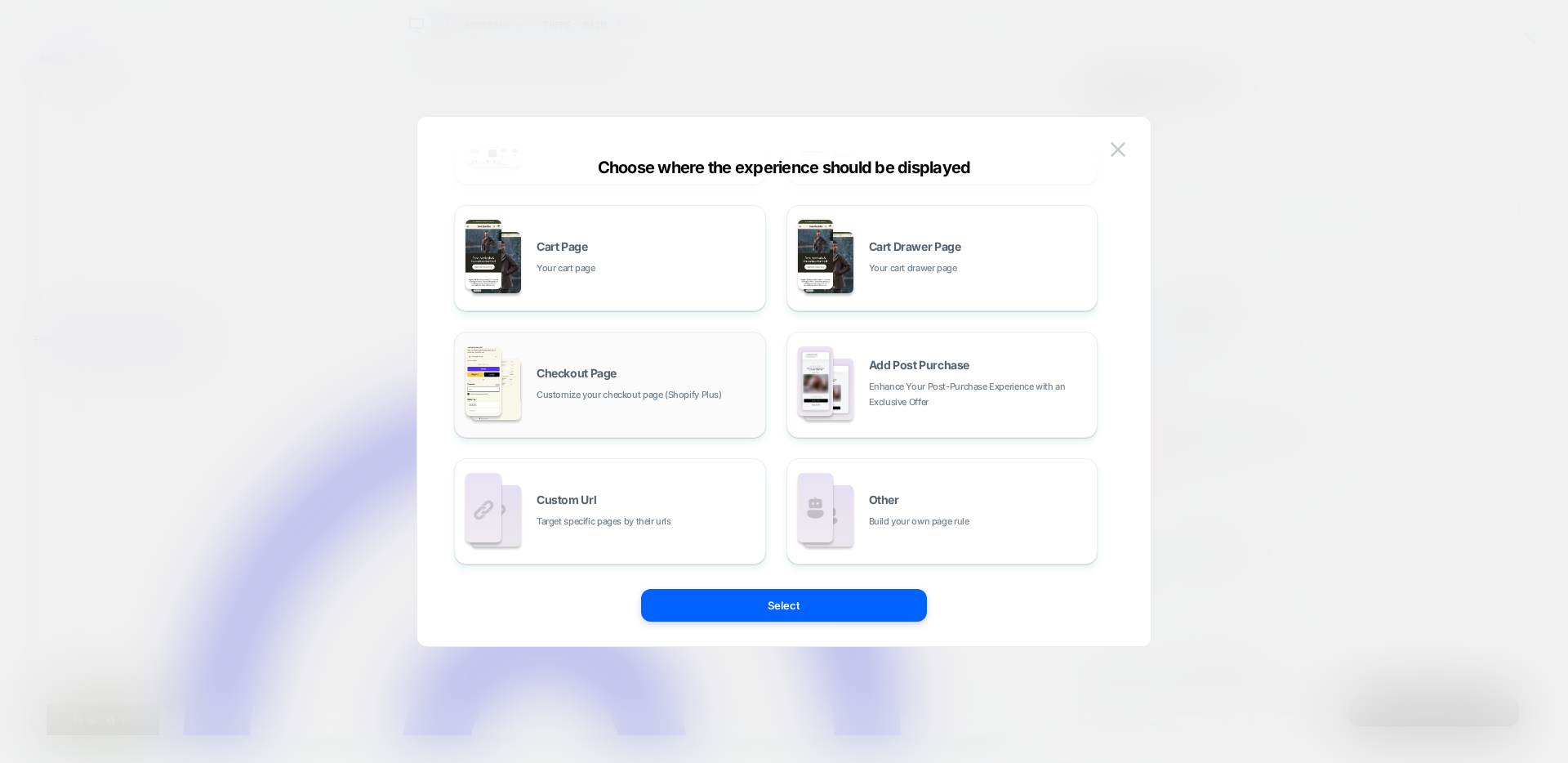
click at [653, 352] on div "Checkout Page Customize your checkout page (Shopify Plus)" at bounding box center [611, 385] width 294 height 90
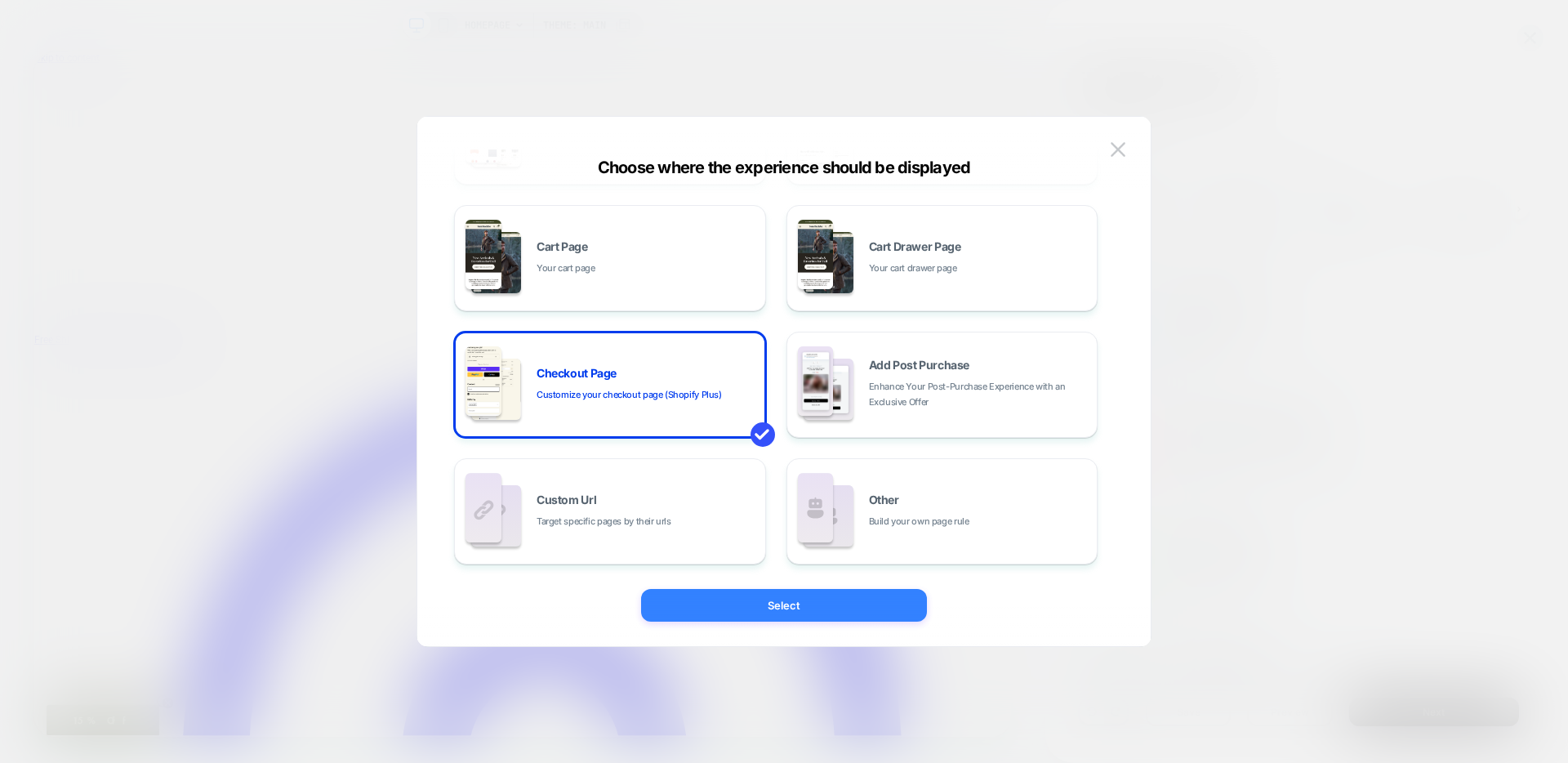
click at [666, 598] on button "Select" at bounding box center [784, 604] width 286 height 32
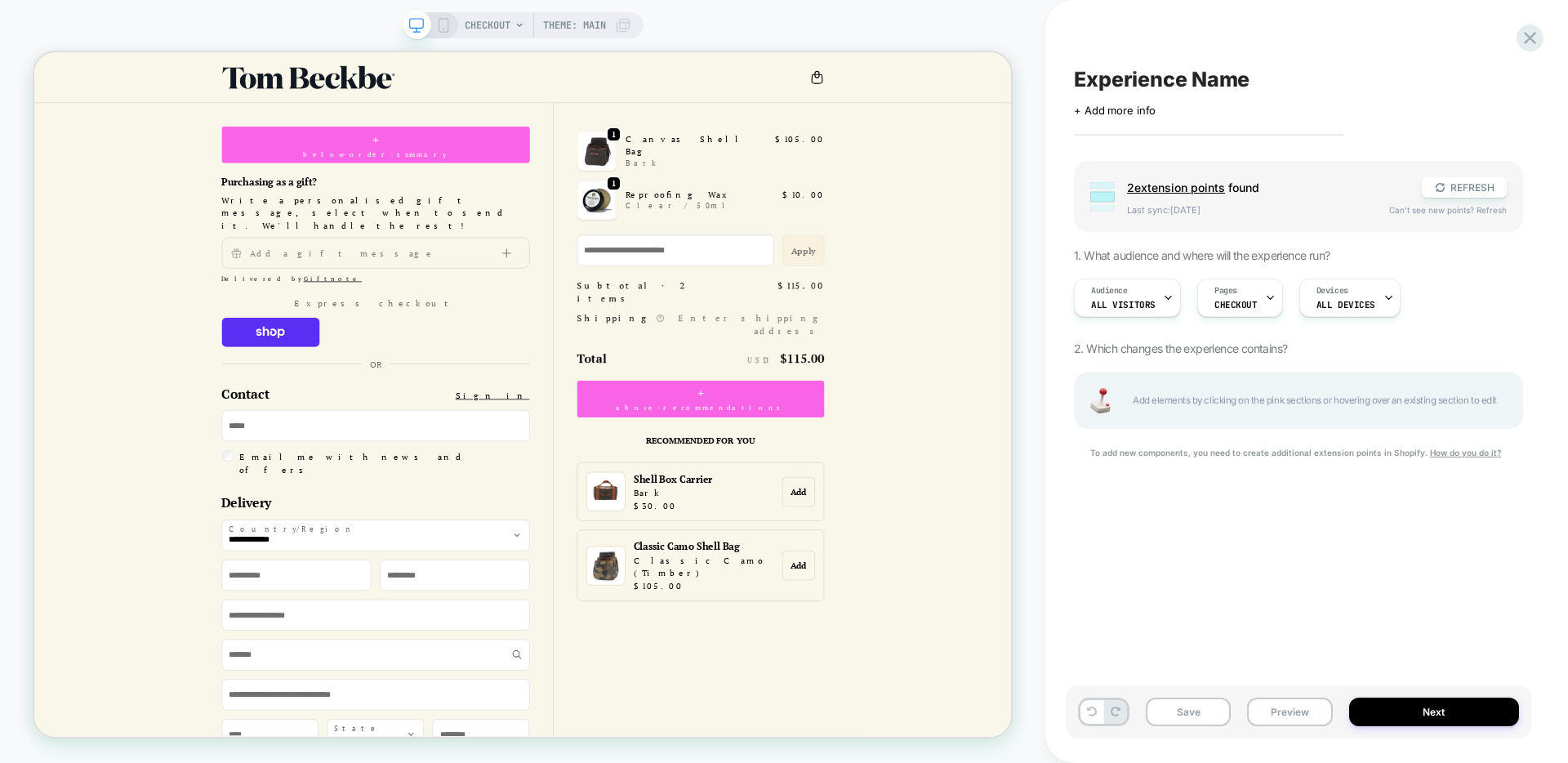
scroll to position [0, 0]
click at [1349, 302] on span "ALL DEVICES" at bounding box center [1346, 304] width 59 height 11
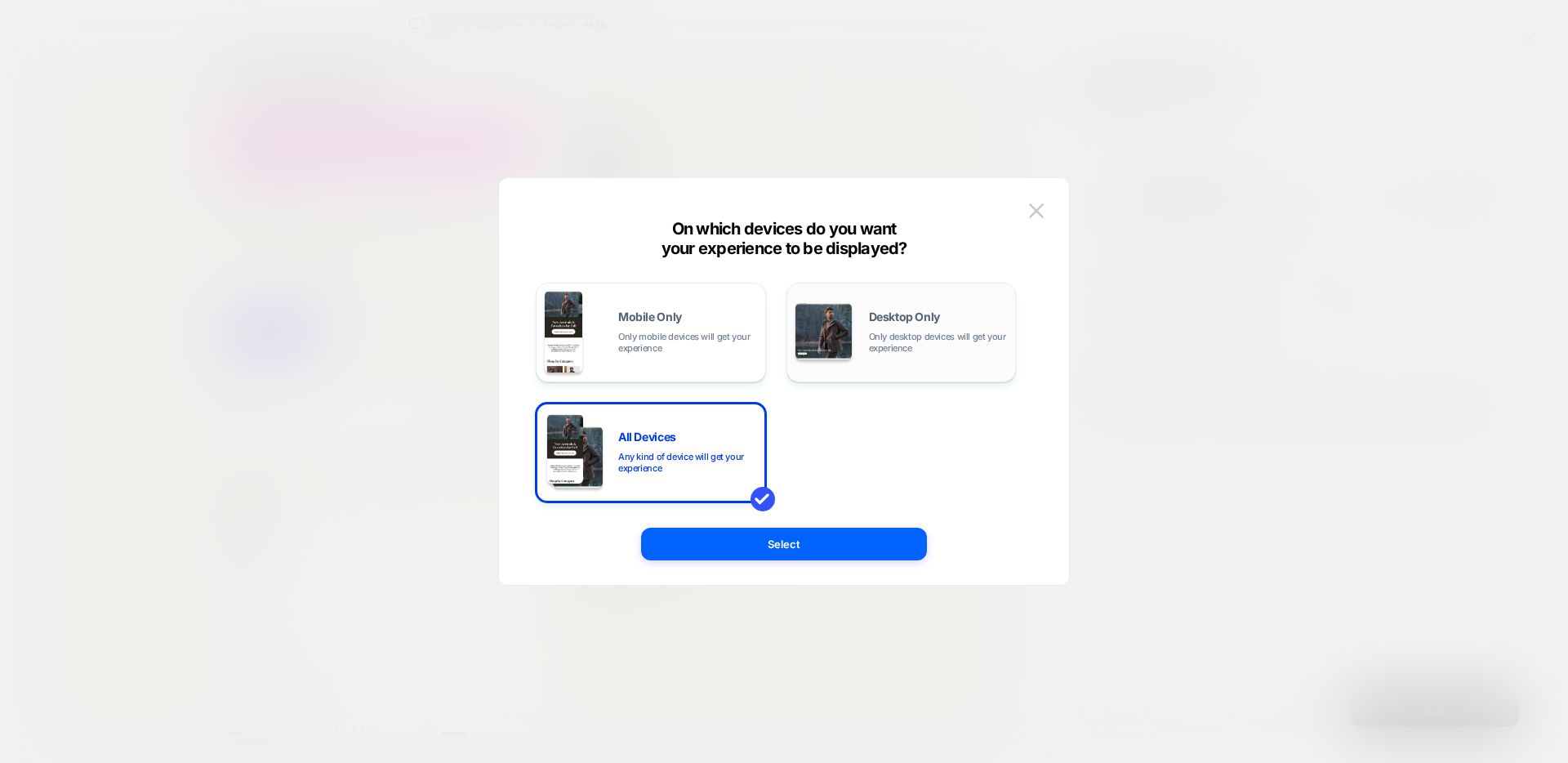
click at [932, 341] on span "Only desktop devices will get your experience" at bounding box center [938, 343] width 139 height 23
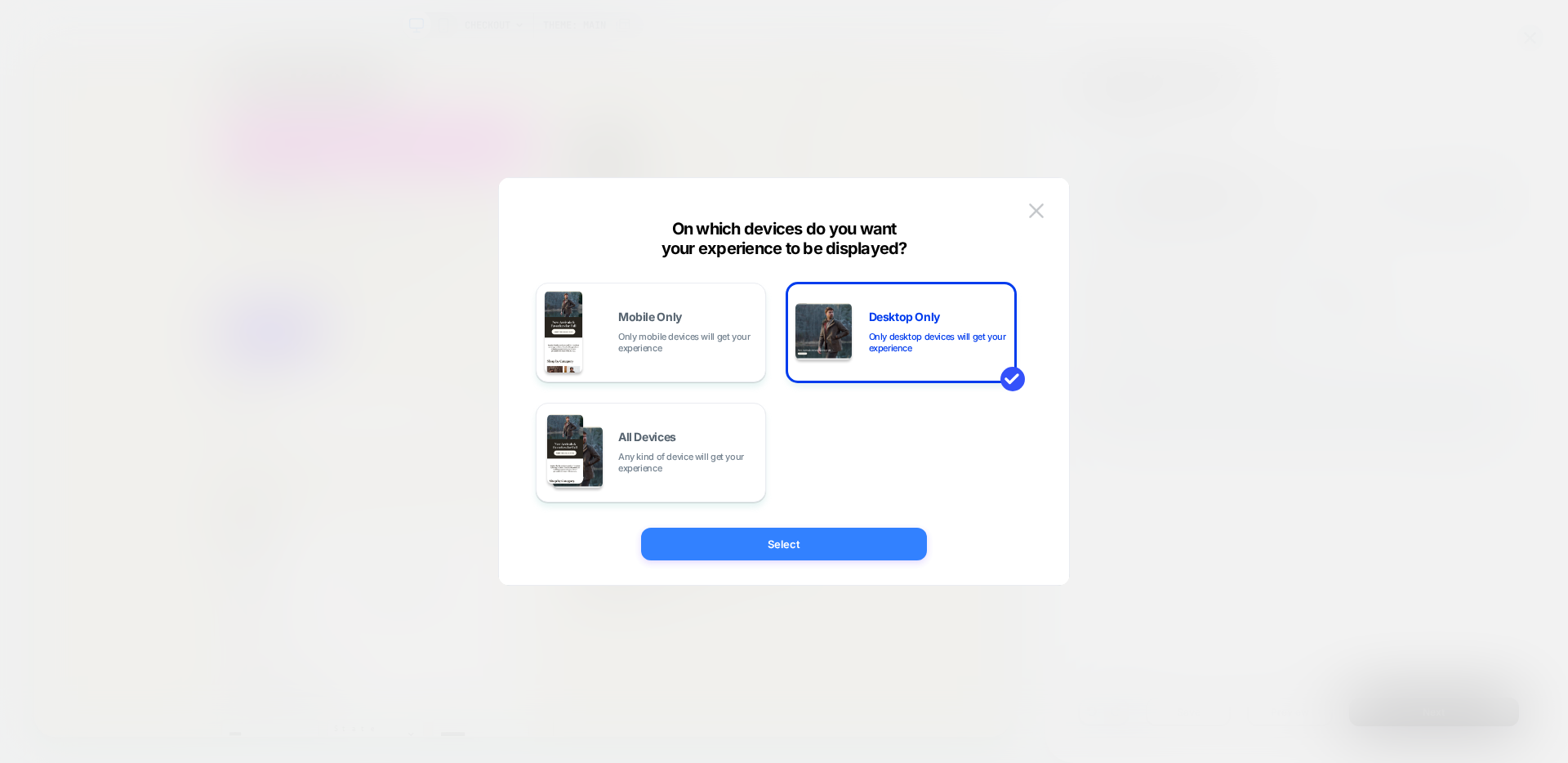
click at [800, 549] on button "Select" at bounding box center [784, 543] width 286 height 32
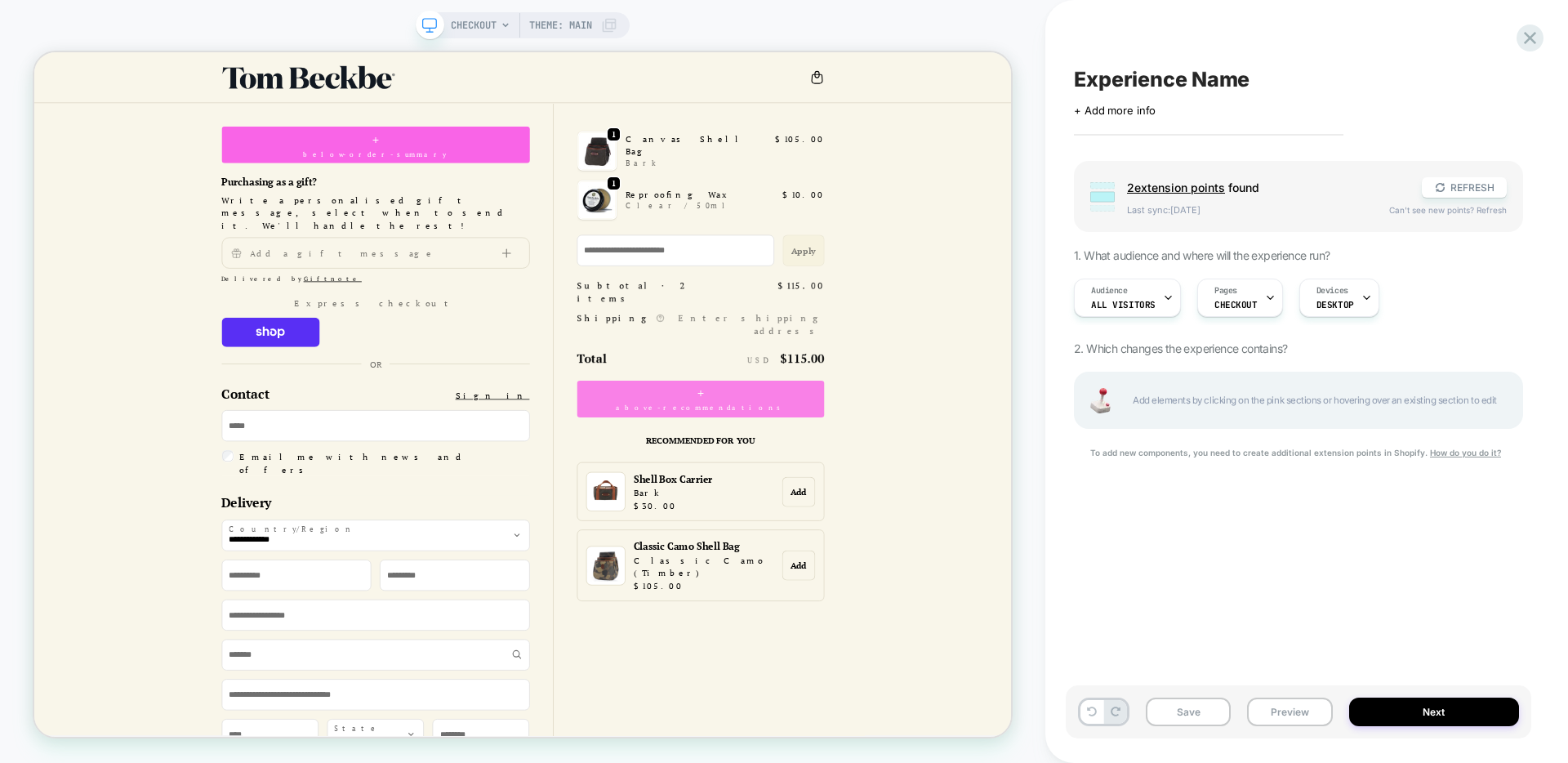
click at [918, 495] on span "+" at bounding box center [922, 507] width 9 height 25
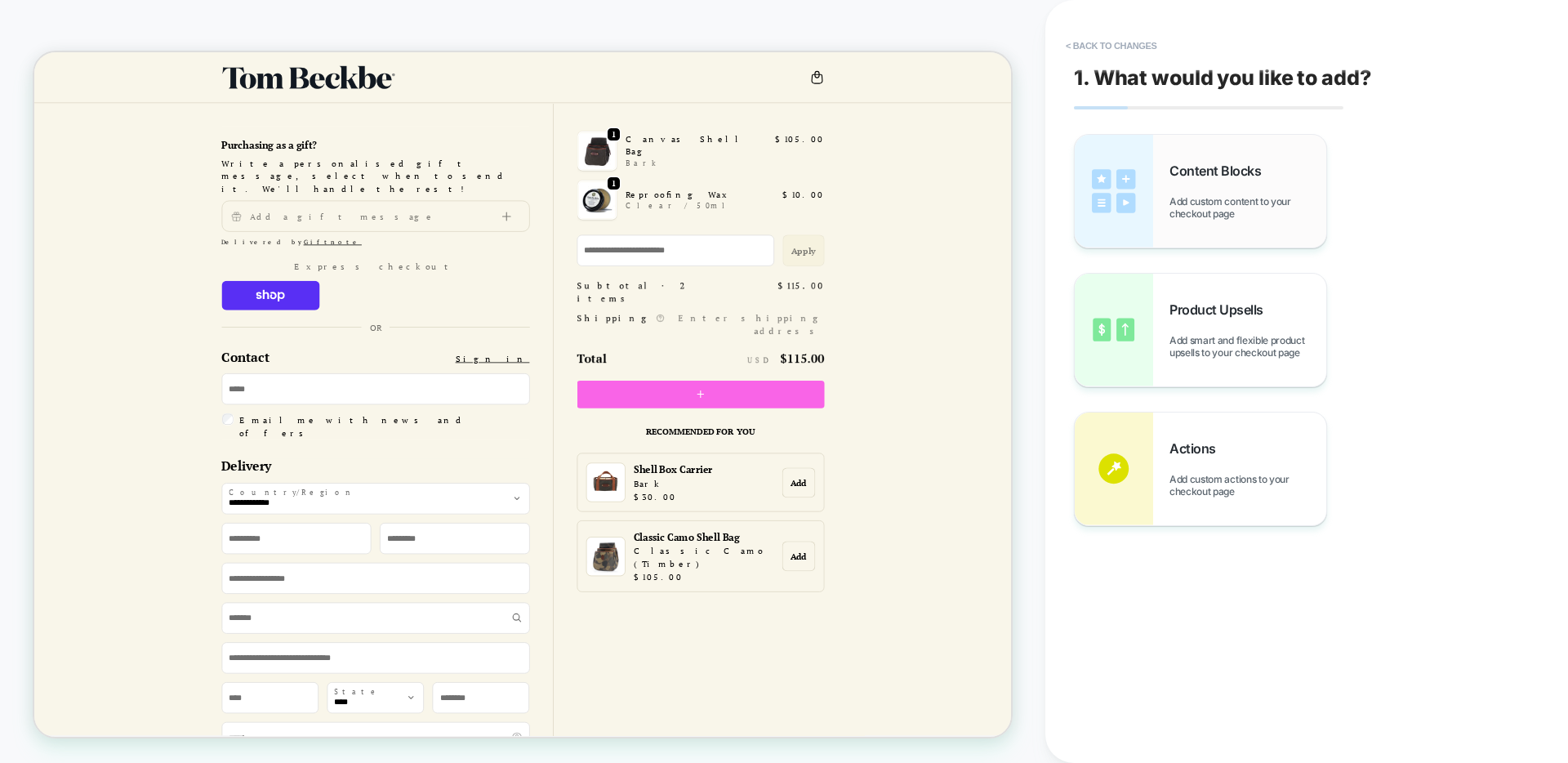
click at [1292, 223] on div "Content Blocks Add custom content to your checkout page" at bounding box center [1200, 191] width 251 height 113
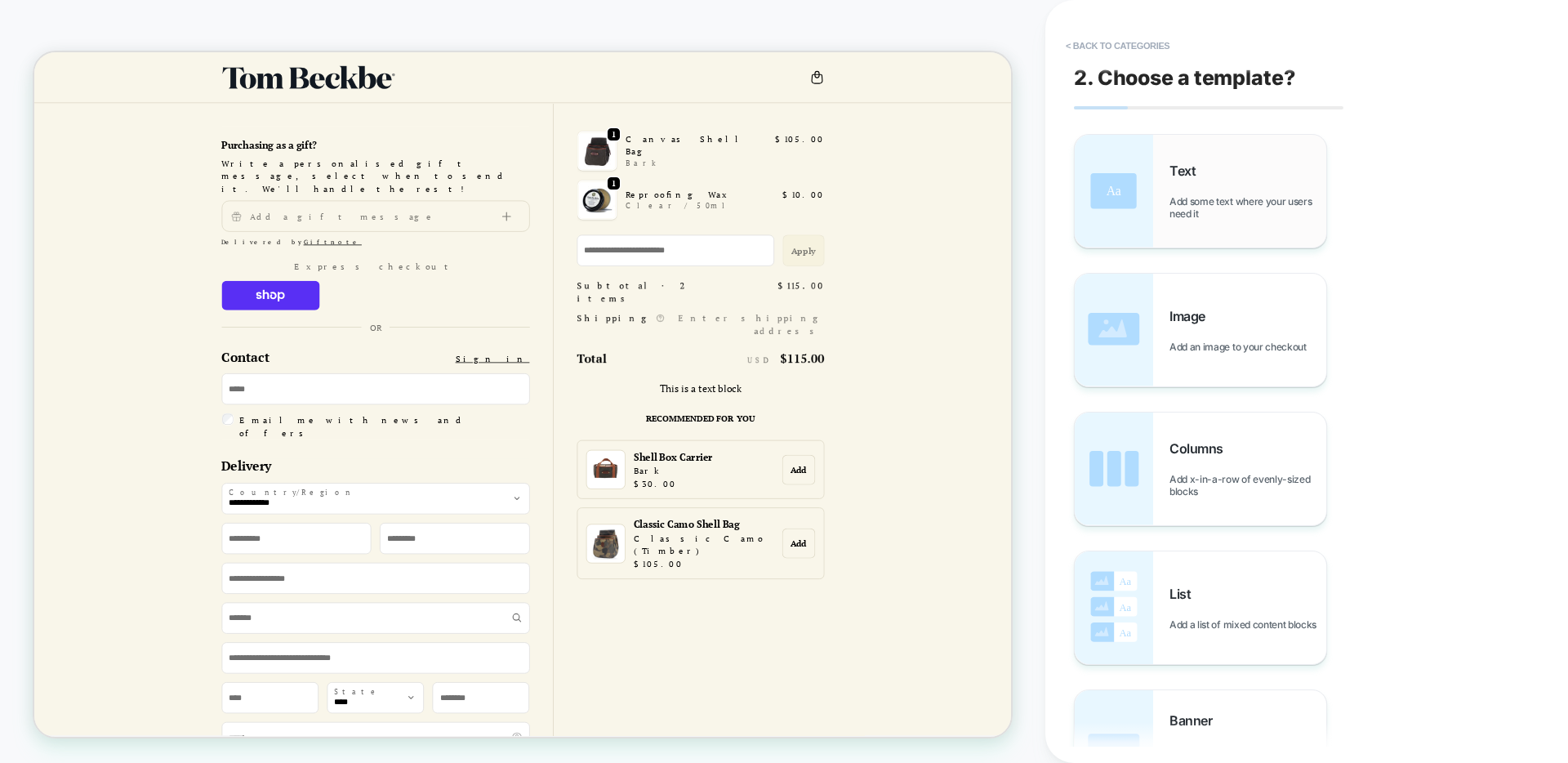
click at [1191, 167] on span "Text" at bounding box center [1186, 171] width 34 height 17
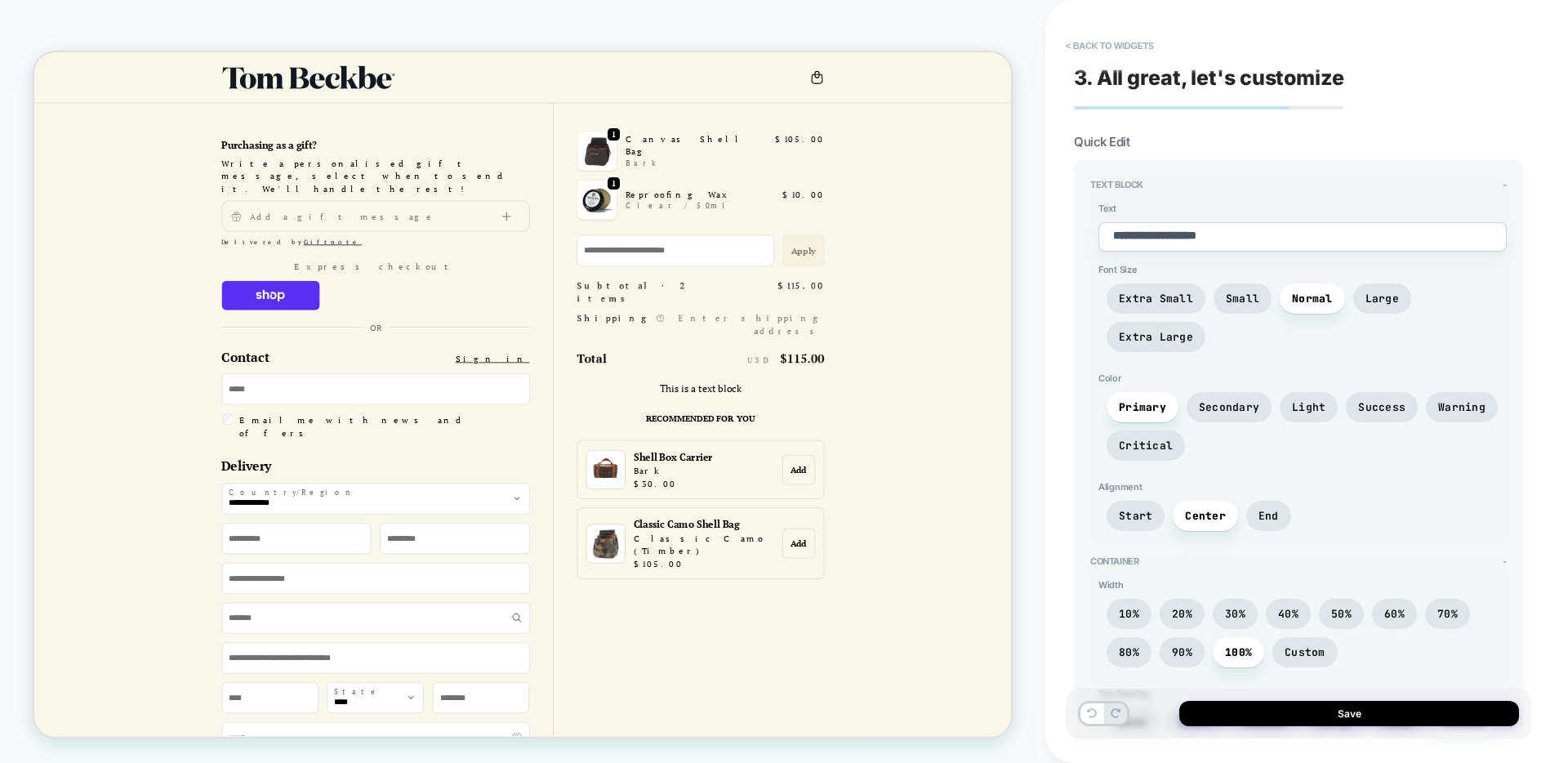
click at [1225, 241] on textarea "**********" at bounding box center [1303, 237] width 408 height 30
click at [1226, 407] on span "Secondary" at bounding box center [1229, 407] width 60 height 14
click at [1316, 406] on span "Light" at bounding box center [1309, 407] width 33 height 14
click at [1372, 405] on span "Success" at bounding box center [1382, 407] width 47 height 14
click at [1209, 400] on span "Secondary" at bounding box center [1229, 407] width 60 height 14
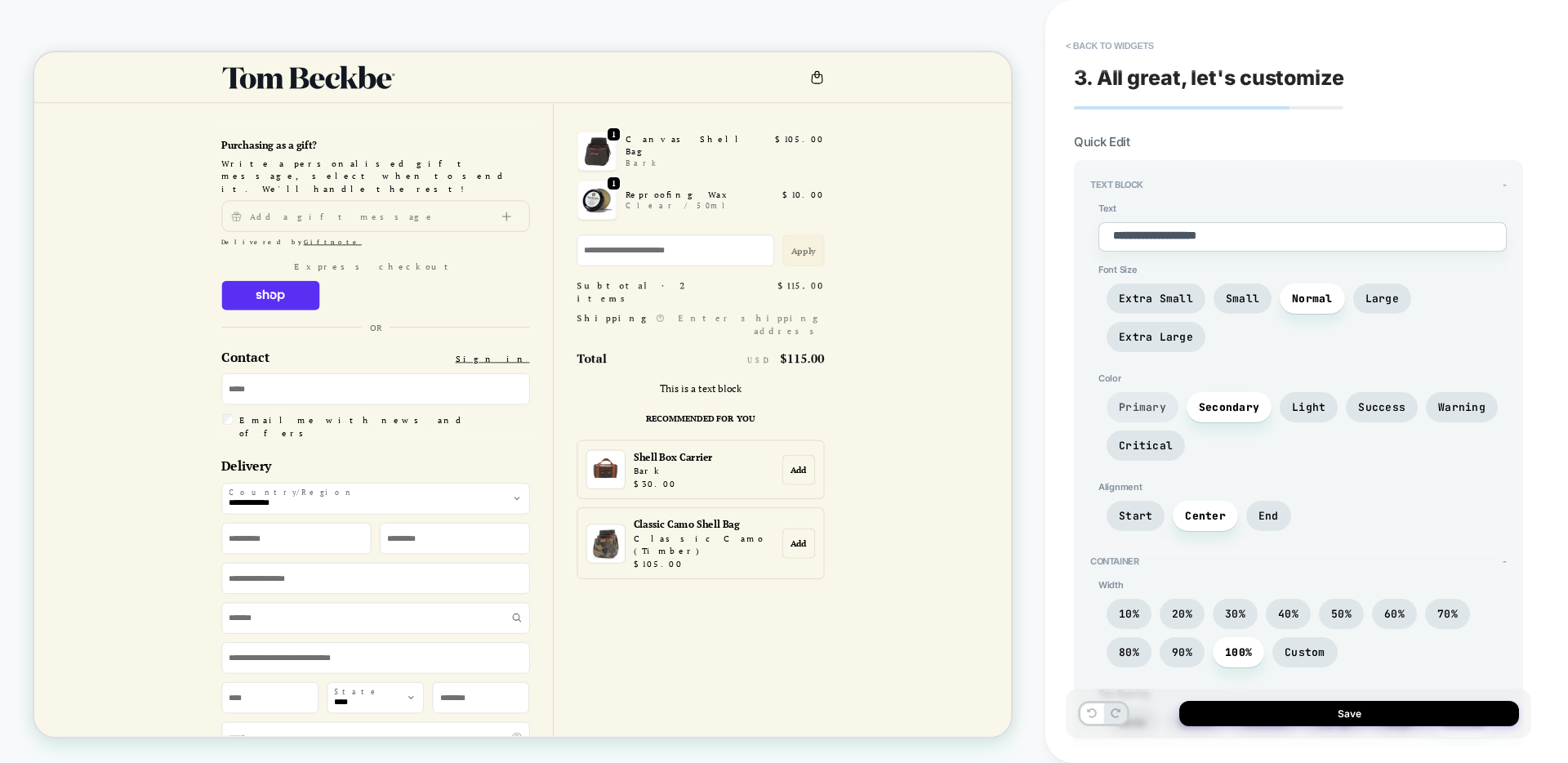
click at [1108, 399] on span "Primary" at bounding box center [1142, 407] width 72 height 30
click at [1127, 400] on span "Primary" at bounding box center [1142, 407] width 47 height 14
click at [1137, 509] on span "Start" at bounding box center [1135, 516] width 33 height 14
click at [1199, 509] on span "Center" at bounding box center [1205, 516] width 41 height 14
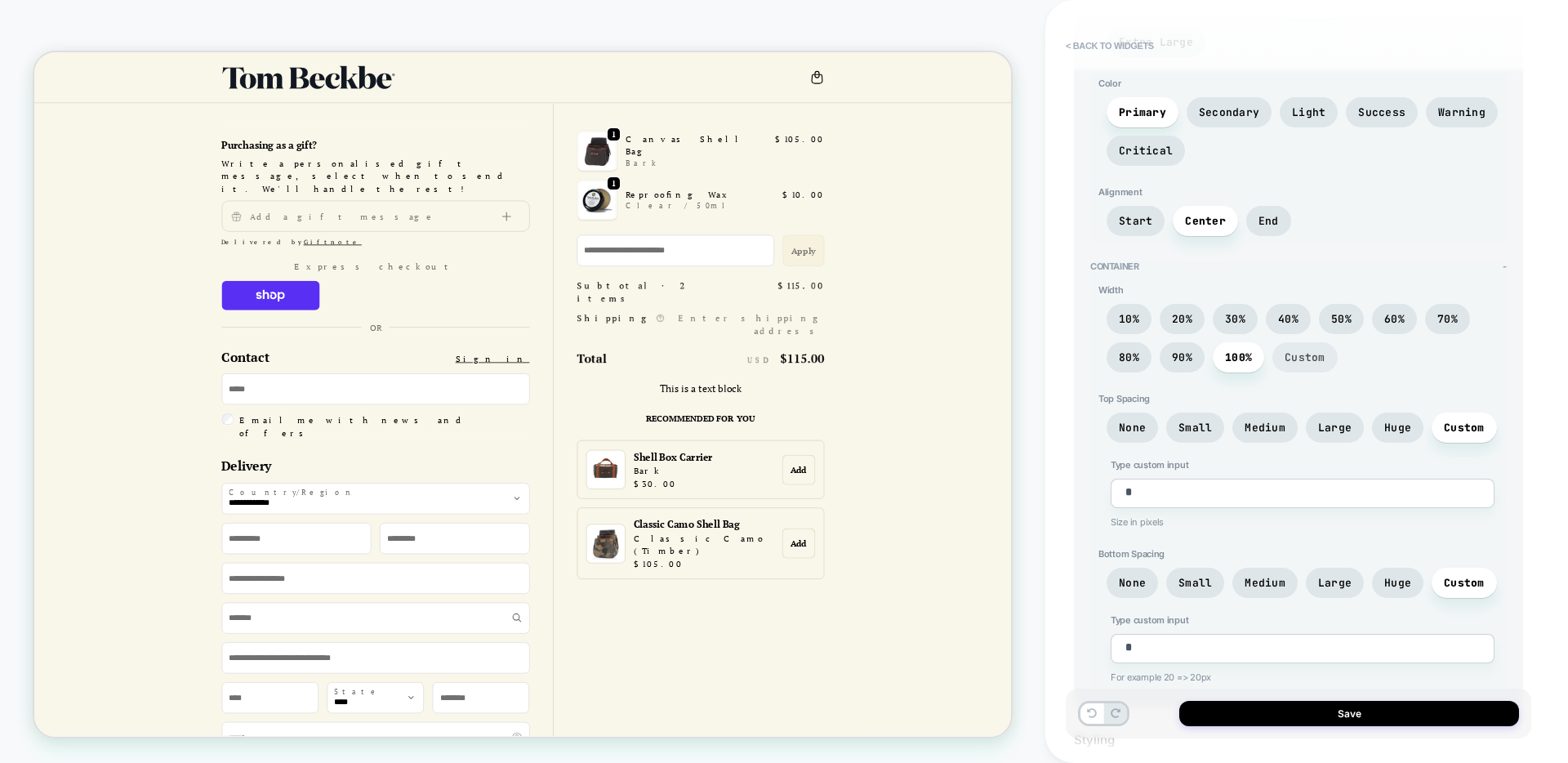
scroll to position [434, 0]
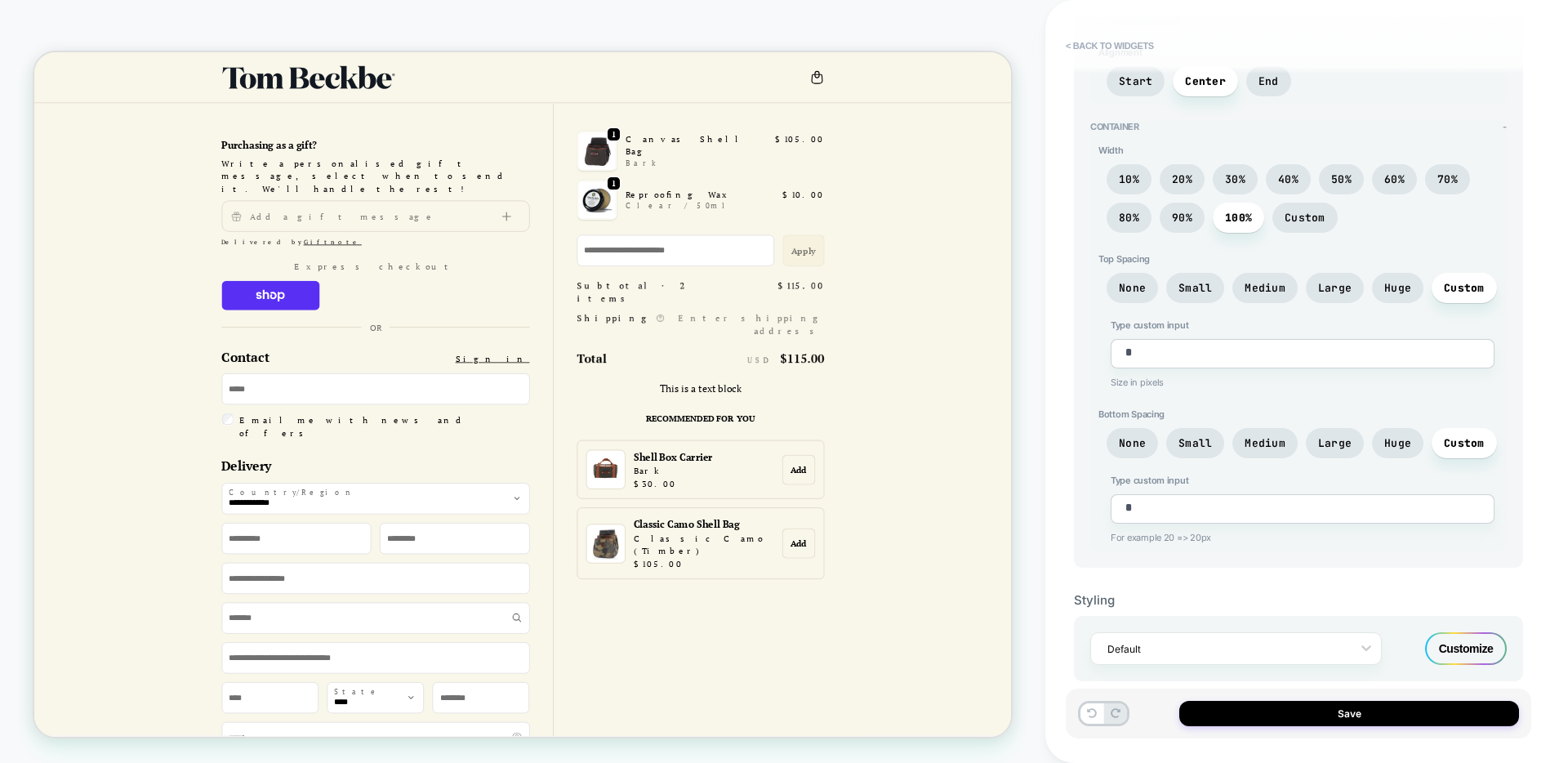
click at [1463, 646] on div "Customize" at bounding box center [1466, 648] width 81 height 32
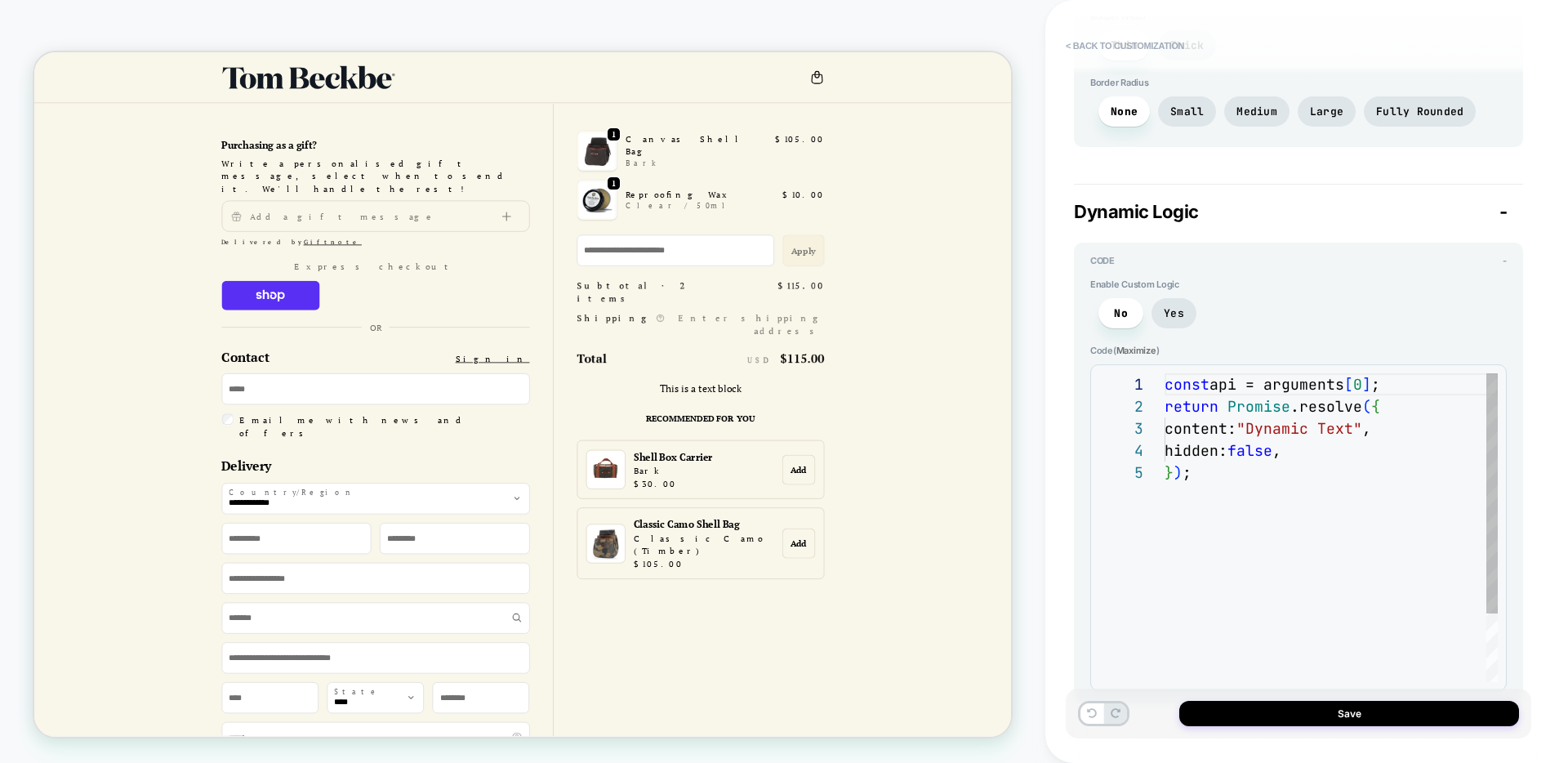
scroll to position [88, 0]
click at [1164, 298] on span "Yes" at bounding box center [1174, 313] width 45 height 30
click at [1105, 298] on span "No" at bounding box center [1120, 313] width 45 height 30
type textarea "*"
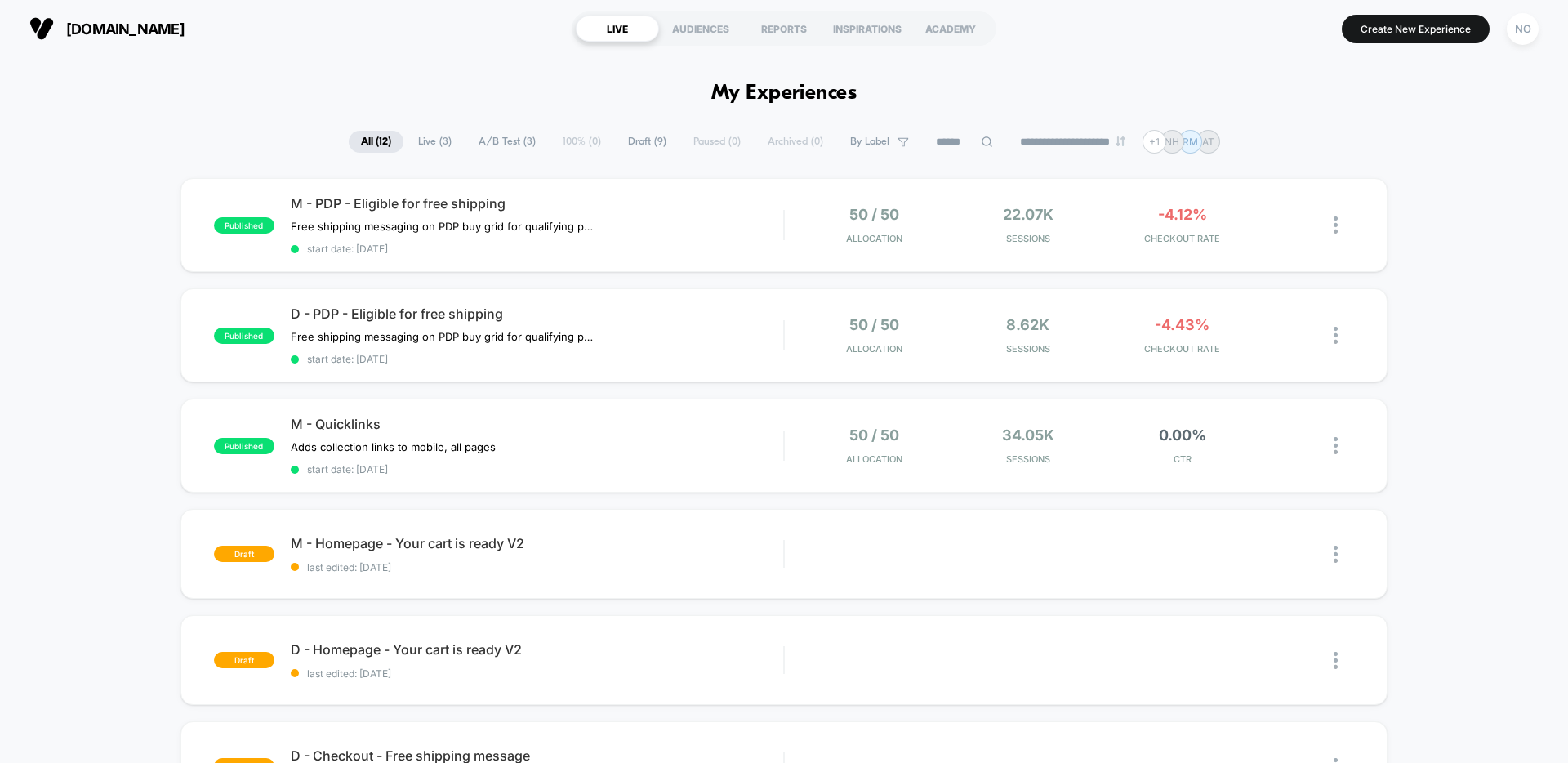
click at [427, 141] on span "Live ( 3 )" at bounding box center [434, 141] width 58 height 22
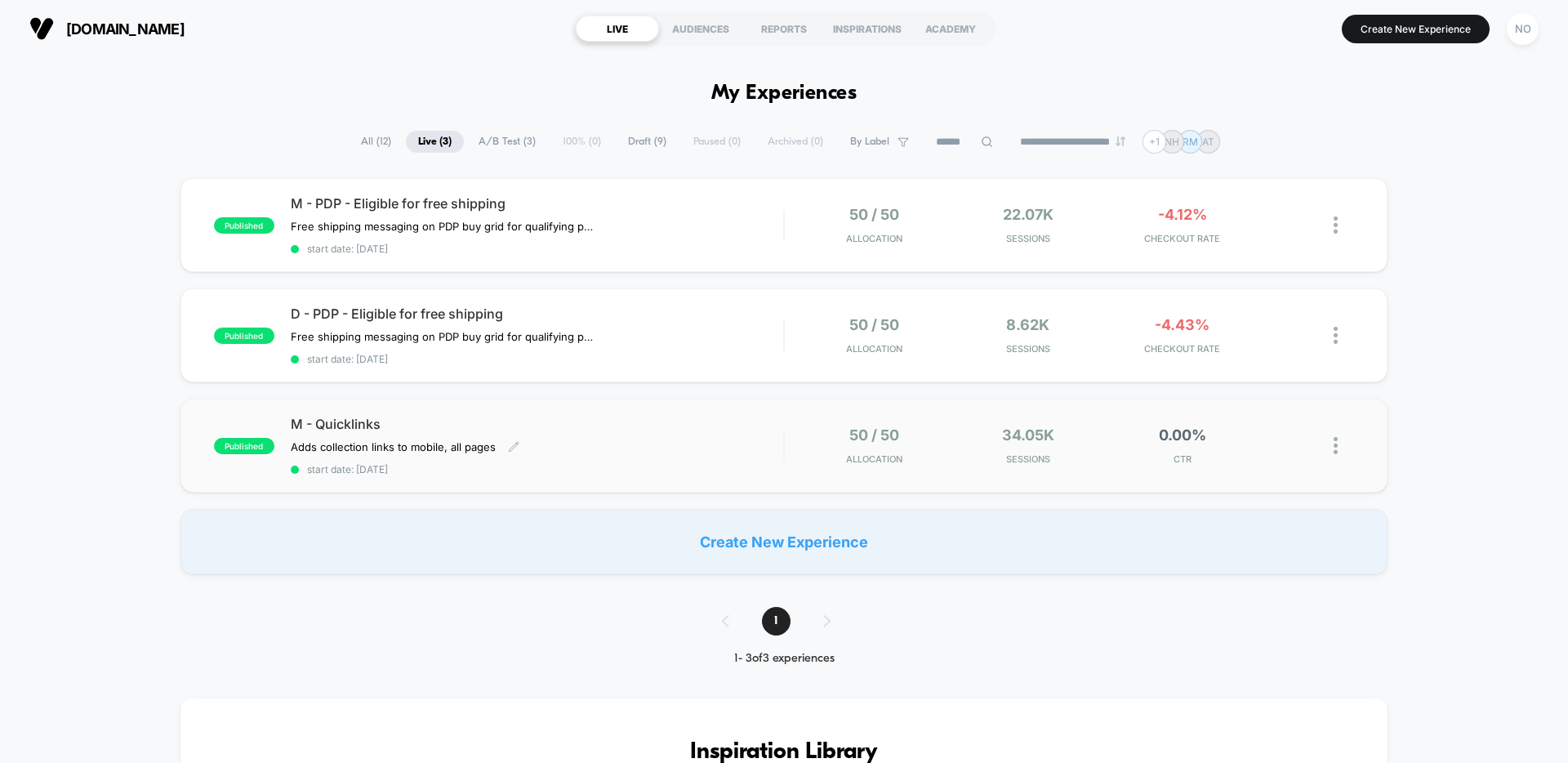
click at [681, 430] on span "M - Quicklinks" at bounding box center [537, 424] width 492 height 17
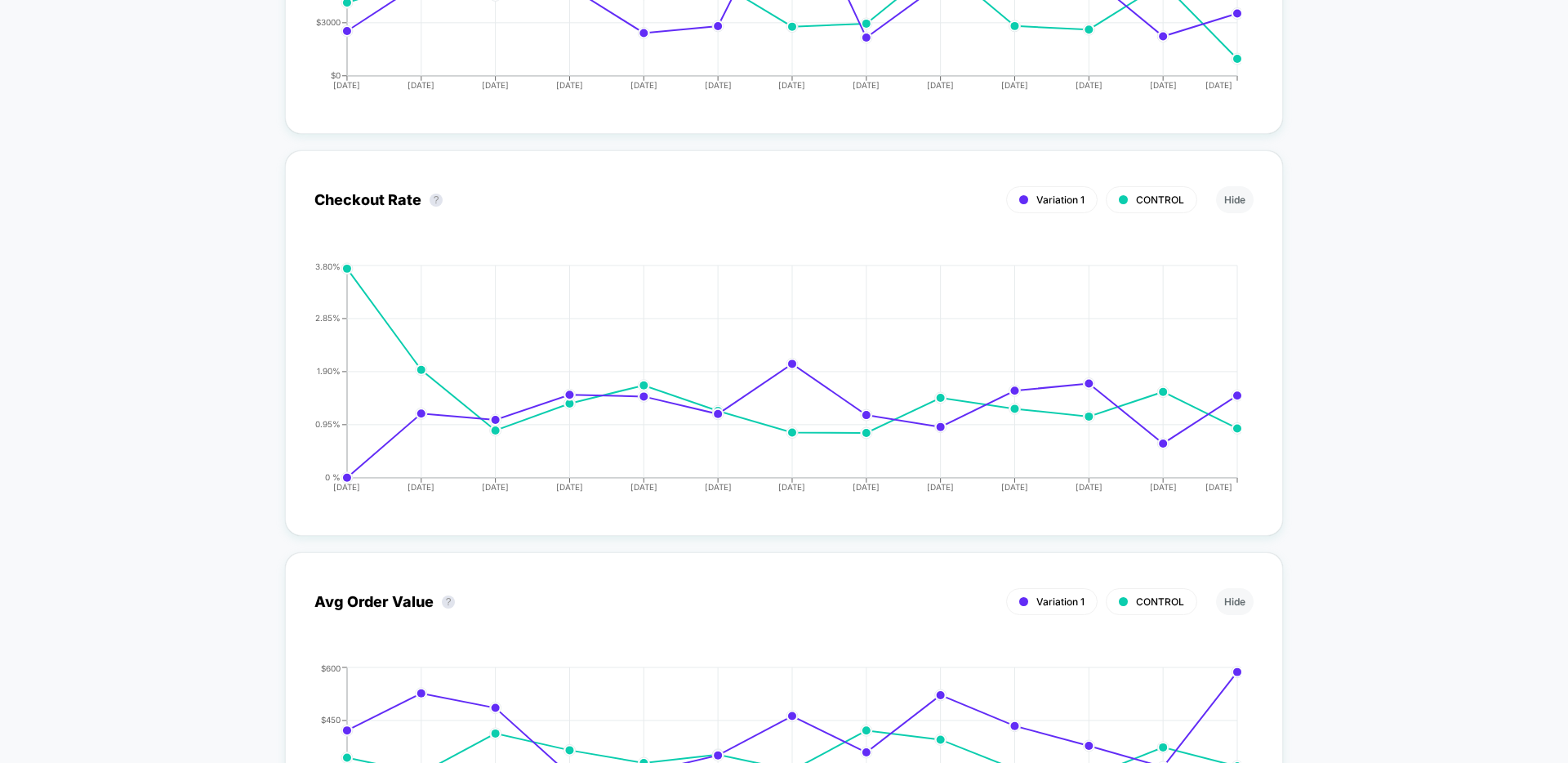
scroll to position [3408, 0]
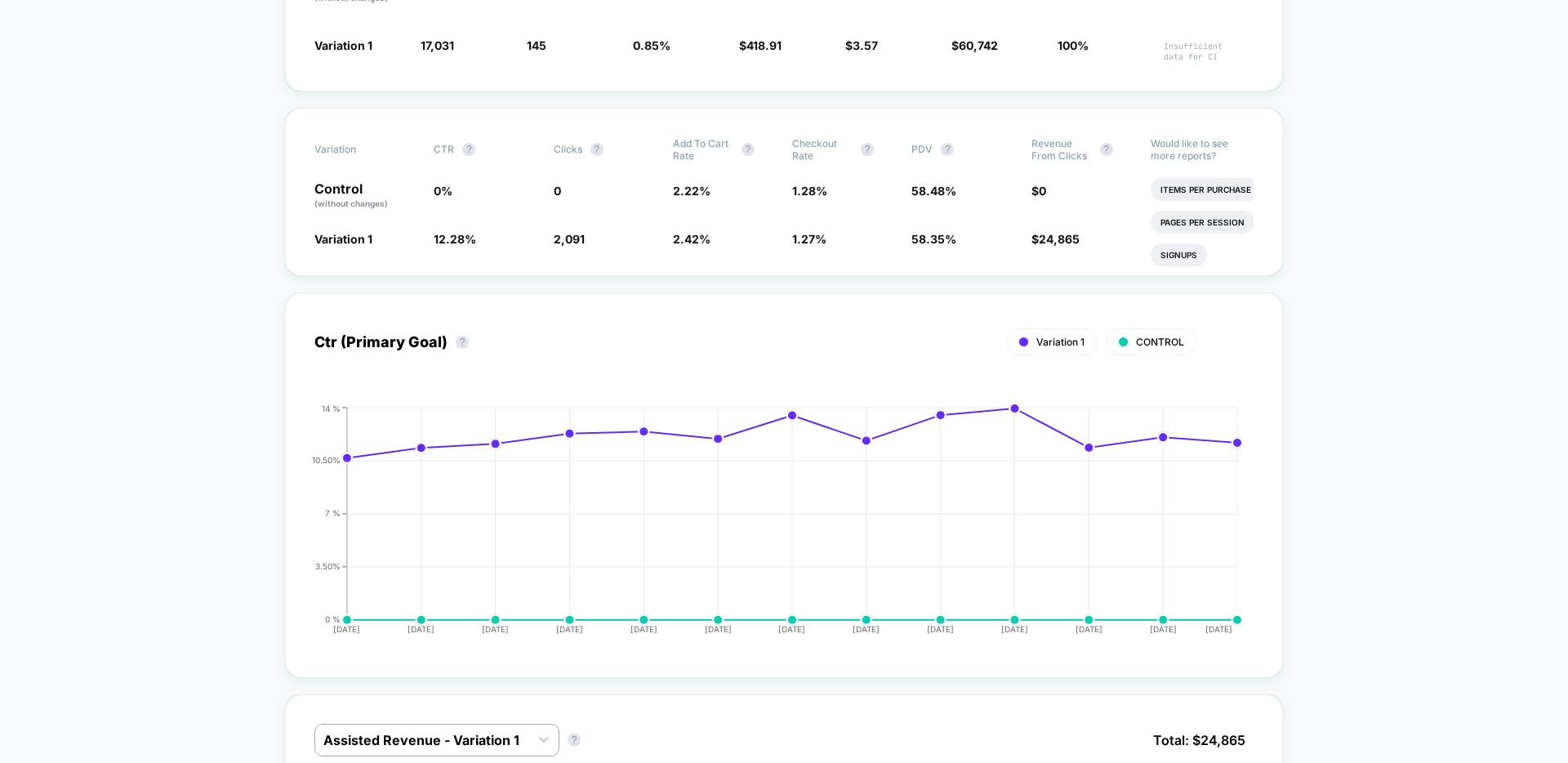
scroll to position [0, 0]
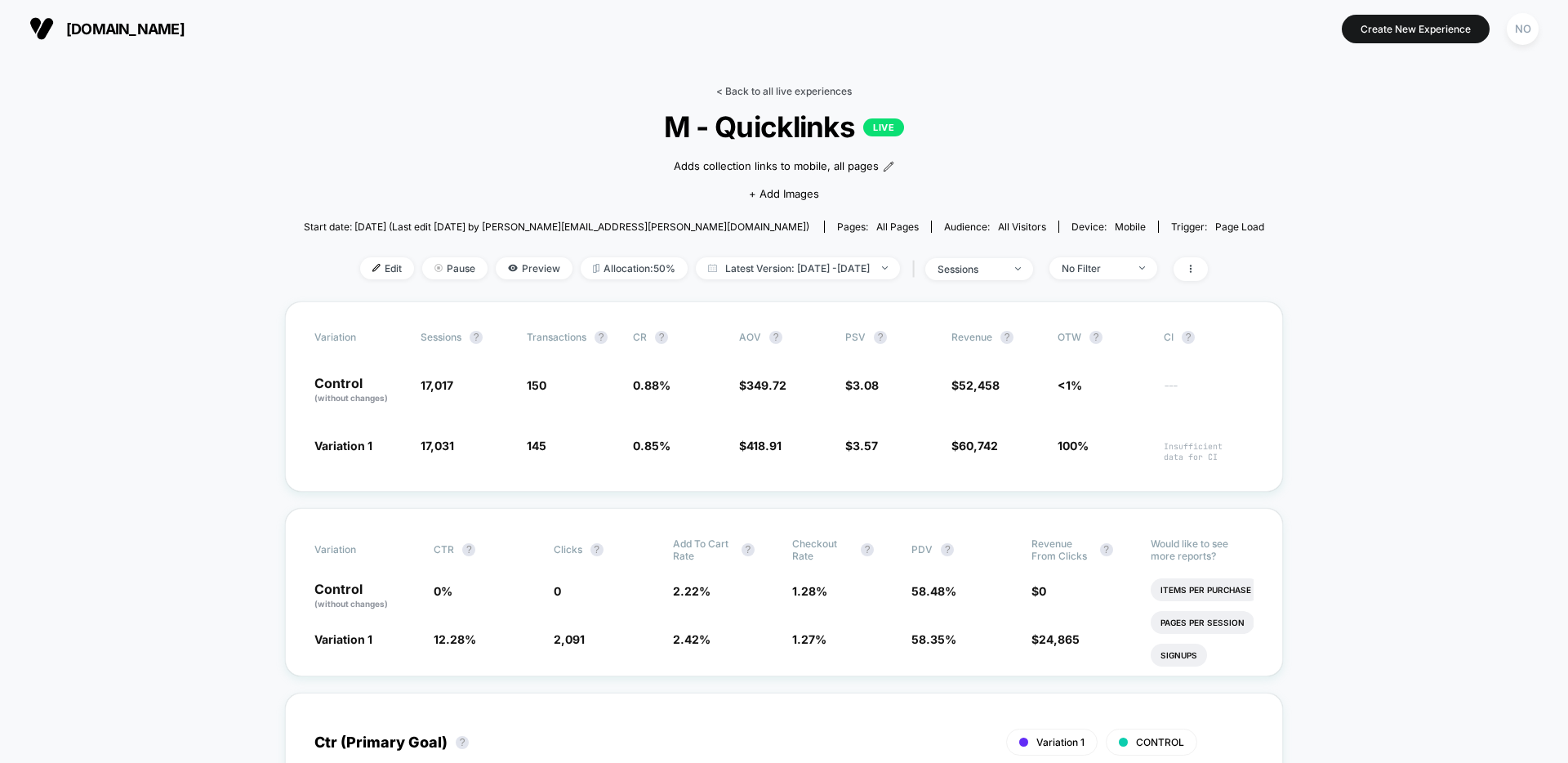
click at [731, 90] on link "< Back to all live experiences" at bounding box center [784, 91] width 136 height 12
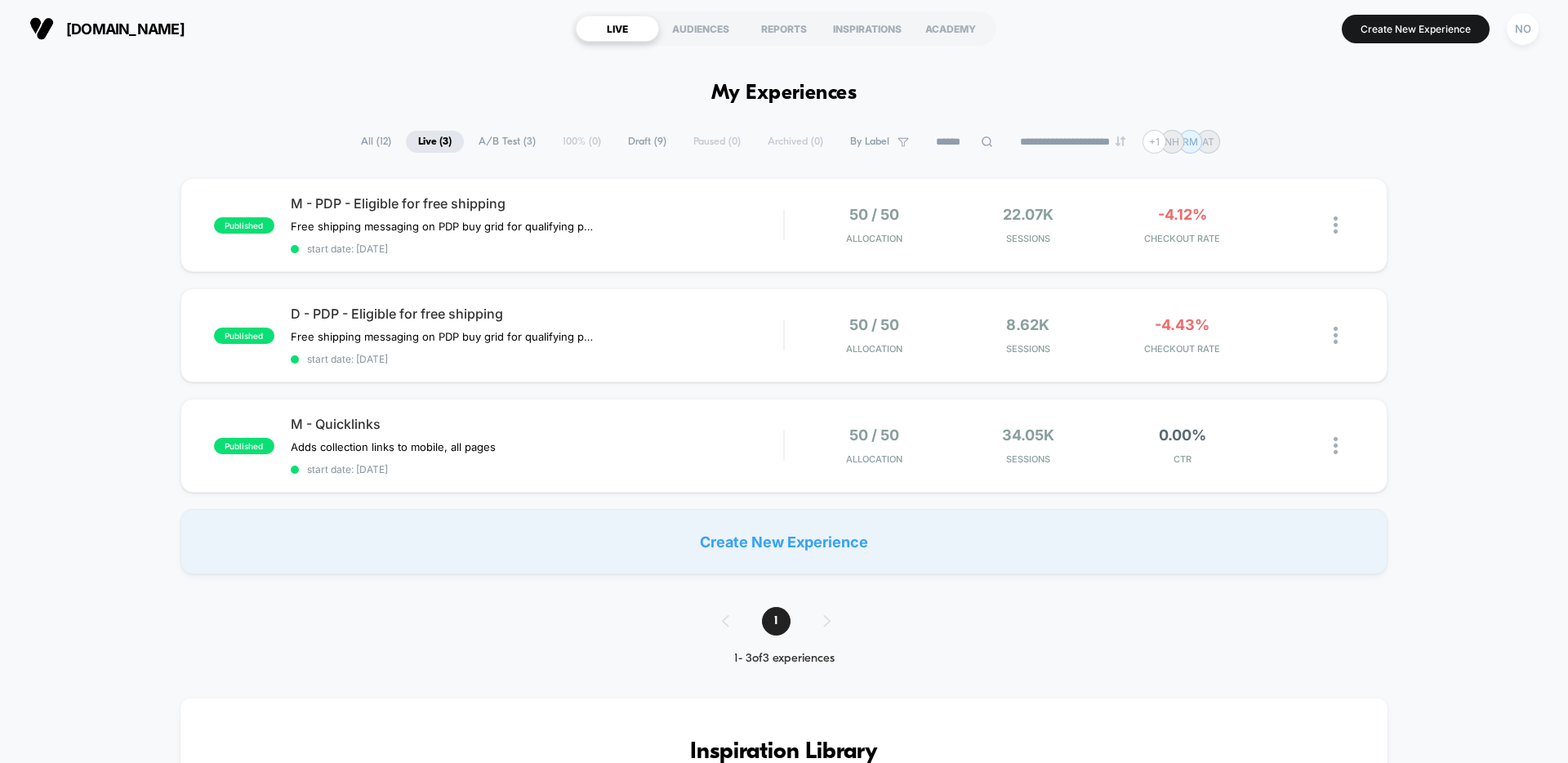
click at [366, 145] on span "All ( 12 )" at bounding box center [376, 141] width 54 height 22
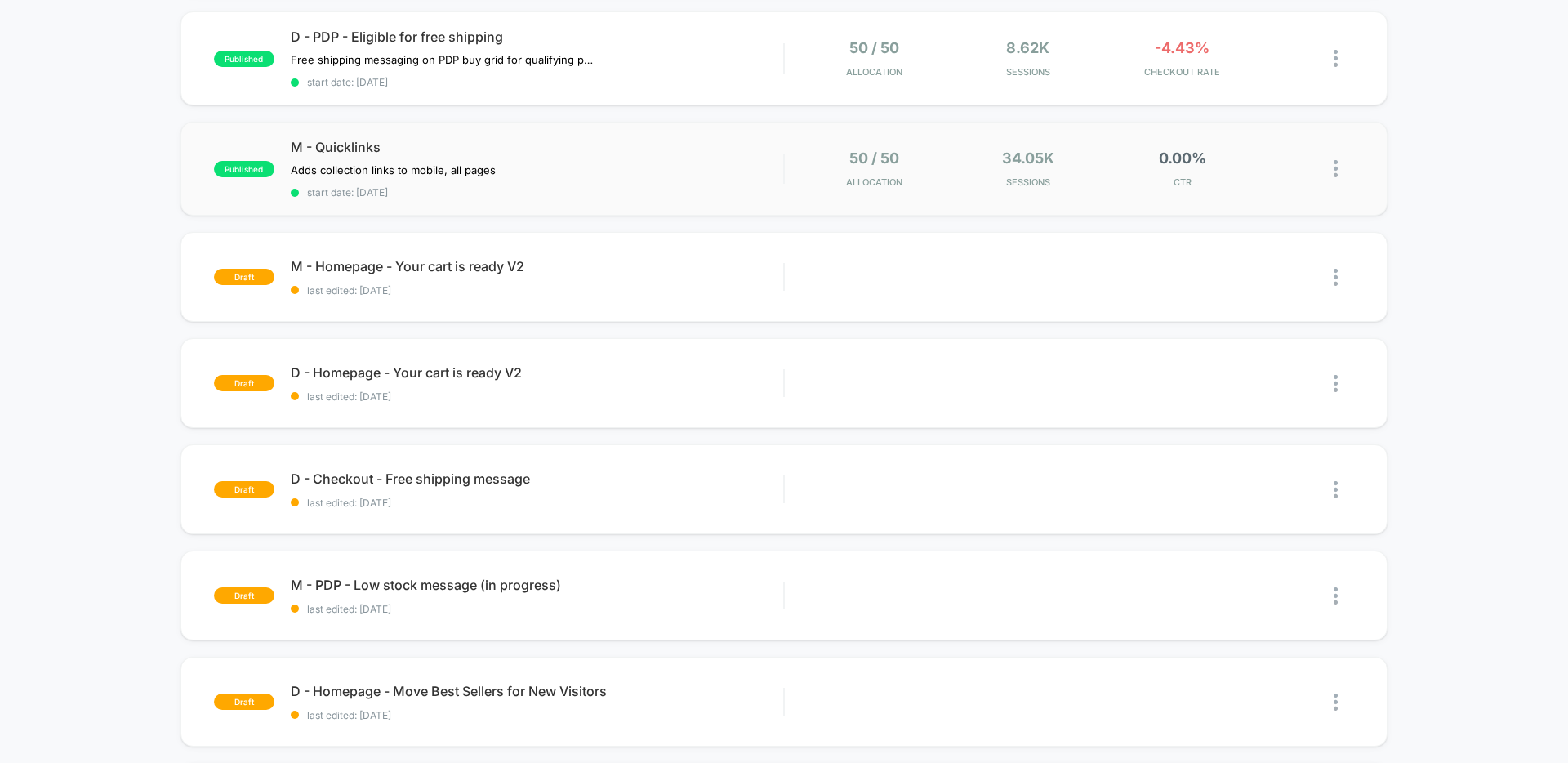
scroll to position [272, 0]
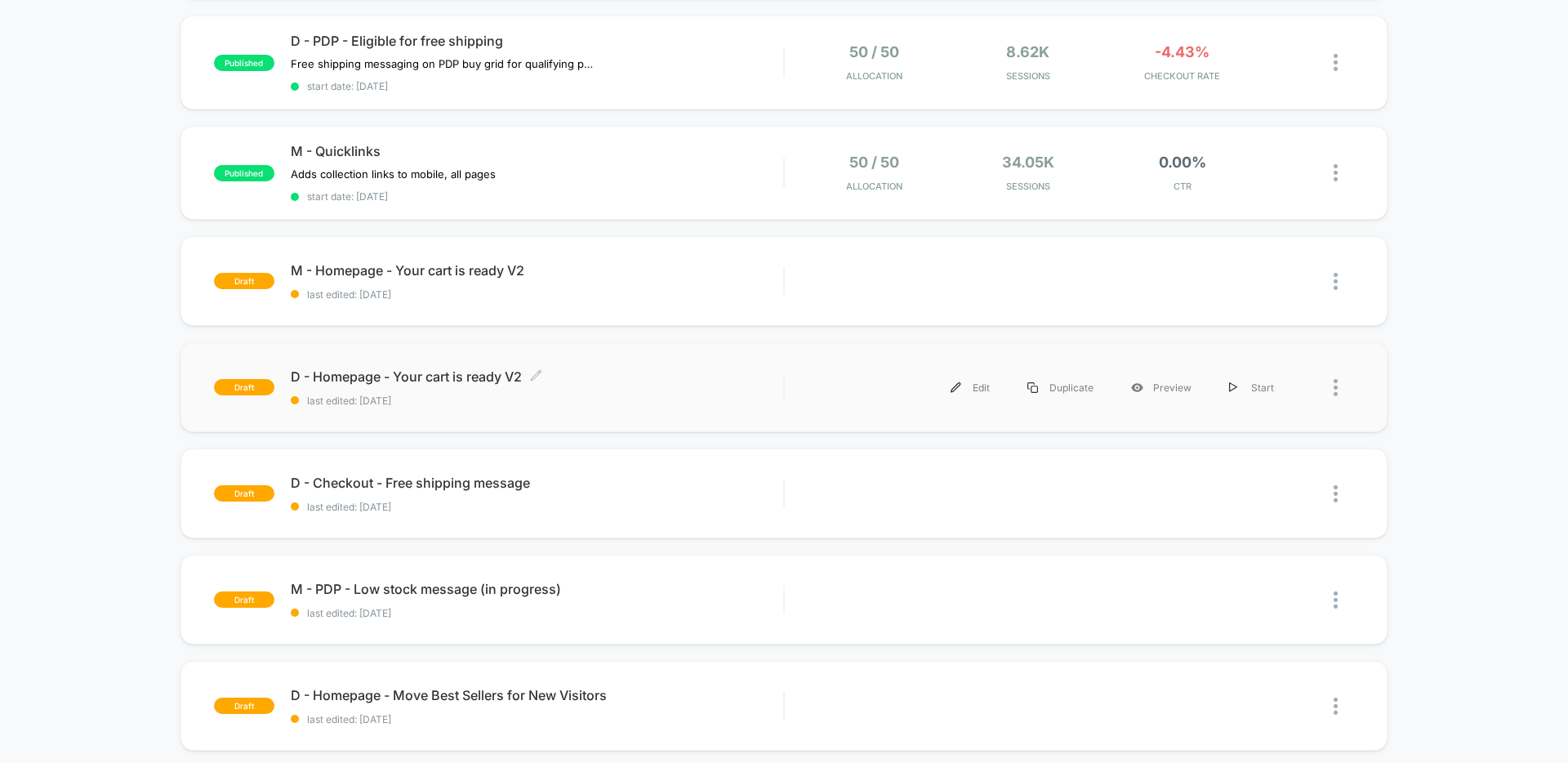
click at [667, 390] on div "D - Homepage - Your cart is ready V2 Click to edit experience details Click to …" at bounding box center [537, 388] width 492 height 39
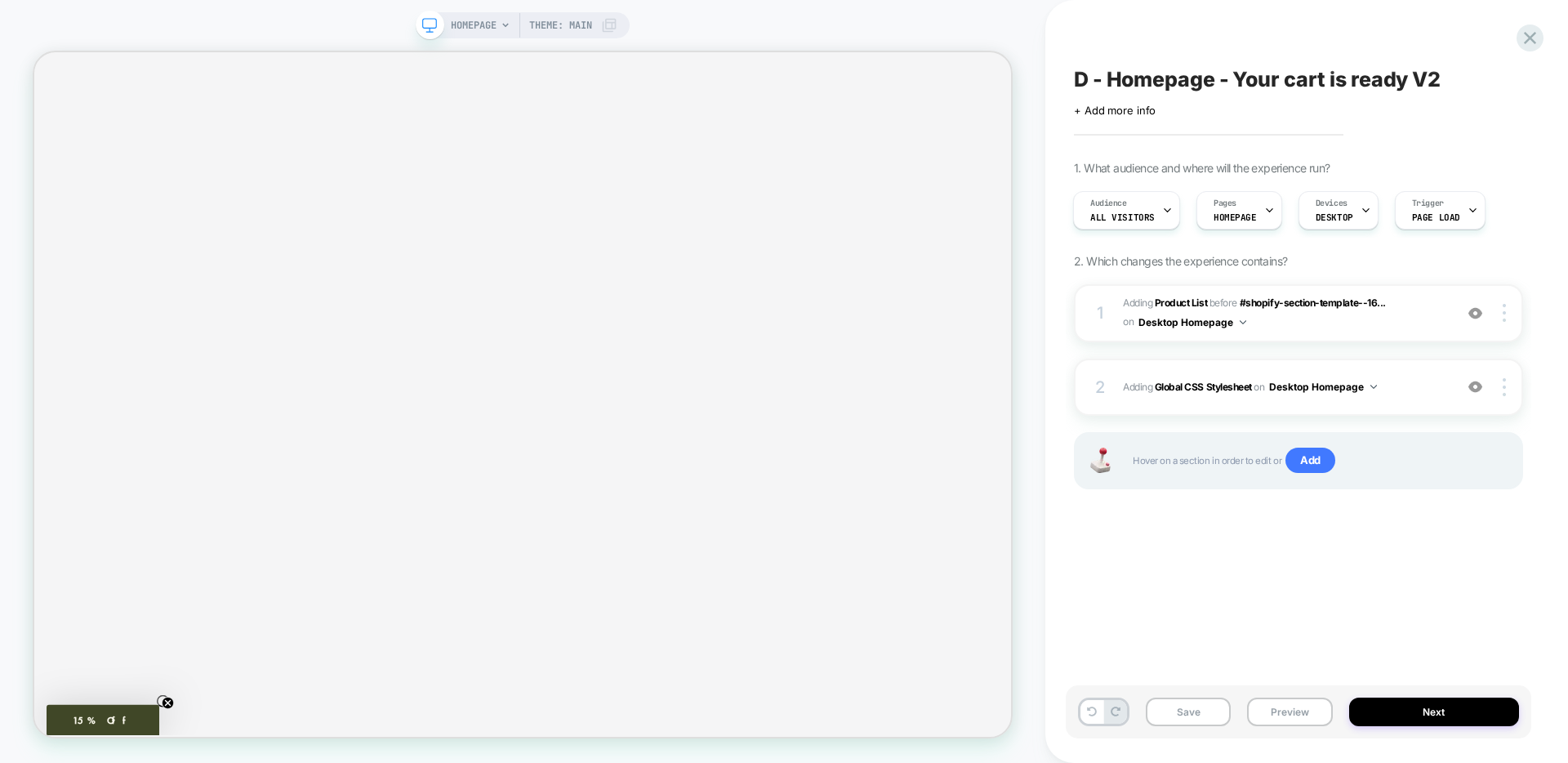
scroll to position [646, 0]
click at [1383, 406] on div "2 Adding Global CSS Stylesheet on Desktop Homepage Add Before Add After Copy to…" at bounding box center [1298, 386] width 449 height 57
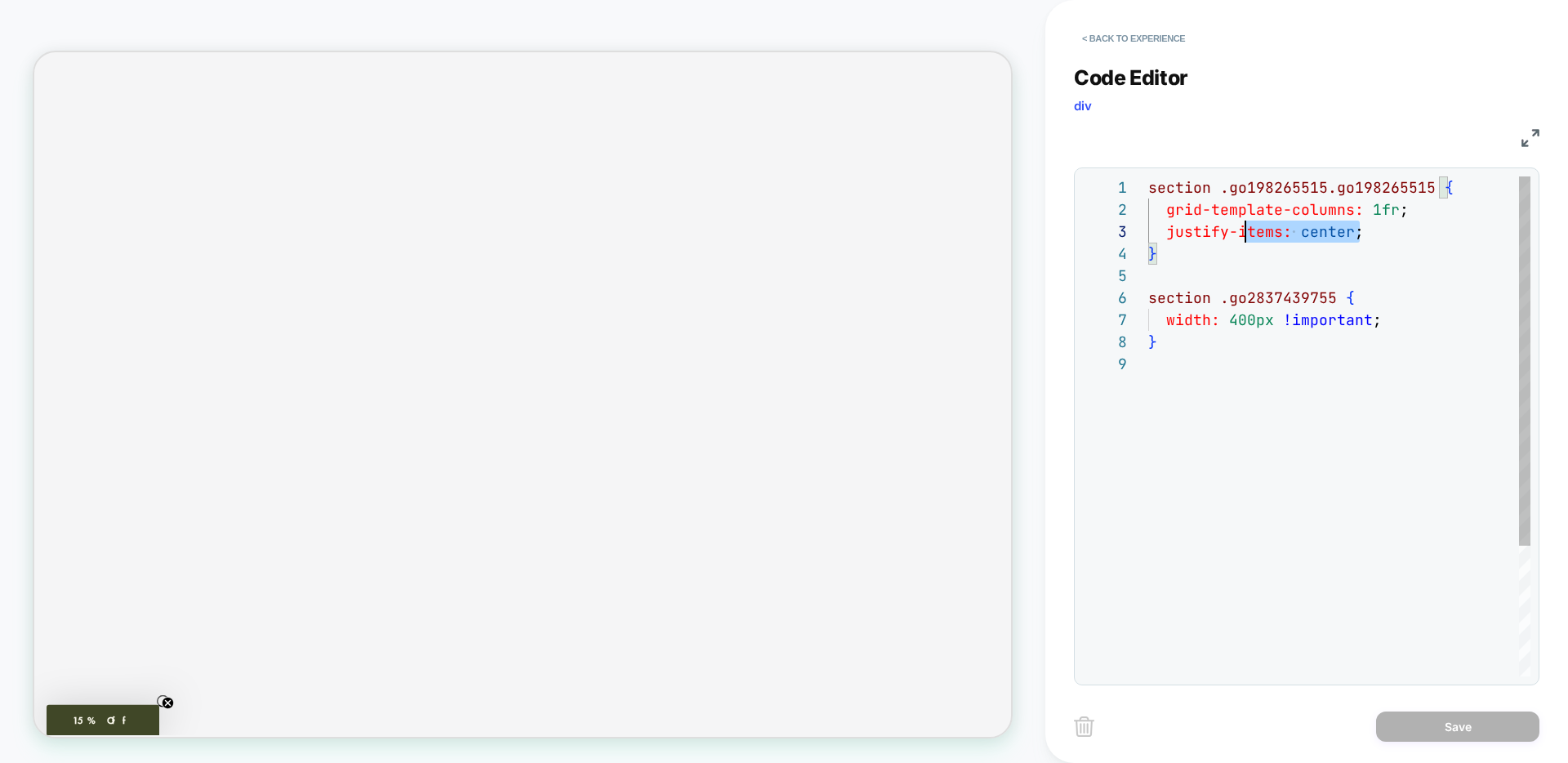
scroll to position [22, 0]
drag, startPoint x: 1340, startPoint y: 234, endPoint x: 1105, endPoint y: 207, distance: 236.5
click at [1105, 207] on div "**********" at bounding box center [1306, 426] width 448 height 500
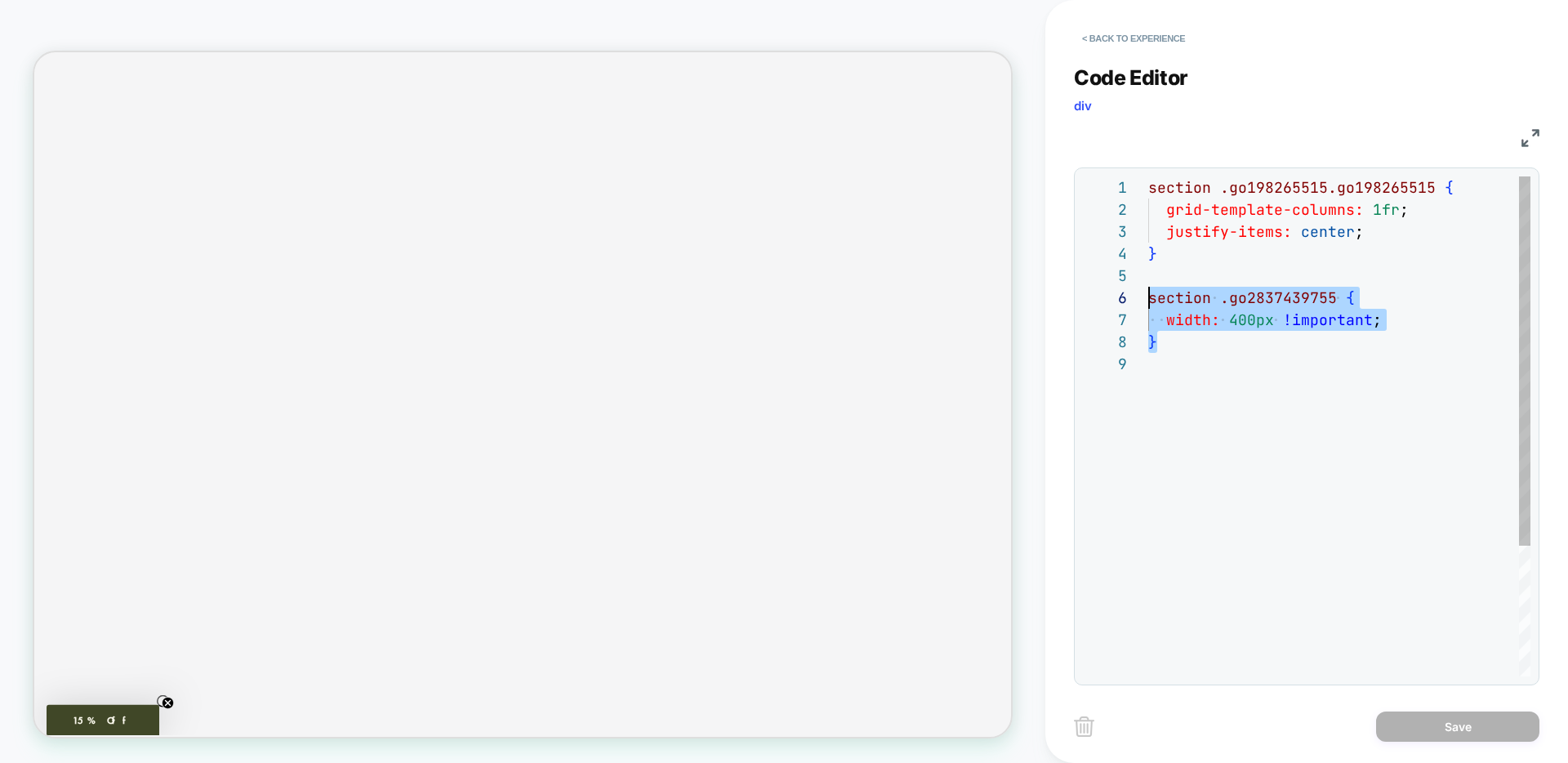
drag, startPoint x: 1178, startPoint y: 344, endPoint x: 1139, endPoint y: 303, distance: 56.6
click at [1148, 303] on div "section .go198265515.go198265515 { grid-template-columns: 1fr ; justify-items: …" at bounding box center [1339, 514] width 382 height 676
